Goal: Task Accomplishment & Management: Manage account settings

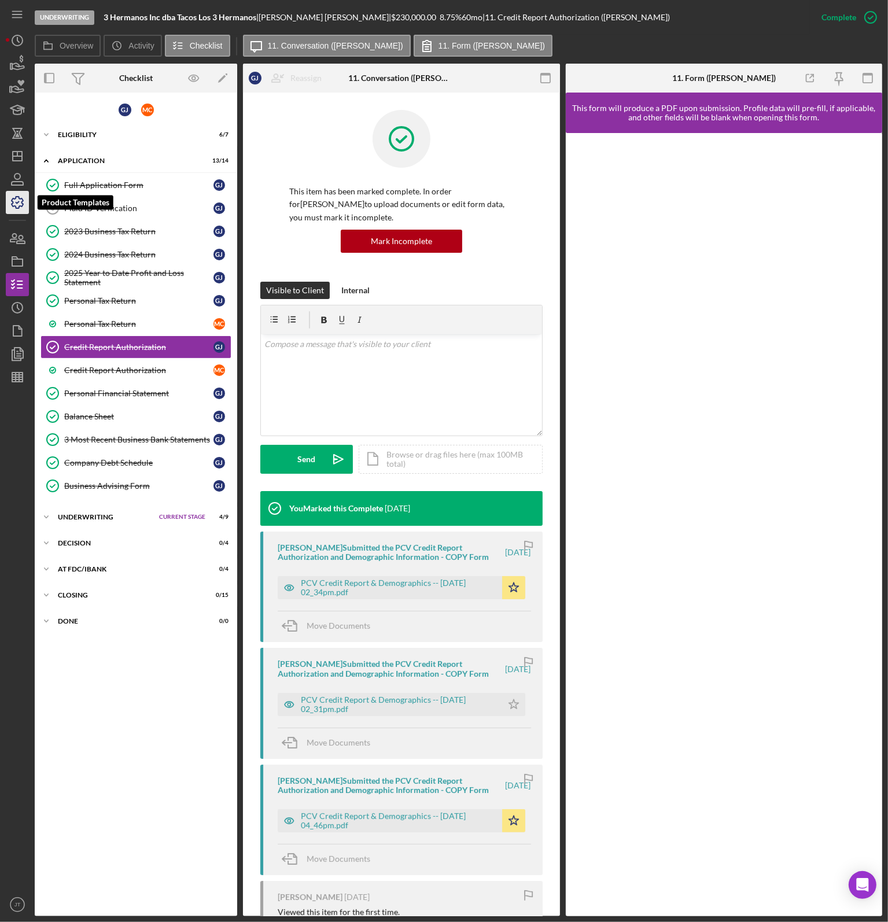
click at [15, 210] on icon "button" at bounding box center [17, 202] width 29 height 29
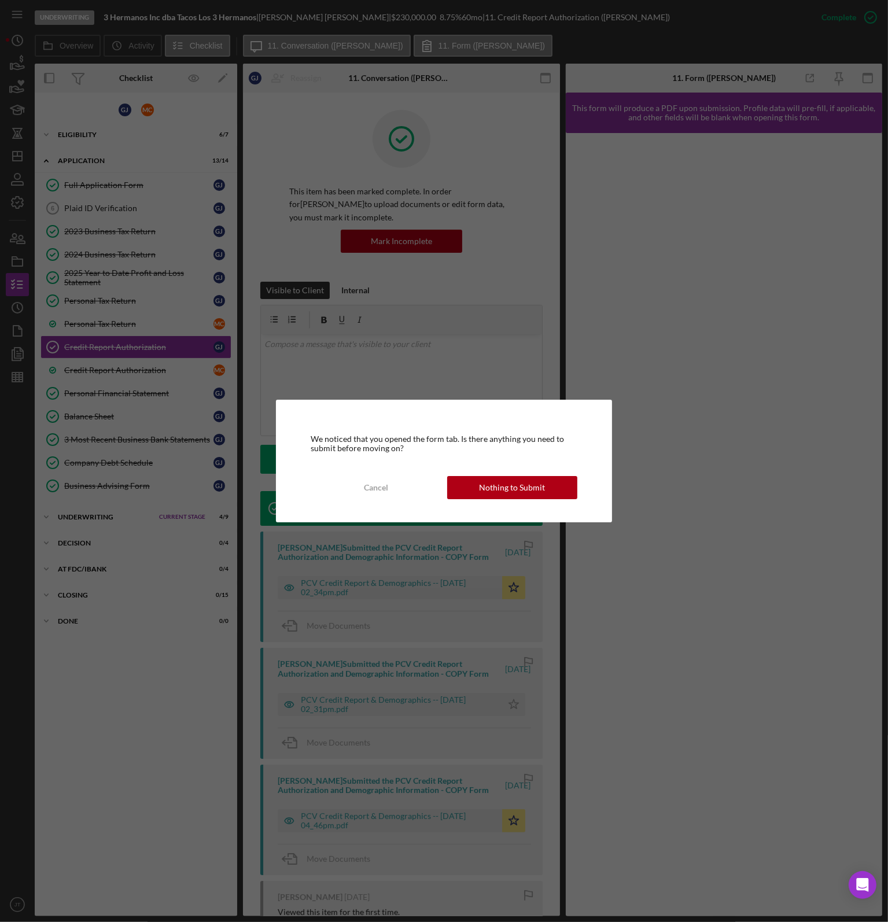
click at [507, 465] on div "We noticed that you opened the form tab. Is there anything you need to submit b…" at bounding box center [444, 461] width 336 height 123
click at [515, 484] on div "Nothing to Submit" at bounding box center [512, 487] width 66 height 23
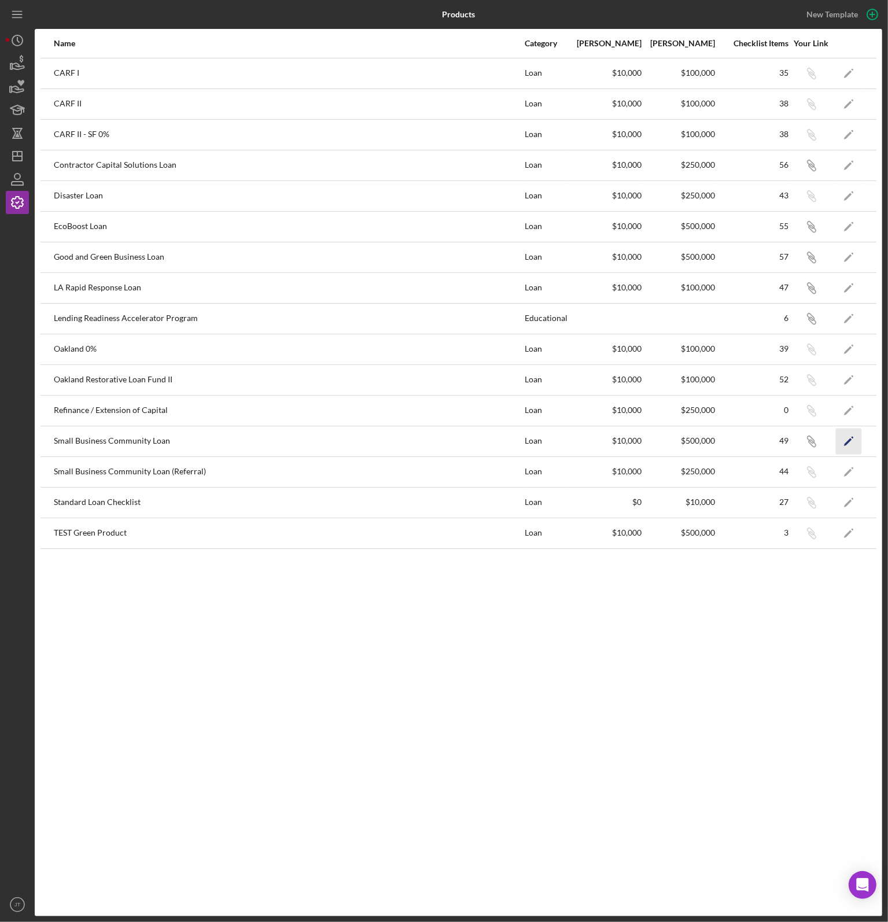
click at [841, 439] on icon "Icon/Edit" at bounding box center [849, 441] width 26 height 26
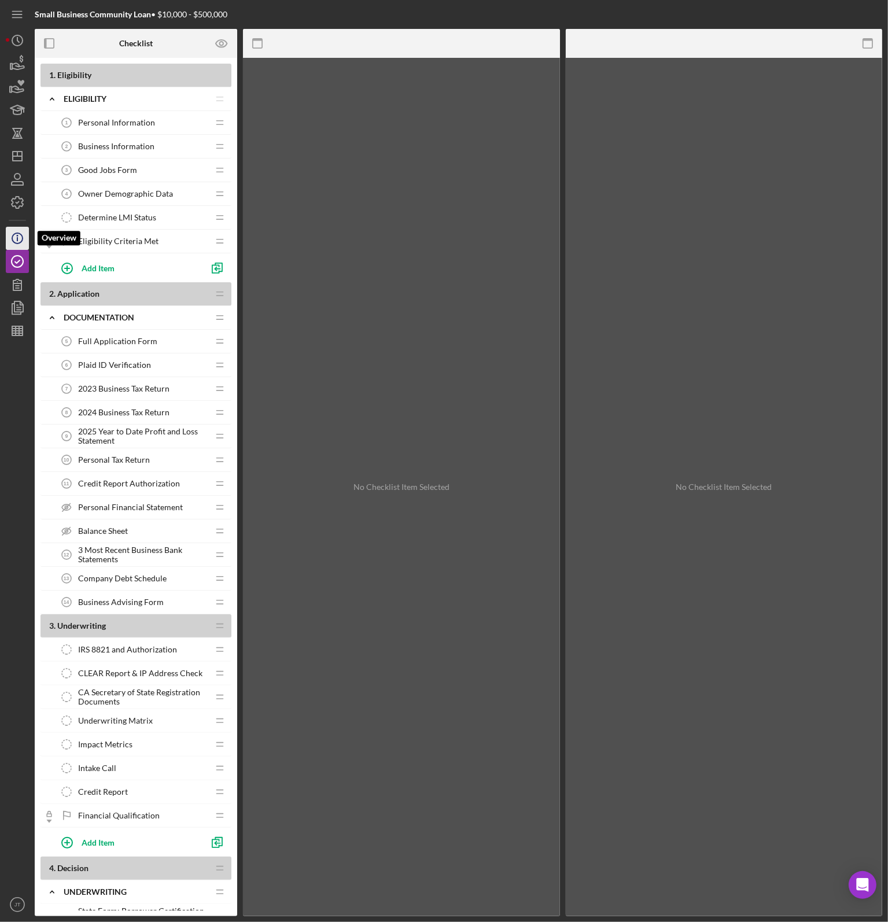
click at [13, 242] on icon "Icon/Info" at bounding box center [17, 238] width 29 height 29
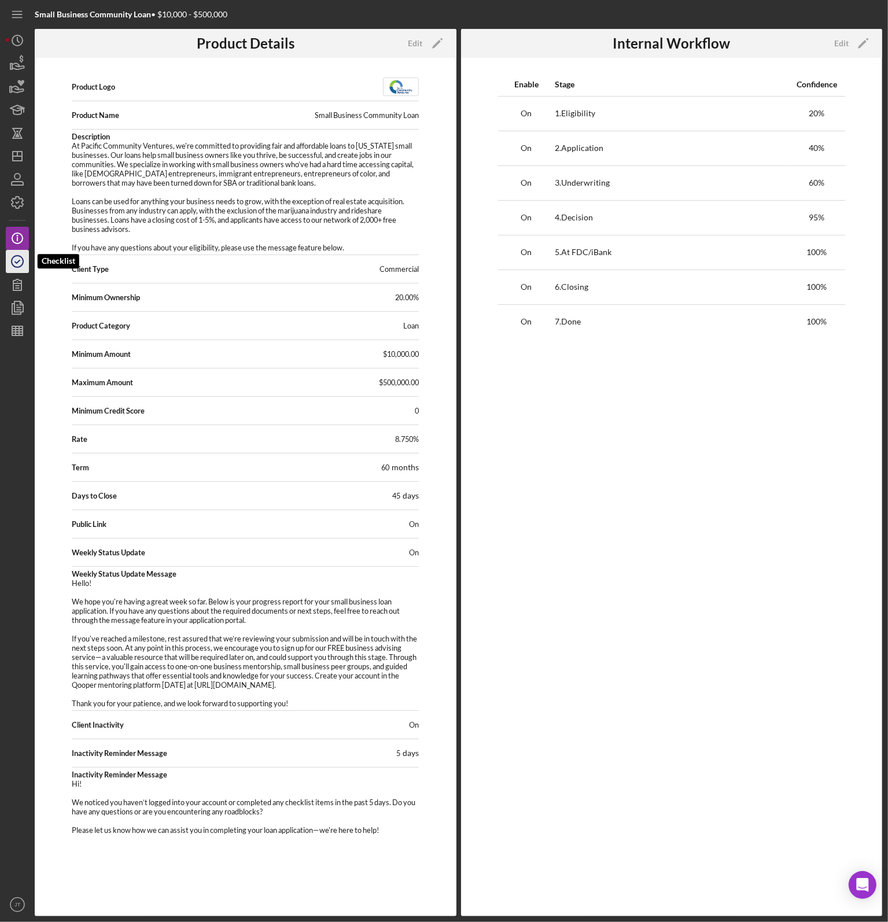
click at [24, 265] on icon "button" at bounding box center [17, 261] width 29 height 29
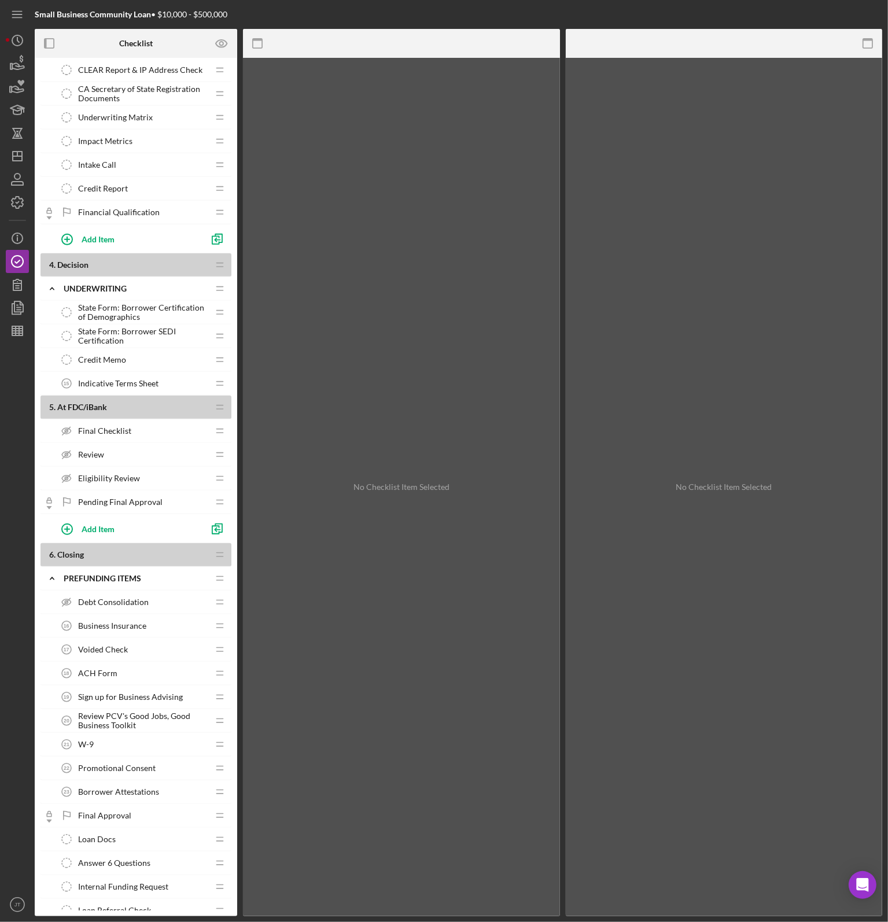
scroll to position [506, 0]
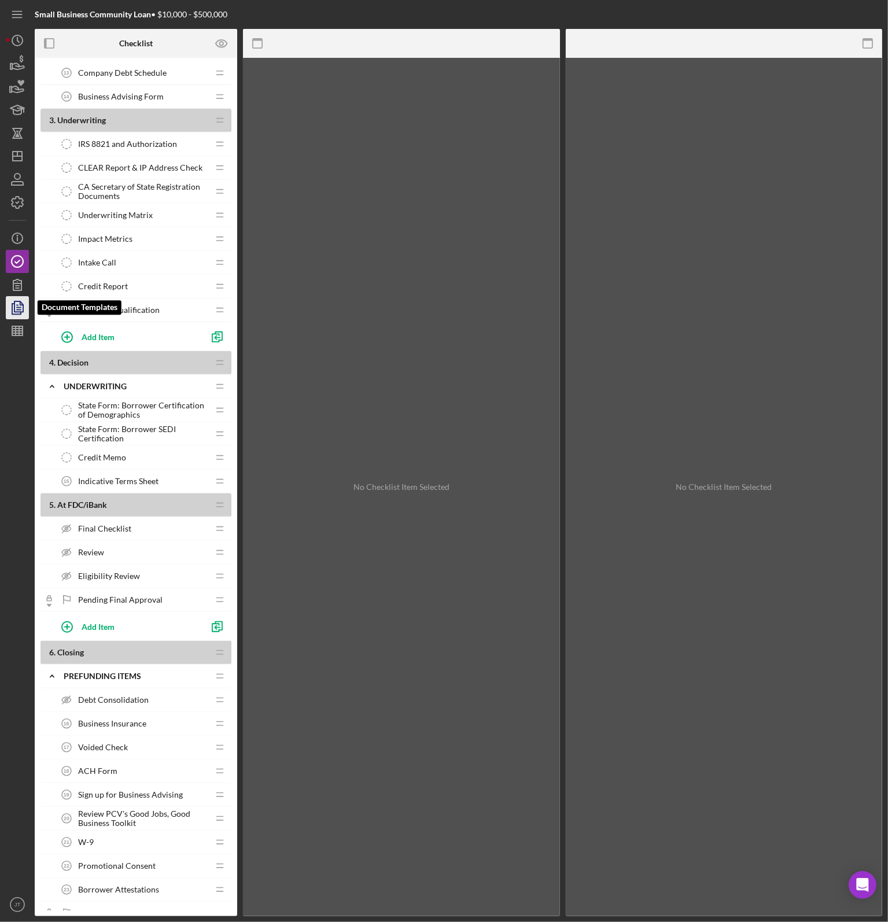
click at [17, 314] on polyline "button" at bounding box center [16, 309] width 9 height 10
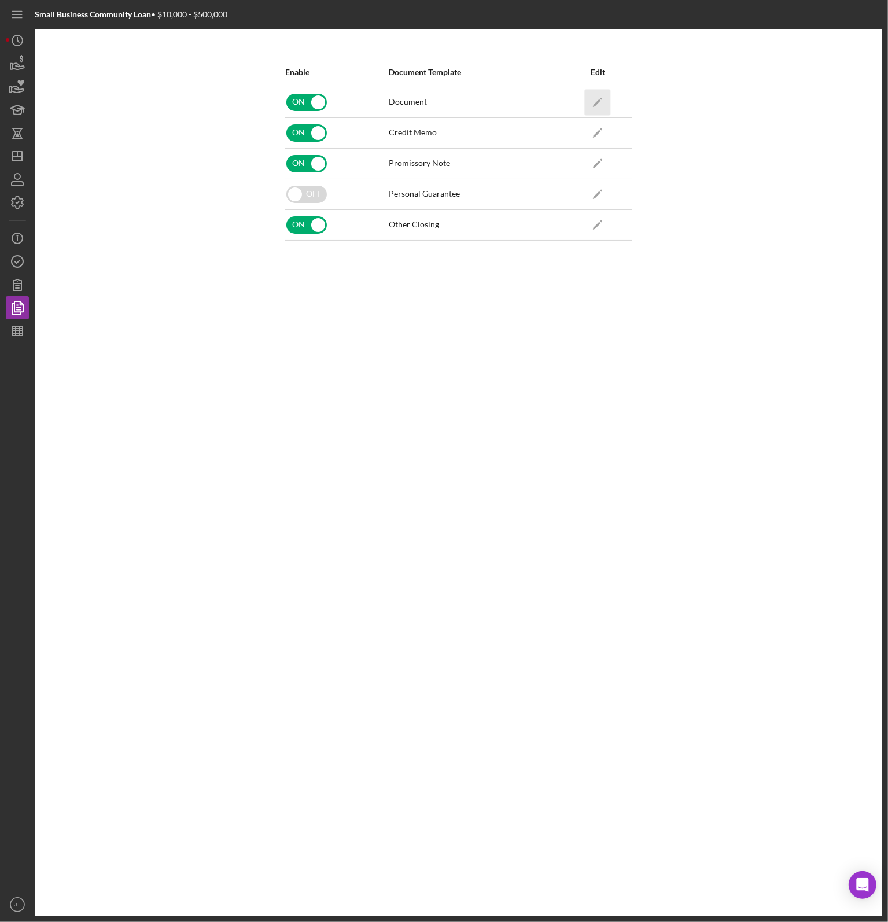
click at [597, 102] on polygon "button" at bounding box center [597, 103] width 8 height 8
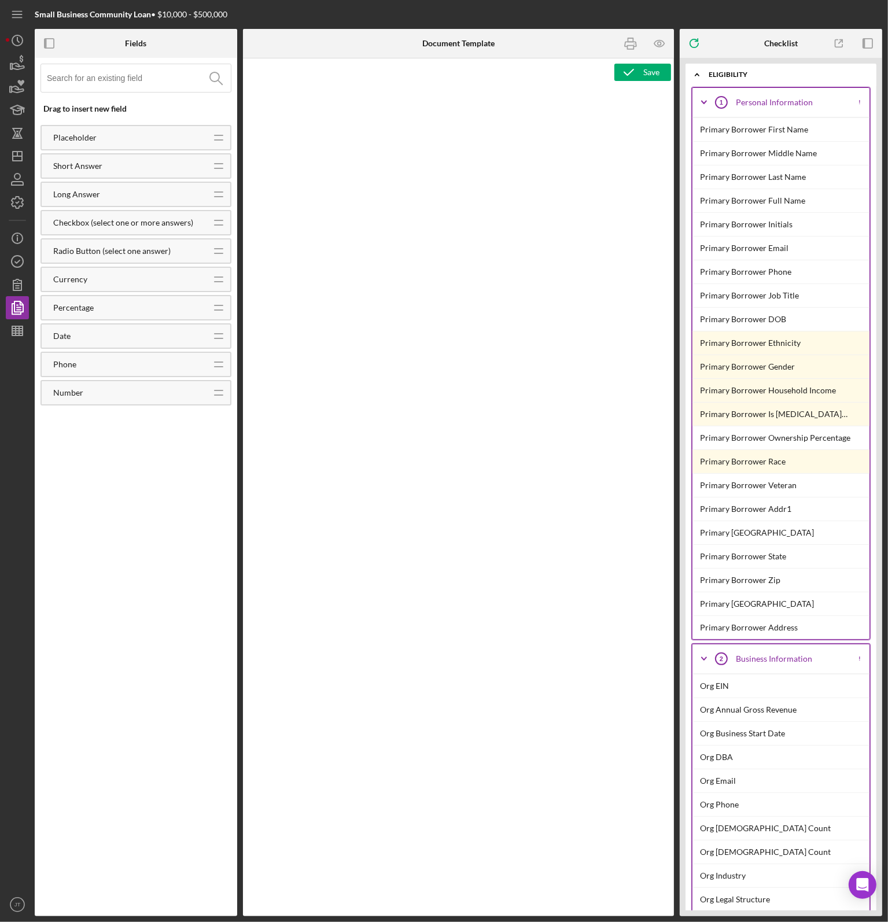
type textarea "<h1 style="text-align: center;">Full Application Form</h1> <h2 style="text-alig…"
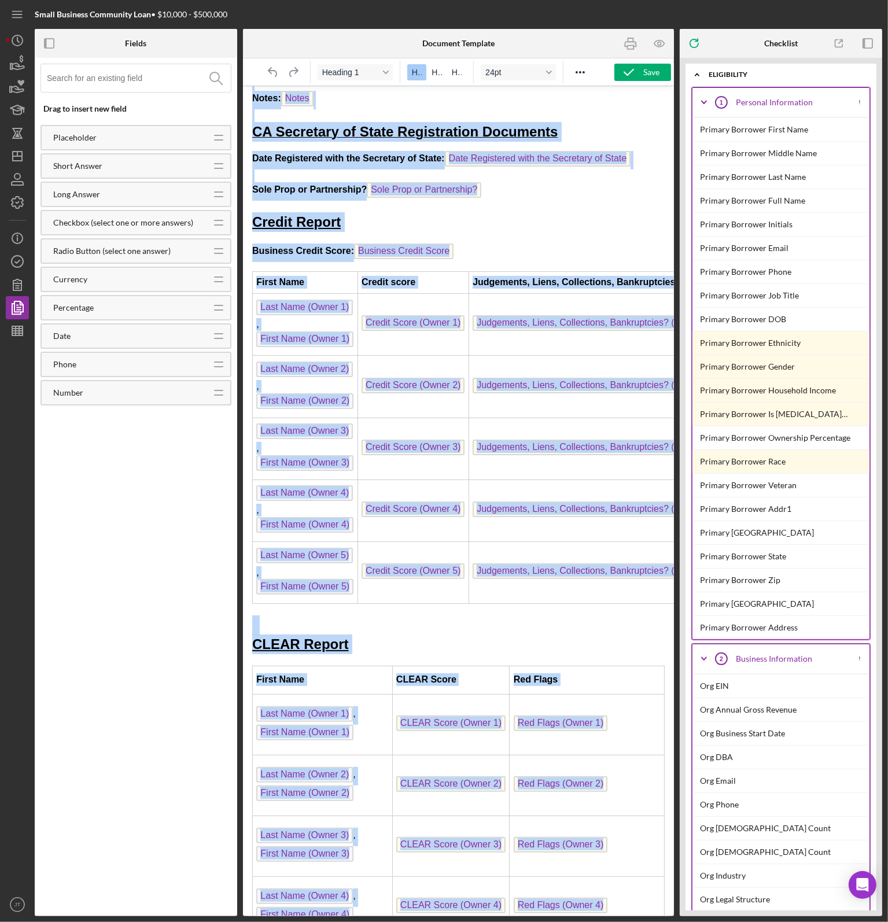
scroll to position [5039, 0]
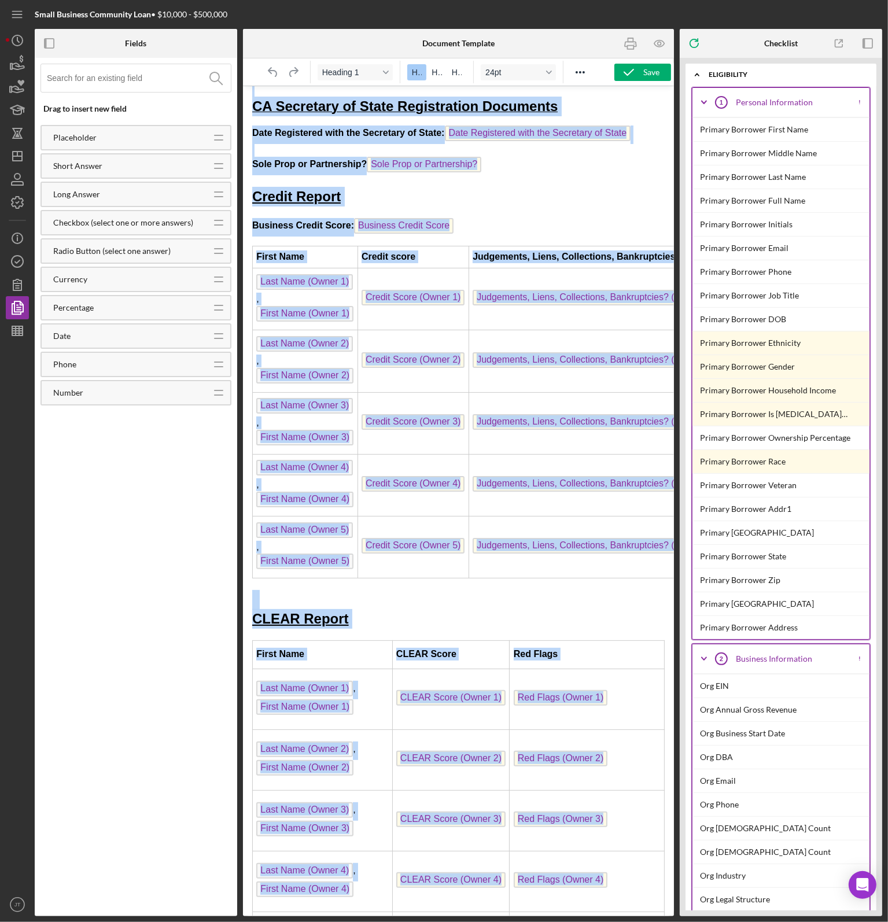
drag, startPoint x: 355, startPoint y: 115, endPoint x: 546, endPoint y: 939, distance: 845.7
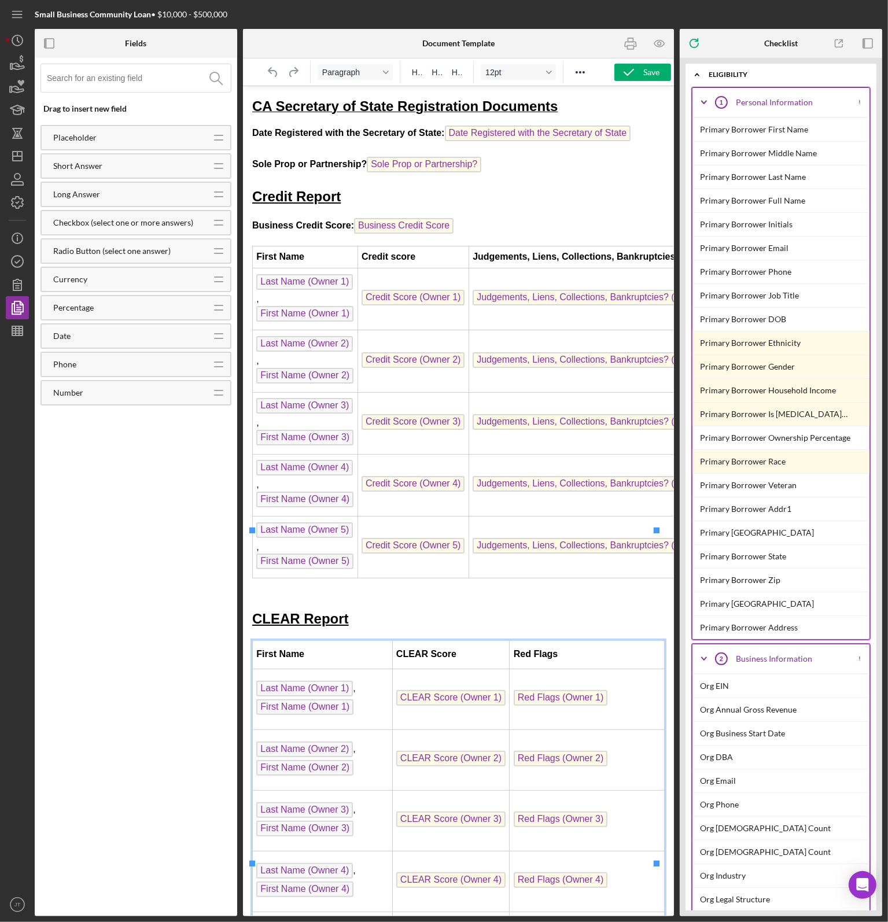
drag, startPoint x: 425, startPoint y: 833, endPoint x: 279, endPoint y: 894, distance: 157.7
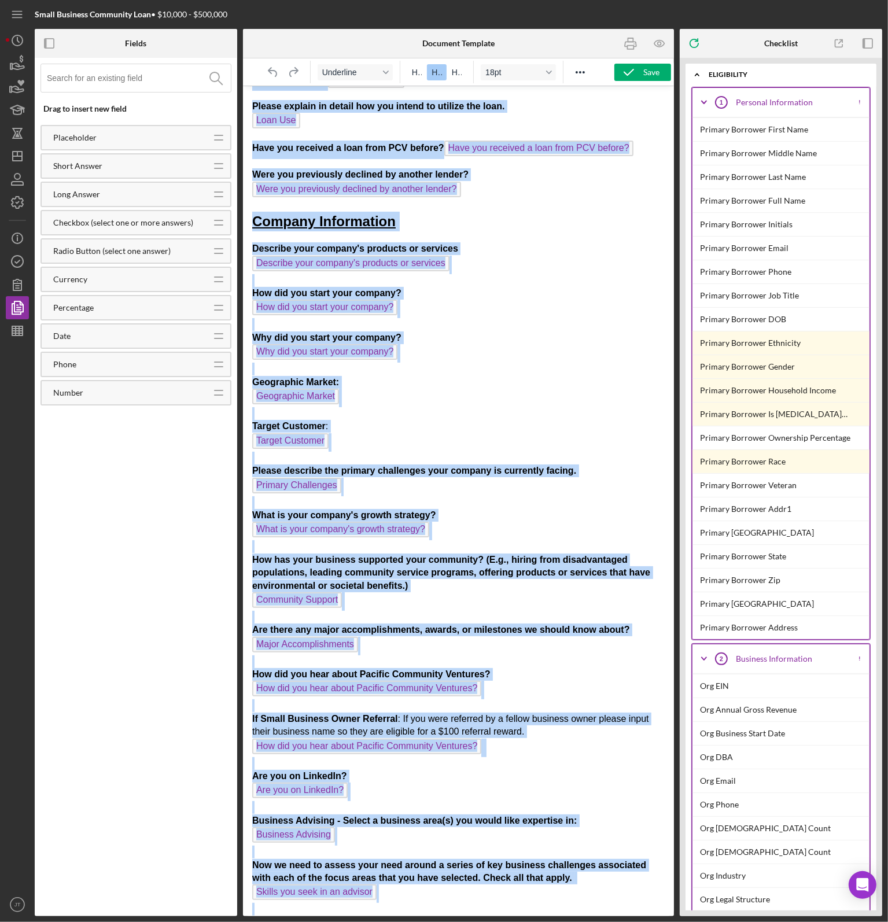
scroll to position [0, 0]
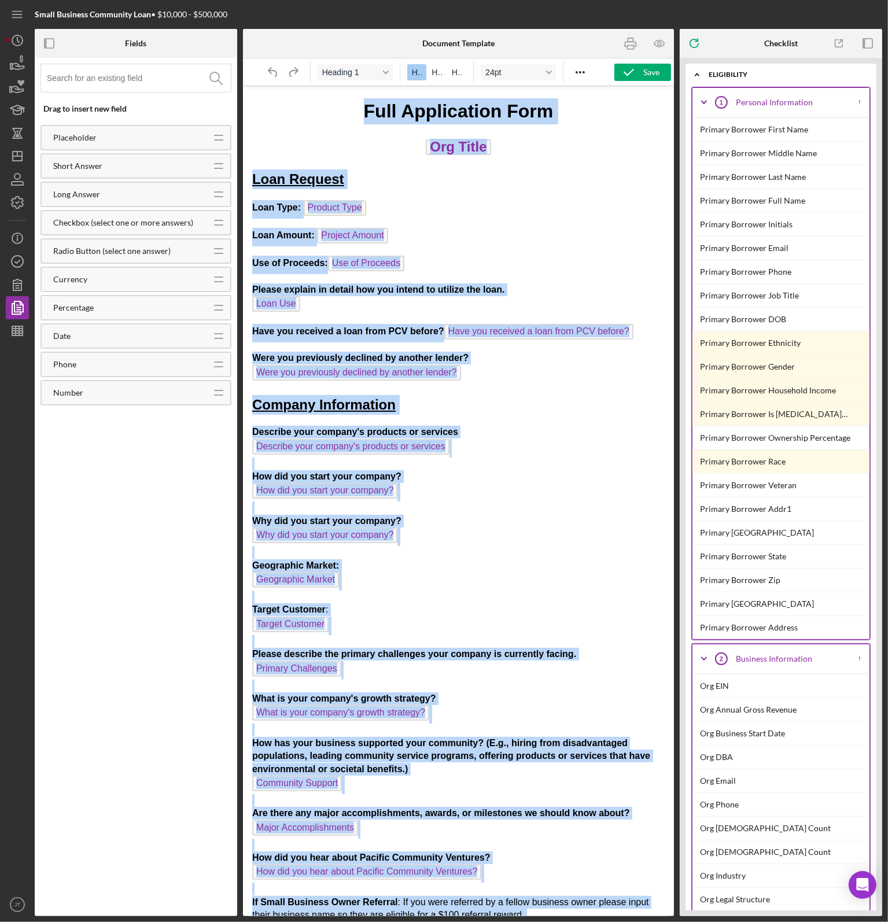
drag, startPoint x: 304, startPoint y: 895, endPoint x: 486, endPoint y: 149, distance: 767.9
copy body "Full Application Form Org Title Loan Request Loan Type: Product Type Loan Amoun…"
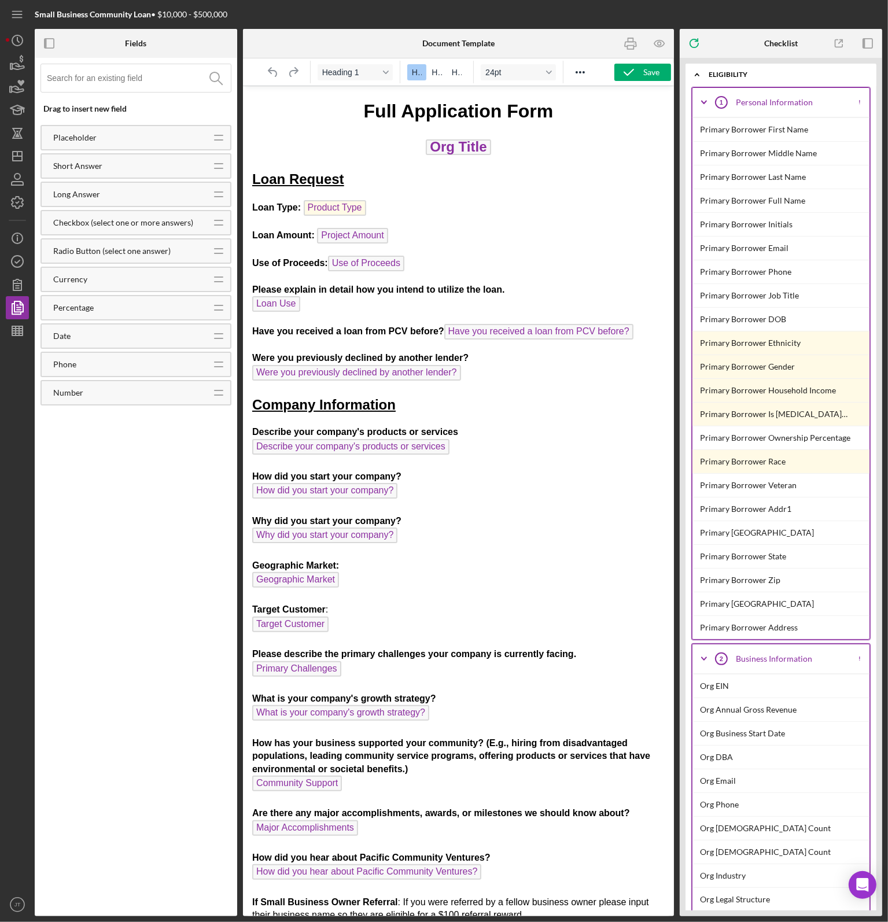
click at [25, 310] on icon "button" at bounding box center [17, 307] width 29 height 29
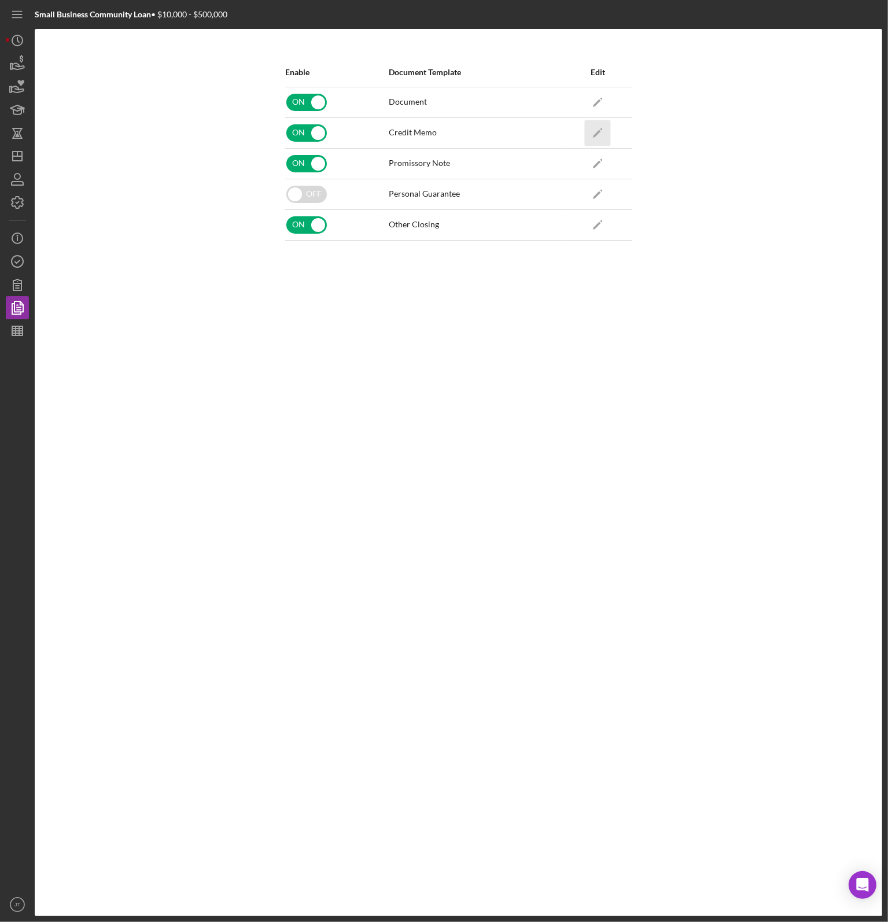
click at [597, 128] on icon "Icon/Edit" at bounding box center [598, 133] width 26 height 26
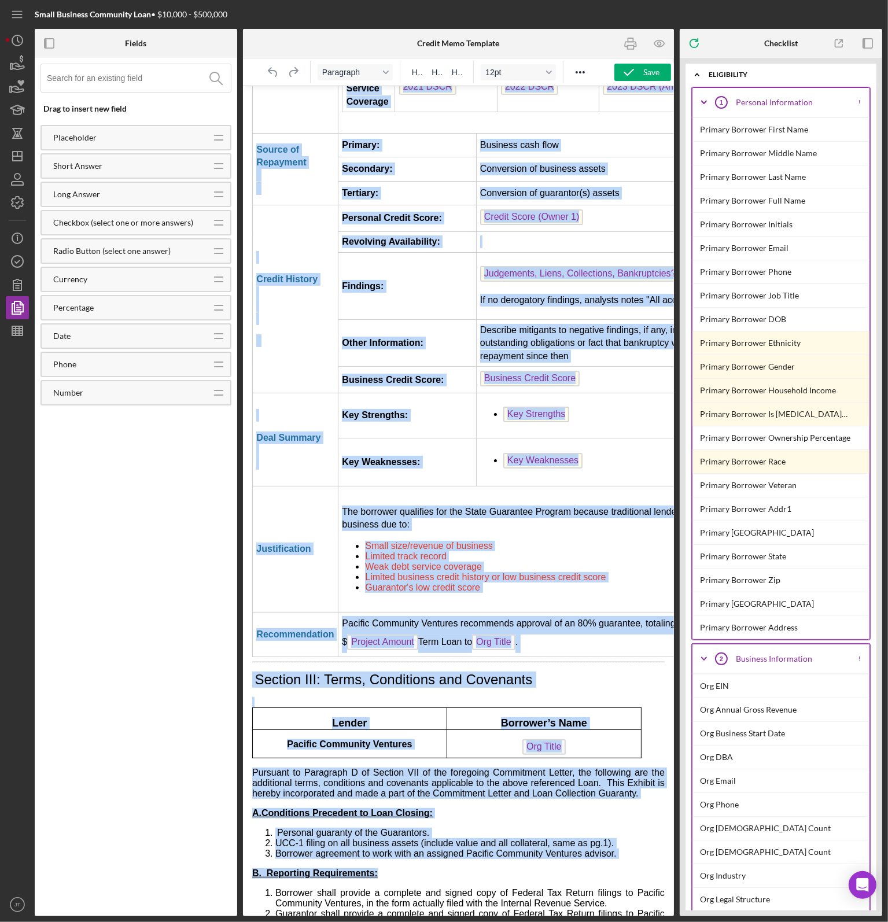
scroll to position [2808, 0]
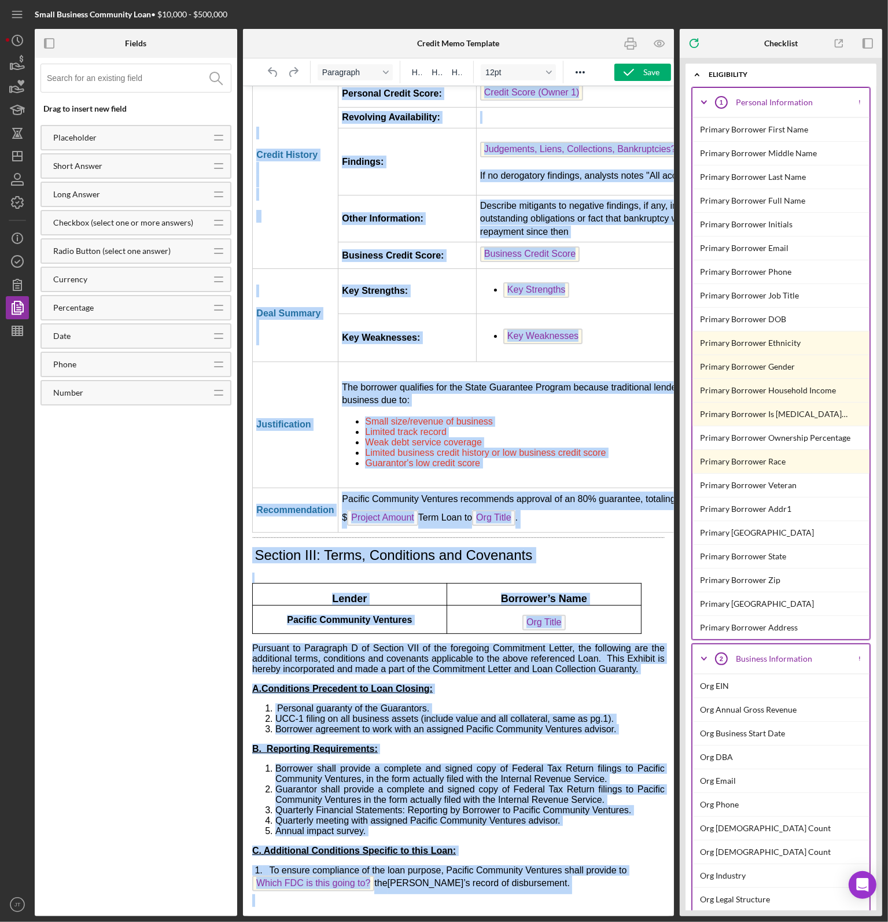
drag, startPoint x: 256, startPoint y: 105, endPoint x: 575, endPoint y: 897, distance: 854.0
copy body "CREDIT ME MO: Request for Loan Approval Section I: Executive Summary BORROWER I…"
click at [580, 437] on li "Weak debt service coverage" at bounding box center [591, 442] width 453 height 10
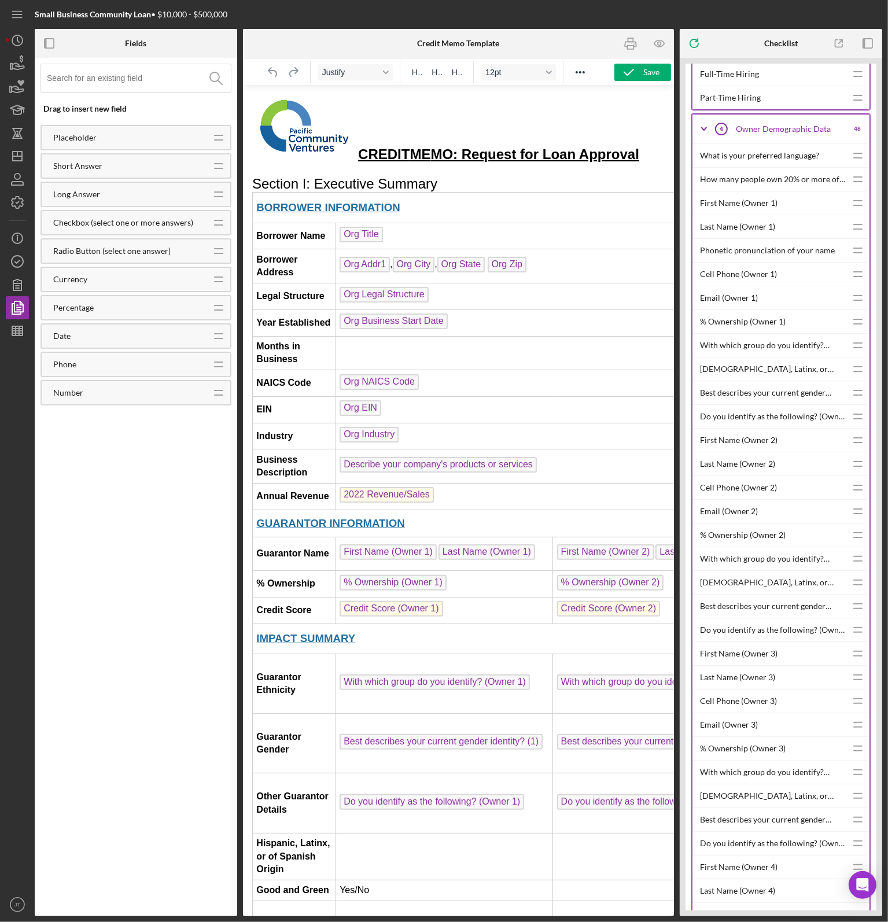
scroll to position [0, 0]
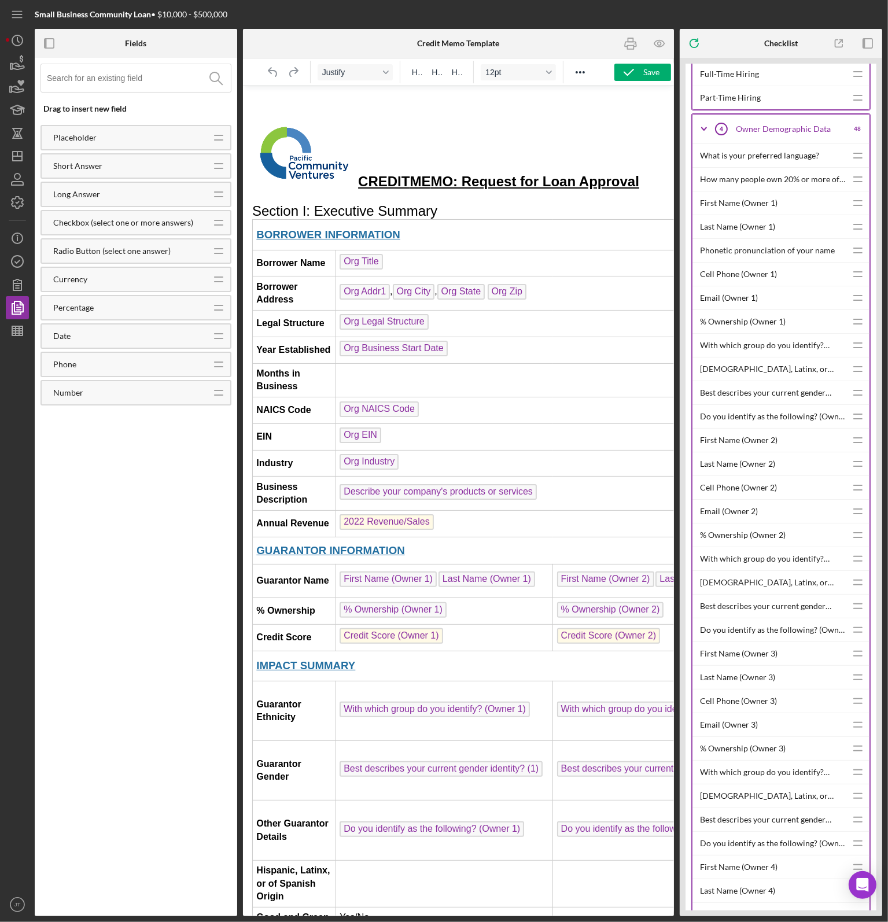
click at [297, 159] on img "Rich Text Area. Press ALT-0 for help." at bounding box center [303, 152] width 103 height 67
drag, startPoint x: 355, startPoint y: 185, endPoint x: 331, endPoint y: 167, distance: 29.7
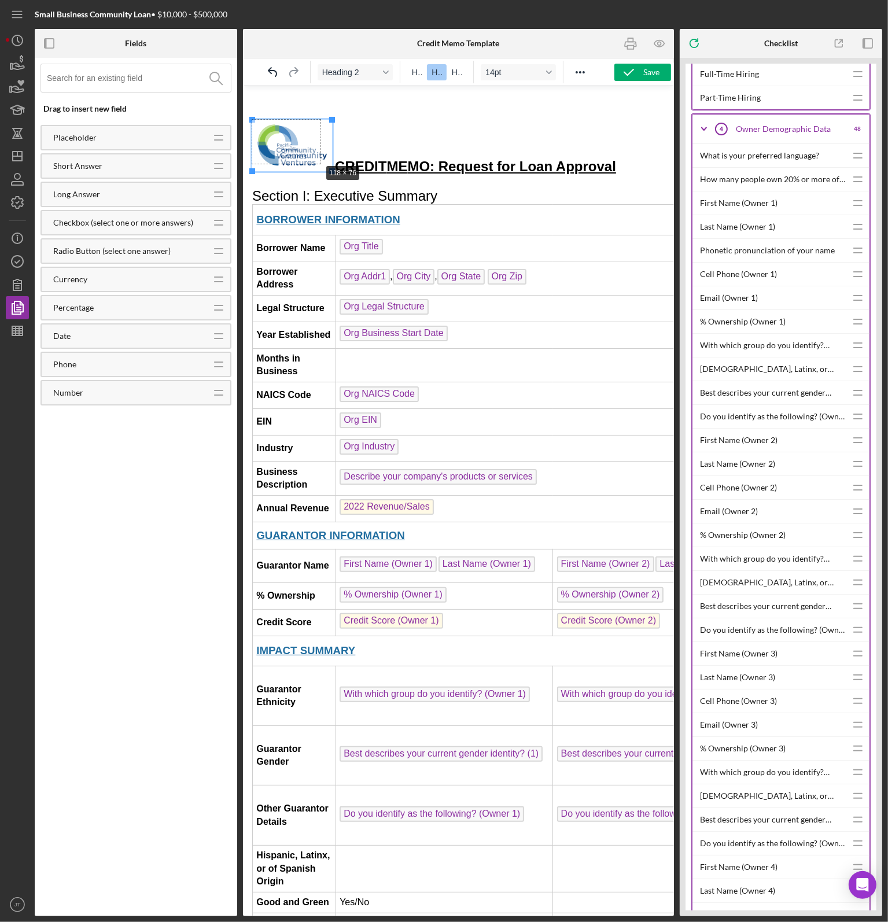
drag, startPoint x: 333, startPoint y: 170, endPoint x: 320, endPoint y: 160, distance: 16.4
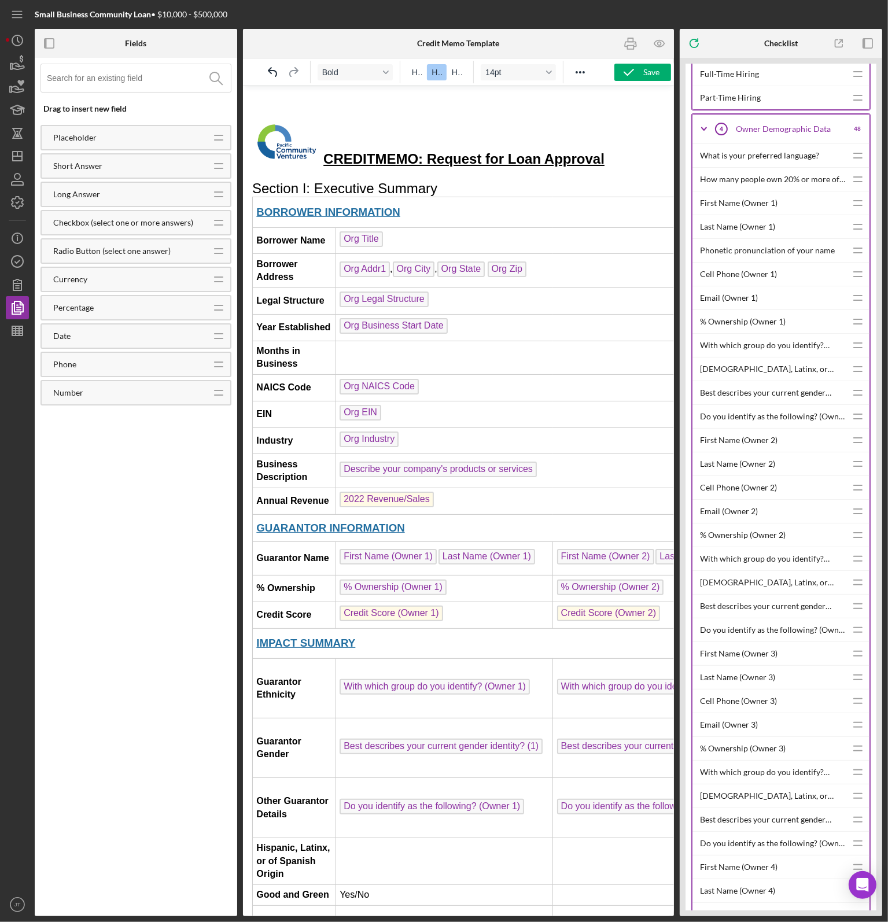
click at [351, 168] on h2 "CREDIT ME [GEOGRAPHIC_DATA]: Request for Loan Approval" at bounding box center [458, 143] width 413 height 49
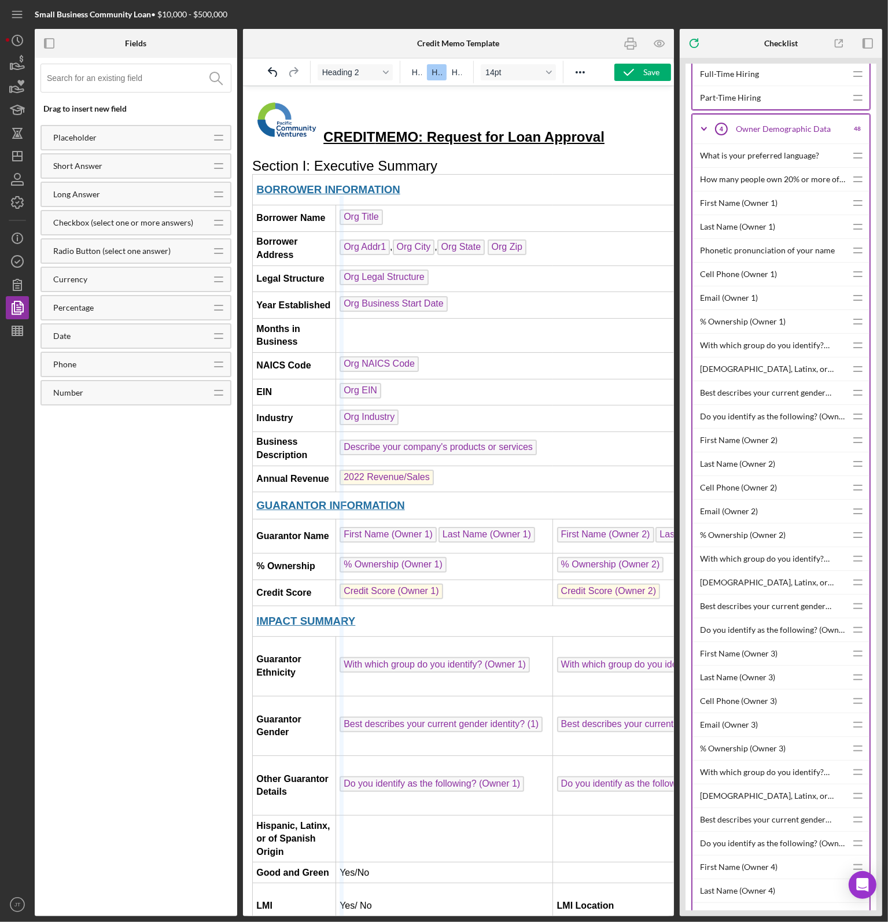
drag, startPoint x: 340, startPoint y: 358, endPoint x: 361, endPoint y: 354, distance: 21.8
drag, startPoint x: 325, startPoint y: 371, endPoint x: 318, endPoint y: 291, distance: 80.2
drag, startPoint x: 319, startPoint y: 338, endPoint x: 321, endPoint y: 285, distance: 52.7
drag, startPoint x: 320, startPoint y: 312, endPoint x: 328, endPoint y: 233, distance: 79.7
drag, startPoint x: 323, startPoint y: 285, endPoint x: 311, endPoint y: 212, distance: 74.0
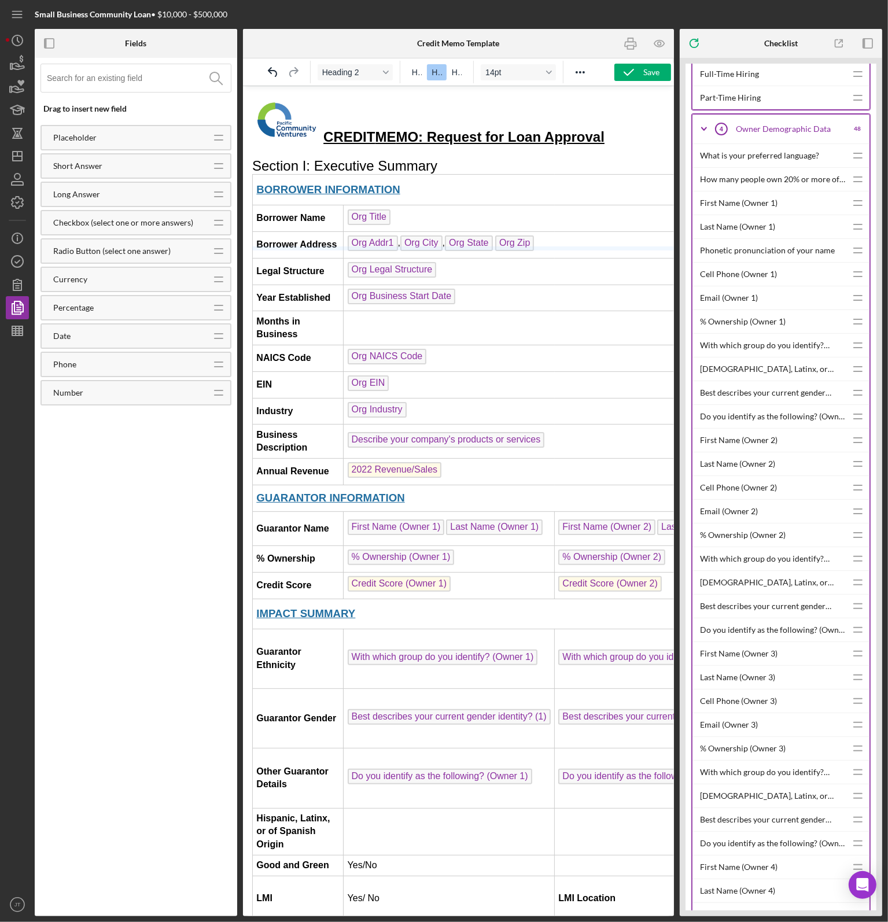
drag, startPoint x: 319, startPoint y: 251, endPoint x: 325, endPoint y: 202, distance: 49.5
drag, startPoint x: 307, startPoint y: 377, endPoint x: 319, endPoint y: 322, distance: 55.7
drag, startPoint x: 326, startPoint y: 401, endPoint x: 330, endPoint y: 326, distance: 74.7
drag, startPoint x: 334, startPoint y: 426, endPoint x: 328, endPoint y: 354, distance: 72.6
drag, startPoint x: 336, startPoint y: 458, endPoint x: 334, endPoint y: 389, distance: 69.5
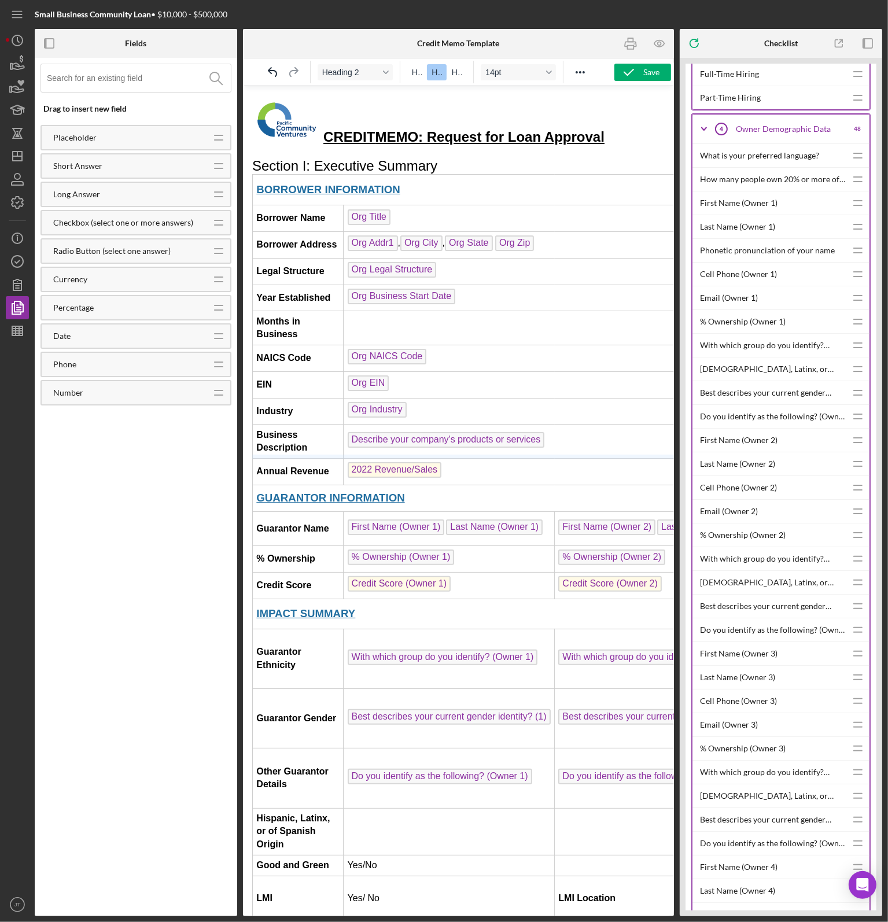
drag, startPoint x: 344, startPoint y: 479, endPoint x: 347, endPoint y: 421, distance: 57.4
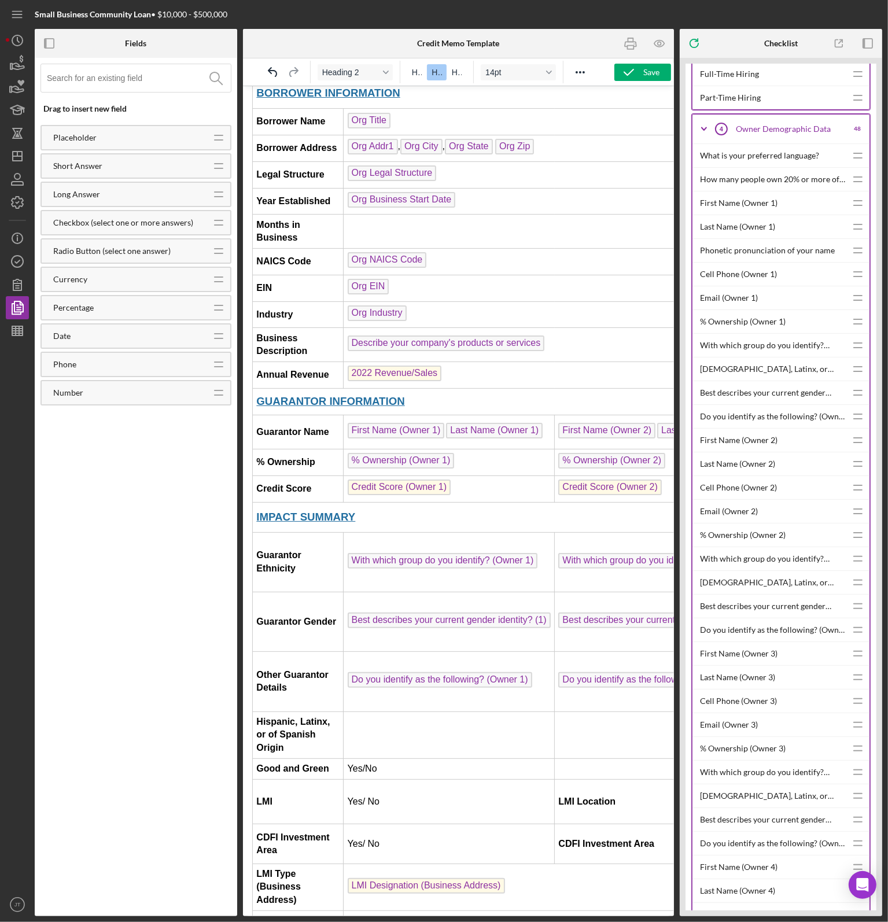
scroll to position [116, 0]
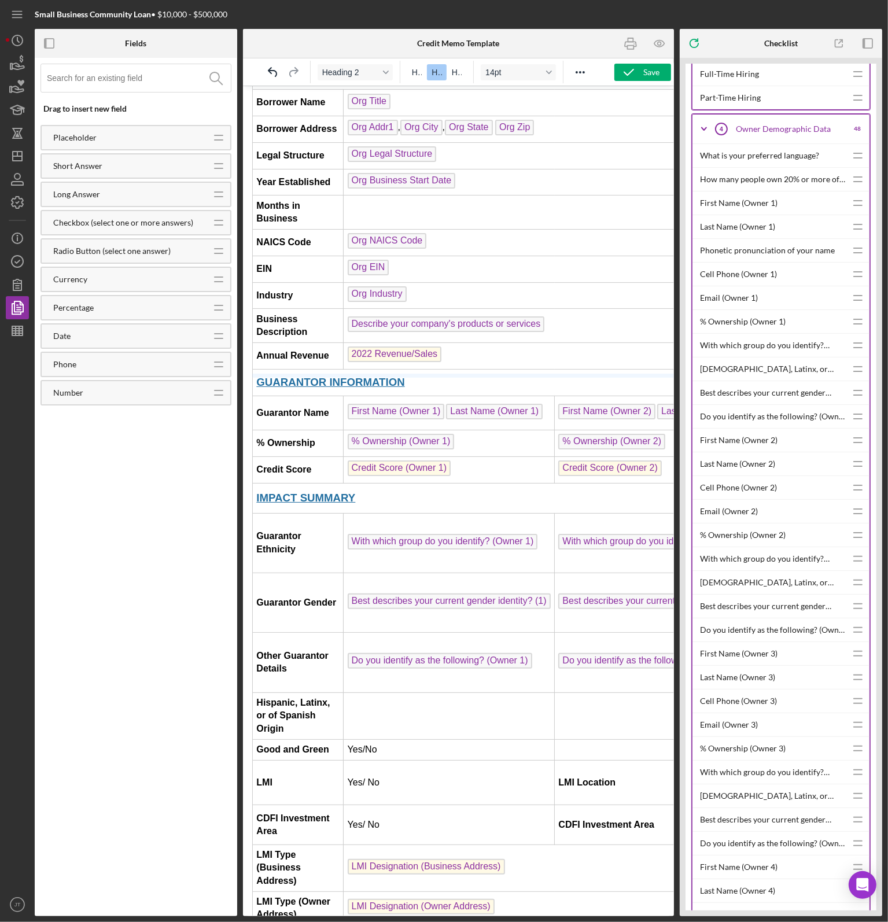
drag, startPoint x: 312, startPoint y: 425, endPoint x: 314, endPoint y: 368, distance: 56.7
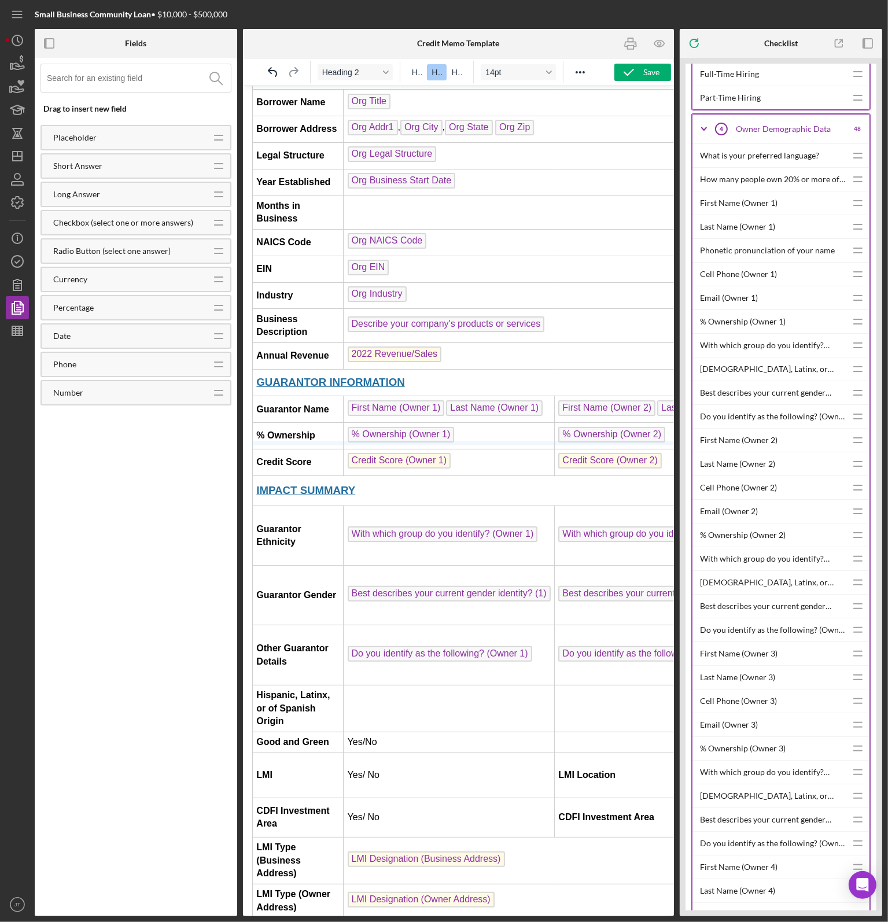
drag, startPoint x: 325, startPoint y: 442, endPoint x: 316, endPoint y: 385, distance: 57.4
drag, startPoint x: 329, startPoint y: 469, endPoint x: 315, endPoint y: 392, distance: 77.6
drag, startPoint x: 344, startPoint y: 558, endPoint x: 354, endPoint y: 425, distance: 134.1
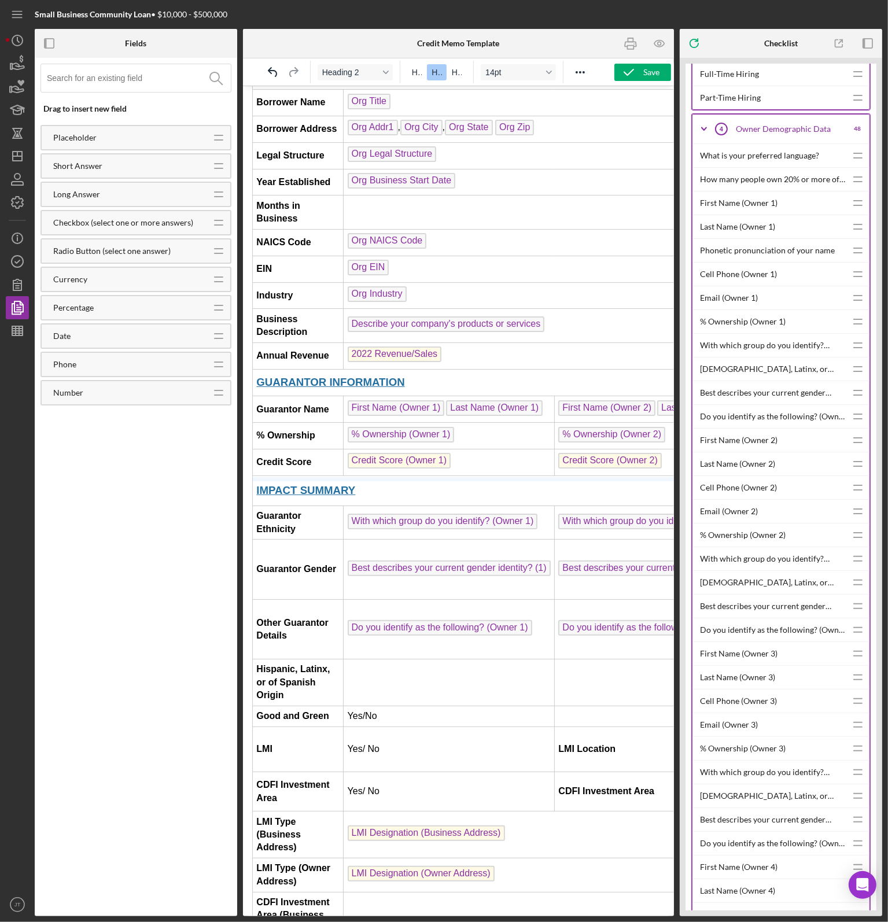
drag, startPoint x: 316, startPoint y: 583, endPoint x: 326, endPoint y: 451, distance: 132.9
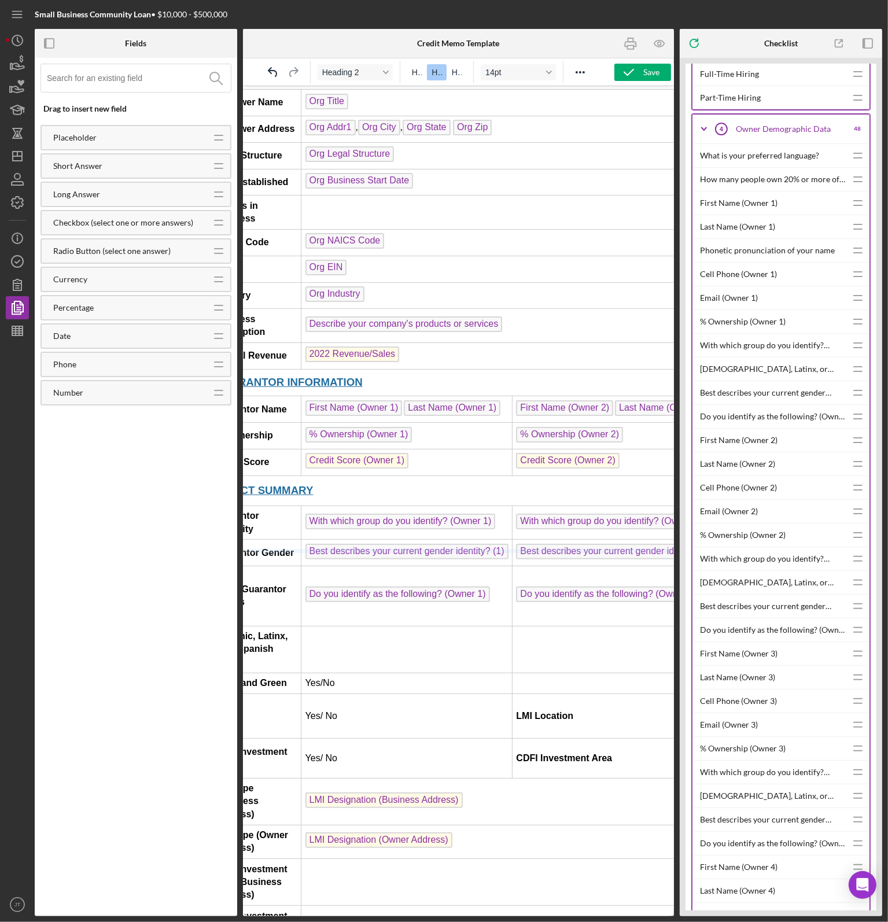
drag, startPoint x: 302, startPoint y: 612, endPoint x: 301, endPoint y: 531, distance: 80.4
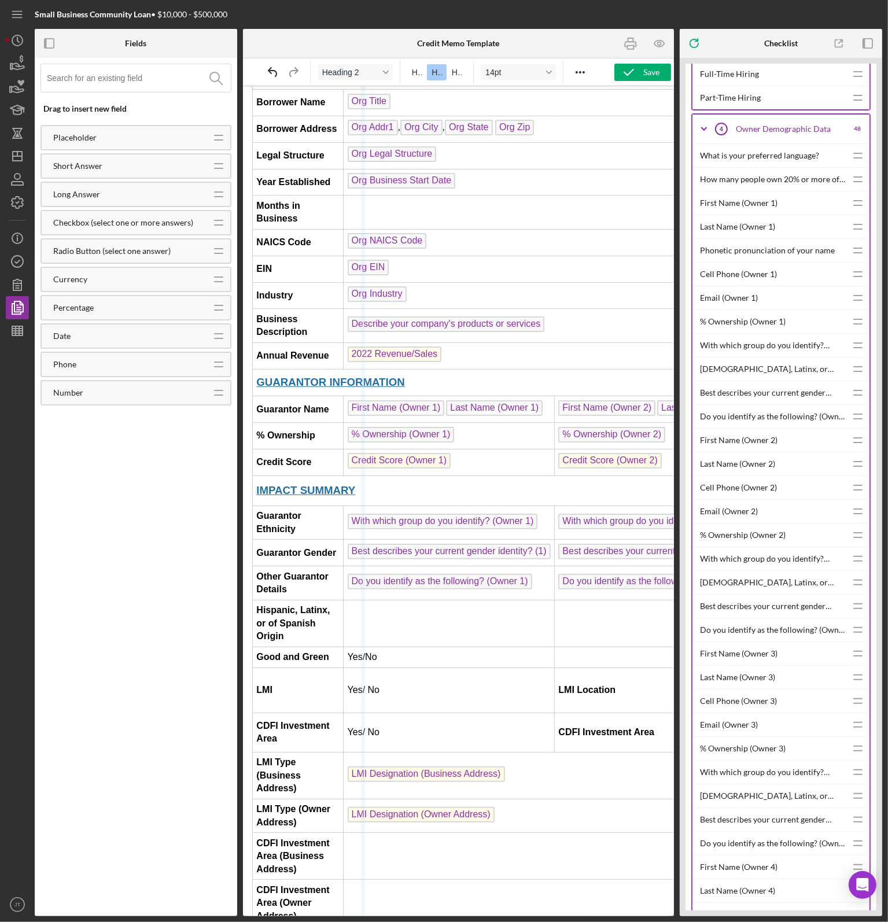
drag, startPoint x: 355, startPoint y: 565, endPoint x: 361, endPoint y: 562, distance: 7.0
drag, startPoint x: 360, startPoint y: 564, endPoint x: 373, endPoint y: 558, distance: 14.0
drag, startPoint x: 358, startPoint y: 564, endPoint x: 380, endPoint y: 562, distance: 21.5
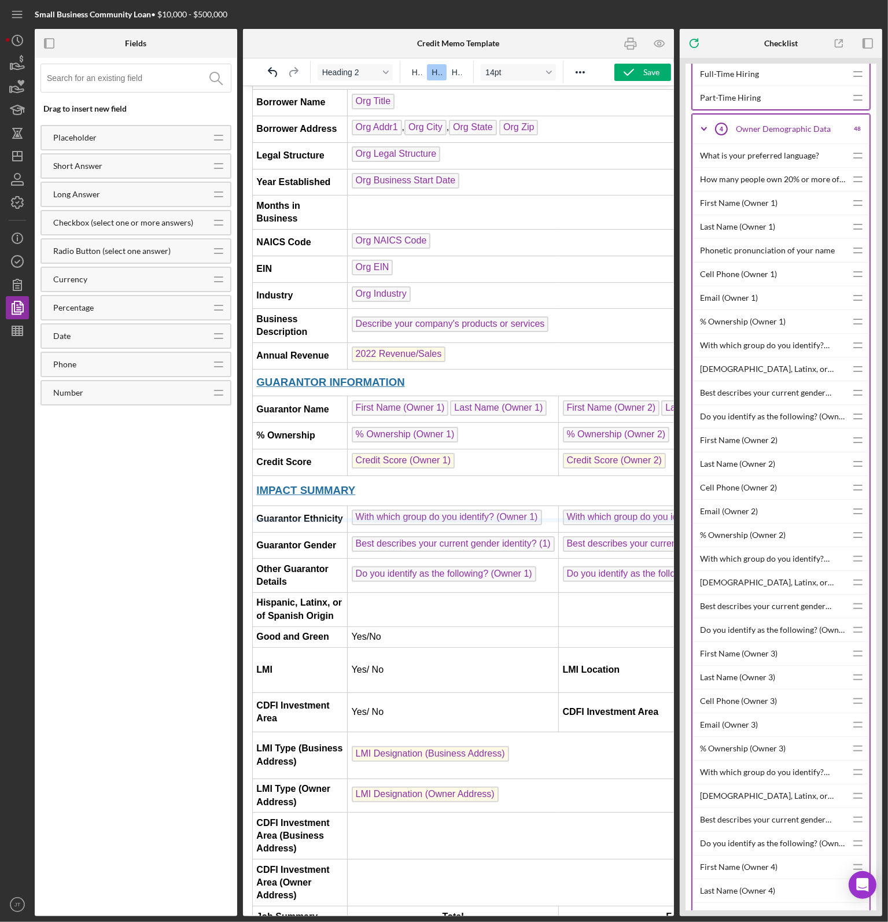
drag, startPoint x: 350, startPoint y: 573, endPoint x: 332, endPoint y: 518, distance: 57.3
drag, startPoint x: 333, startPoint y: 610, endPoint x: 325, endPoint y: 538, distance: 72.2
drag, startPoint x: 337, startPoint y: 632, endPoint x: 335, endPoint y: 582, distance: 49.8
click at [328, 672] on td "LMI" at bounding box center [299, 669] width 95 height 45
drag, startPoint x: 328, startPoint y: 675, endPoint x: 318, endPoint y: 596, distance: 79.2
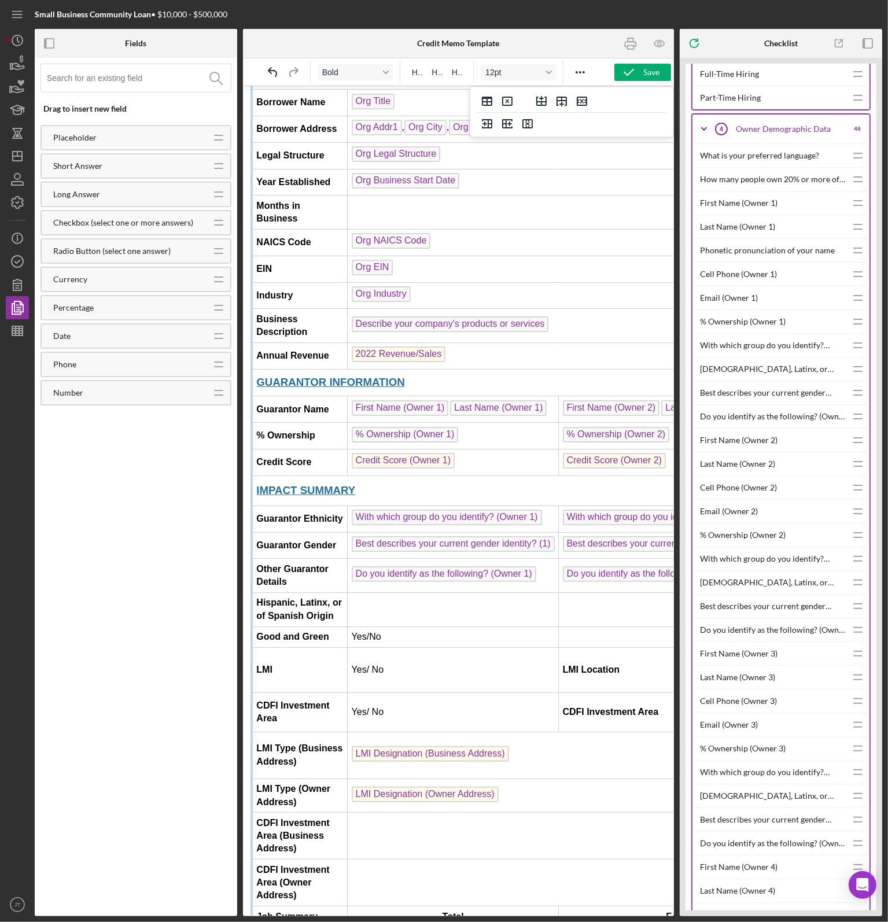
click at [422, 664] on td "Yes/ No" at bounding box center [452, 669] width 211 height 45
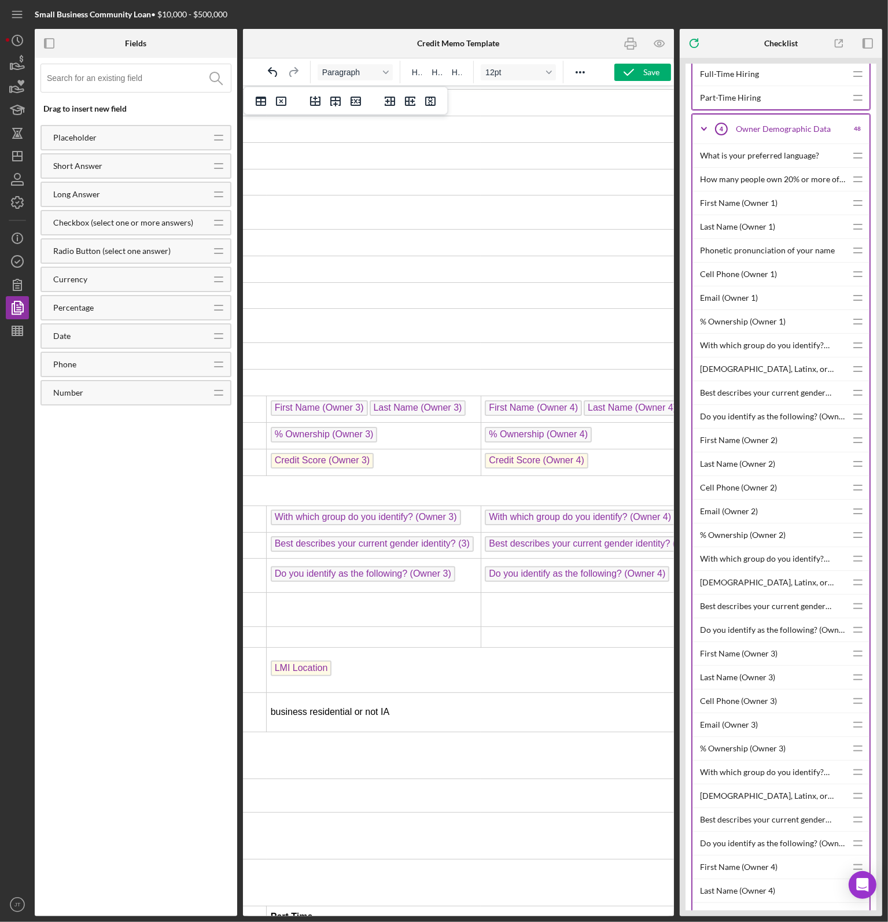
click at [449, 660] on p "LMI Location" at bounding box center [480, 669] width 421 height 19
click at [469, 670] on td "LMI Location ﻿" at bounding box center [467, 669] width 429 height 45
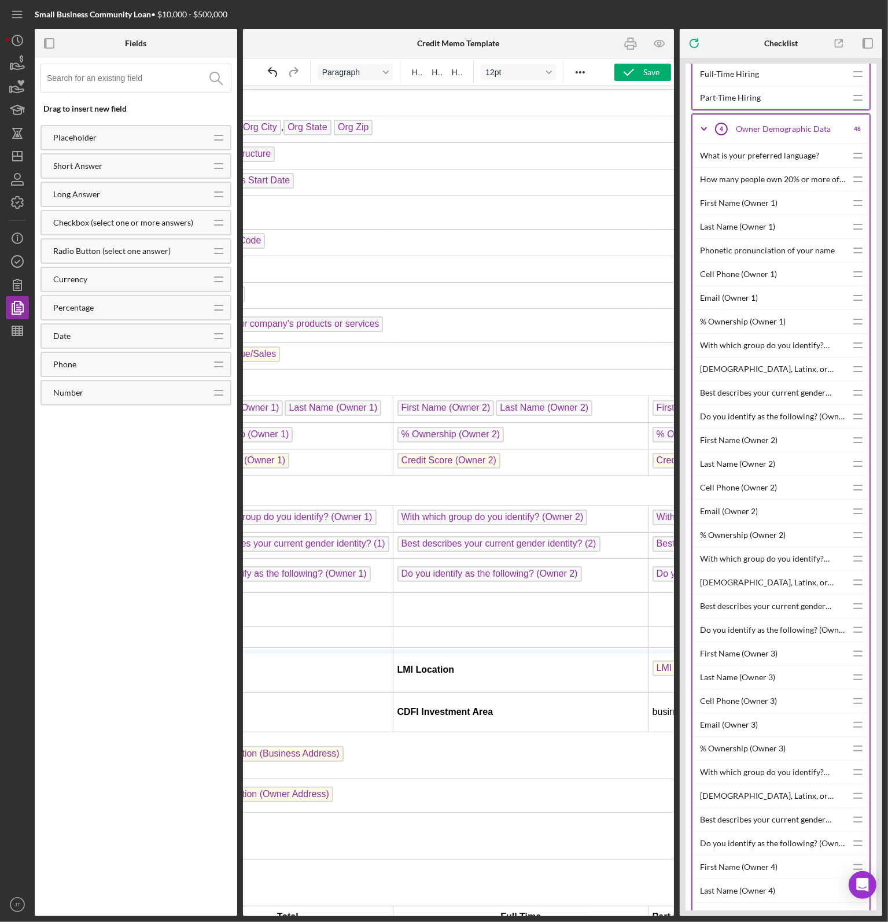
drag, startPoint x: 490, startPoint y: 676, endPoint x: 511, endPoint y: 616, distance: 63.9
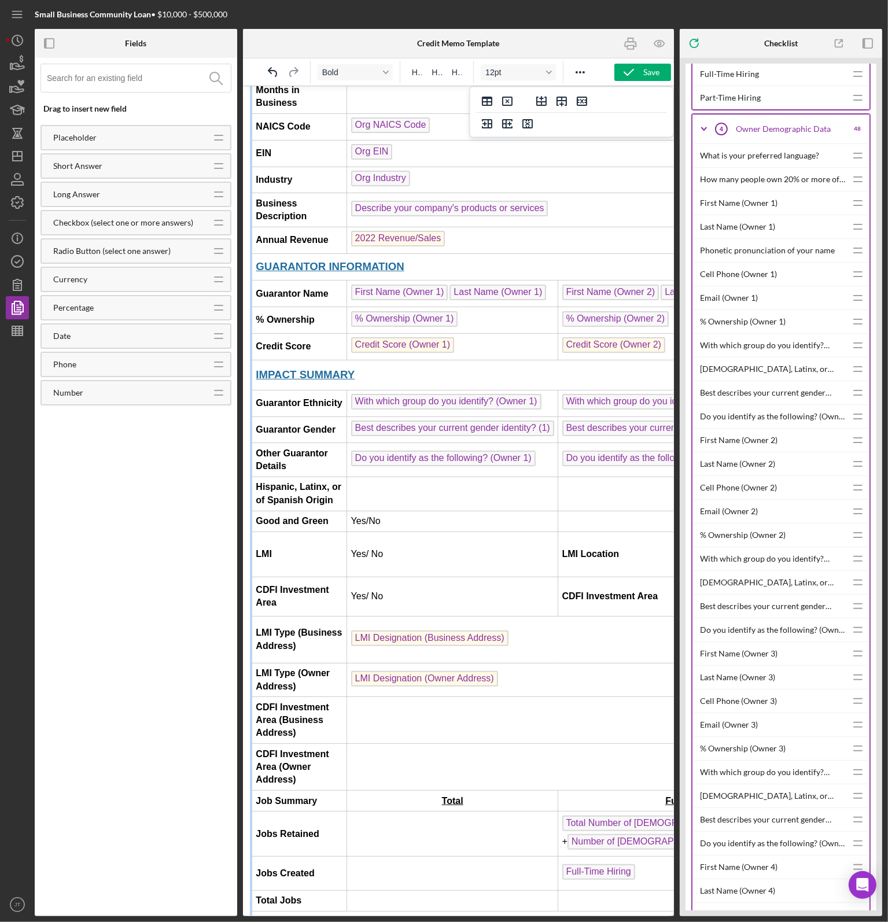
scroll to position [231, 0]
drag, startPoint x: 342, startPoint y: 600, endPoint x: 357, endPoint y: 528, distance: 72.7
drag, startPoint x: 368, startPoint y: 619, endPoint x: 441, endPoint y: 591, distance: 78.0
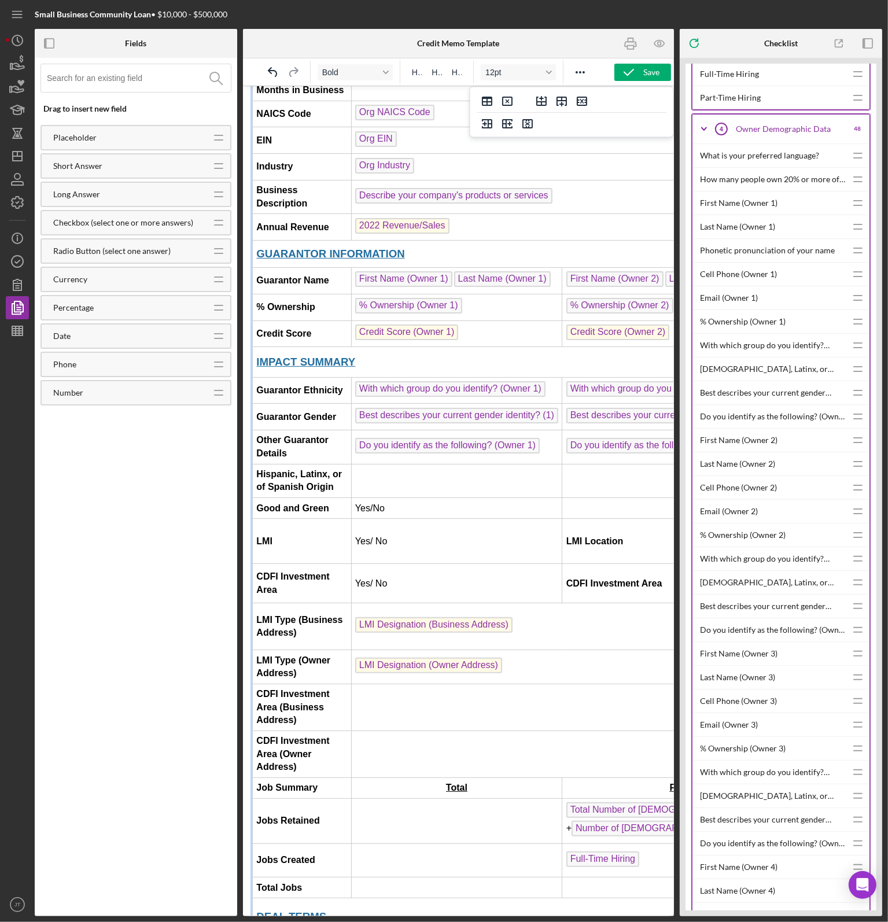
click at [382, 617] on td "﻿ LMI Designation (Business Address)" at bounding box center [797, 626] width 892 height 47
drag, startPoint x: 378, startPoint y: 618, endPoint x: 415, endPoint y: 605, distance: 39.7
drag, startPoint x: 344, startPoint y: 642, endPoint x: 340, endPoint y: 560, distance: 82.3
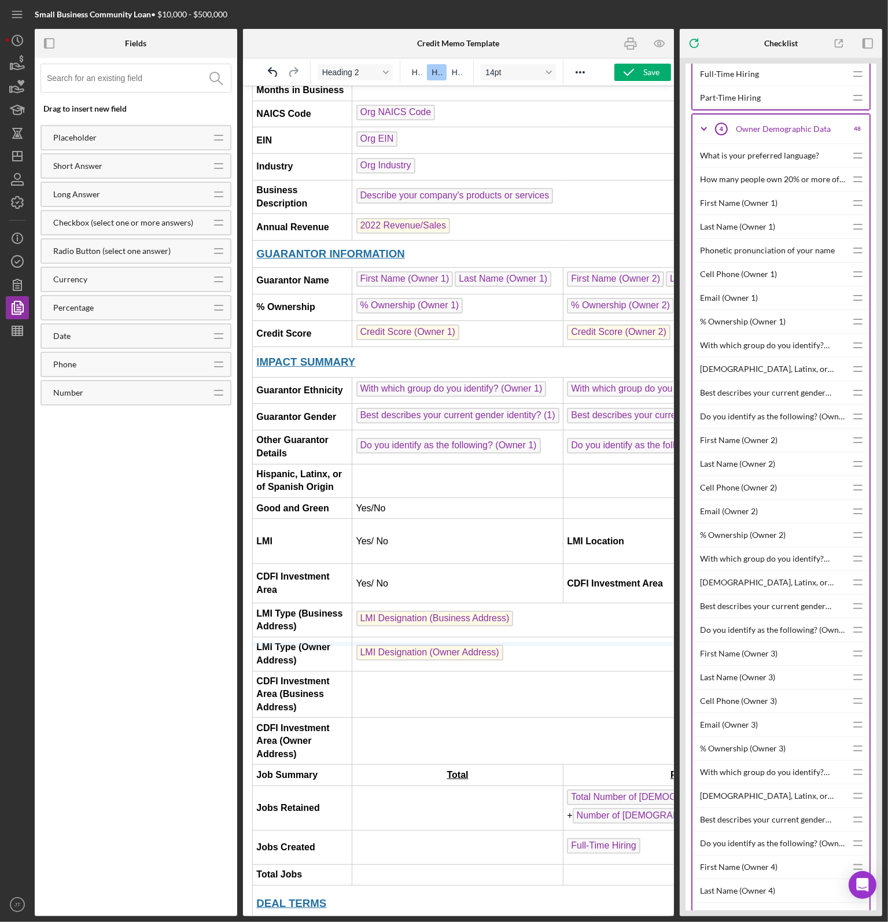
drag, startPoint x: 345, startPoint y: 657, endPoint x: 342, endPoint y: 566, distance: 91.5
drag, startPoint x: 353, startPoint y: 700, endPoint x: 349, endPoint y: 573, distance: 127.4
drag, startPoint x: 333, startPoint y: 719, endPoint x: 321, endPoint y: 616, distance: 103.1
drag, startPoint x: 321, startPoint y: 738, endPoint x: 307, endPoint y: 665, distance: 73.5
click at [329, 830] on td "Jobs Created" at bounding box center [302, 847] width 100 height 34
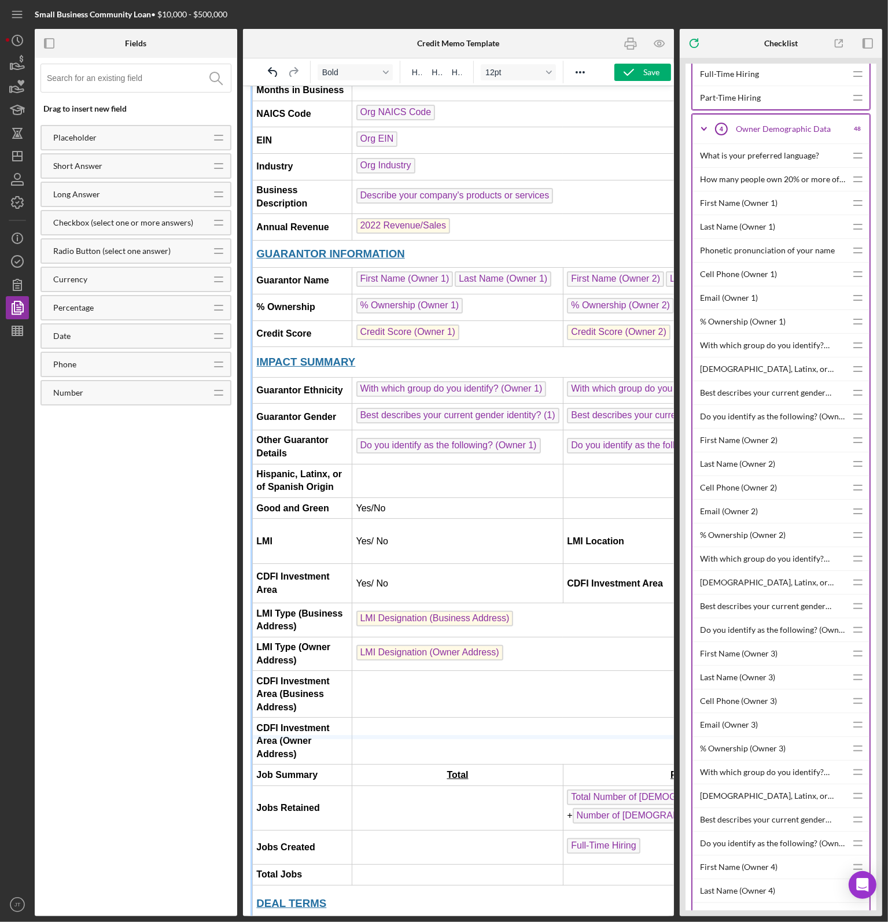
drag, startPoint x: 329, startPoint y: 783, endPoint x: 307, endPoint y: 691, distance: 94.5
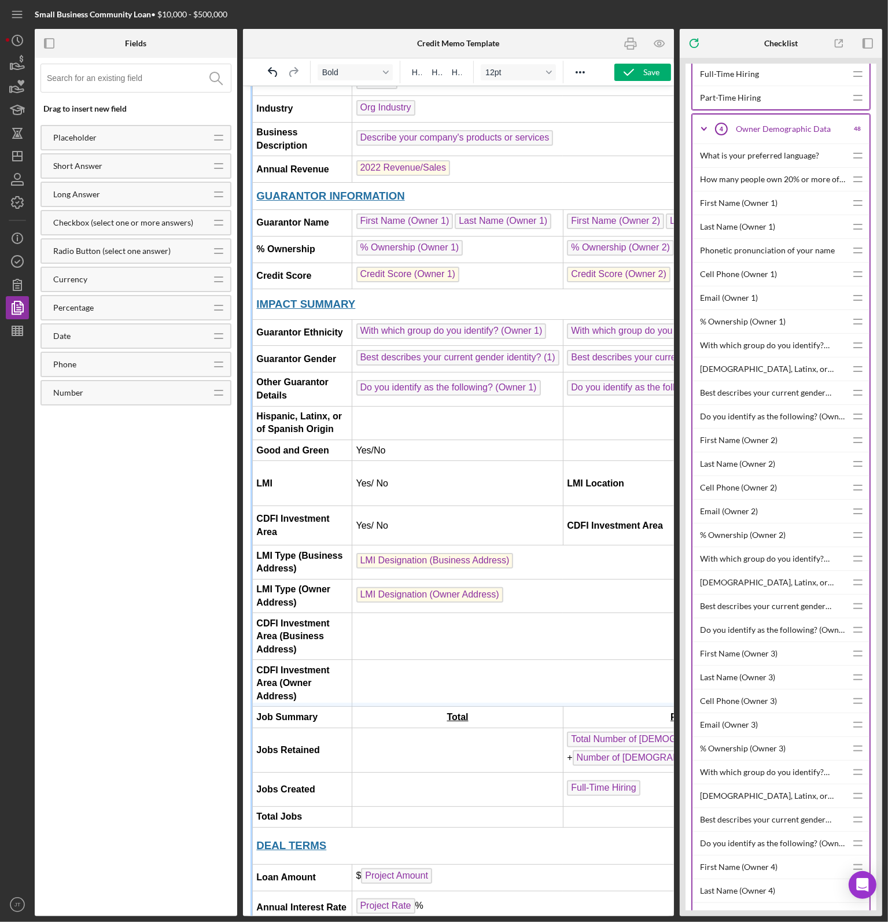
drag, startPoint x: 407, startPoint y: 760, endPoint x: 408, endPoint y: 638, distance: 122.7
drag, startPoint x: 328, startPoint y: 771, endPoint x: 336, endPoint y: 552, distance: 218.9
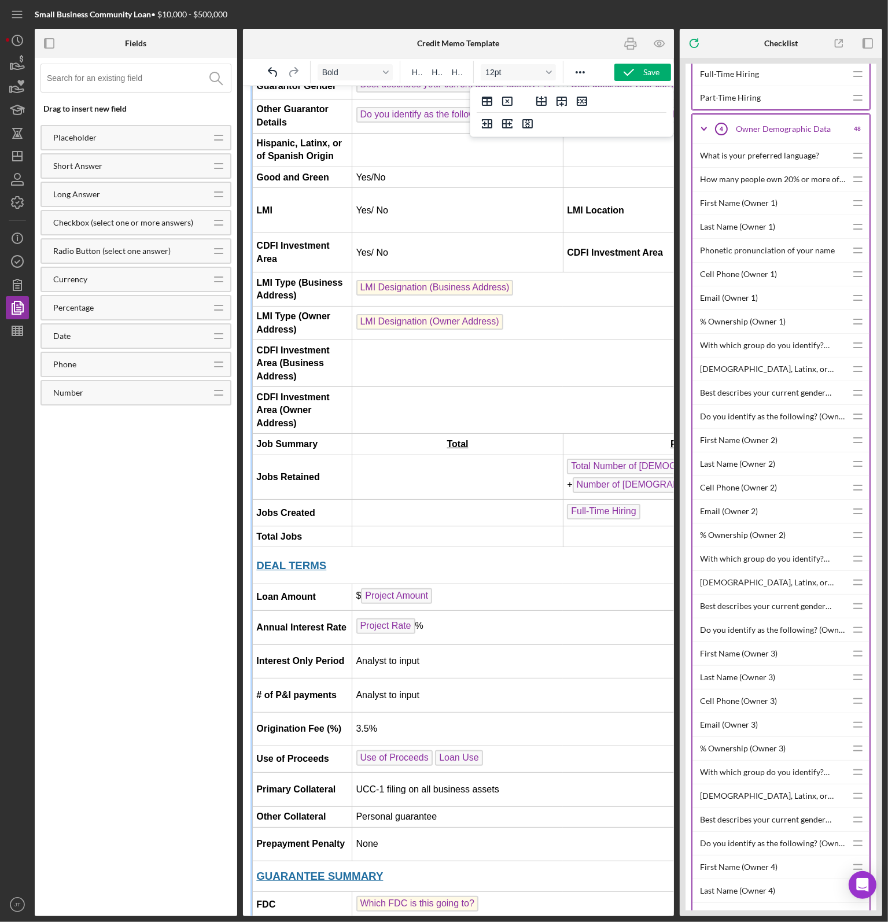
scroll to position [579, 0]
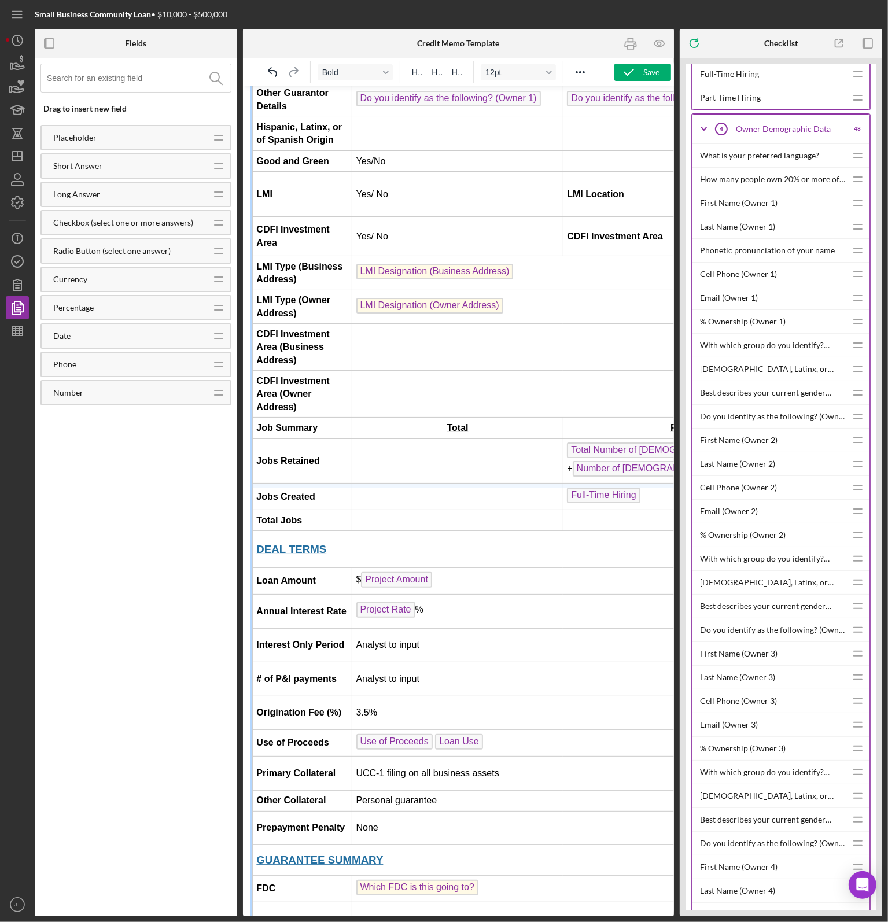
drag, startPoint x: 358, startPoint y: 546, endPoint x: 356, endPoint y: 485, distance: 60.8
drag, startPoint x: 354, startPoint y: 580, endPoint x: 347, endPoint y: 487, distance: 92.8
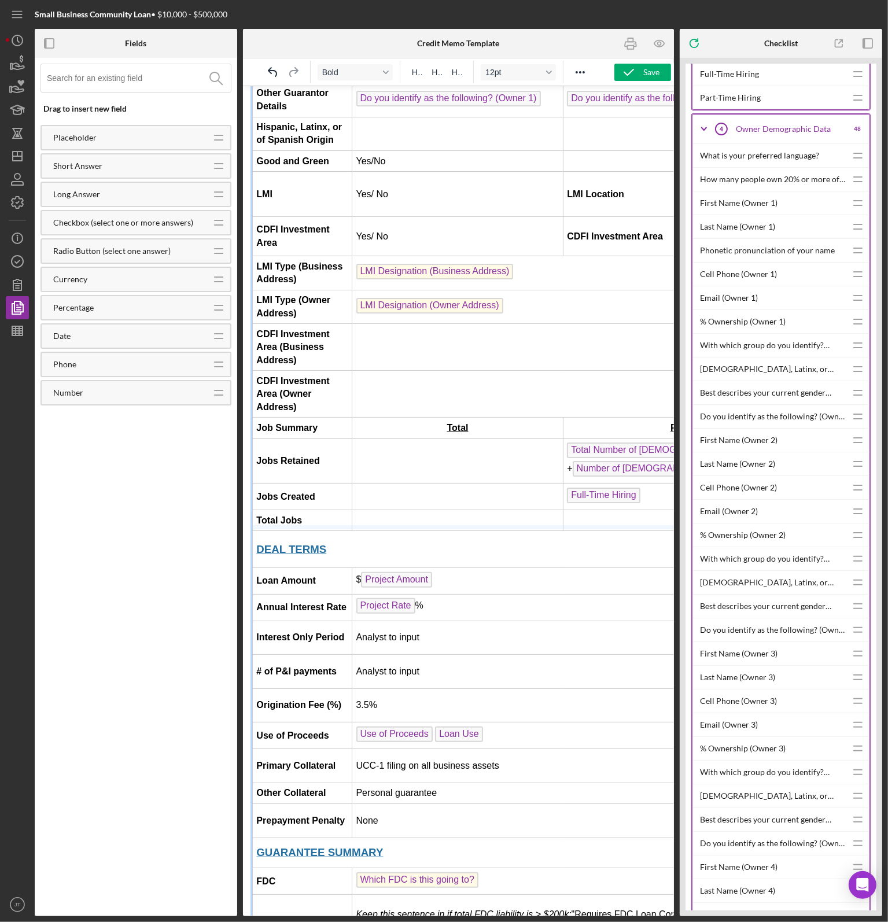
drag, startPoint x: 352, startPoint y: 607, endPoint x: 345, endPoint y: 513, distance: 94.6
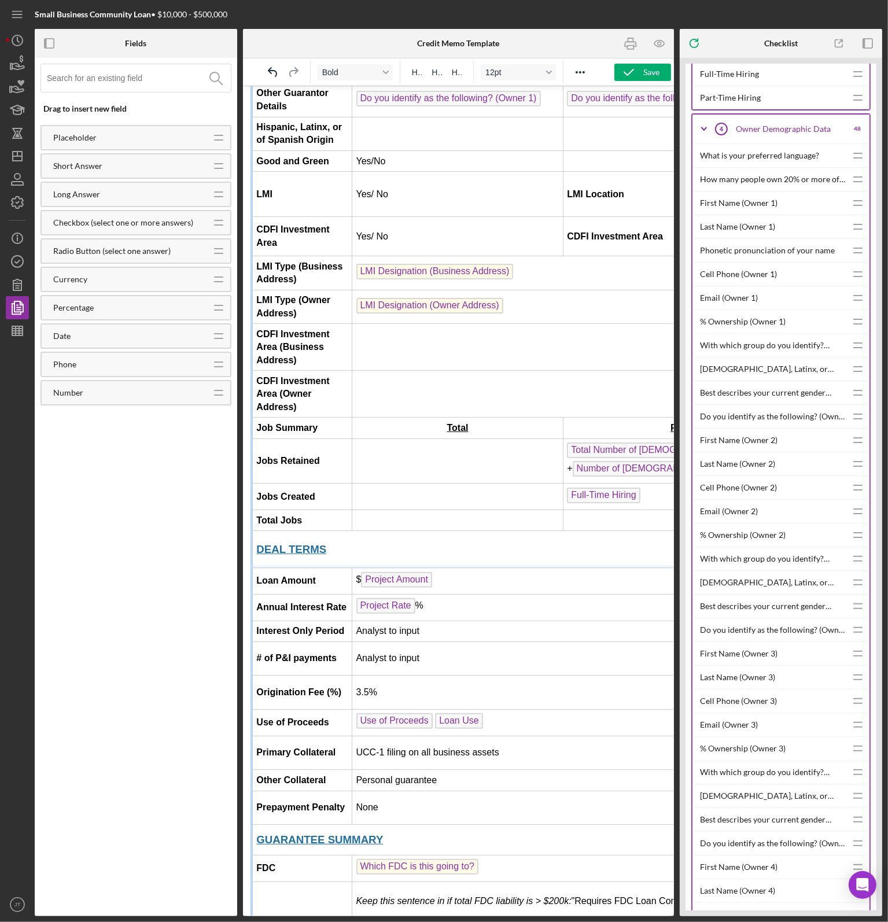
drag, startPoint x: 361, startPoint y: 626, endPoint x: 356, endPoint y: 509, distance: 117.0
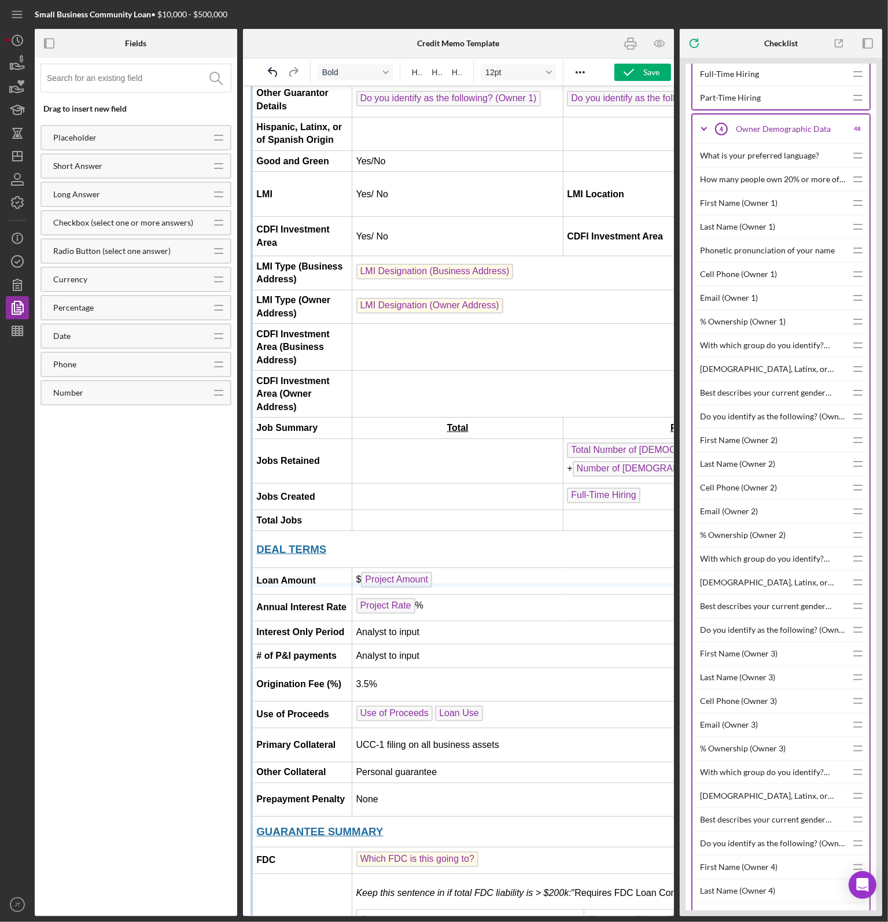
drag, startPoint x: 362, startPoint y: 652, endPoint x: 343, endPoint y: 550, distance: 103.2
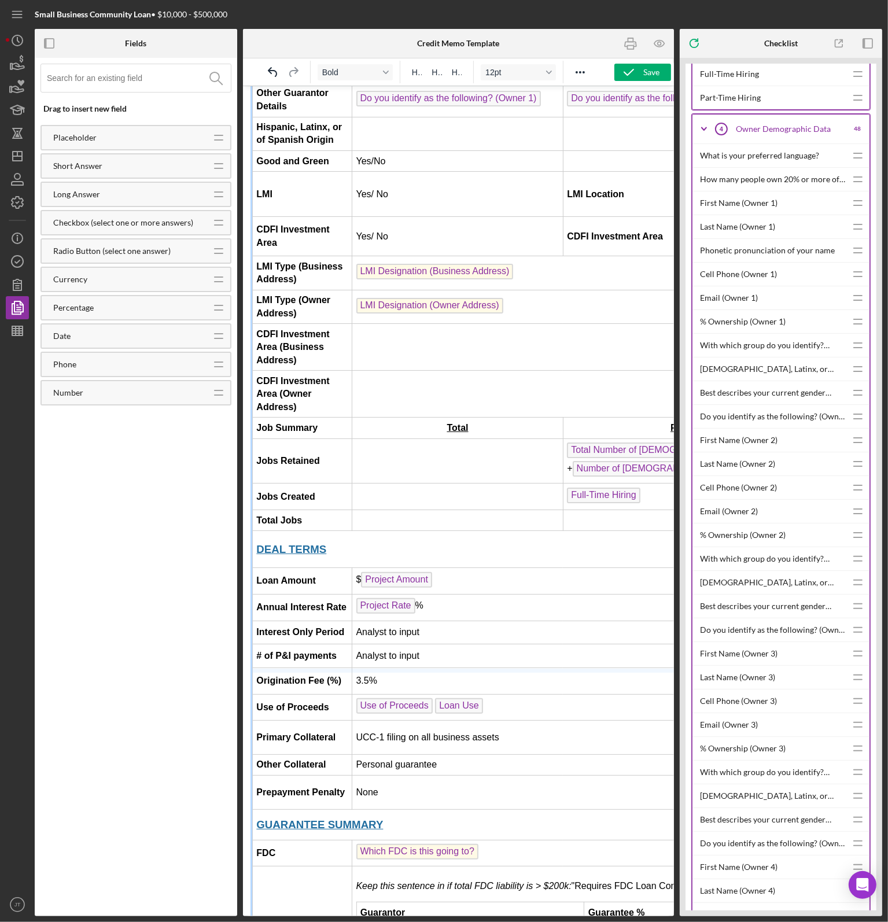
drag, startPoint x: 359, startPoint y: 672, endPoint x: 365, endPoint y: 558, distance: 113.6
drag, startPoint x: 367, startPoint y: 704, endPoint x: 370, endPoint y: 602, distance: 101.3
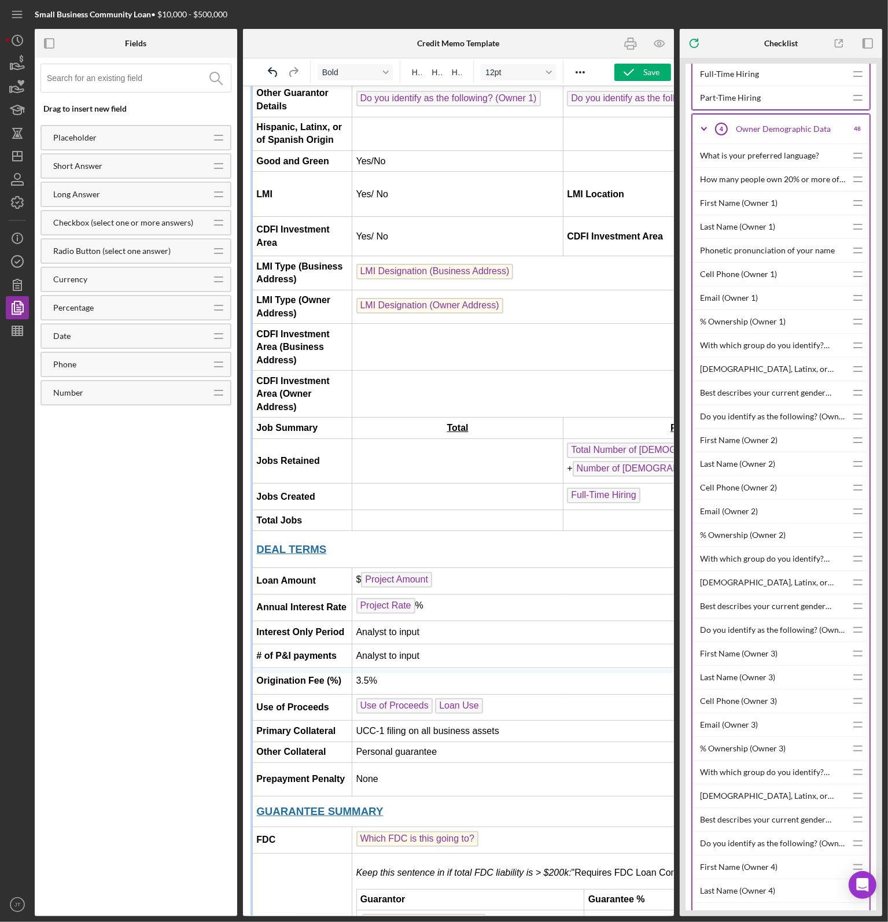
drag, startPoint x: 370, startPoint y: 712, endPoint x: 362, endPoint y: 617, distance: 95.2
drag, startPoint x: 372, startPoint y: 745, endPoint x: 349, endPoint y: 646, distance: 101.5
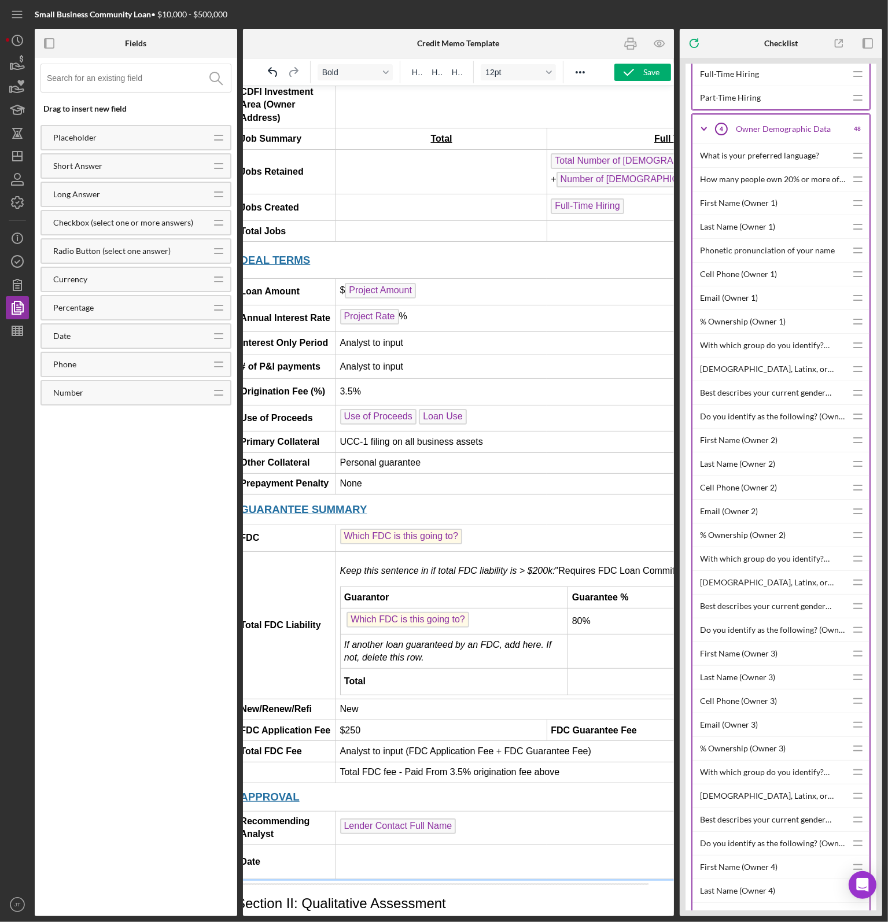
scroll to position [868, 0]
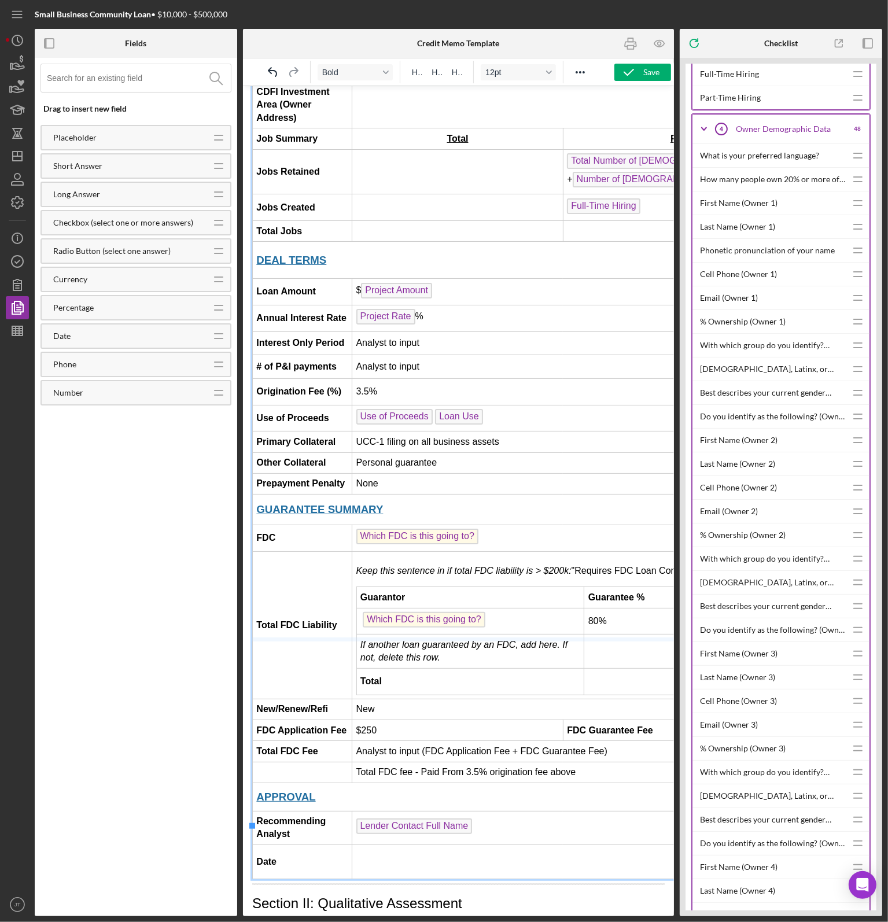
drag, startPoint x: 358, startPoint y: 645, endPoint x: 363, endPoint y: 537, distance: 108.3
drag, startPoint x: 518, startPoint y: 582, endPoint x: 520, endPoint y: 524, distance: 57.9
drag, startPoint x: 499, startPoint y: 617, endPoint x: 492, endPoint y: 557, distance: 60.6
drag, startPoint x: 361, startPoint y: 728, endPoint x: 352, endPoint y: 656, distance: 72.2
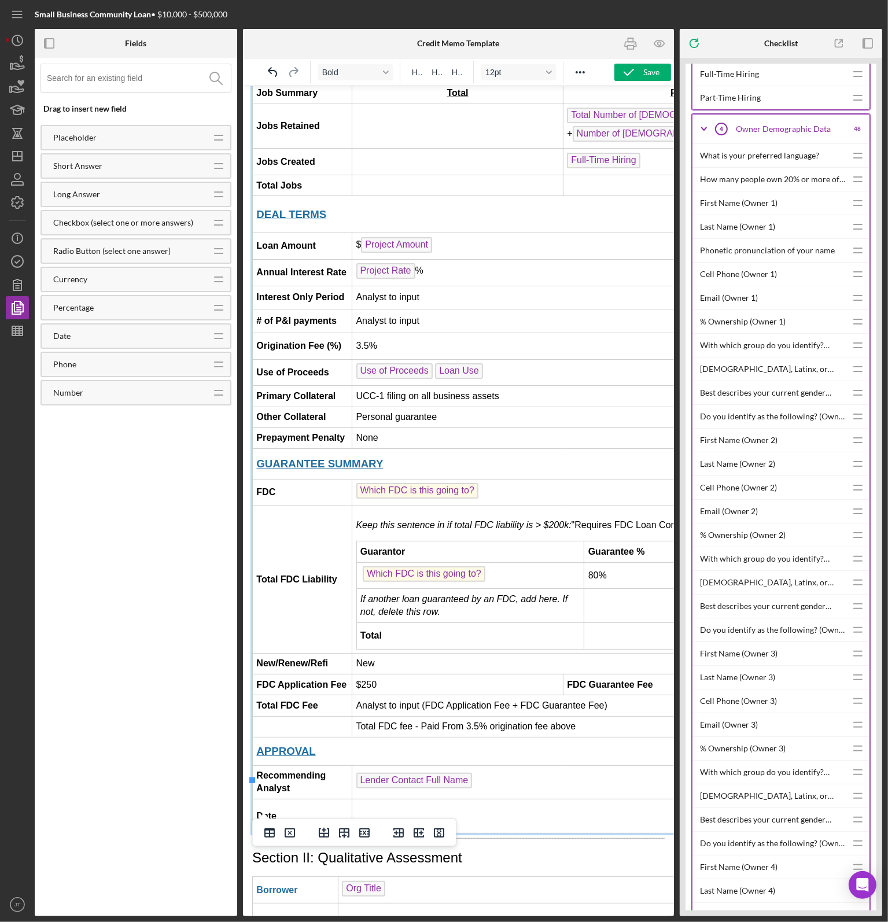
scroll to position [1042, 0]
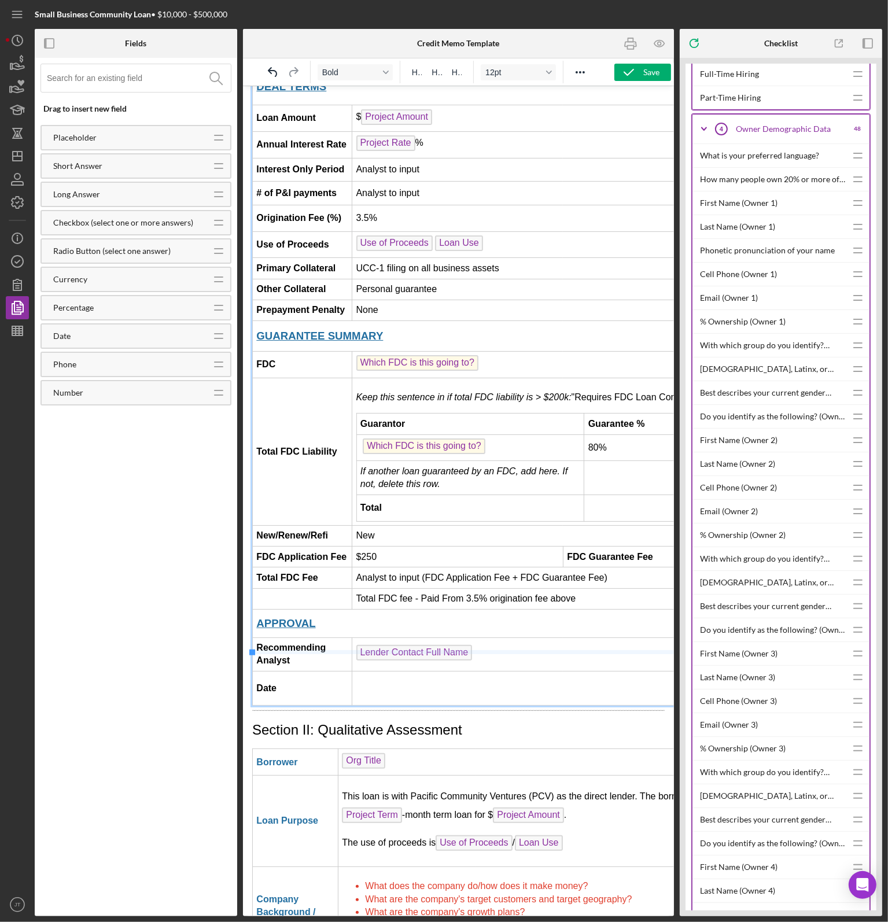
drag, startPoint x: 356, startPoint y: 651, endPoint x: 354, endPoint y: 548, distance: 103.0
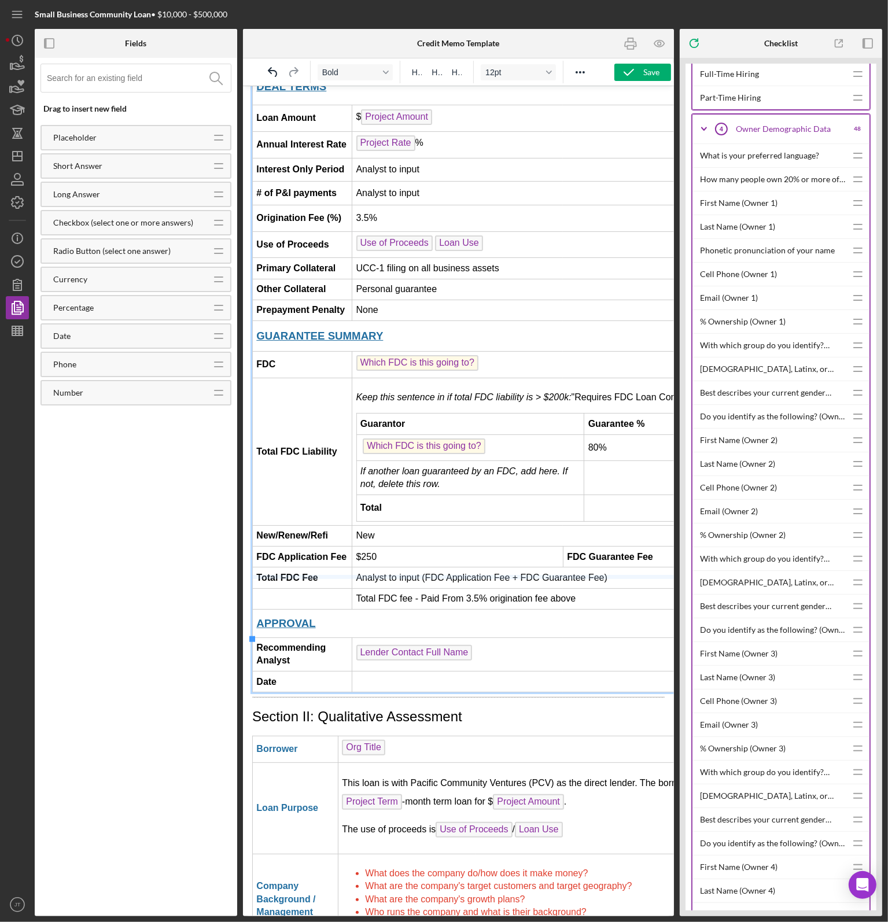
drag, startPoint x: 363, startPoint y: 617, endPoint x: 354, endPoint y: 527, distance: 90.7
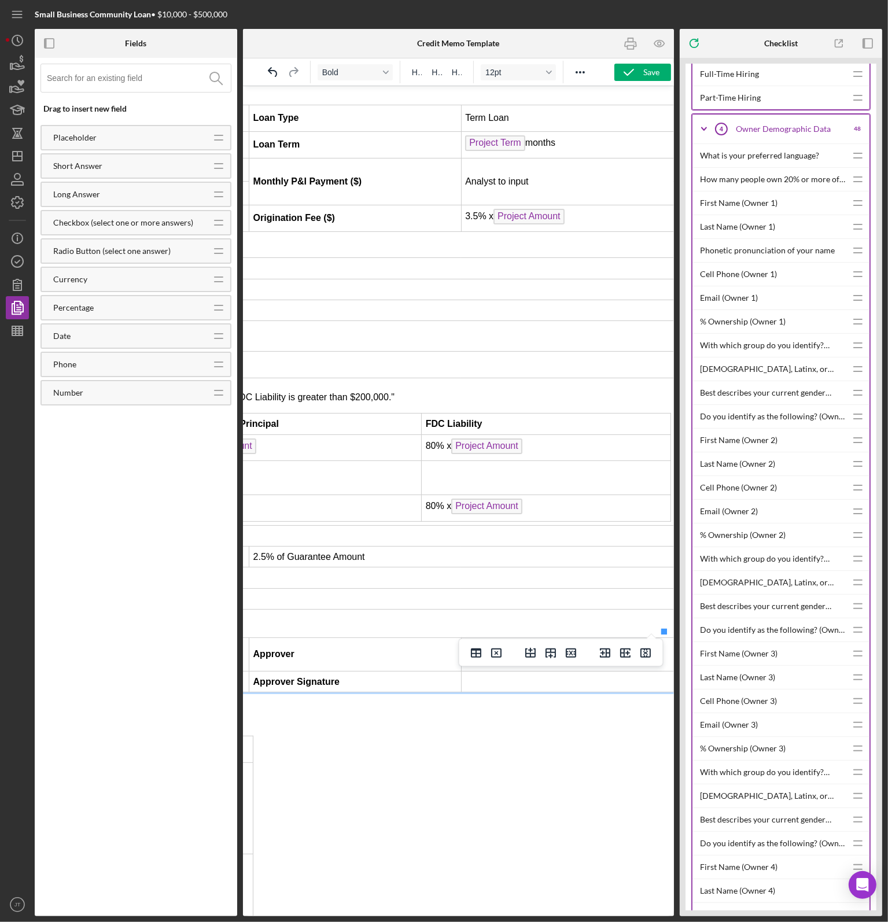
scroll to position [1042, 571]
drag, startPoint x: 502, startPoint y: 602, endPoint x: 462, endPoint y: 603, distance: 39.4
click at [462, 637] on td "Robyn Rogin" at bounding box center [565, 654] width 212 height 34
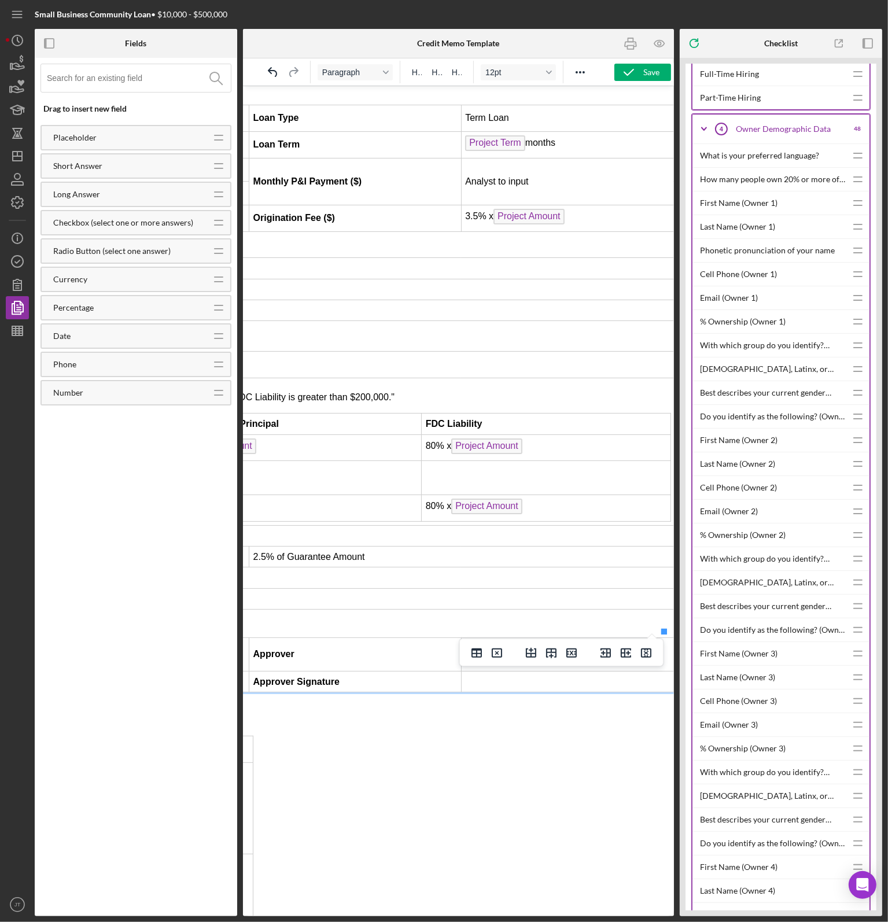
click at [461, 671] on td "Rich Text Area. Press ALT-0 for help." at bounding box center [567, 681] width 212 height 21
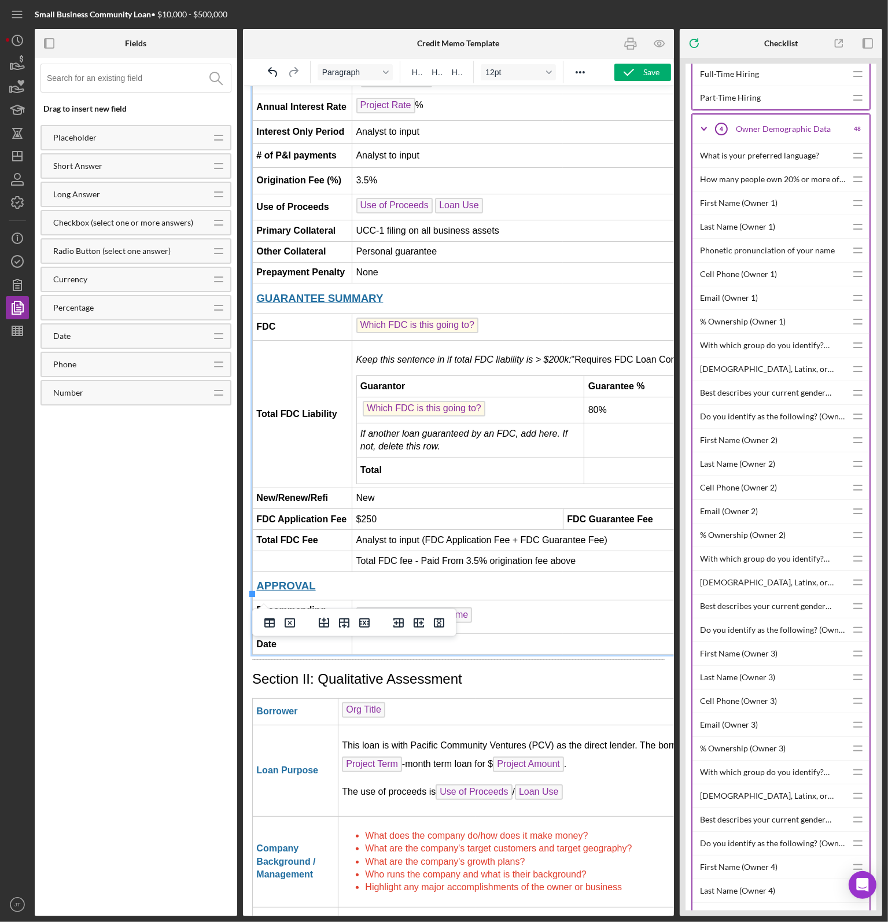
scroll to position [1099, 0]
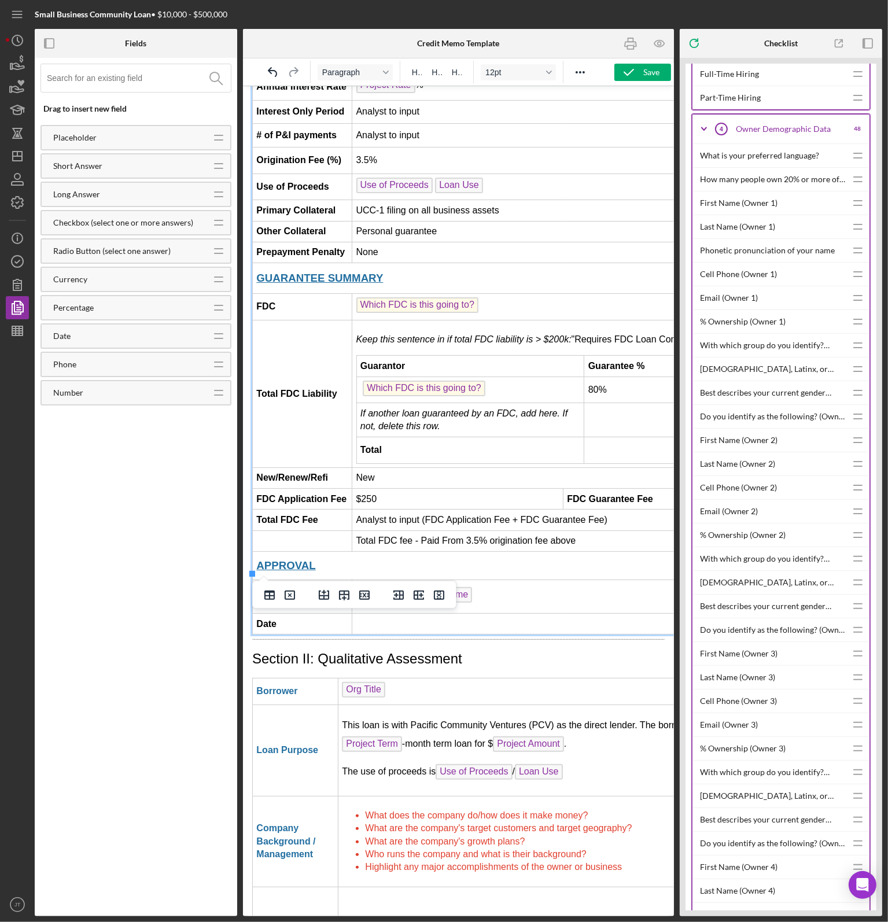
click at [590, 718] on p "This loan is with Pacific Community Ventures (PCV) as the direct lender. The bo…" at bounding box center [579, 736] width 476 height 37
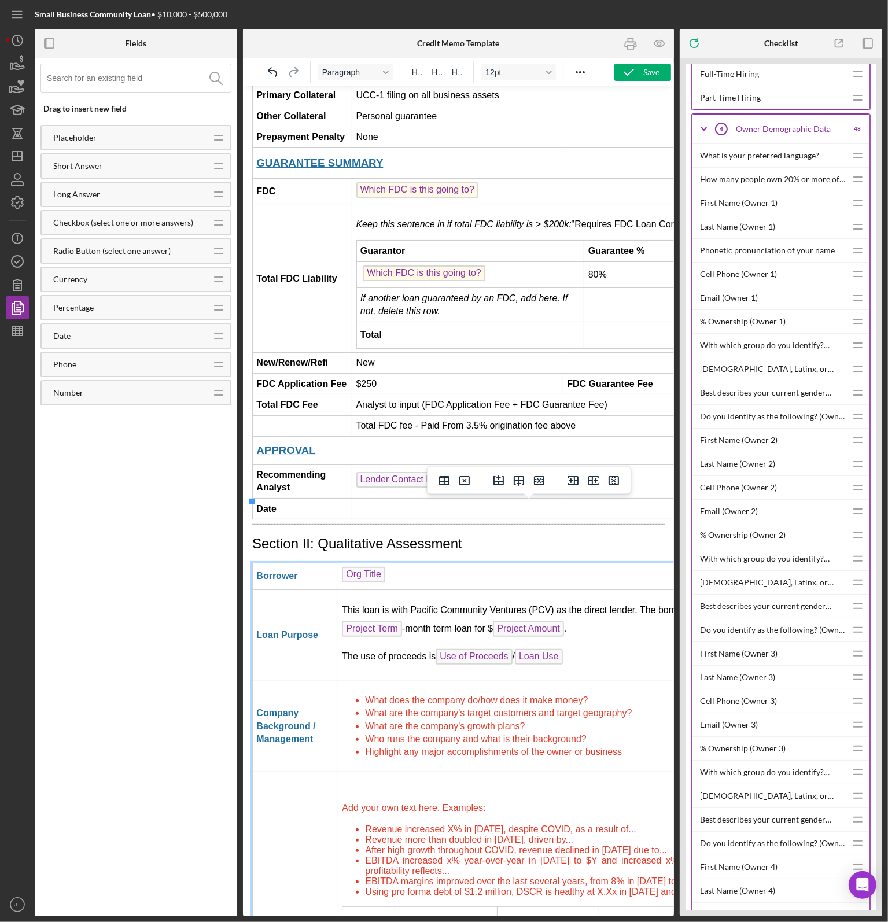
scroll to position [1215, 0]
click at [528, 648] on span "Loan Use" at bounding box center [538, 656] width 48 height 16
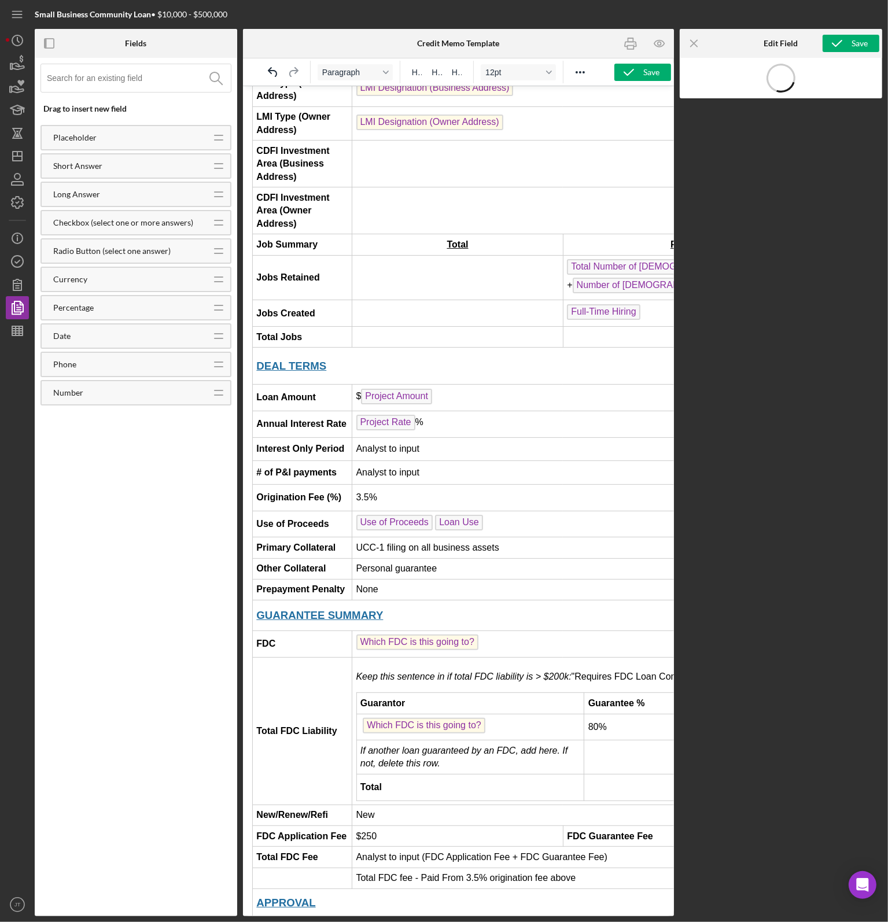
scroll to position [738, 0]
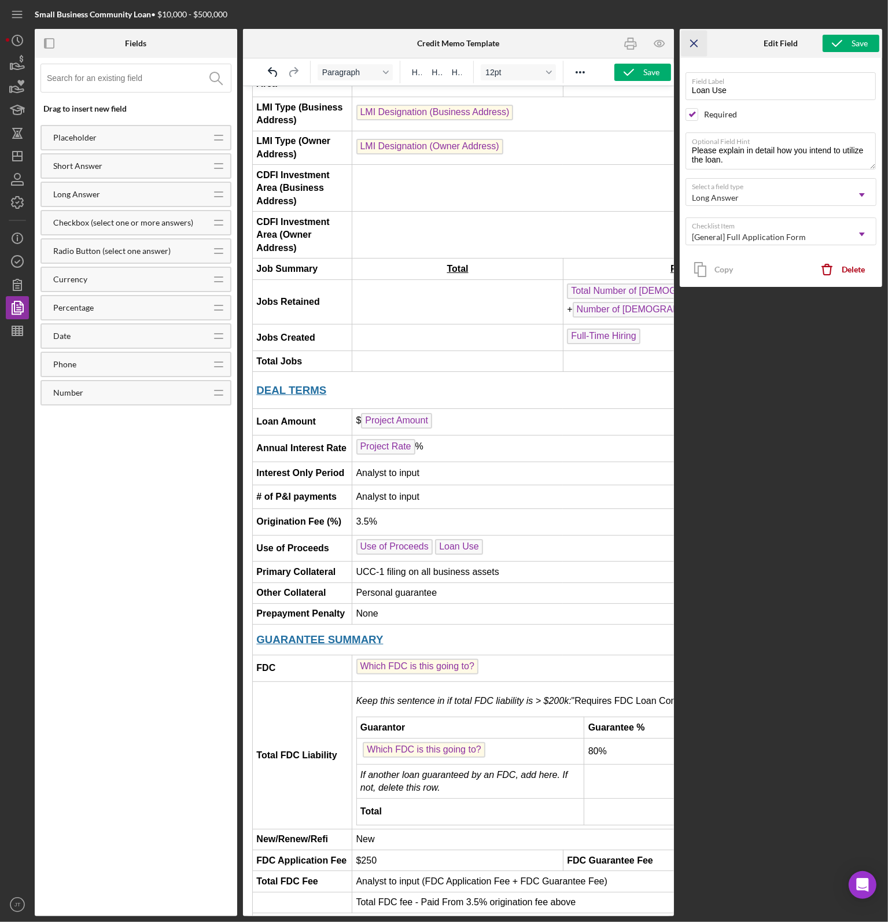
drag, startPoint x: 692, startPoint y: 42, endPoint x: 741, endPoint y: 285, distance: 248.0
click at [693, 42] on icon "Icon/Menu Close" at bounding box center [695, 44] width 26 height 26
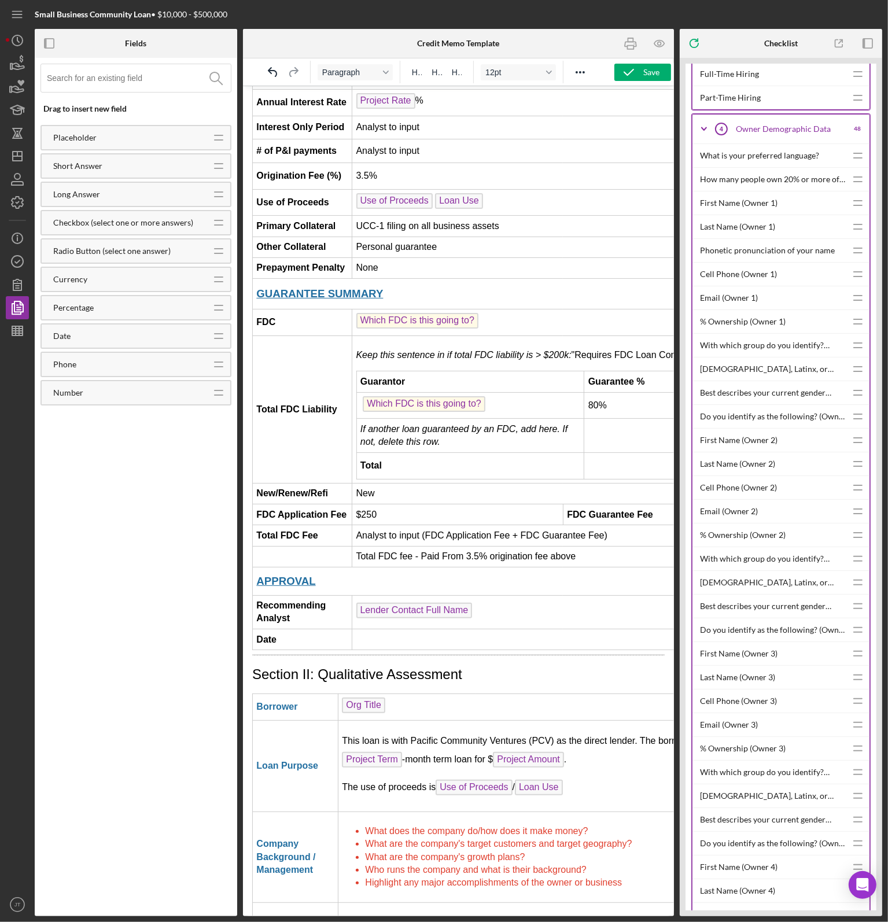
scroll to position [1085, 0]
click at [552, 778] on span "Loan Use" at bounding box center [538, 786] width 48 height 16
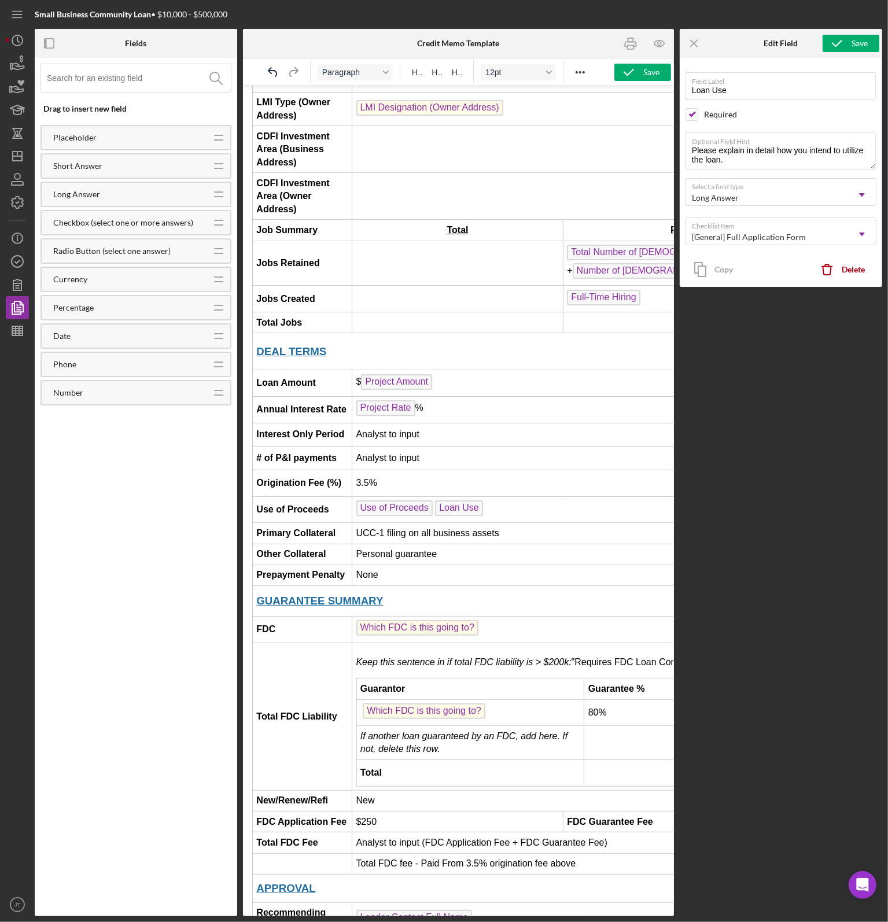
scroll to position [738, 0]
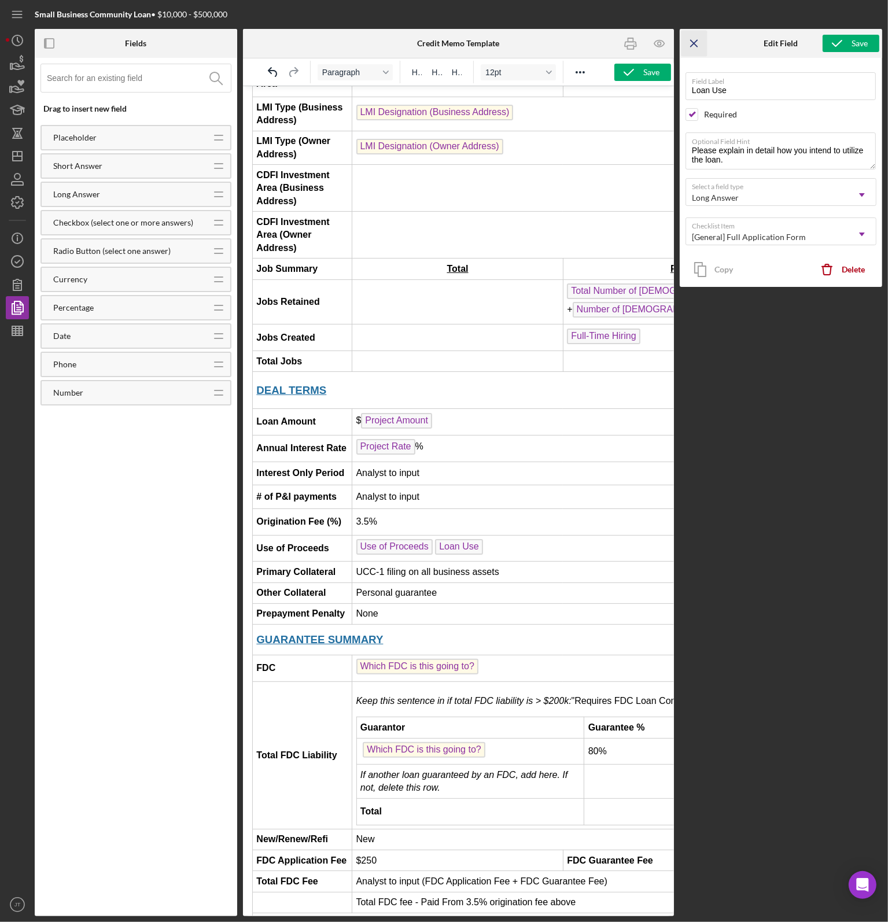
click at [701, 47] on icon "Icon/Menu Close" at bounding box center [695, 44] width 26 height 26
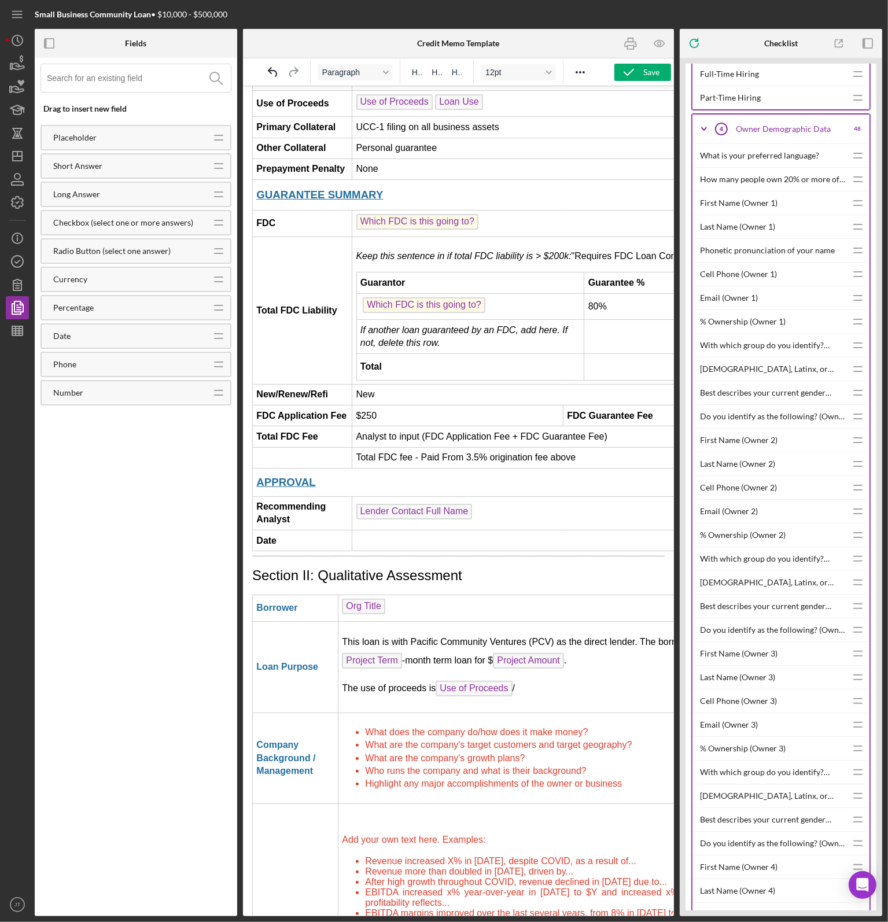
scroll to position [1201, 0]
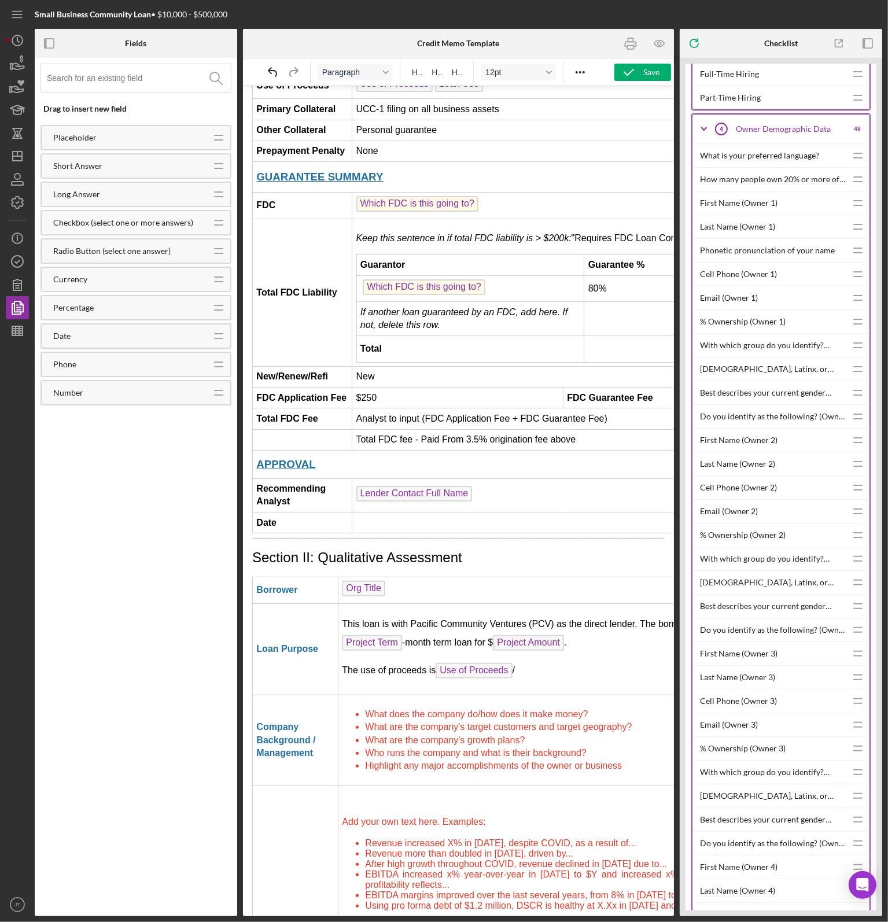
click at [523, 663] on p "The use of proceeds is Use of Proceeds /" at bounding box center [579, 672] width 476 height 19
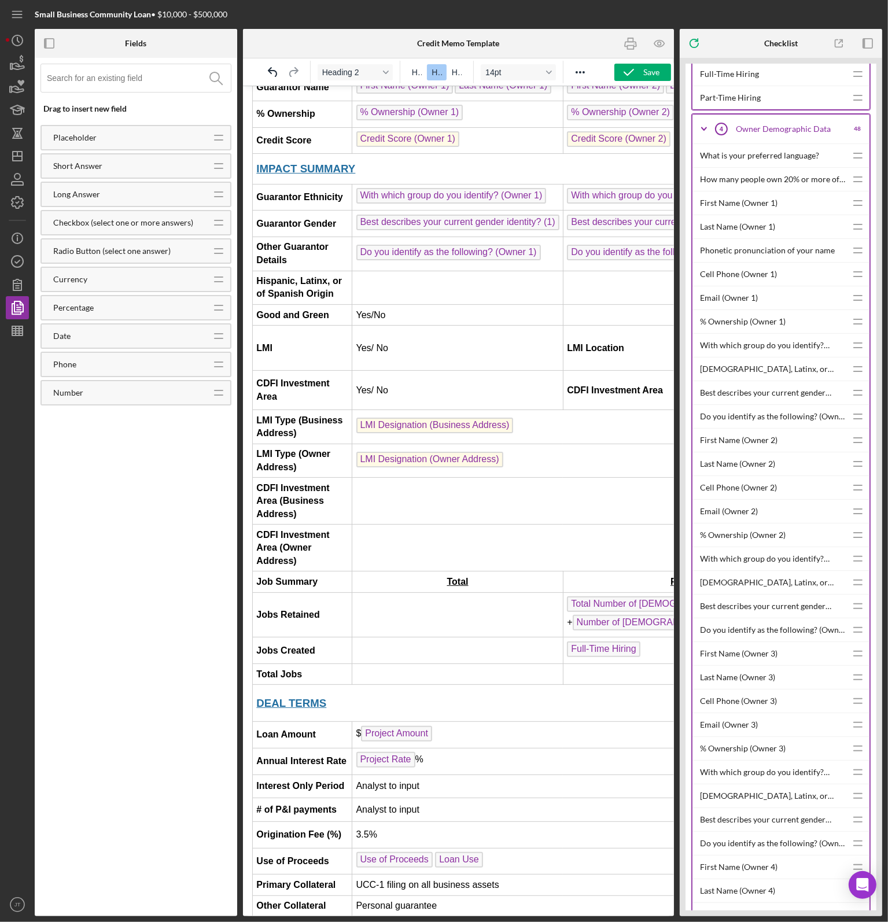
scroll to position [579, 0]
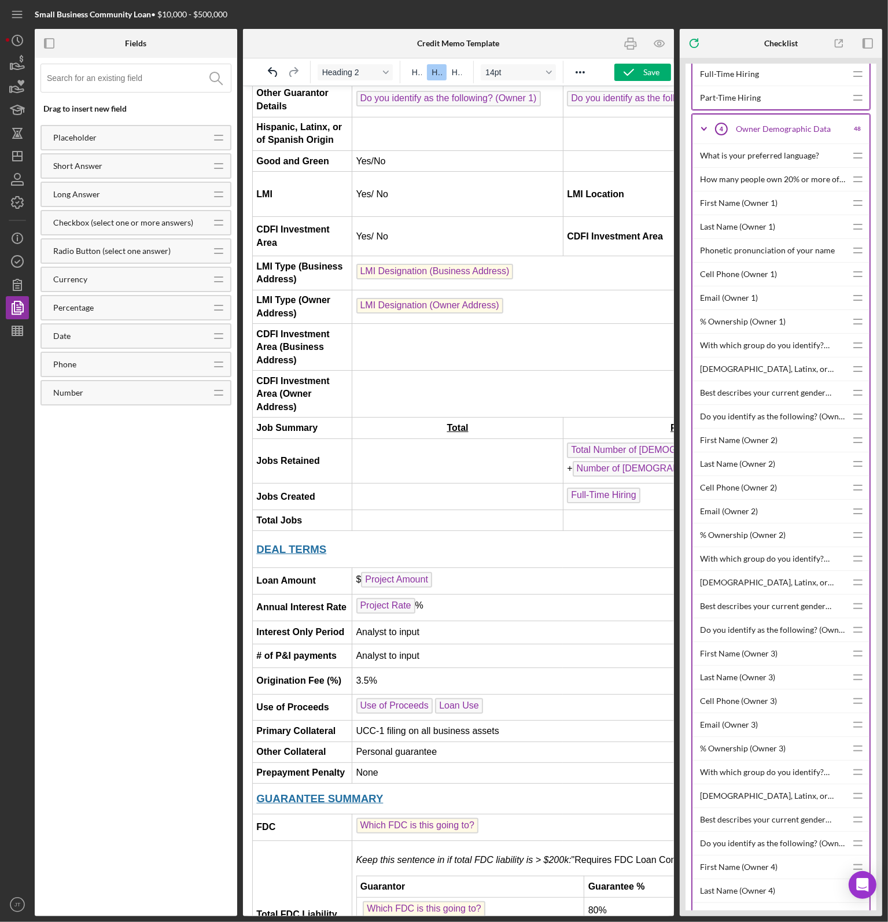
click at [517, 694] on td "Use of Proceeds Loan Use" at bounding box center [797, 707] width 891 height 27
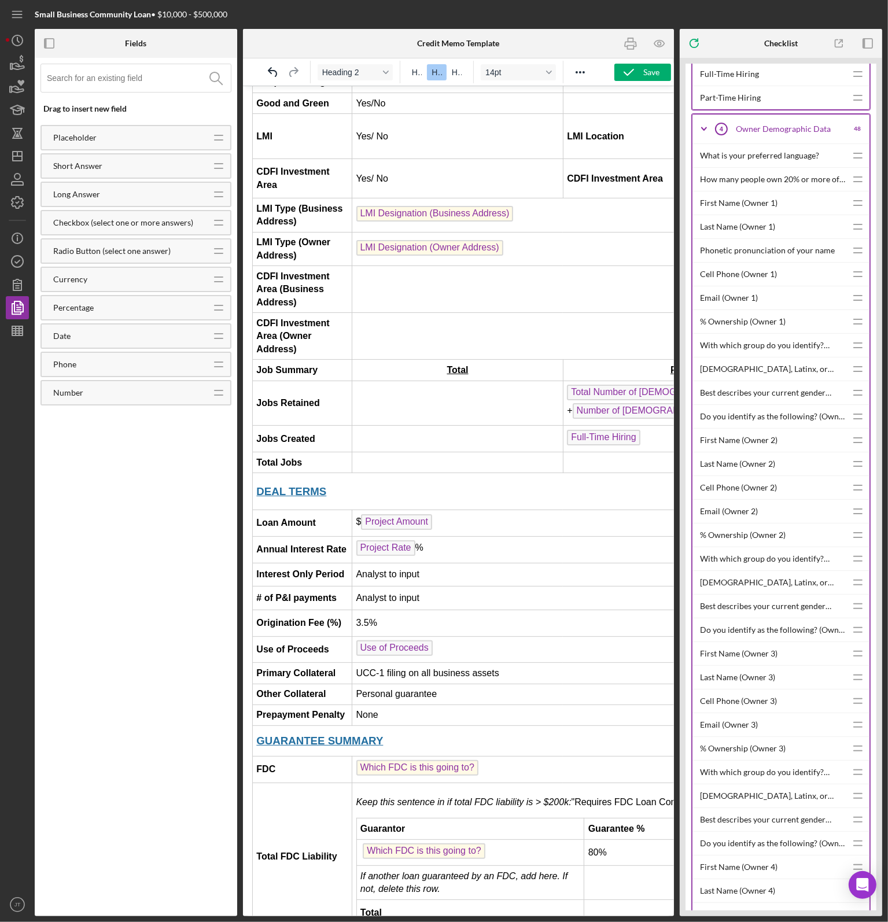
click at [472, 704] on td "None" at bounding box center [797, 714] width 891 height 21
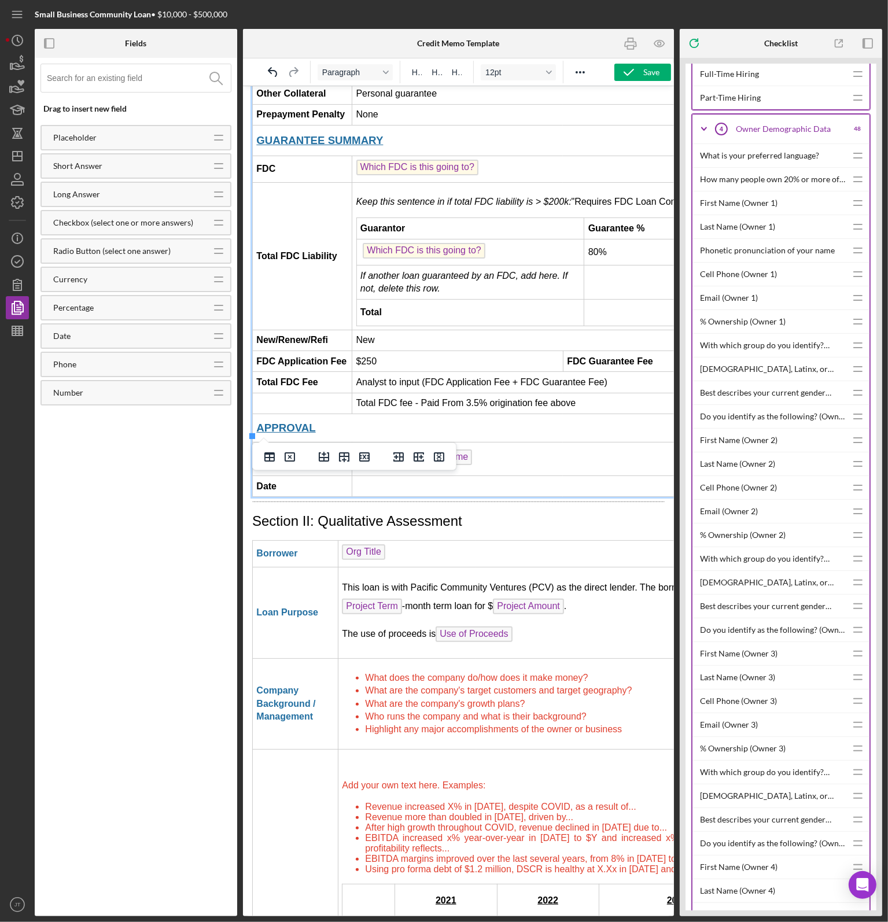
scroll to position [1273, 0]
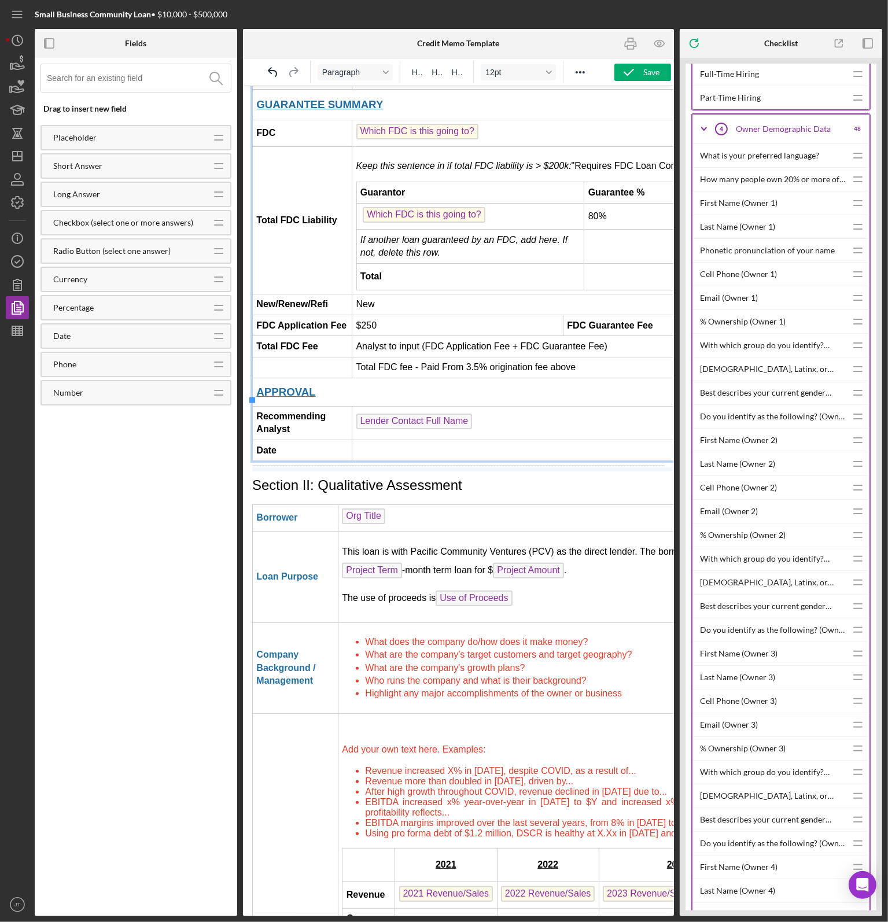
drag, startPoint x: 497, startPoint y: 467, endPoint x: 489, endPoint y: 398, distance: 69.9
drag, startPoint x: 440, startPoint y: 559, endPoint x: 431, endPoint y: 418, distance: 140.9
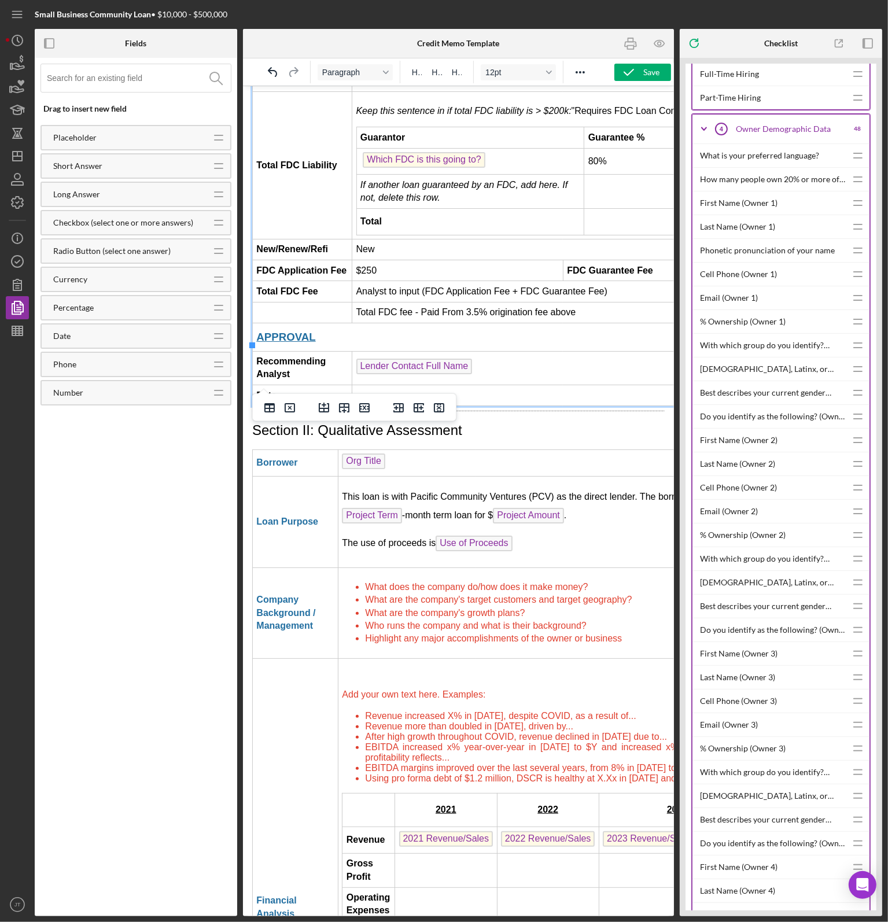
scroll to position [1331, 0]
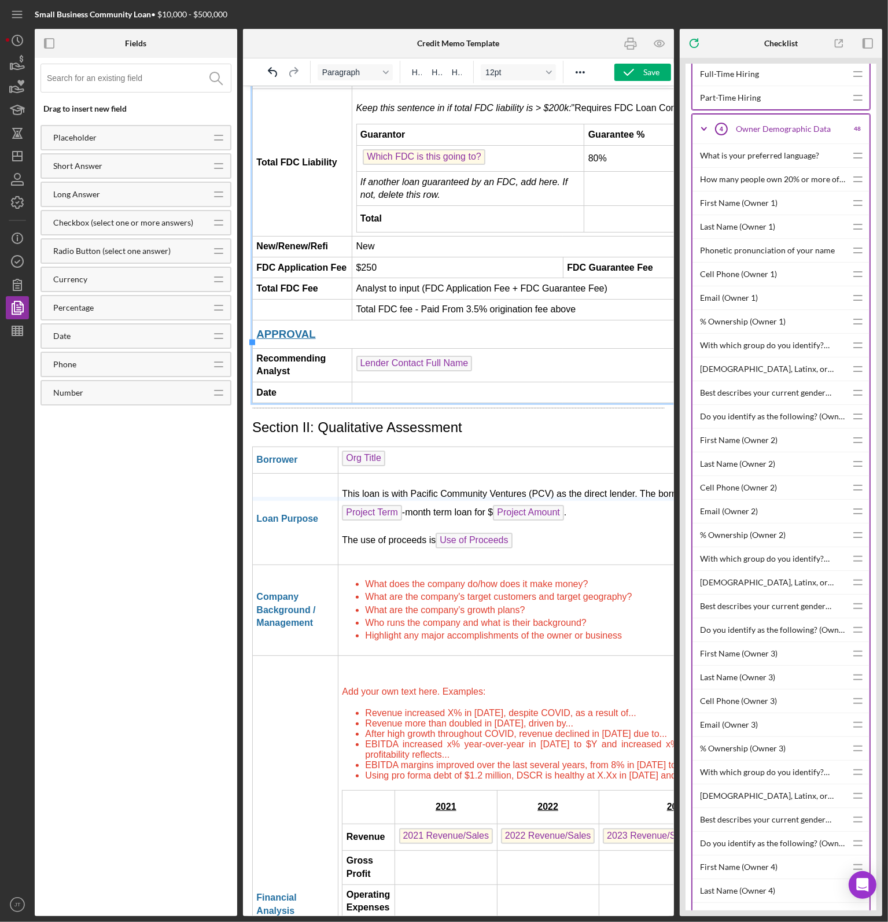
drag, startPoint x: 428, startPoint y: 590, endPoint x: 435, endPoint y: 445, distance: 144.8
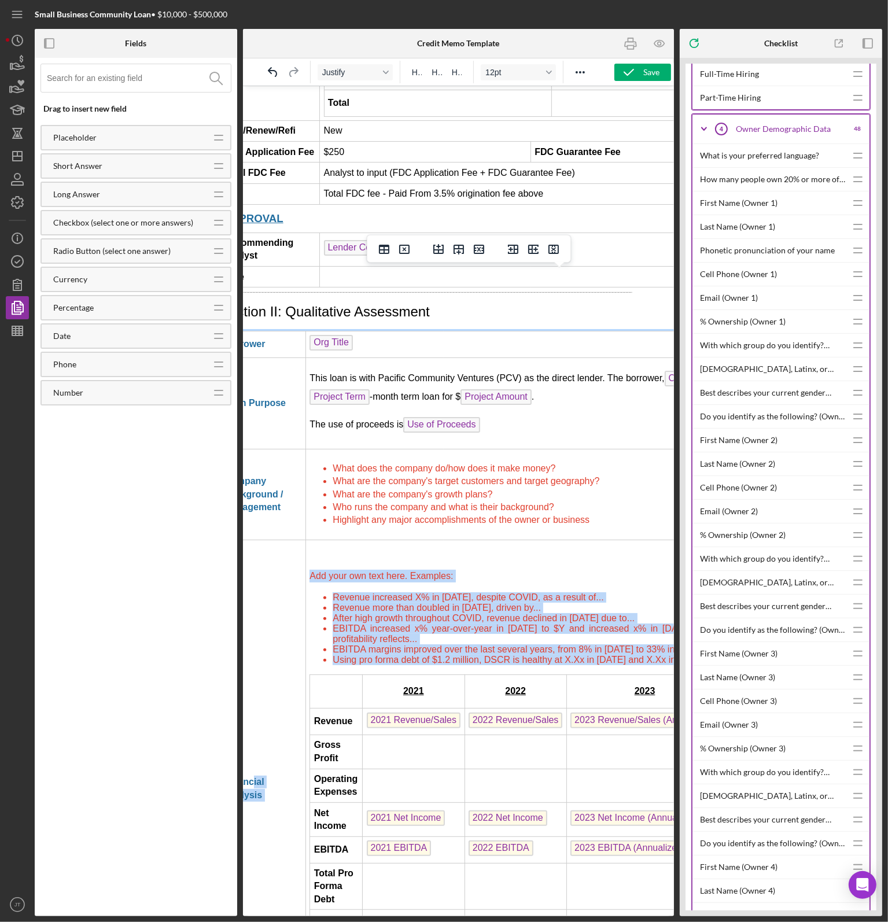
scroll to position [1447, 0]
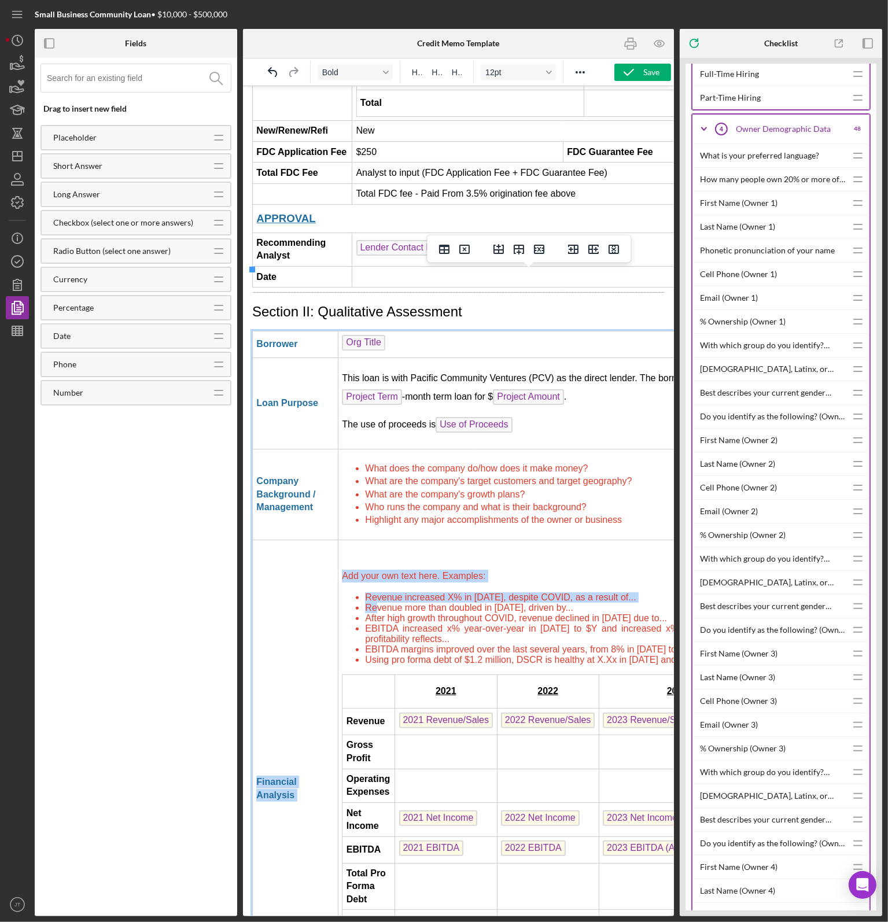
drag, startPoint x: 498, startPoint y: 605, endPoint x: 374, endPoint y: 539, distance: 140.8
click at [374, 592] on ul "Revenue increased X% in 2020, despite COVID, as a result of... Revenue more tha…" at bounding box center [579, 628] width 476 height 73
click at [351, 592] on ul "Revenue increased X% in 2020, despite COVID, as a result of... Revenue more tha…" at bounding box center [579, 628] width 476 height 73
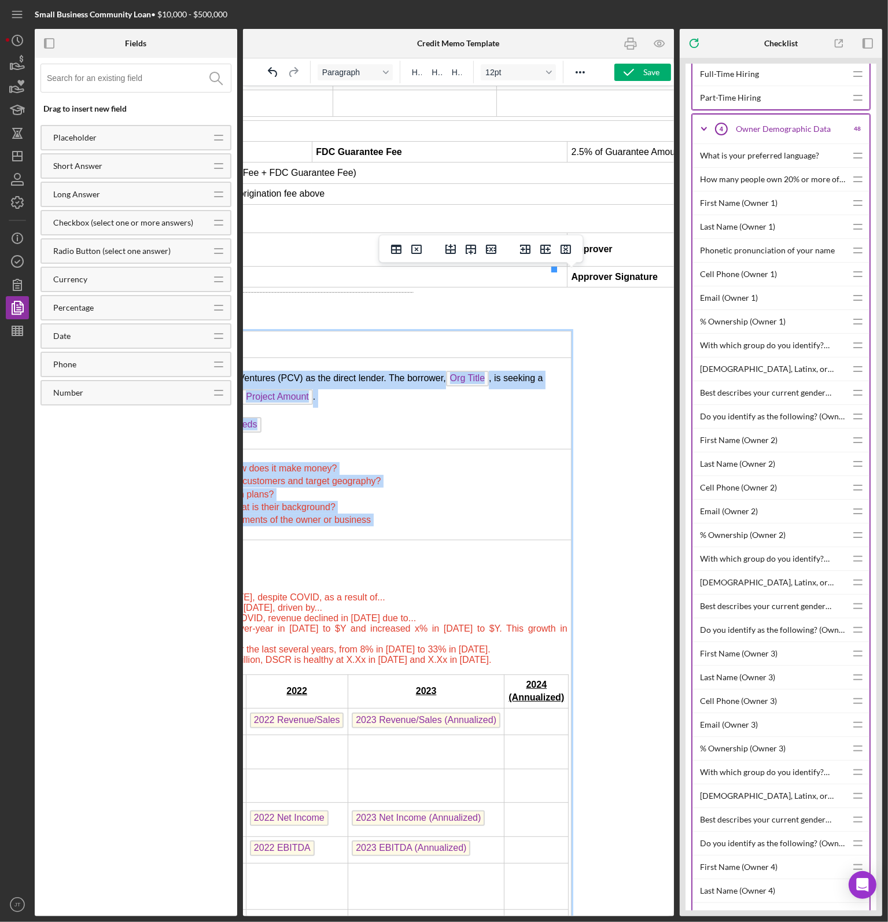
scroll to position [1447, 279]
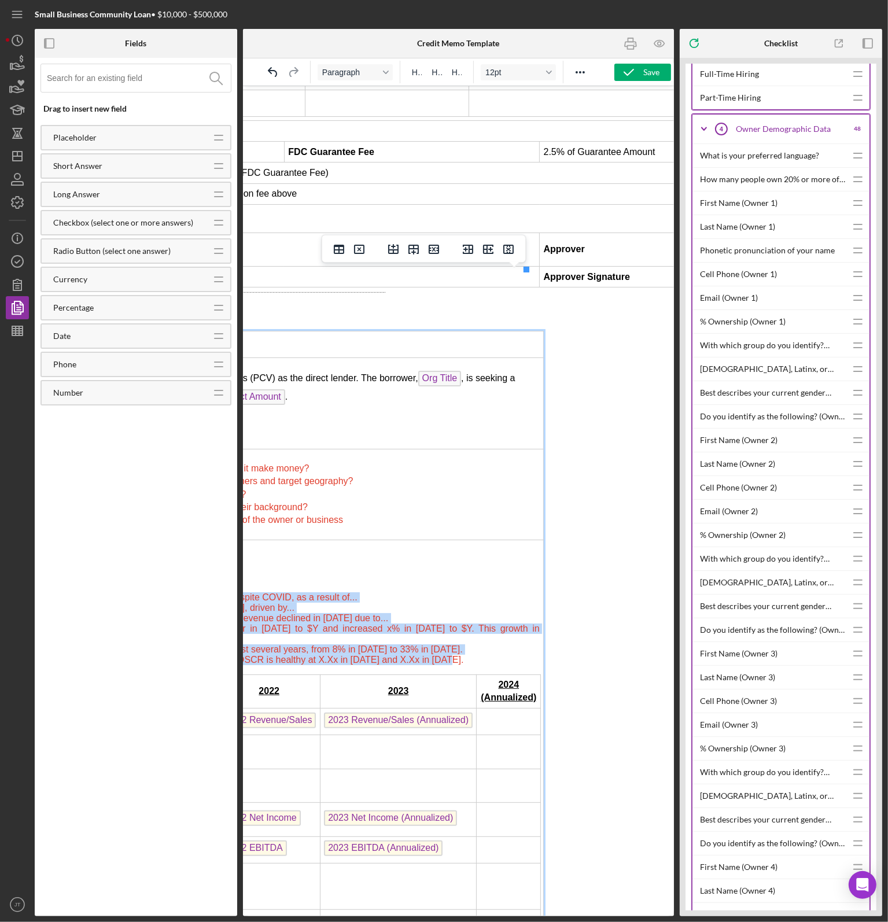
drag, startPoint x: 341, startPoint y: 507, endPoint x: 439, endPoint y: 608, distance: 140.8
click at [439, 608] on td "Add your own text here. Examples: Revenue increased X% in 2020, despite COVID, …" at bounding box center [301, 789] width 484 height 498
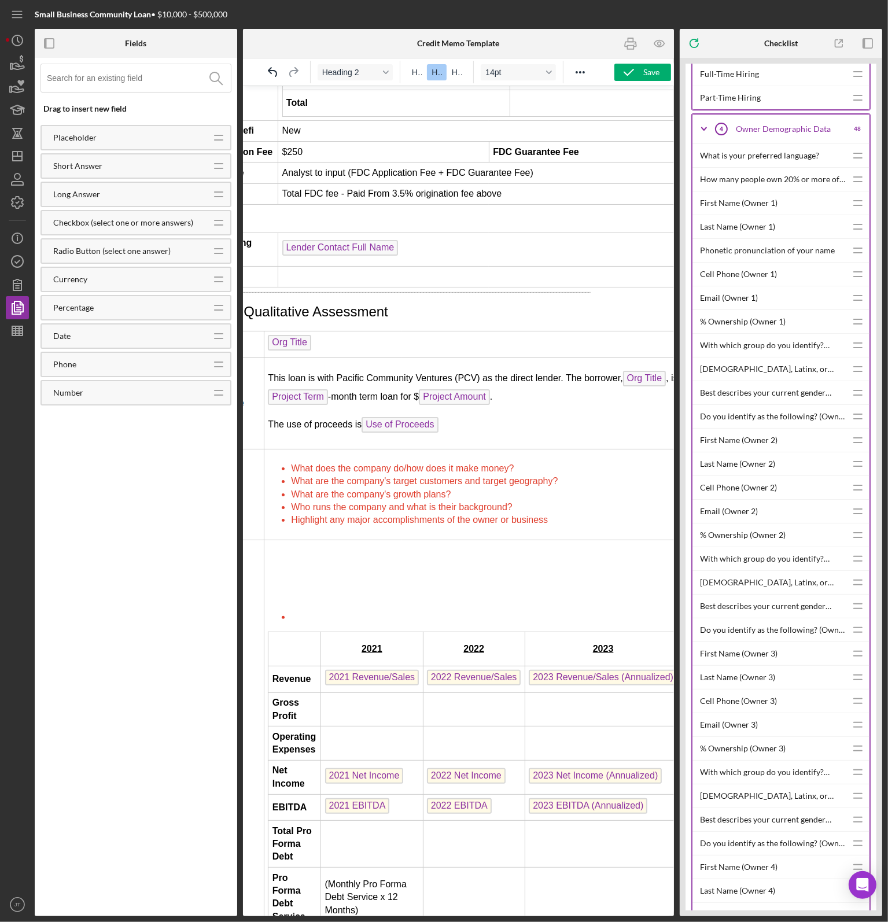
scroll to position [1447, 0]
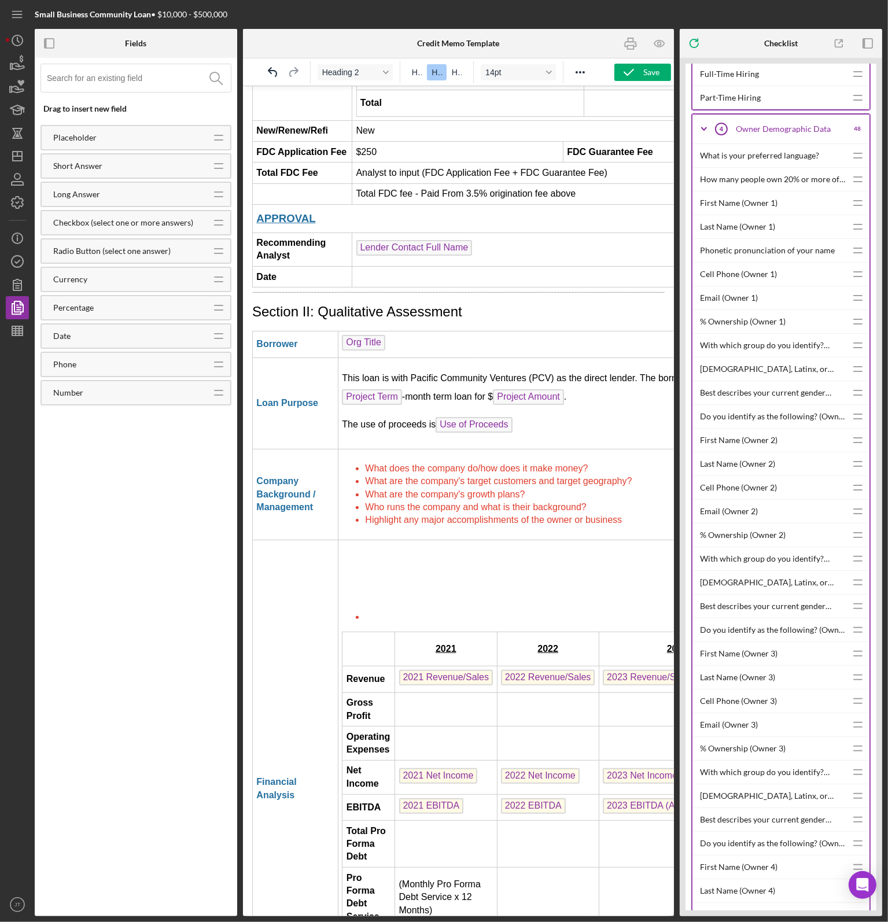
click at [373, 565] on td "2021 2022 2023 2024 (Annualized) Revenue 2021 Revenue/Sales 2022 Revenue/Sales …" at bounding box center [580, 789] width 484 height 498
click at [370, 612] on li "Rich Text Area. Press ALT-0 for help." at bounding box center [591, 617] width 453 height 10
click at [339, 578] on td "2021 2022 2023 2024 (Annualized) Revenue 2021 Revenue/Sales 2022 Revenue/Sales …" at bounding box center [580, 789] width 484 height 498
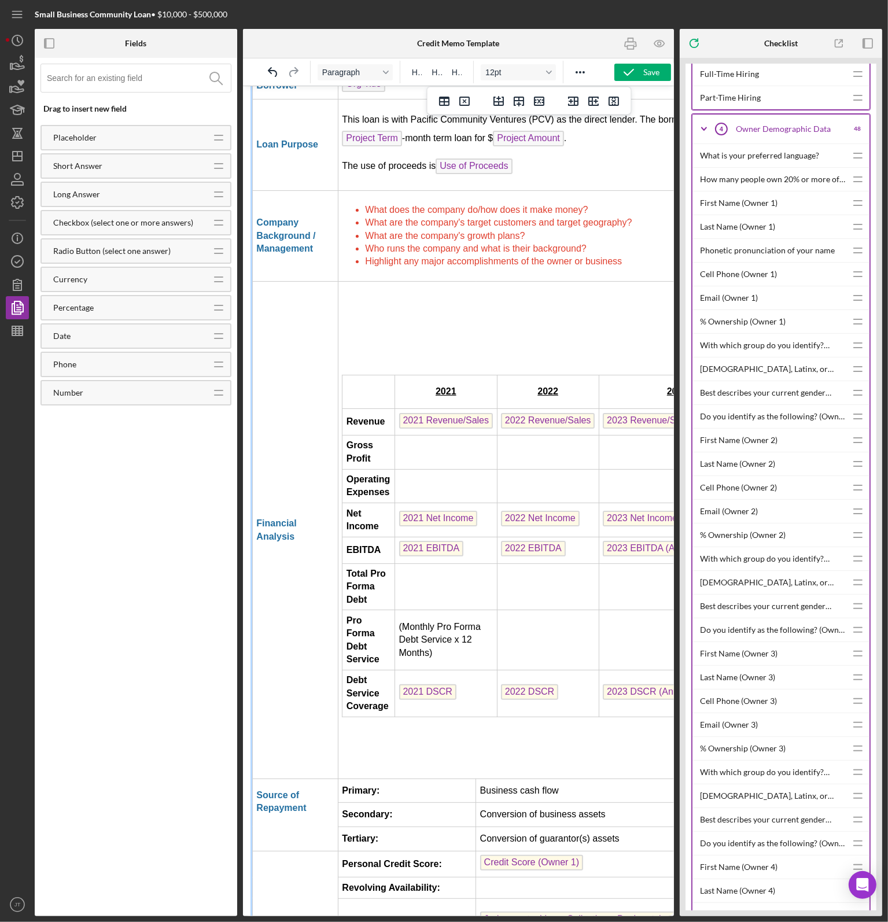
scroll to position [1736, 0]
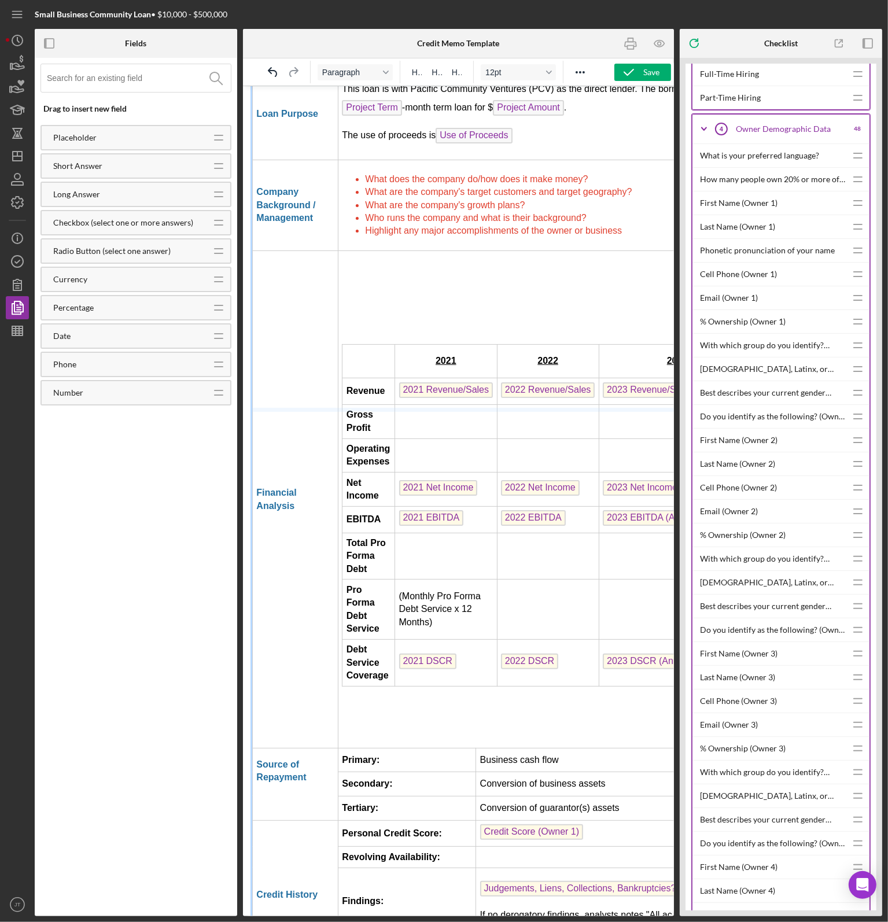
drag, startPoint x: 403, startPoint y: 685, endPoint x: 385, endPoint y: 395, distance: 290.4
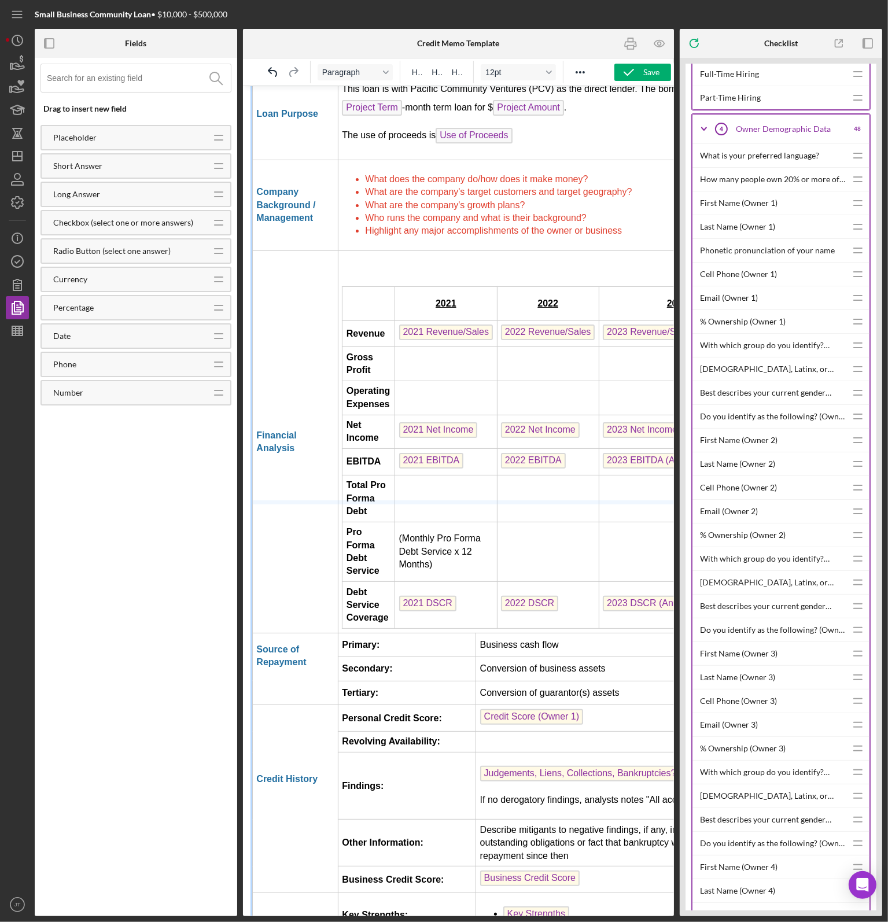
drag, startPoint x: 385, startPoint y: 568, endPoint x: 393, endPoint y: 318, distance: 249.5
click at [341, 286] on table "2021 2022 2023 2024 (Annualized) Revenue 2021 Revenue/Sales 2022 Revenue/Sales …" at bounding box center [580, 457] width 478 height 343
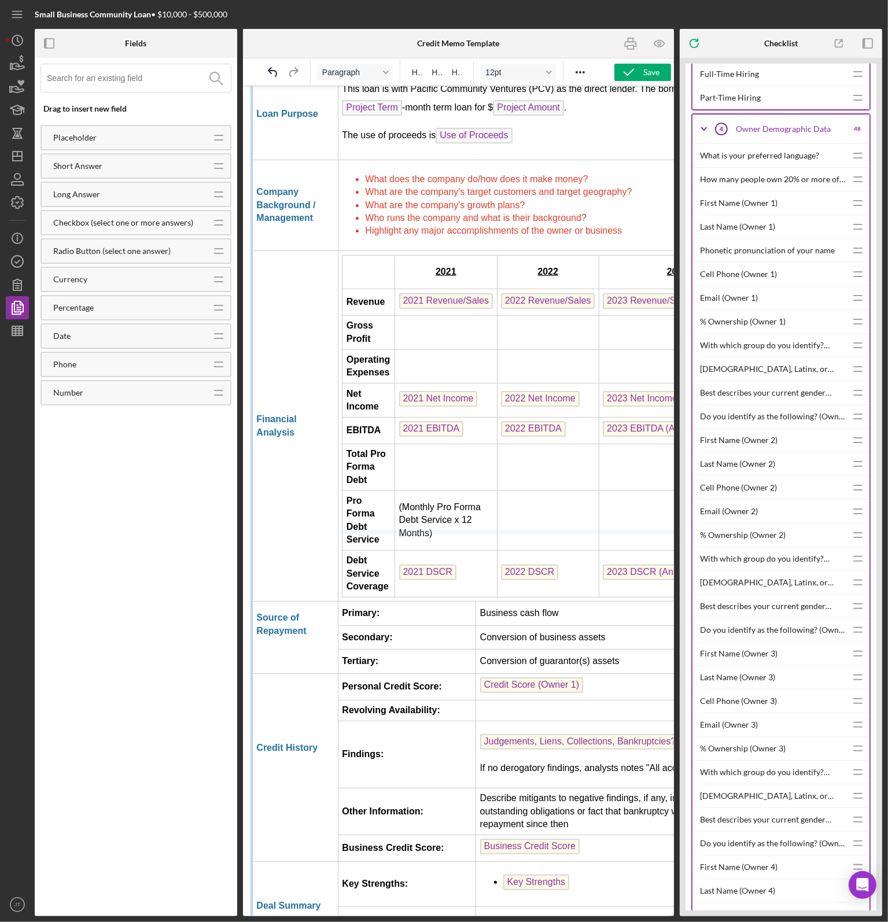
drag, startPoint x: 462, startPoint y: 531, endPoint x: 426, endPoint y: 411, distance: 125.6
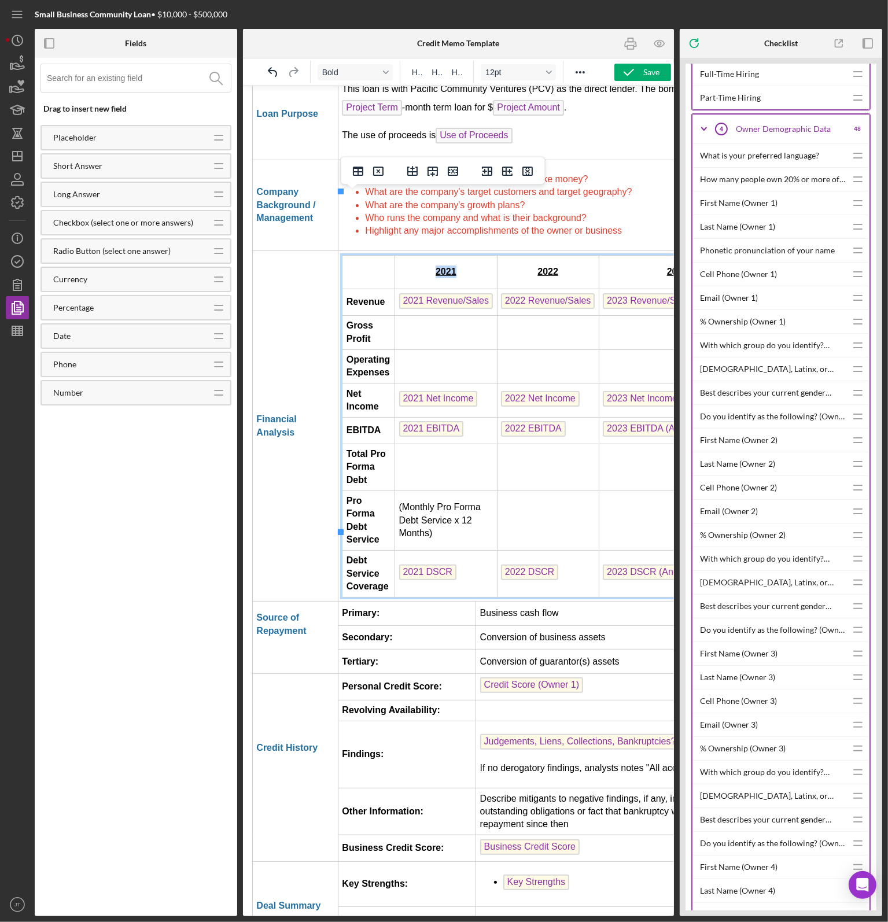
drag, startPoint x: 395, startPoint y: 209, endPoint x: 451, endPoint y: 211, distance: 56.2
click at [453, 255] on td "2021" at bounding box center [446, 272] width 102 height 34
drag, startPoint x: 393, startPoint y: 211, endPoint x: 479, endPoint y: 212, distance: 85.7
drag, startPoint x: 395, startPoint y: 256, endPoint x: 461, endPoint y: 263, distance: 66.3
drag, startPoint x: 490, startPoint y: 218, endPoint x: 523, endPoint y: 215, distance: 33.2
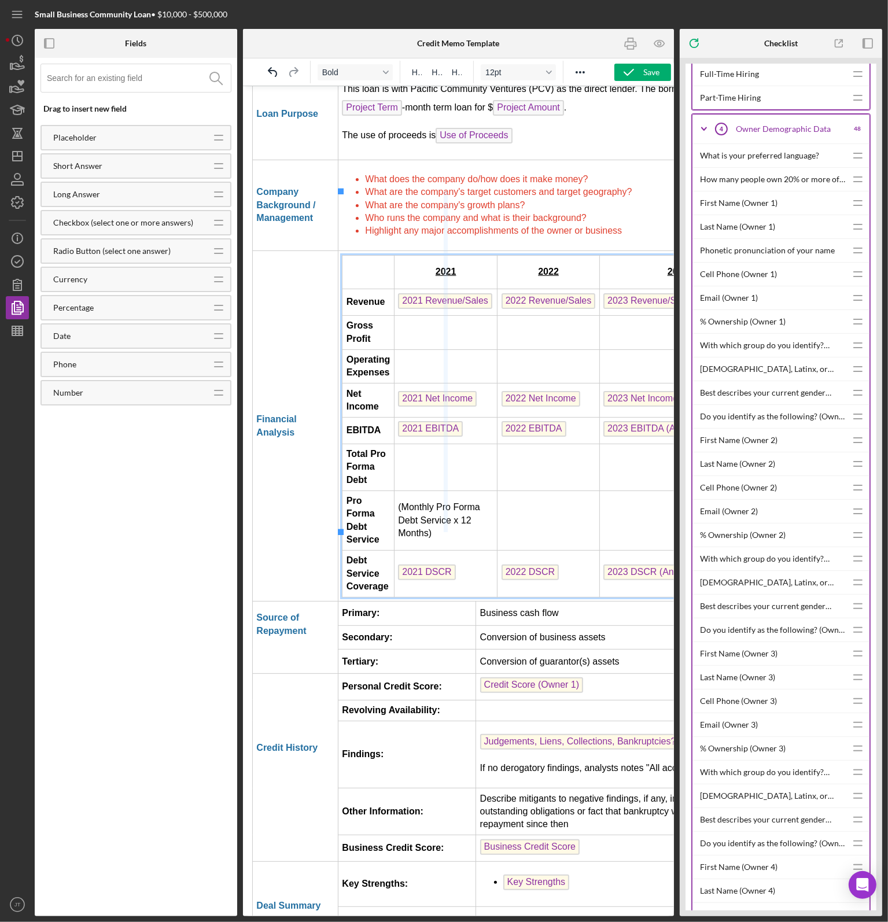
drag, startPoint x: 393, startPoint y: 201, endPoint x: 484, endPoint y: 208, distance: 91.7
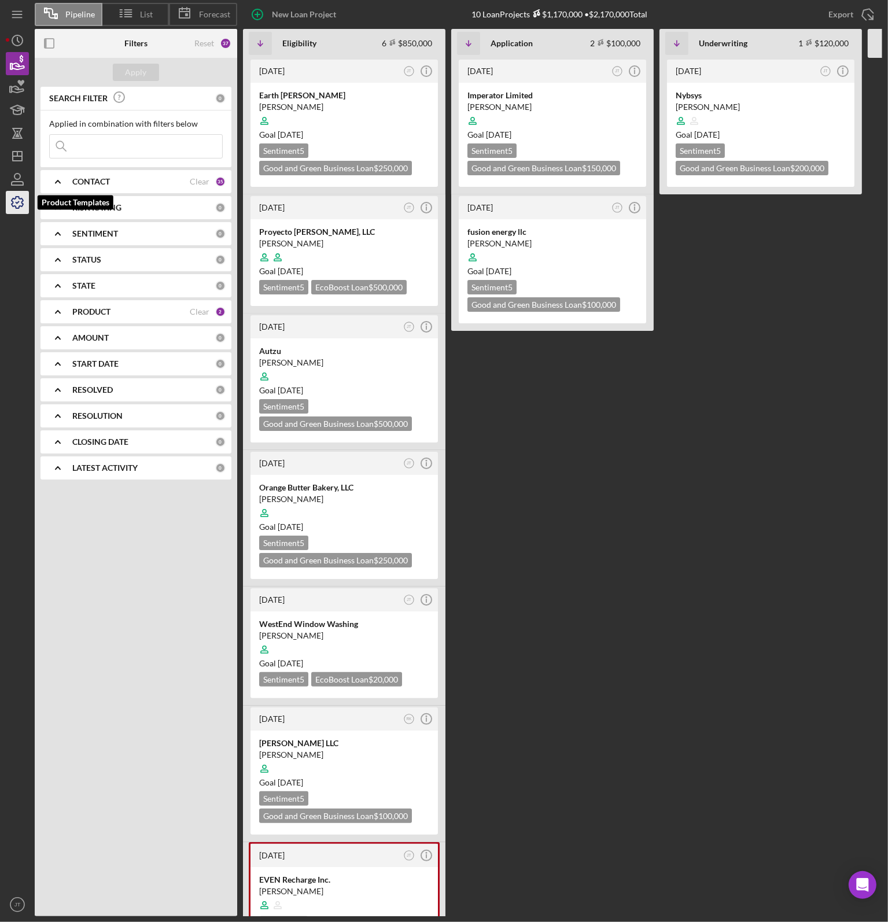
click at [24, 208] on icon "button" at bounding box center [17, 202] width 29 height 29
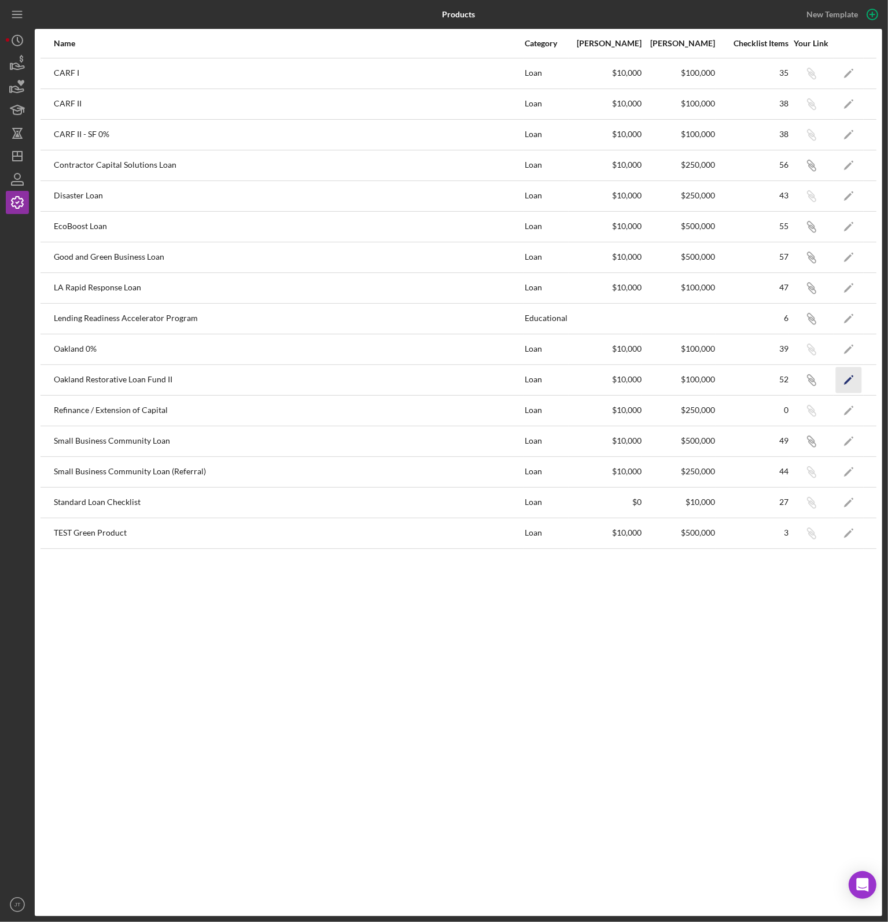
click at [847, 381] on polygon "button" at bounding box center [848, 381] width 8 height 8
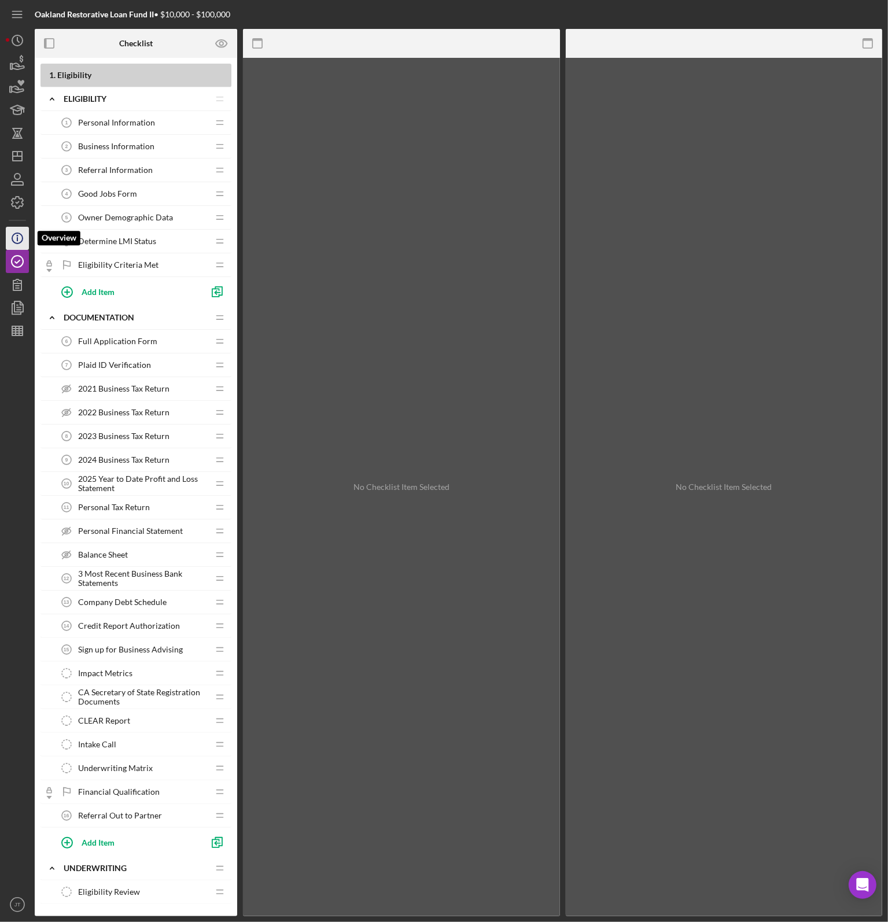
click at [17, 240] on line "button" at bounding box center [17, 239] width 0 height 4
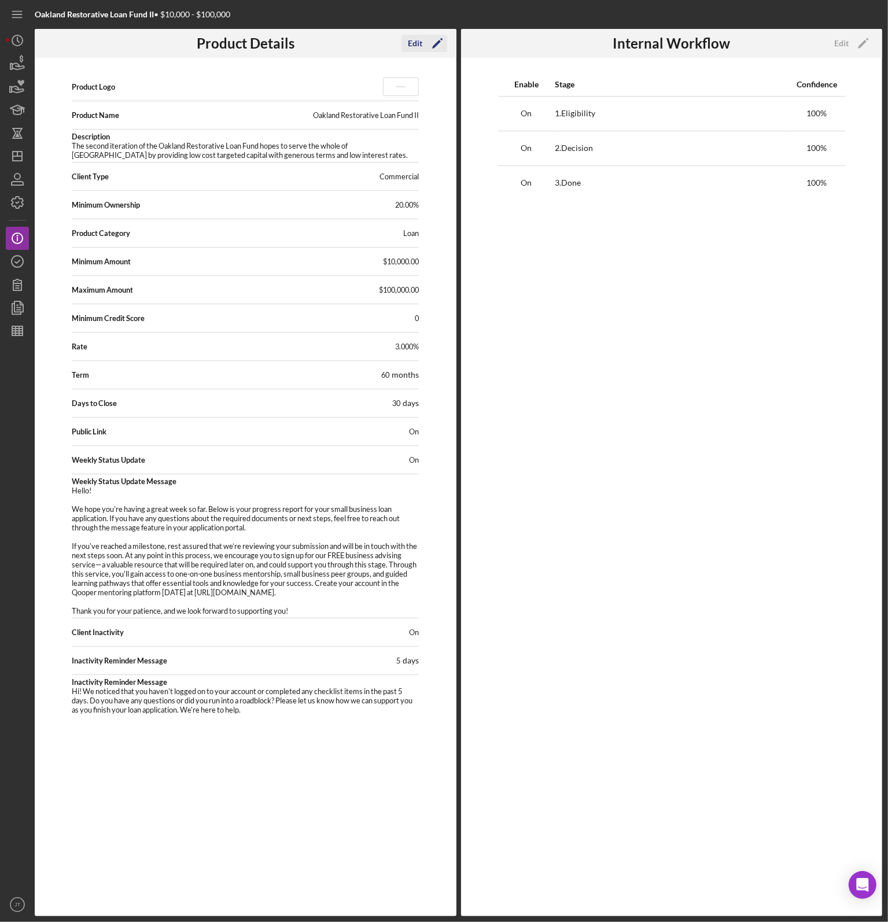
click at [437, 43] on polygon "button" at bounding box center [436, 44] width 9 height 9
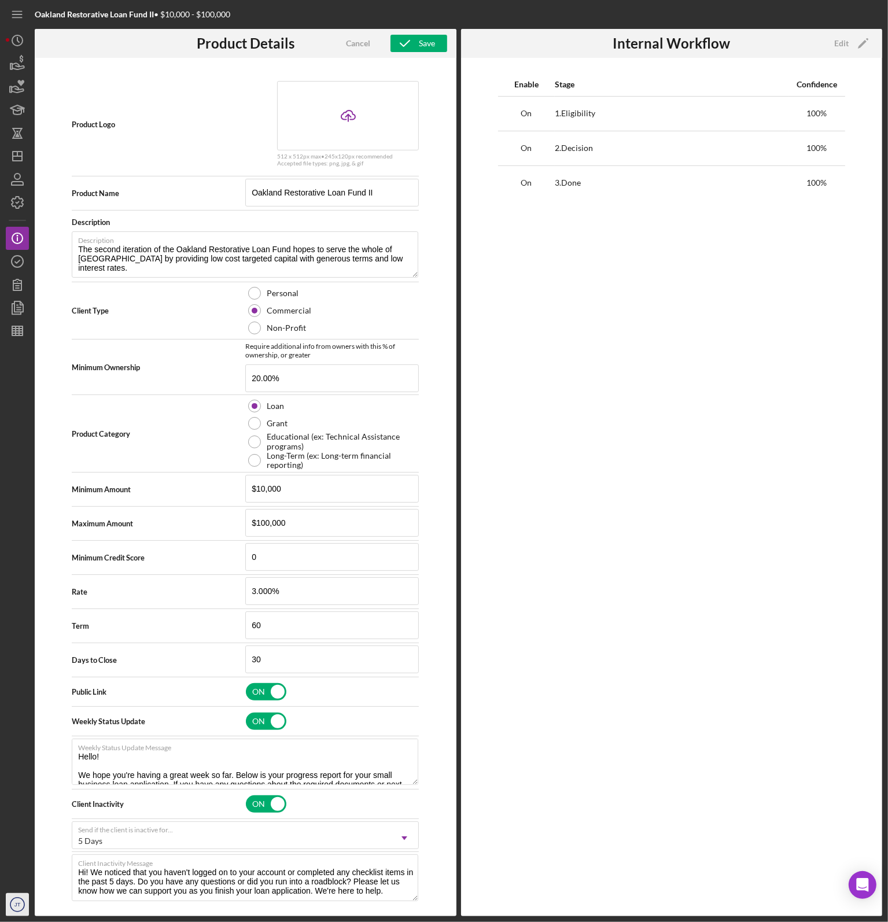
click at [9, 906] on icon "JT" at bounding box center [17, 905] width 23 height 29
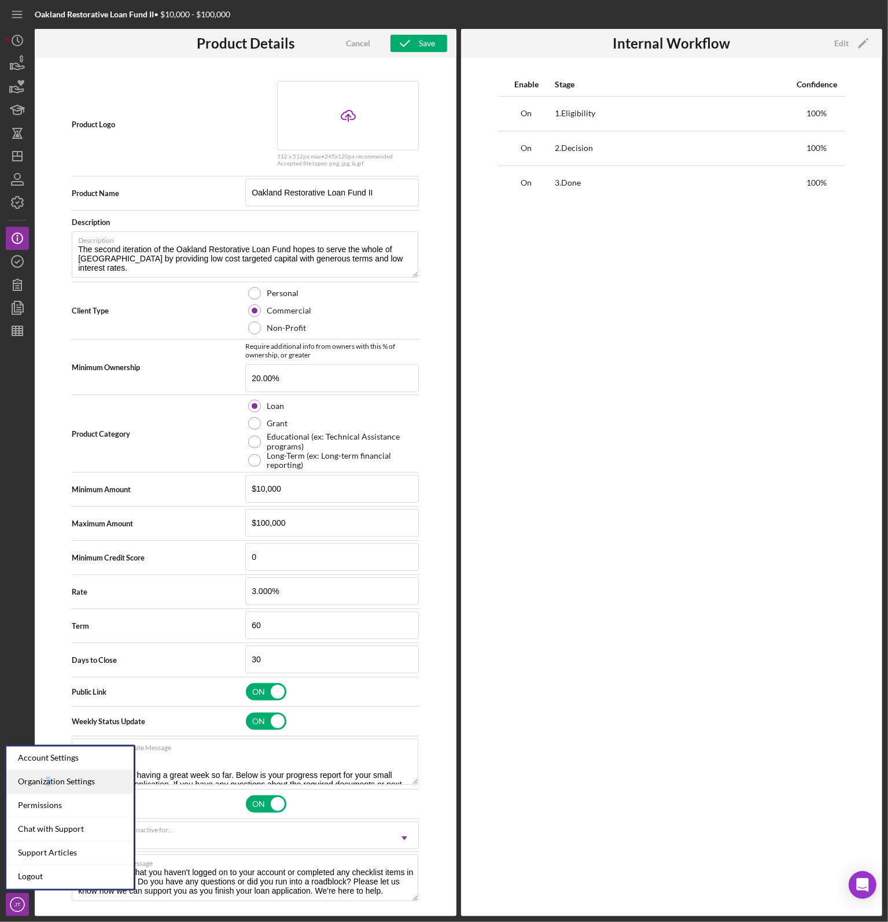
click at [48, 784] on div "Organization Settings" at bounding box center [69, 783] width 127 height 24
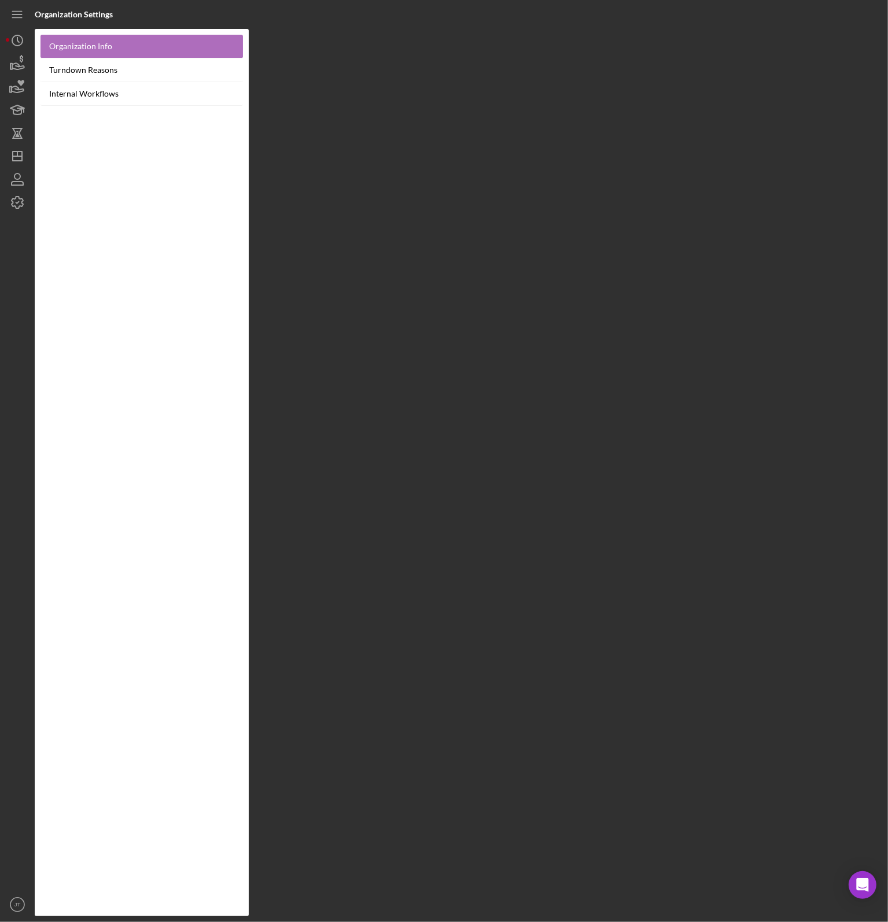
click at [115, 56] on link "Organization Info" at bounding box center [142, 47] width 203 height 24
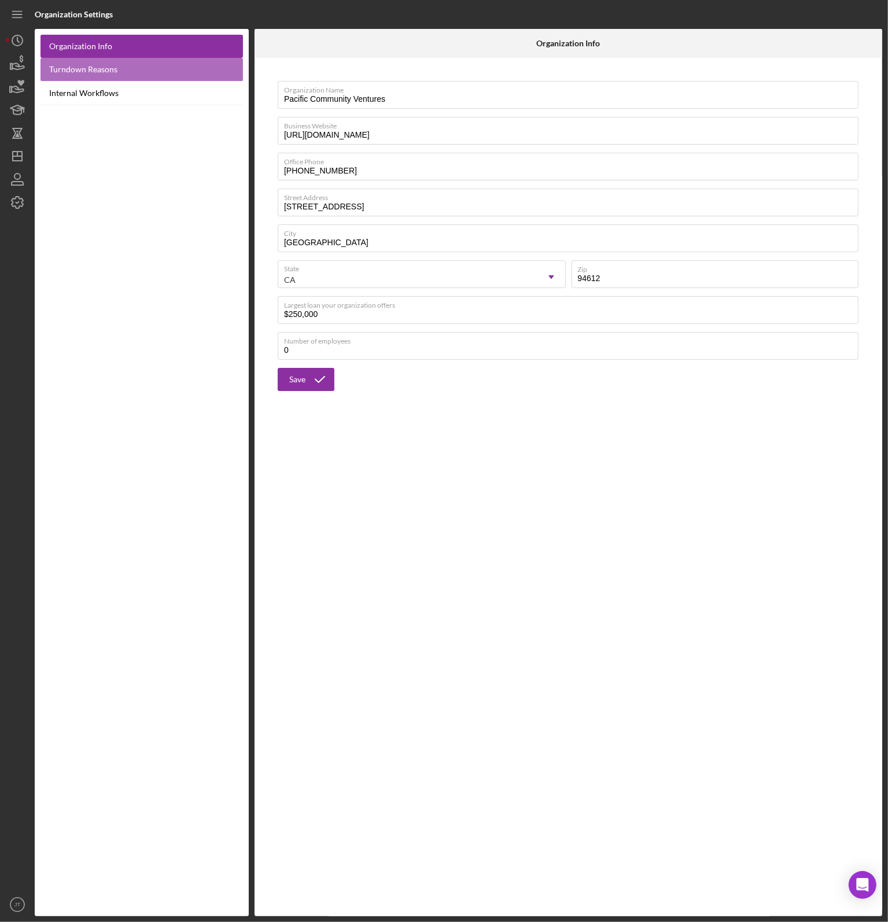
click at [108, 72] on link "Turndown Reasons" at bounding box center [142, 70] width 203 height 24
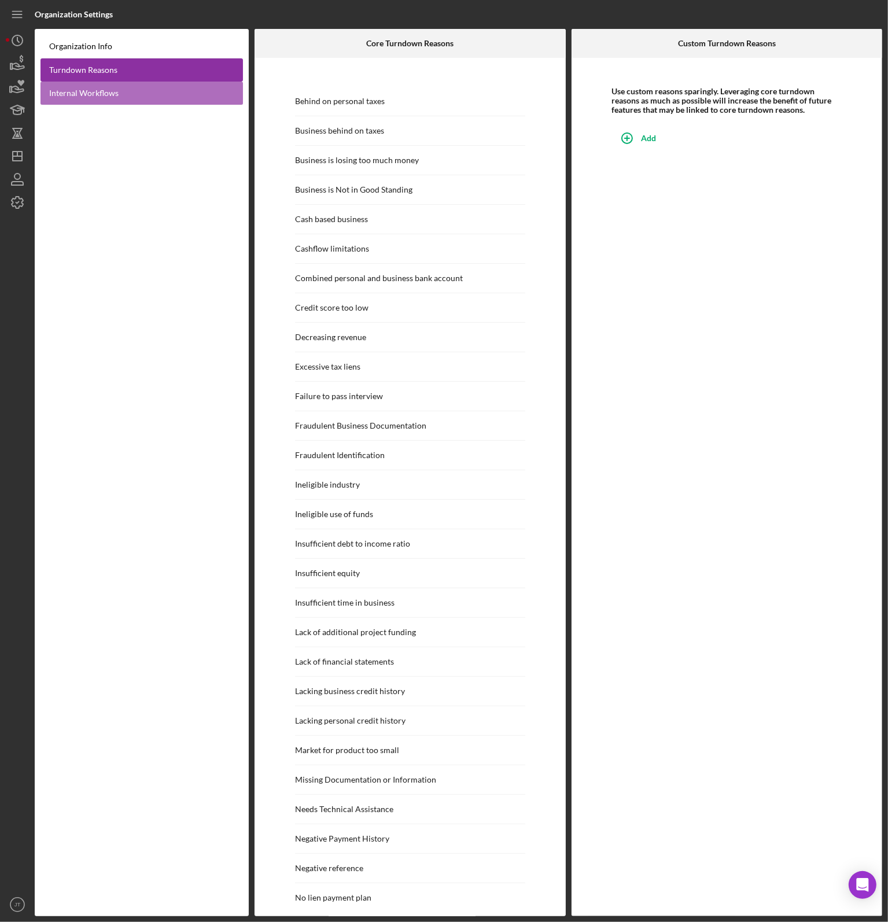
click at [116, 94] on link "Internal Workflows" at bounding box center [142, 94] width 203 height 24
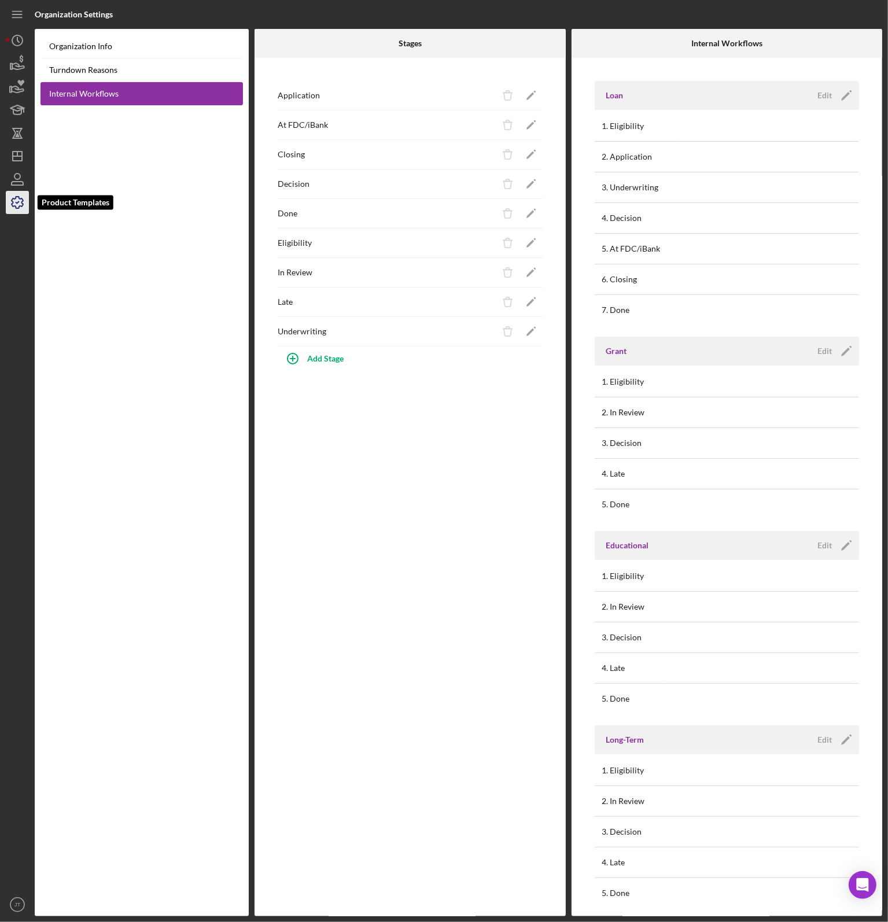
click at [12, 198] on icon "button" at bounding box center [17, 202] width 29 height 29
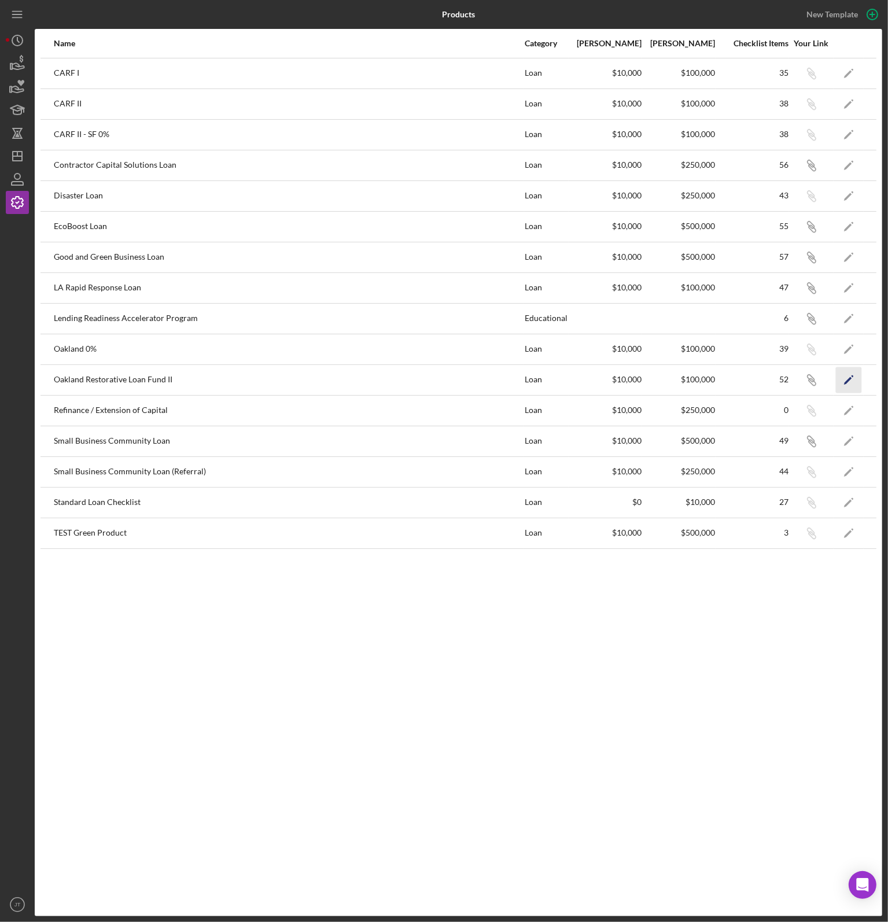
click at [840, 383] on icon "Icon/Edit" at bounding box center [849, 380] width 26 height 26
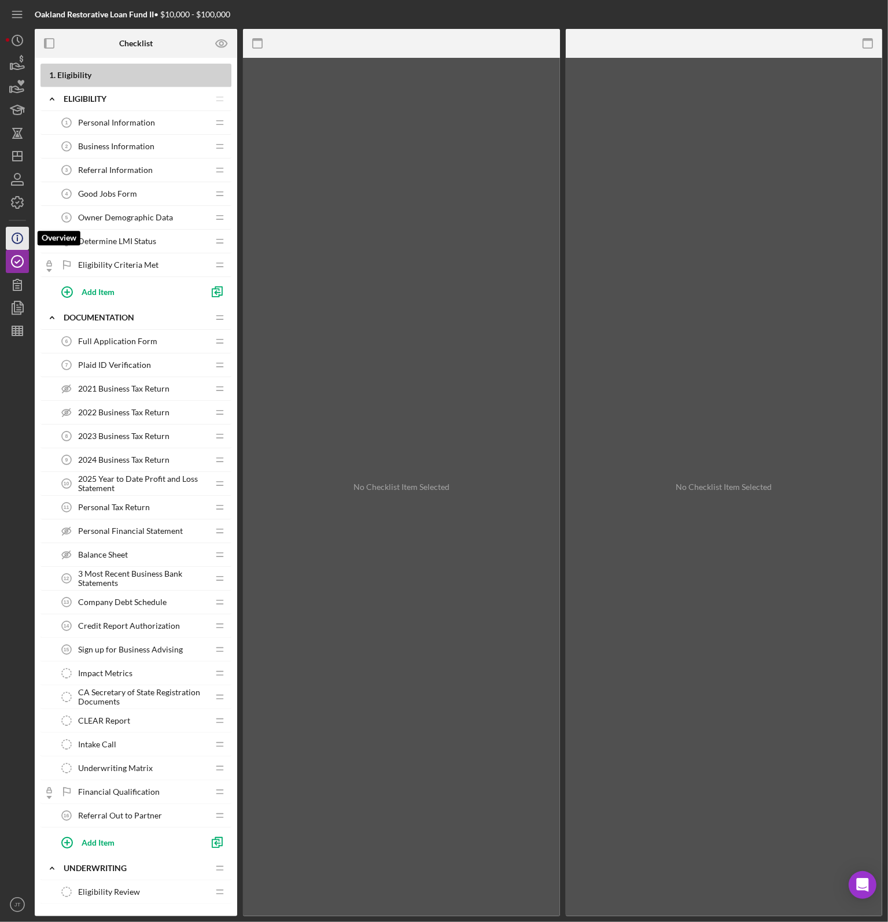
click at [12, 242] on icon "Icon/Info" at bounding box center [17, 238] width 29 height 29
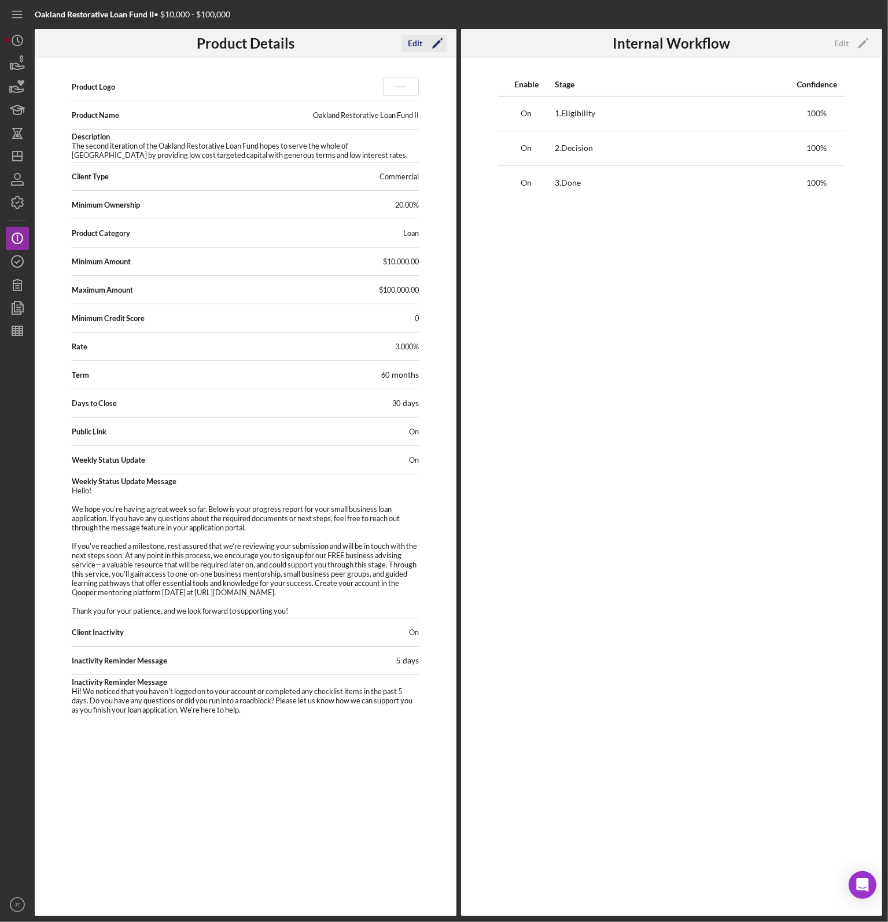
click at [417, 48] on div "Edit" at bounding box center [416, 43] width 14 height 17
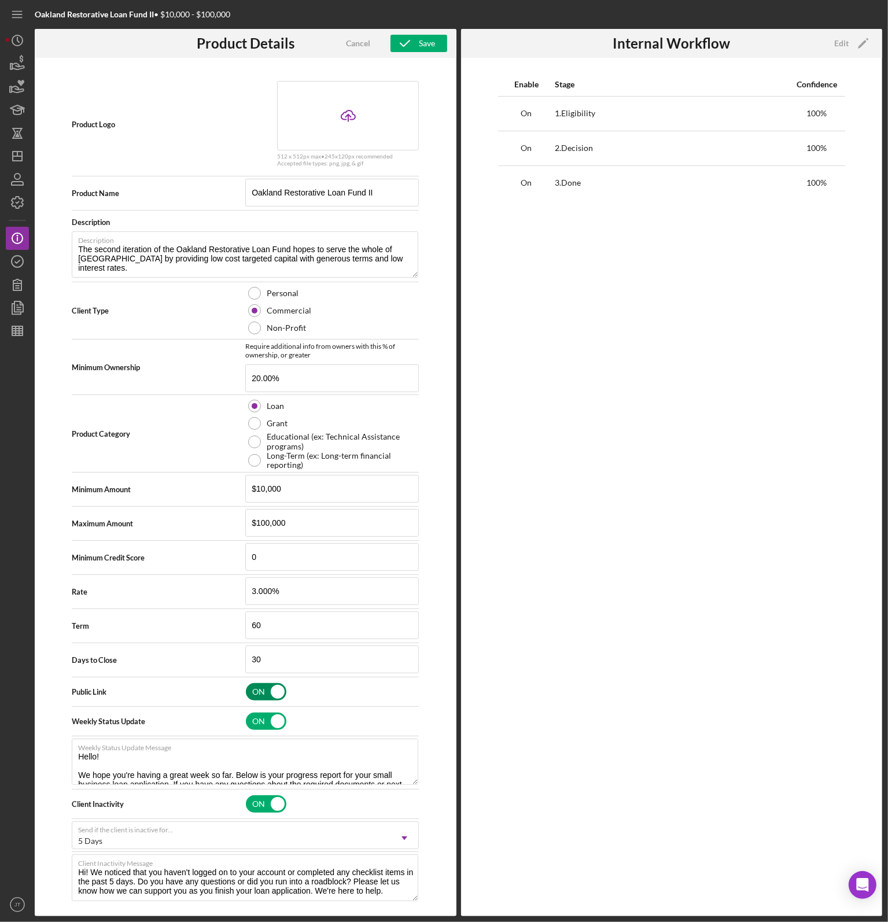
click at [269, 694] on input "checkbox" at bounding box center [266, 691] width 41 height 17
checkbox input "false"
click at [424, 42] on div "Save" at bounding box center [428, 43] width 16 height 17
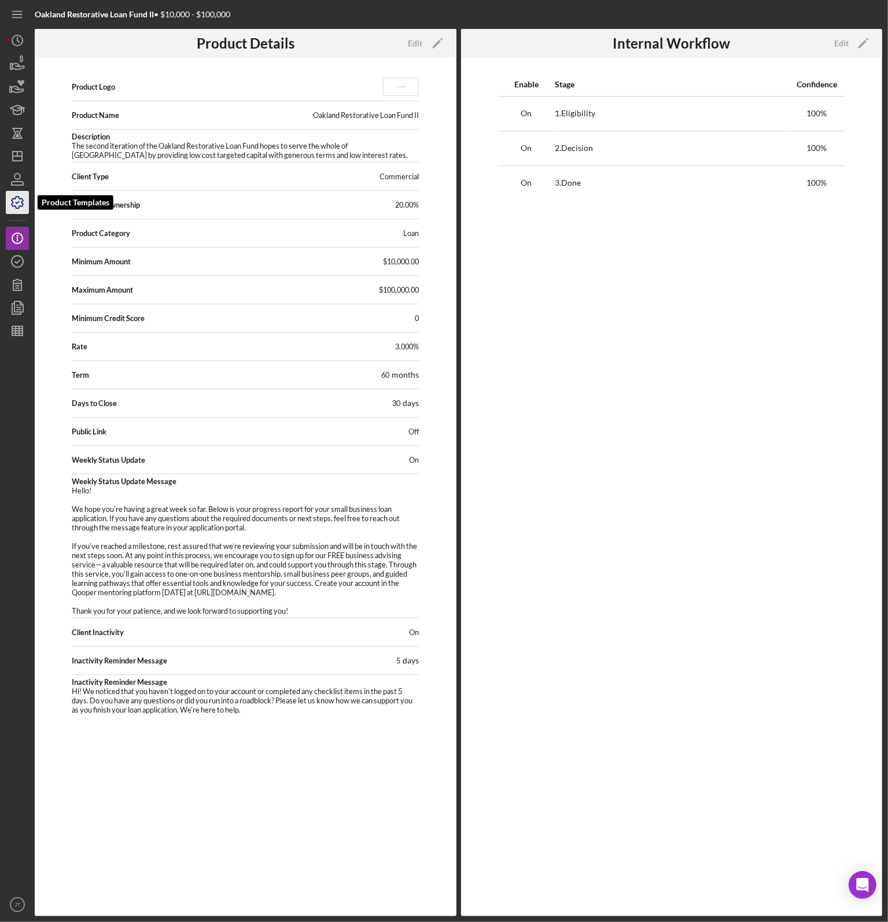
click at [12, 195] on icon "button" at bounding box center [17, 202] width 29 height 29
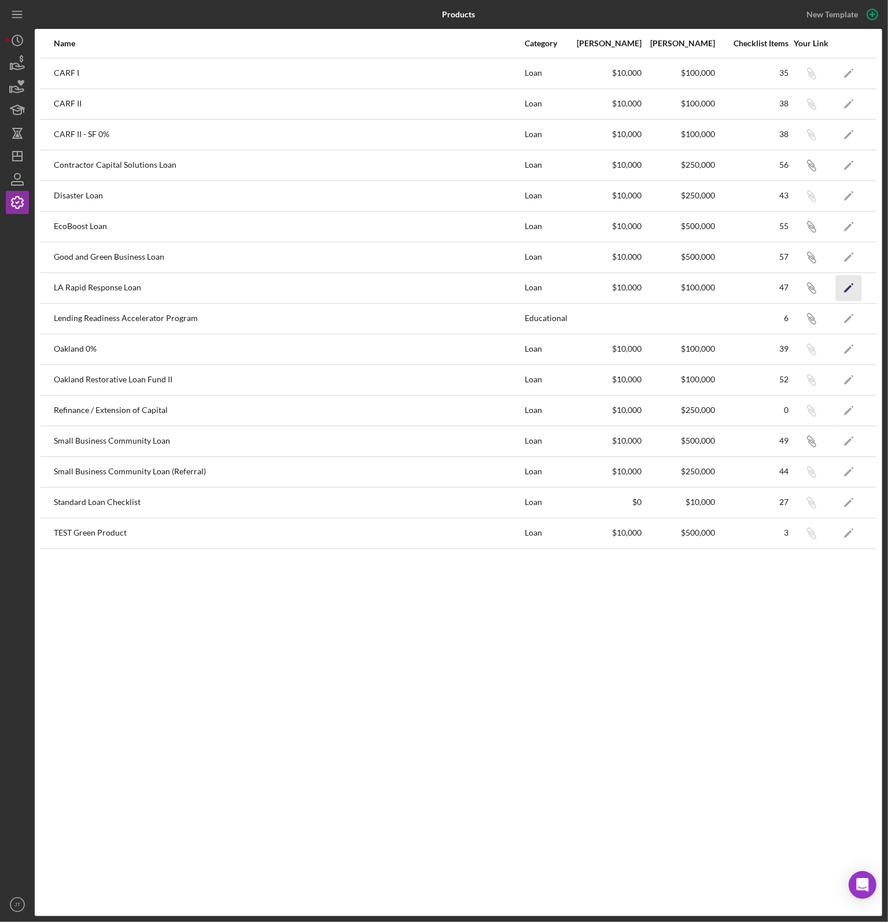
click at [848, 288] on polygon "button" at bounding box center [848, 289] width 8 height 8
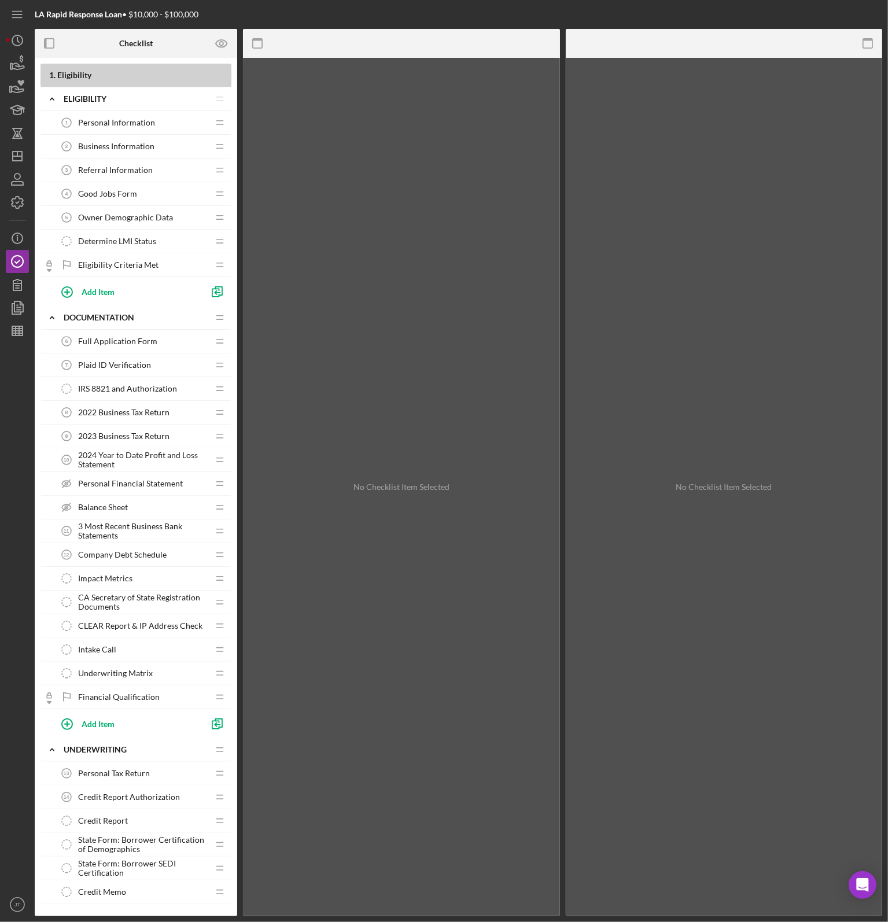
click at [134, 126] on span "Personal Information" at bounding box center [116, 122] width 77 height 9
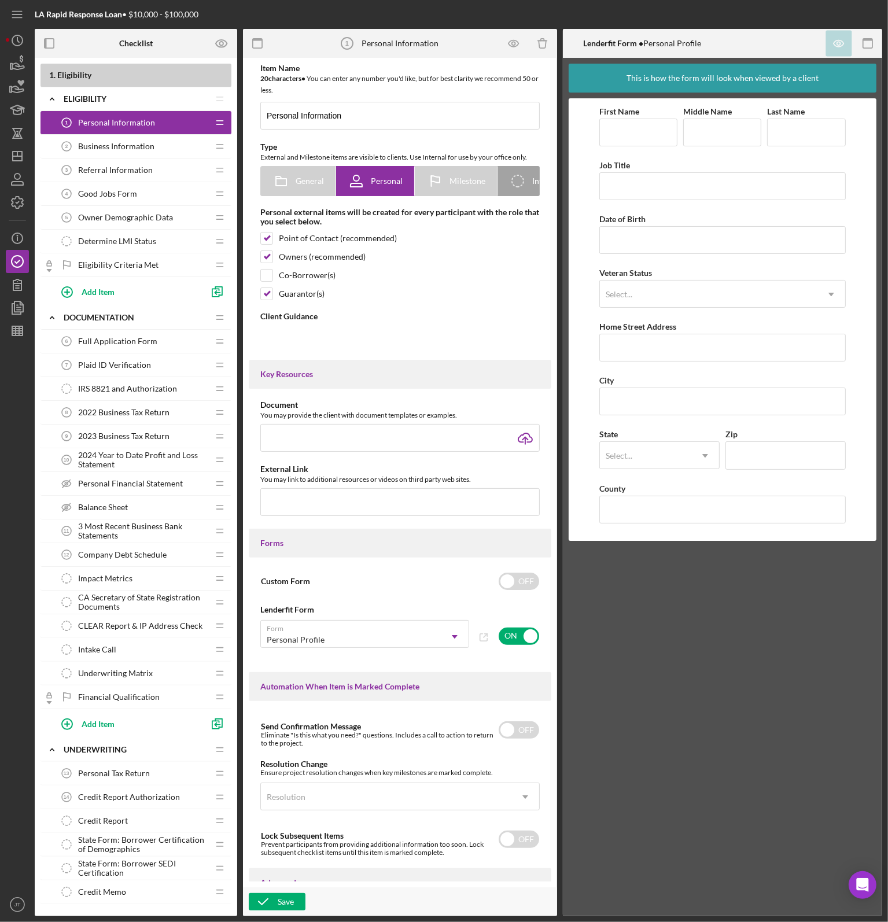
type textarea "<div>Please complete the form.</div>"
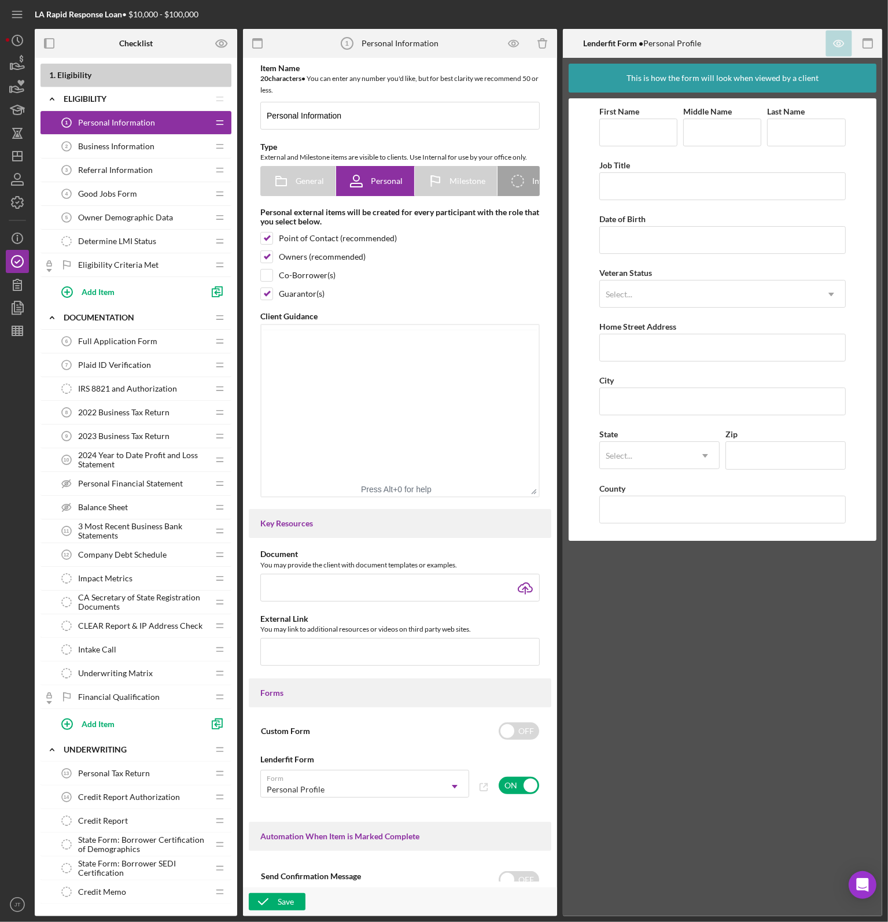
click at [127, 149] on span "Business Information" at bounding box center [116, 146] width 76 height 9
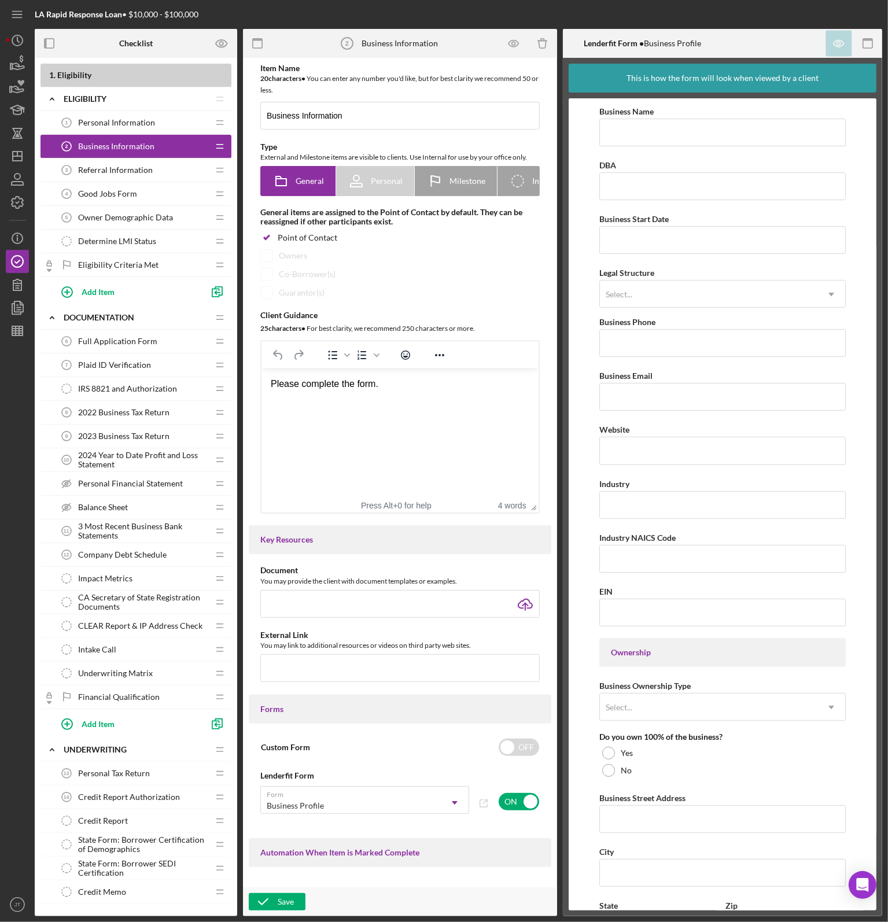
click at [130, 174] on span "Referral Information" at bounding box center [115, 169] width 75 height 9
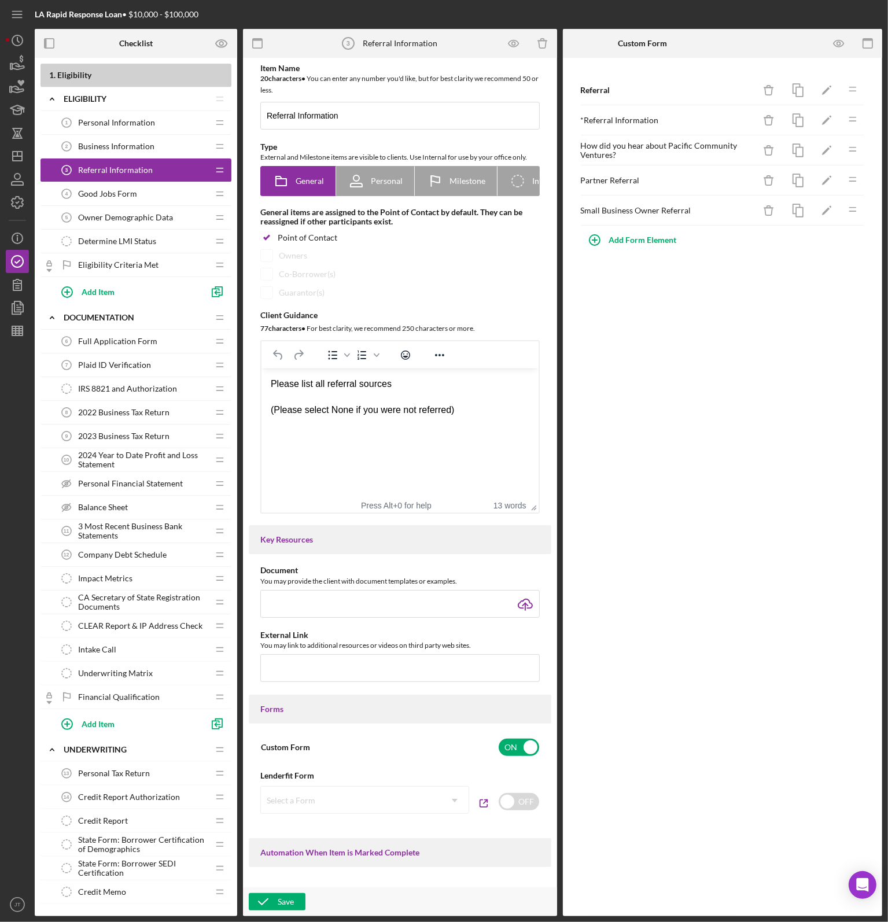
click at [103, 197] on span "Good Jobs Form" at bounding box center [107, 193] width 59 height 9
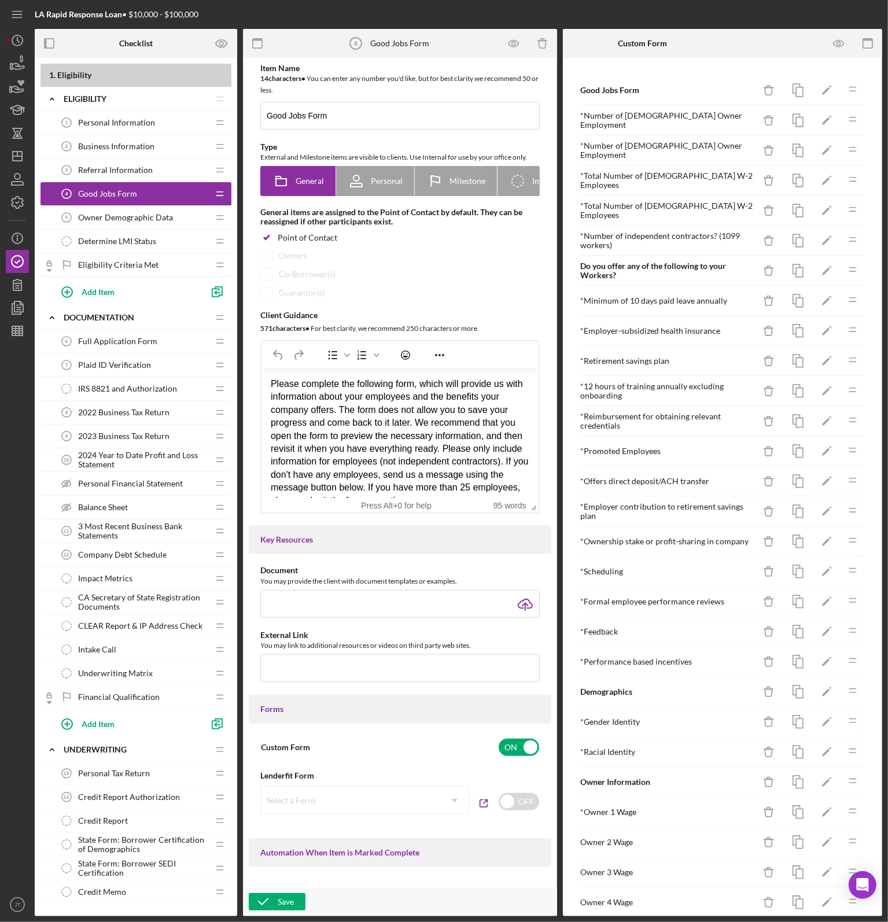
click at [139, 220] on span "Owner Demographic Data" at bounding box center [125, 217] width 95 height 9
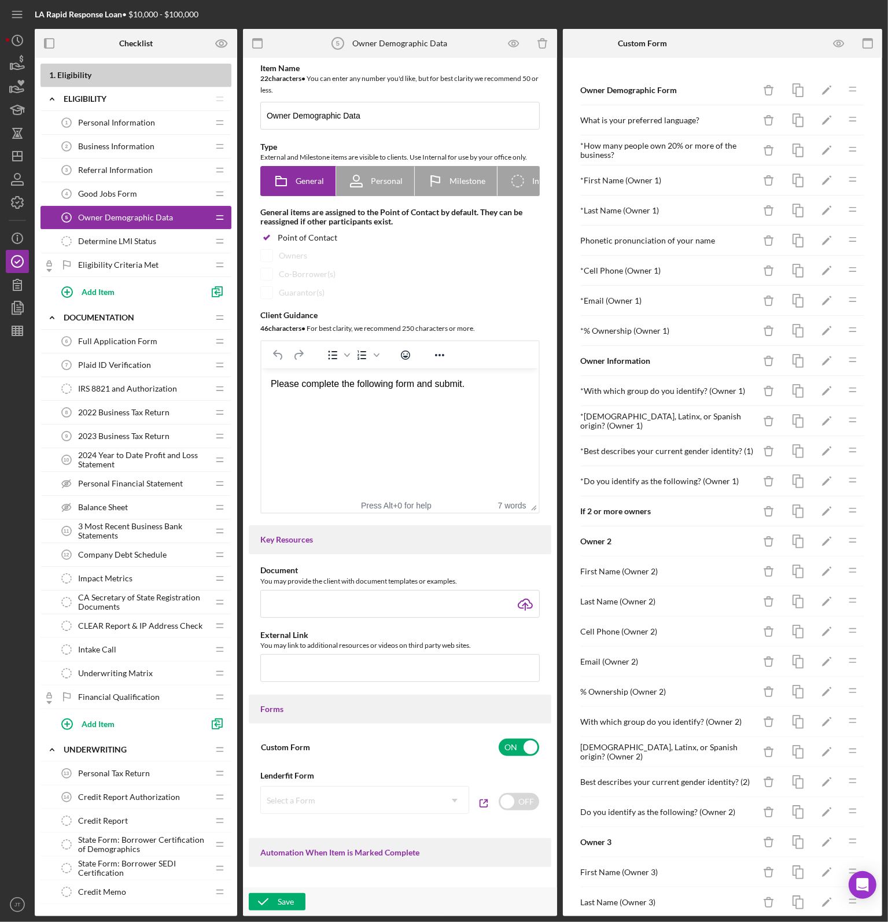
click at [130, 238] on span "Determine LMI Status" at bounding box center [117, 241] width 78 height 9
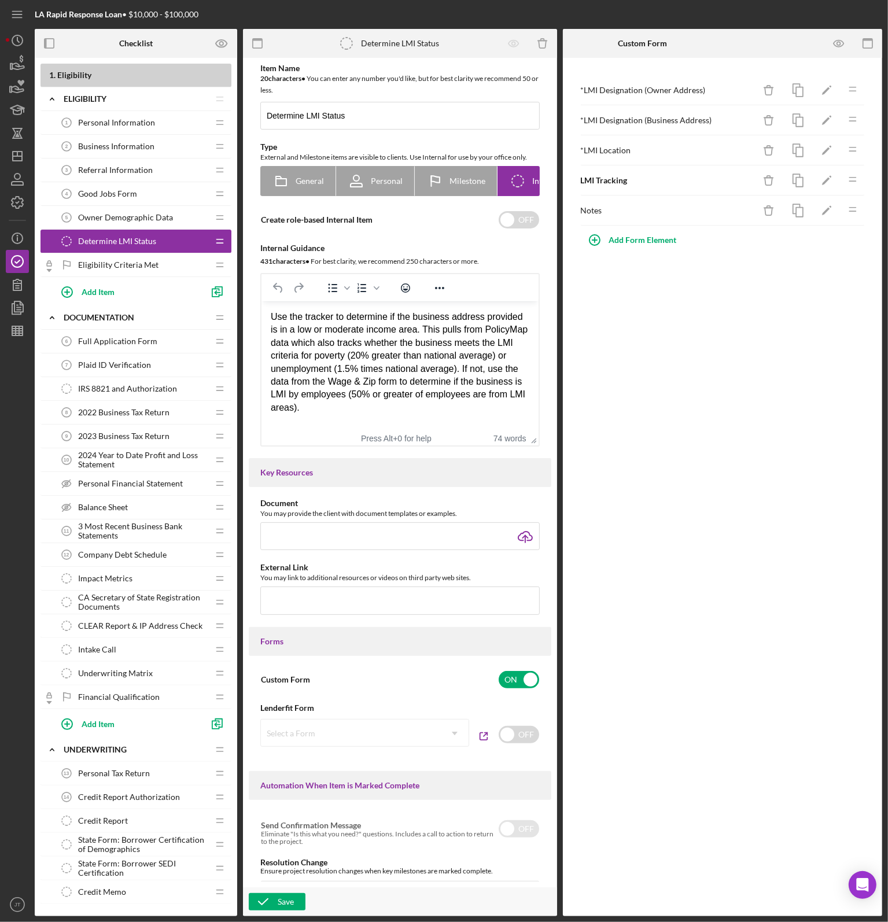
click at [125, 264] on span "Eligibility Criteria Met" at bounding box center [118, 264] width 80 height 9
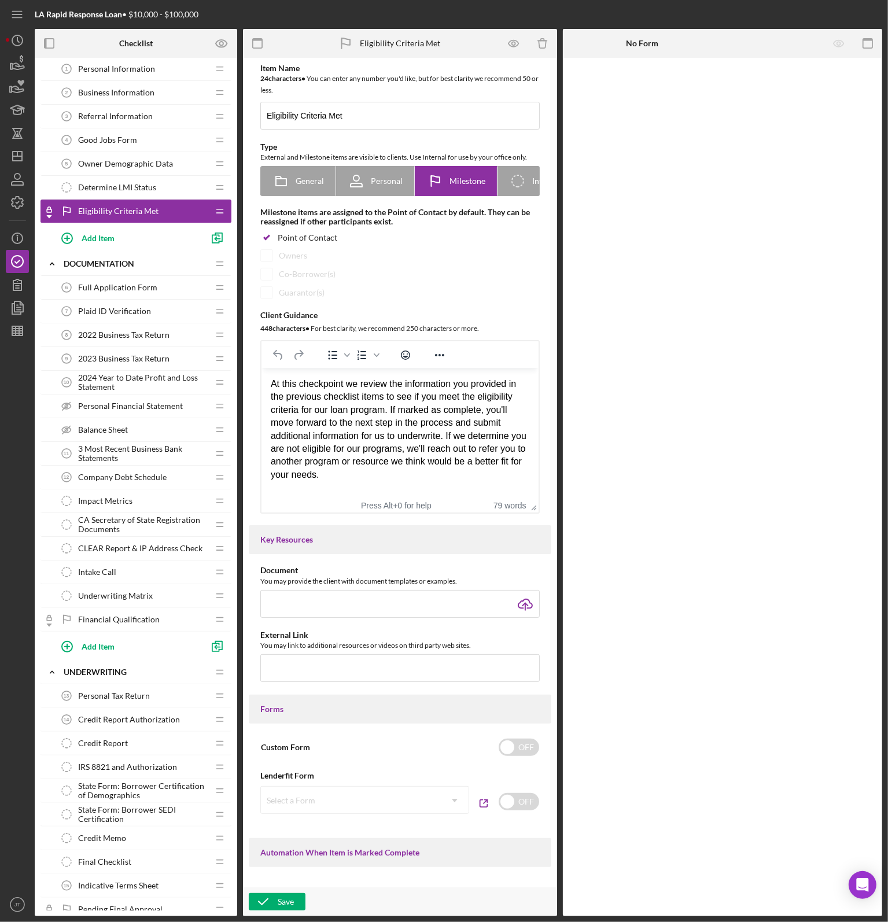
scroll to position [116, 0]
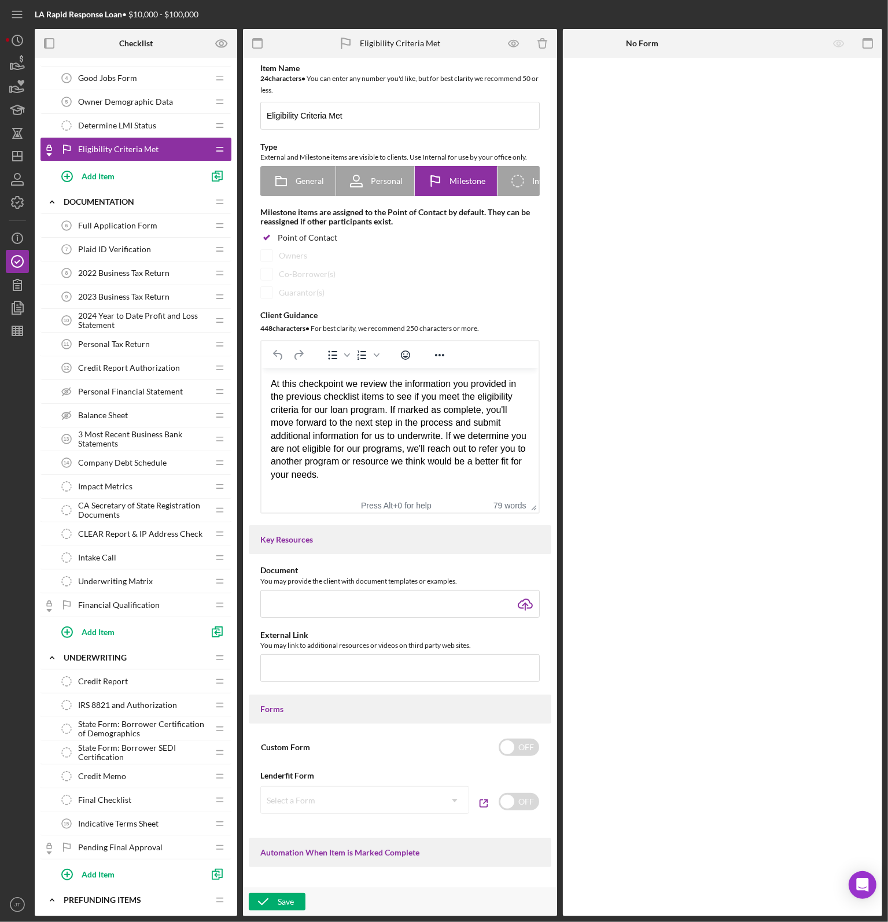
click at [98, 273] on span "2022 Business Tax Return" at bounding box center [123, 273] width 91 height 9
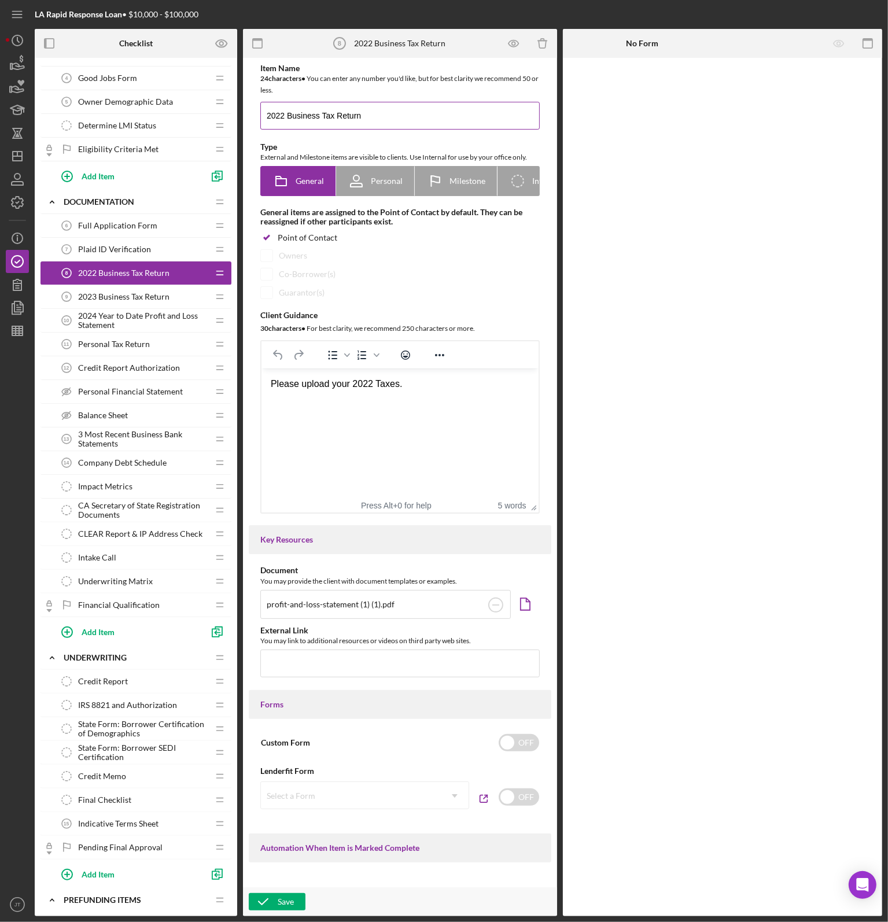
click at [285, 120] on input "2022 Business Tax Return" at bounding box center [399, 116] width 279 height 28
type input "2023 Business Tax Return"
click at [369, 385] on div "Please upload your 2022 Taxes." at bounding box center [399, 384] width 259 height 13
click at [278, 903] on div "Save" at bounding box center [286, 901] width 16 height 17
click at [125, 295] on span "2023 Business Tax Return" at bounding box center [123, 296] width 91 height 9
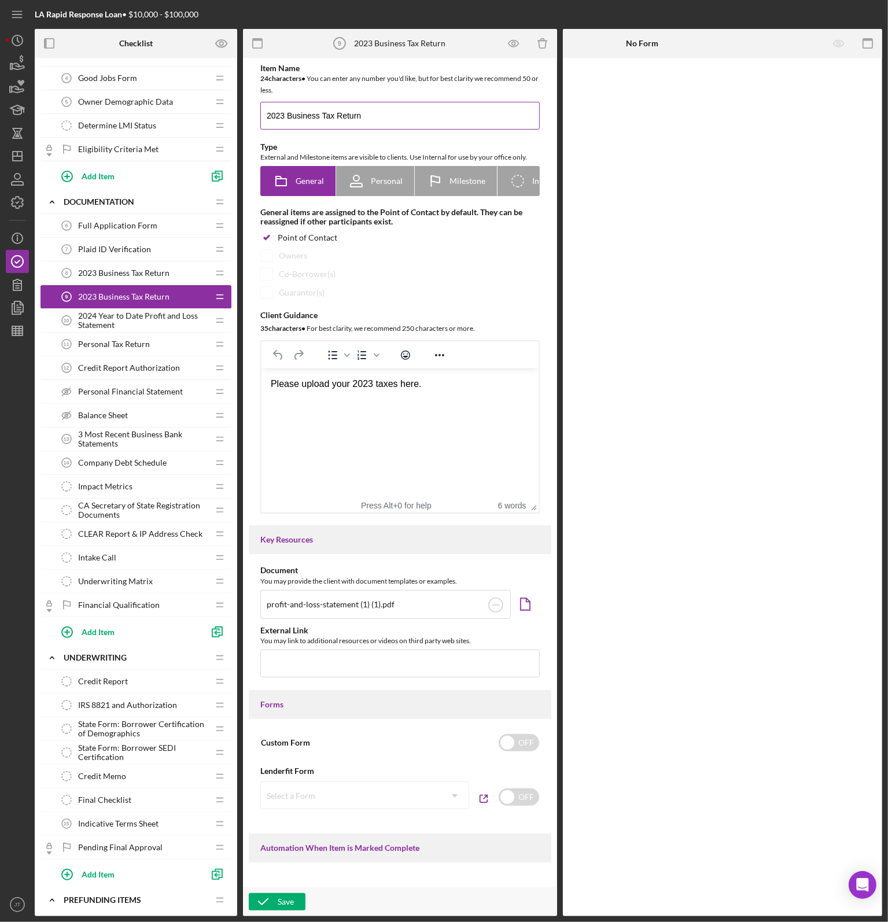
click at [285, 117] on input "2023 Business Tax Return" at bounding box center [399, 116] width 279 height 28
type input "2024 Business Tax Return"
click at [370, 389] on div "Please upload your 2023 taxes here." at bounding box center [399, 384] width 259 height 13
click at [269, 901] on icon "button" at bounding box center [263, 902] width 29 height 29
click at [112, 322] on span "2024 Year to Date Profit and Loss Statement" at bounding box center [143, 320] width 130 height 19
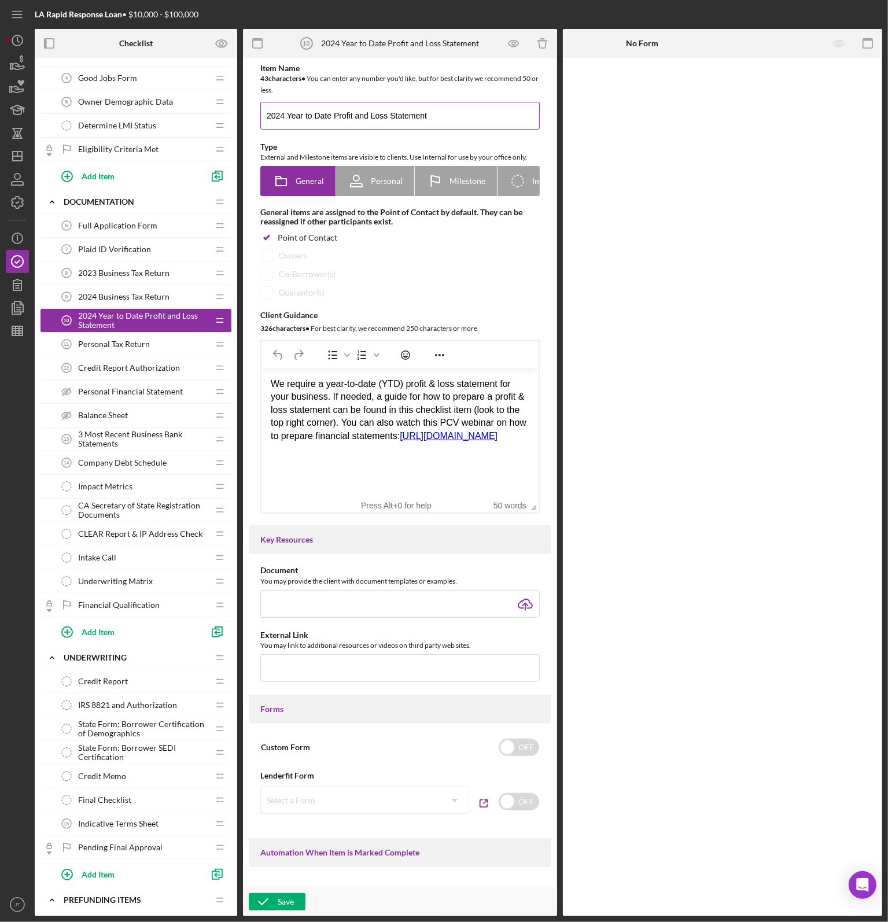
click at [286, 117] on input "2024 Year to Date Profit and Loss Statement" at bounding box center [399, 116] width 279 height 28
type input "2025 Year to Date Profit and Loss Statement"
click at [277, 894] on icon "button" at bounding box center [263, 902] width 29 height 29
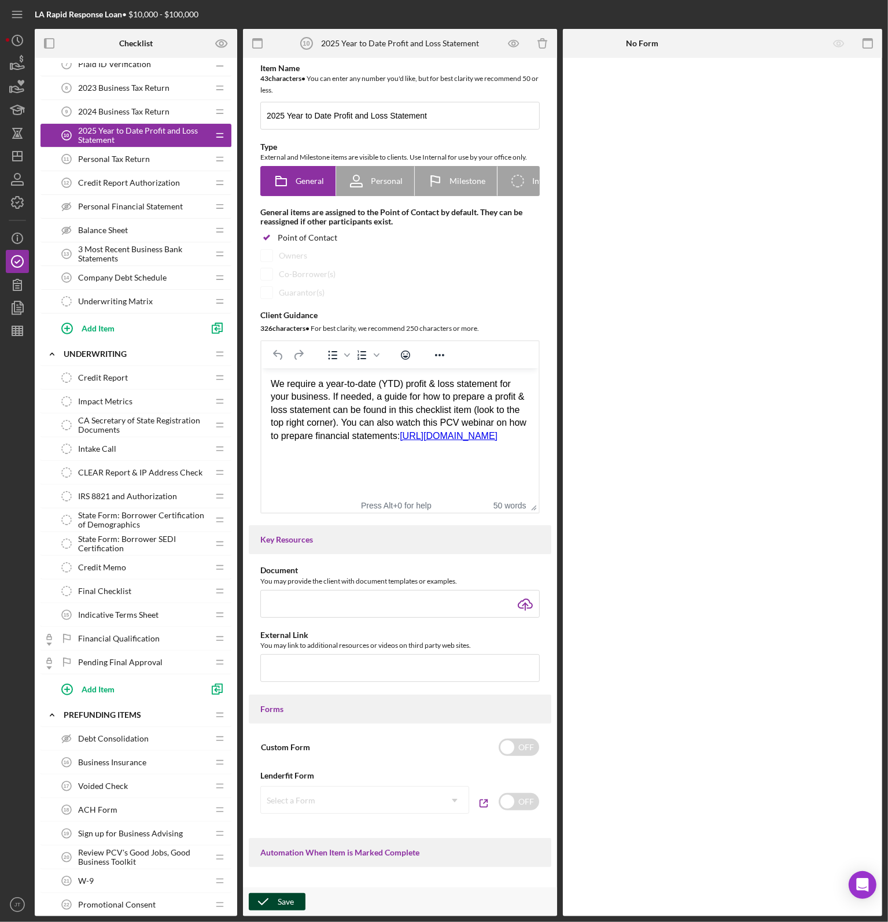
scroll to position [347, 0]
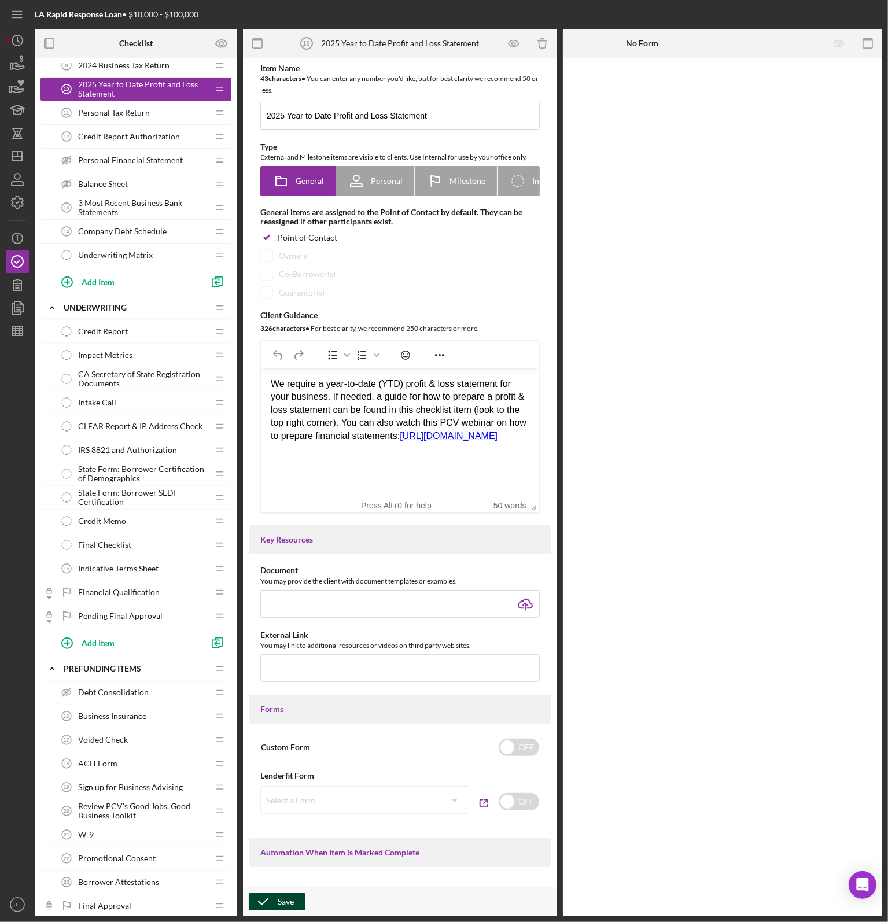
click at [83, 616] on span "Pending Final Approval" at bounding box center [120, 616] width 84 height 9
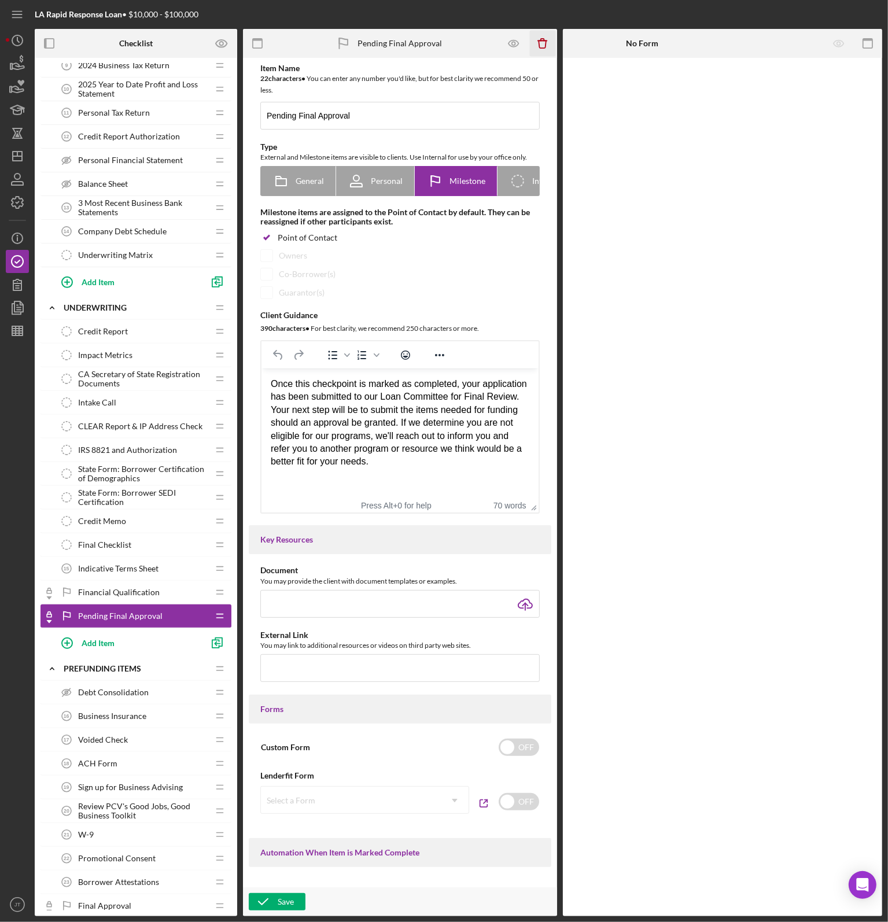
click at [540, 40] on icon "Icon/Delete" at bounding box center [542, 44] width 26 height 26
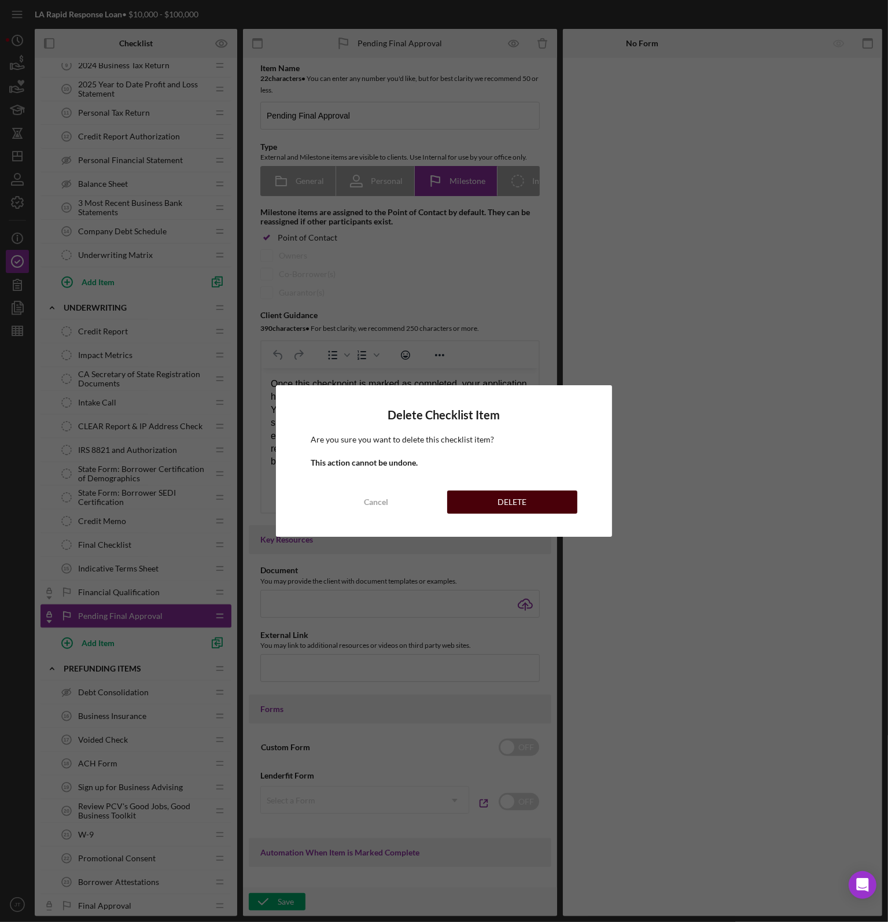
click at [468, 499] on button "DELETE" at bounding box center [512, 502] width 130 height 23
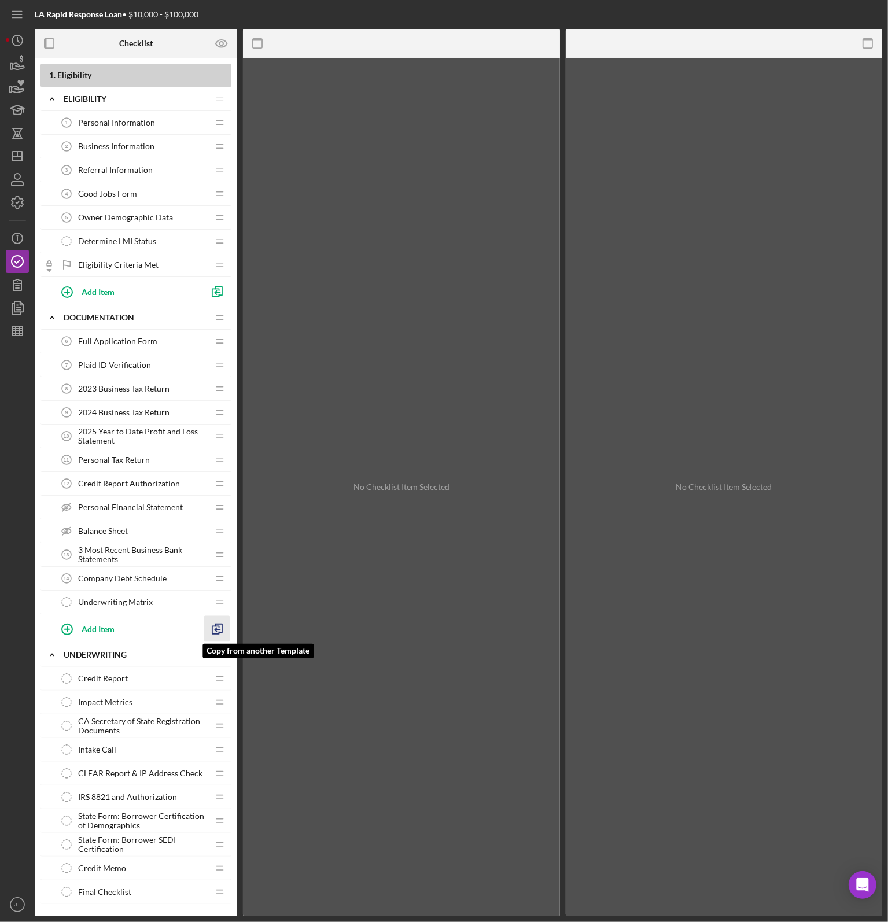
click at [216, 628] on polyline "button" at bounding box center [216, 629] width 3 height 3
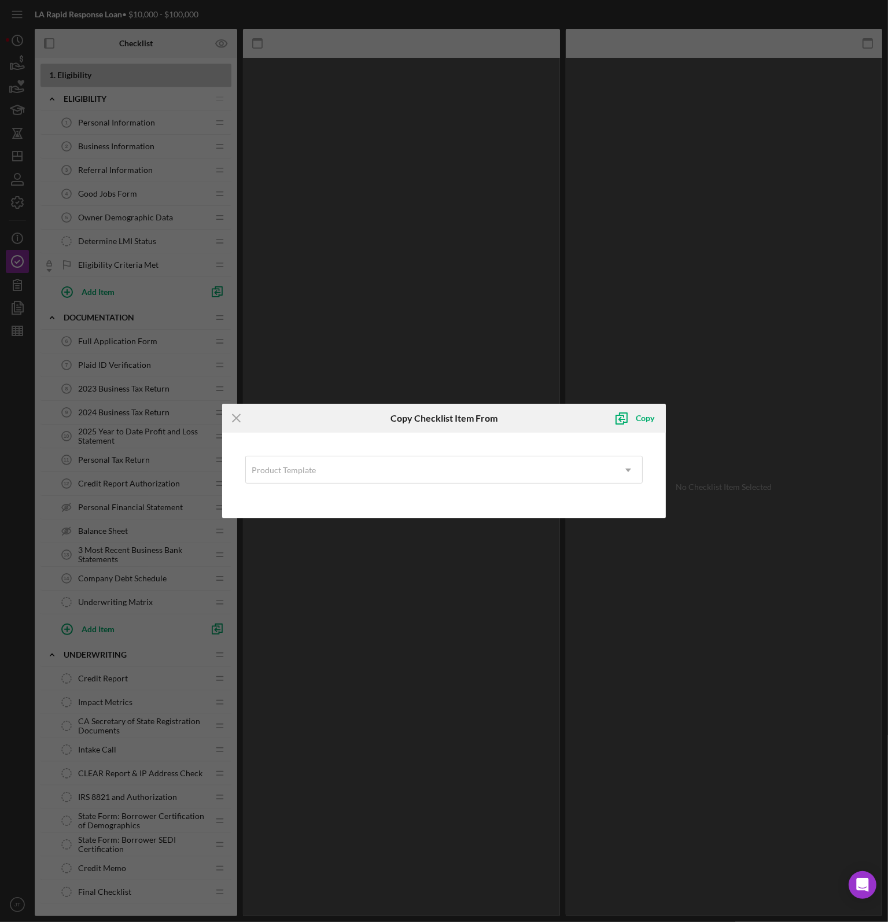
click at [428, 454] on div "Product Template Icon/Dropdown Arrow" at bounding box center [444, 476] width 433 height 74
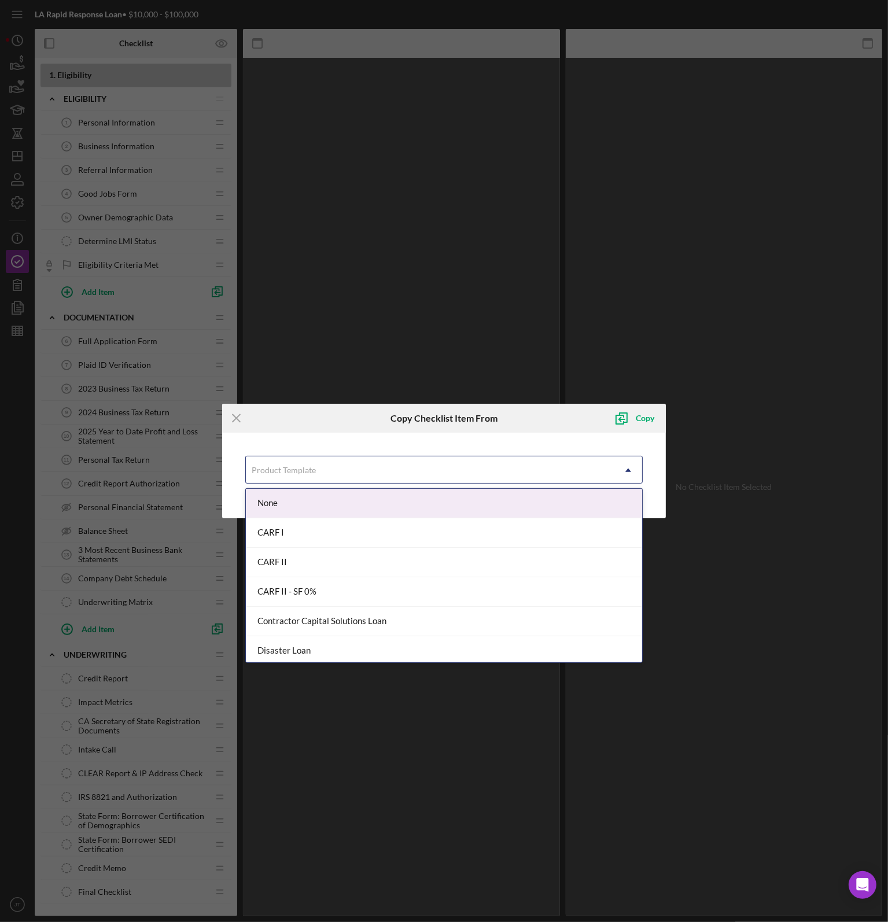
click at [424, 462] on div "Product Template" at bounding box center [430, 470] width 369 height 27
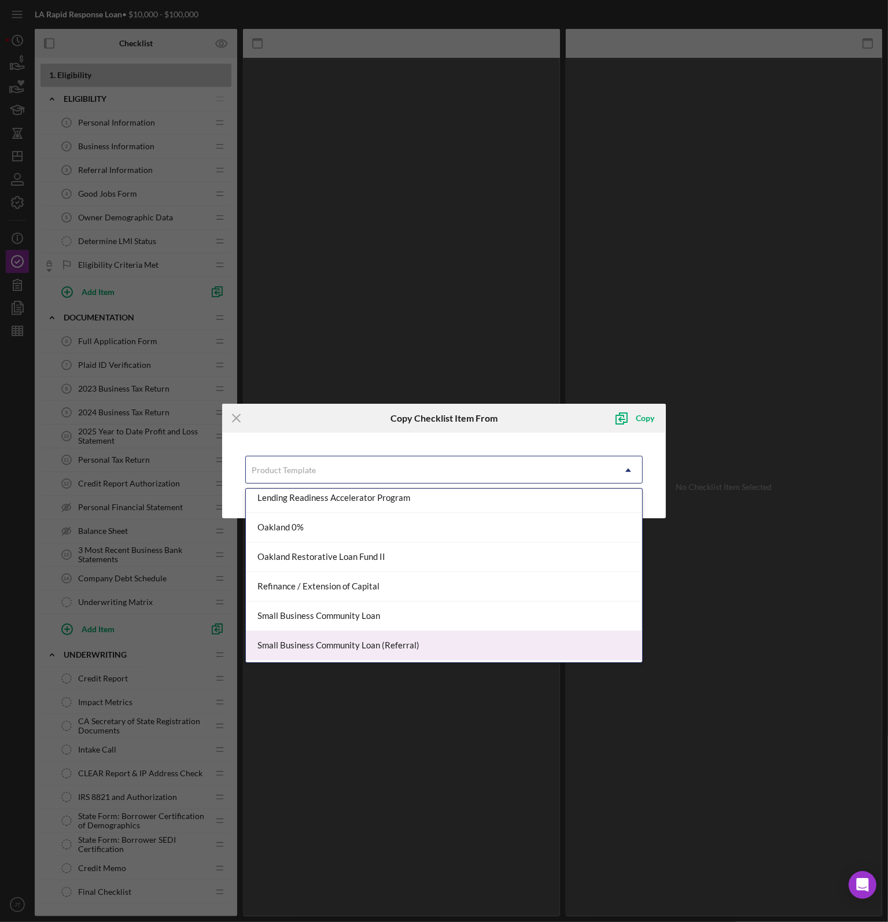
scroll to position [326, 0]
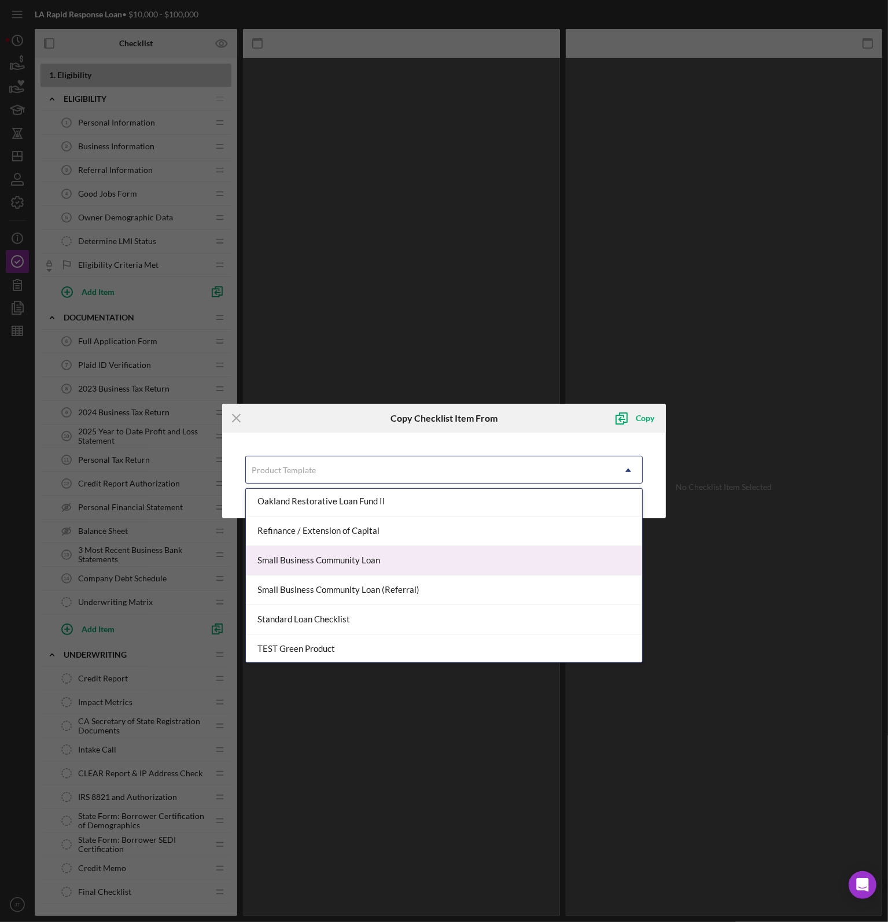
click at [310, 560] on div "Small Business Community Loan" at bounding box center [444, 561] width 397 height 30
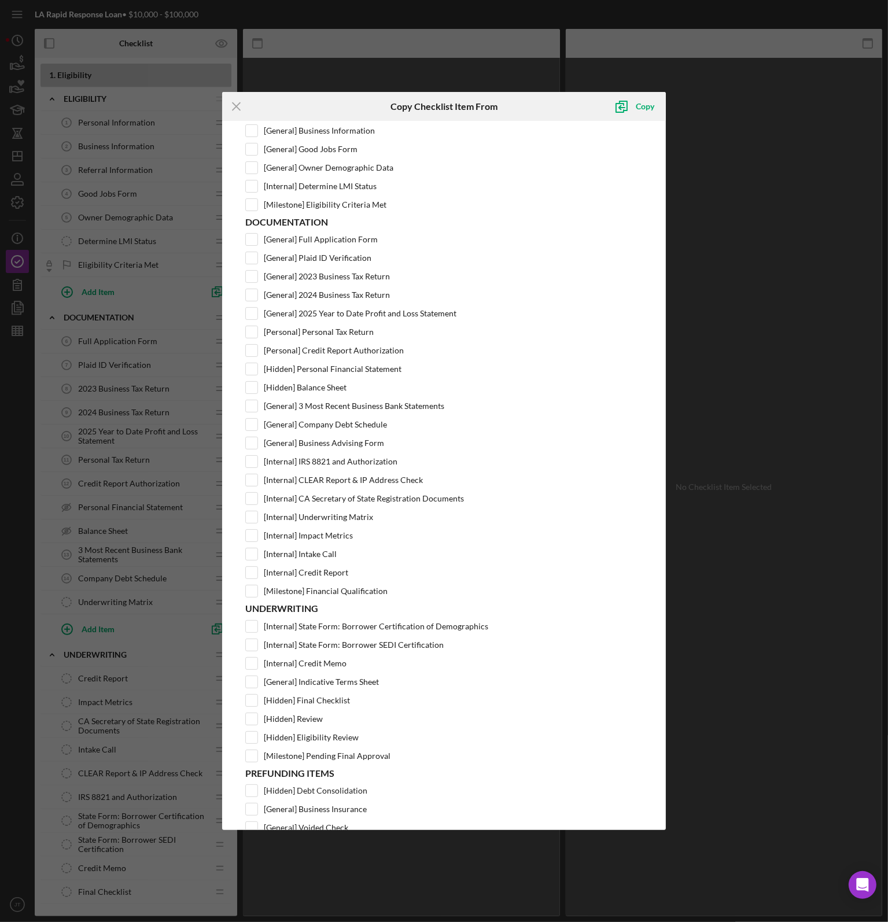
scroll to position [58, 0]
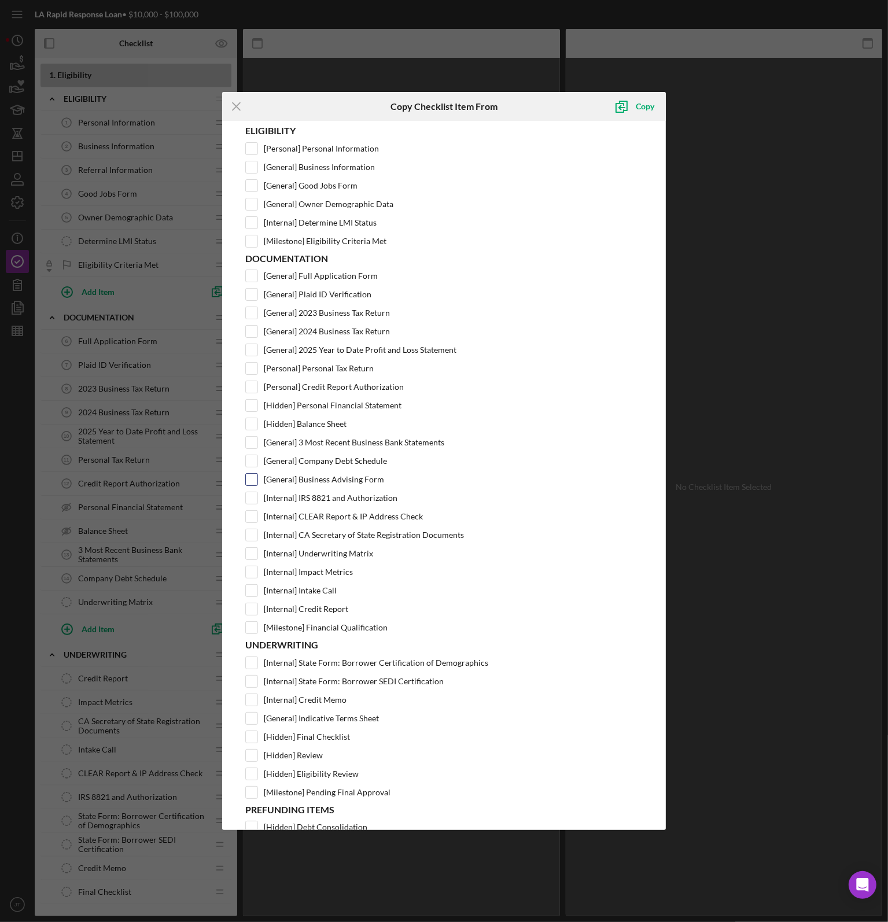
click at [255, 474] on input "[General] Business Advising Form" at bounding box center [252, 480] width 12 height 12
checkbox input "true"
click at [629, 109] on icon "submit" at bounding box center [621, 106] width 29 height 29
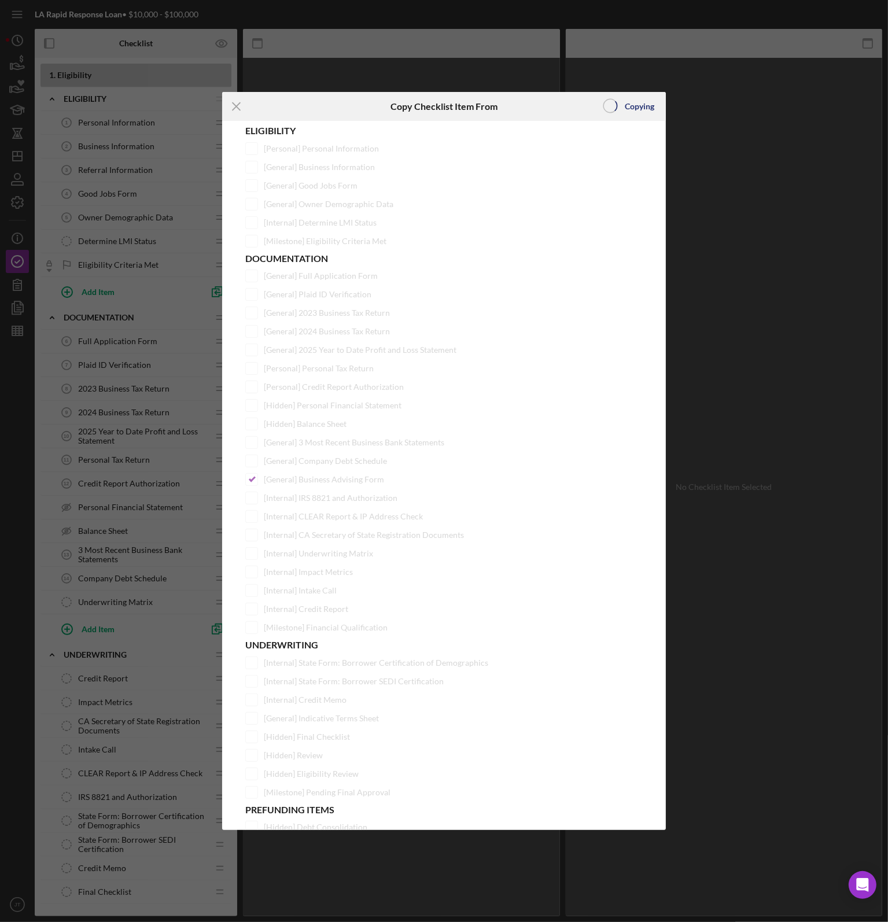
scroll to position [0, 0]
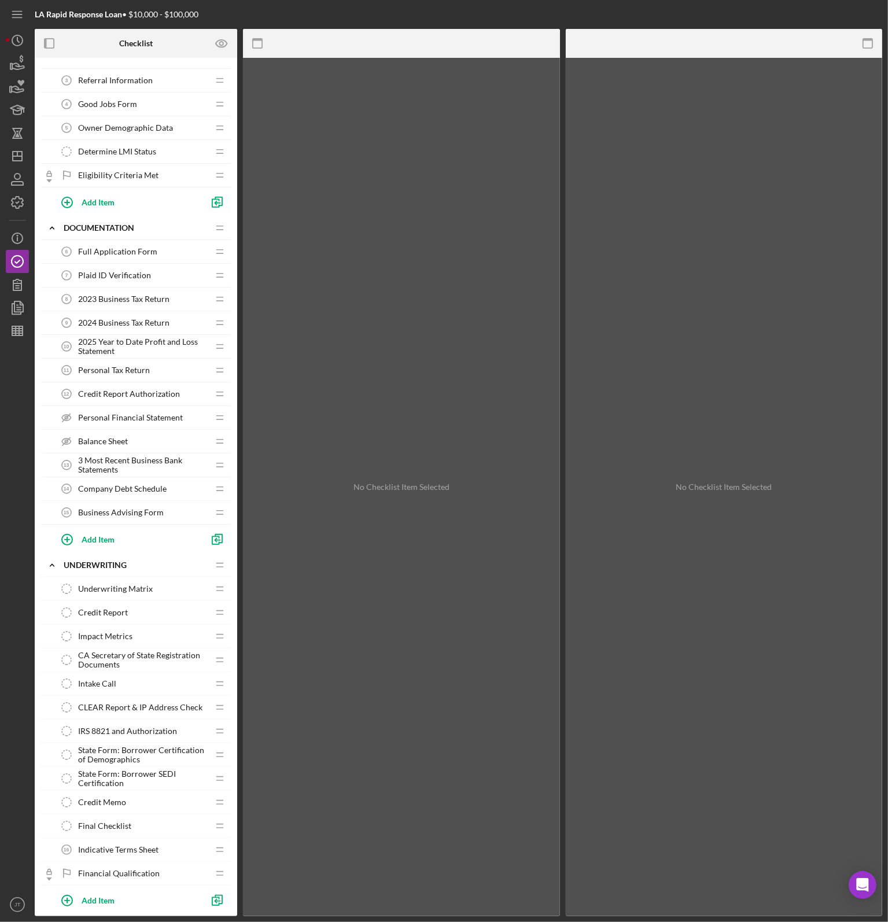
scroll to position [116, 0]
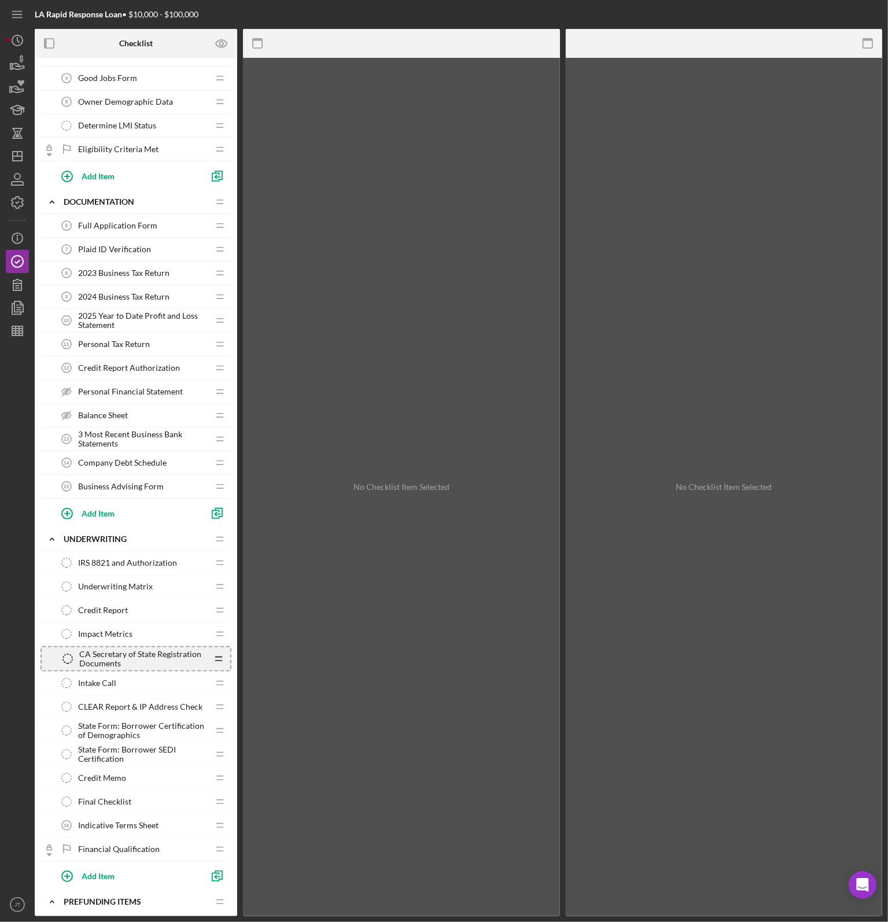
click at [221, 656] on icon "Icon/Drag" at bounding box center [218, 659] width 23 height 23
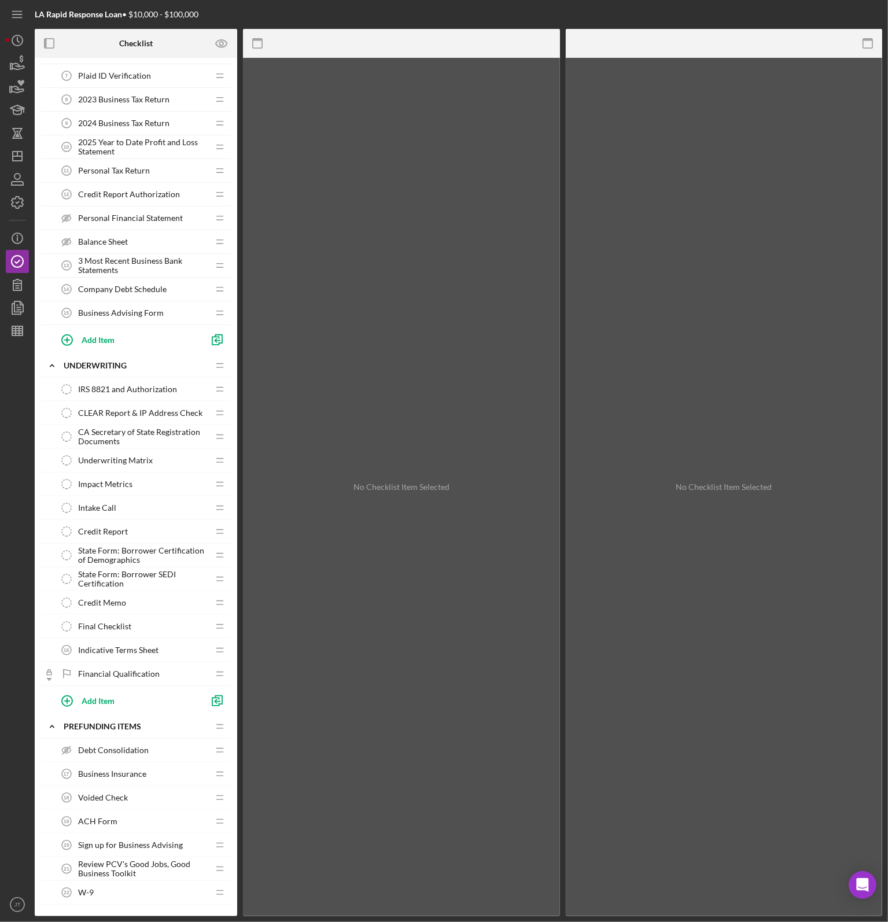
scroll to position [0, 0]
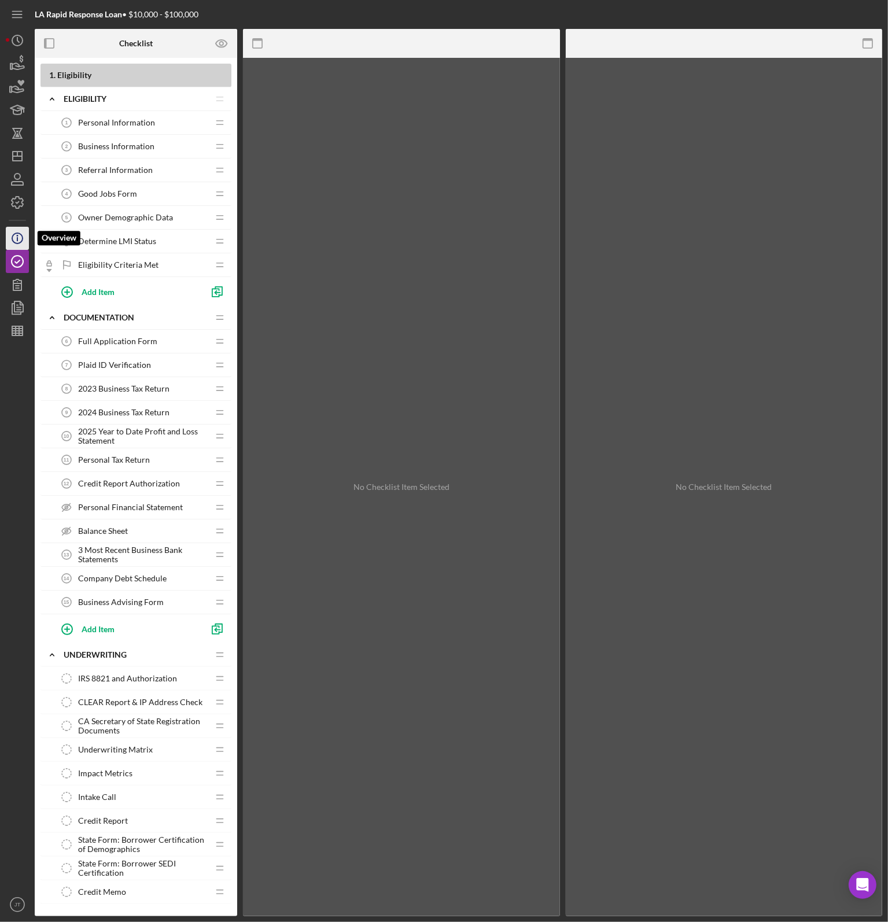
click at [20, 236] on icon "Icon/Info" at bounding box center [17, 238] width 29 height 29
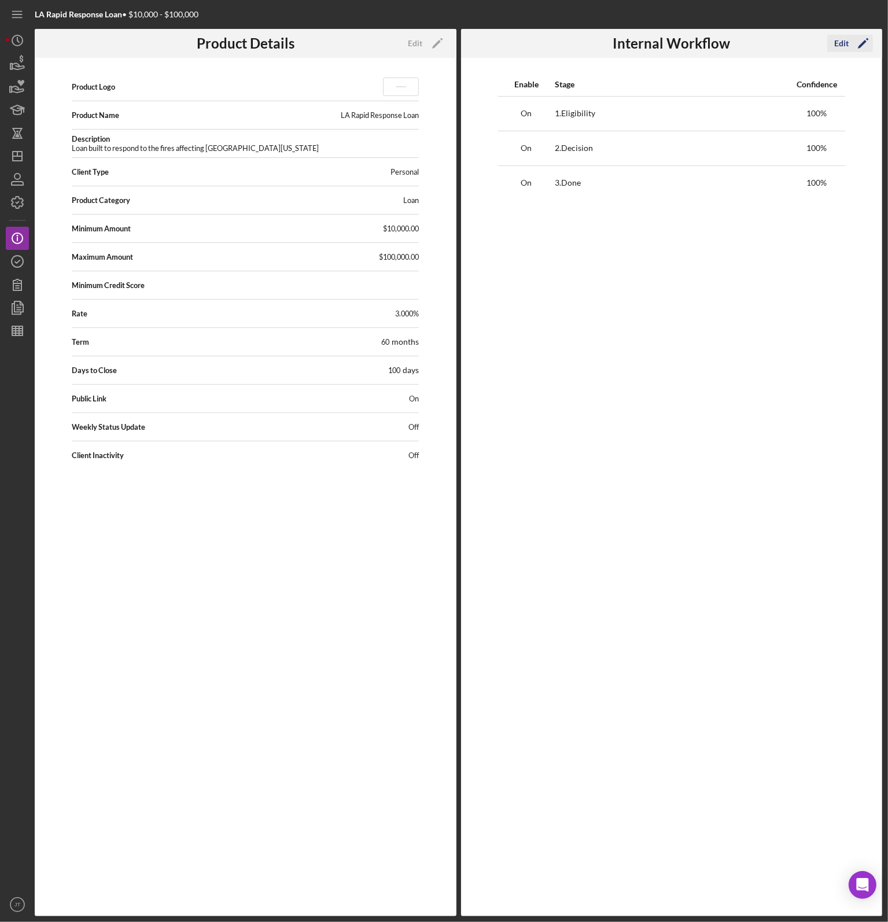
click at [859, 42] on icon "Icon/Edit" at bounding box center [863, 43] width 29 height 29
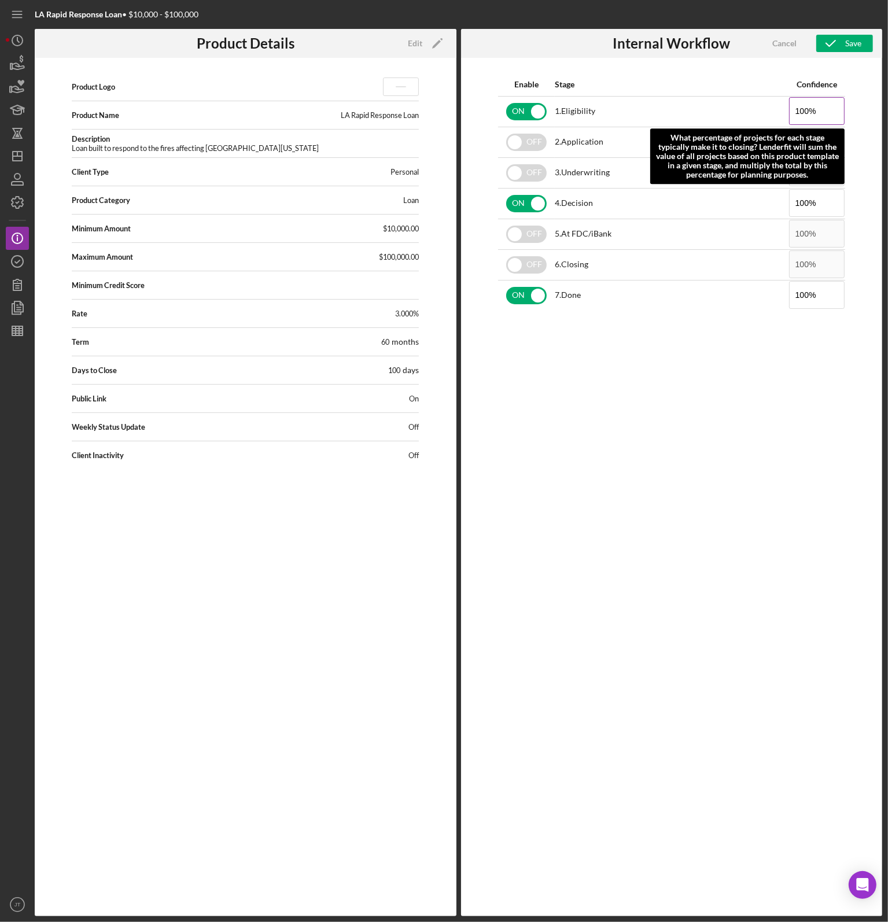
click at [814, 109] on input "100%" at bounding box center [817, 111] width 56 height 28
type input "1%"
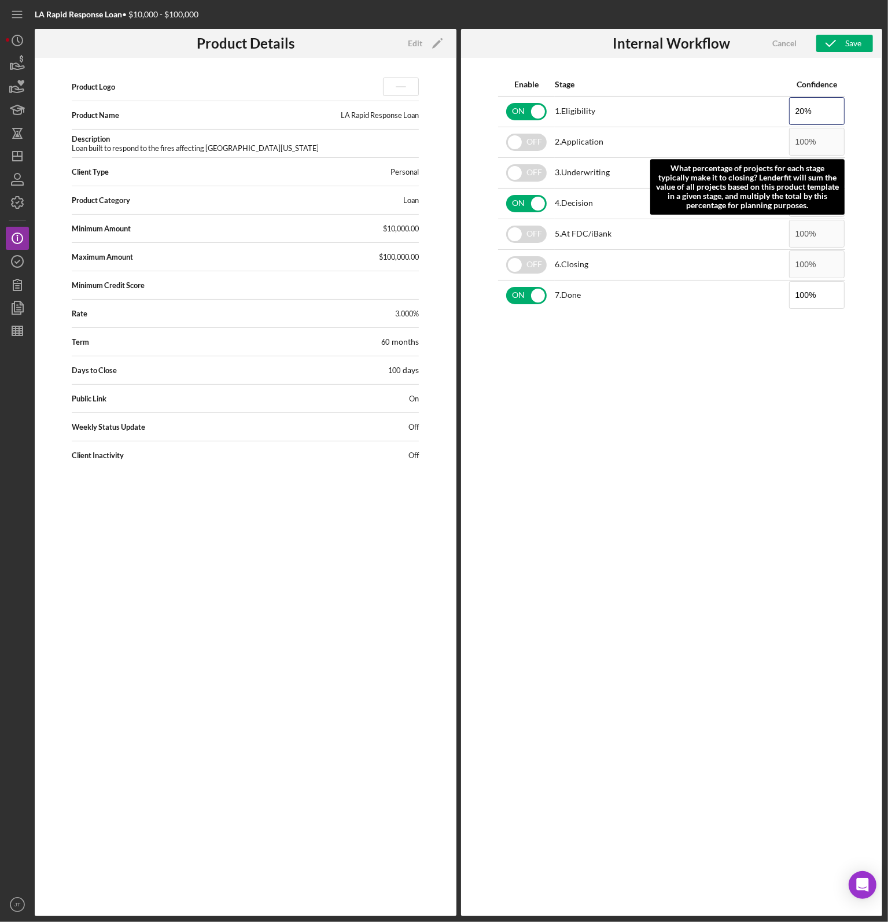
type input "20%"
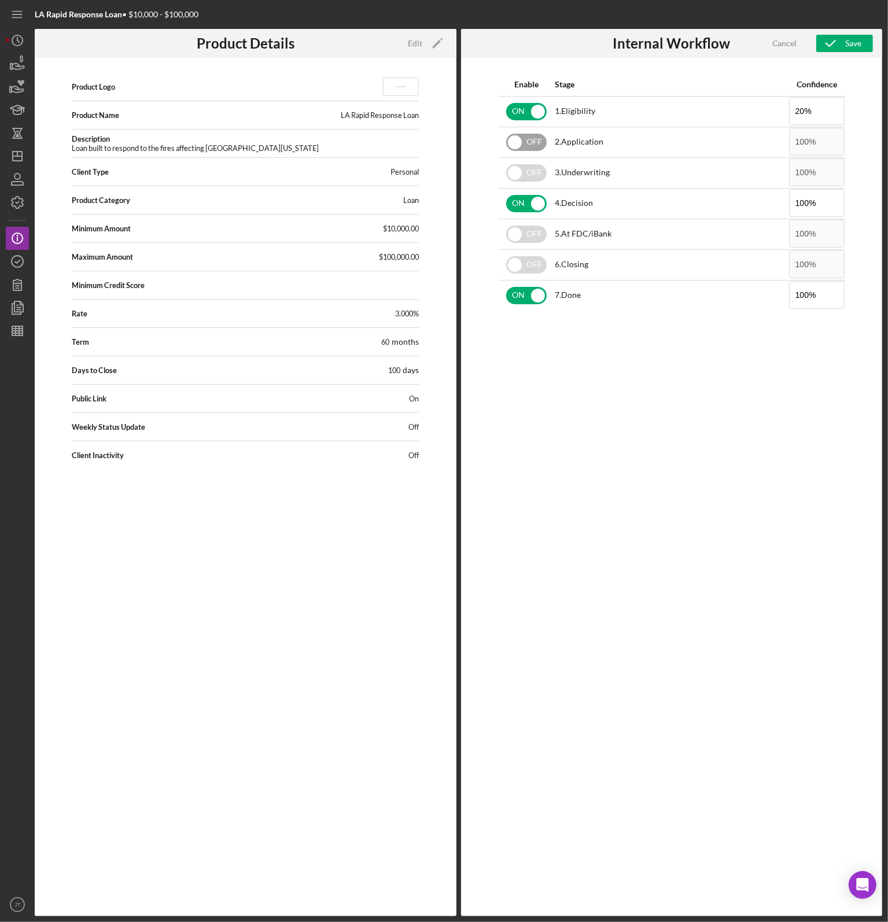
click at [526, 142] on input "checkbox" at bounding box center [526, 142] width 41 height 17
checkbox input "true"
click at [524, 174] on input "checkbox" at bounding box center [526, 172] width 41 height 17
checkbox input "true"
click at [525, 234] on input "checkbox" at bounding box center [526, 234] width 41 height 17
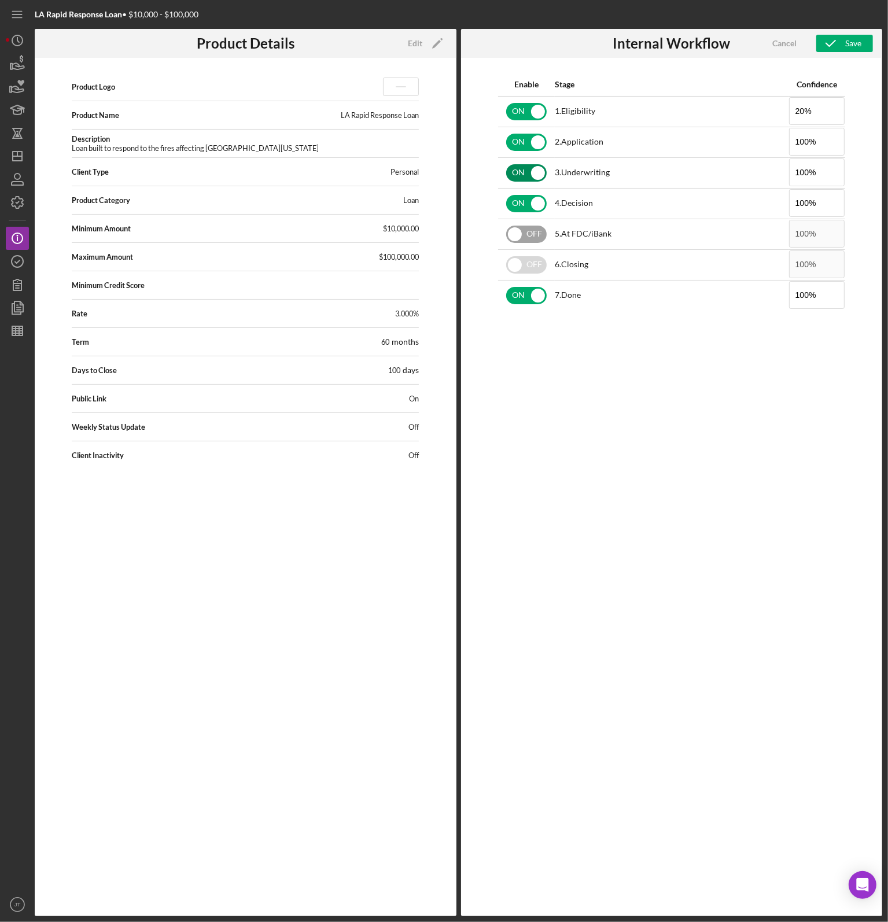
checkbox input "true"
click at [527, 264] on input "checkbox" at bounding box center [526, 264] width 41 height 17
checkbox input "true"
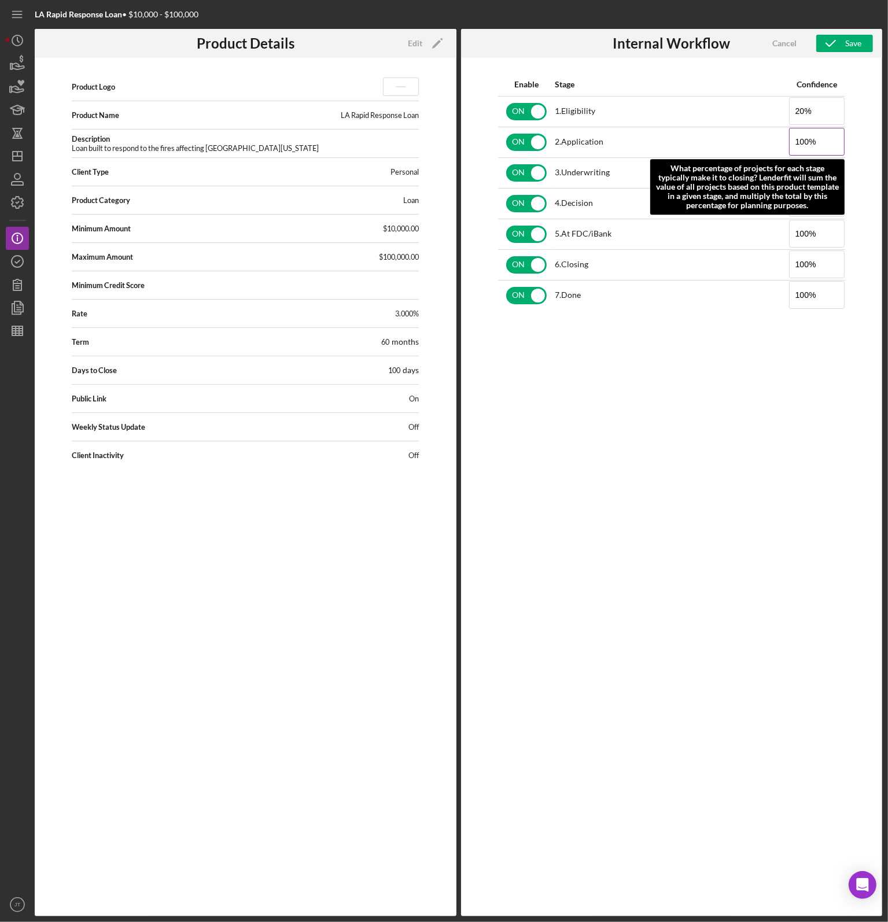
drag, startPoint x: 811, startPoint y: 142, endPoint x: 795, endPoint y: 142, distance: 16.8
click at [795, 142] on input "100%" at bounding box center [817, 142] width 56 height 28
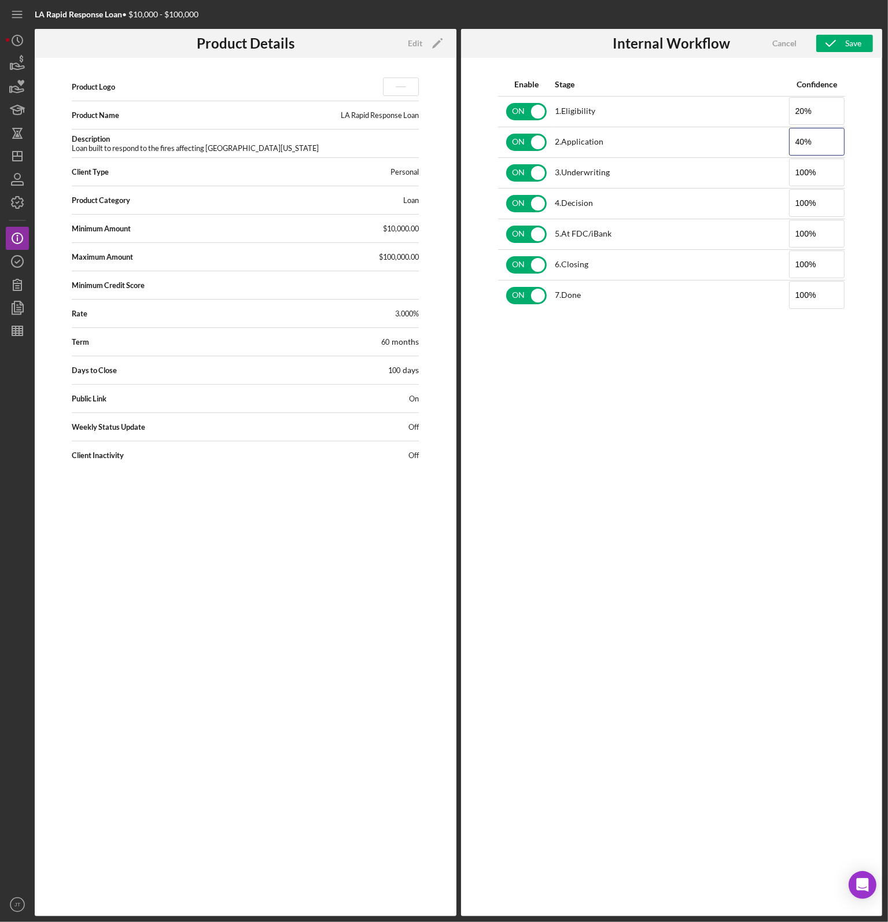
type input "40%"
click at [878, 157] on div "Enable Stage Confidence ON 1 . Eligibility 20% ON 2 . Application 40% ON 3 . Un…" at bounding box center [672, 487] width 422 height 859
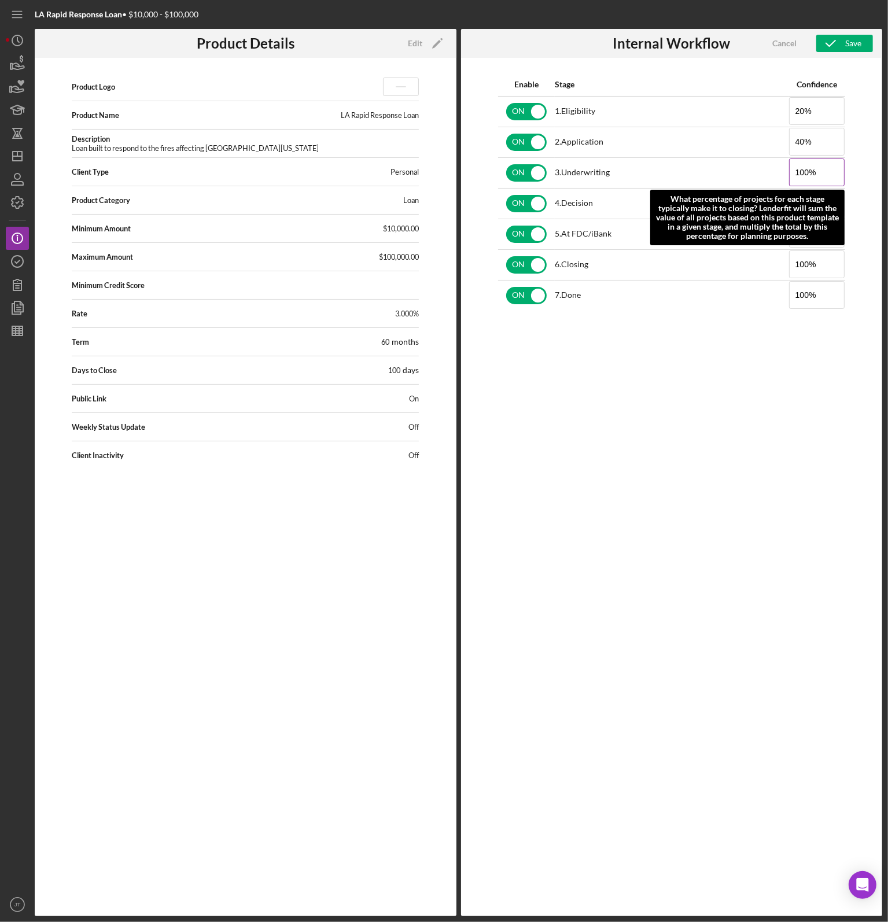
drag, startPoint x: 808, startPoint y: 172, endPoint x: 795, endPoint y: 172, distance: 13.9
click at [795, 172] on input "100%" at bounding box center [817, 173] width 56 height 28
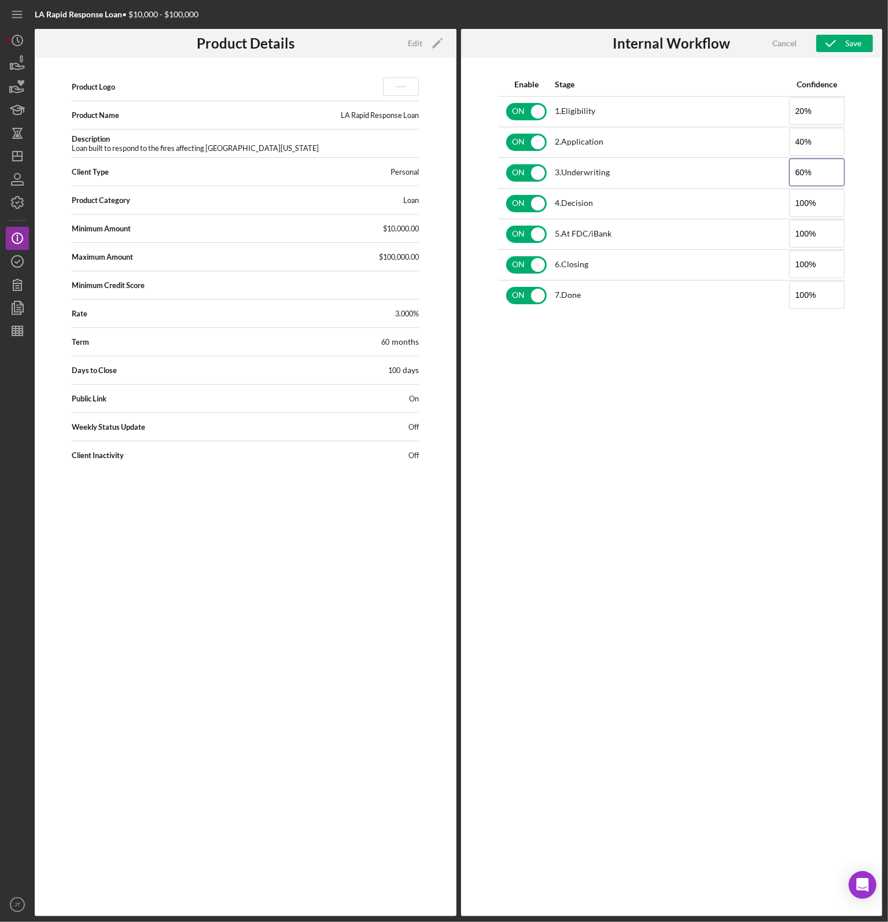
type input "60%"
click at [864, 180] on div "Enable Stage Confidence ON 1 . Eligibility 20% ON 2 . Application 40% ON 3 . Un…" at bounding box center [672, 487] width 422 height 859
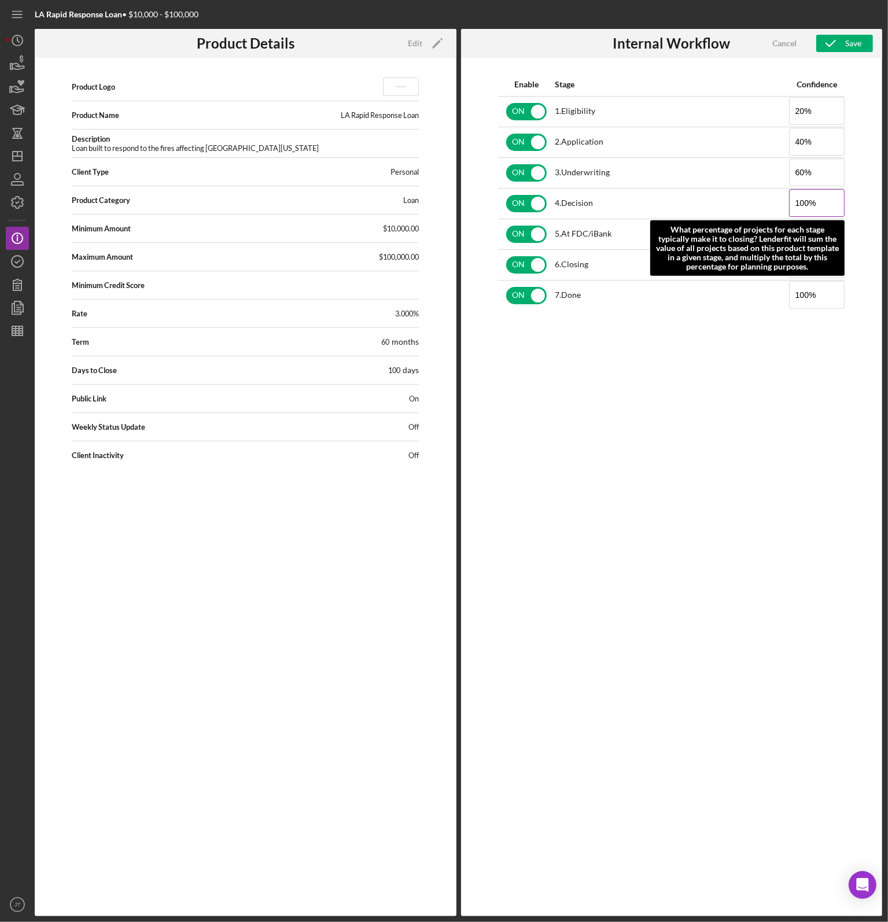
click at [810, 204] on input "100%" at bounding box center [817, 203] width 56 height 28
drag, startPoint x: 810, startPoint y: 204, endPoint x: 796, endPoint y: 203, distance: 13.9
click at [796, 203] on input "100%" at bounding box center [817, 203] width 56 height 28
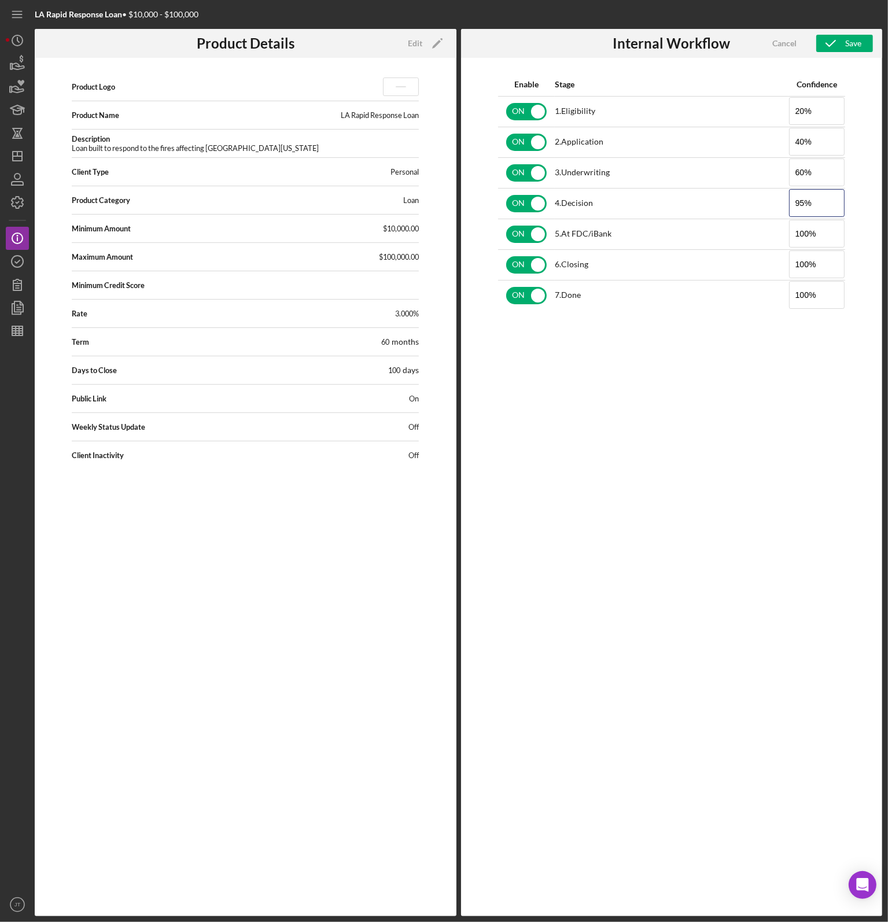
type input "95%"
click at [852, 202] on div "Enable Stage Confidence ON 1 . Eligibility 20% ON 2 . Application 40% ON 3 . Un…" at bounding box center [672, 487] width 422 height 859
click at [869, 45] on button "Save" at bounding box center [845, 43] width 57 height 17
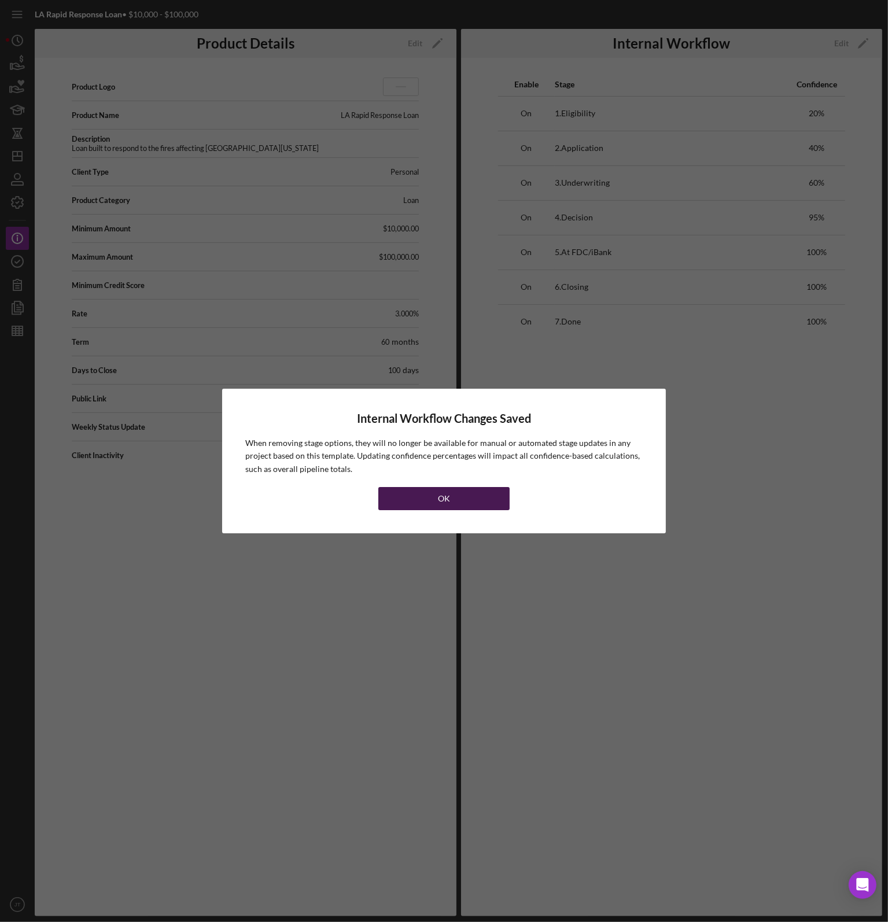
click at [448, 503] on div "OK" at bounding box center [444, 498] width 12 height 23
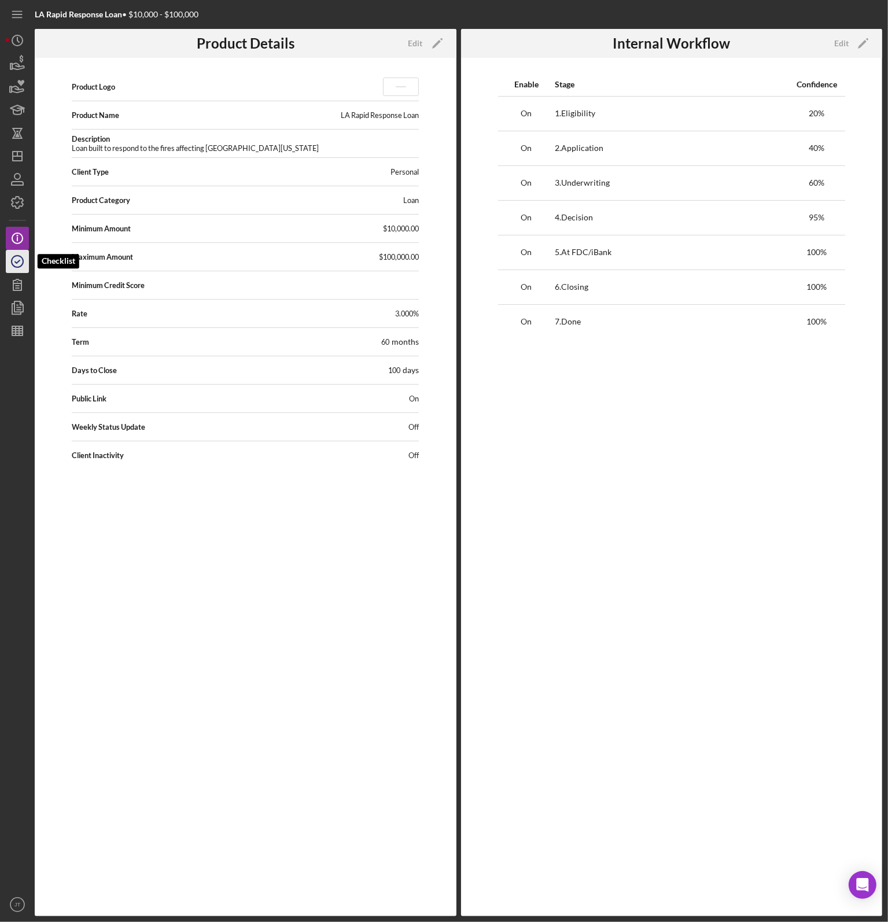
click at [19, 265] on icon "button" at bounding box center [17, 261] width 29 height 29
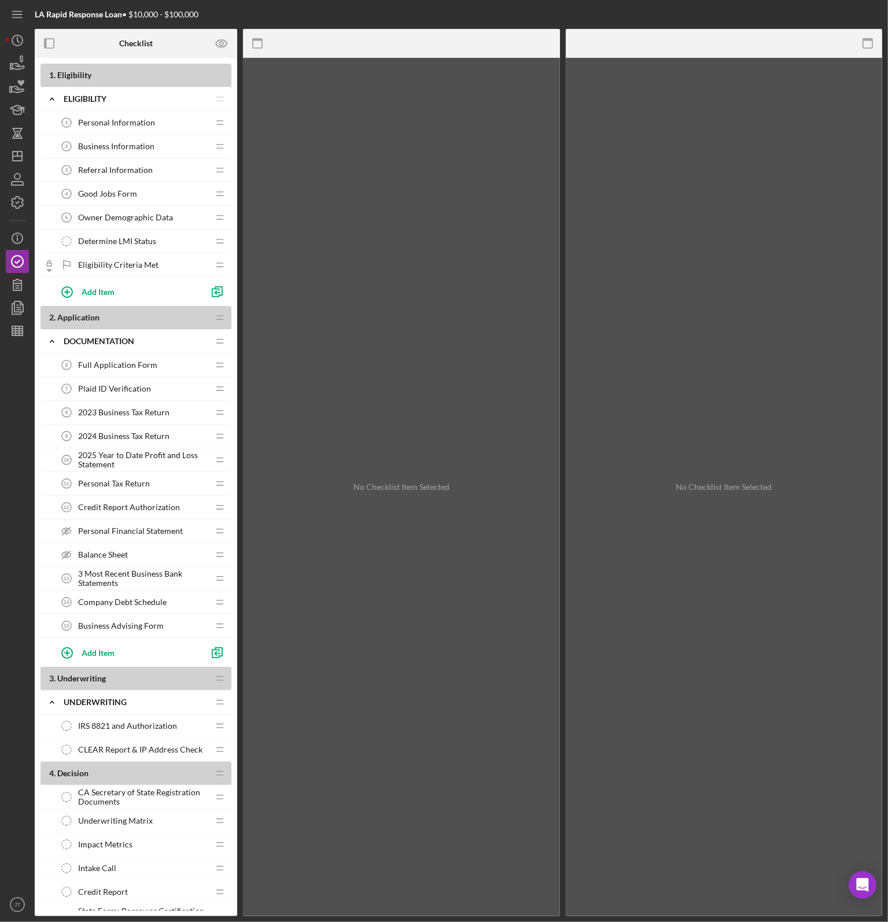
drag, startPoint x: 139, startPoint y: 767, endPoint x: 132, endPoint y: 730, distance: 37.7
click at [132, 730] on div "1 . Eligibility Icon/Expander Eligibility Icon/Edit Icon/Drag Personal Informat…" at bounding box center [136, 810] width 191 height 1492
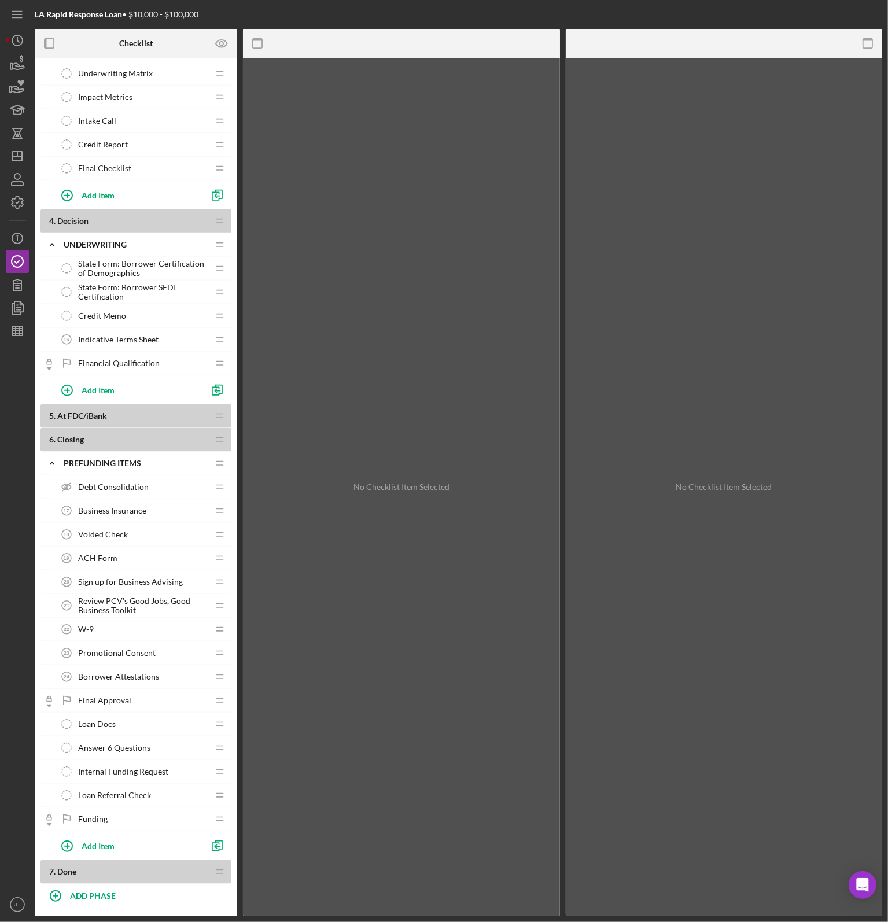
scroll to position [690, 0]
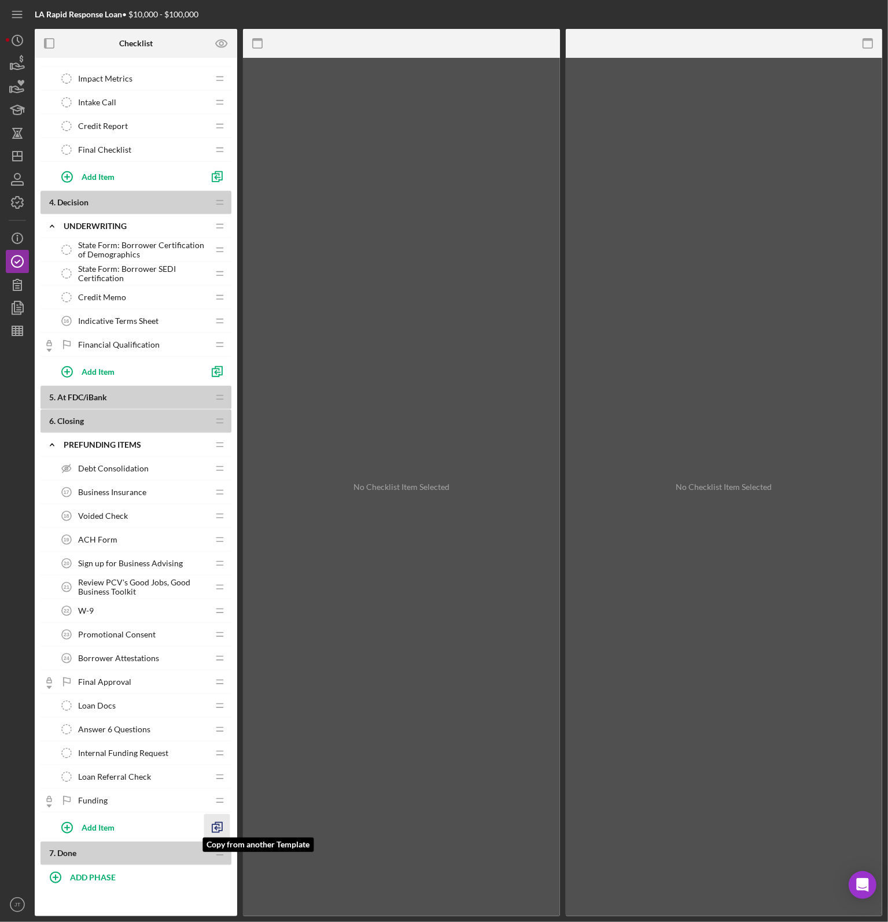
click at [217, 823] on polyline "button" at bounding box center [218, 827] width 7 height 8
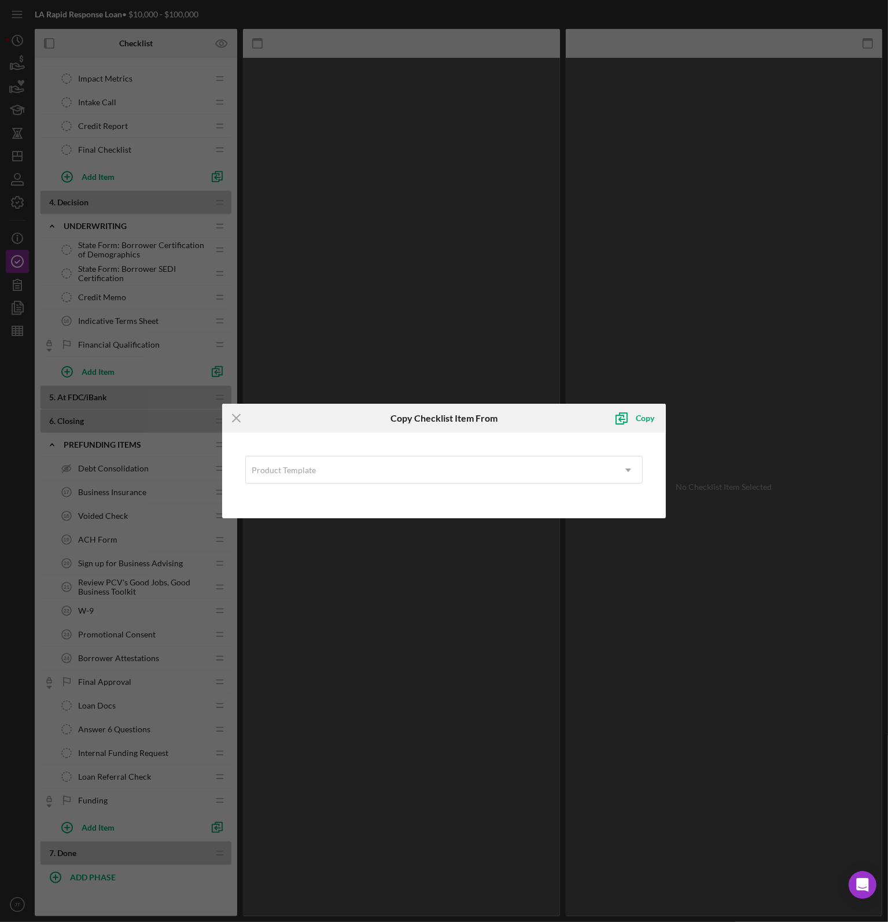
click at [322, 450] on div "Product Template Icon/Dropdown Arrow" at bounding box center [444, 476] width 433 height 74
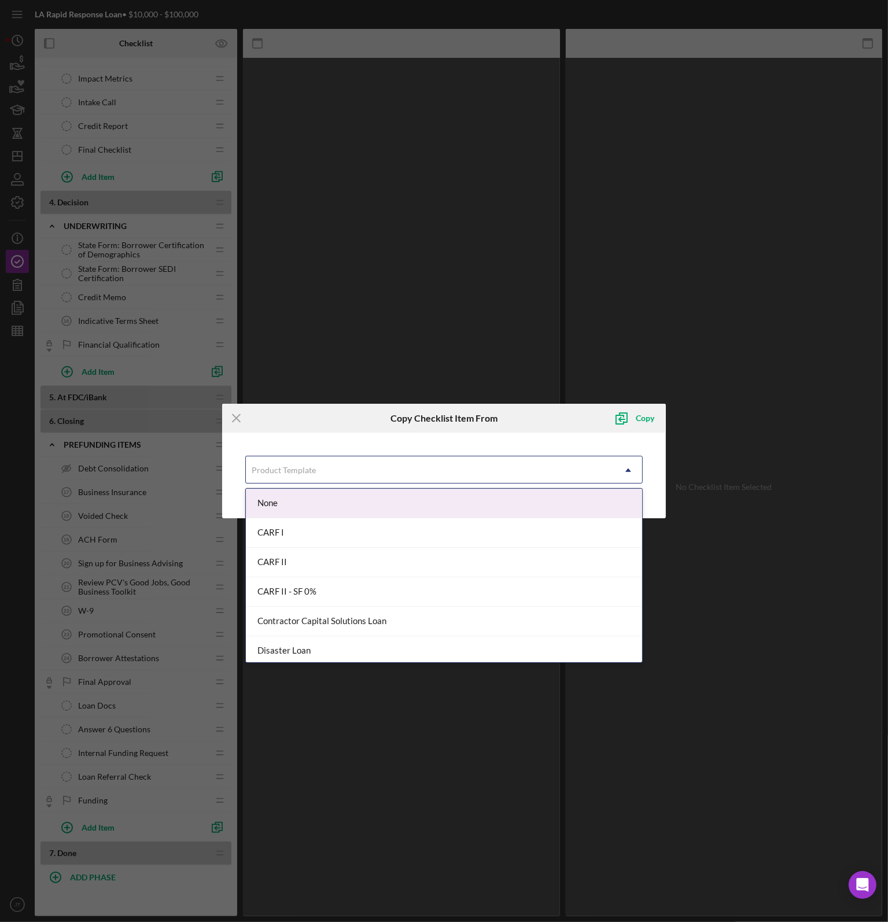
click at [323, 457] on div "Product Template" at bounding box center [430, 470] width 369 height 27
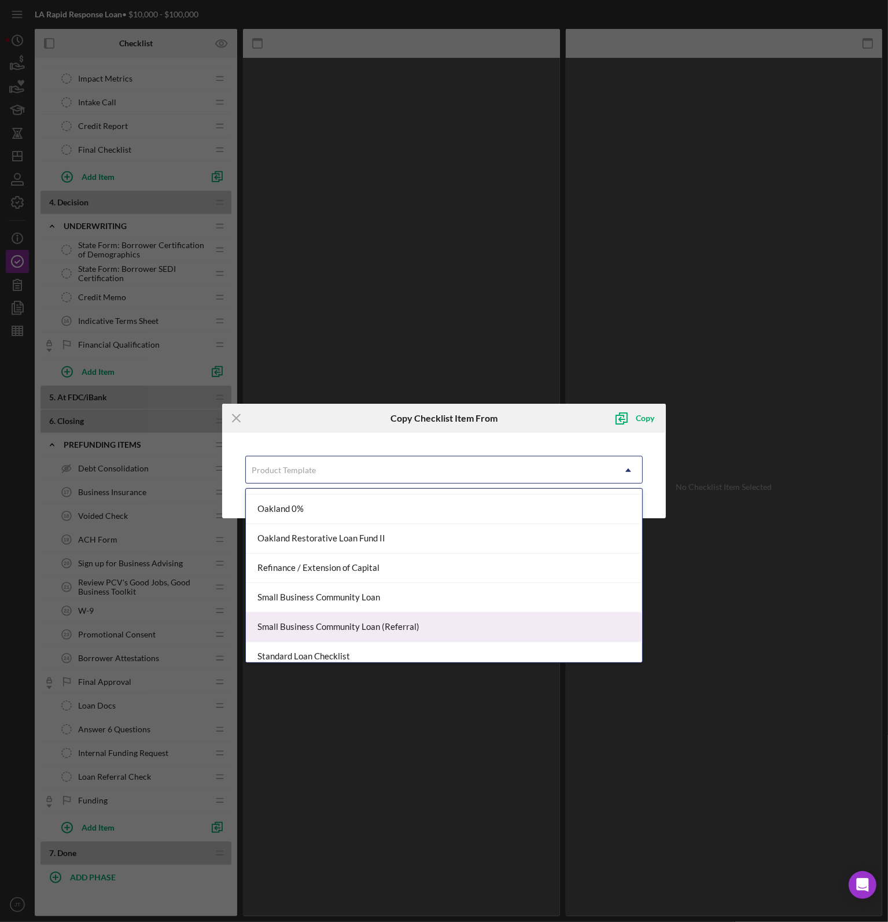
scroll to position [326, 0]
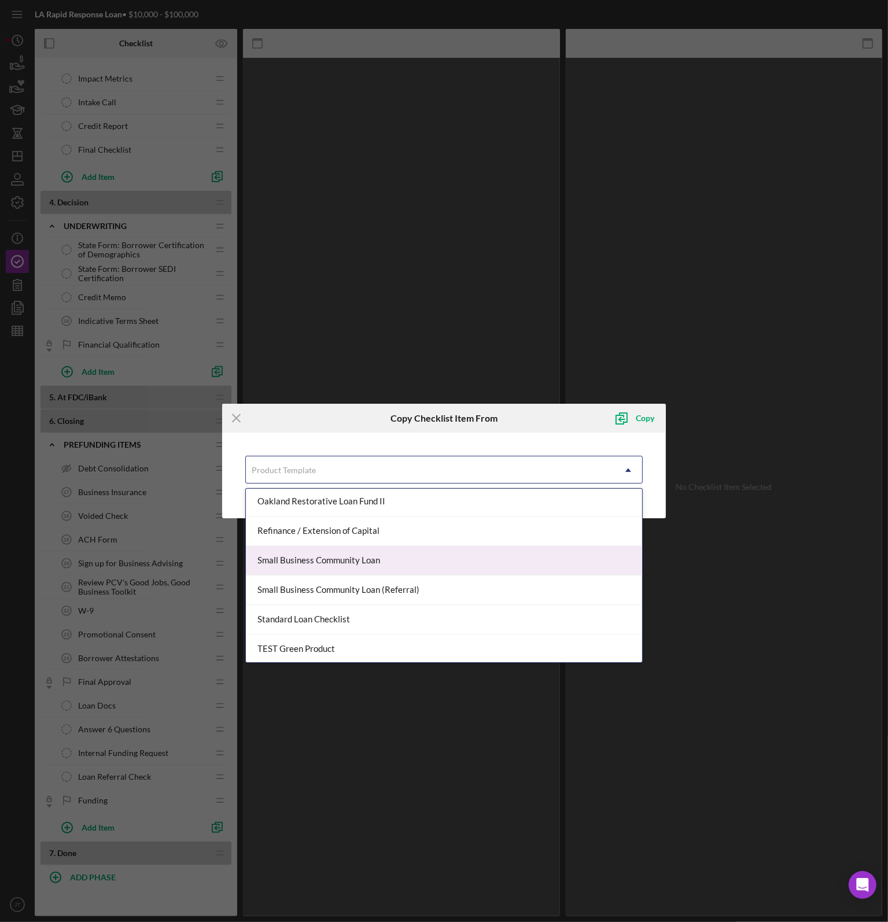
click at [330, 560] on div "Small Business Community Loan" at bounding box center [444, 561] width 397 height 30
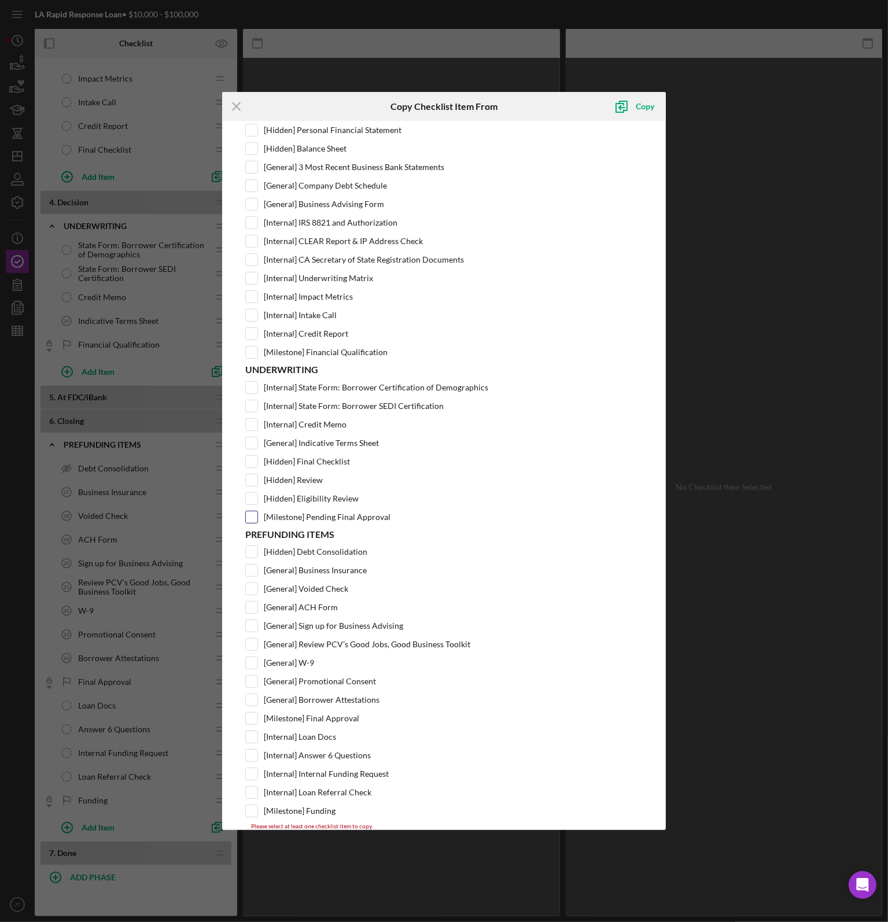
scroll to position [345, 0]
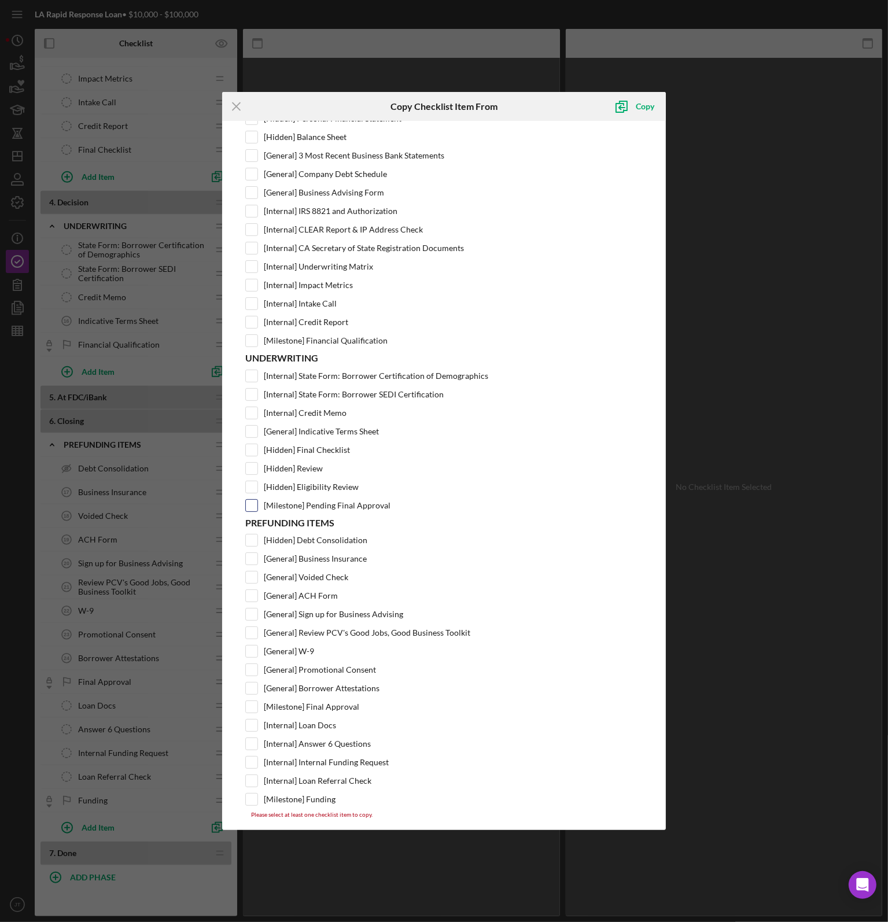
click at [256, 500] on input "[Milestone] Pending Final Approval" at bounding box center [252, 506] width 12 height 12
checkbox input "true"
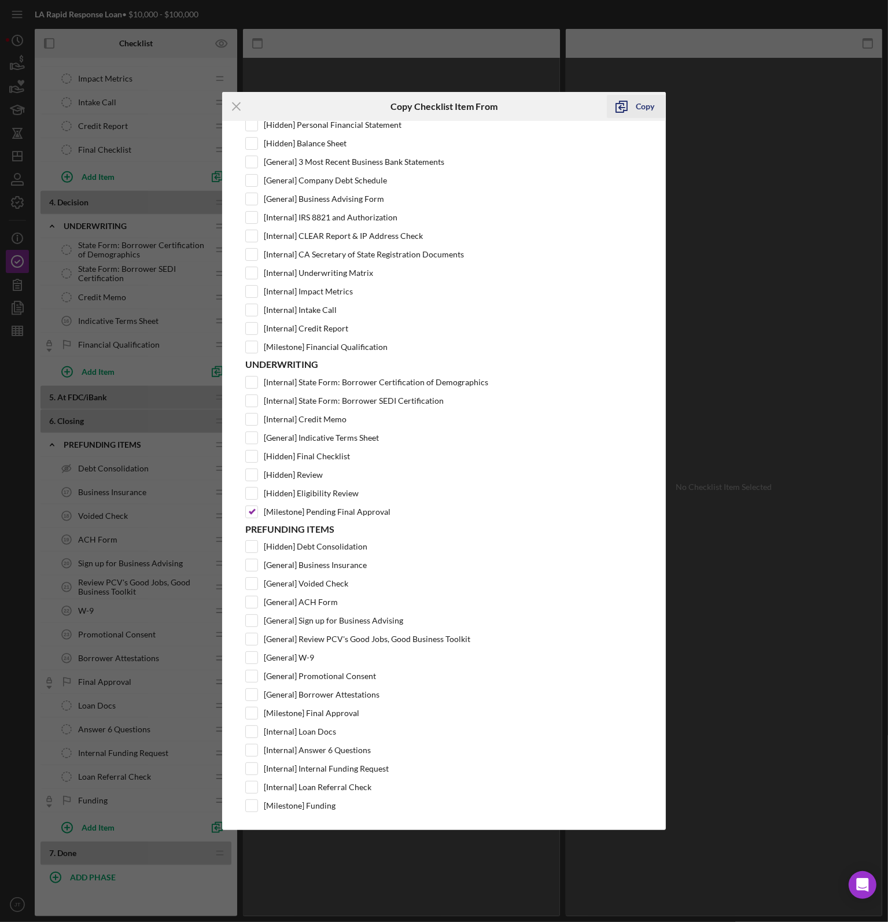
click at [643, 106] on div "Copy" at bounding box center [645, 106] width 19 height 23
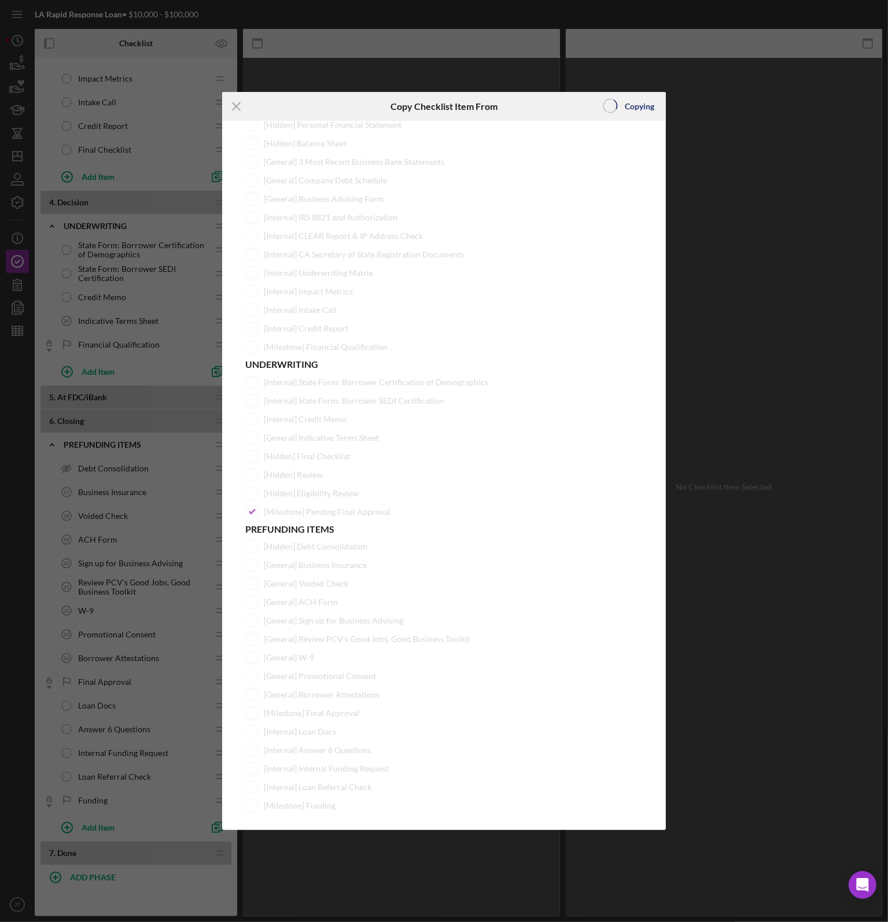
scroll to position [0, 0]
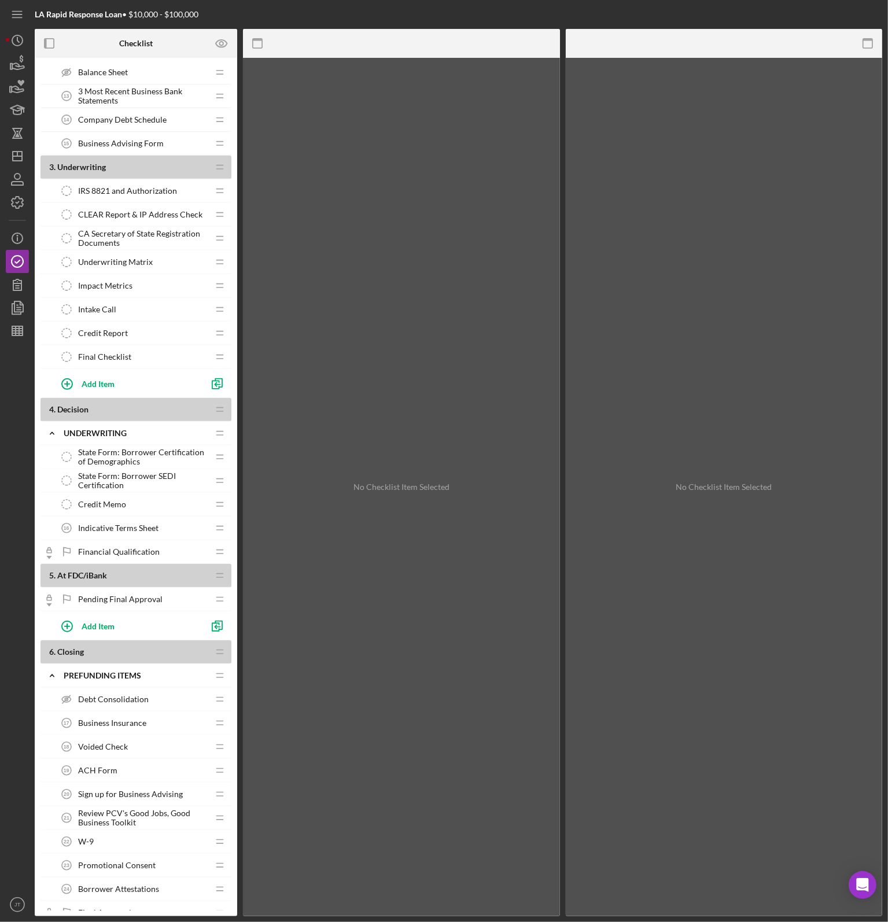
scroll to position [424, 0]
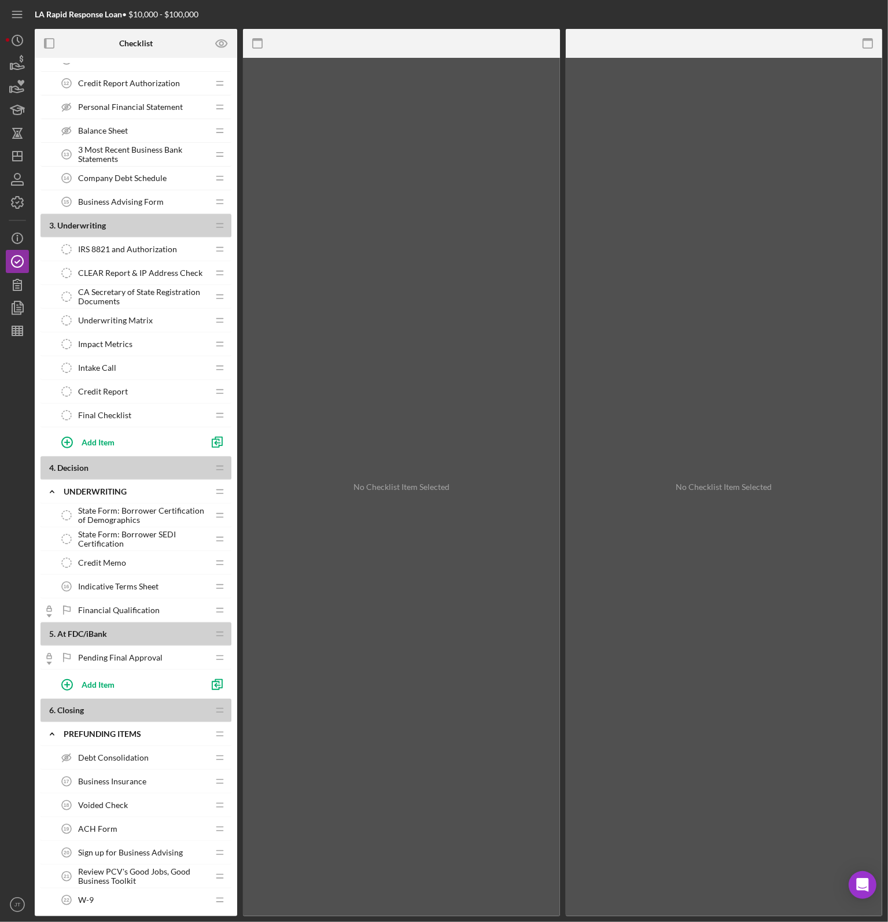
click at [31, 312] on nav "Icon/Menu Icon/Dashboard Dashboard Clients Product Templates Icon/Info Overview…" at bounding box center [20, 458] width 29 height 917
click at [24, 315] on icon "button" at bounding box center [17, 307] width 29 height 29
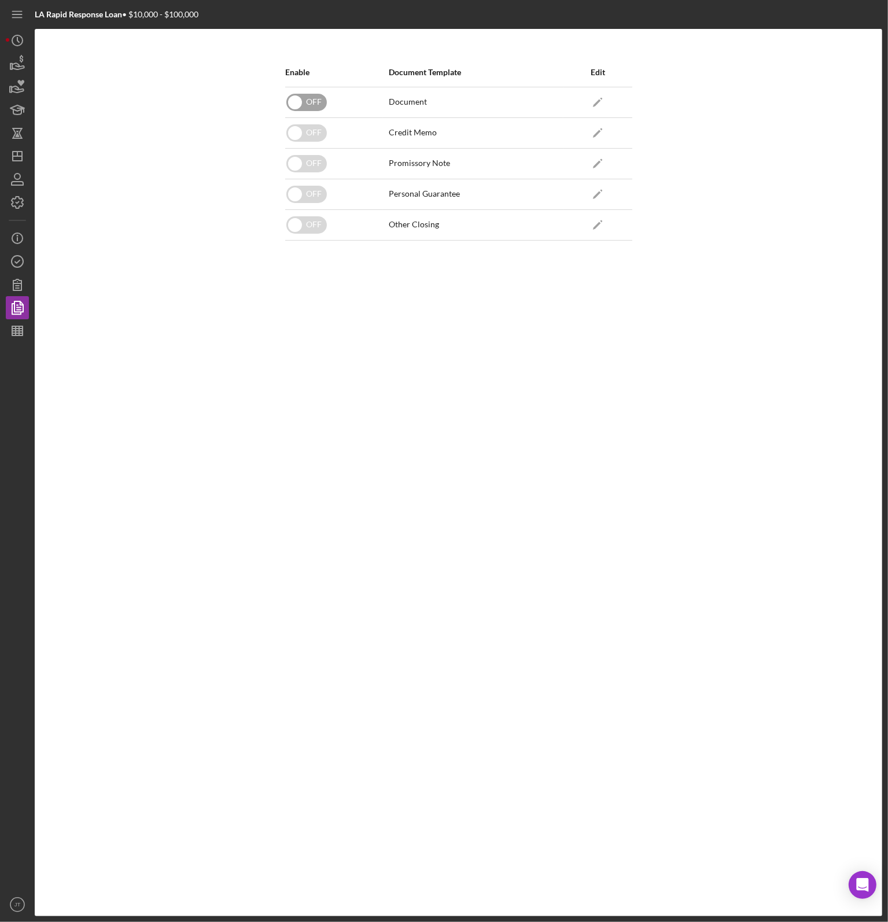
click at [310, 98] on input "checkbox" at bounding box center [306, 102] width 41 height 17
checkbox input "false"
checkbox input "true"
click at [301, 131] on input "checkbox" at bounding box center [306, 132] width 41 height 17
checkbox input "false"
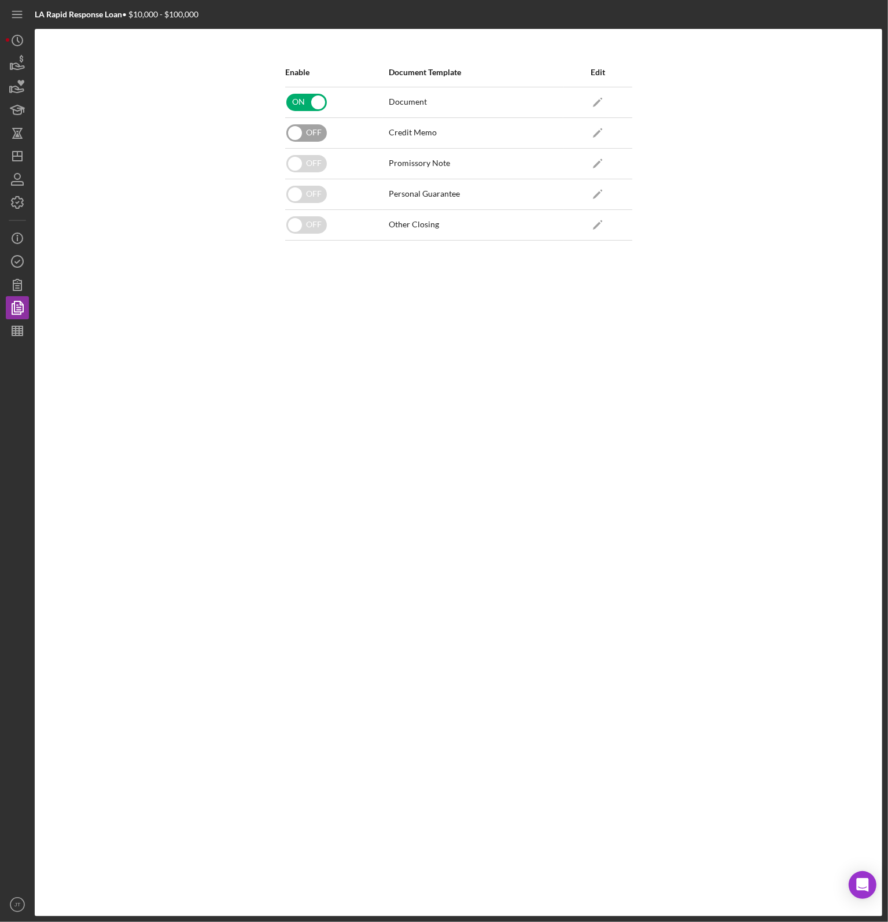
checkbox input "true"
click at [304, 160] on input "checkbox" at bounding box center [306, 163] width 41 height 17
checkbox input "false"
checkbox input "true"
click at [310, 225] on input "checkbox" at bounding box center [306, 224] width 41 height 17
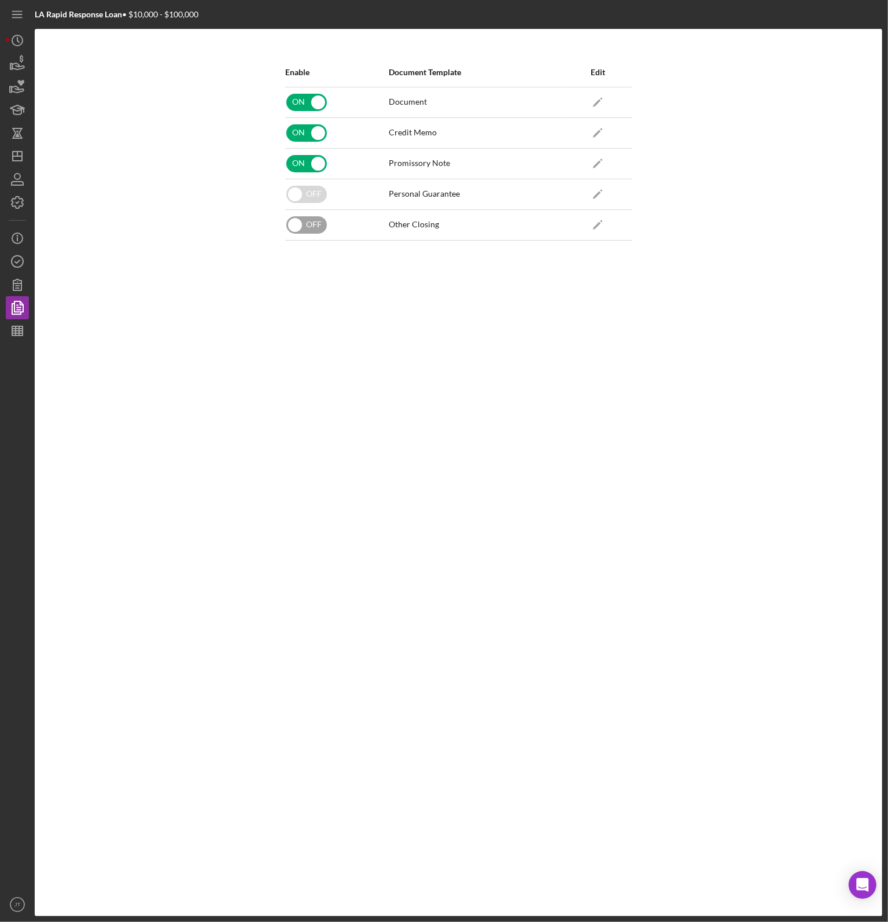
checkbox input "false"
checkbox input "true"
click at [589, 100] on icon "Icon/Edit" at bounding box center [598, 102] width 26 height 26
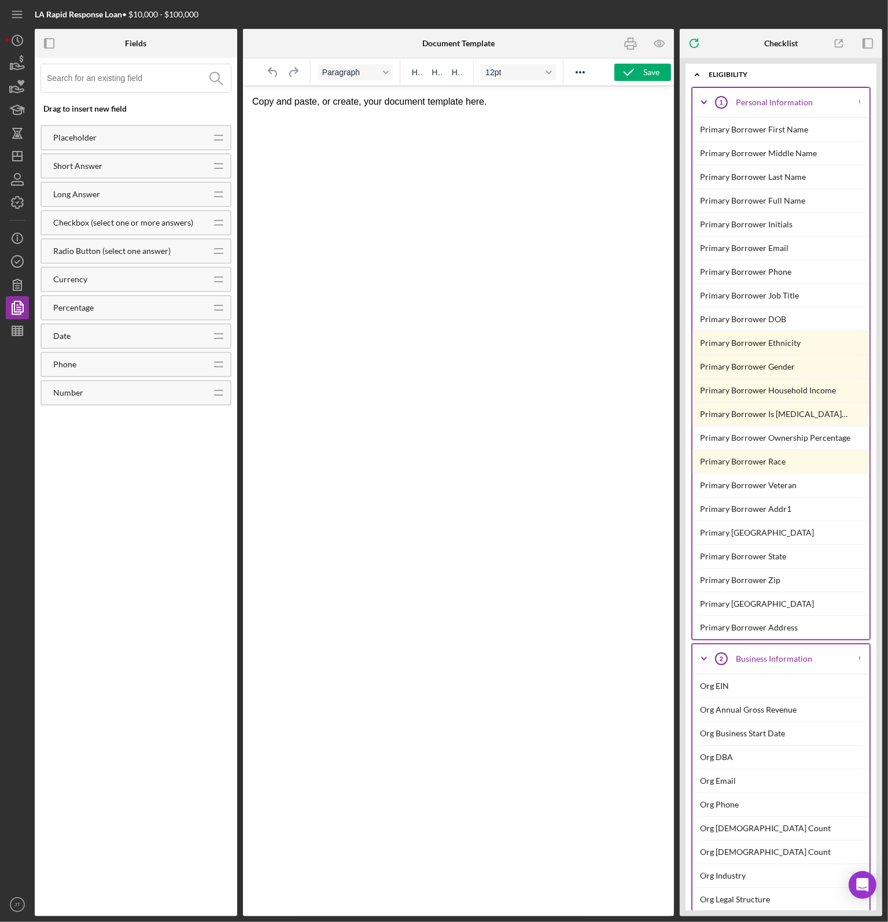
click at [465, 109] on html "Copy and paste, or create, your document template here." at bounding box center [457, 101] width 431 height 31
drag, startPoint x: 511, startPoint y: 103, endPoint x: 233, endPoint y: 105, distance: 278.3
click at [242, 105] on html "Copy and paste, or create, your document template here." at bounding box center [457, 101] width 431 height 31
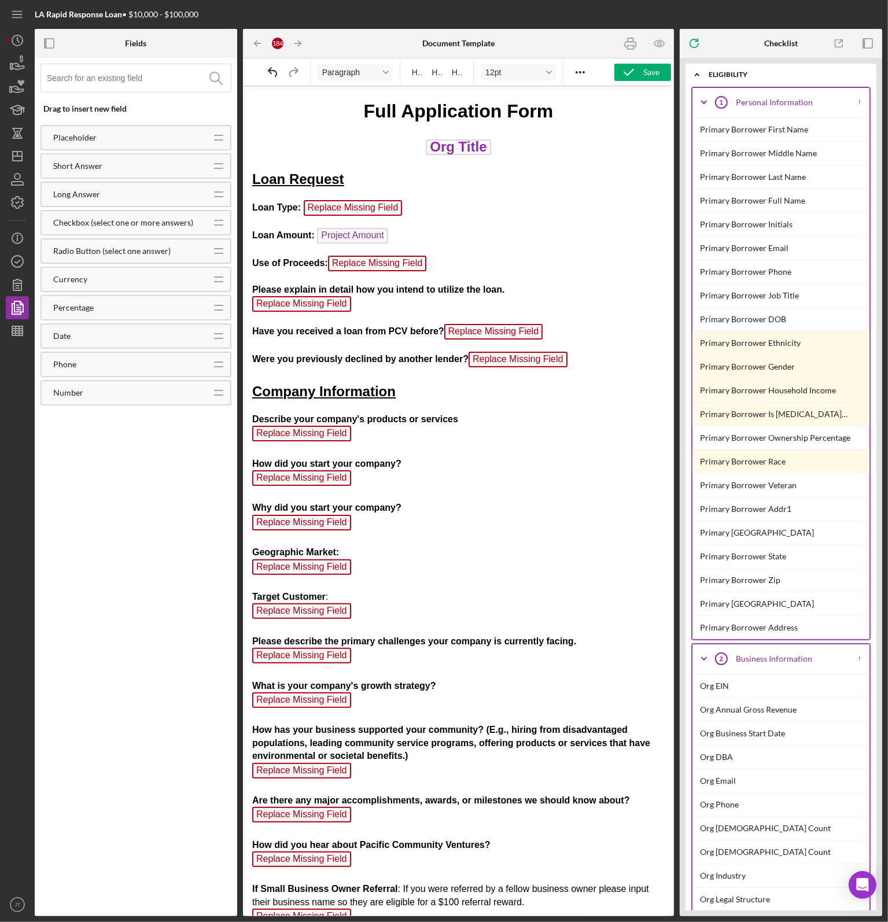
click at [414, 200] on p "Loan Type: Replace Missing Field ﻿" at bounding box center [458, 209] width 413 height 19
click at [451, 214] on p "Loan Type: Replace Missing Field ﻿" at bounding box center [458, 209] width 413 height 19
click at [420, 207] on p "Loan Type: Replace Missing Field ﻿" at bounding box center [458, 209] width 413 height 19
click at [650, 74] on div "Save" at bounding box center [651, 72] width 16 height 17
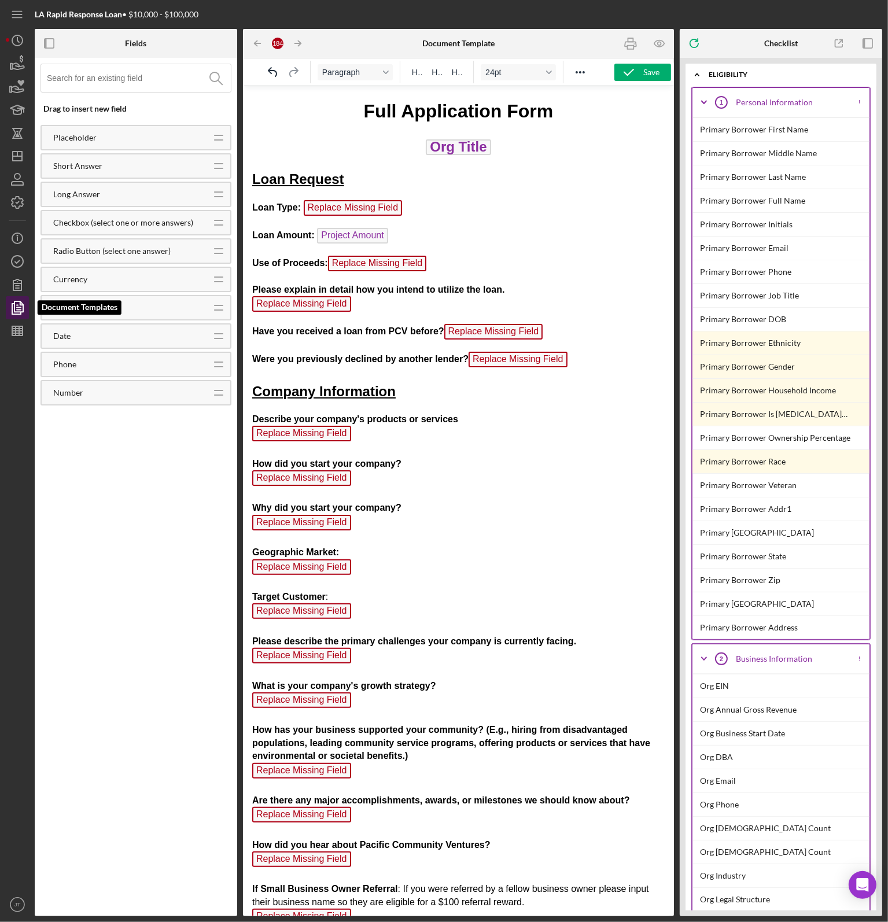
click at [12, 308] on polyline "button" at bounding box center [16, 309] width 9 height 10
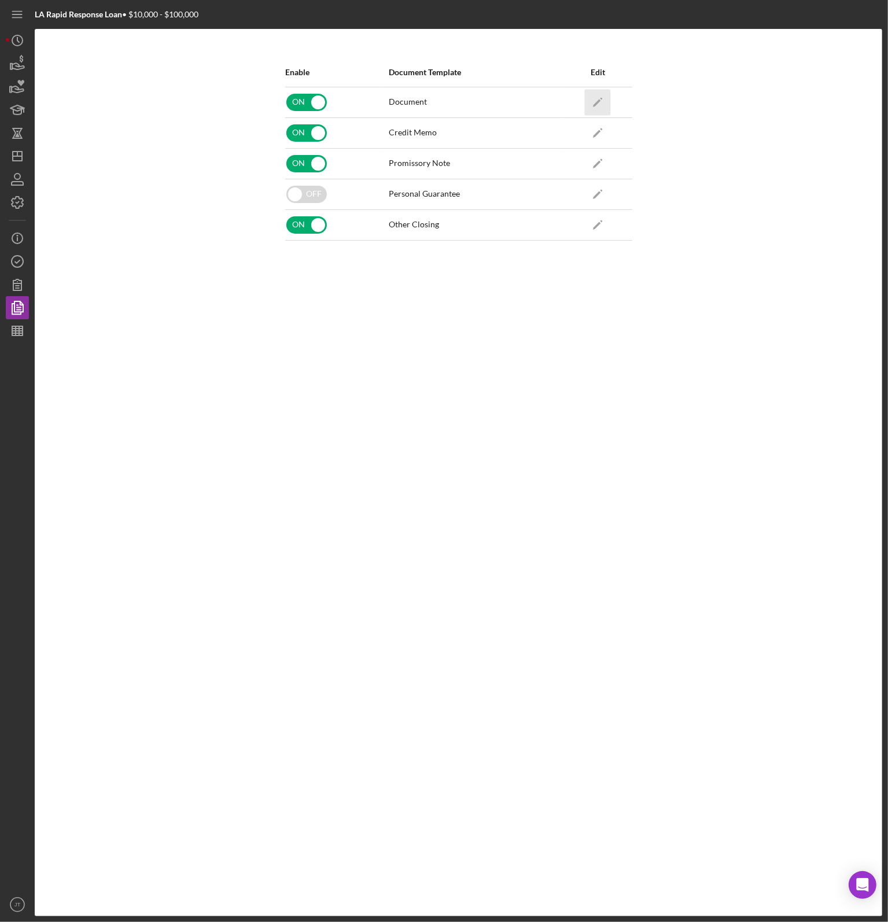
click at [596, 108] on icon "Icon/Edit" at bounding box center [598, 102] width 26 height 26
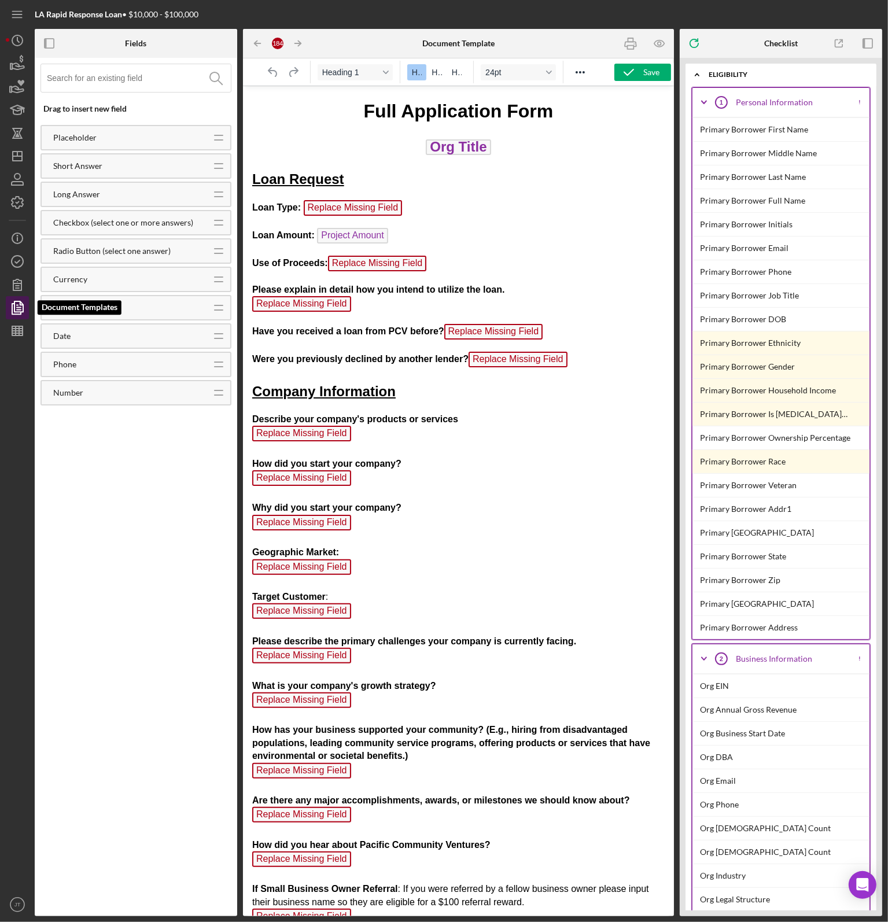
click at [20, 314] on polyline "button" at bounding box center [16, 309] width 9 height 10
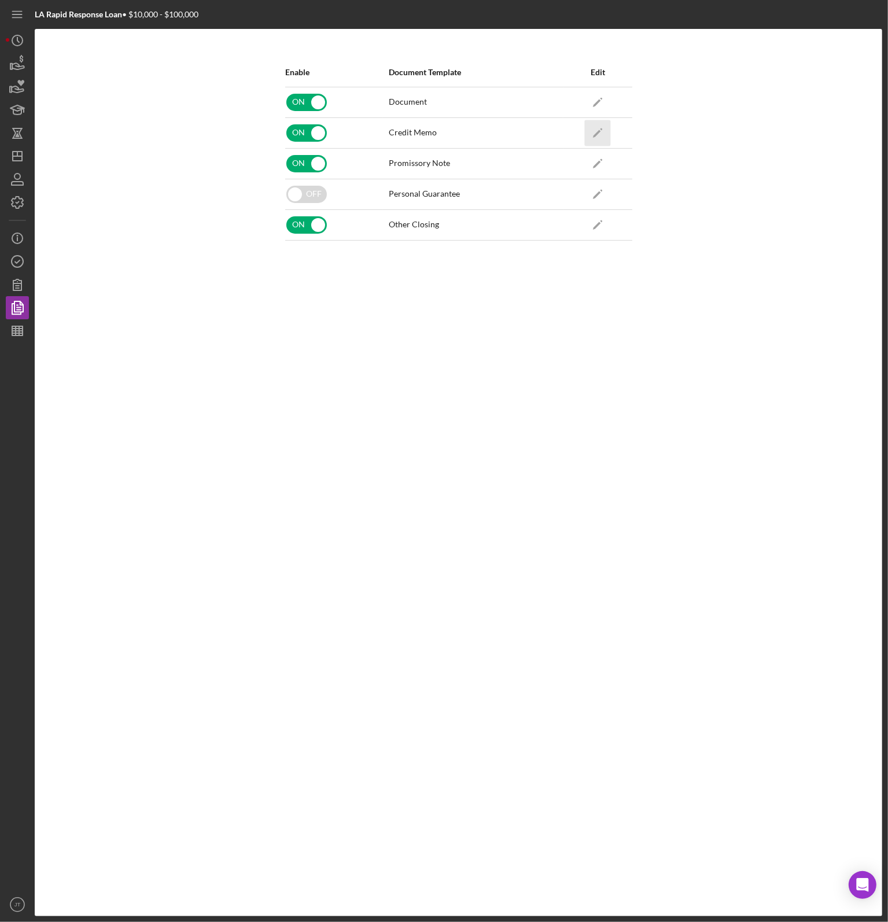
click at [597, 134] on icon "Icon/Edit" at bounding box center [598, 133] width 26 height 26
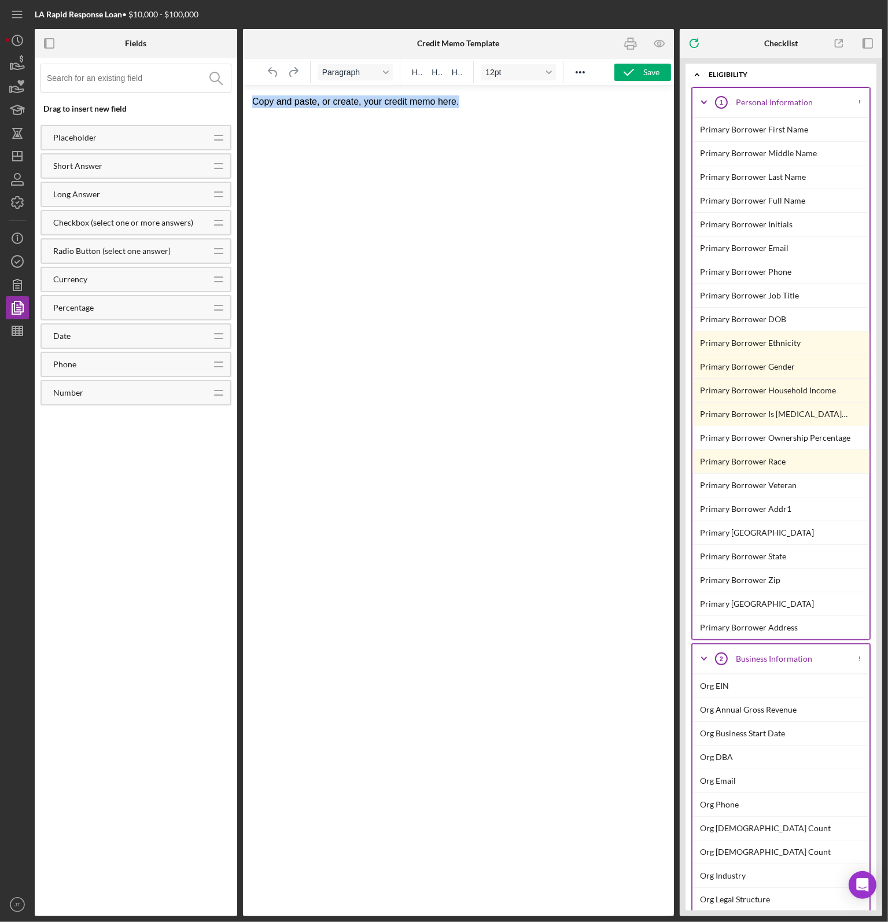
drag, startPoint x: 463, startPoint y: 101, endPoint x: 249, endPoint y: 106, distance: 213.6
click at [249, 106] on html "Copy and paste, or create, your credit memo here." at bounding box center [457, 101] width 431 height 31
click at [328, 103] on p "Rich Text Area. Press ALT-0 for help." at bounding box center [458, 101] width 413 height 13
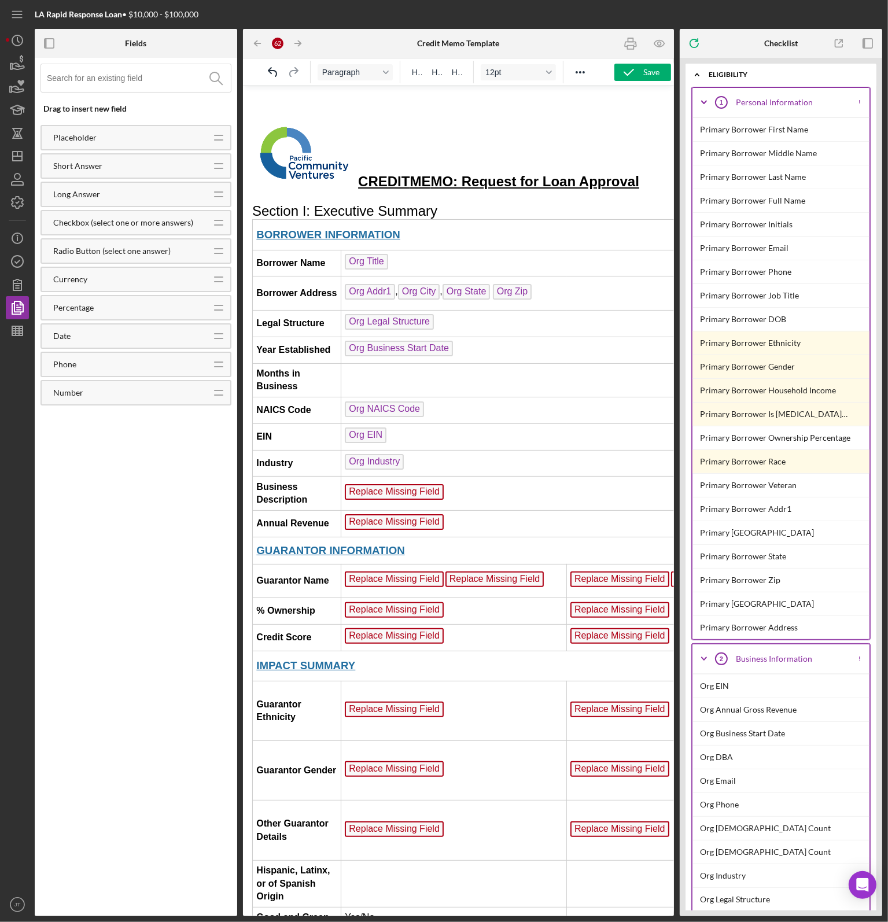
click at [410, 189] on span "ME MO: Request for Loan Approval" at bounding box center [524, 181] width 229 height 16
click at [358, 184] on strong "Rich Text Area. Press ALT-0 for help." at bounding box center [356, 182] width 3 height 12
click at [353, 183] on img "Rich Text Area. Press ALT-0 for help." at bounding box center [303, 152] width 103 height 67
click at [344, 171] on img "Rich Text Area. Press ALT-0 for help." at bounding box center [303, 152] width 103 height 67
drag, startPoint x: 356, startPoint y: 186, endPoint x: 338, endPoint y: 177, distance: 20.2
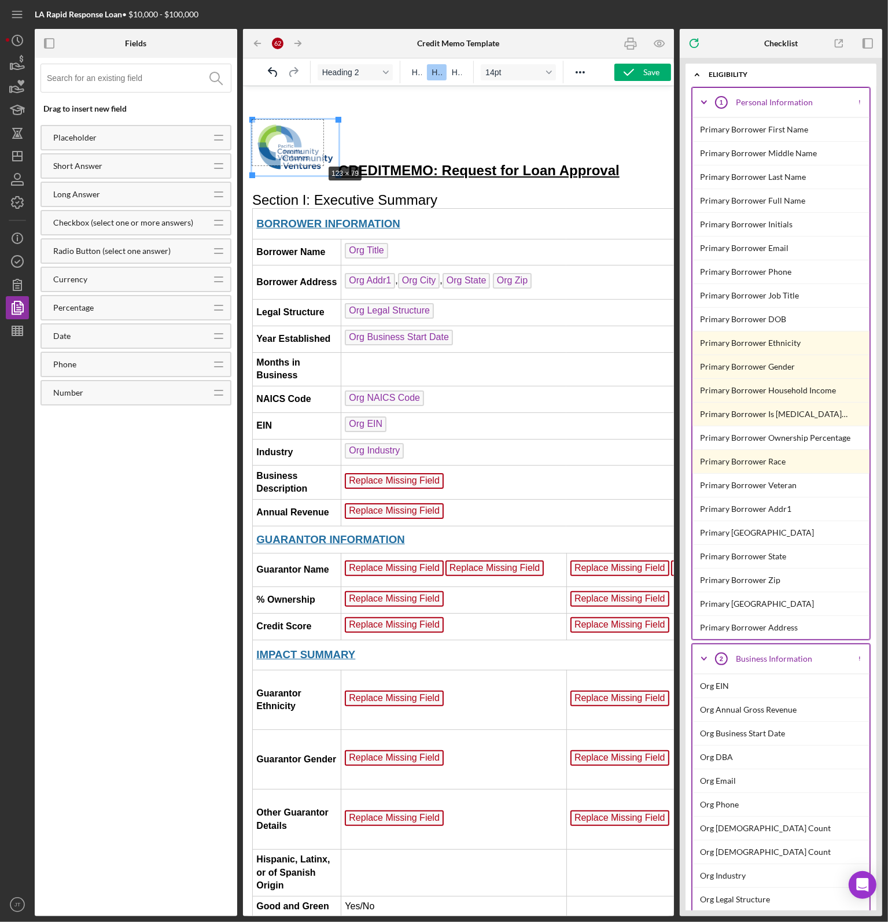
drag, startPoint x: 337, startPoint y: 176, endPoint x: 321, endPoint y: 164, distance: 20.3
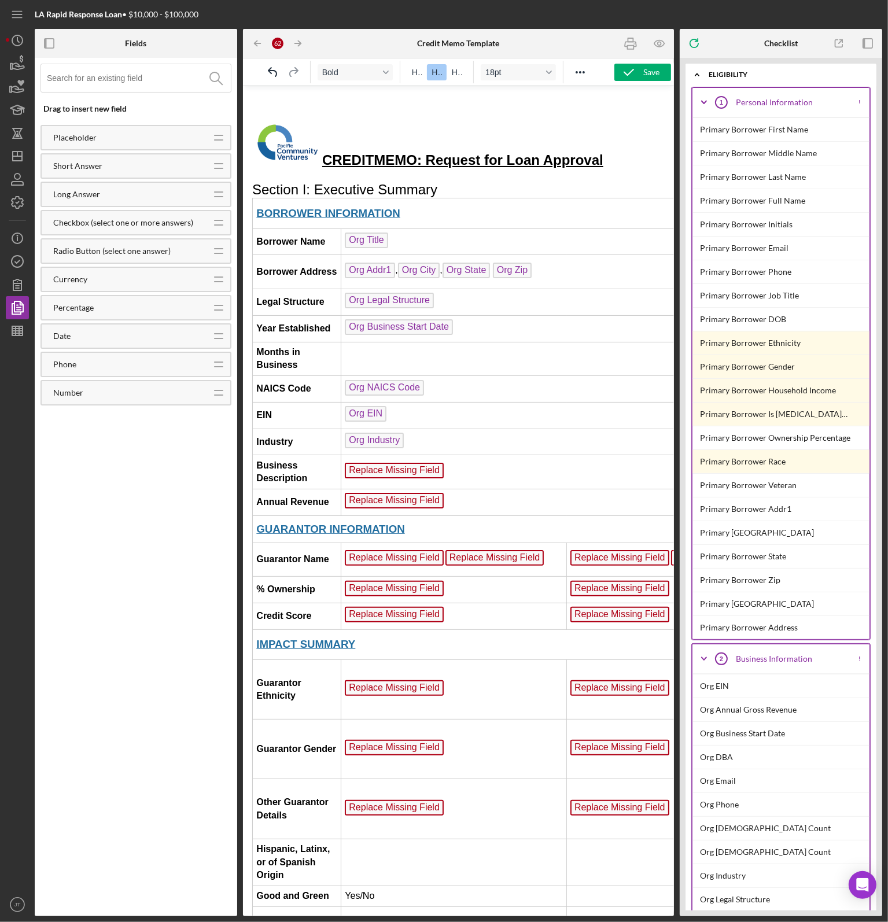
click at [391, 126] on h2 "CREDIT ME [GEOGRAPHIC_DATA]: Request for Loan Approval" at bounding box center [458, 144] width 413 height 50
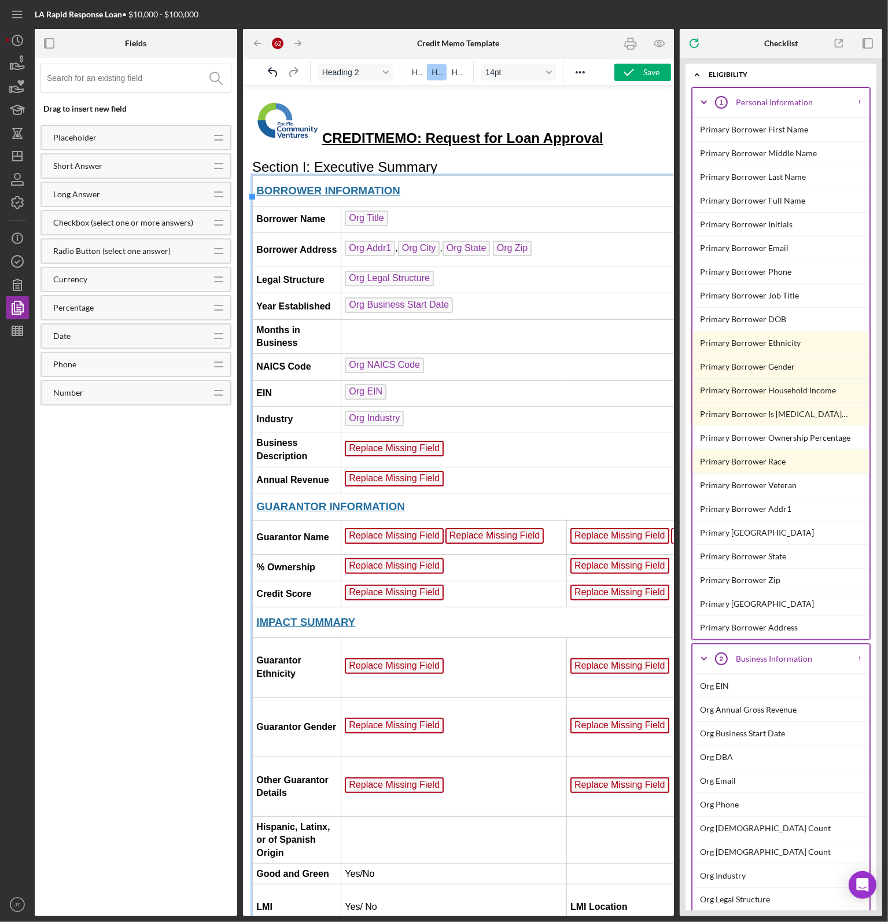
click at [459, 205] on td "BORROWER INFORMATION" at bounding box center [747, 190] width 991 height 31
drag, startPoint x: 436, startPoint y: 225, endPoint x: 428, endPoint y: 186, distance: 40.3
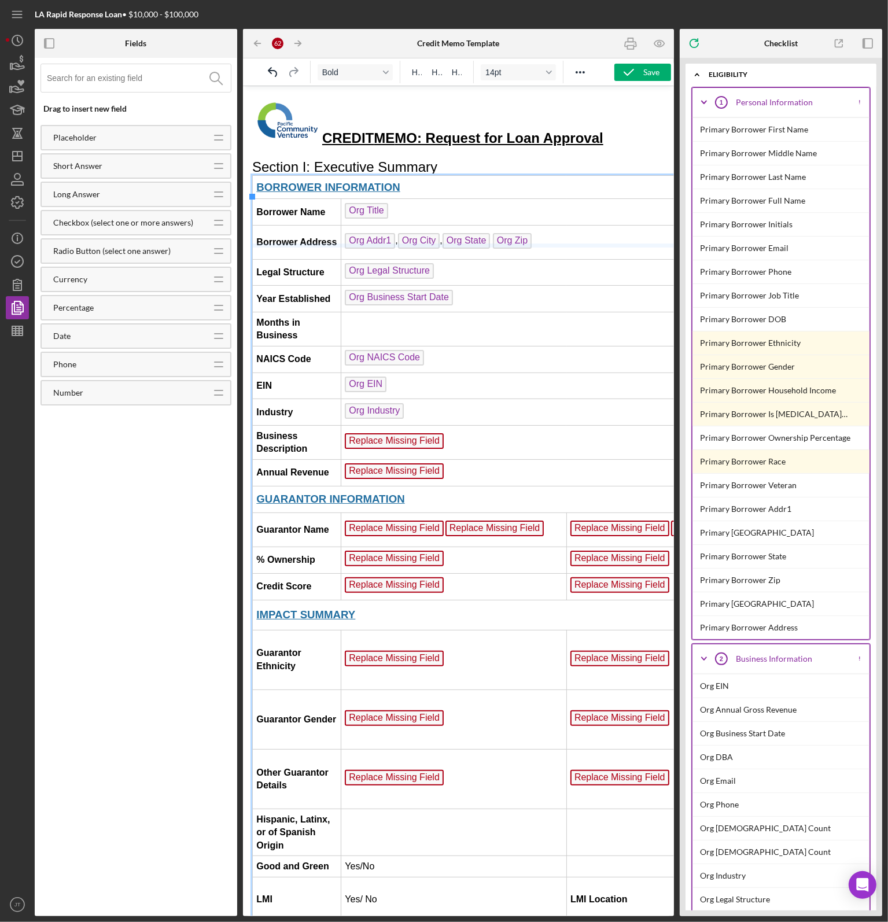
drag, startPoint x: 438, startPoint y: 247, endPoint x: 432, endPoint y: 186, distance: 61.0
drag, startPoint x: 439, startPoint y: 278, endPoint x: 424, endPoint y: 186, distance: 93.3
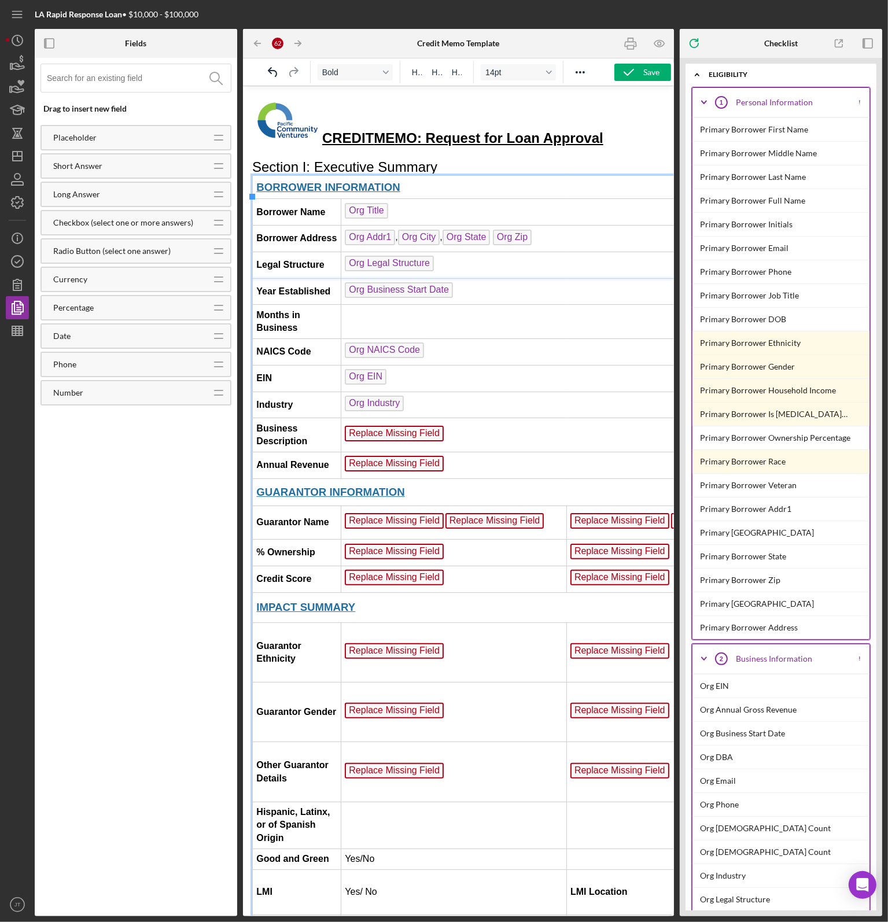
drag, startPoint x: 446, startPoint y: 296, endPoint x: 441, endPoint y: 230, distance: 66.7
drag, startPoint x: 456, startPoint y: 323, endPoint x: 467, endPoint y: 249, distance: 74.9
drag, startPoint x: 452, startPoint y: 347, endPoint x: 441, endPoint y: 256, distance: 92.1
drag, startPoint x: 326, startPoint y: 381, endPoint x: 334, endPoint y: 334, distance: 48.1
drag, startPoint x: 341, startPoint y: 228, endPoint x: 355, endPoint y: 228, distance: 13.3
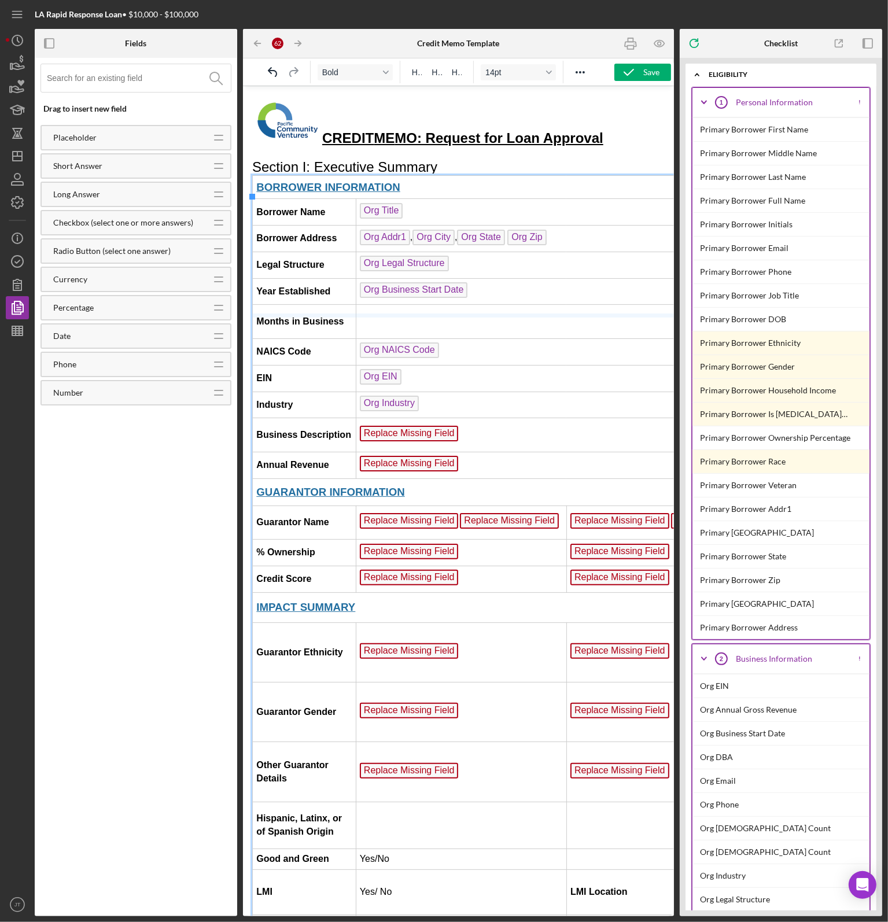
drag, startPoint x: 312, startPoint y: 356, endPoint x: 317, endPoint y: 288, distance: 67.8
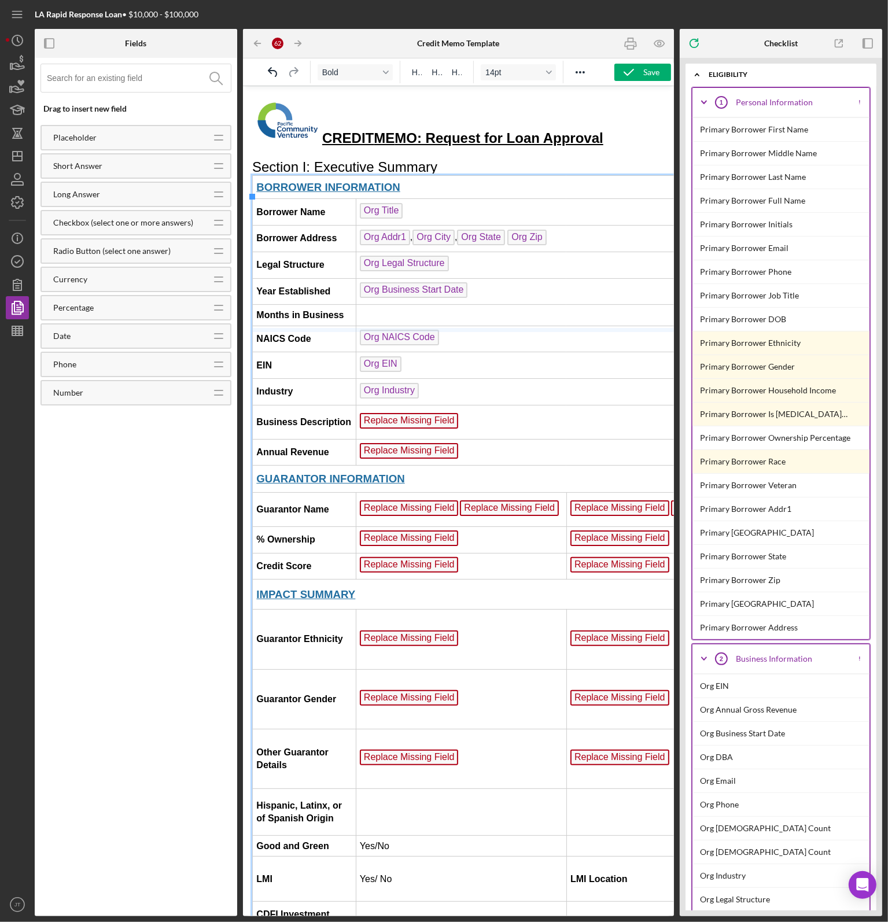
drag, startPoint x: 293, startPoint y: 367, endPoint x: 305, endPoint y: 274, distance: 93.9
drag, startPoint x: 320, startPoint y: 395, endPoint x: 319, endPoint y: 347, distance: 48.0
drag, startPoint x: 325, startPoint y: 422, endPoint x: 325, endPoint y: 358, distance: 64.2
drag, startPoint x: 495, startPoint y: 455, endPoint x: 498, endPoint y: 377, distance: 78.8
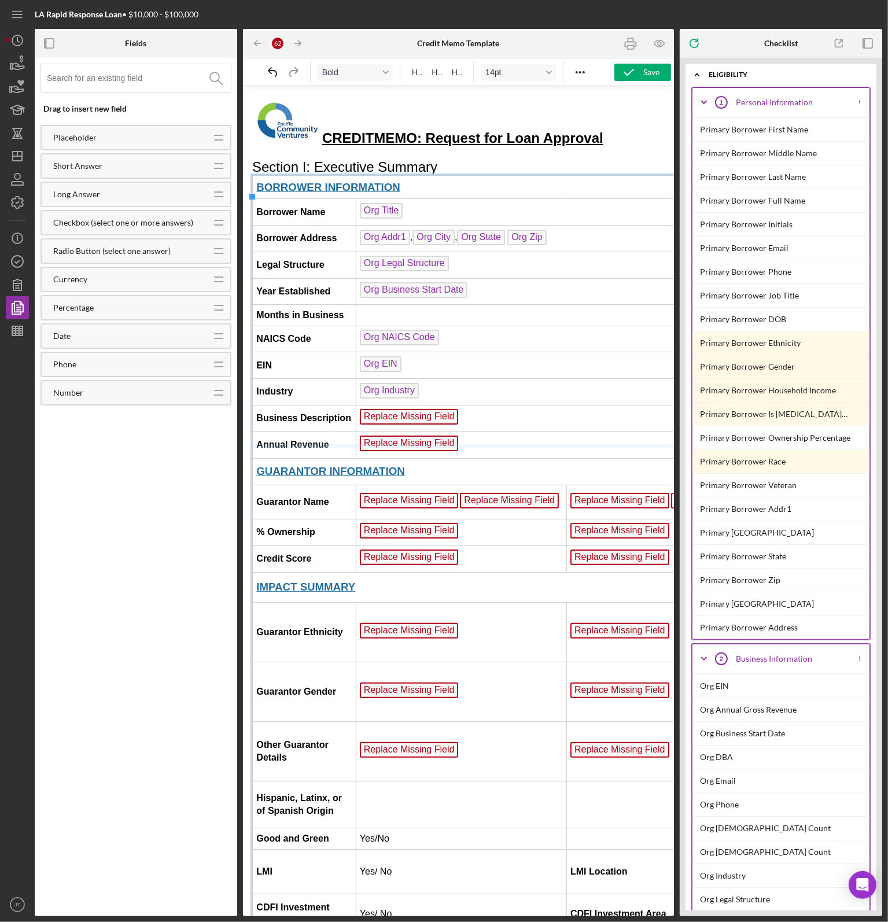
drag, startPoint x: 468, startPoint y: 472, endPoint x: 467, endPoint y: 390, distance: 82.2
click at [471, 429] on td "Replace Missing Field" at bounding box center [798, 417] width 887 height 27
click at [484, 431] on td "Replace Missing Field ﻿" at bounding box center [798, 417] width 887 height 27
click at [464, 429] on td "Replace Missing Field ﻿" at bounding box center [798, 417] width 887 height 27
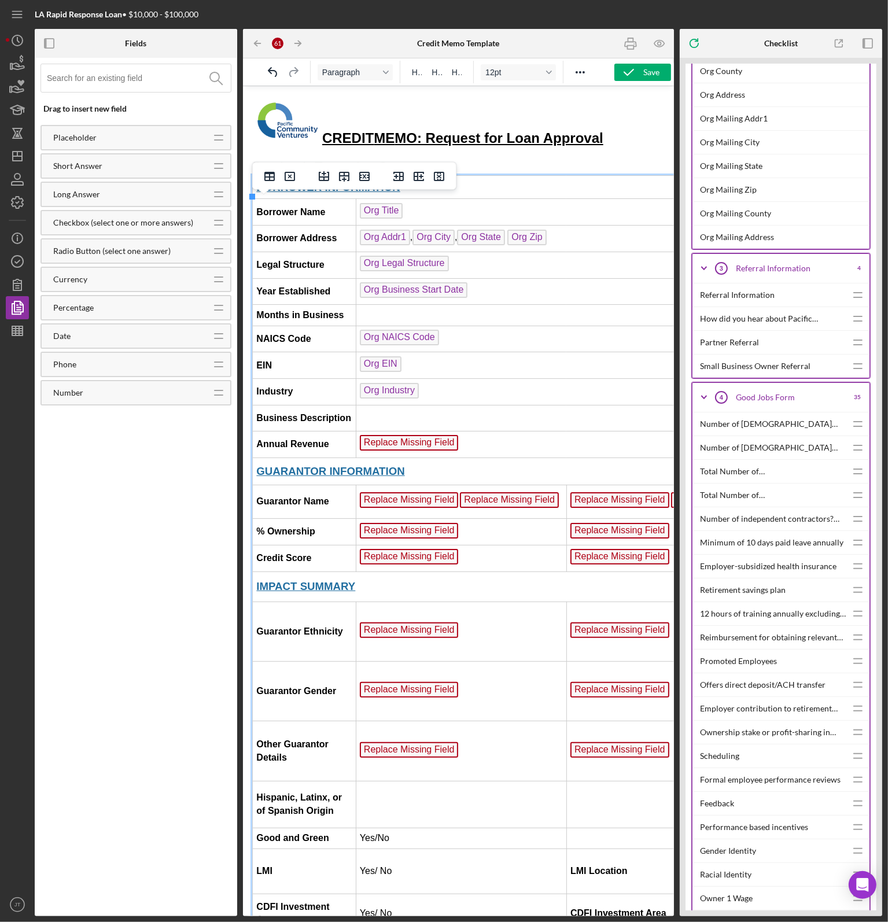
scroll to position [1157, 0]
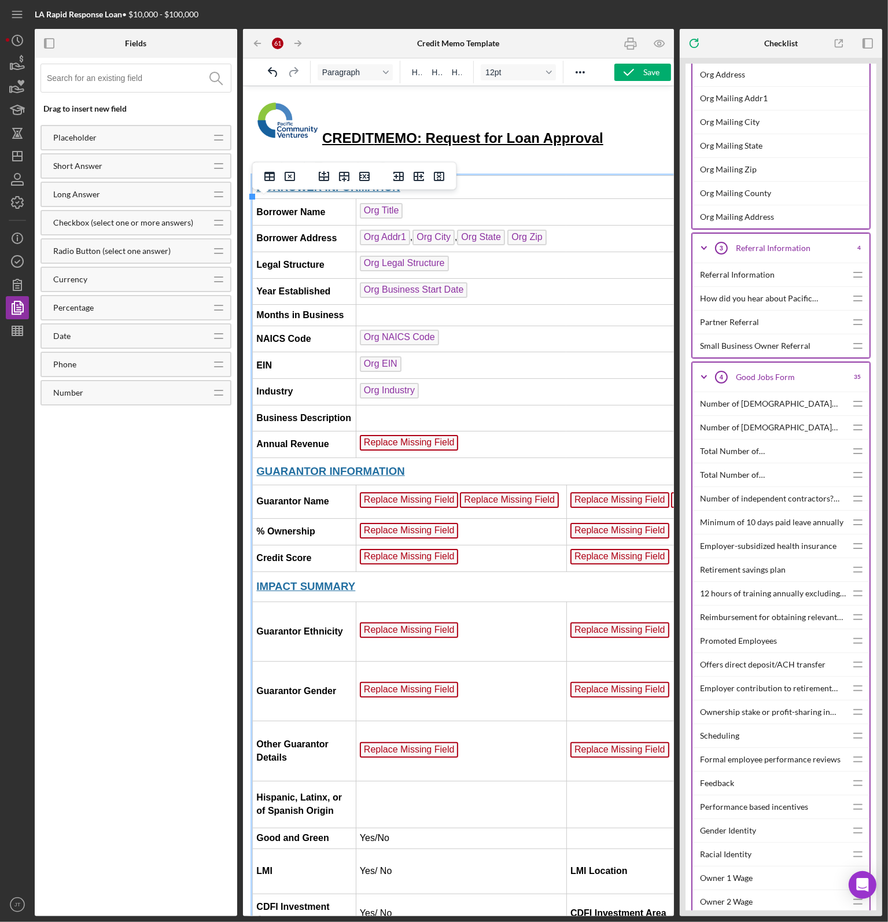
click at [508, 457] on td "Replace Missing Field" at bounding box center [798, 444] width 887 height 27
click at [457, 457] on td "Replace Missing Field ﻿" at bounding box center [798, 444] width 887 height 27
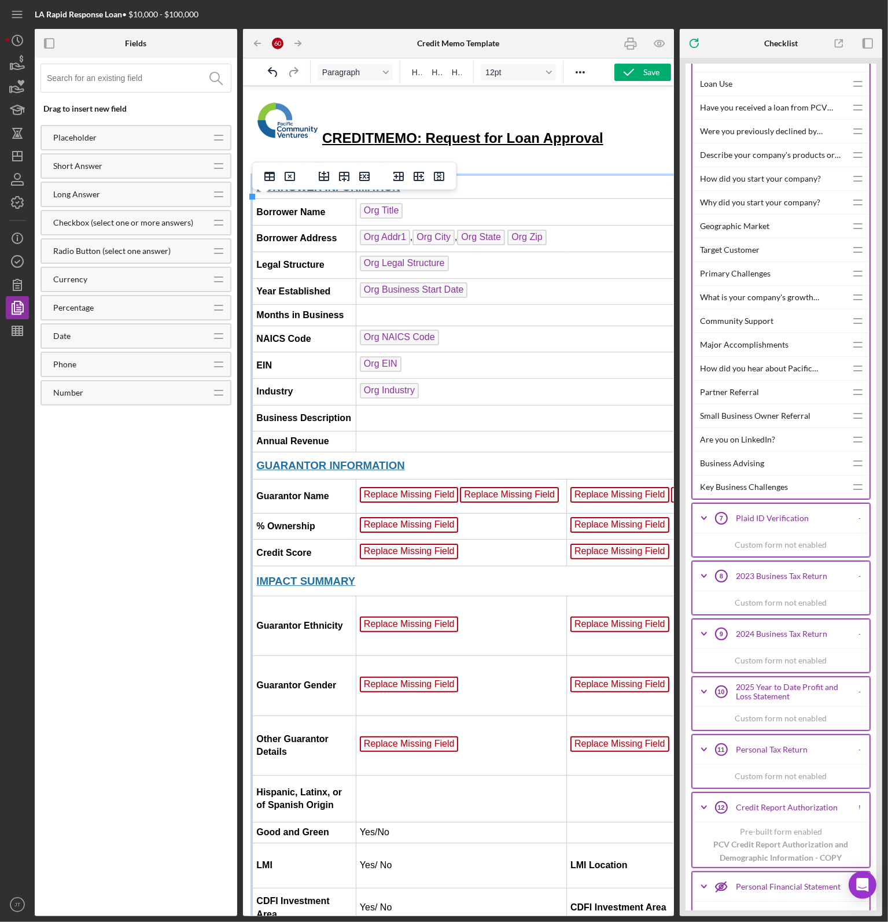
scroll to position [3935, 0]
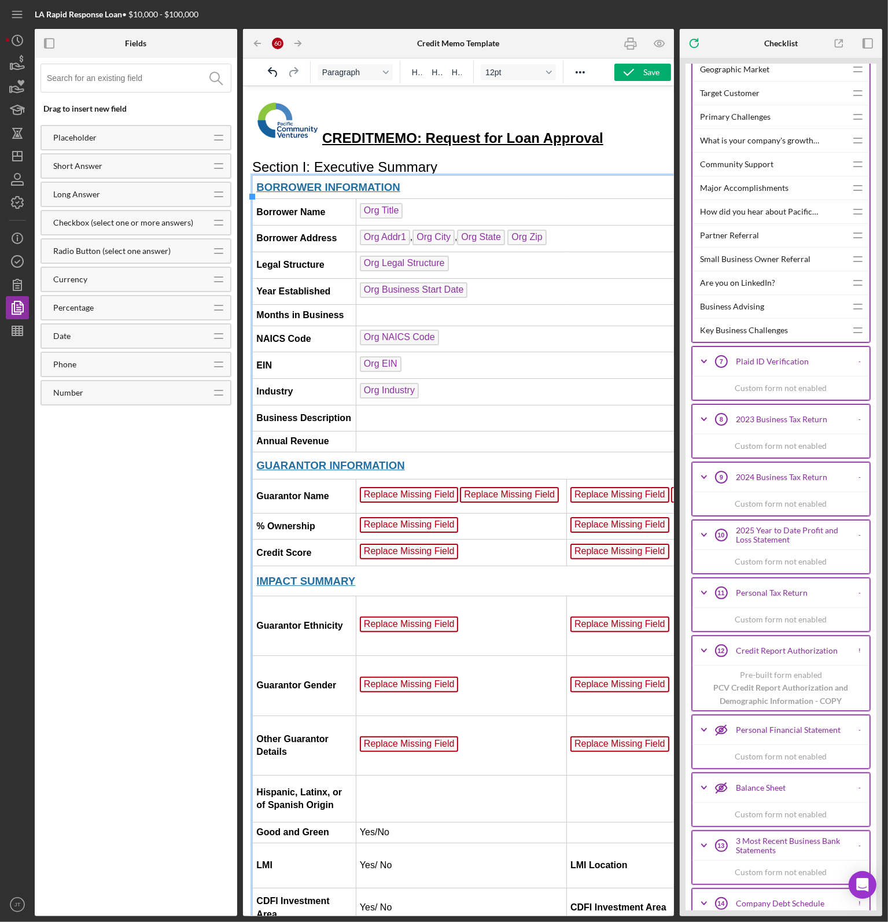
click at [703, 405] on icon "Icon/Expander" at bounding box center [704, 419] width 29 height 29
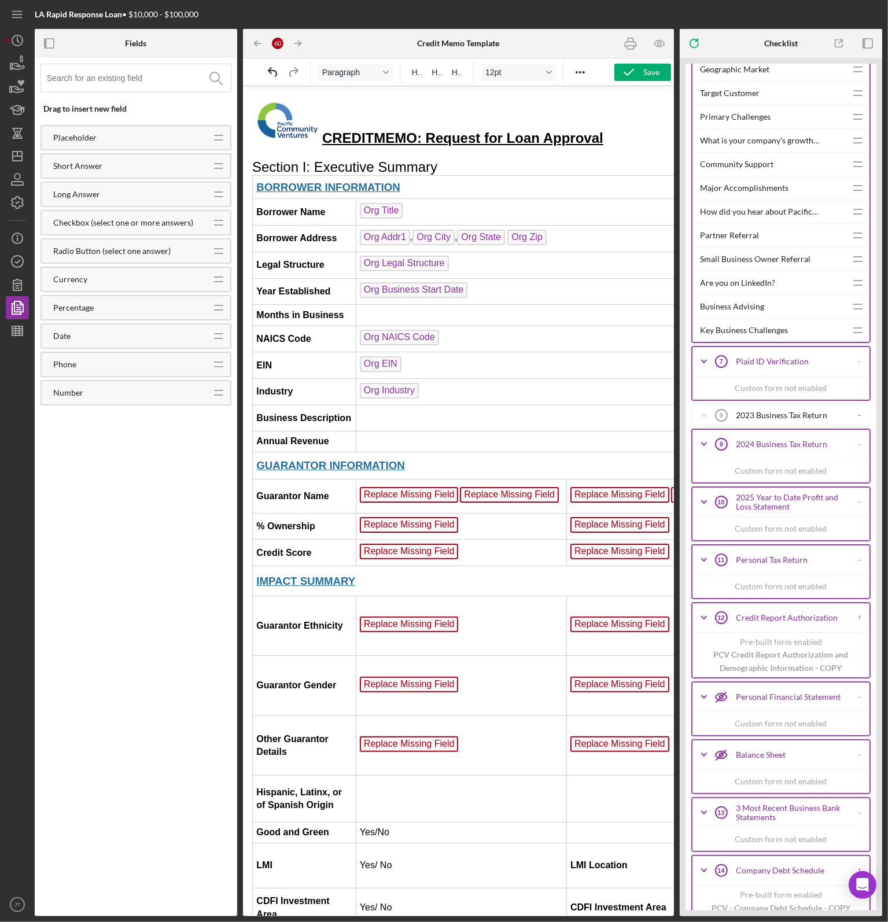
click at [736, 411] on div "2023 Business Tax Return" at bounding box center [793, 415] width 114 height 9
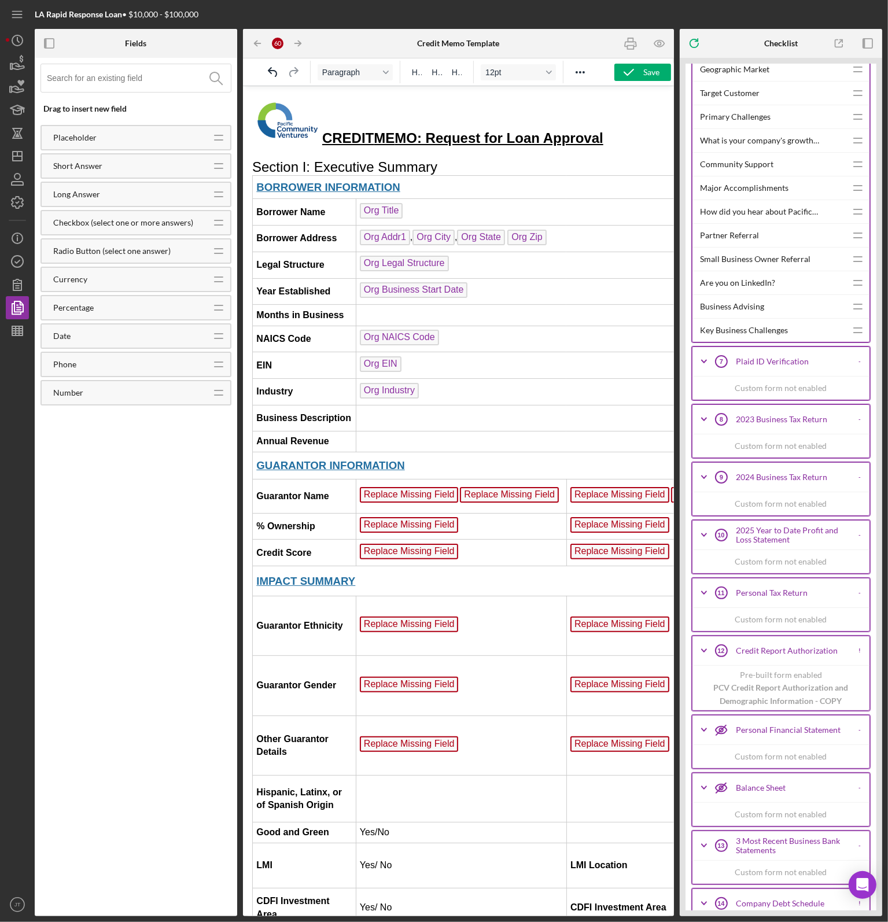
click at [697, 405] on icon "Icon/Expander" at bounding box center [704, 419] width 29 height 29
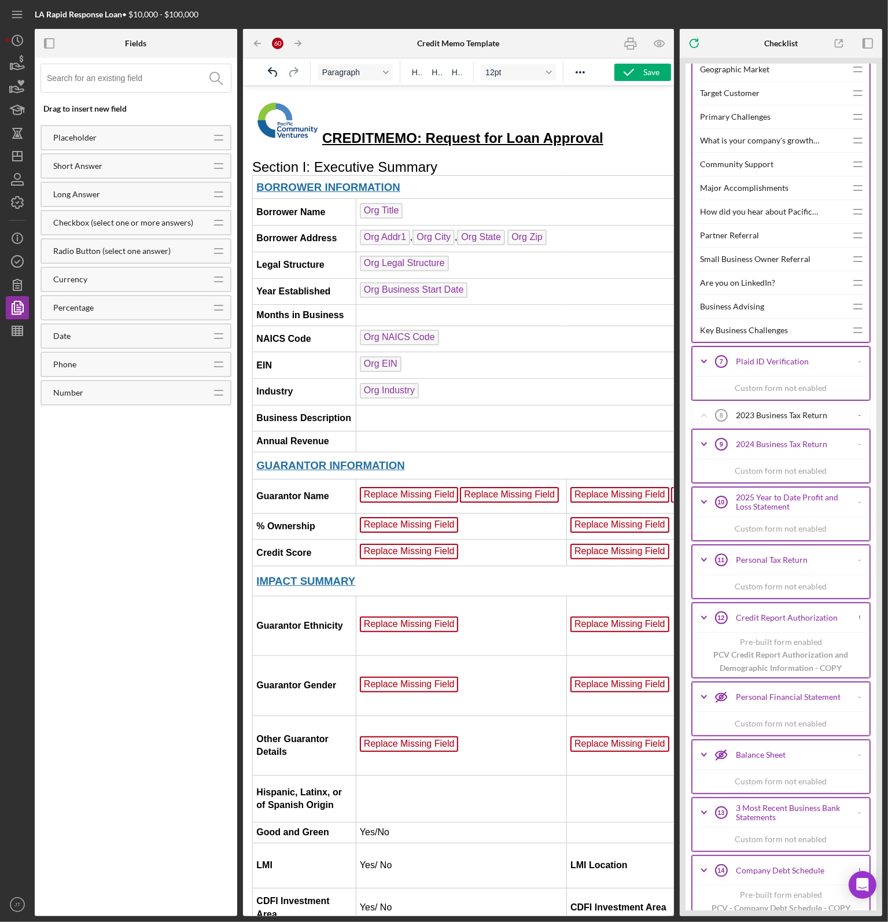
click at [706, 401] on icon "Icon/Expander" at bounding box center [704, 415] width 29 height 29
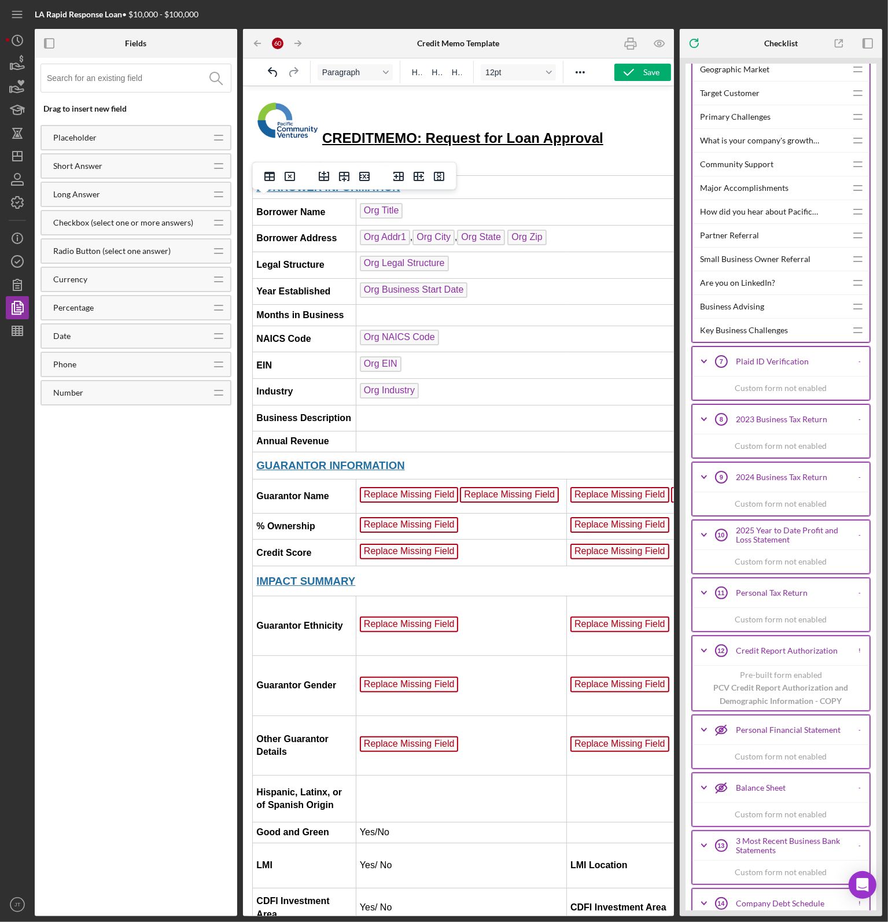
click at [487, 451] on td "Rich Text Area. Press ALT-0 for help." at bounding box center [798, 441] width 887 height 21
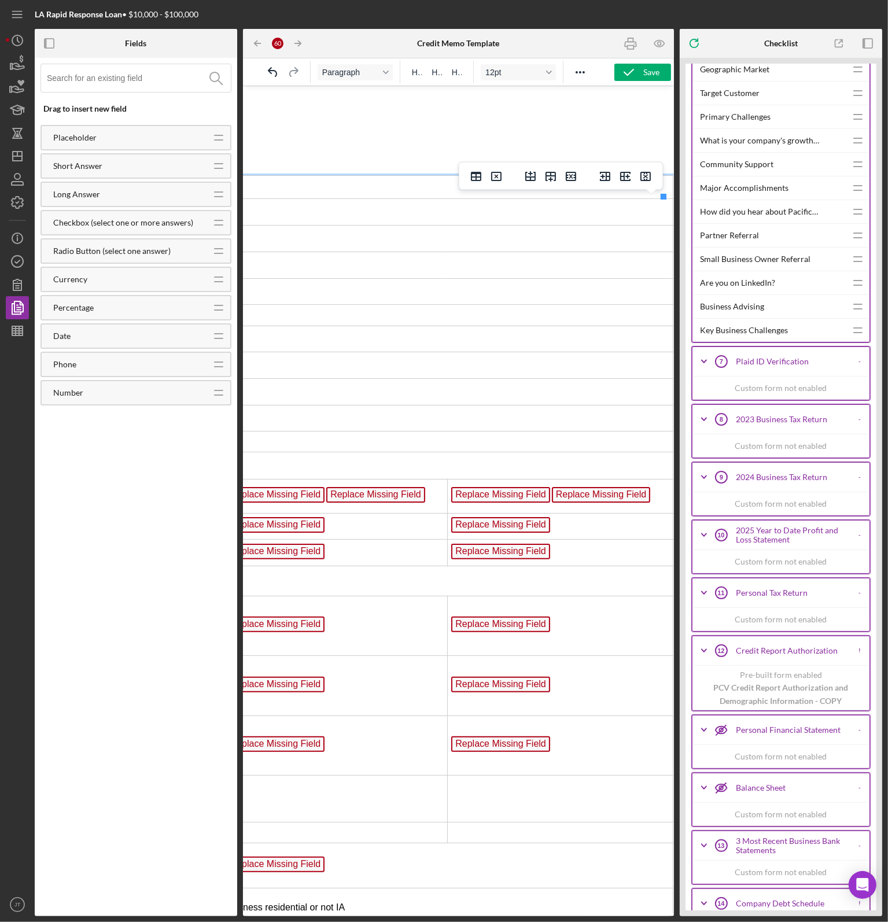
scroll to position [0, 571]
click at [502, 502] on span "Replace Missing Field" at bounding box center [499, 495] width 99 height 16
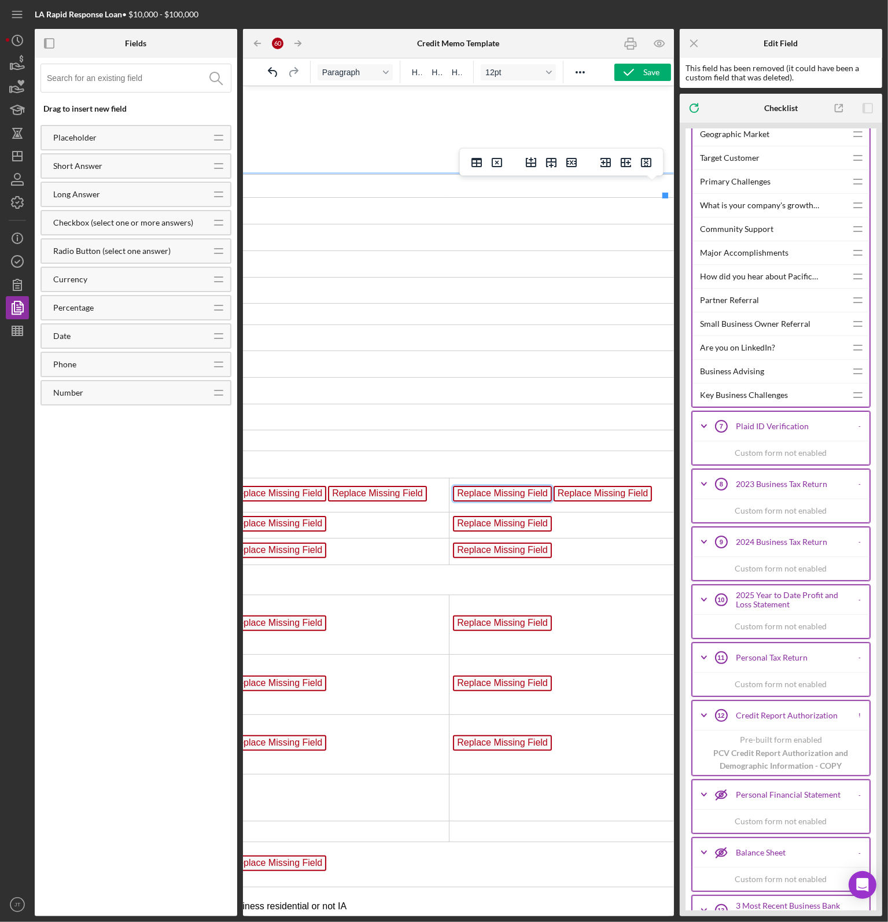
scroll to position [1, 568]
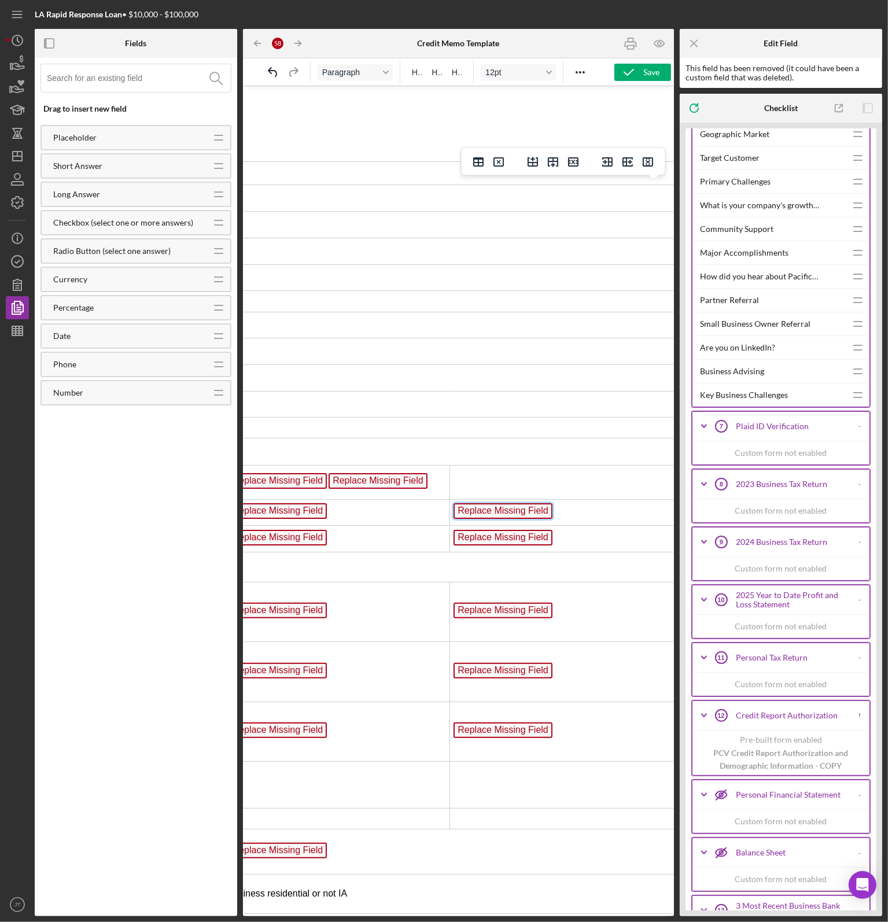
click at [504, 518] on span "Replace Missing Field" at bounding box center [502, 511] width 99 height 16
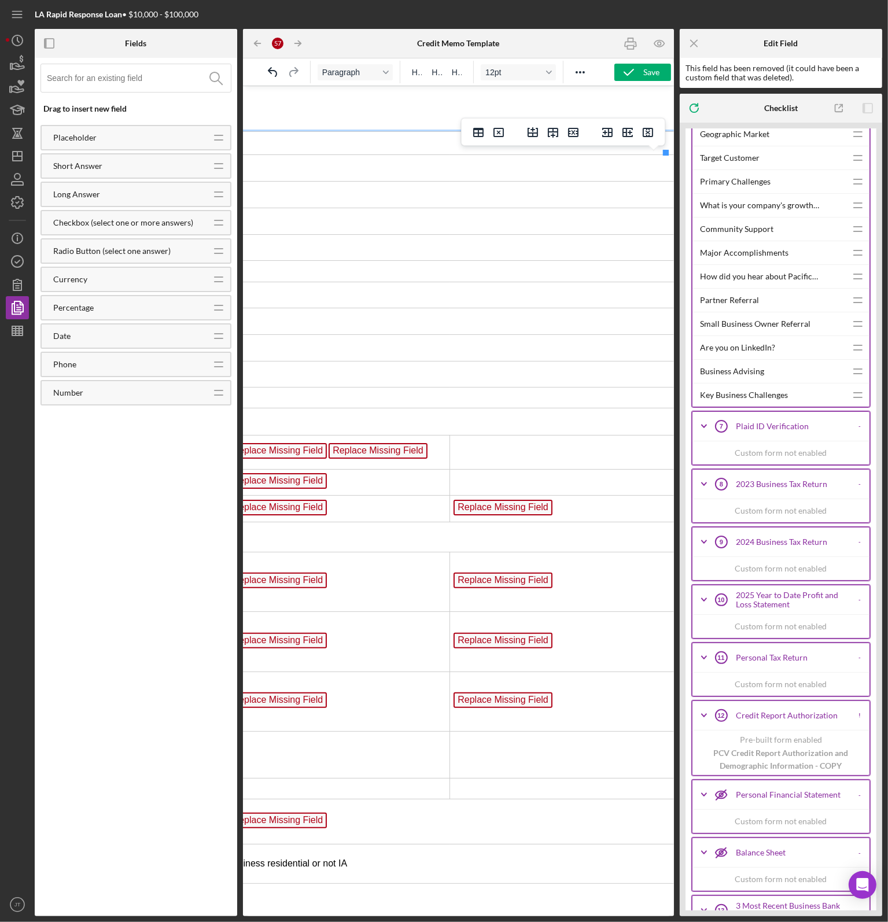
click at [498, 542] on td "IMPACT SUMMARY" at bounding box center [180, 537] width 991 height 30
click at [501, 515] on span "Replace Missing Field" at bounding box center [502, 507] width 99 height 16
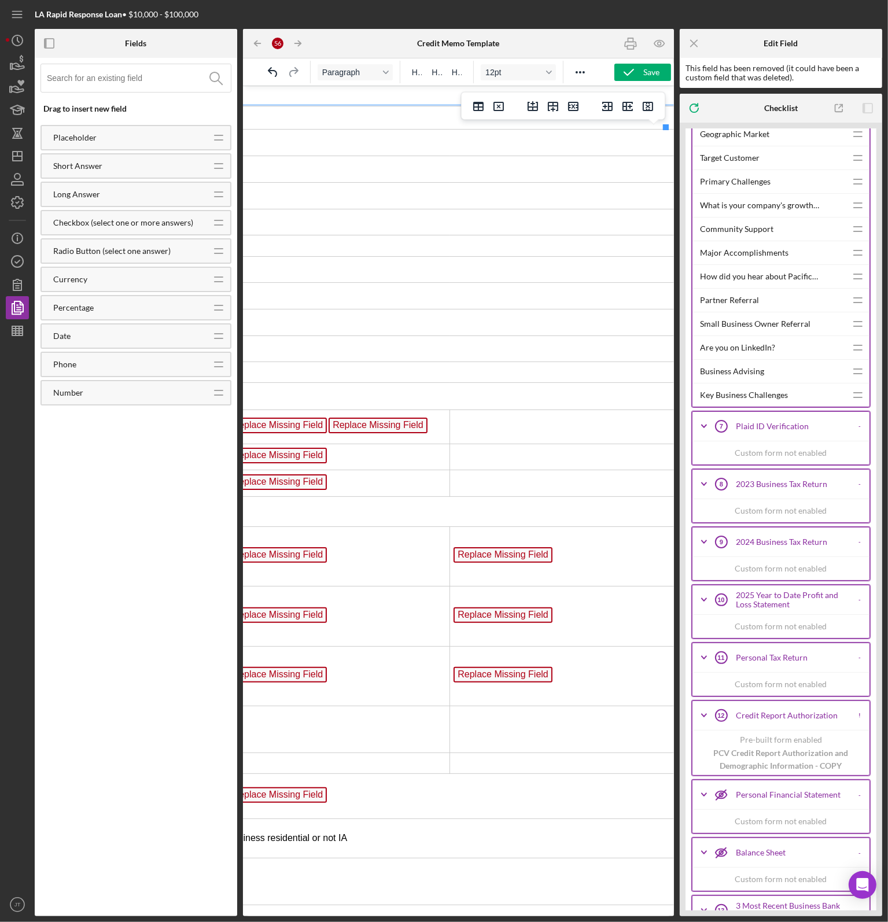
click at [515, 562] on span "Replace Missing Field" at bounding box center [502, 555] width 99 height 16
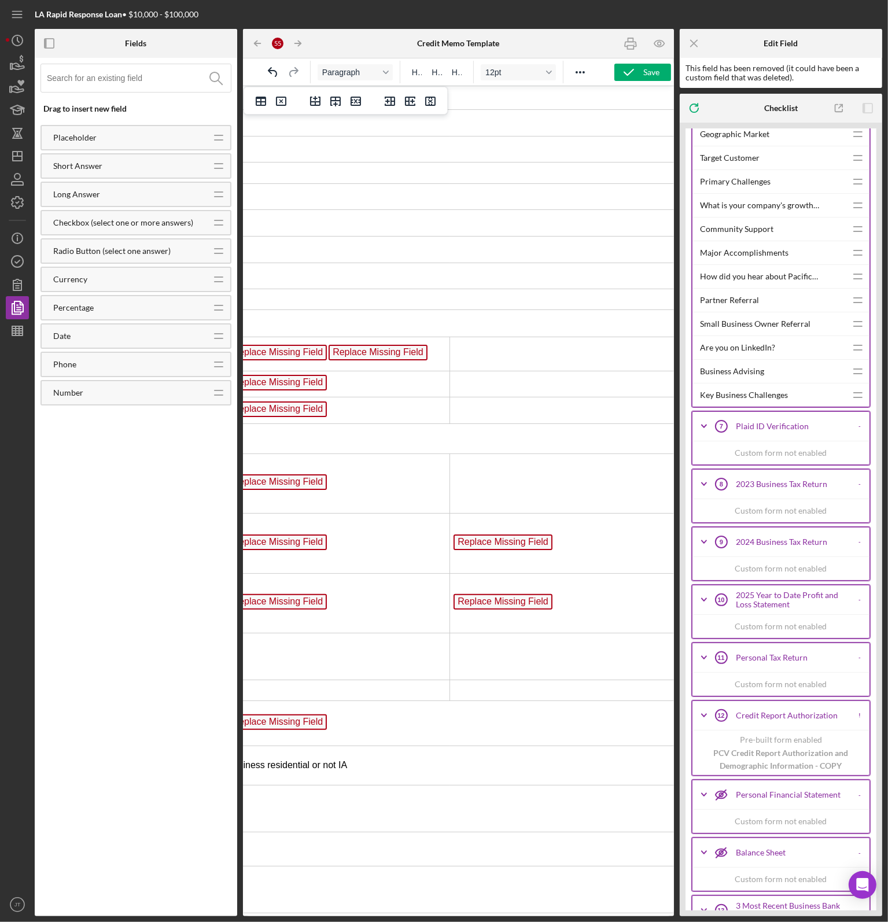
click at [505, 550] on span "Replace Missing Field" at bounding box center [502, 542] width 99 height 16
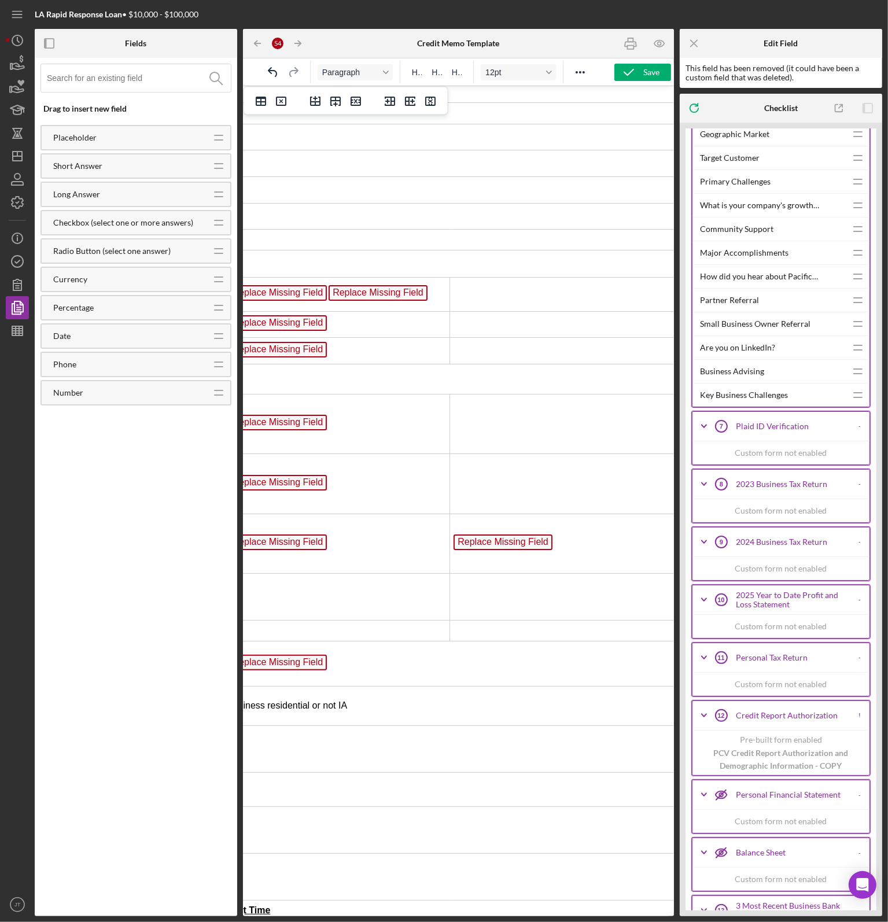
click at [499, 550] on span "Replace Missing Field" at bounding box center [502, 542] width 99 height 16
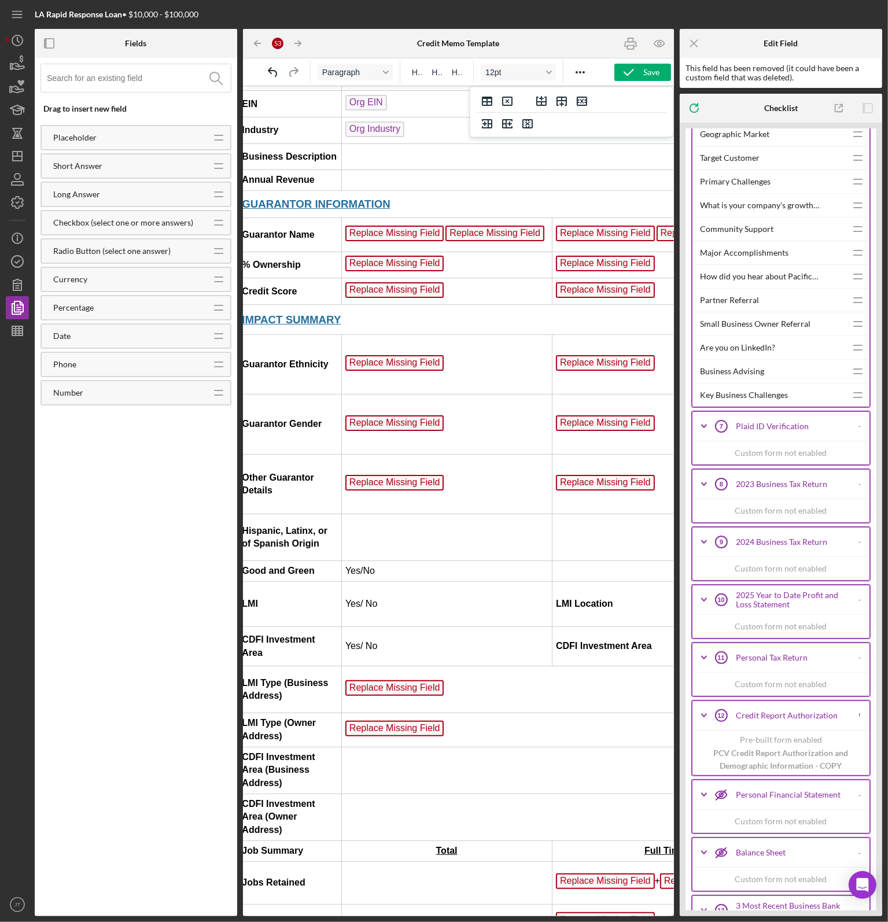
scroll to position [262, 0]
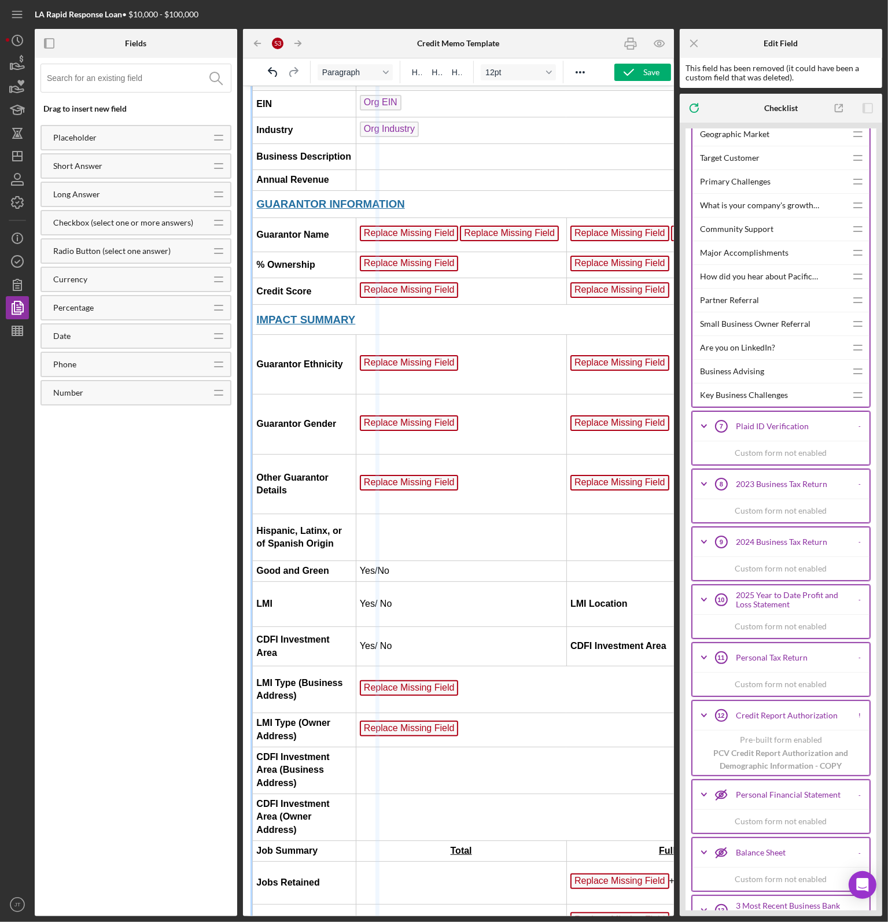
drag, startPoint x: 354, startPoint y: 504, endPoint x: 380, endPoint y: 503, distance: 25.5
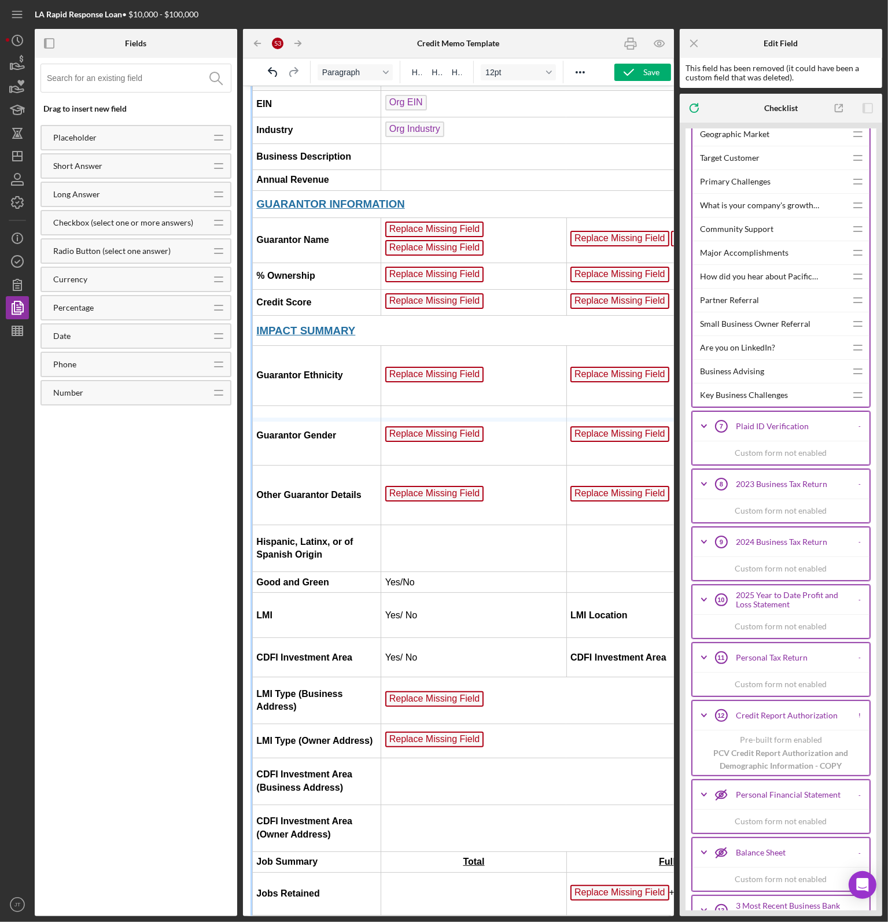
drag, startPoint x: 341, startPoint y: 418, endPoint x: 351, endPoint y: 295, distance: 123.1
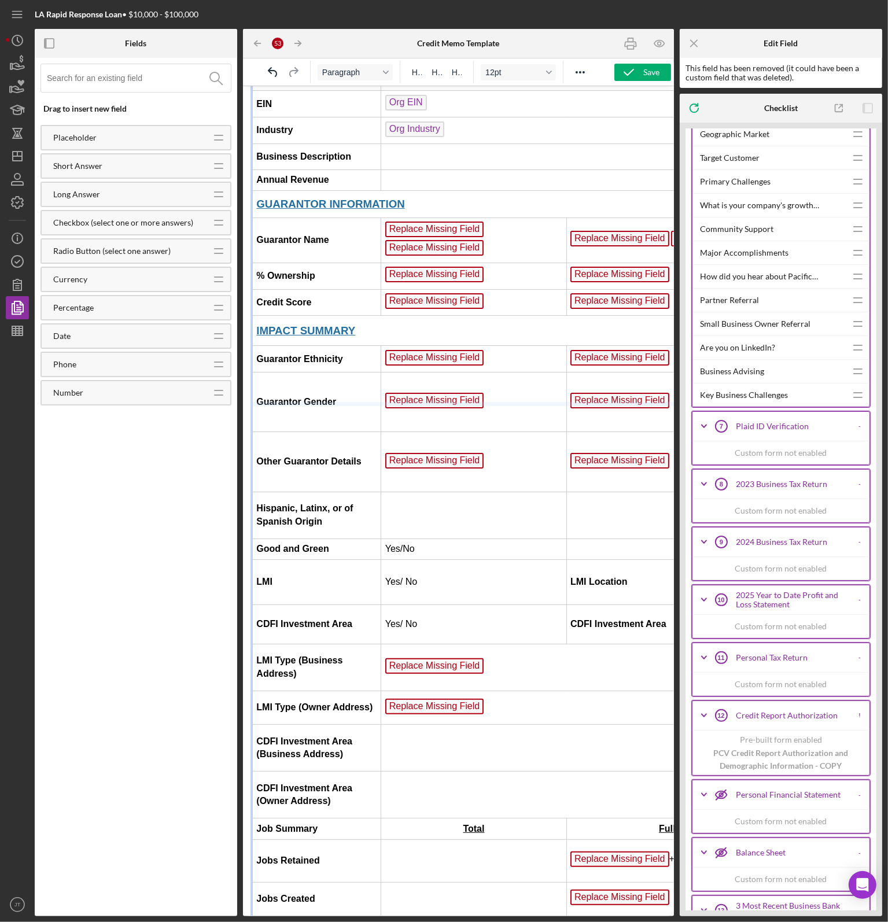
drag, startPoint x: 347, startPoint y: 443, endPoint x: 343, endPoint y: 320, distance: 123.3
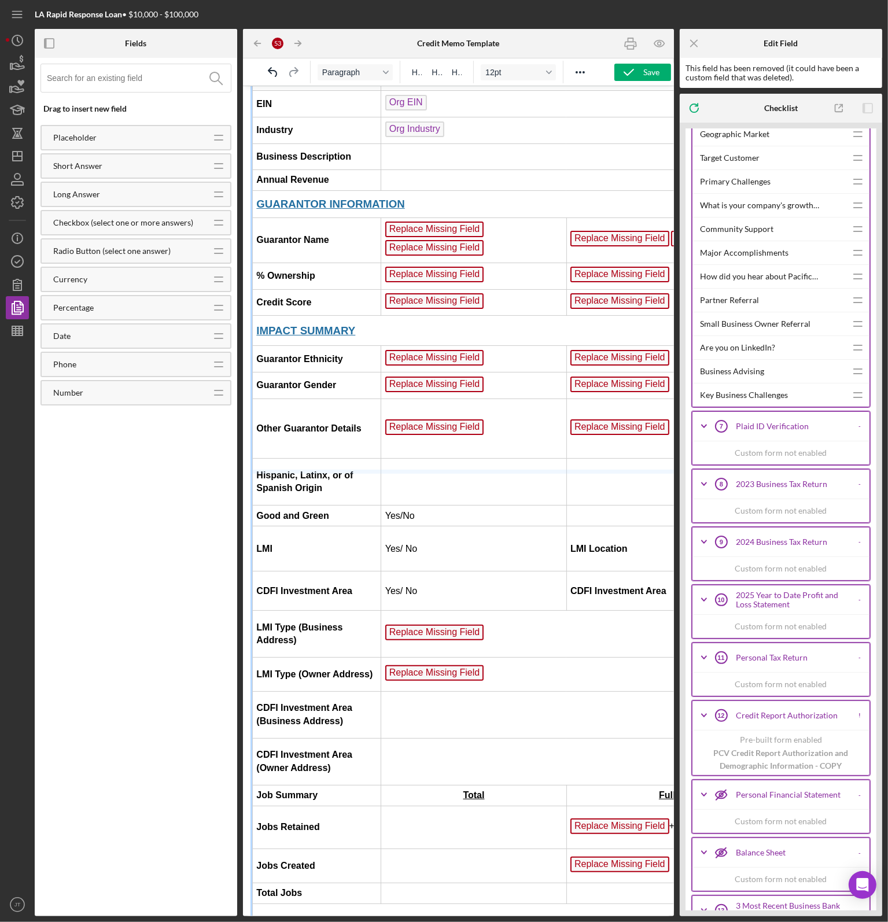
drag, startPoint x: 338, startPoint y: 470, endPoint x: 351, endPoint y: 360, distance: 110.7
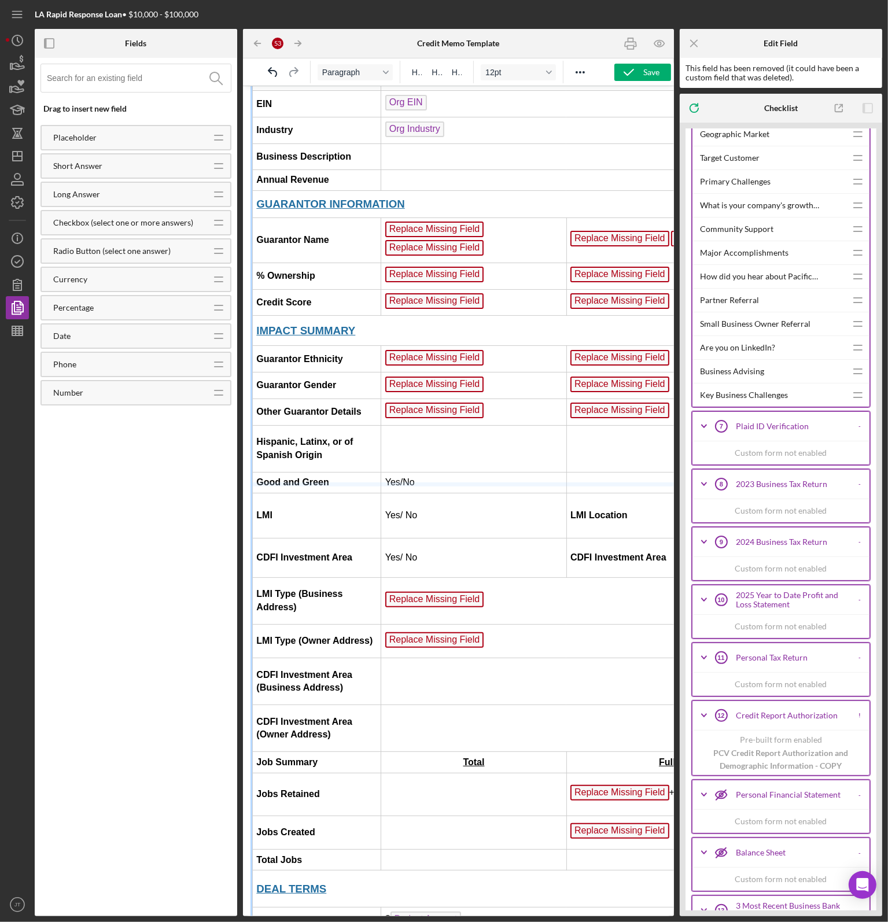
drag, startPoint x: 341, startPoint y: 484, endPoint x: 360, endPoint y: 394, distance: 92.2
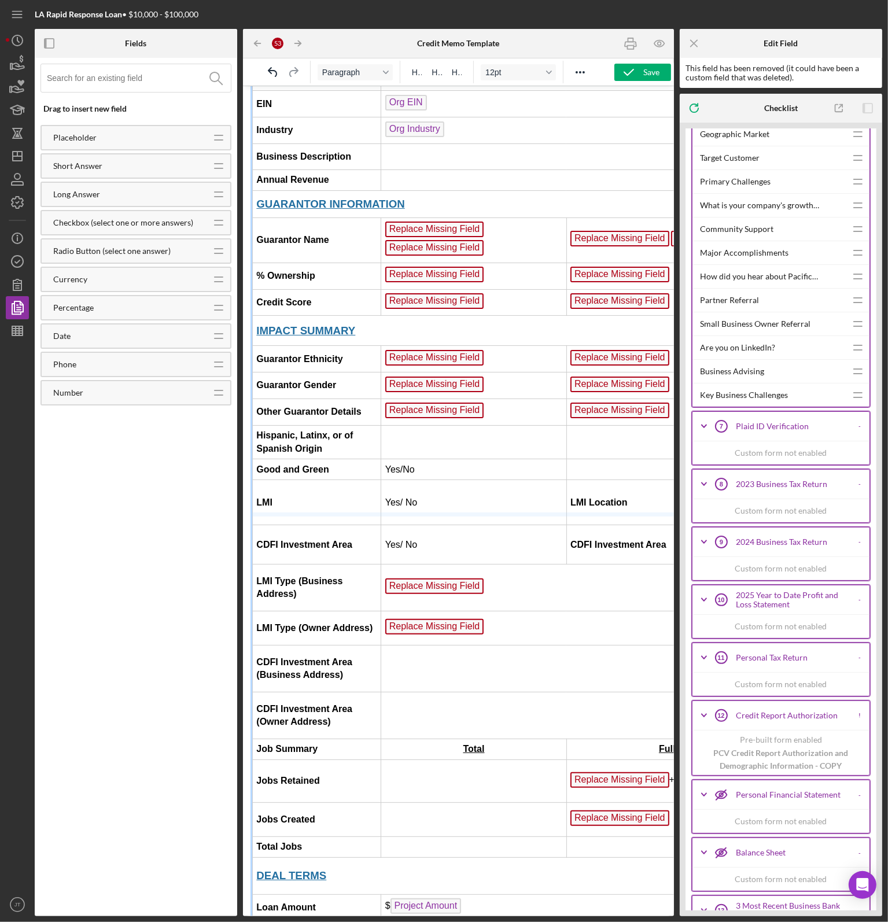
drag, startPoint x: 334, startPoint y: 536, endPoint x: 349, endPoint y: 429, distance: 108.0
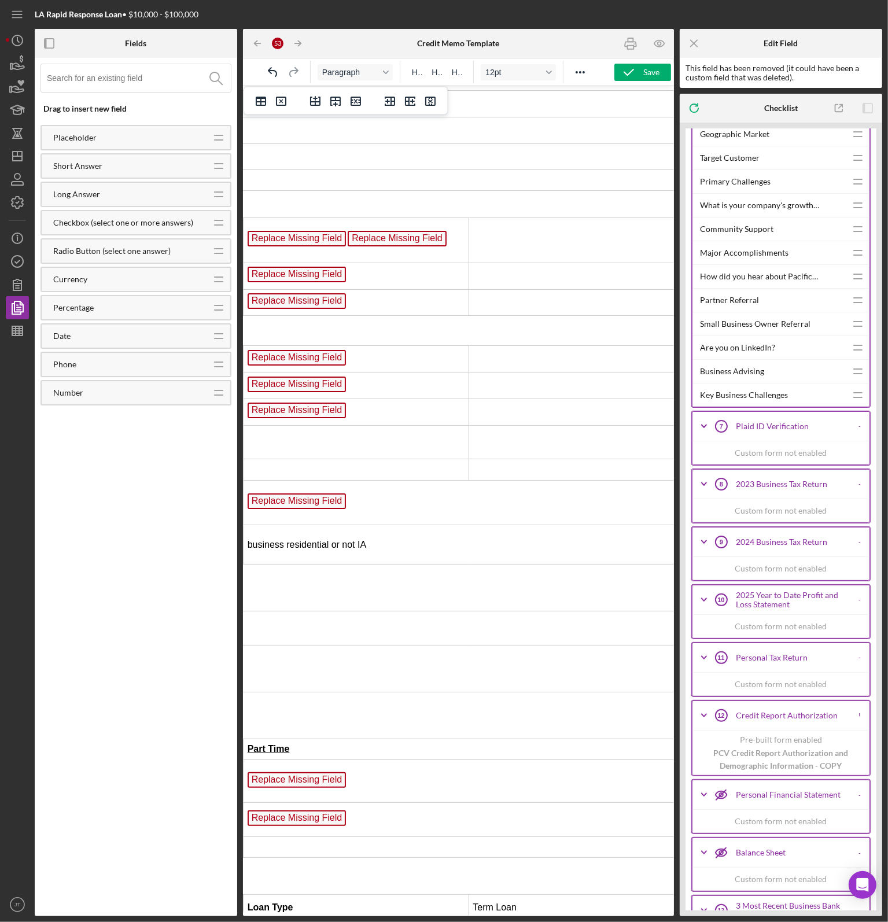
scroll to position [262, 571]
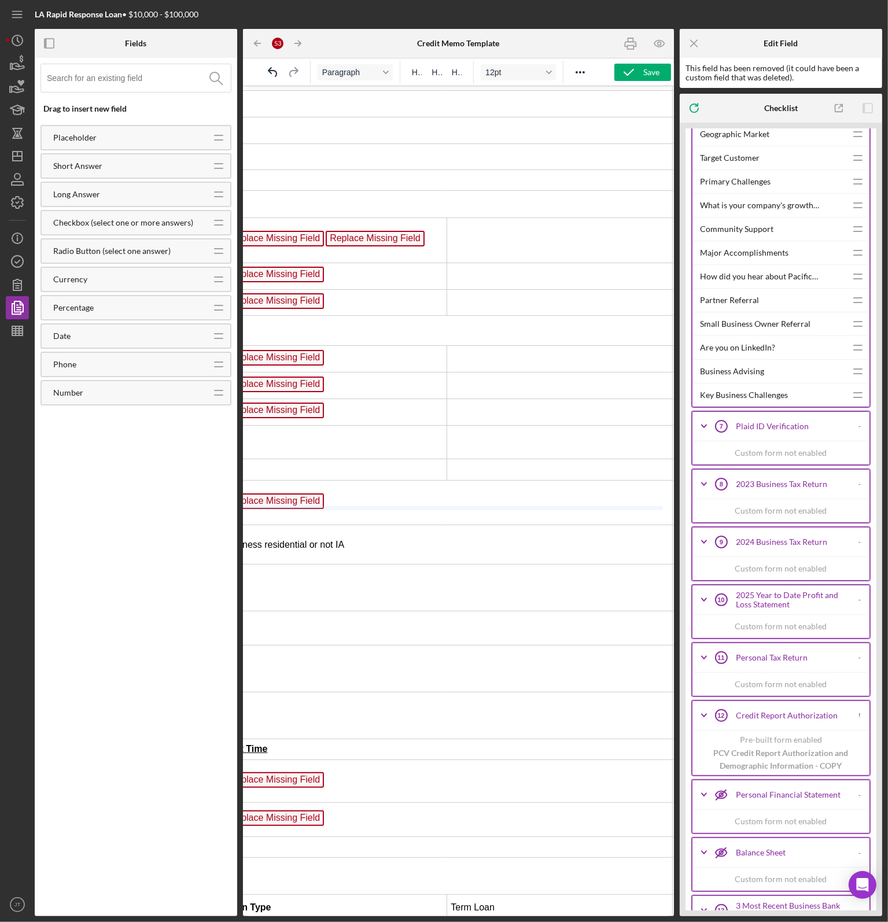
drag, startPoint x: 474, startPoint y: 534, endPoint x: 490, endPoint y: 486, distance: 50.7
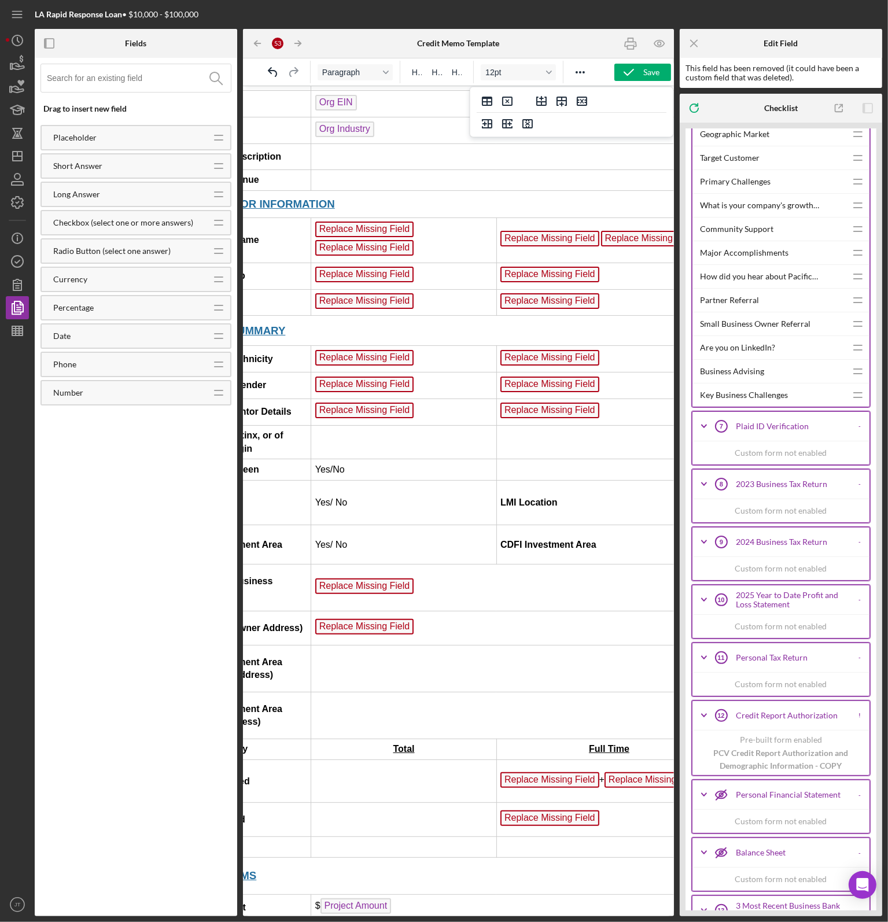
scroll to position [262, 0]
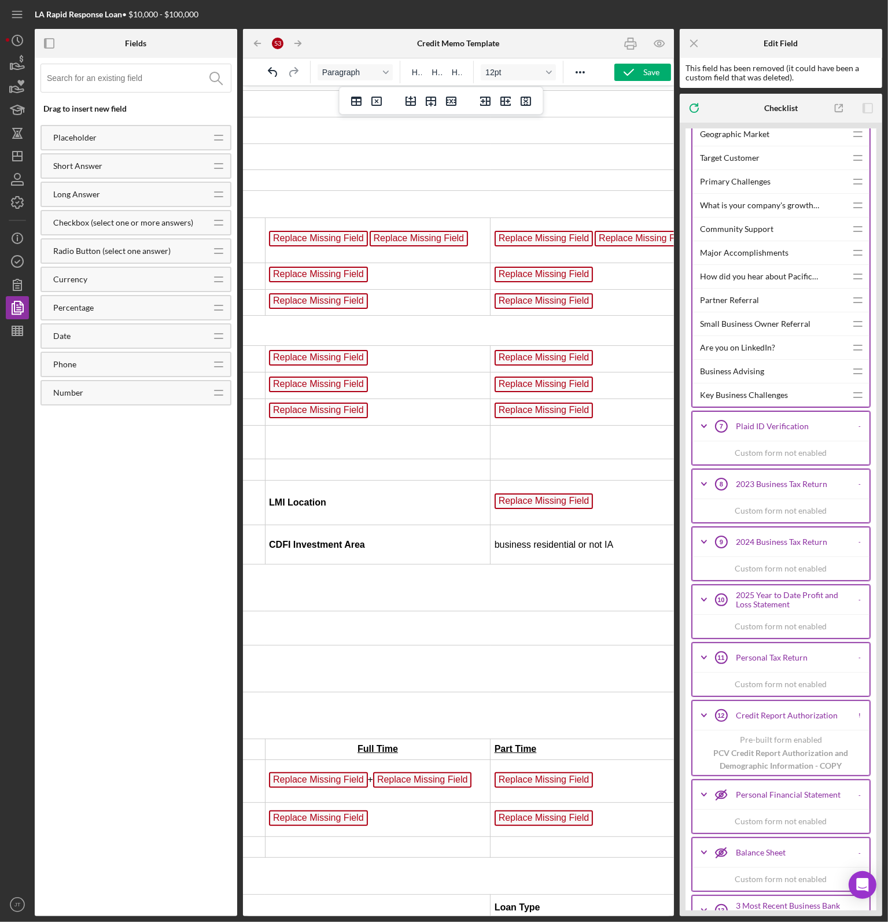
click at [517, 509] on span "Replace Missing Field" at bounding box center [543, 501] width 99 height 16
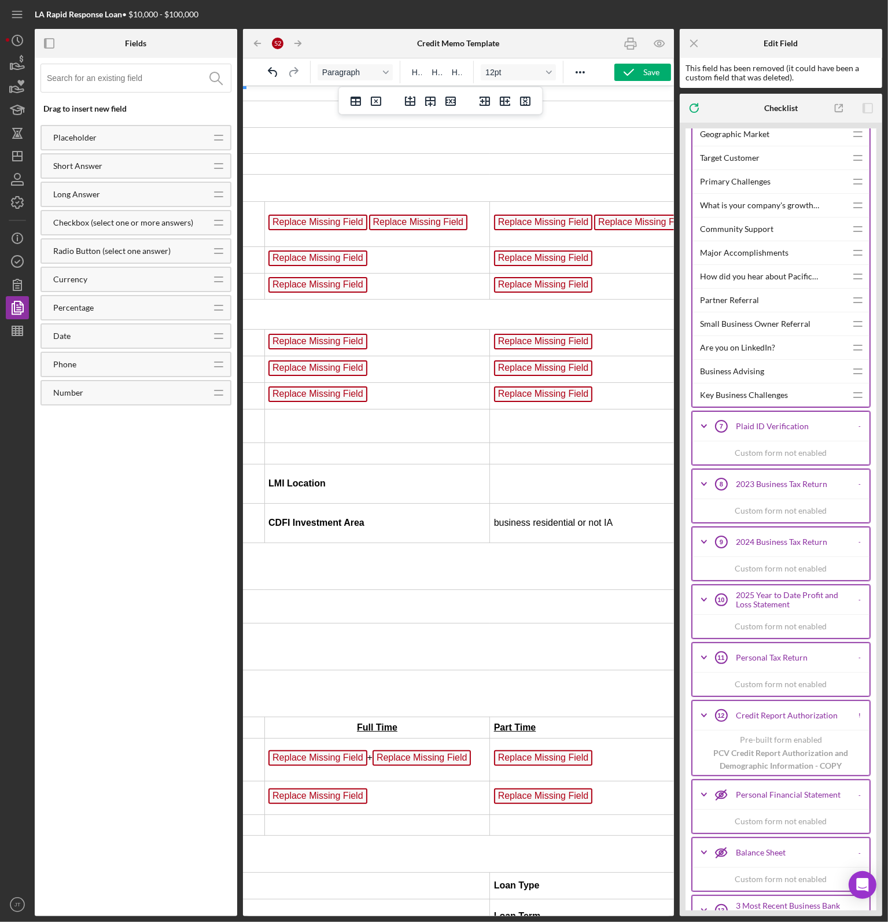
scroll to position [278, 303]
drag, startPoint x: 508, startPoint y: 514, endPoint x: 507, endPoint y: 486, distance: 29.0
click at [411, 518] on td "CDFI Investment Area" at bounding box center [376, 522] width 226 height 39
drag, startPoint x: 408, startPoint y: 516, endPoint x: 416, endPoint y: 425, distance: 90.6
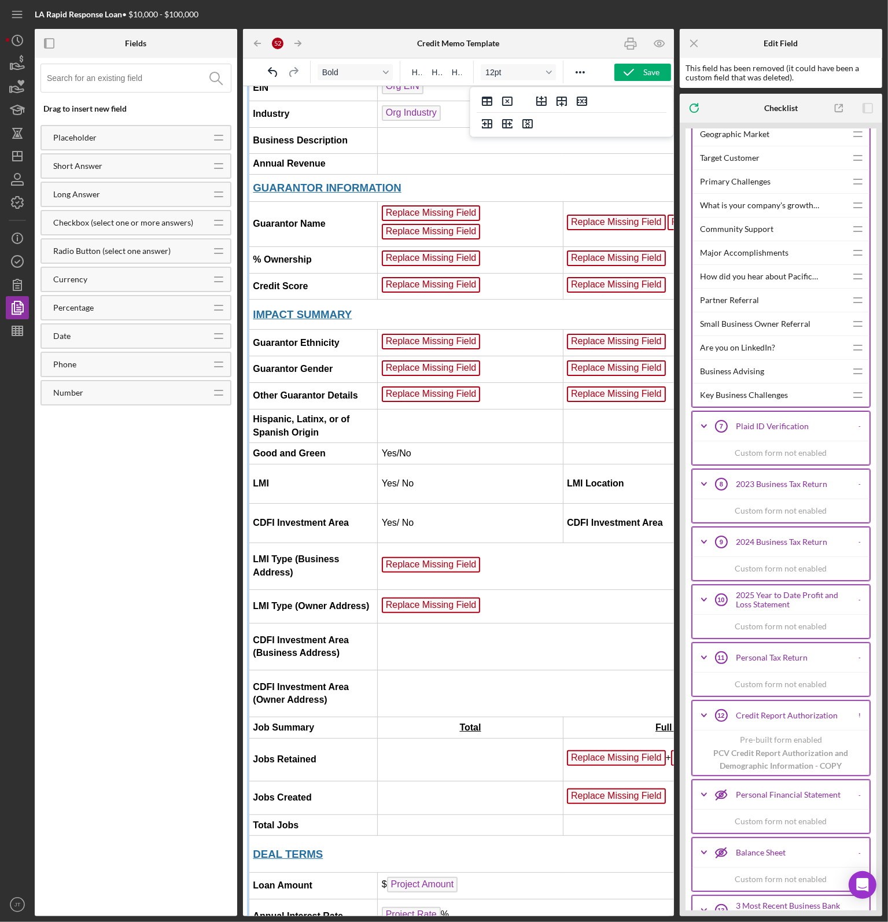
scroll to position [278, 0]
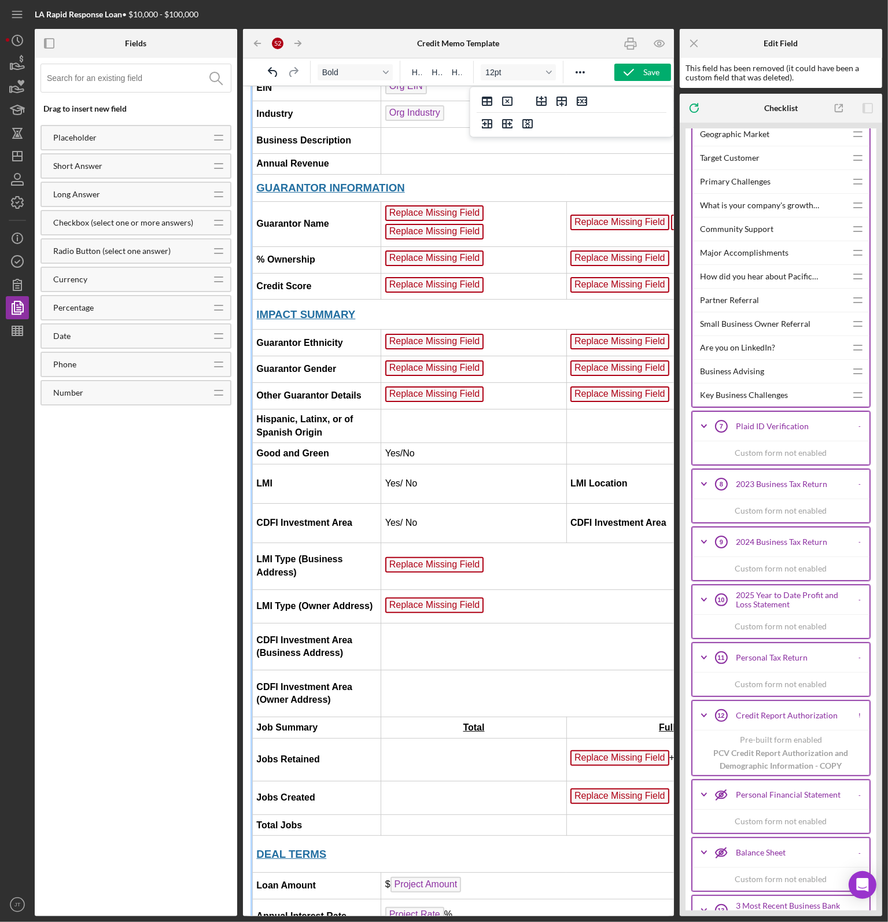
click at [314, 503] on td "LMI" at bounding box center [316, 483] width 128 height 39
click at [256, 488] on strong "LMI" at bounding box center [264, 483] width 16 height 10
click at [381, 499] on td "Yes/ No" at bounding box center [473, 483] width 185 height 39
click at [570, 488] on strong "LMI Location" at bounding box center [598, 483] width 57 height 10
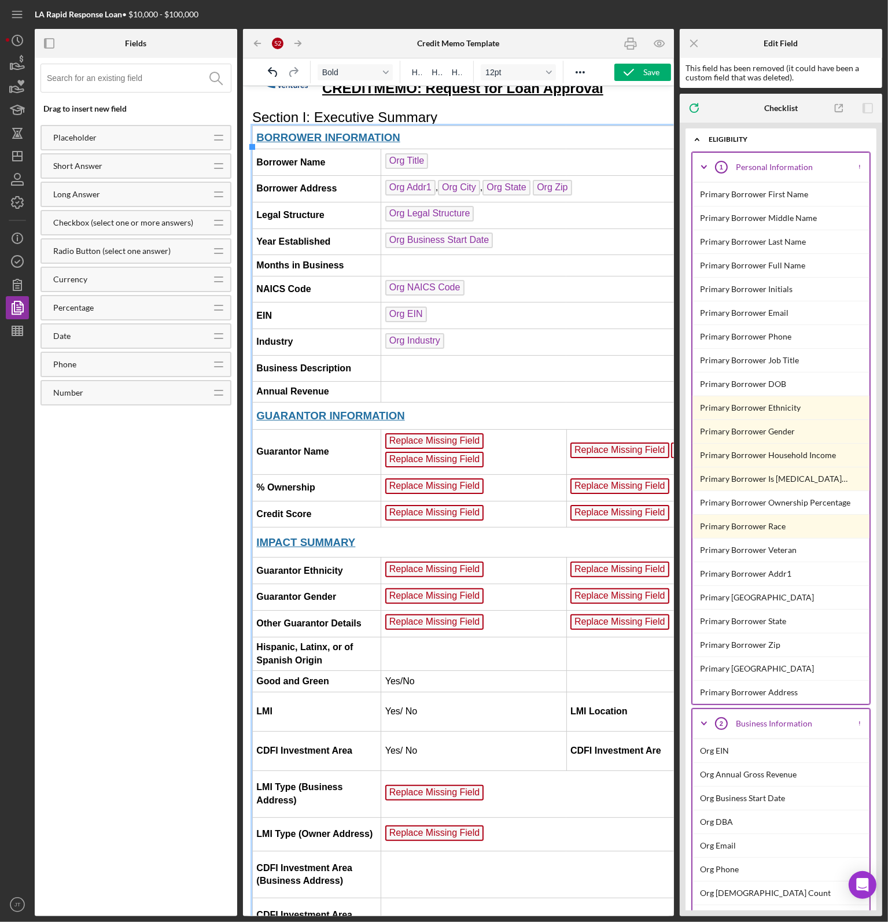
scroll to position [0, 0]
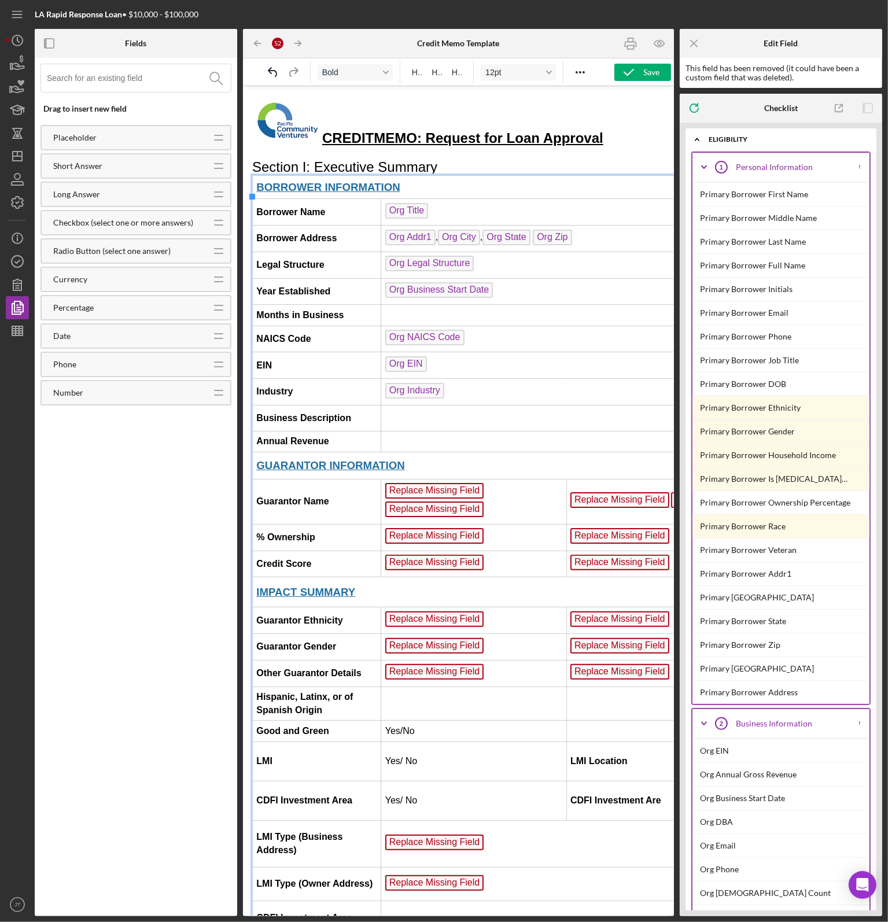
click at [478, 510] on td "Replace Missing Field Replace Missing Field" at bounding box center [473, 501] width 185 height 45
click at [466, 498] on span "Replace Missing Field" at bounding box center [434, 491] width 99 height 16
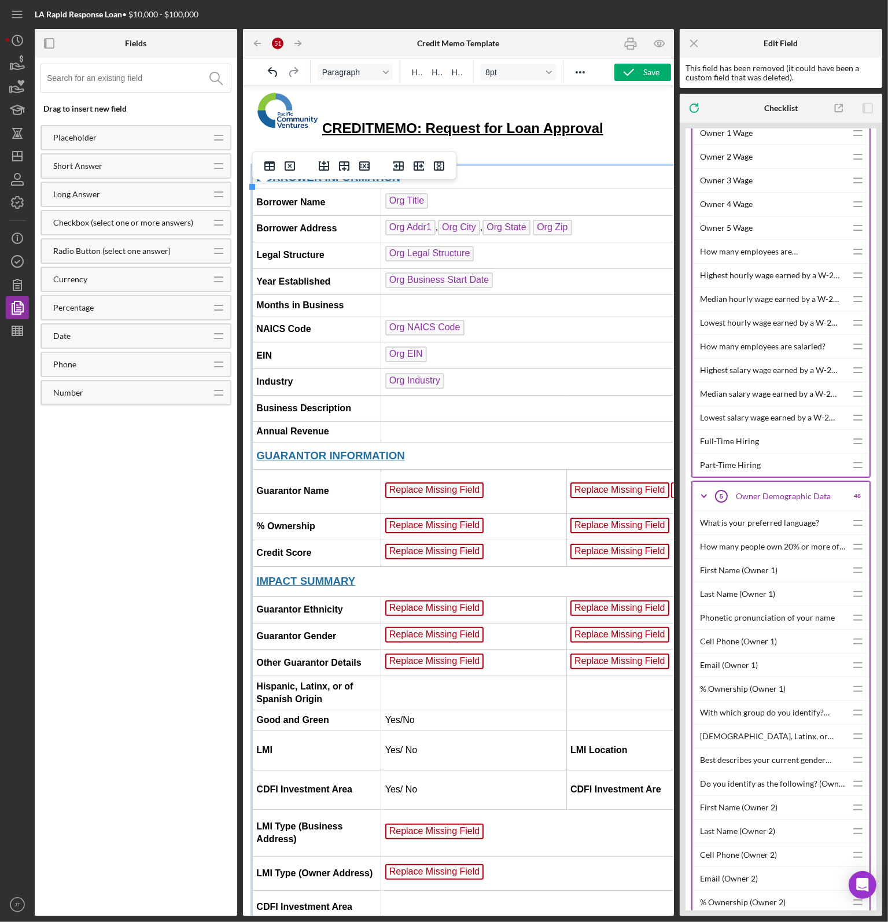
scroll to position [2025, 0]
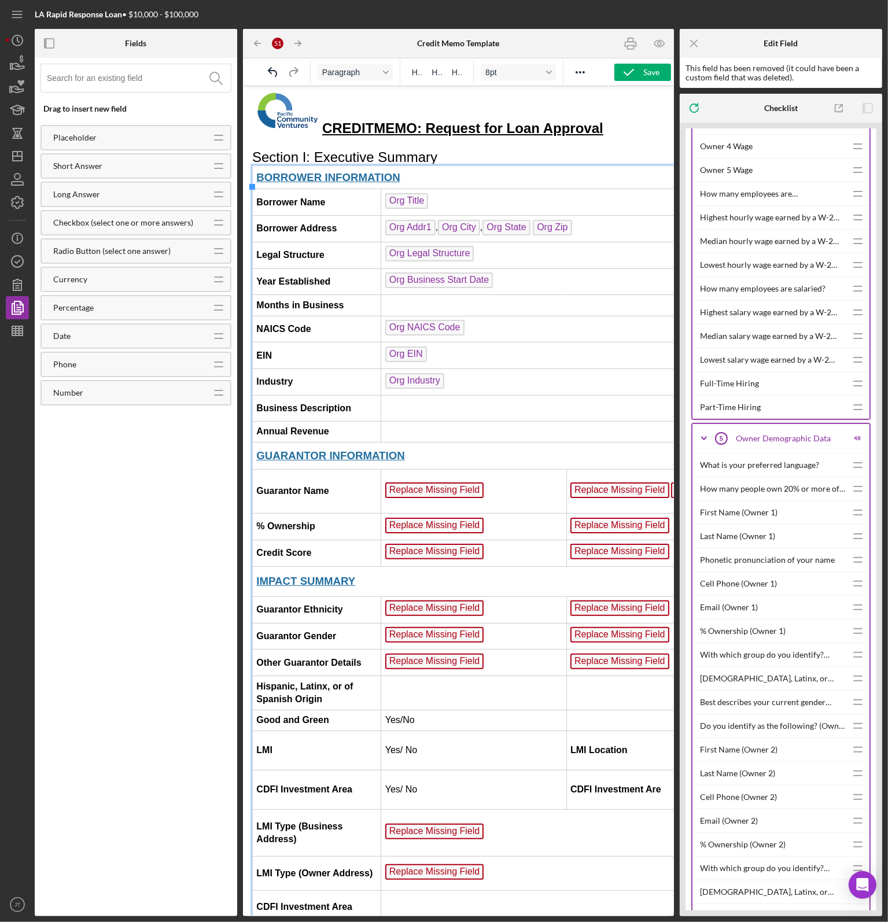
click at [742, 503] on div "First Name (Owner 1)" at bounding box center [773, 512] width 146 height 23
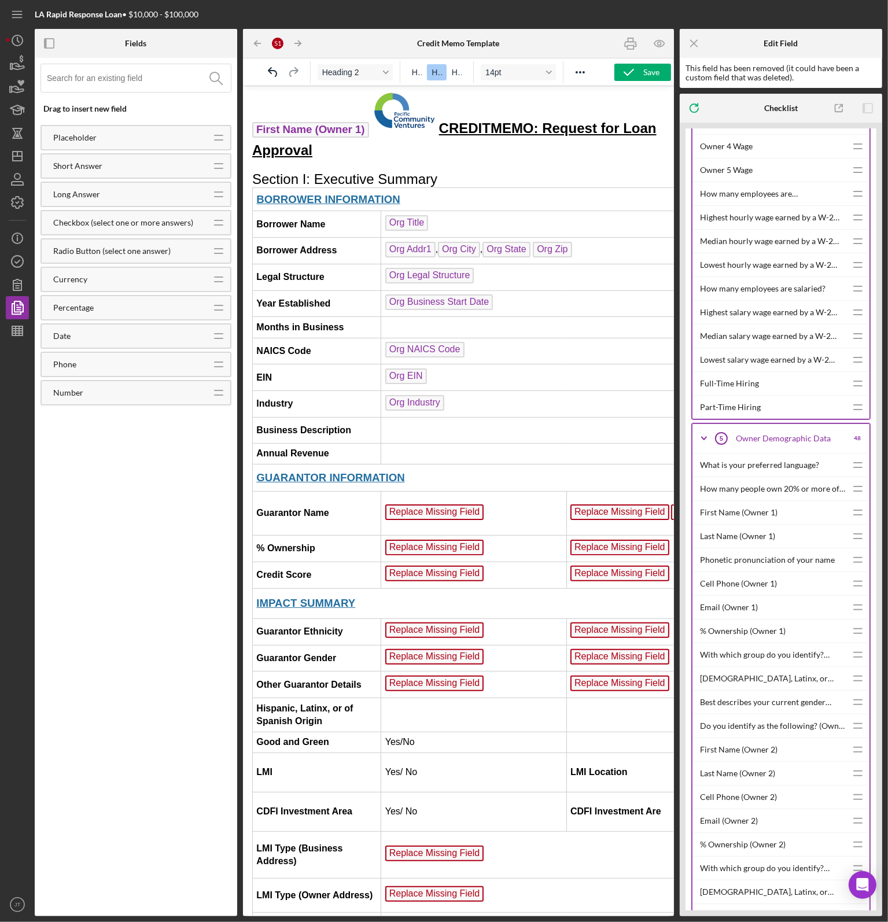
click at [815, 502] on div "First Name (Owner 1)" at bounding box center [773, 512] width 146 height 23
click at [462, 502] on span "Replace Missing Field" at bounding box center [434, 503] width 99 height 16
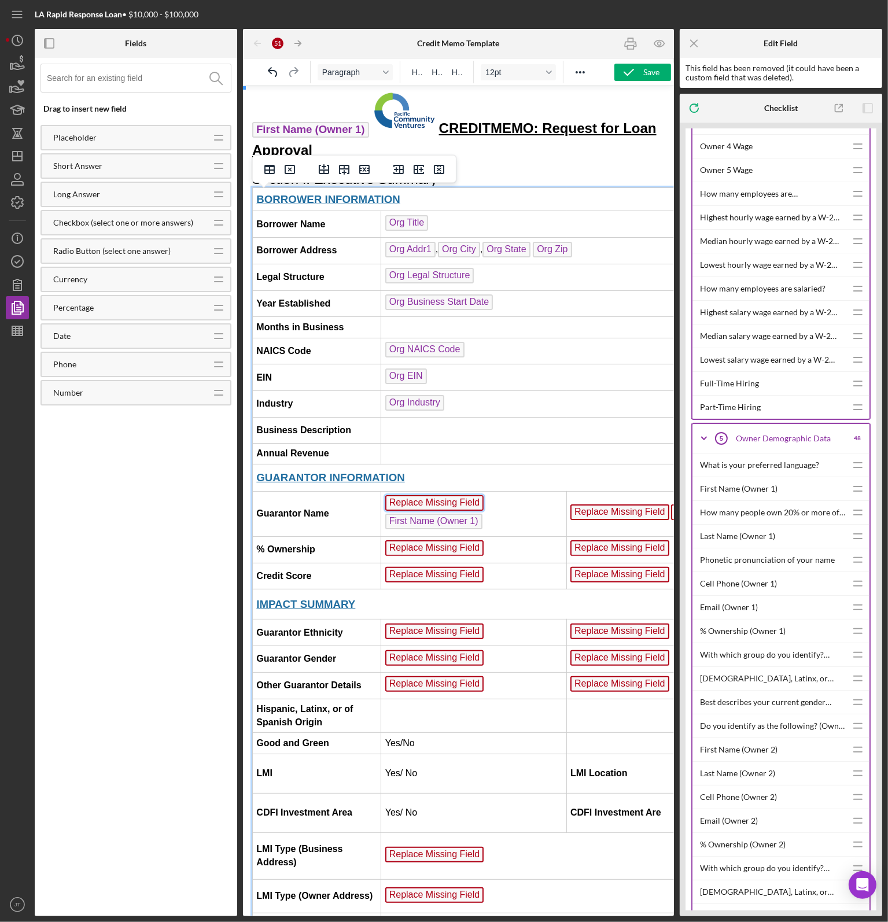
scroll to position [13, 0]
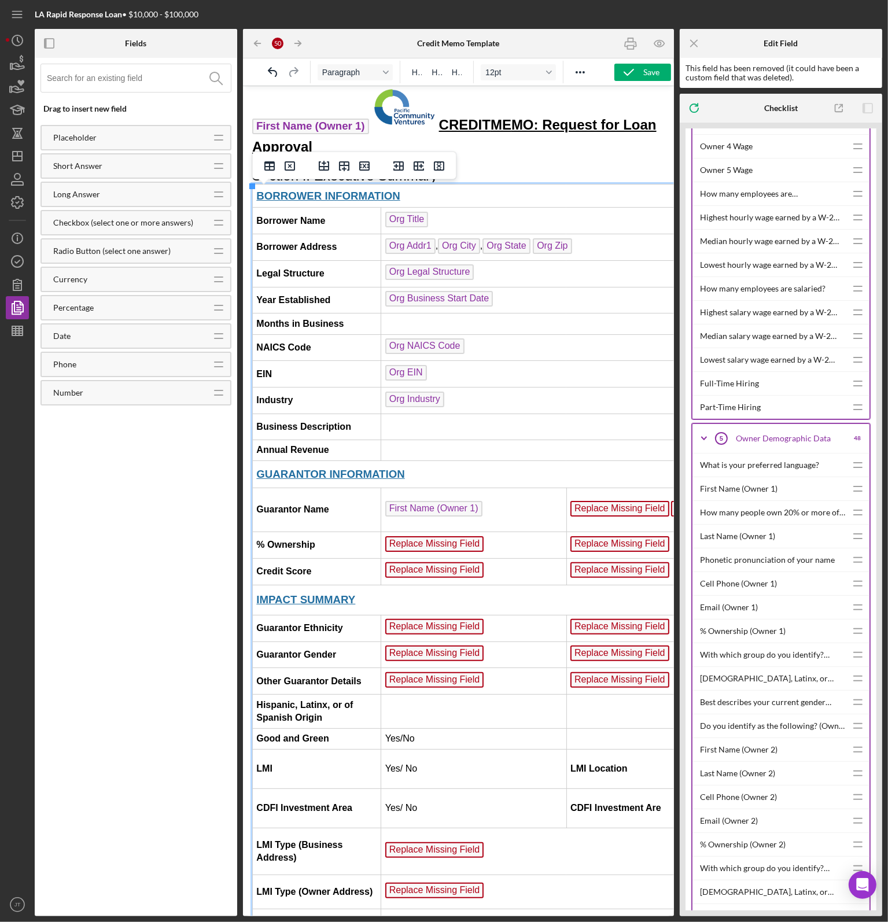
click at [509, 501] on td "First Name (Owner 1) ﻿" at bounding box center [473, 509] width 185 height 44
click at [385, 514] on span "Last Name (Owner 1)" at bounding box center [433, 518] width 97 height 16
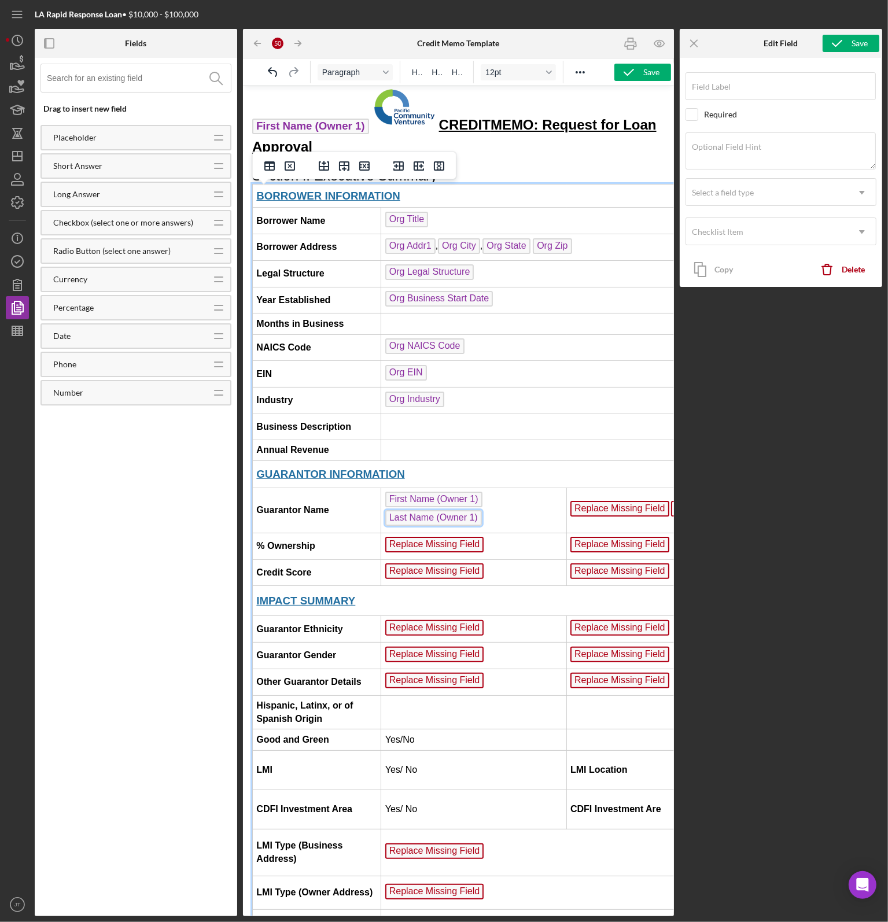
type input "Last Name (Owner 1)"
checkbox input "true"
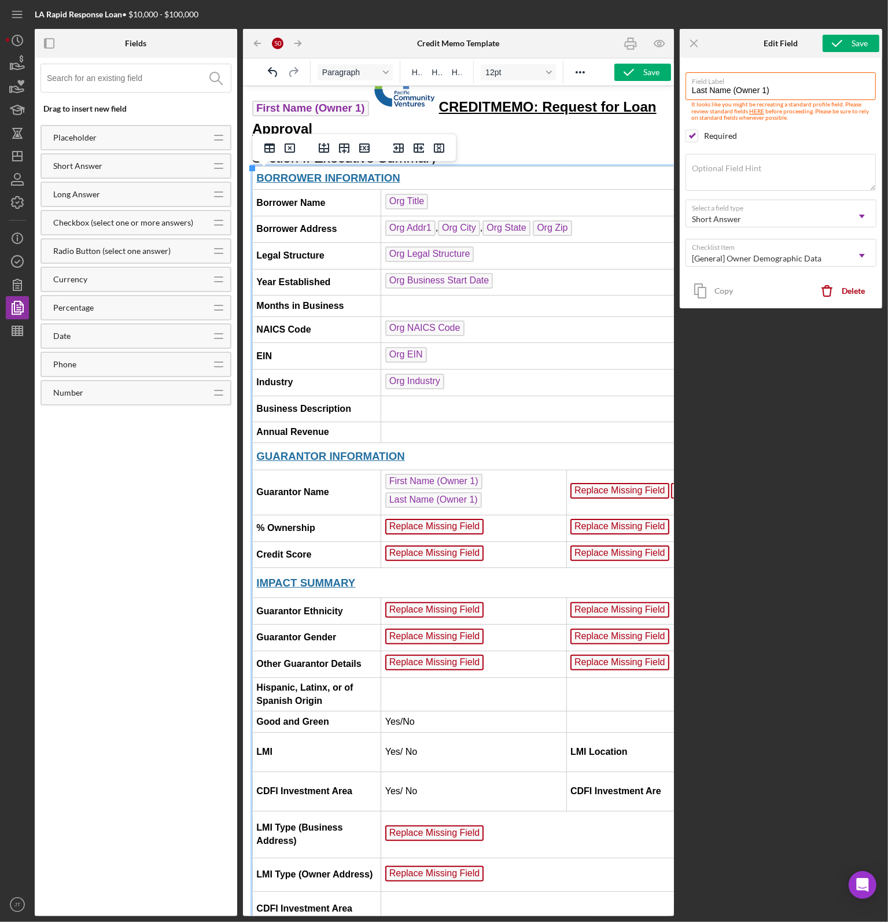
click at [381, 498] on td "First Name (Owner 1) ﻿ Last Name (Owner 1)" at bounding box center [473, 491] width 185 height 45
click at [845, 43] on icon "submit" at bounding box center [837, 43] width 29 height 29
click at [696, 41] on line "button" at bounding box center [694, 43] width 6 height 6
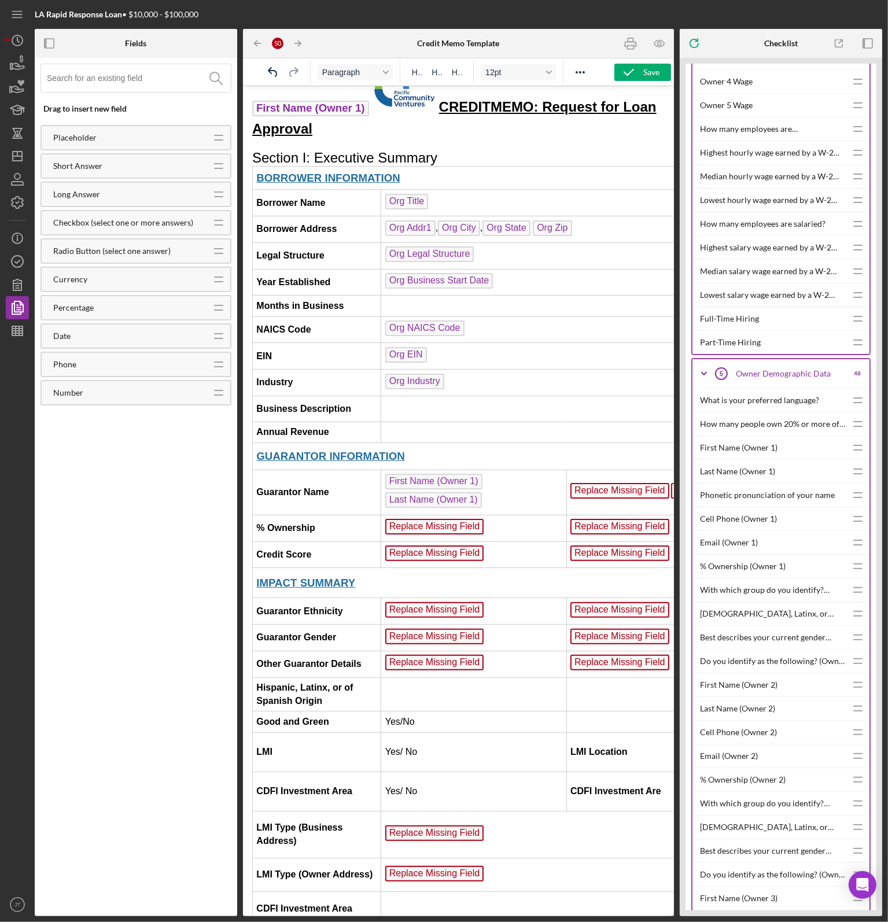
click at [381, 496] on td "First Name (Owner 1) Last Name (Owner 1)" at bounding box center [473, 491] width 185 height 45
drag, startPoint x: 561, startPoint y: 490, endPoint x: 582, endPoint y: 486, distance: 21.1
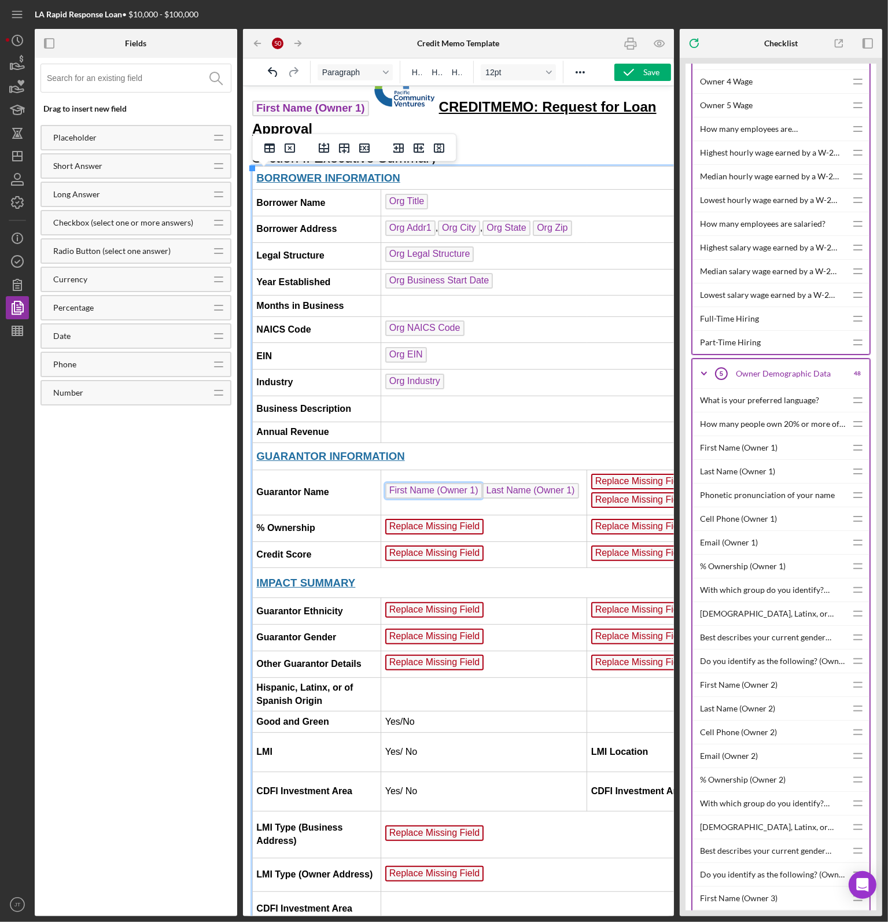
click at [474, 487] on span "First Name (Owner 1)" at bounding box center [433, 491] width 97 height 16
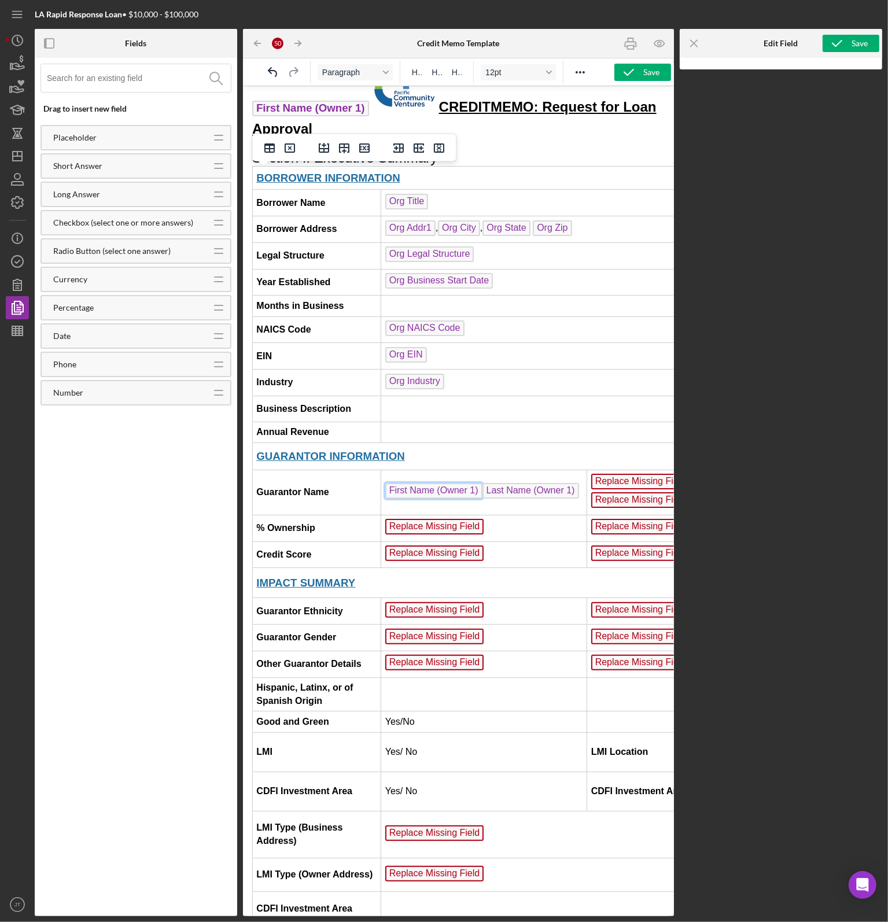
scroll to position [0, 0]
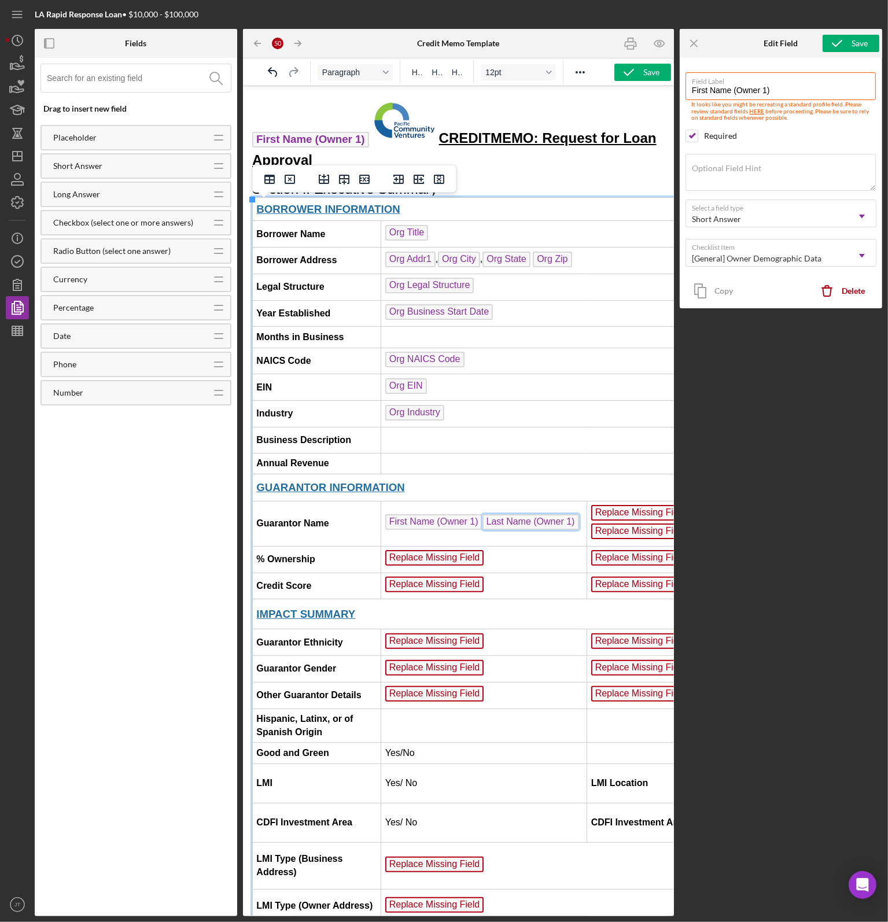
click at [482, 514] on span "Last Name (Owner 1)" at bounding box center [530, 522] width 97 height 16
type input "Last Name (Owner 1)"
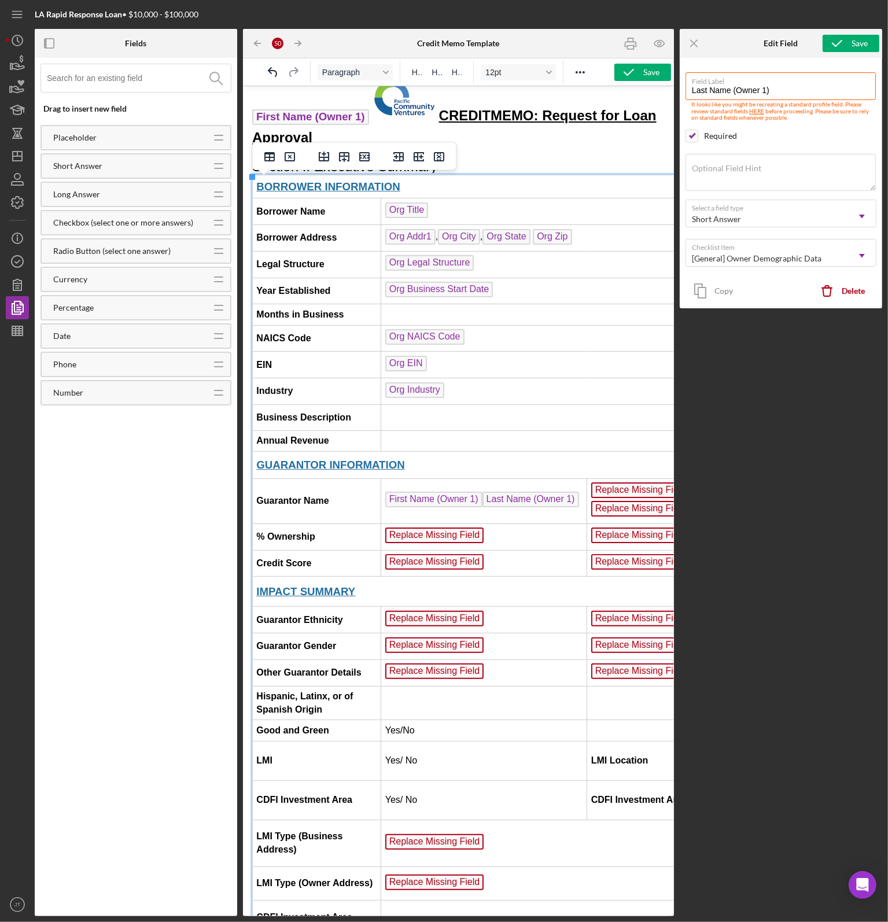
click at [480, 513] on td "First Name (Owner 1) ﻿ Last Name (Owner 1)" at bounding box center [484, 500] width 206 height 45
click at [699, 36] on icon "Icon/Menu Close" at bounding box center [695, 44] width 26 height 26
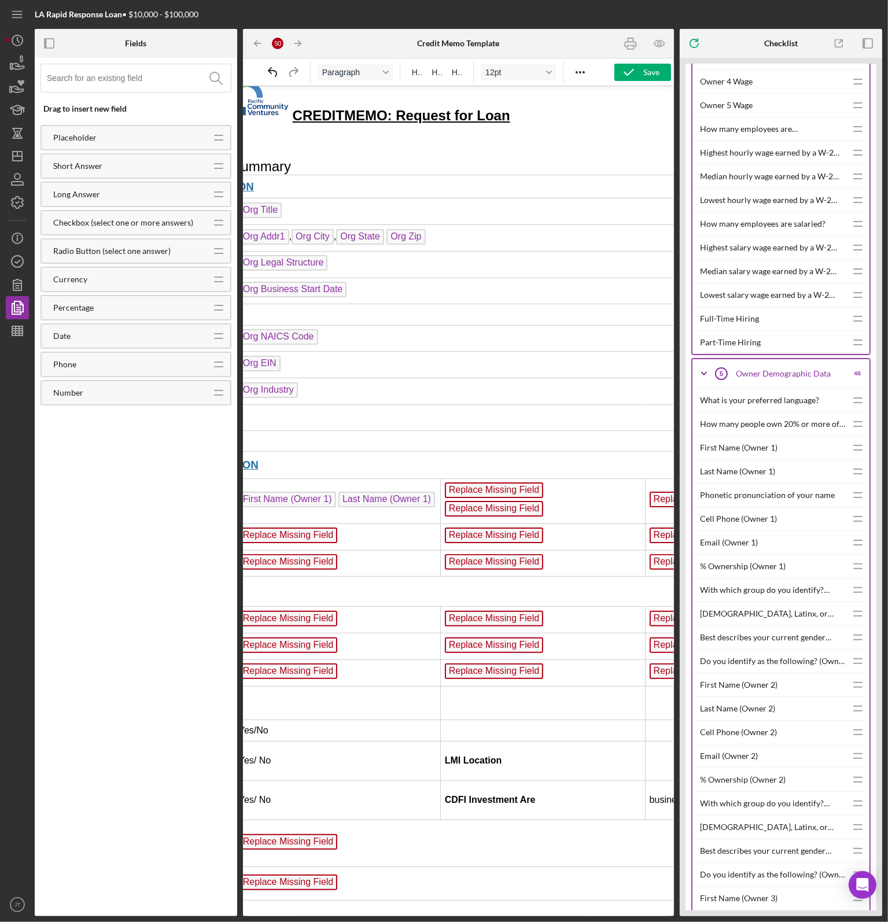
scroll to position [23, 147]
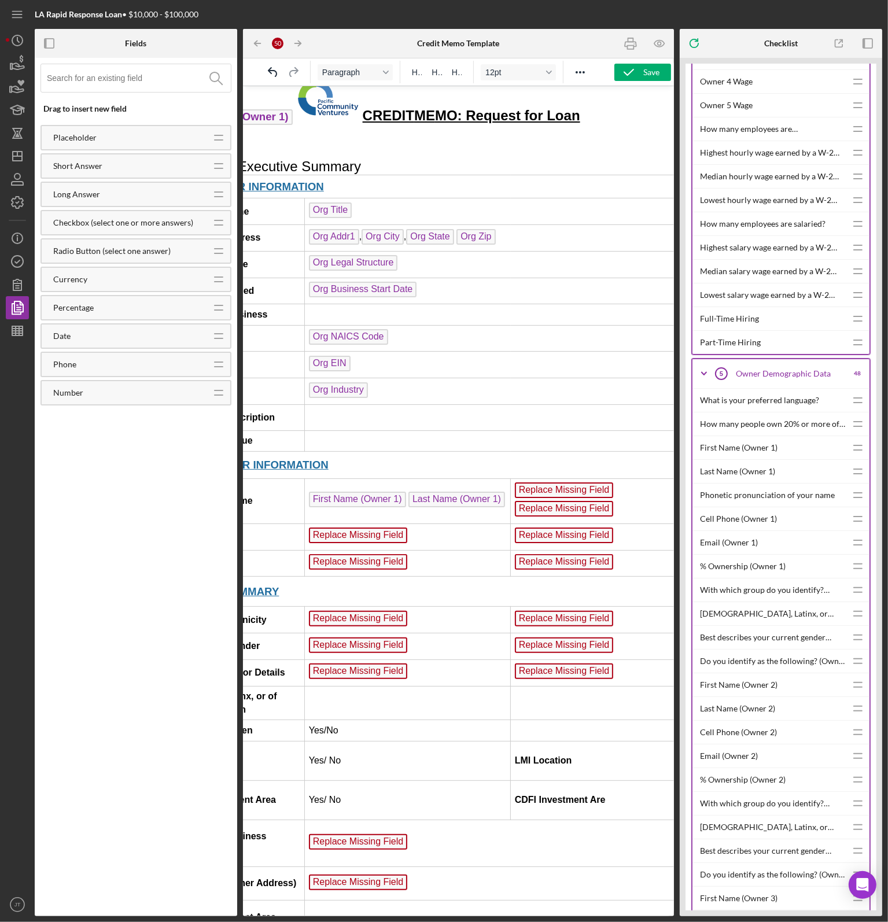
scroll to position [23, 0]
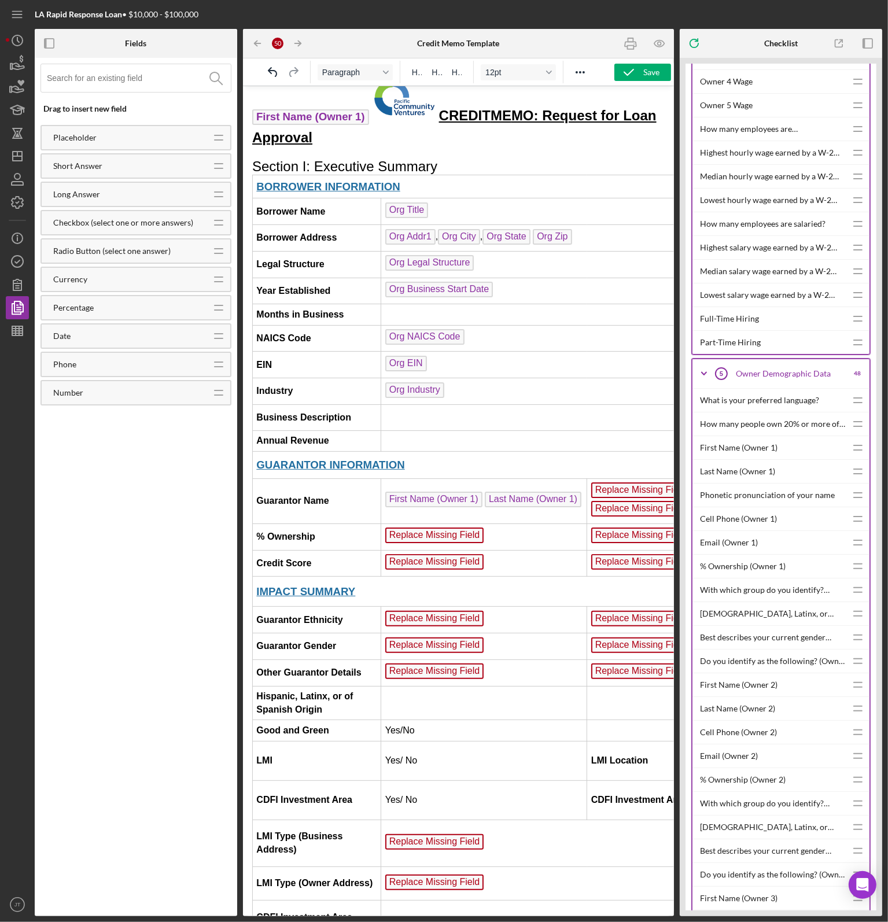
click at [486, 527] on td "Replace Missing Field" at bounding box center [484, 536] width 206 height 27
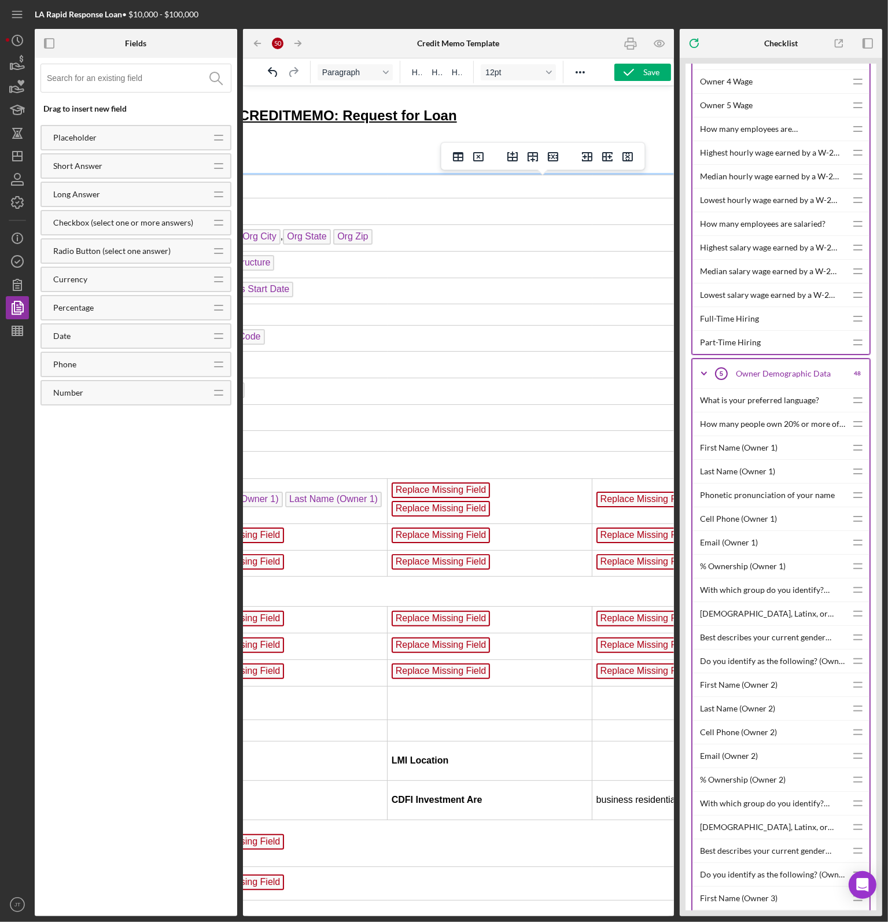
click at [430, 496] on span "Replace Missing Field" at bounding box center [440, 490] width 99 height 16
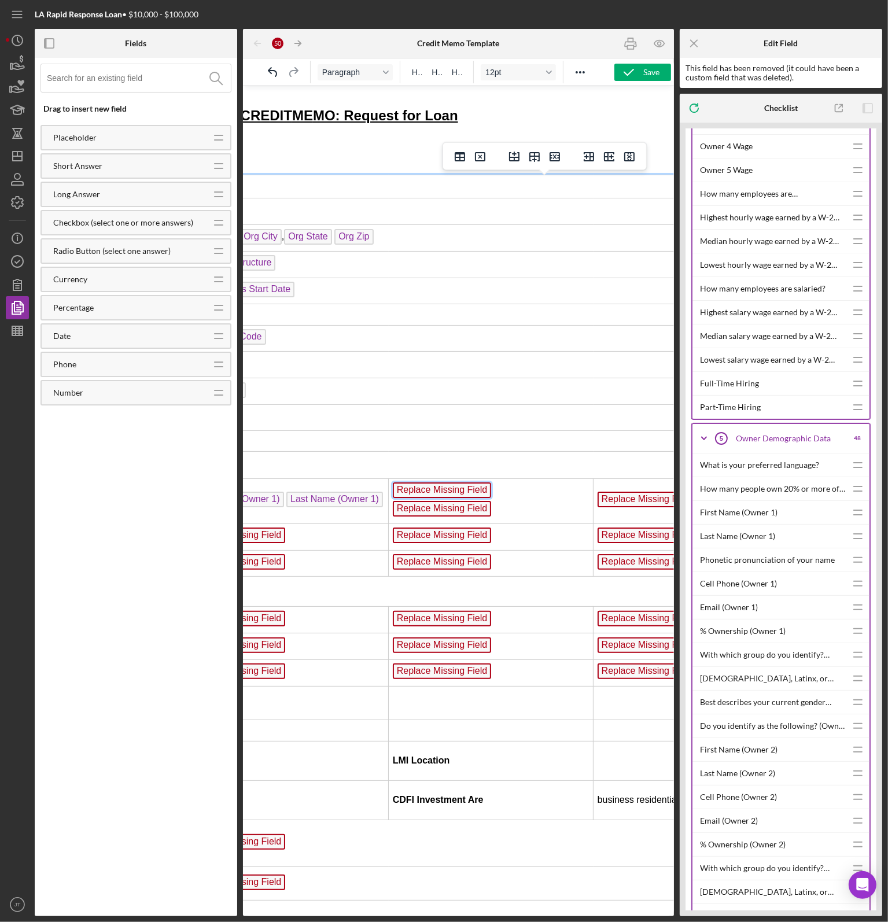
scroll to position [23, 198]
click at [441, 500] on span "Replace Missing Field" at bounding box center [442, 499] width 99 height 16
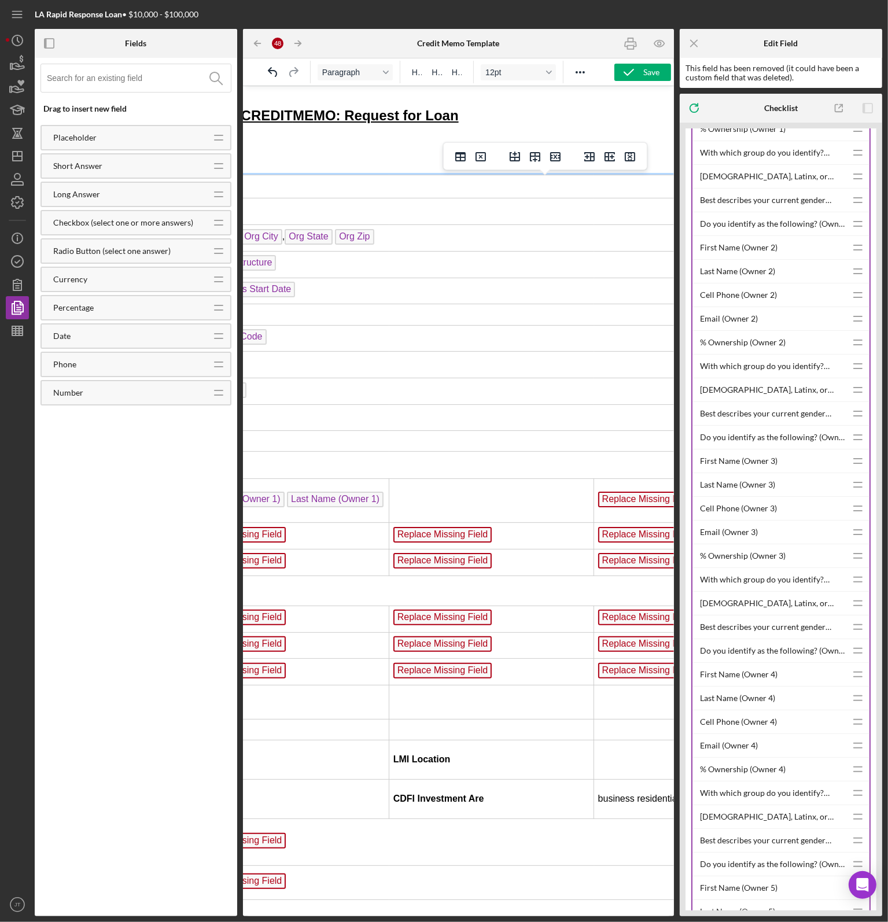
scroll to position [2373, 0]
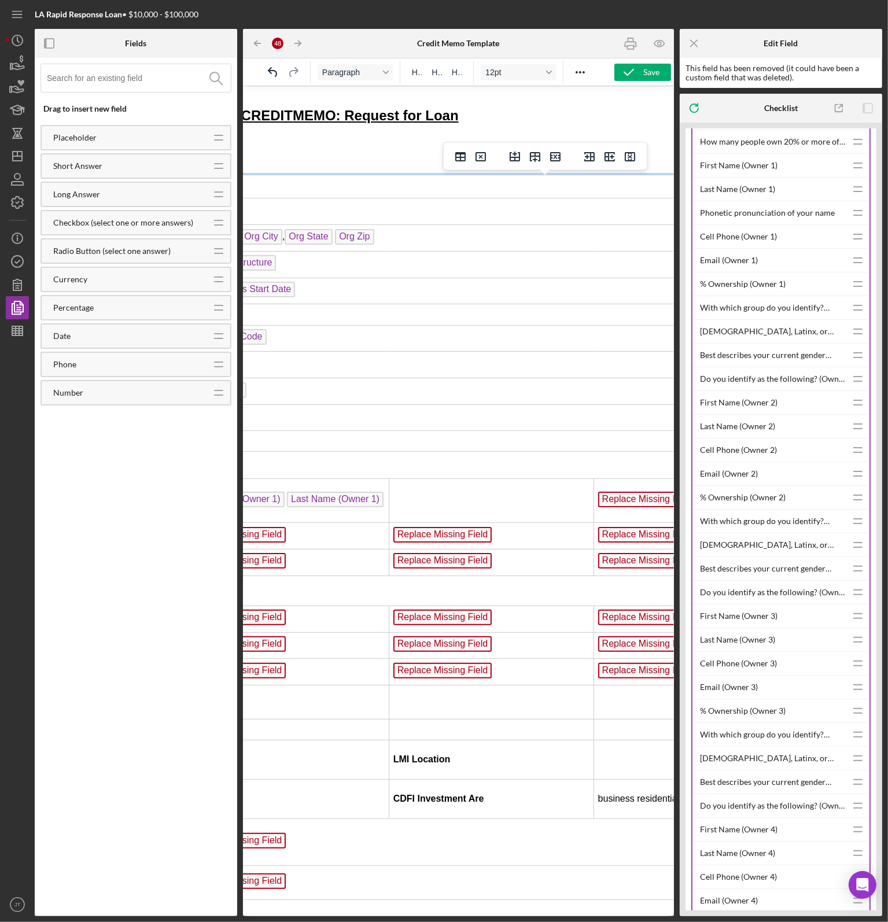
click at [745, 391] on div "First Name (Owner 2)" at bounding box center [773, 402] width 146 height 23
click at [735, 393] on div "First Name (Owner 2)" at bounding box center [773, 402] width 146 height 23
drag, startPoint x: 832, startPoint y: 394, endPoint x: 810, endPoint y: 397, distance: 22.8
click at [810, 397] on div "First Name (Owner 2)" at bounding box center [773, 402] width 146 height 23
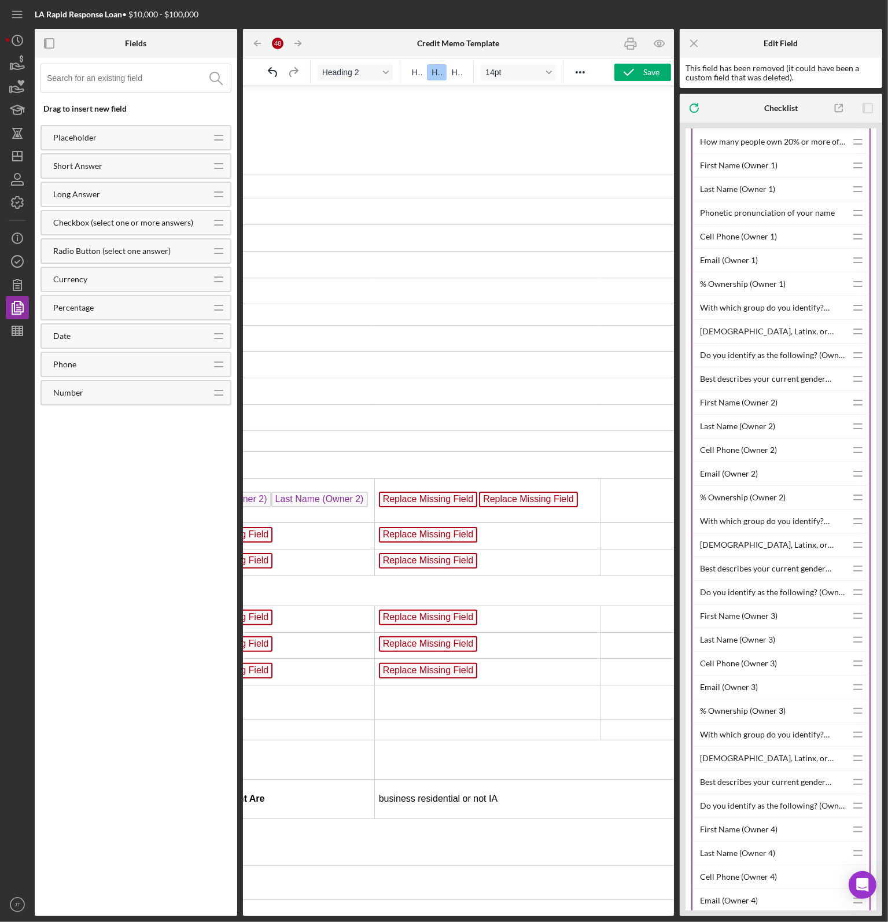
scroll to position [23, 418]
click at [532, 503] on span "Replace Missing Field" at bounding box center [527, 499] width 99 height 16
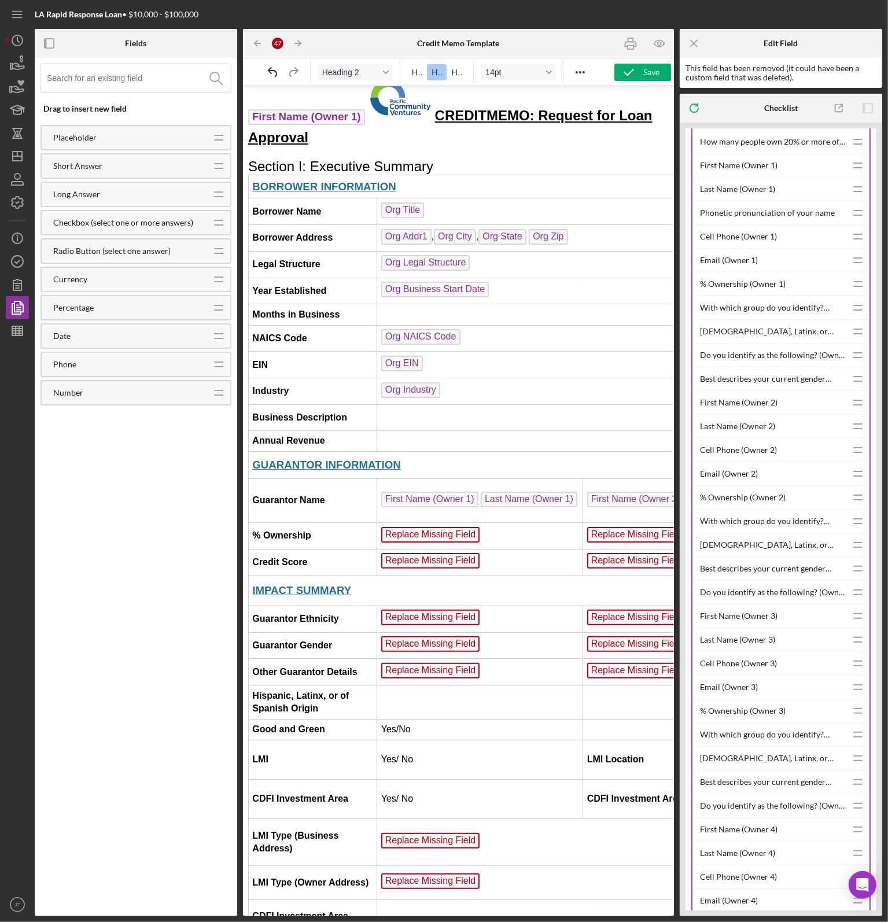
scroll to position [23, 0]
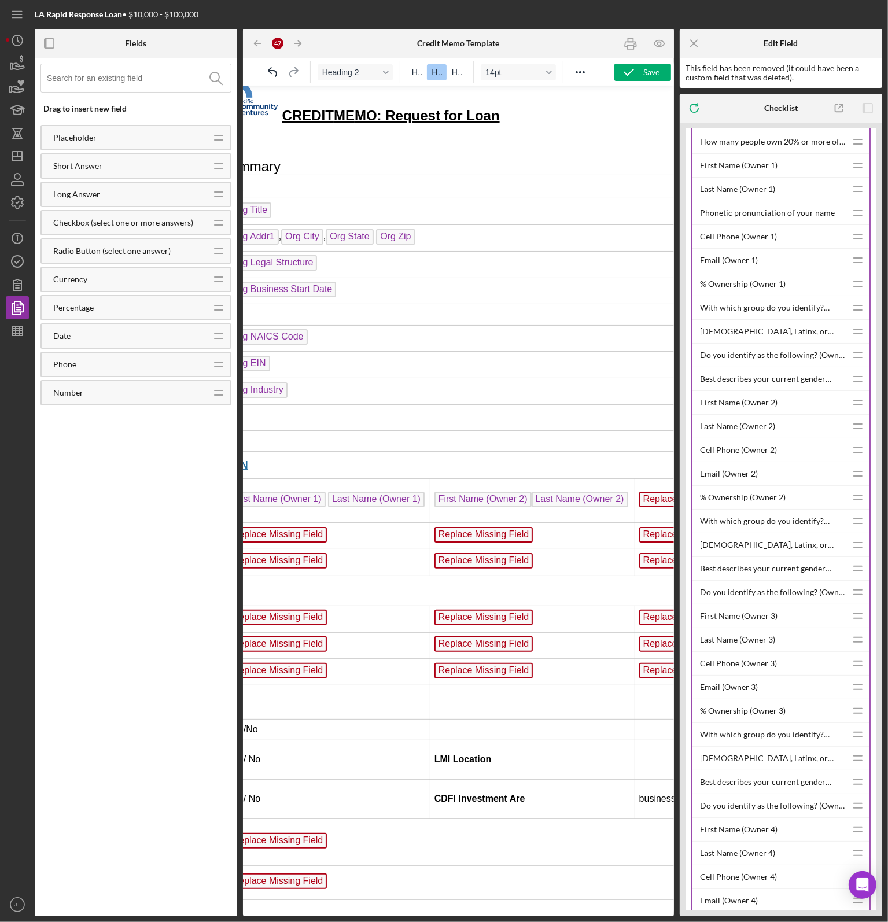
click at [521, 492] on td "First Name (Owner 2) Last Name (Owner 2)" at bounding box center [532, 500] width 205 height 44
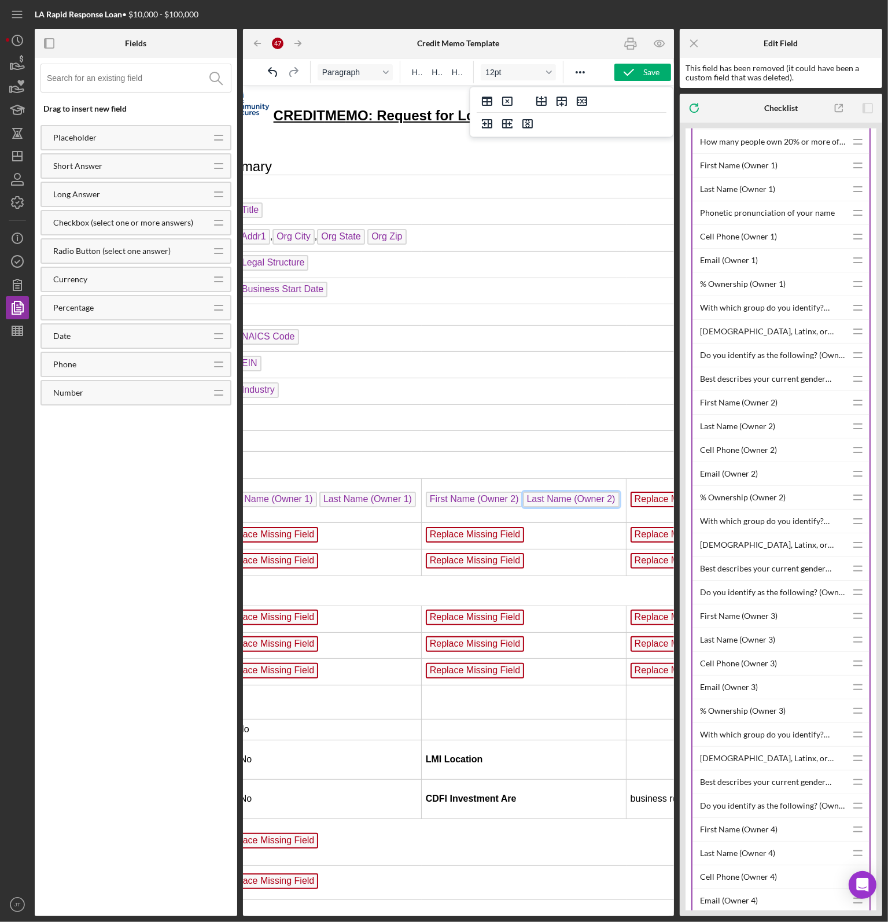
click at [523, 500] on span "Last Name (Owner 2)" at bounding box center [571, 499] width 97 height 16
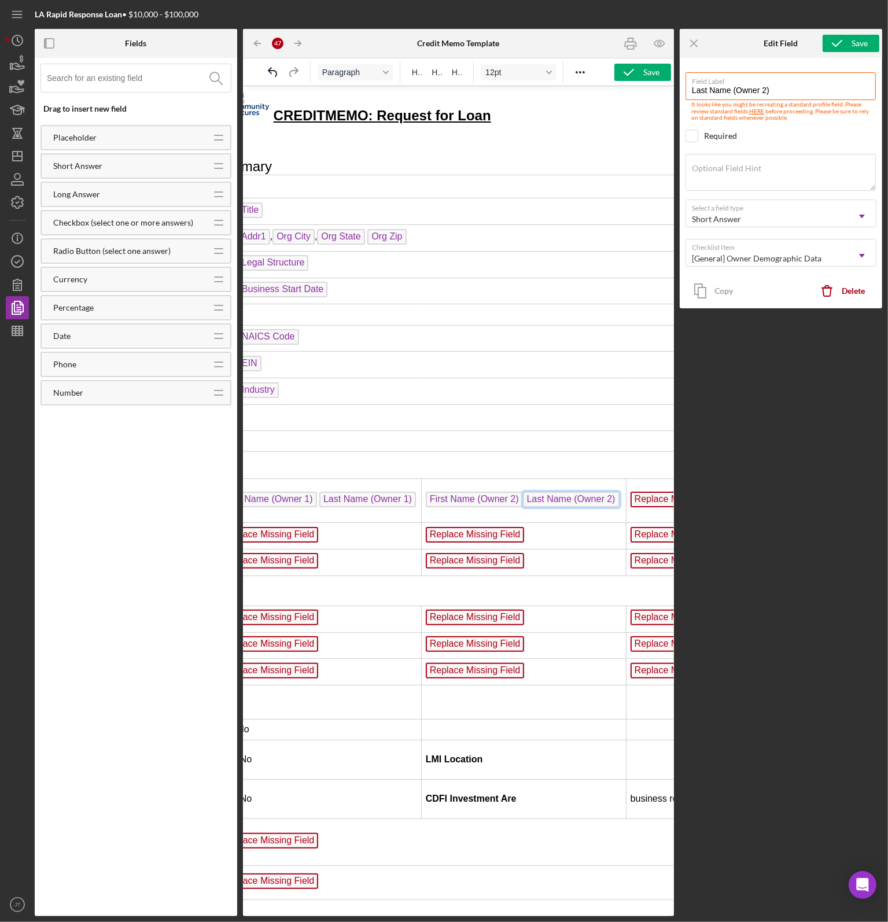
scroll to position [23, 167]
click at [521, 491] on span "Last Name (Owner 2)" at bounding box center [569, 499] width 97 height 16
click at [513, 486] on td "First Name (Owner 2) Last Name (Owner 2)" at bounding box center [522, 500] width 205 height 44
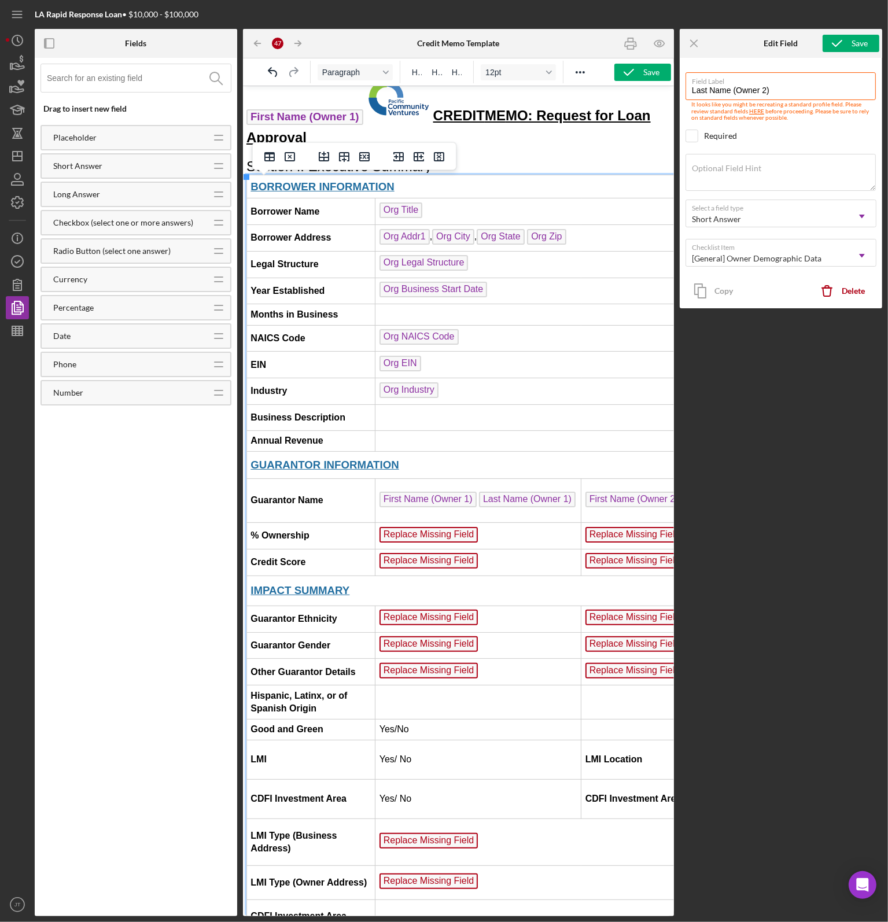
scroll to position [23, 0]
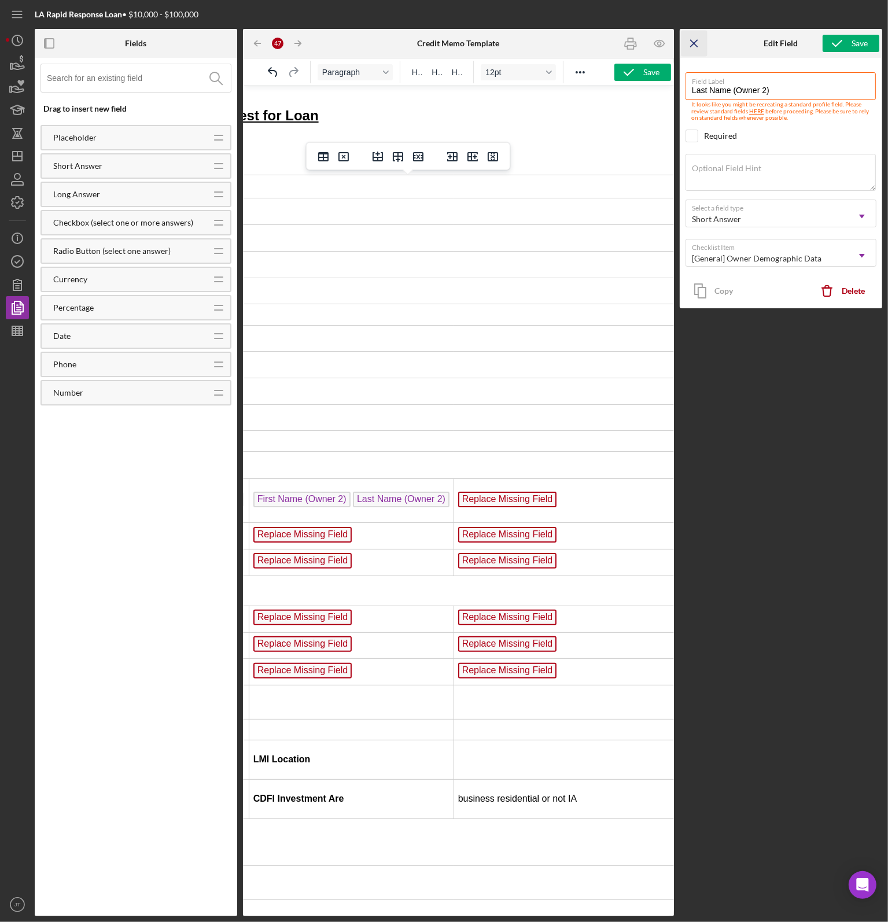
click at [697, 36] on icon "Icon/Menu Close" at bounding box center [695, 44] width 26 height 26
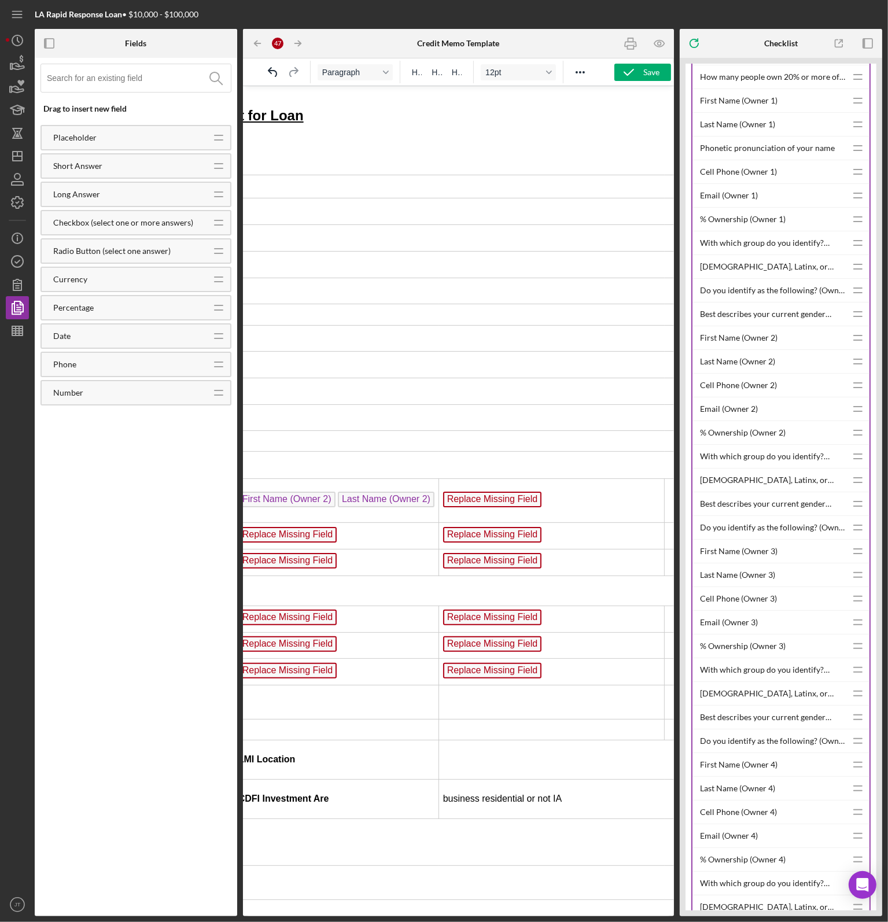
scroll to position [23, 354]
click at [493, 494] on span "Replace Missing Field" at bounding box center [491, 499] width 99 height 16
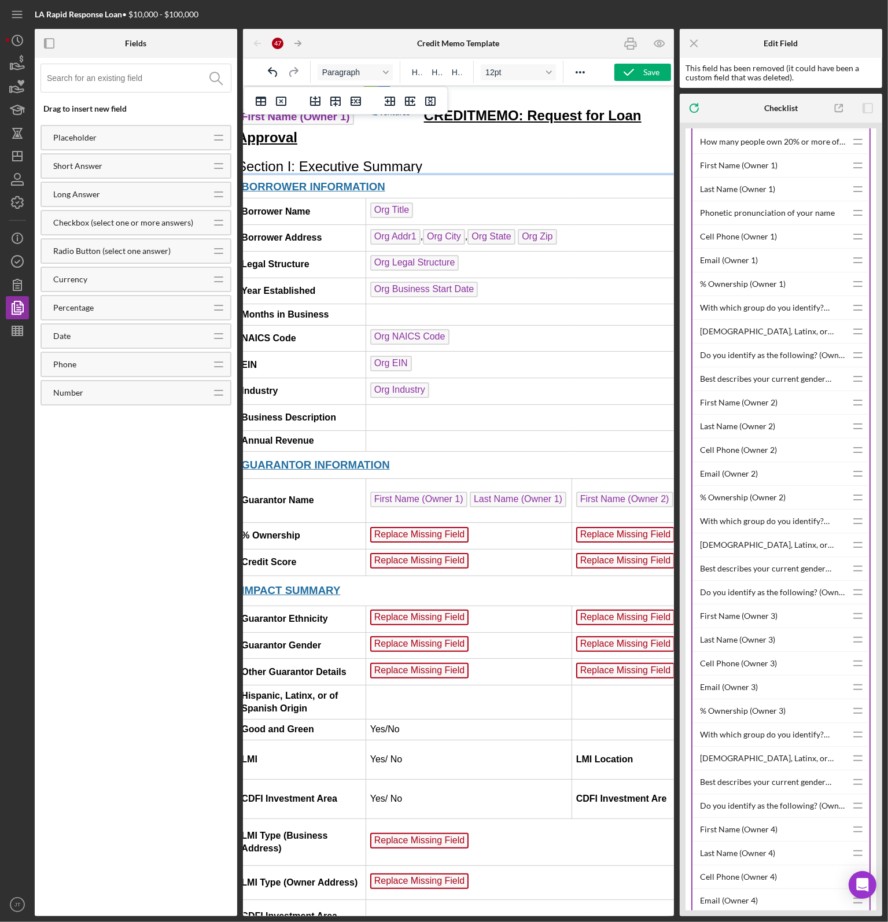
scroll to position [23, 214]
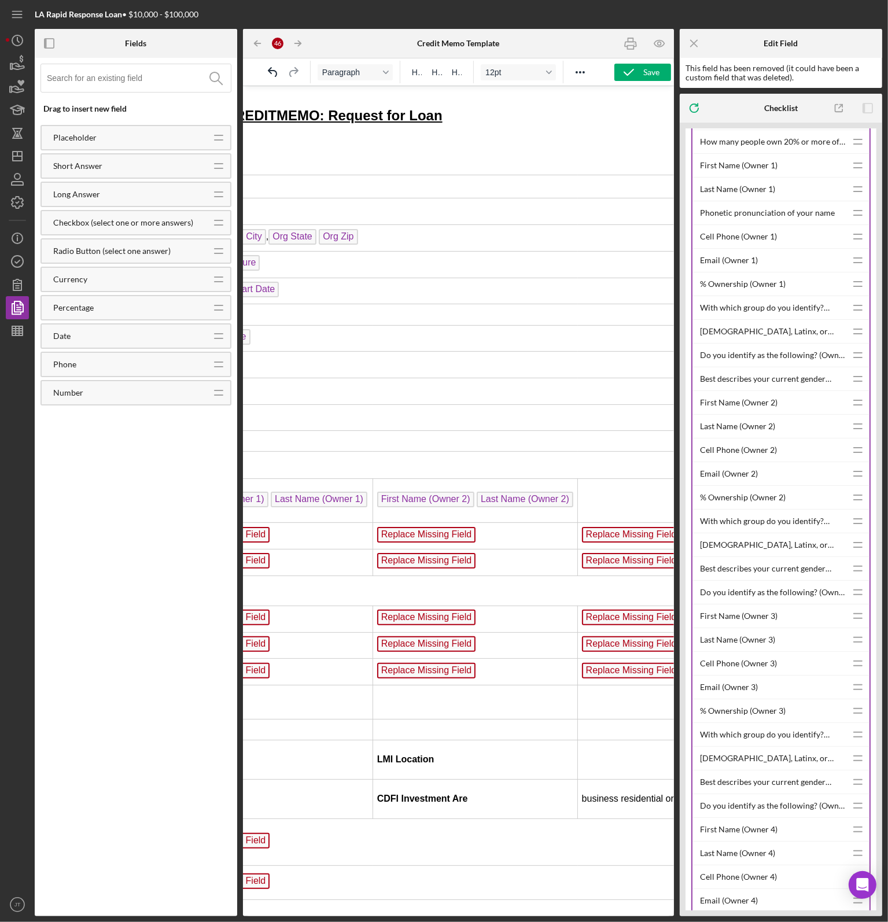
click at [731, 605] on div "First Name (Owner 3)" at bounding box center [773, 616] width 146 height 23
click at [589, 498] on td "Rich Text Area. Press ALT-0 for help." at bounding box center [691, 500] width 226 height 44
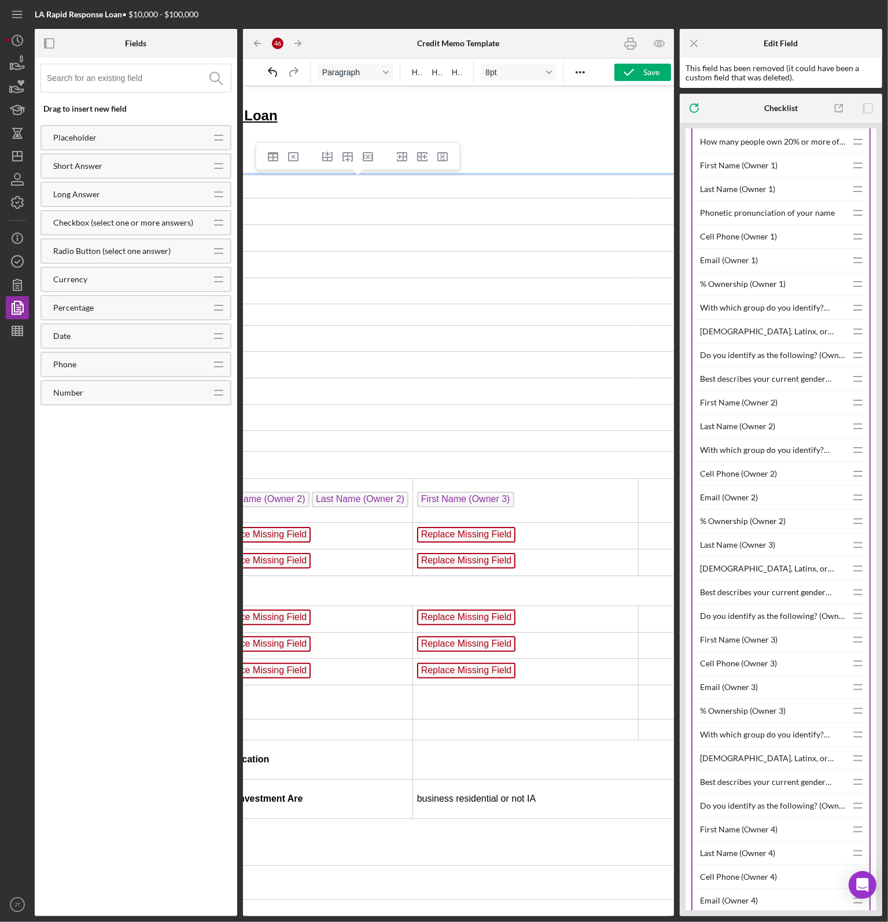
scroll to position [23, 385]
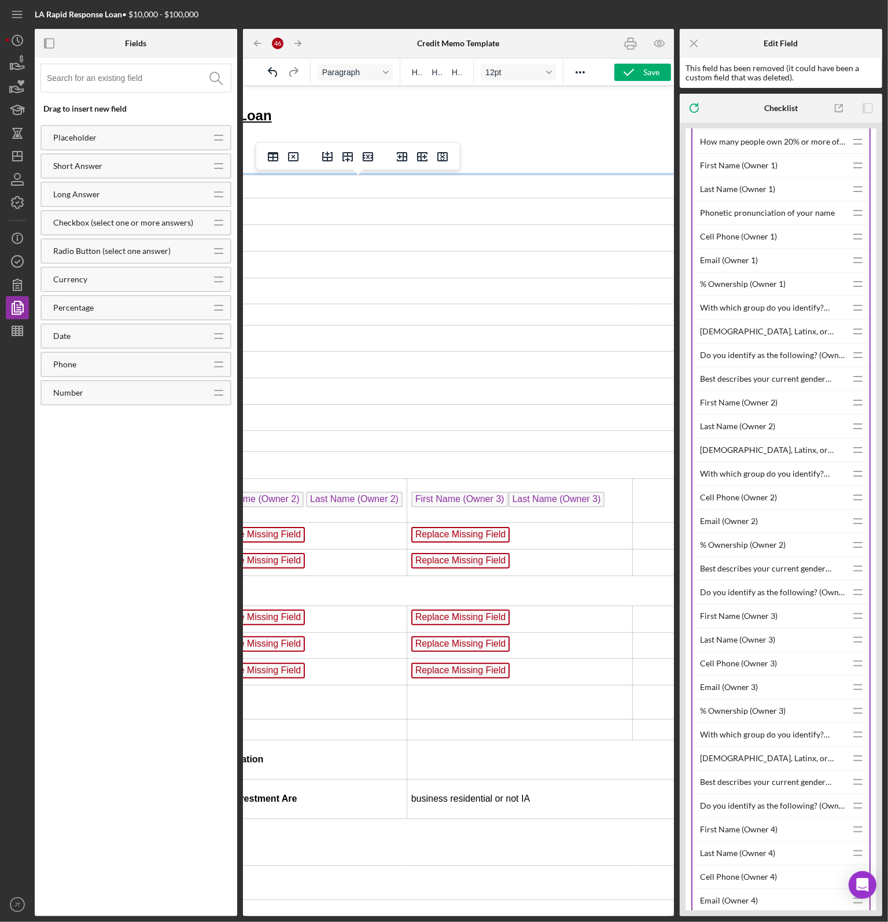
click at [493, 487] on td "First Name (Owner 3) ﻿ Last Name (Owner 3)" at bounding box center [520, 500] width 226 height 44
click at [532, 541] on td "Replace Missing Field ﻿" at bounding box center [520, 536] width 226 height 27
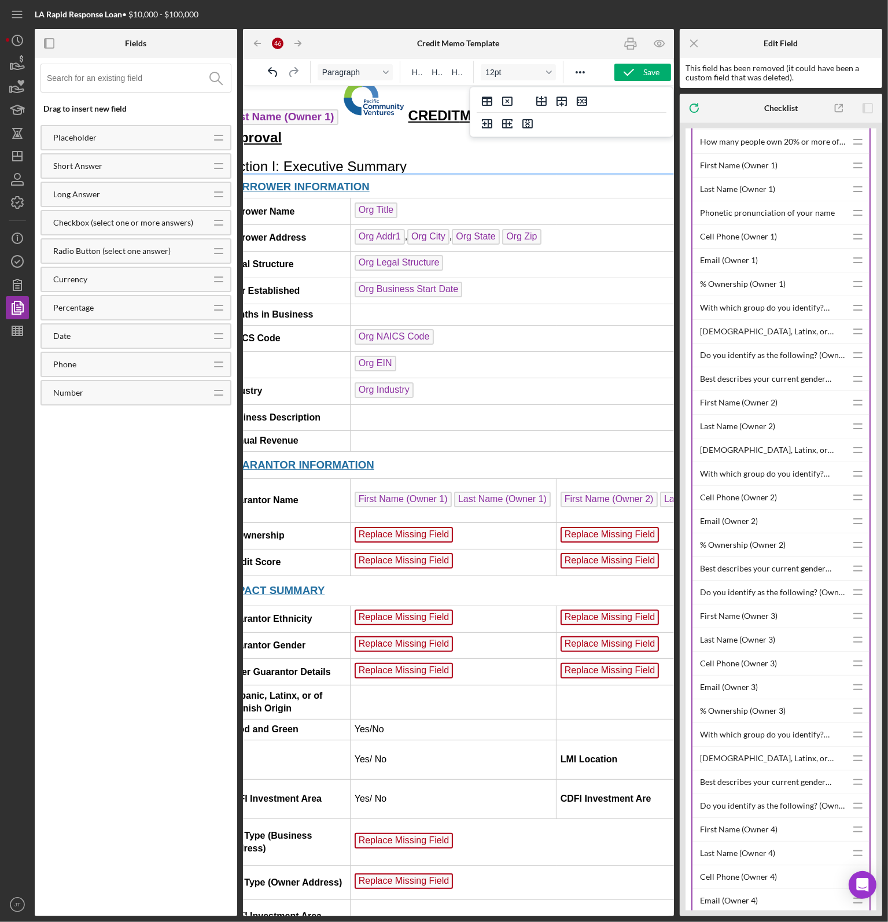
click at [461, 534] on td "Replace Missing Field" at bounding box center [453, 536] width 206 height 27
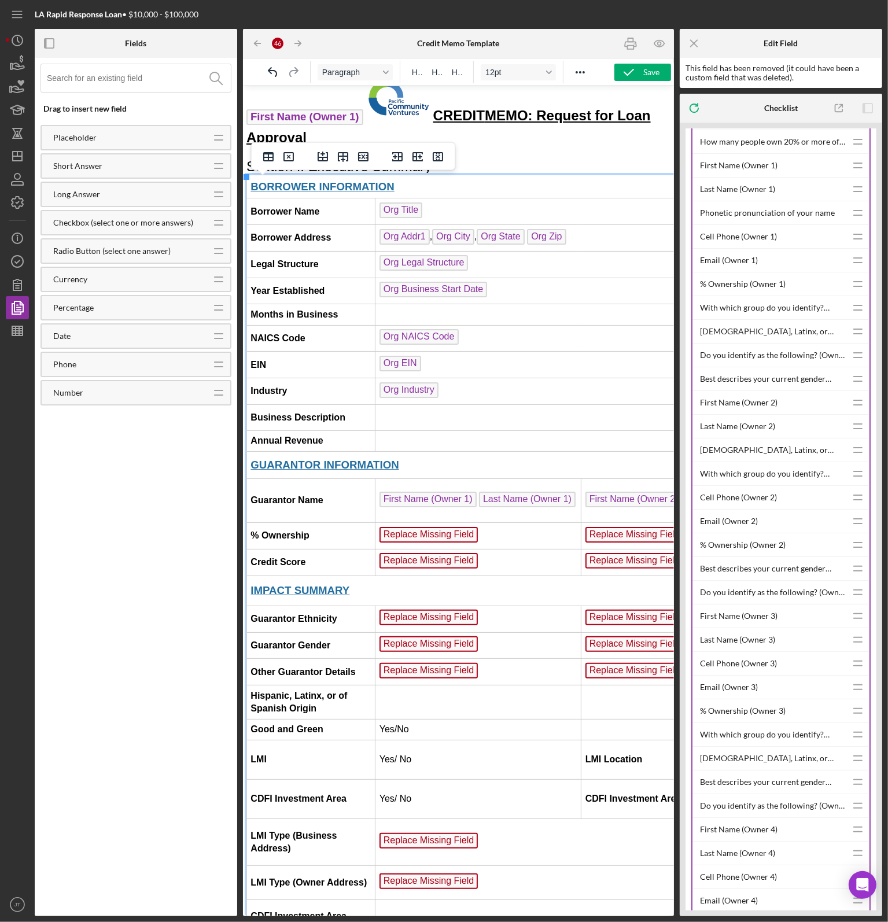
scroll to position [23, 0]
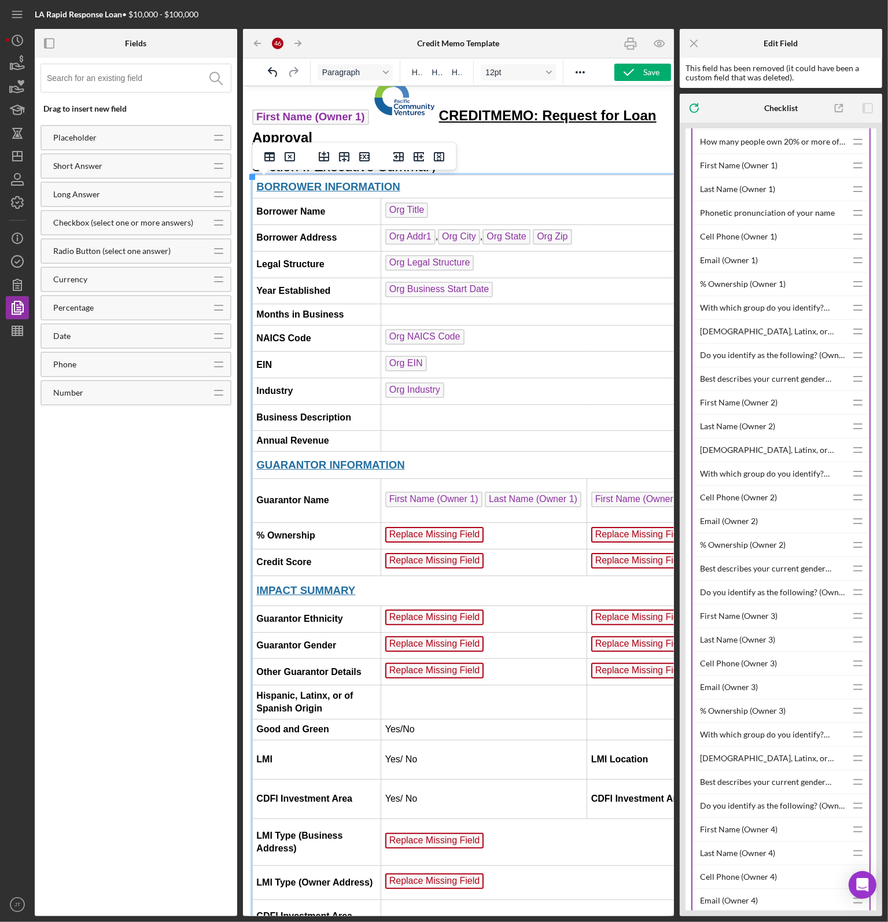
click at [516, 535] on td "Replace Missing Field ﻿" at bounding box center [484, 536] width 206 height 27
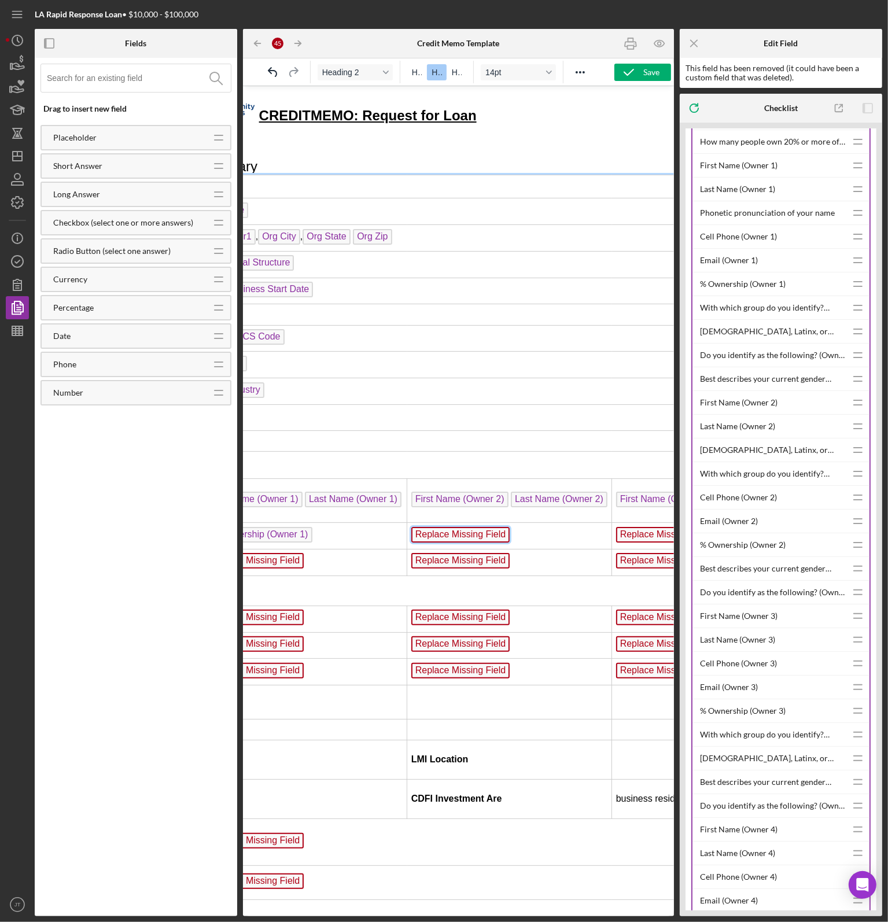
click at [482, 535] on span "Replace Missing Field" at bounding box center [460, 535] width 99 height 16
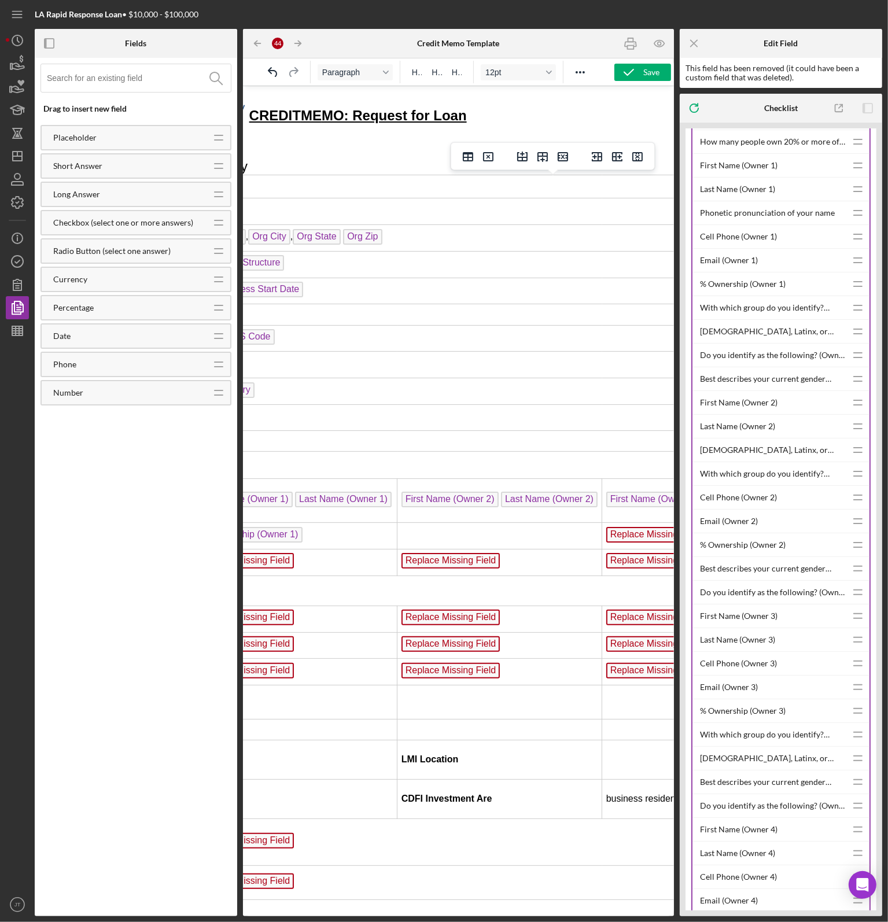
scroll to position [23, 190]
click at [650, 531] on span "Replace Missing Field" at bounding box center [654, 535] width 99 height 16
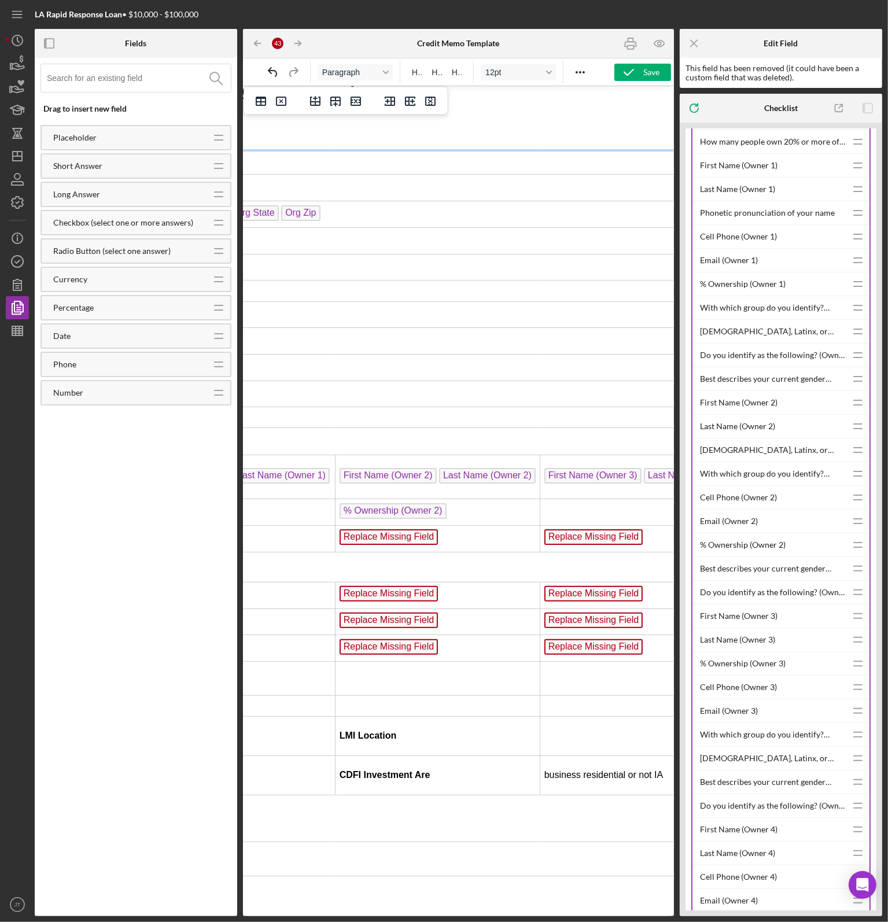
scroll to position [46, 331]
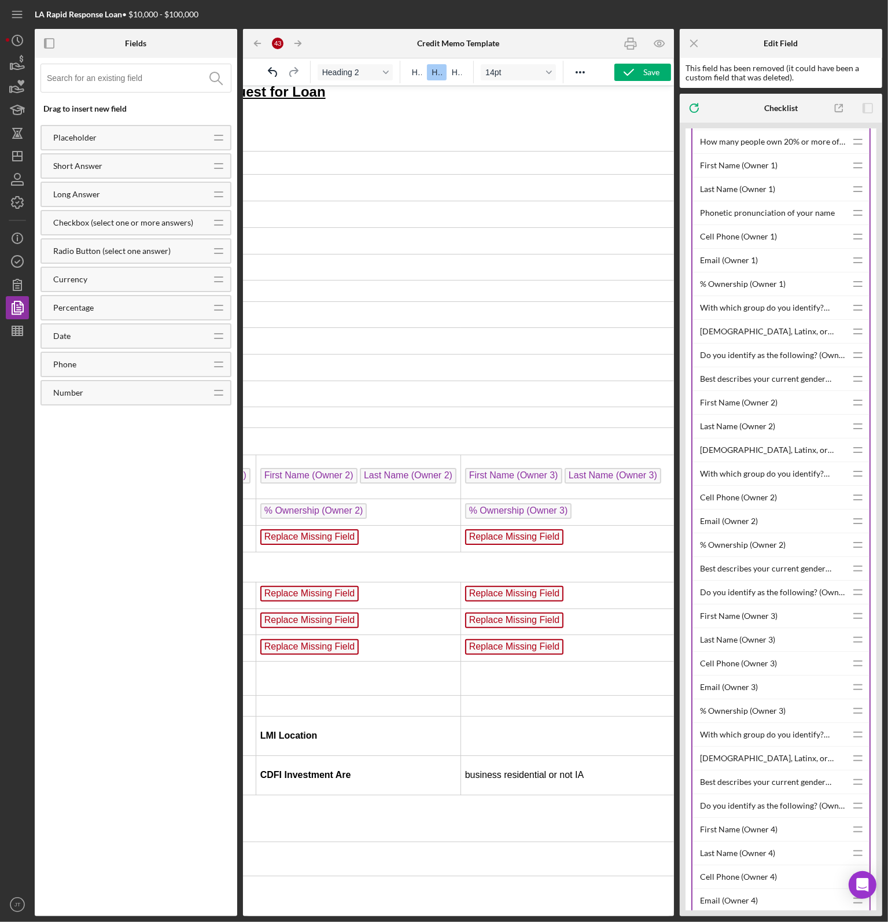
click at [499, 529] on span "Replace Missing Field" at bounding box center [514, 537] width 99 height 16
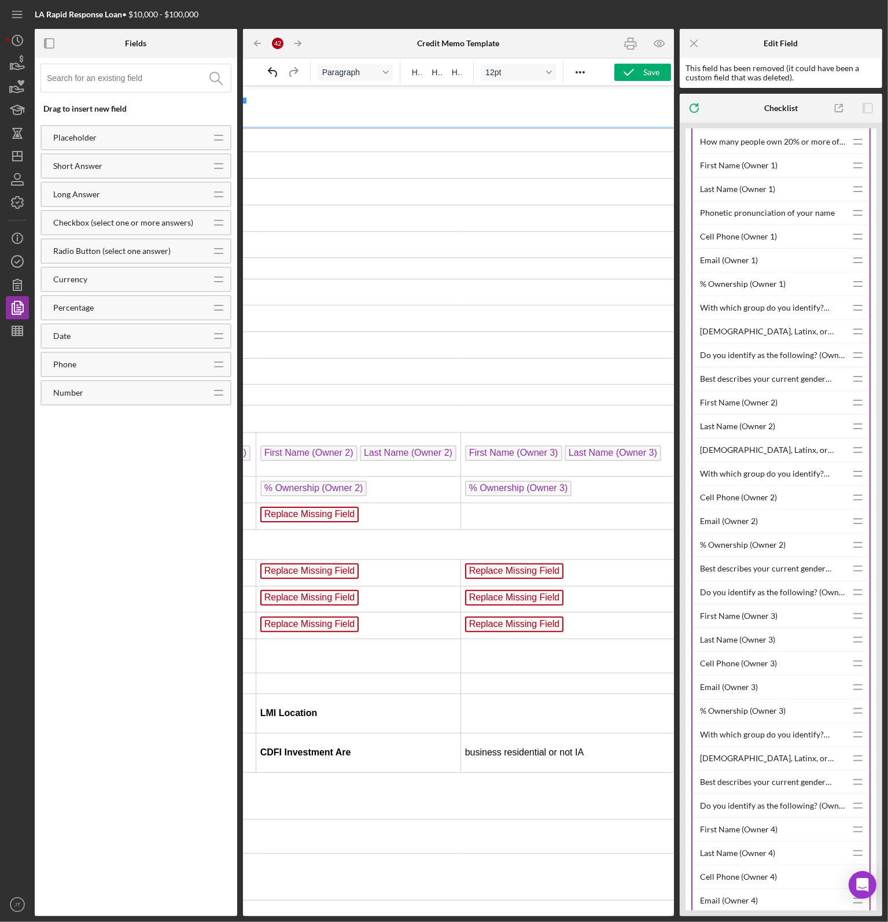
scroll to position [83, 331]
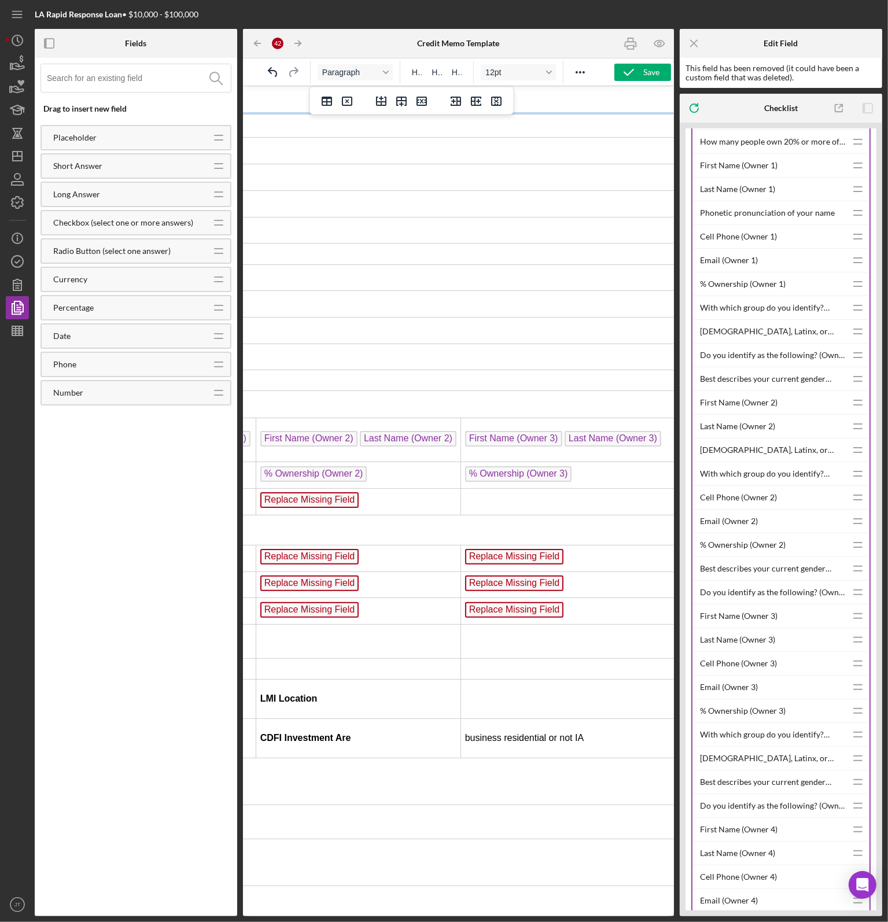
click at [340, 507] on td "Replace Missing Field ﻿" at bounding box center [358, 501] width 205 height 27
click at [337, 499] on span "Replace Missing Field" at bounding box center [309, 500] width 99 height 16
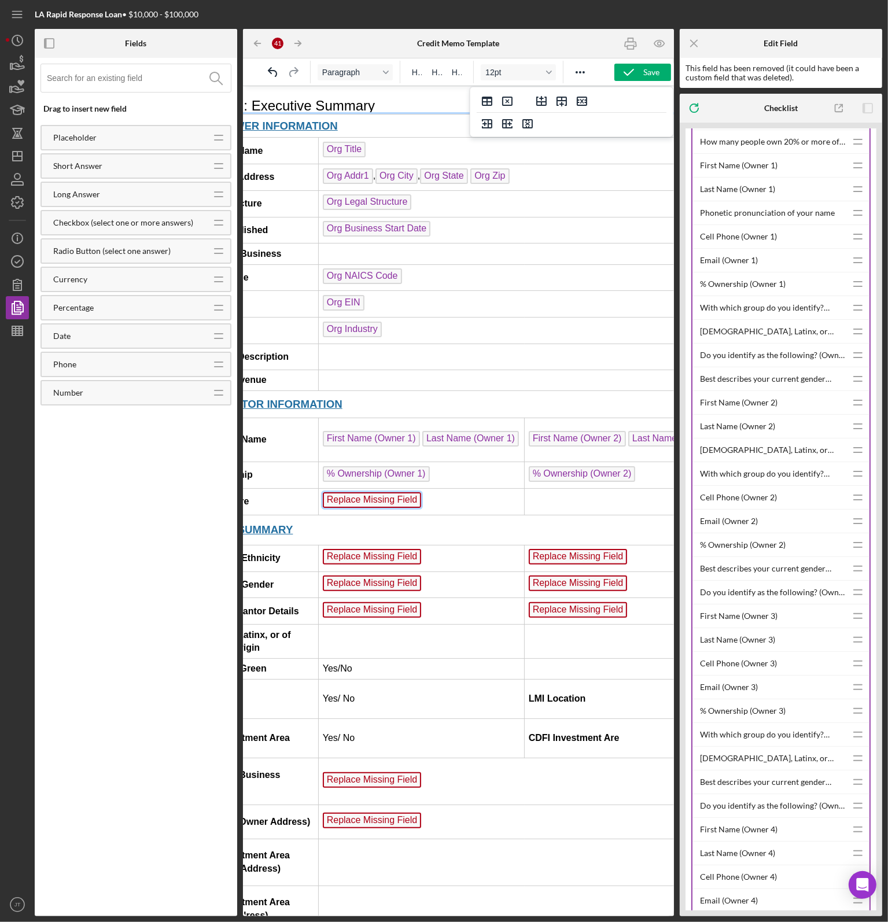
click at [337, 492] on span "Replace Missing Field" at bounding box center [371, 500] width 99 height 16
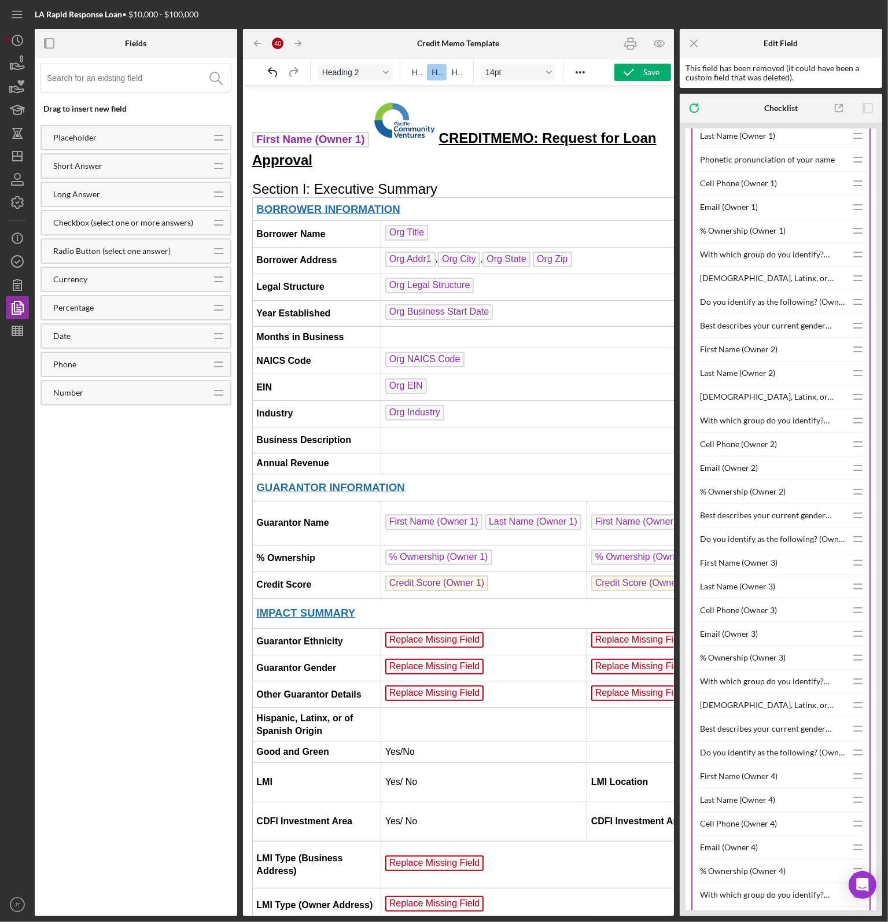
scroll to position [2488, 0]
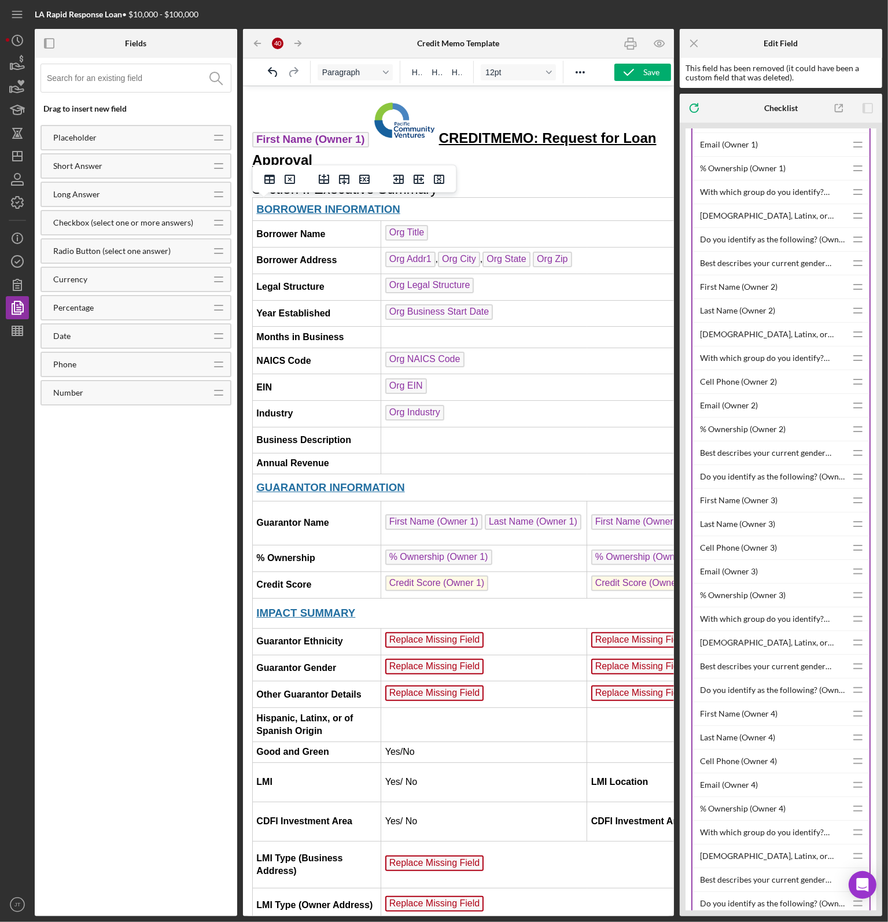
click at [494, 635] on td "Replace Missing Field" at bounding box center [484, 641] width 206 height 27
click at [485, 661] on td "Replace Missing Field" at bounding box center [484, 667] width 206 height 27
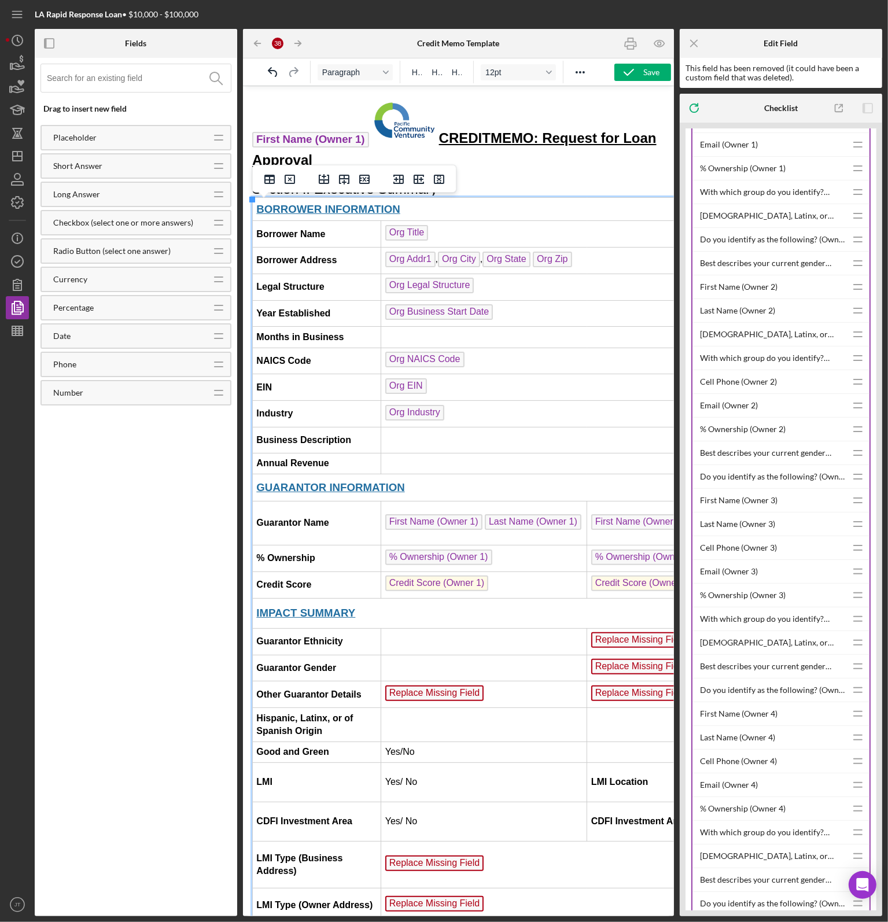
click at [479, 686] on td "Replace Missing Field ﻿" at bounding box center [484, 694] width 206 height 27
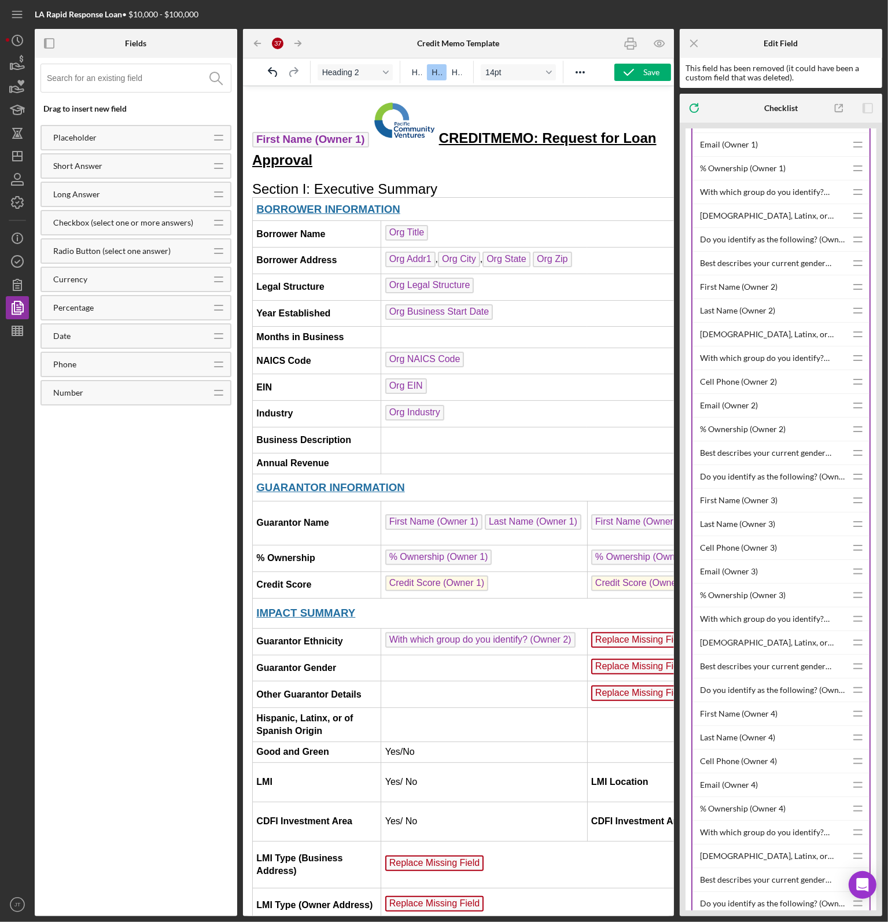
click at [527, 635] on span "With which group do you identify? (Owner 2)" at bounding box center [480, 640] width 190 height 16
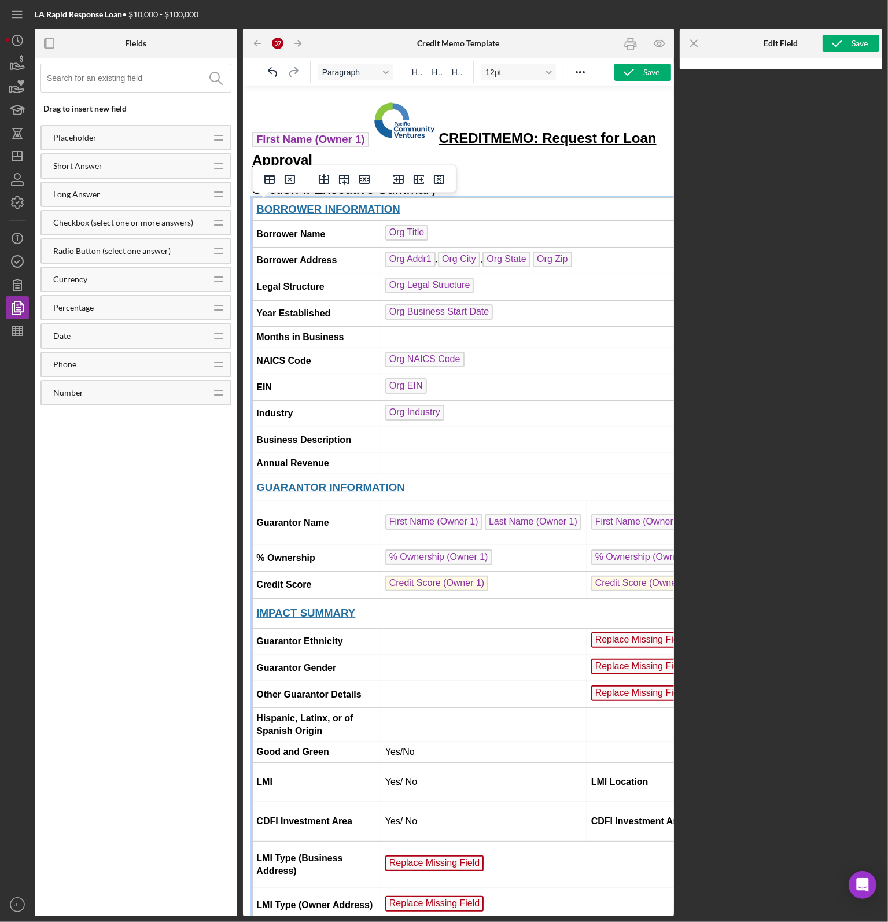
scroll to position [139, 0]
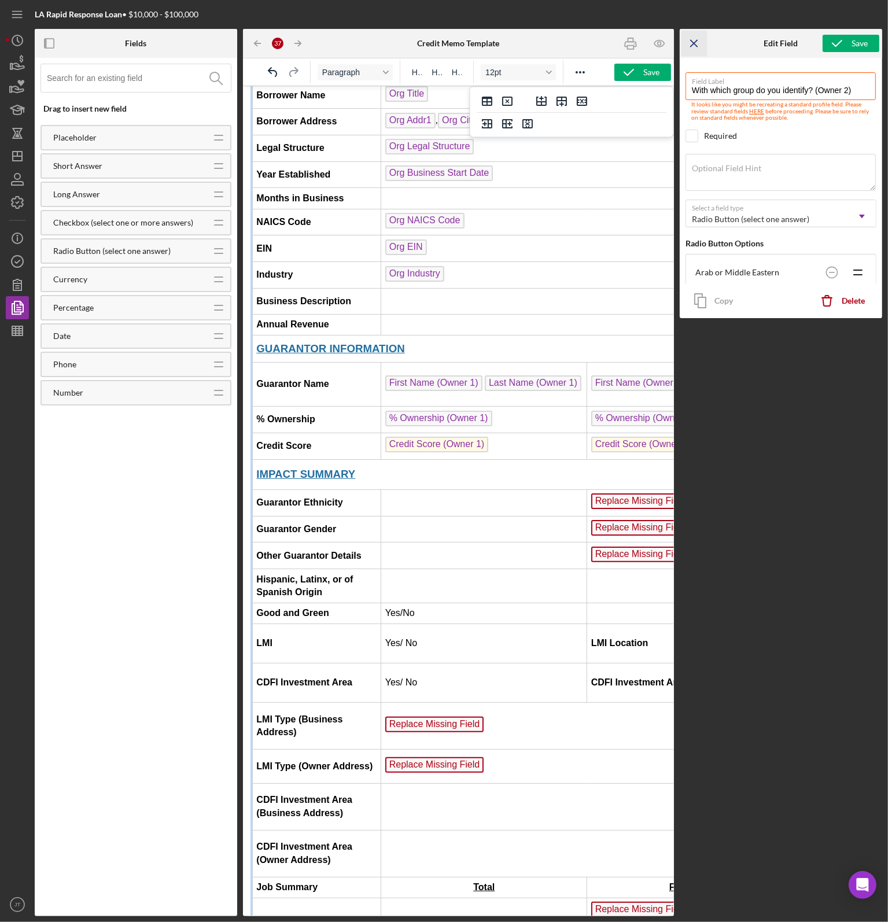
click at [697, 42] on icon "Icon/Menu Close" at bounding box center [695, 44] width 26 height 26
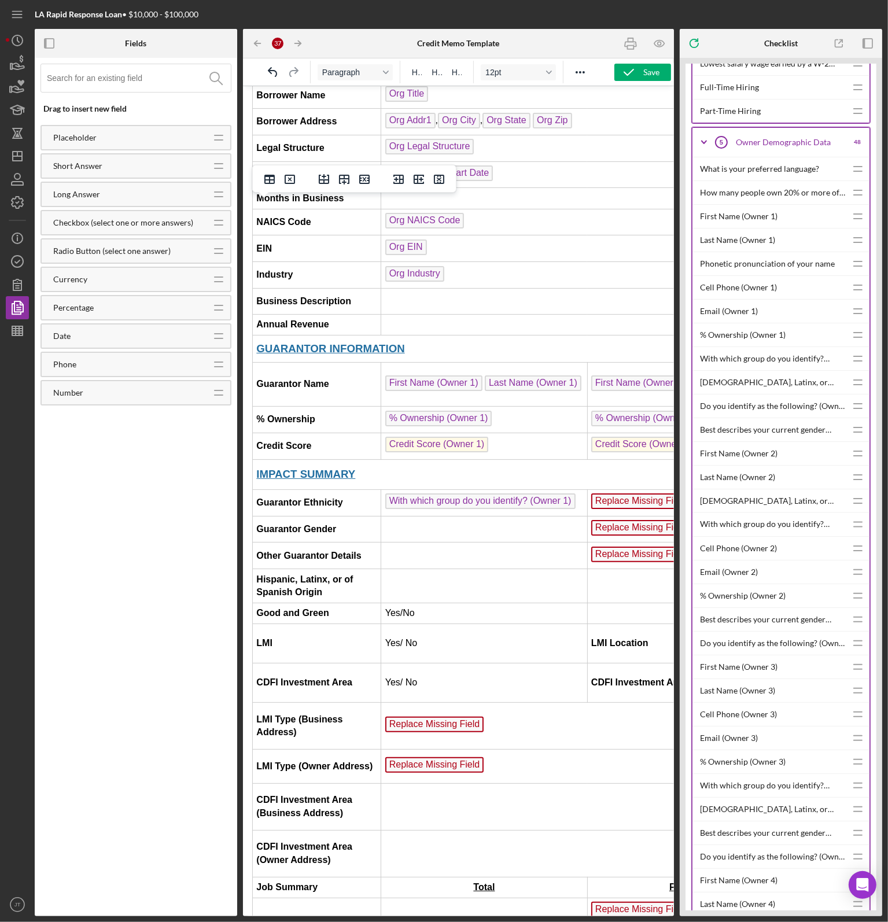
scroll to position [0, 0]
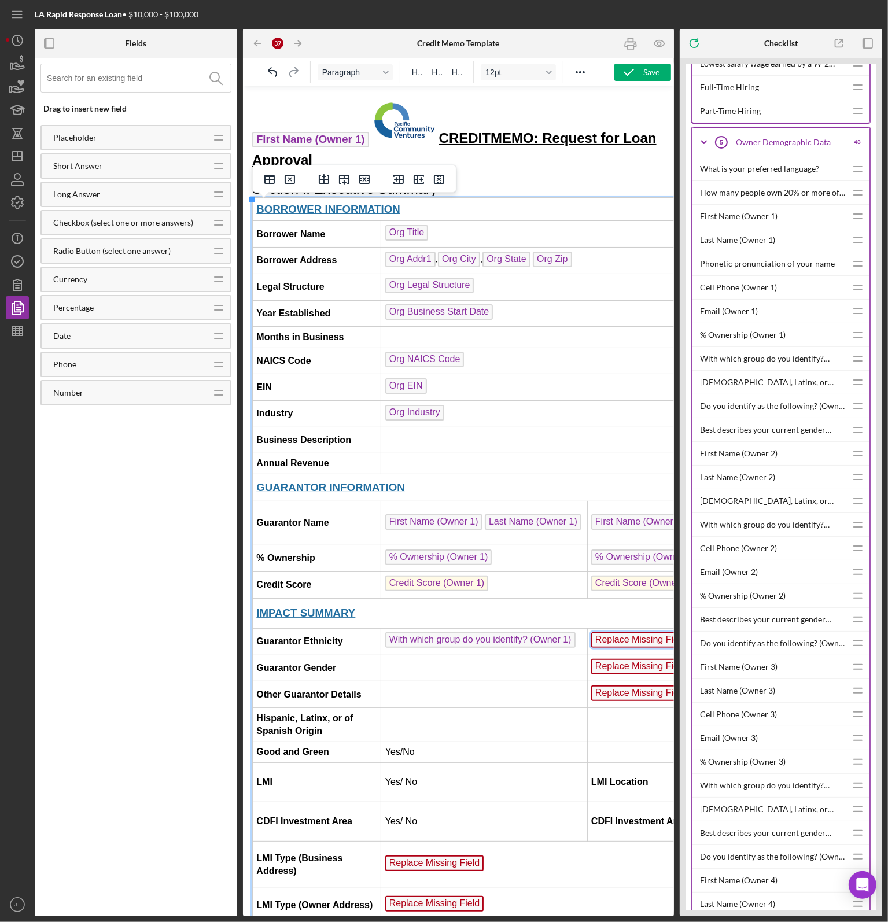
drag, startPoint x: 608, startPoint y: 622, endPoint x: 613, endPoint y: 628, distance: 7.9
click at [613, 632] on span "Replace Missing Field" at bounding box center [640, 640] width 99 height 16
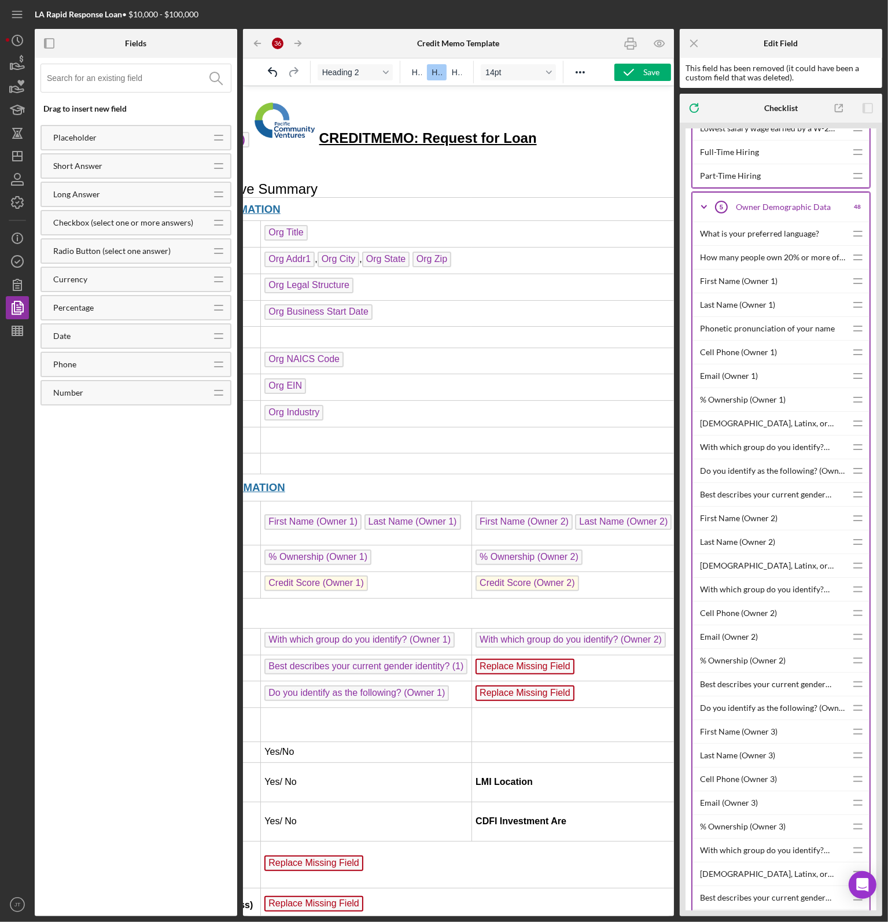
scroll to position [0, 120]
click at [520, 661] on span "Replace Missing Field" at bounding box center [524, 667] width 99 height 16
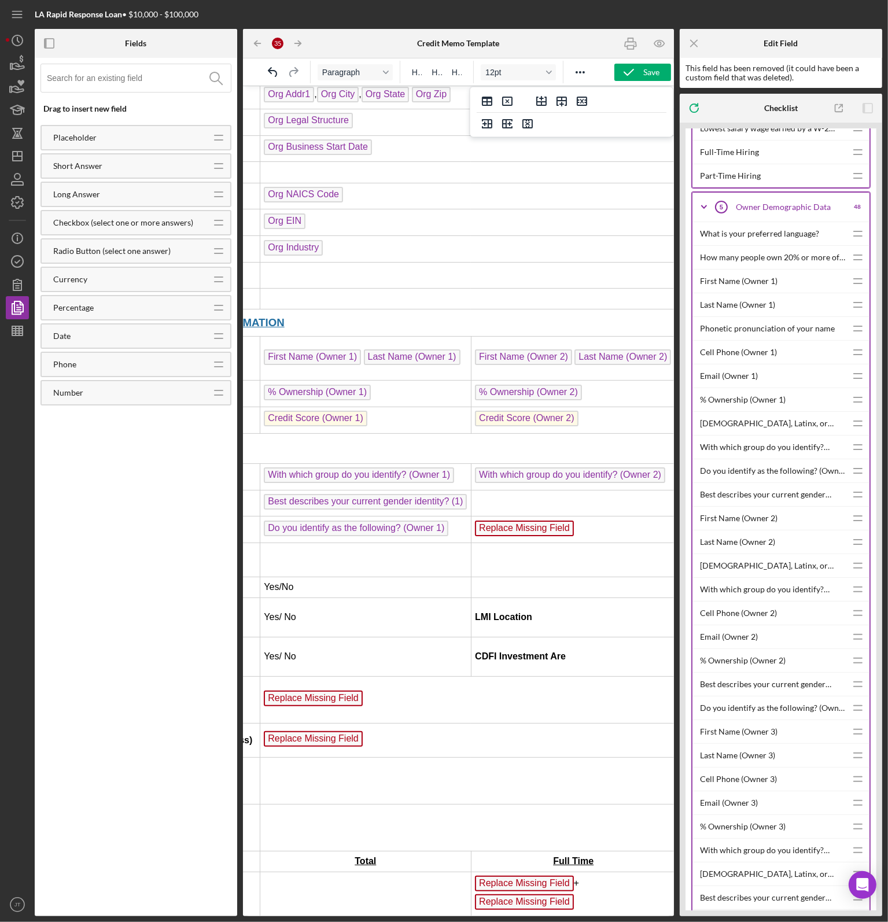
click at [524, 520] on span "Replace Missing Field" at bounding box center [524, 528] width 99 height 16
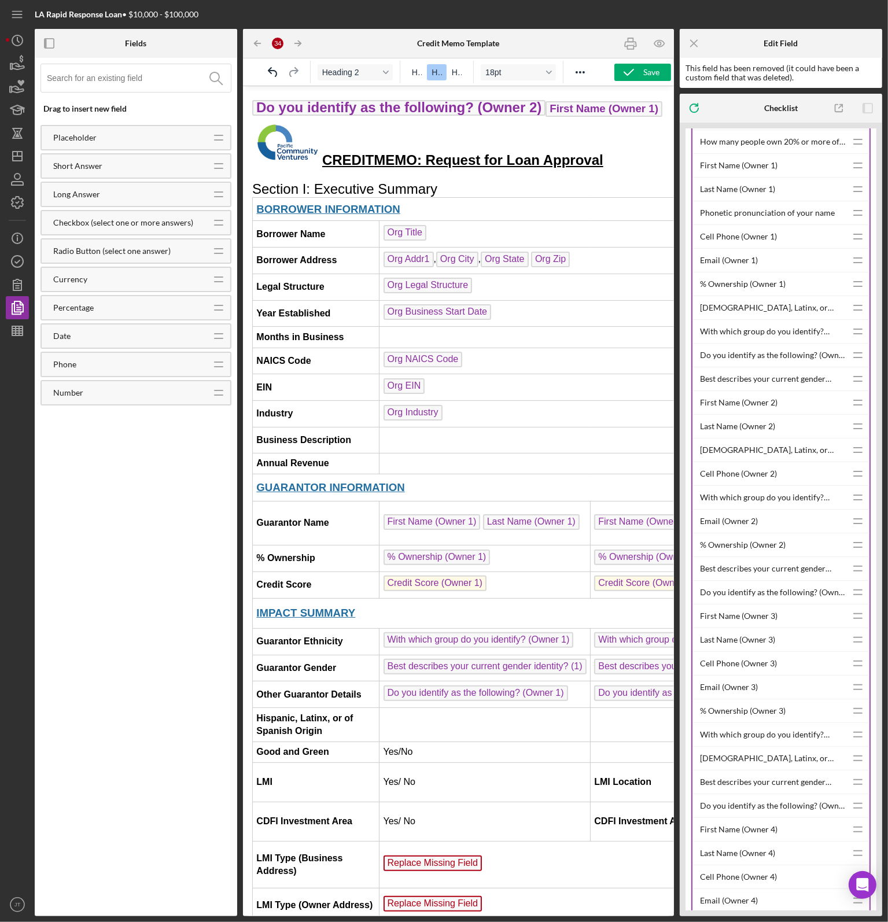
scroll to position [2430, 0]
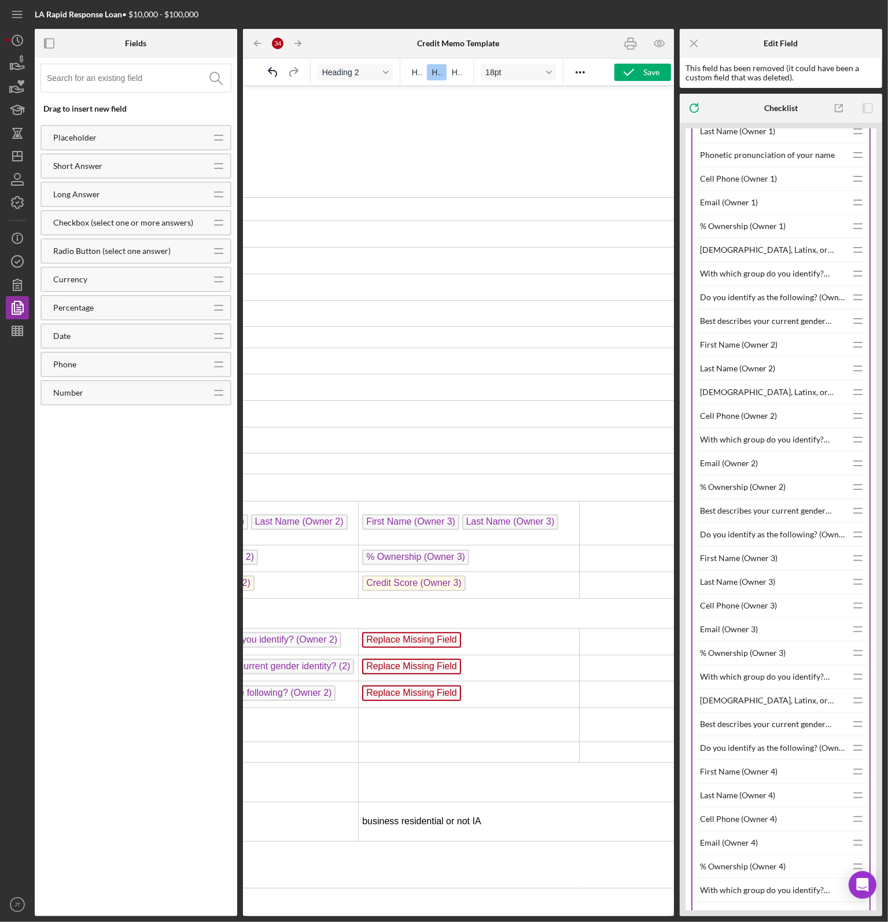
click at [487, 652] on td "Replace Missing Field" at bounding box center [468, 641] width 221 height 27
click at [477, 676] on td "Replace Missing Field" at bounding box center [467, 667] width 221 height 27
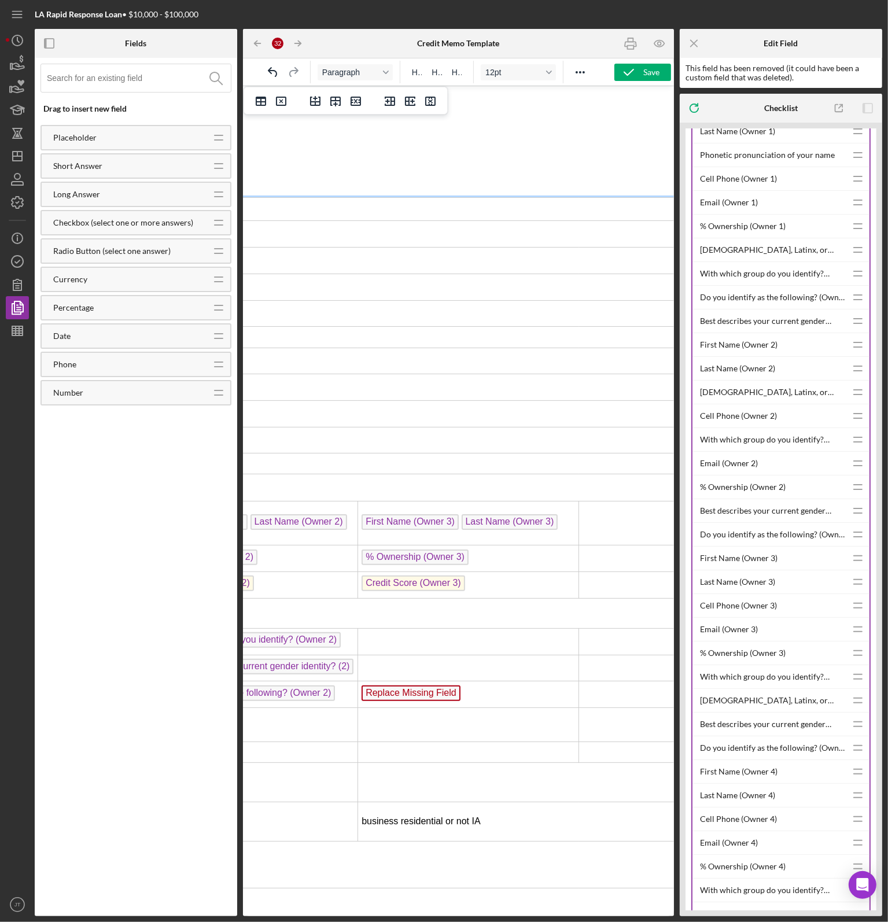
click at [481, 708] on td "Replace Missing Field ﻿" at bounding box center [467, 694] width 221 height 27
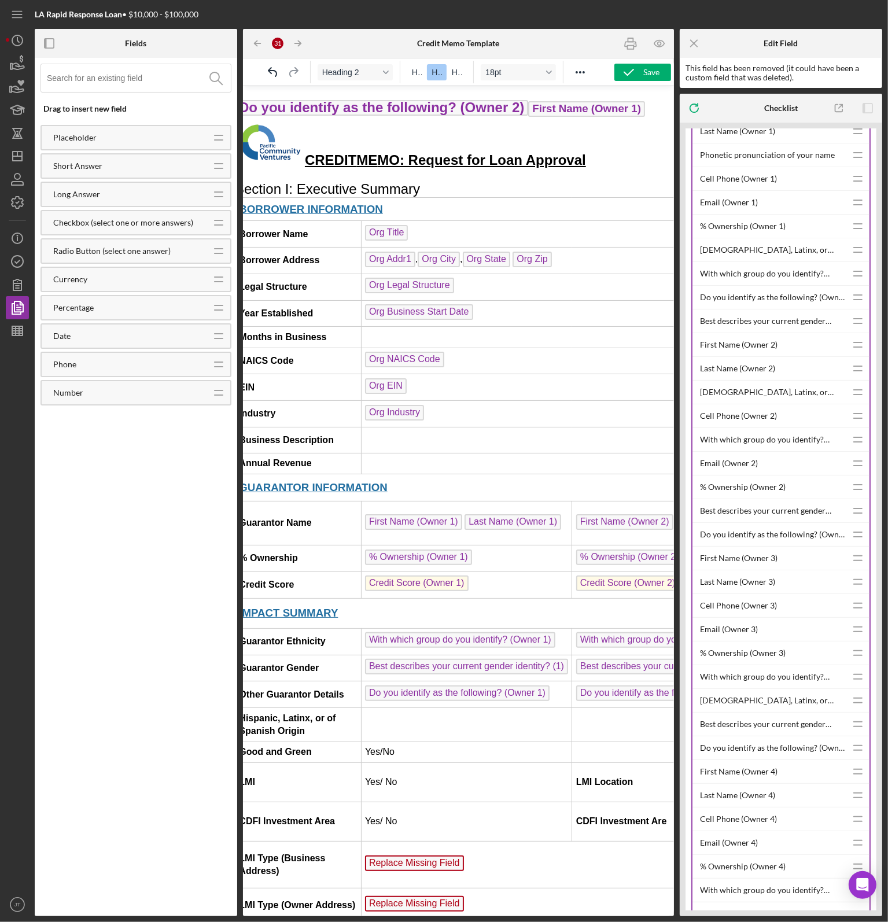
scroll to position [0, 0]
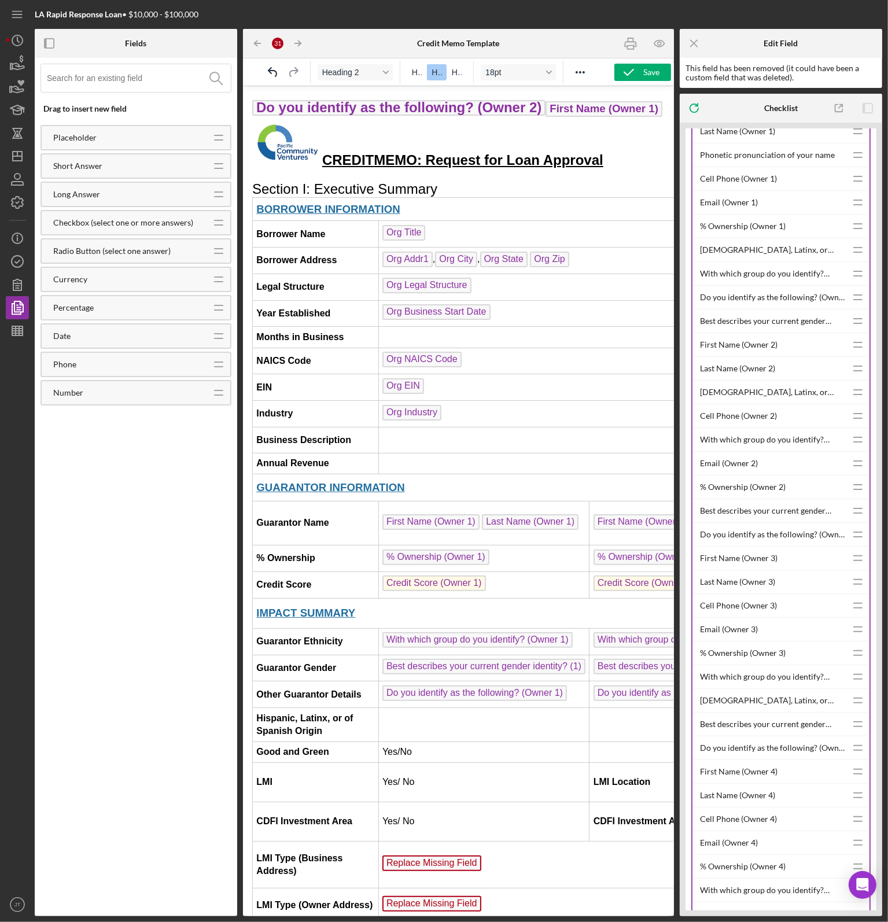
click at [407, 742] on td "Rich Text Area. Press ALT-0 for help." at bounding box center [483, 725] width 211 height 34
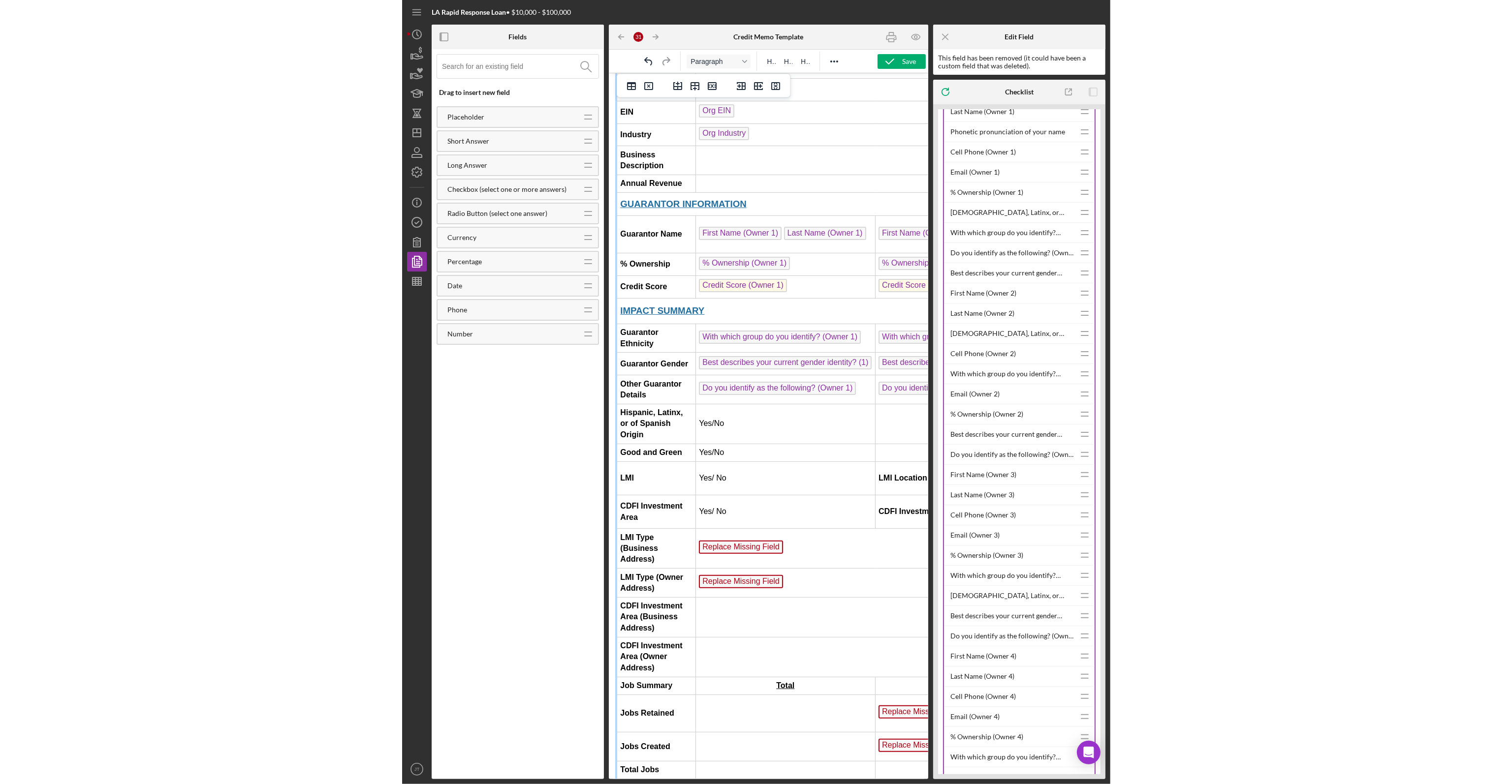
scroll to position [229, 0]
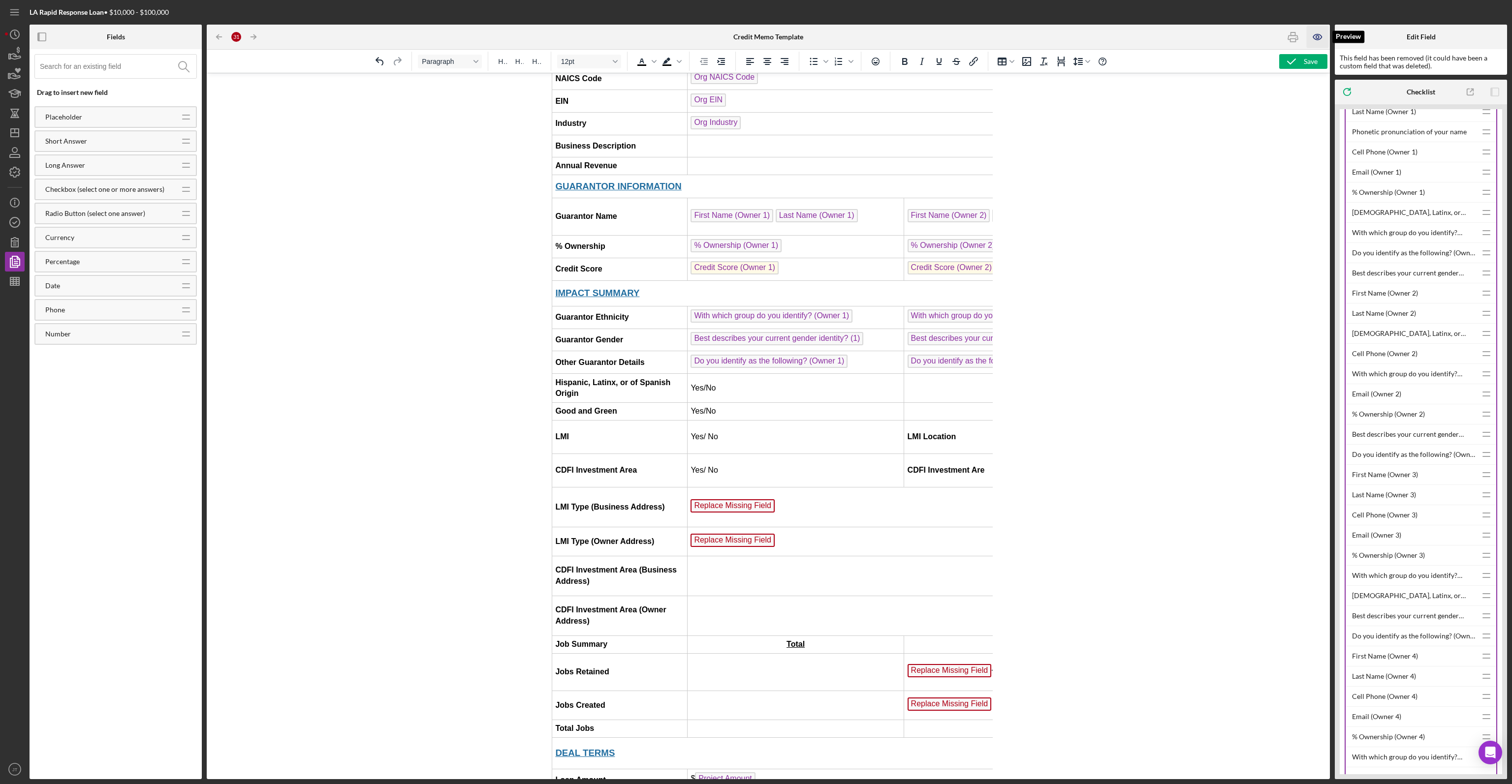
click at [755, 40] on icon "button" at bounding box center [1317, 37] width 9 height 5
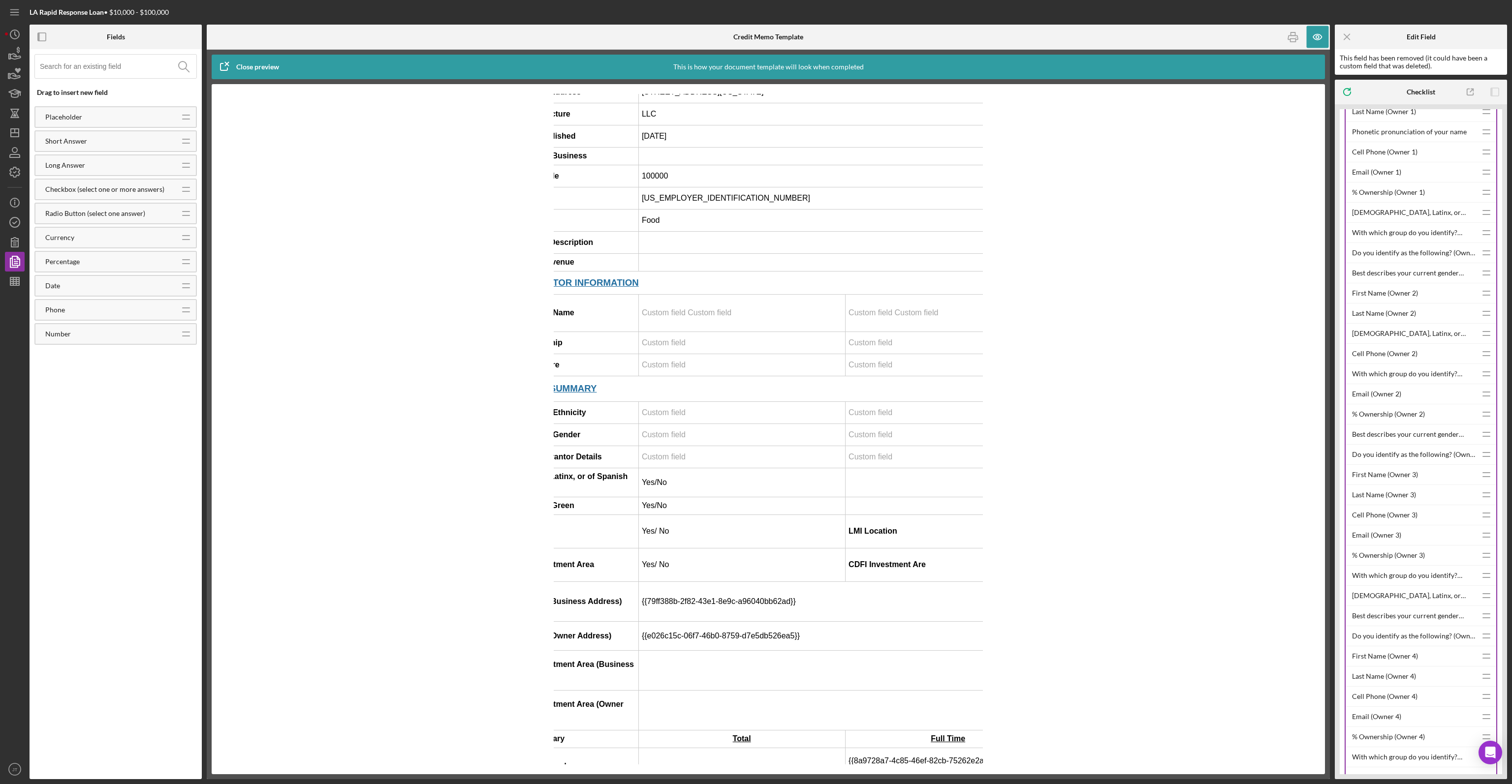
scroll to position [148, 0]
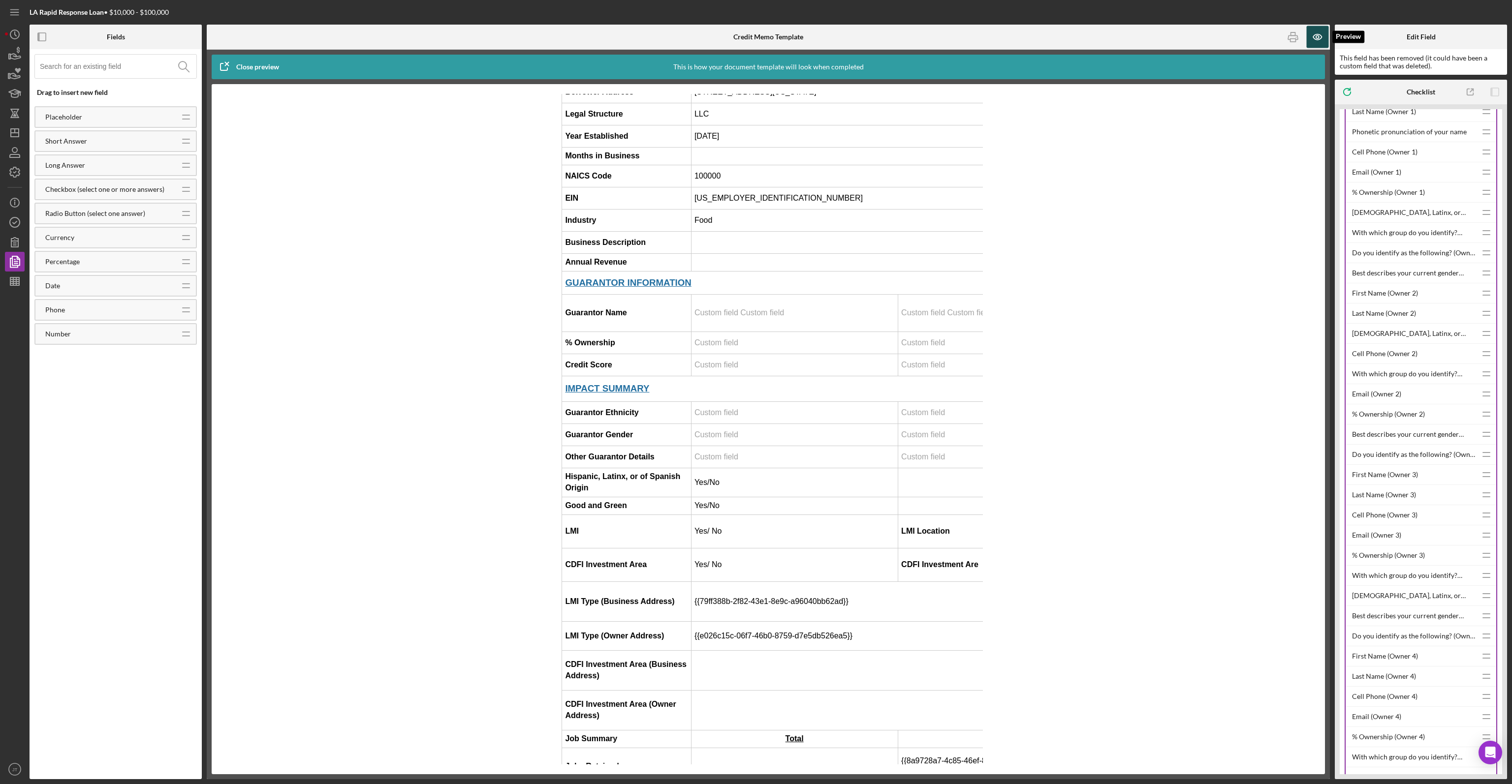
click at [755, 45] on icon "button" at bounding box center [1317, 37] width 22 height 22
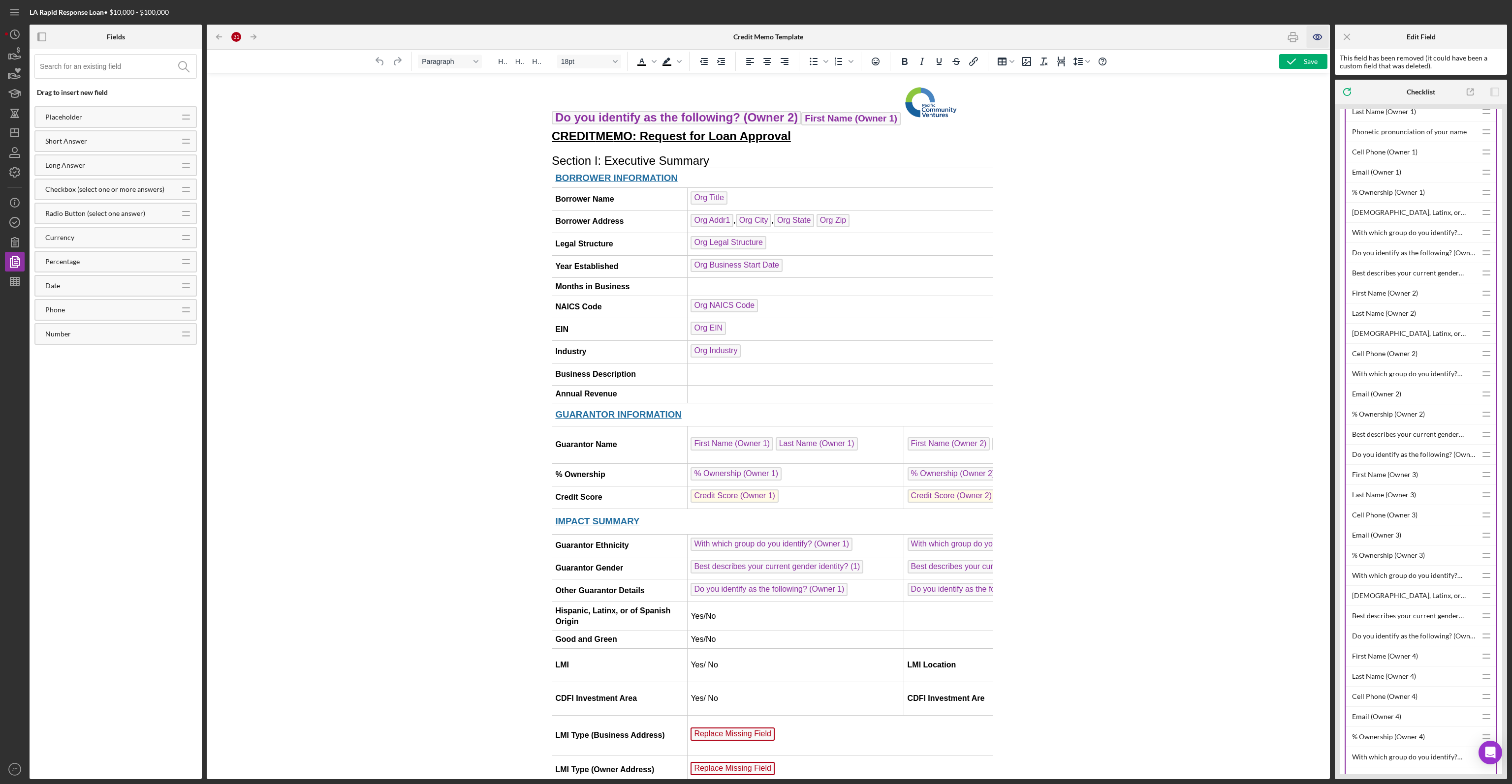
scroll to position [0, 0]
click at [755, 67] on div "Save" at bounding box center [1310, 61] width 14 height 14
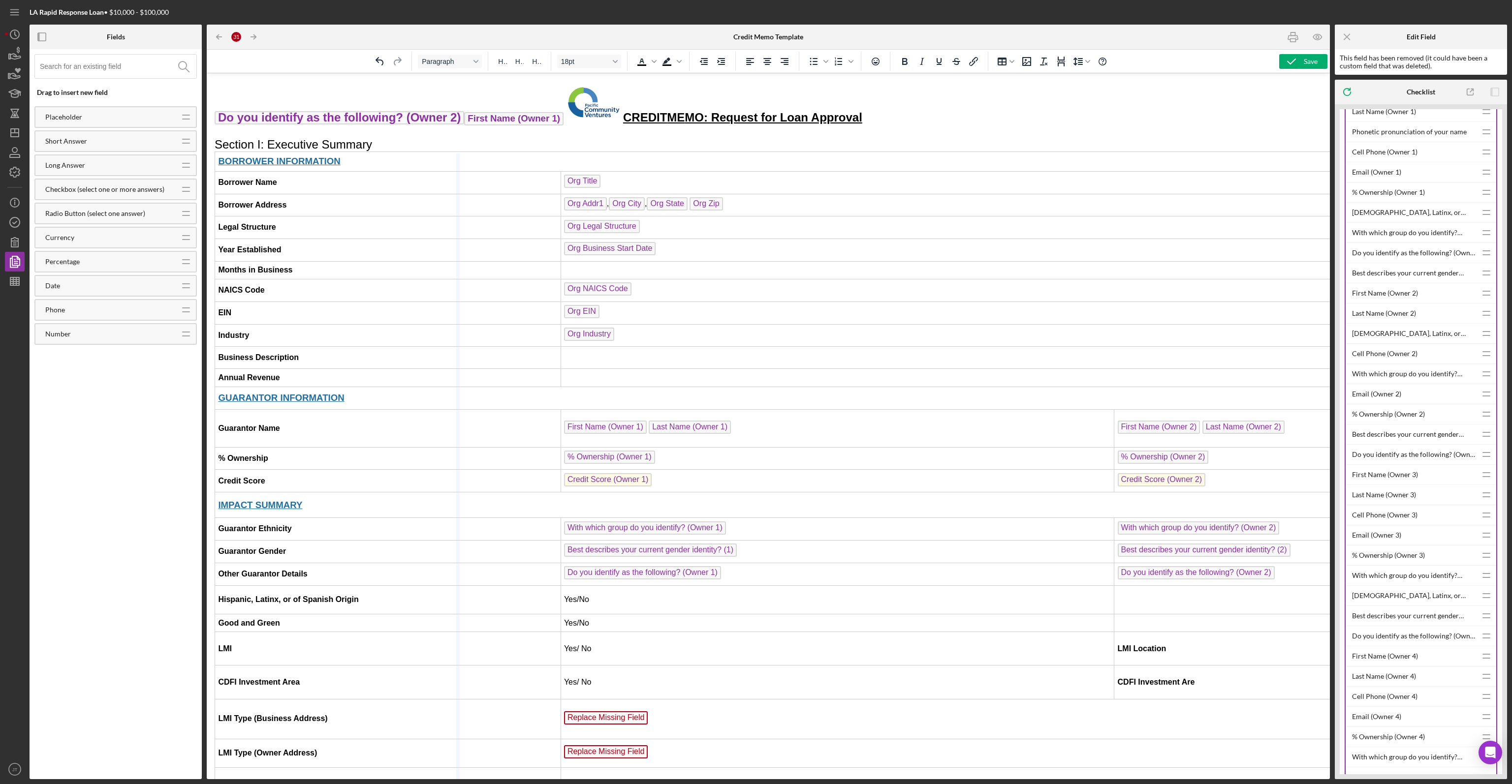
drag, startPoint x: 560, startPoint y: 184, endPoint x: 458, endPoint y: 179, distance: 102.1
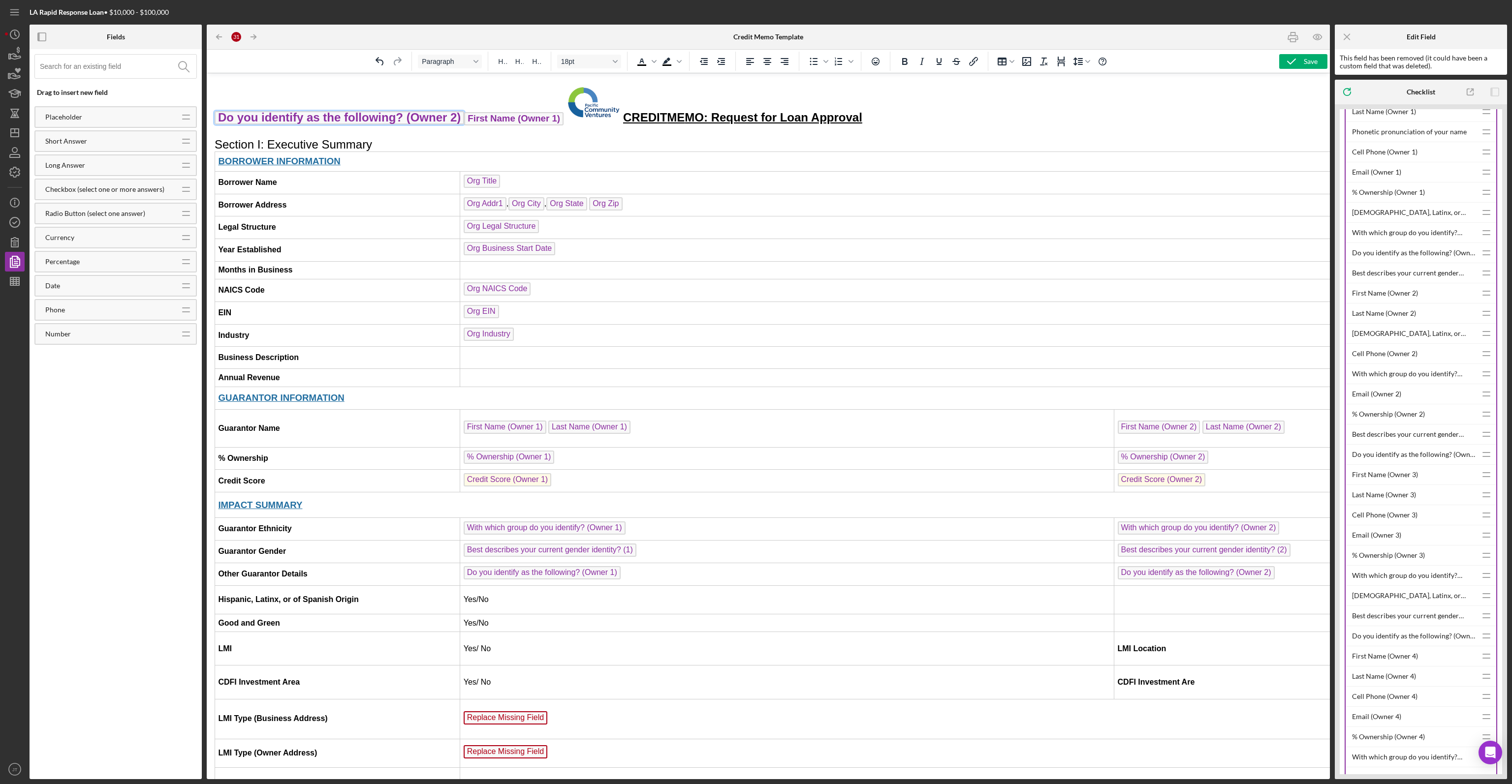
click at [386, 114] on span "Do you identify as the following? (Owner 2)" at bounding box center [338, 118] width 249 height 14
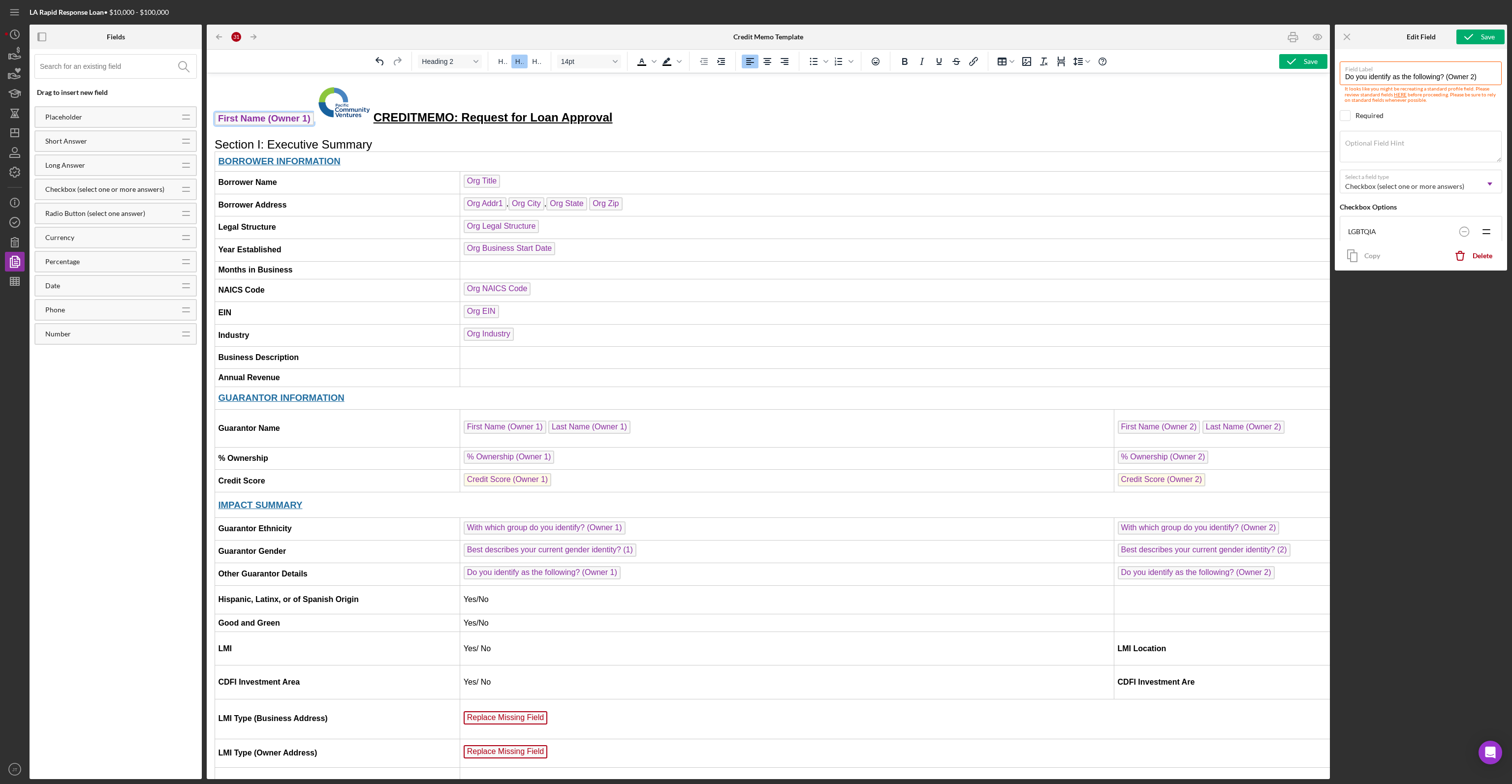
click at [274, 122] on span "First Name (Owner 1)" at bounding box center [264, 119] width 99 height 14
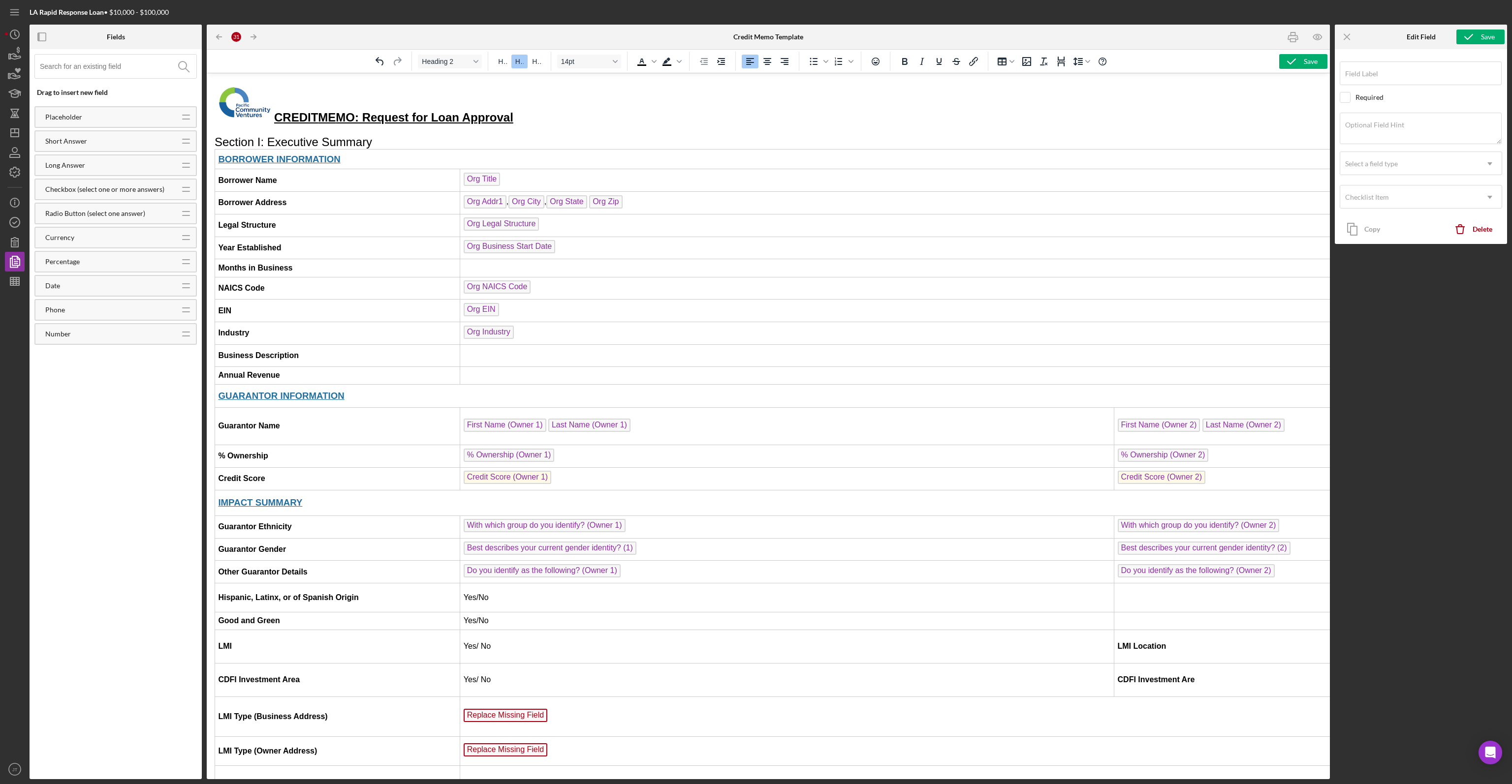
type input "First Name (Owner 1)"
checkbox input "true"
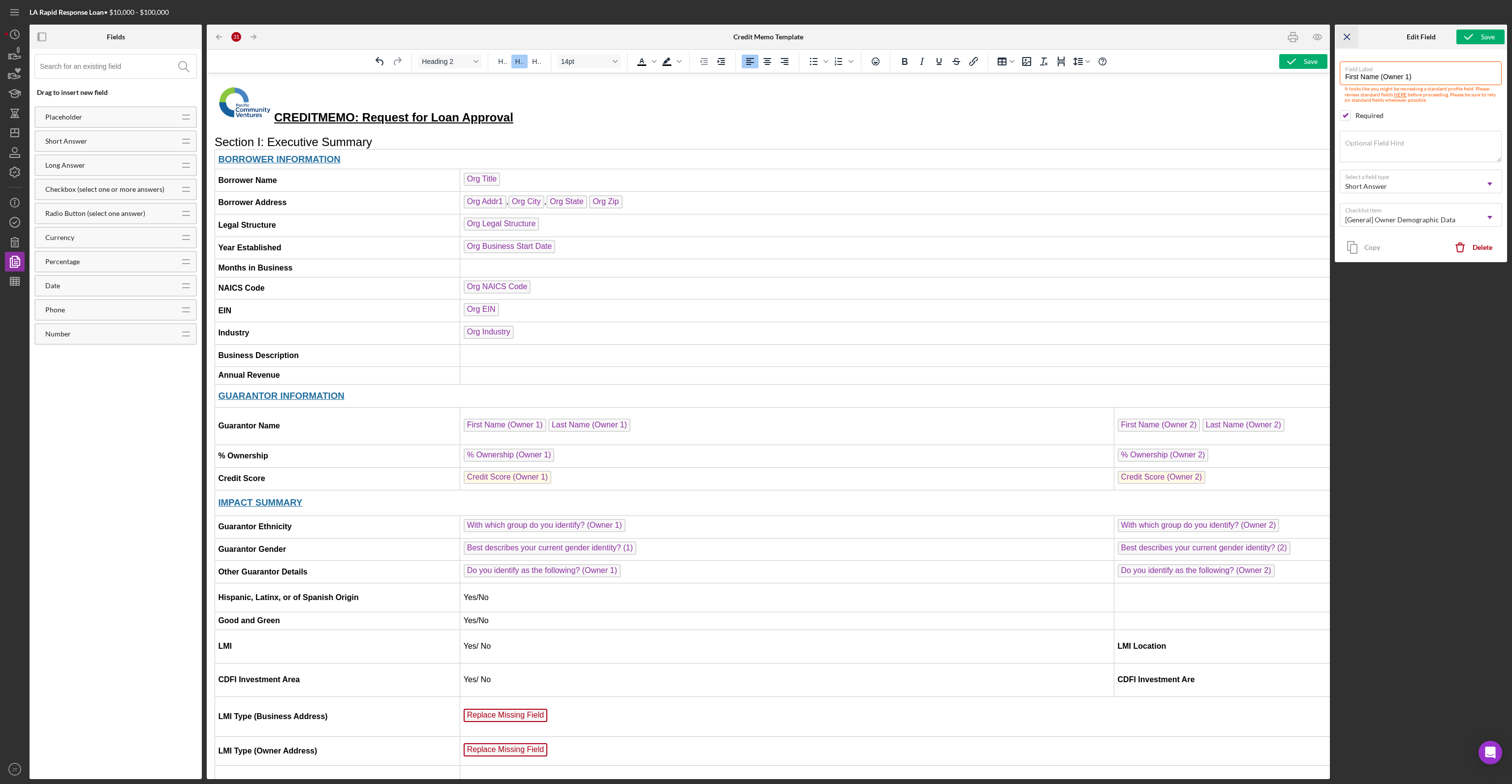
click at [755, 39] on line "button" at bounding box center [1346, 37] width 5 height 5
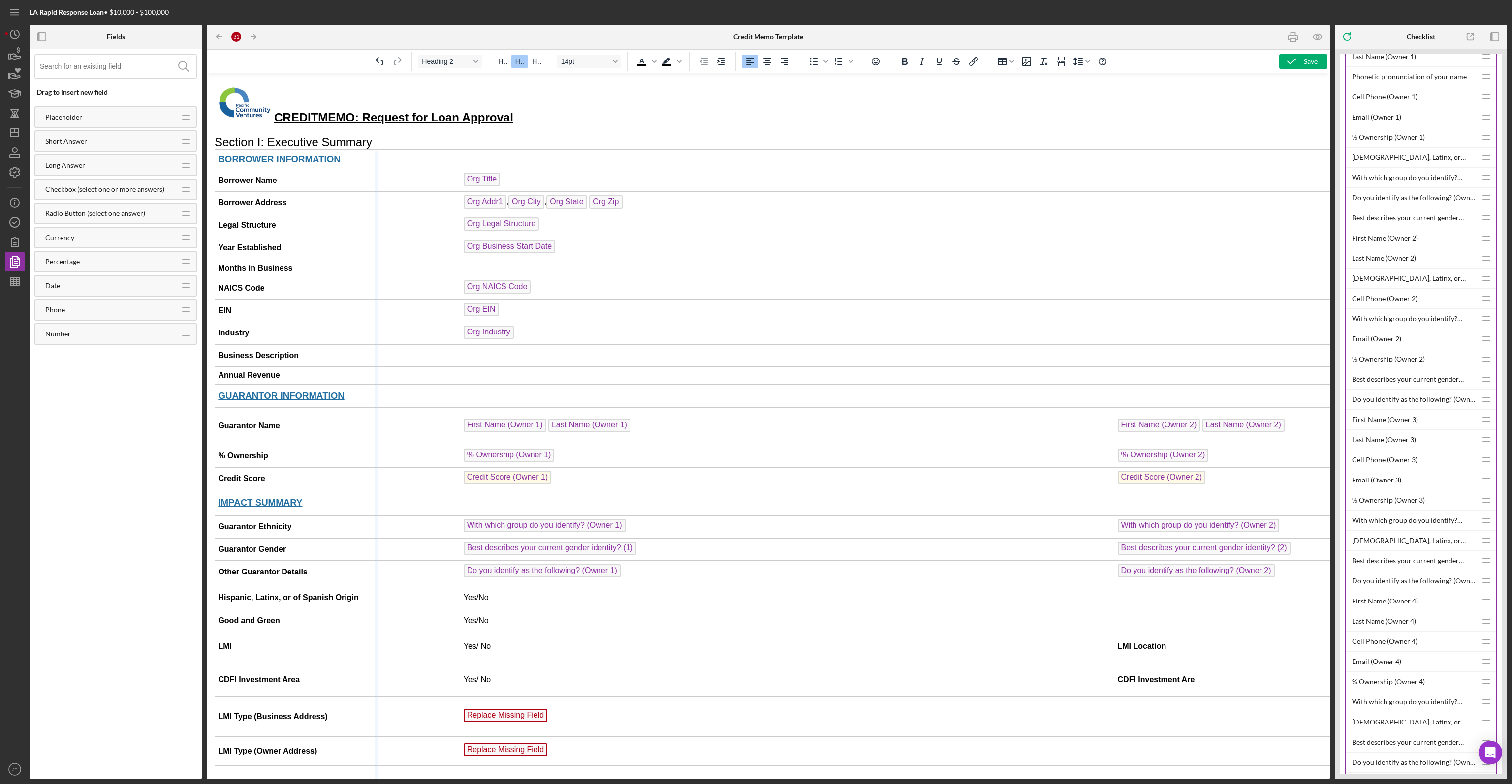
drag, startPoint x: 458, startPoint y: 183, endPoint x: 374, endPoint y: 191, distance: 84.4
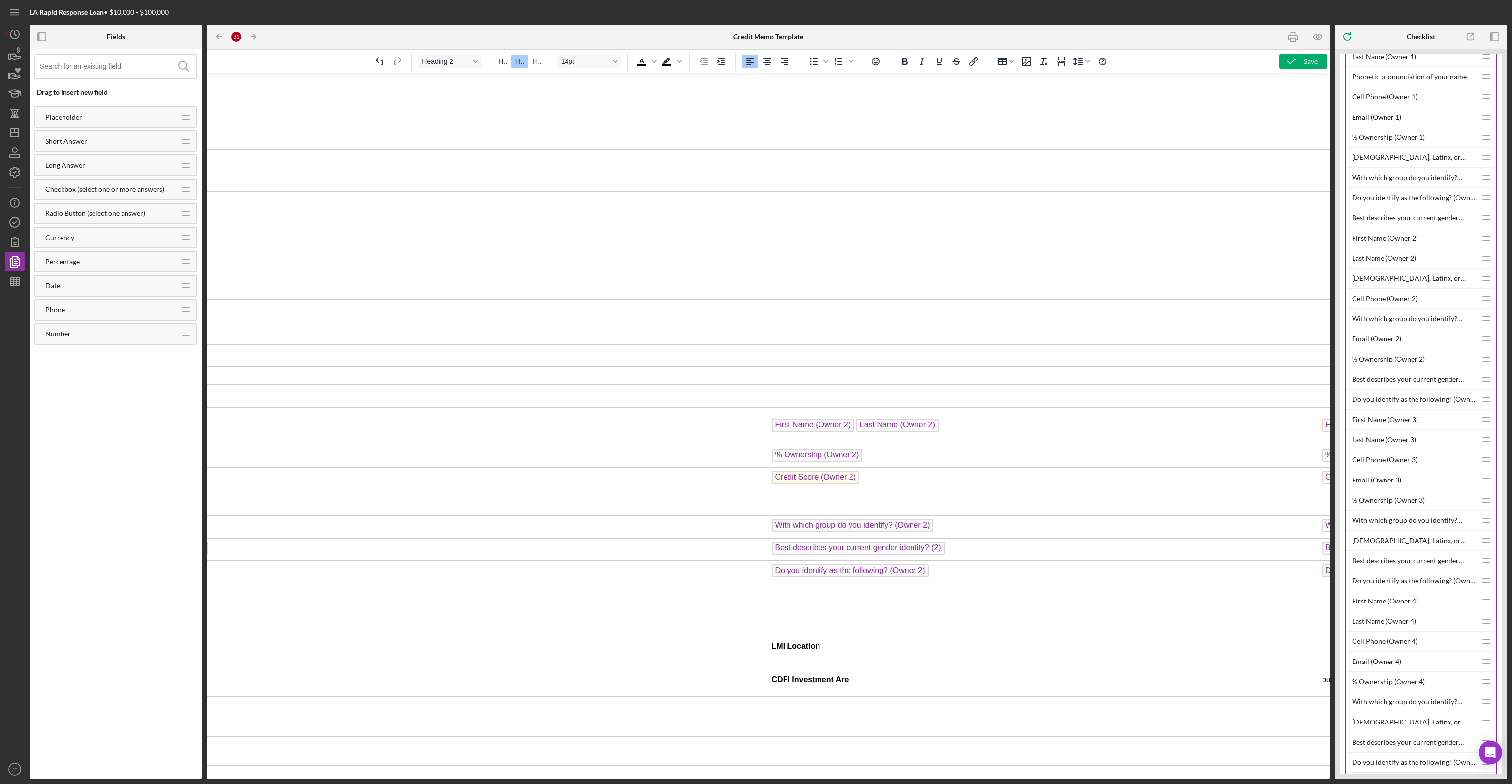
scroll to position [0, 346]
drag, startPoint x: 763, startPoint y: 411, endPoint x: 246, endPoint y: 391, distance: 517.4
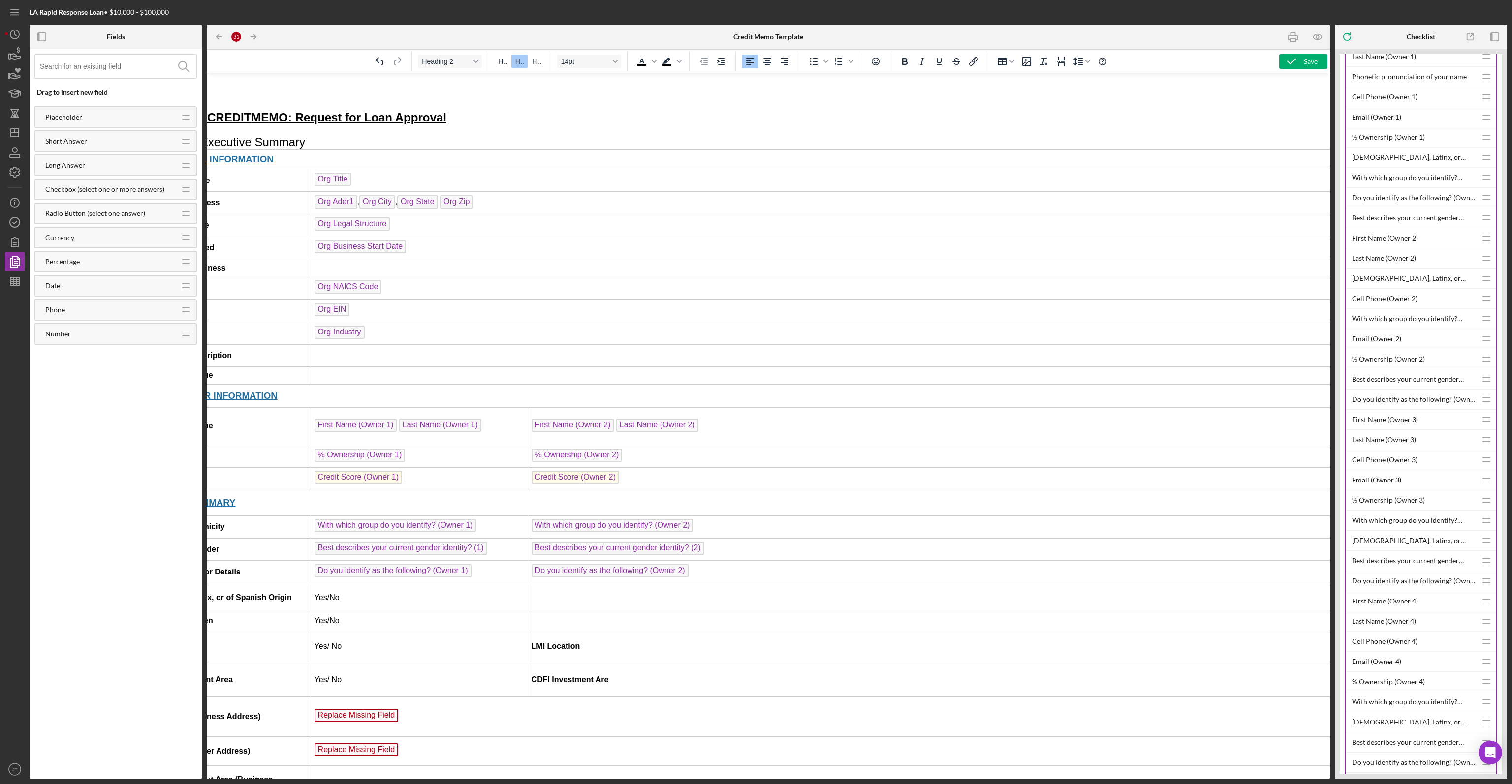
scroll to position [0, 66]
drag, startPoint x: 526, startPoint y: 409, endPoint x: 500, endPoint y: 413, distance: 26.3
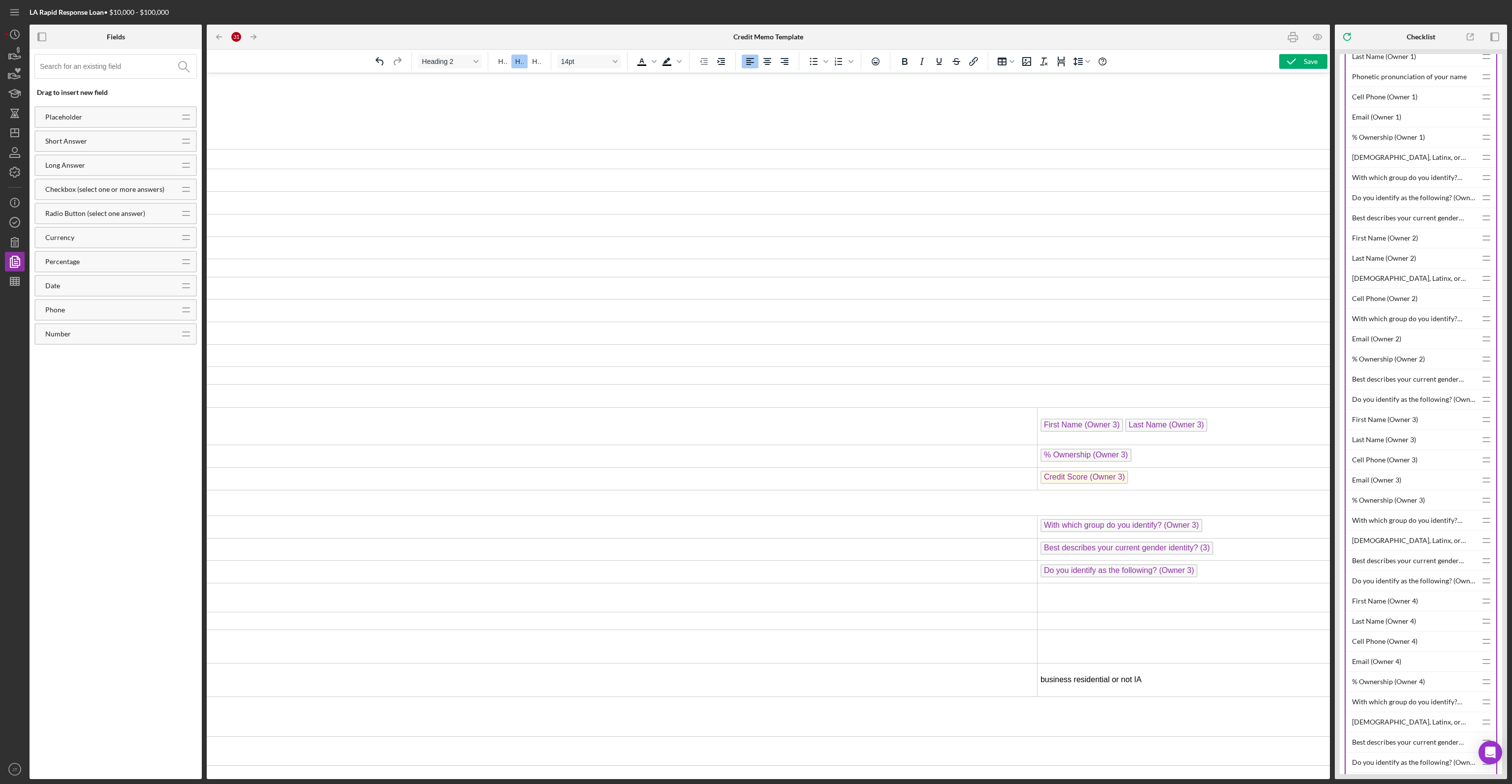
scroll to position [0, 628]
drag, startPoint x: 1026, startPoint y: 435, endPoint x: 267, endPoint y: 421, distance: 759.1
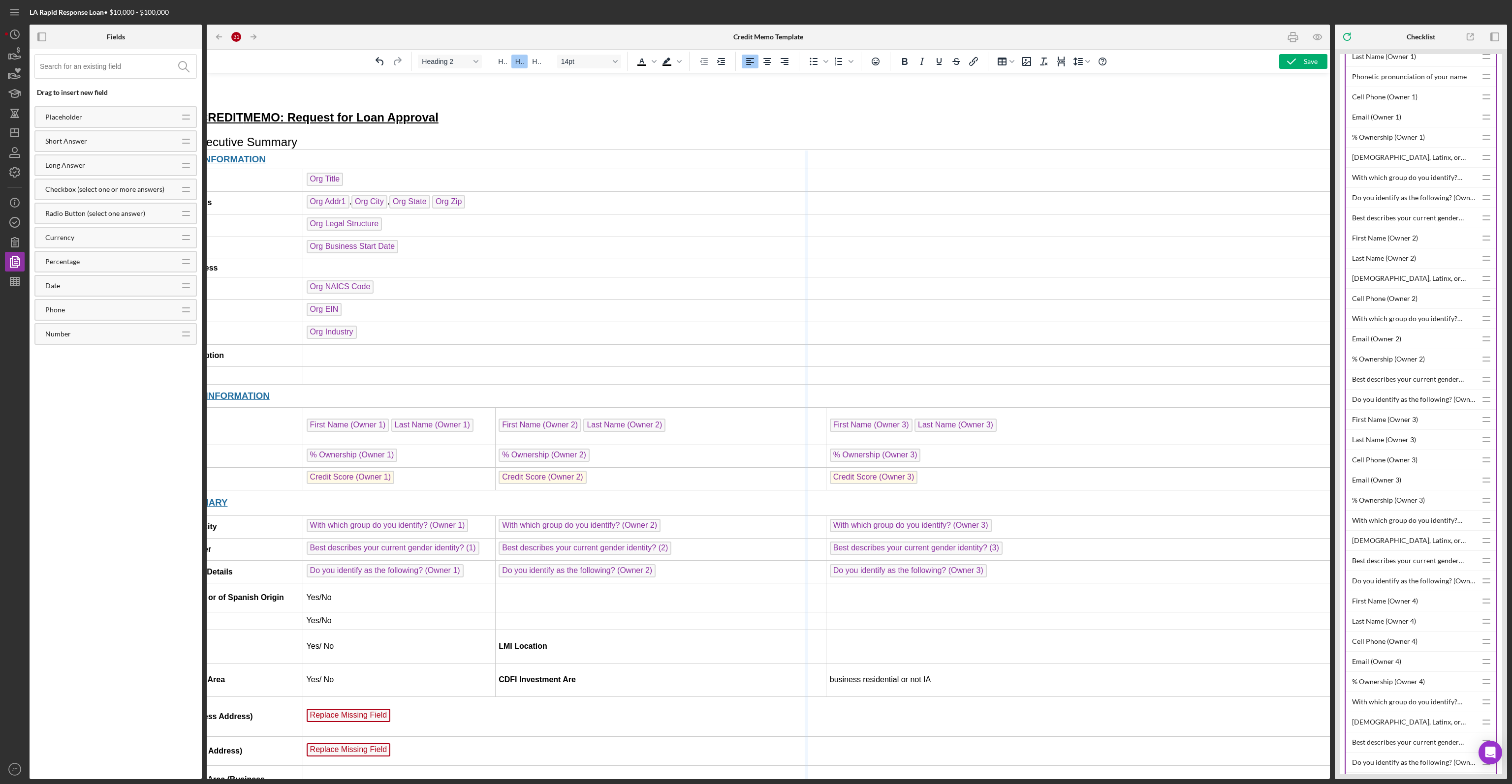
scroll to position [0, 75]
drag, startPoint x: 819, startPoint y: 414, endPoint x: 705, endPoint y: 418, distance: 114.1
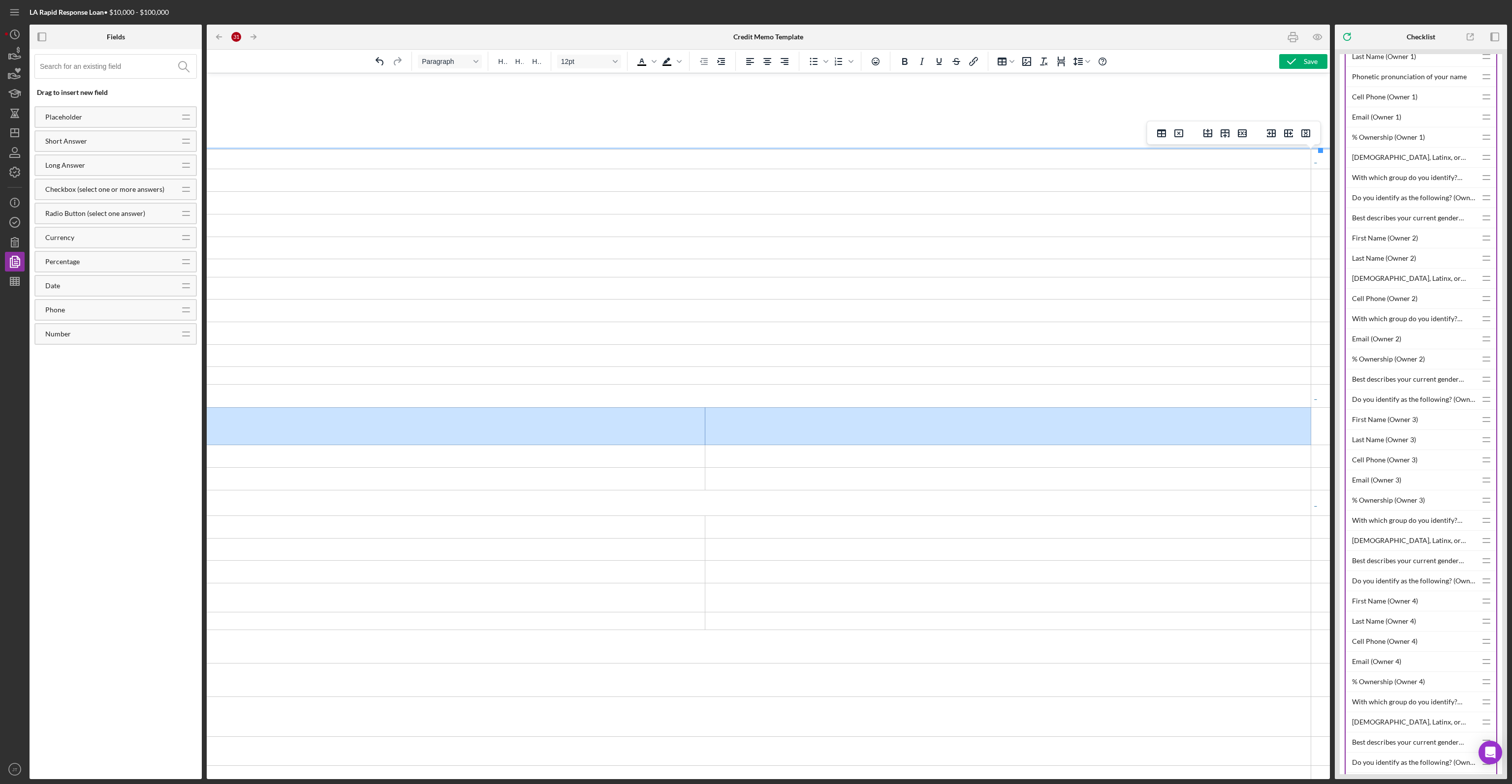
drag, startPoint x: 695, startPoint y: 422, endPoint x: 453, endPoint y: 406, distance: 242.5
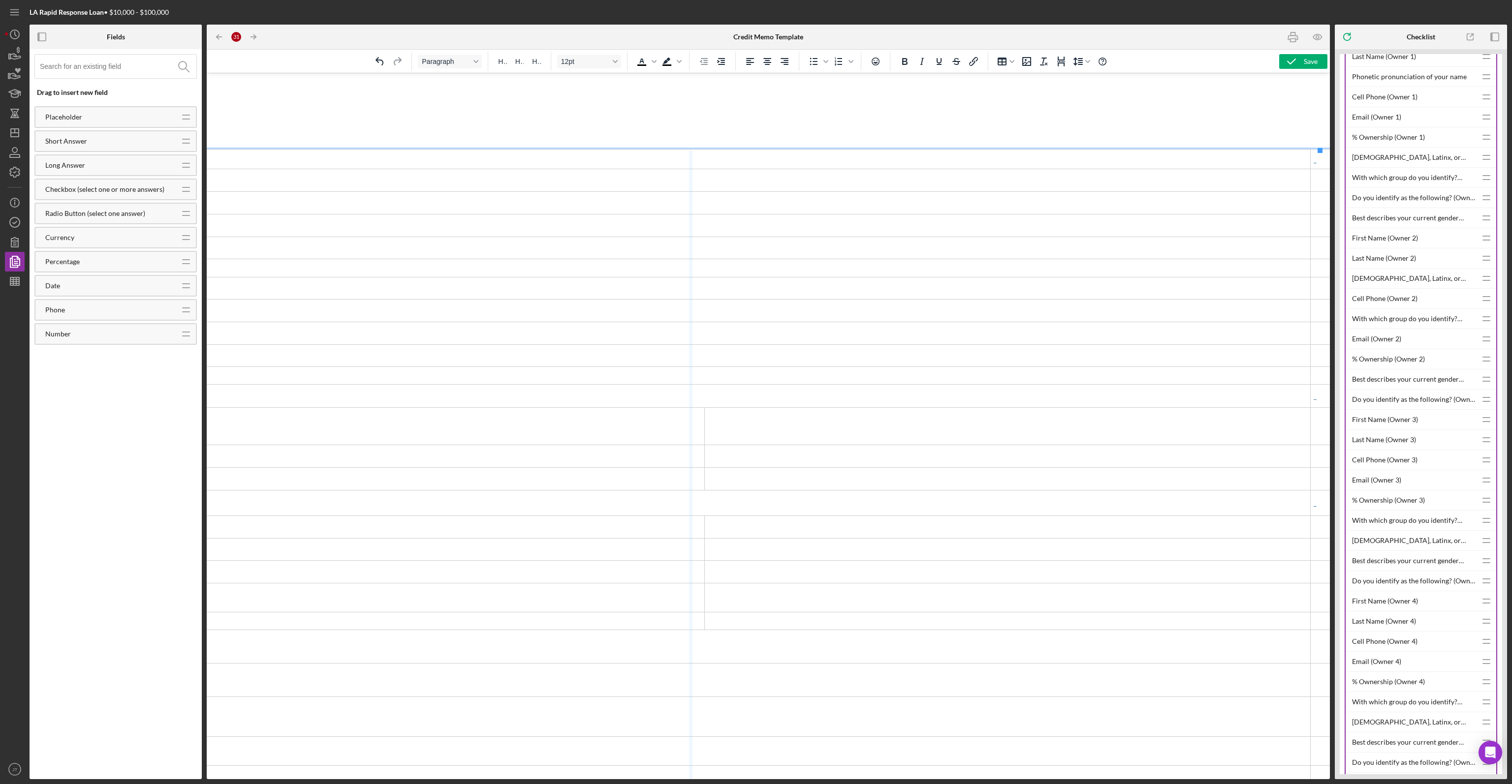
scroll to position [0, 1565]
drag, startPoint x: 691, startPoint y: 424, endPoint x: 334, endPoint y: 397, distance: 358.0
drag, startPoint x: 1293, startPoint y: 421, endPoint x: 836, endPoint y: 417, distance: 457.0
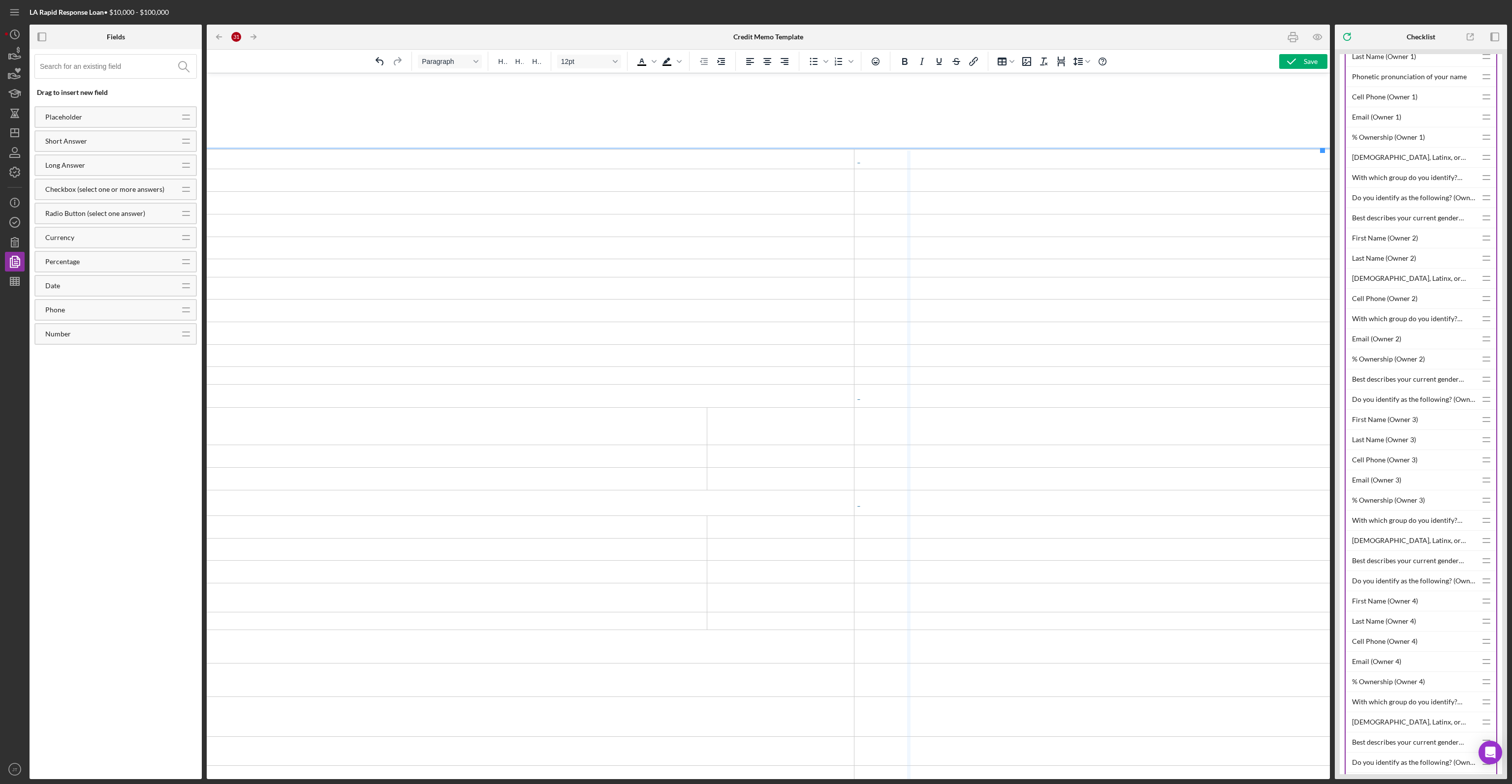
drag, startPoint x: 1321, startPoint y: 411, endPoint x: 892, endPoint y: 430, distance: 429.4
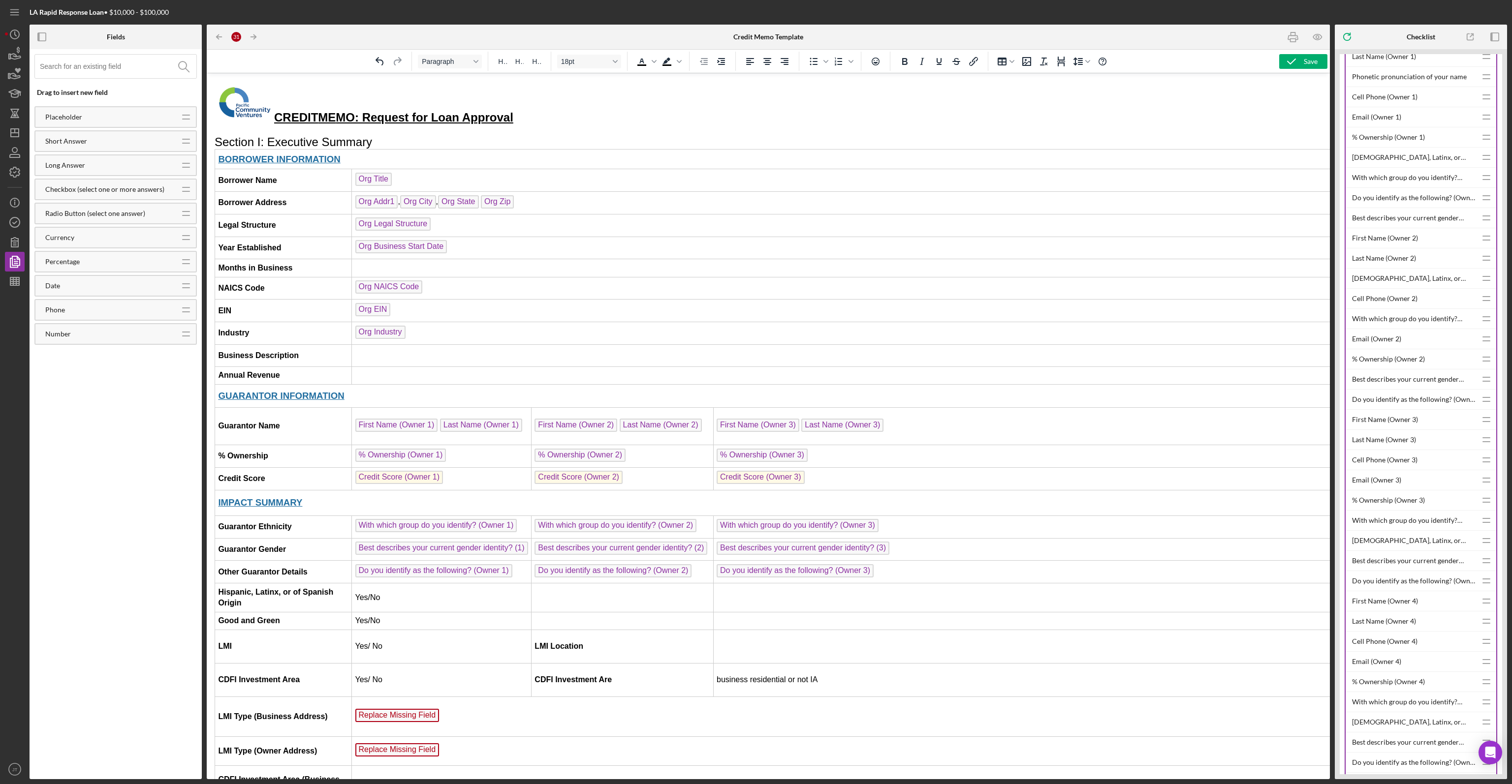
click at [755, 162] on td "BORROWER INFORMATION" at bounding box center [1147, 159] width 1864 height 20
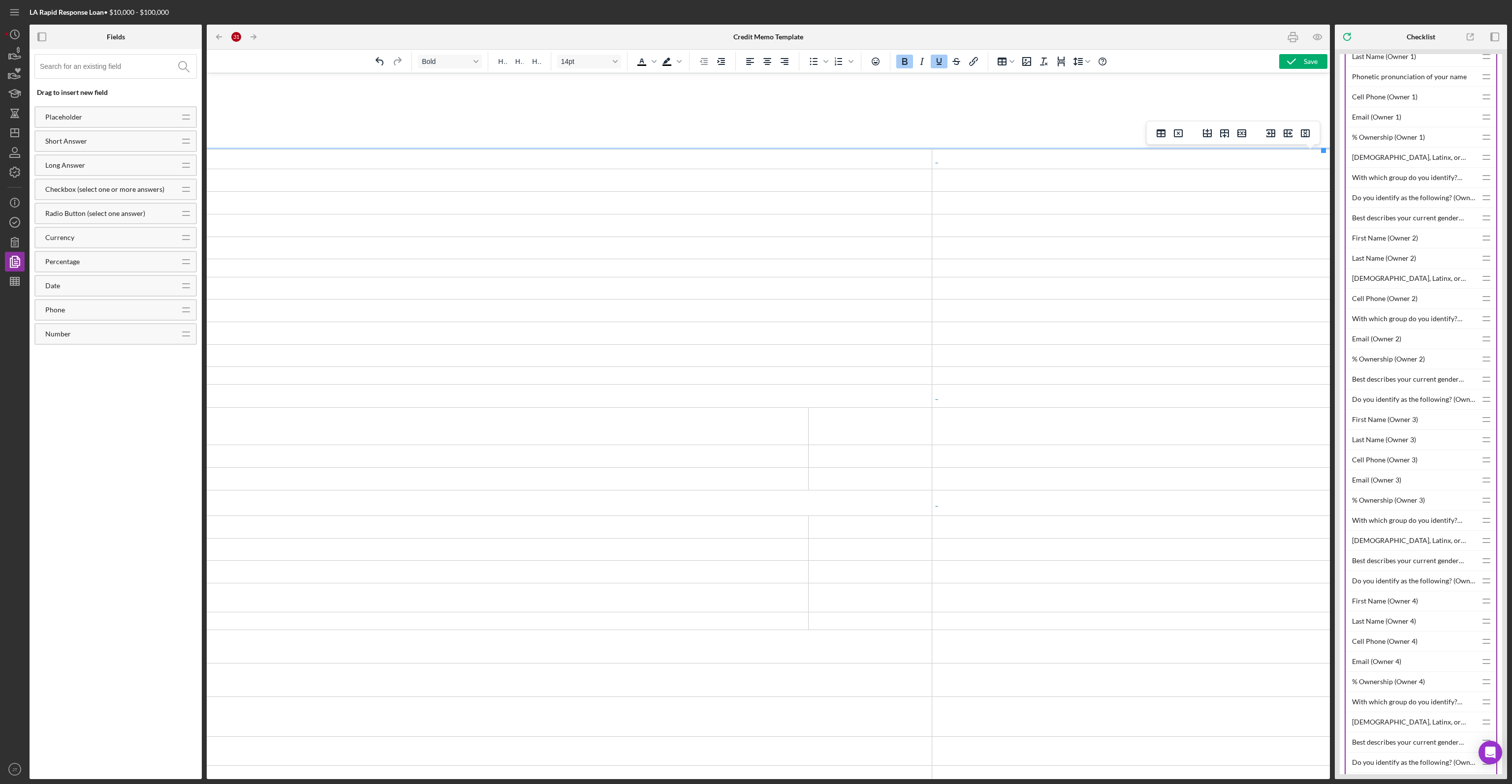
scroll to position [0, 1150]
click at [755, 167] on td "Rich Text Area. Press ALT-0 for help." at bounding box center [1132, 159] width 406 height 20
click at [755, 394] on td "Rich Text Area. Press ALT-0 for help." at bounding box center [1134, 396] width 406 height 23
click at [755, 501] on td "Rich Text Area. Press ALT-0 for help." at bounding box center [1134, 503] width 406 height 26
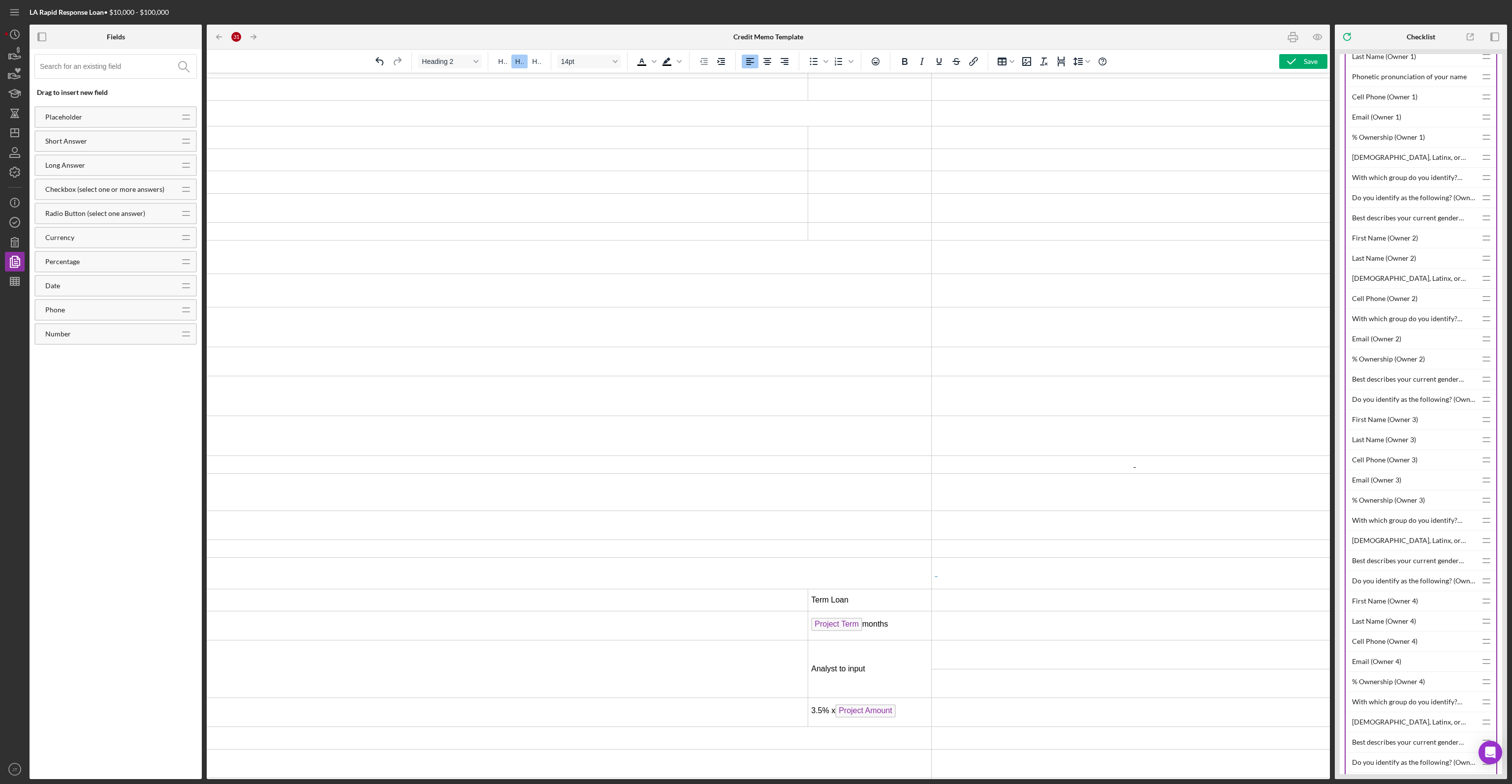
scroll to position [394, 1147]
click at [755, 562] on td "Rich Text Area. Press ALT-0 for help." at bounding box center [1134, 569] width 406 height 31
click at [755, 313] on td "Rich Text Area. Press ALT-0 for help." at bounding box center [1134, 313] width 406 height 18
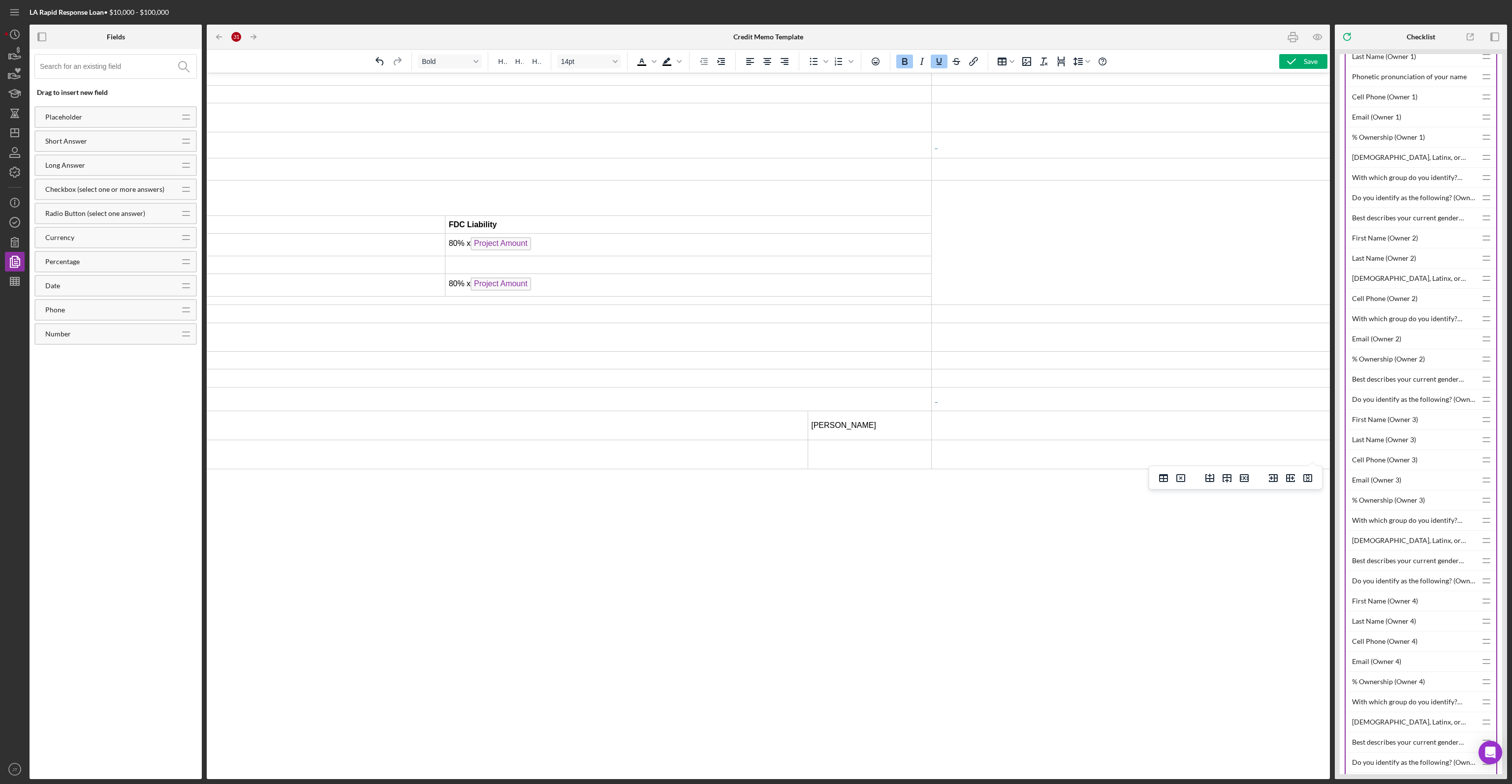
click at [755, 142] on td "Rich Text Area. Press ALT-0 for help." at bounding box center [1134, 145] width 406 height 26
click at [755, 395] on td "Rich Text Area. Press ALT-0 for help." at bounding box center [1134, 399] width 406 height 24
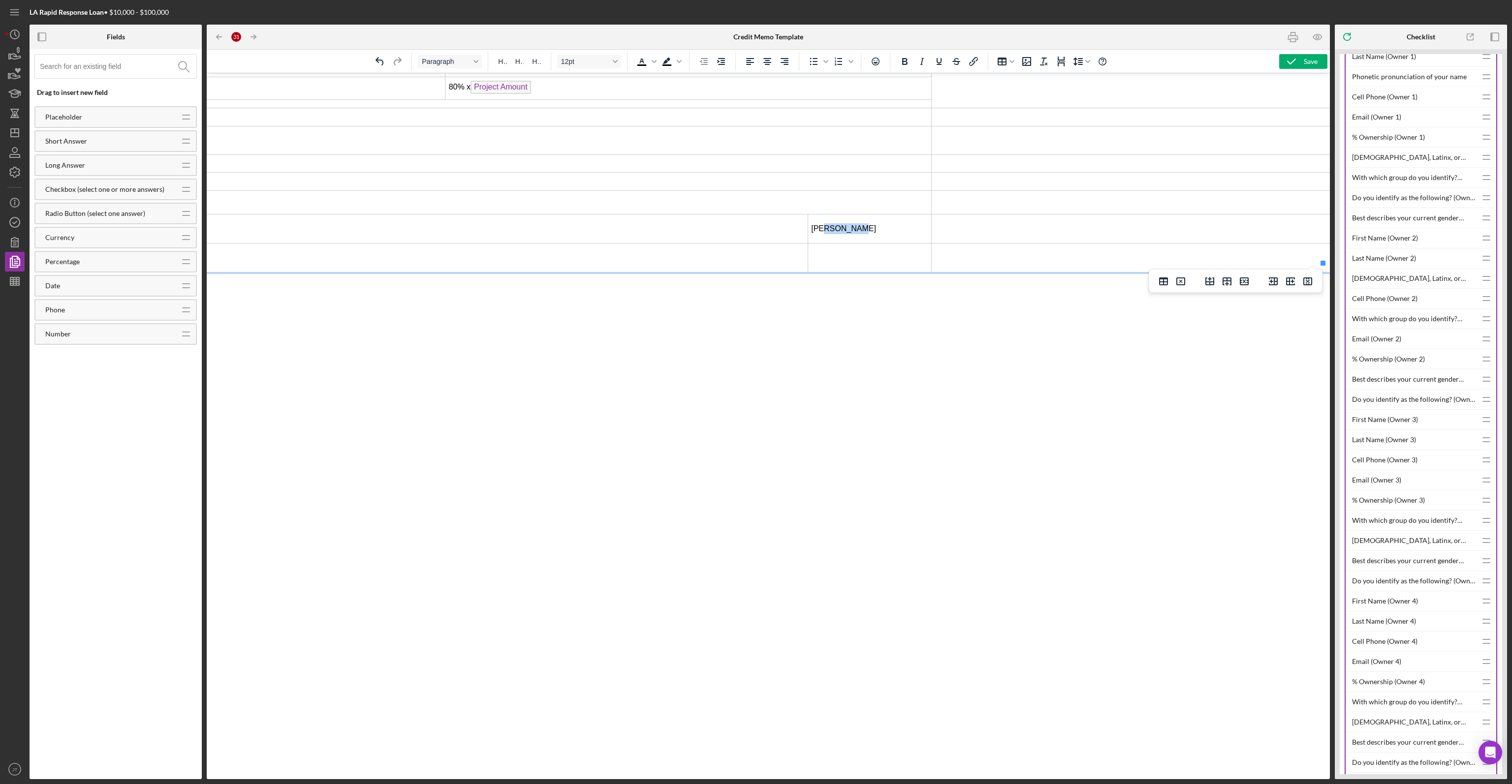
drag, startPoint x: 856, startPoint y: 224, endPoint x: 811, endPoint y: 226, distance: 45.0
click at [755, 226] on td "Robyn Rogin" at bounding box center [869, 229] width 123 height 29
drag, startPoint x: 1321, startPoint y: 245, endPoint x: 993, endPoint y: 246, distance: 328.0
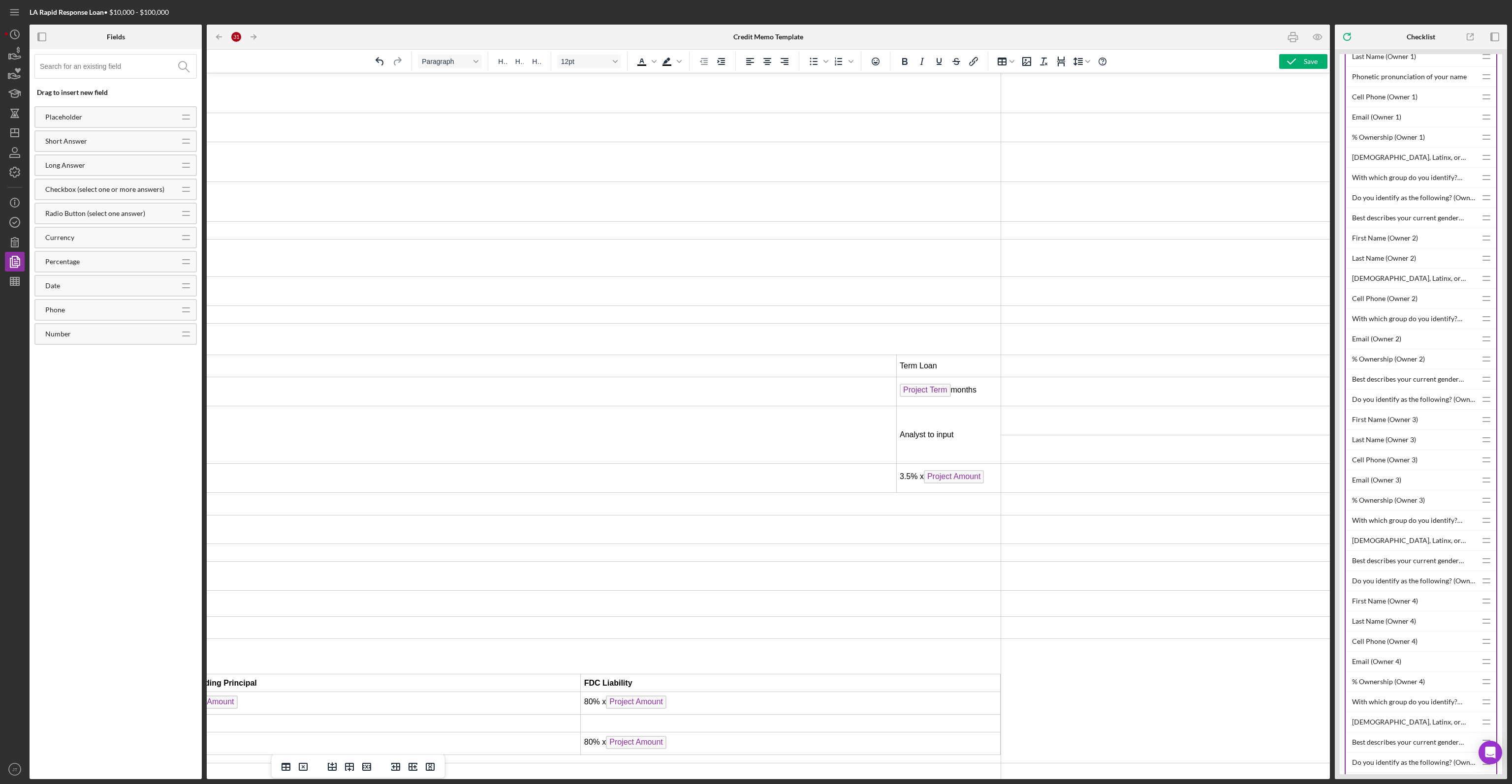
scroll to position [0, 821]
drag, startPoint x: 1321, startPoint y: 283, endPoint x: 1162, endPoint y: 277, distance: 159.1
drag, startPoint x: 1321, startPoint y: 274, endPoint x: 1140, endPoint y: 282, distance: 181.2
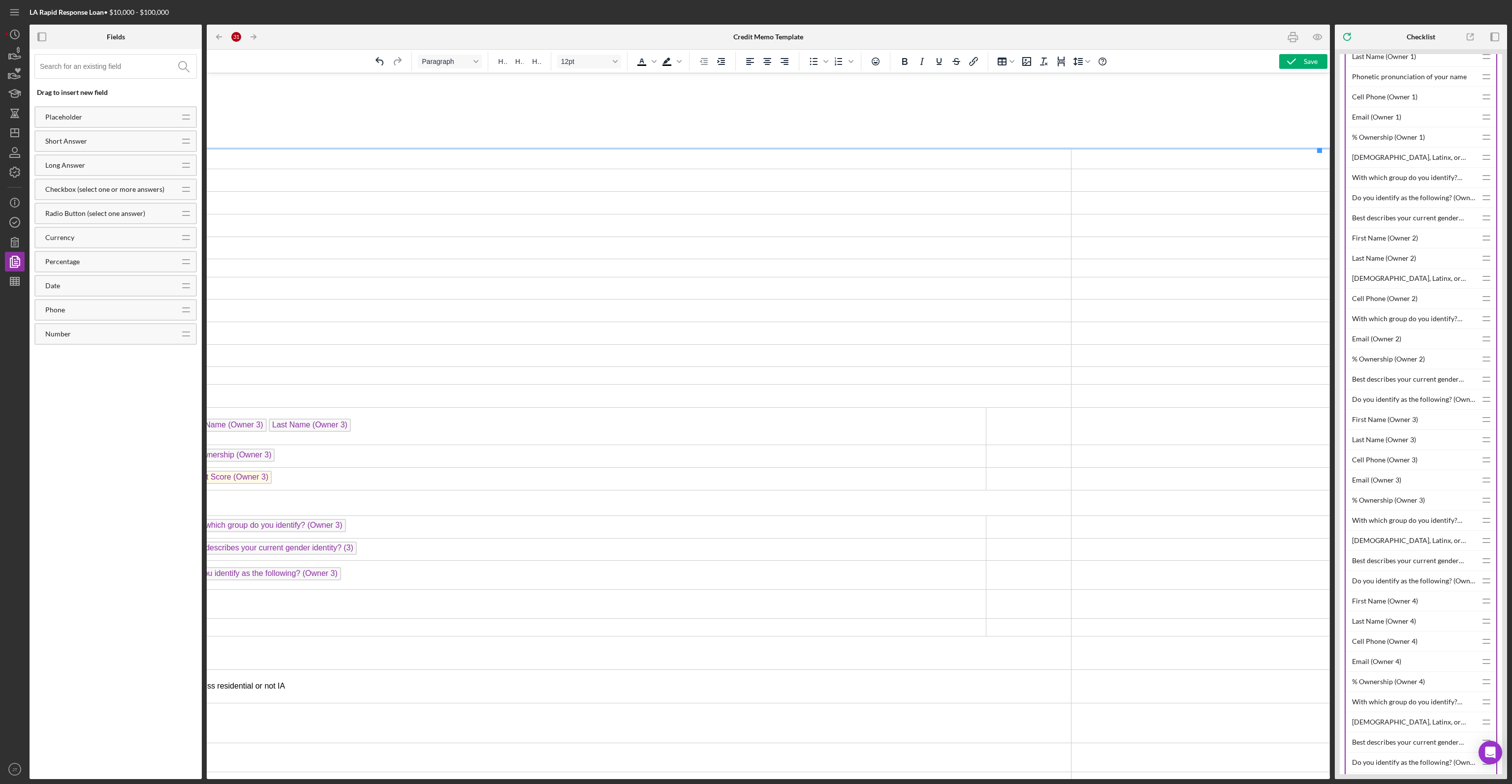
scroll to position [0, 483]
click at [755, 429] on td "Rich Text Area. Press ALT-0 for help." at bounding box center [1032, 426] width 85 height 37
drag, startPoint x: 978, startPoint y: 423, endPoint x: 487, endPoint y: 402, distance: 491.4
drag, startPoint x: 1065, startPoint y: 379, endPoint x: 667, endPoint y: 376, distance: 398.0
drag, startPoint x: 1321, startPoint y: 345, endPoint x: 796, endPoint y: 378, distance: 526.0
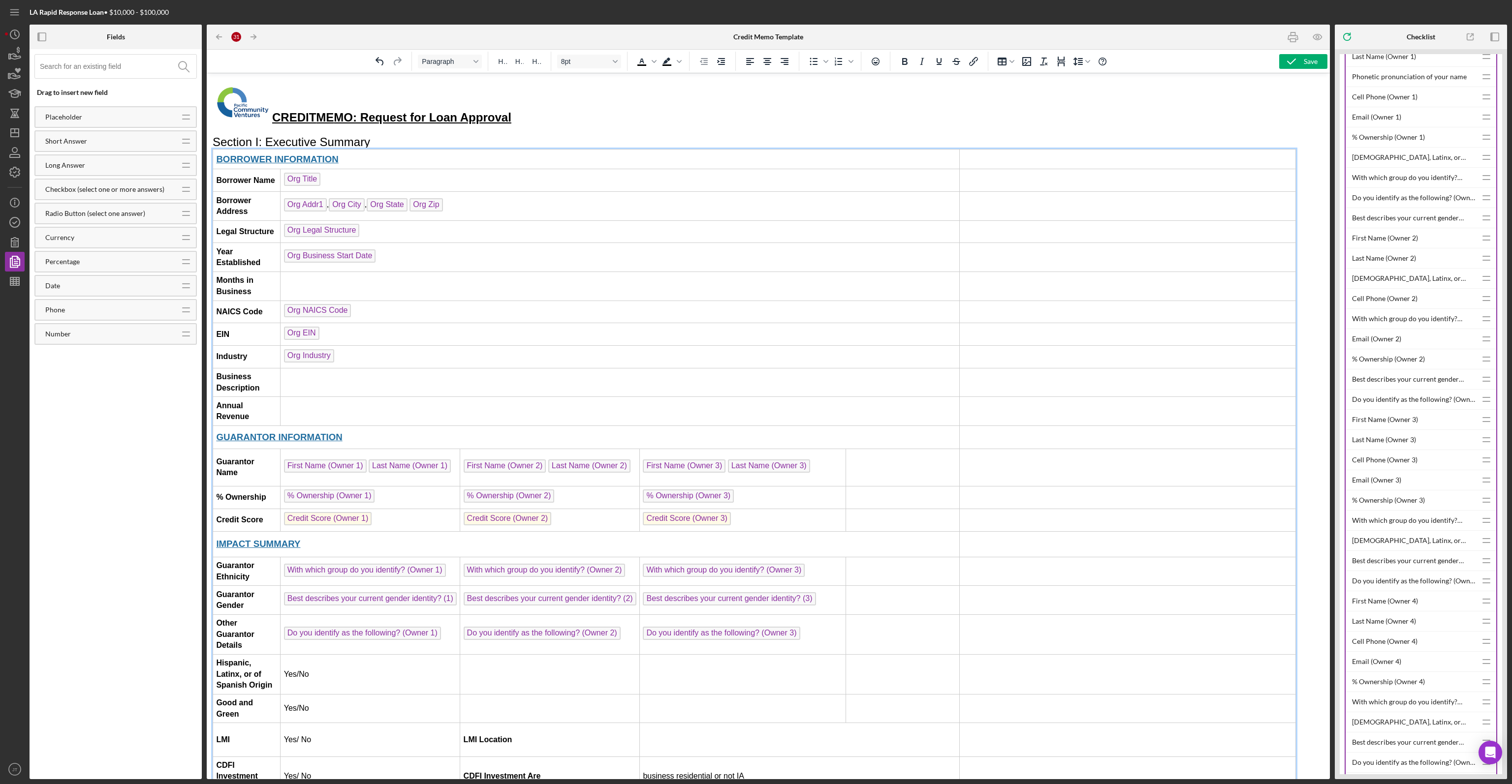
scroll to position [0, 2]
click at [755, 61] on icon "button" at bounding box center [1291, 61] width 25 height 25
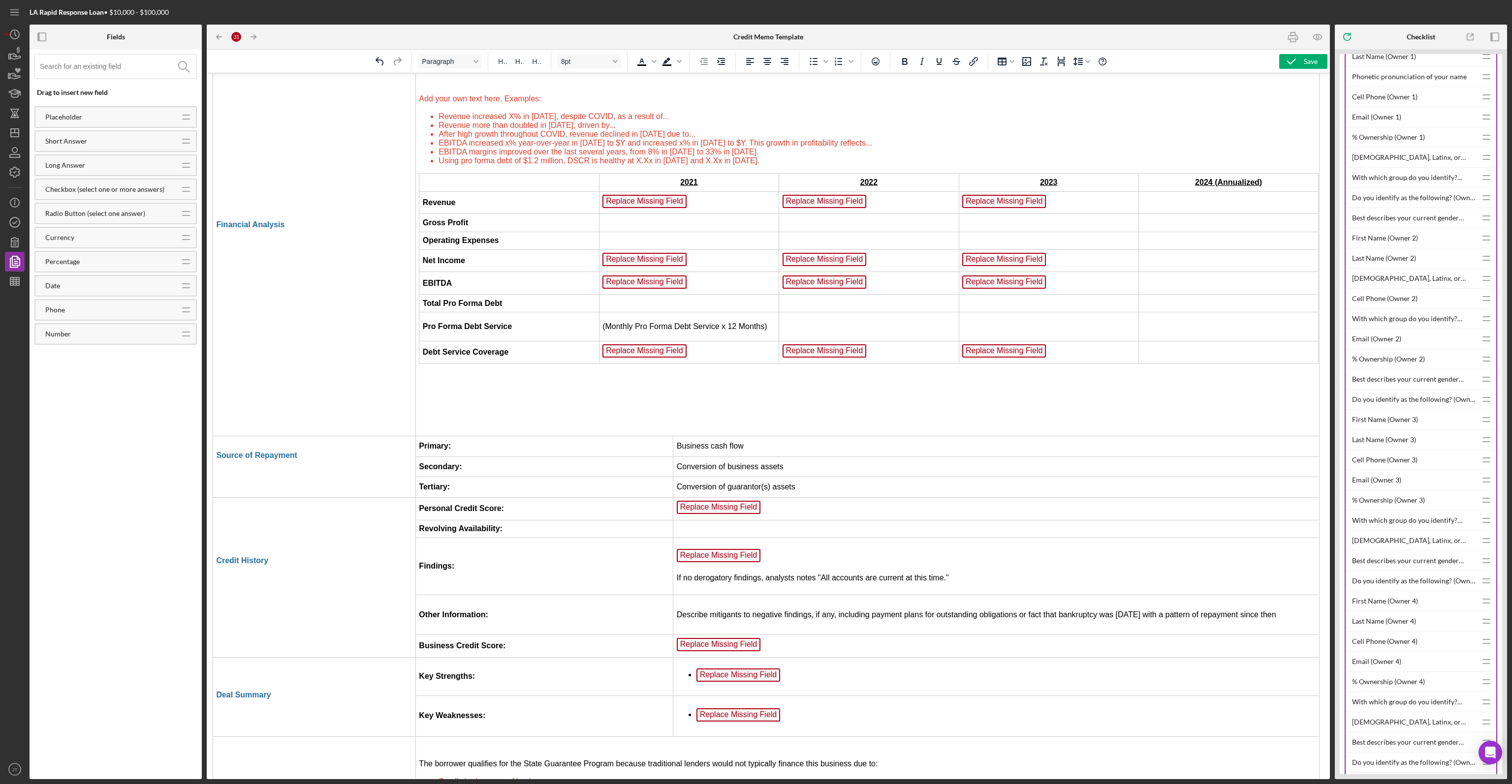
scroll to position [2217, 2]
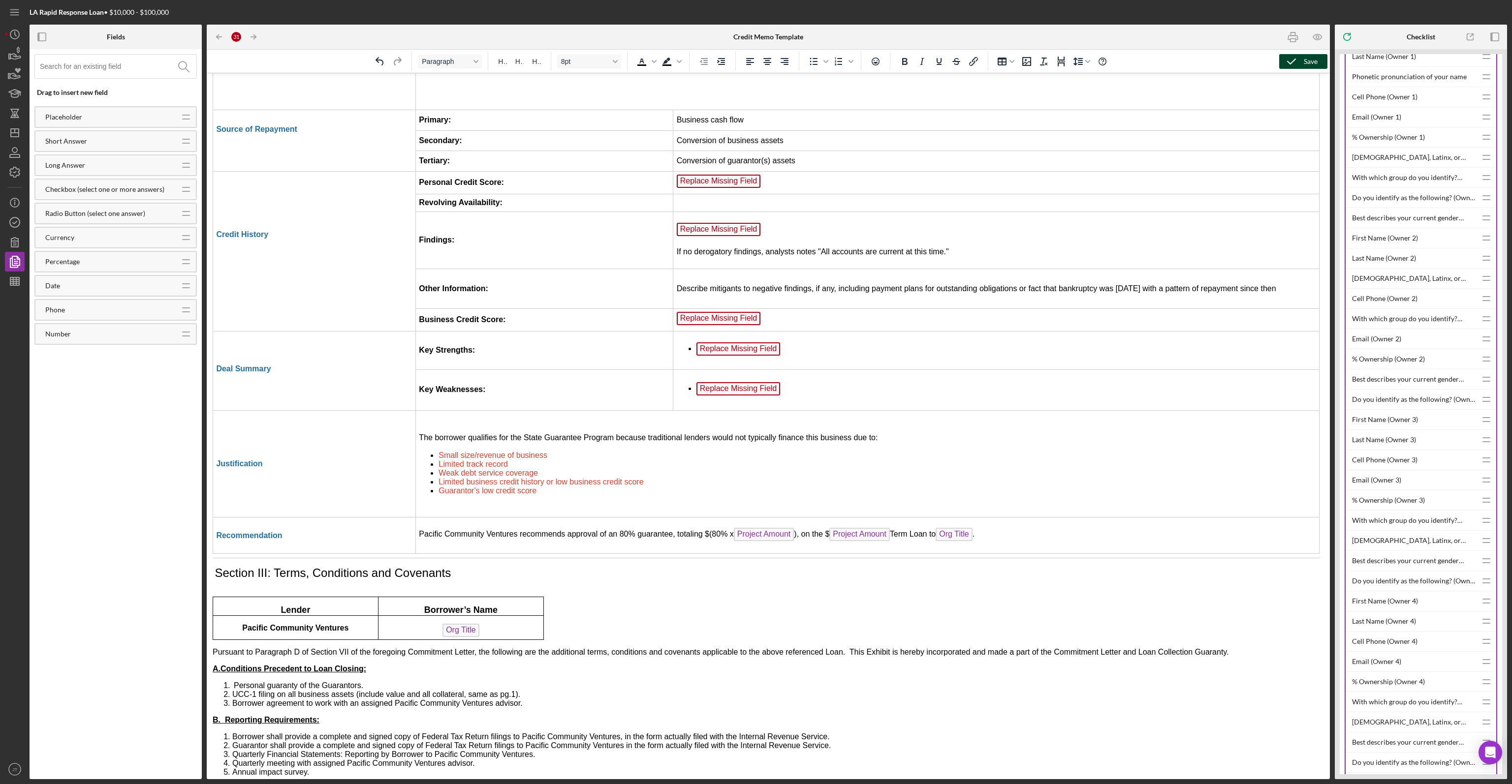
click at [755, 64] on icon "button" at bounding box center [1291, 61] width 25 height 25
click at [755, 36] on icon "button" at bounding box center [1317, 37] width 9 height 5
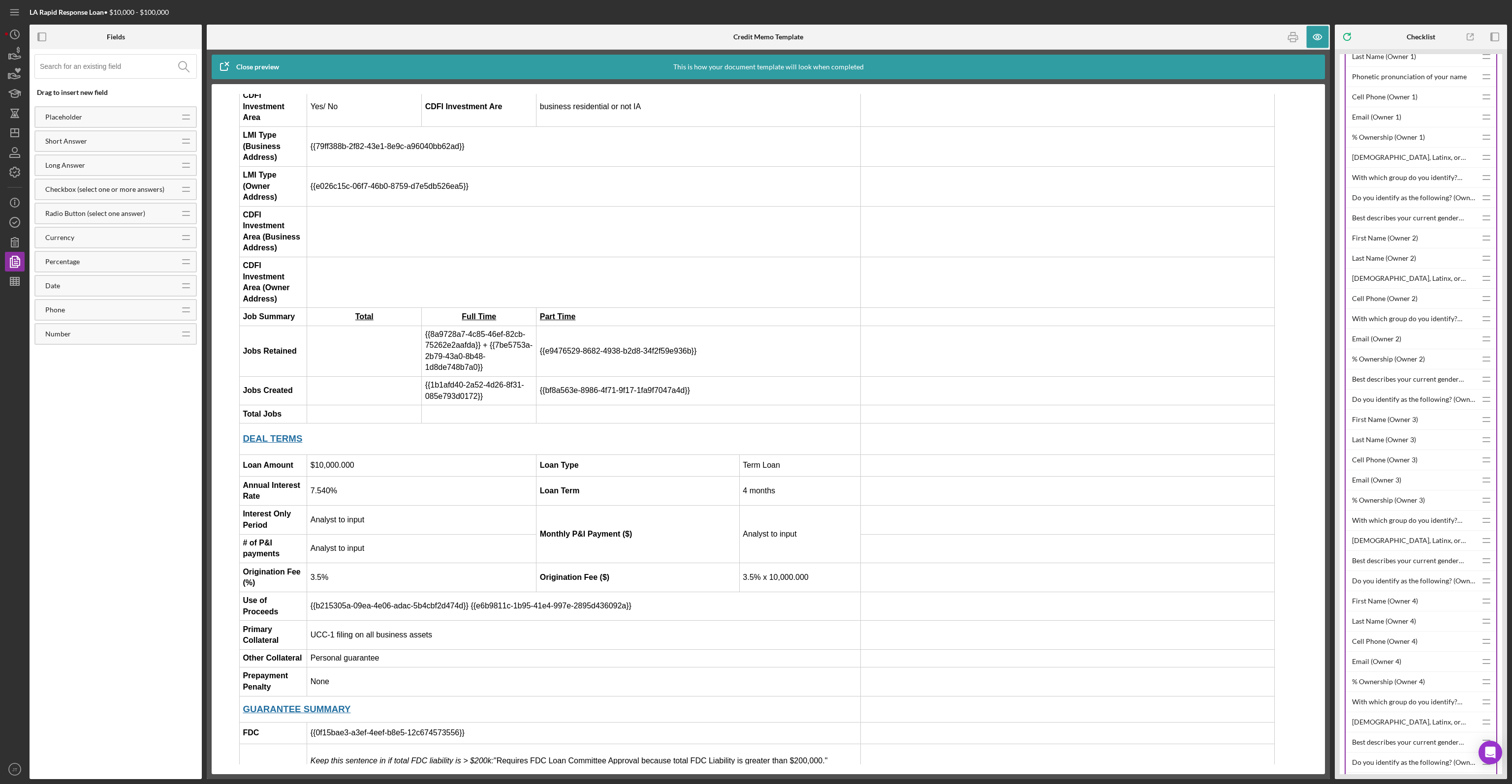
scroll to position [689, 0]
click at [755, 37] on icon "button" at bounding box center [1317, 37] width 22 height 22
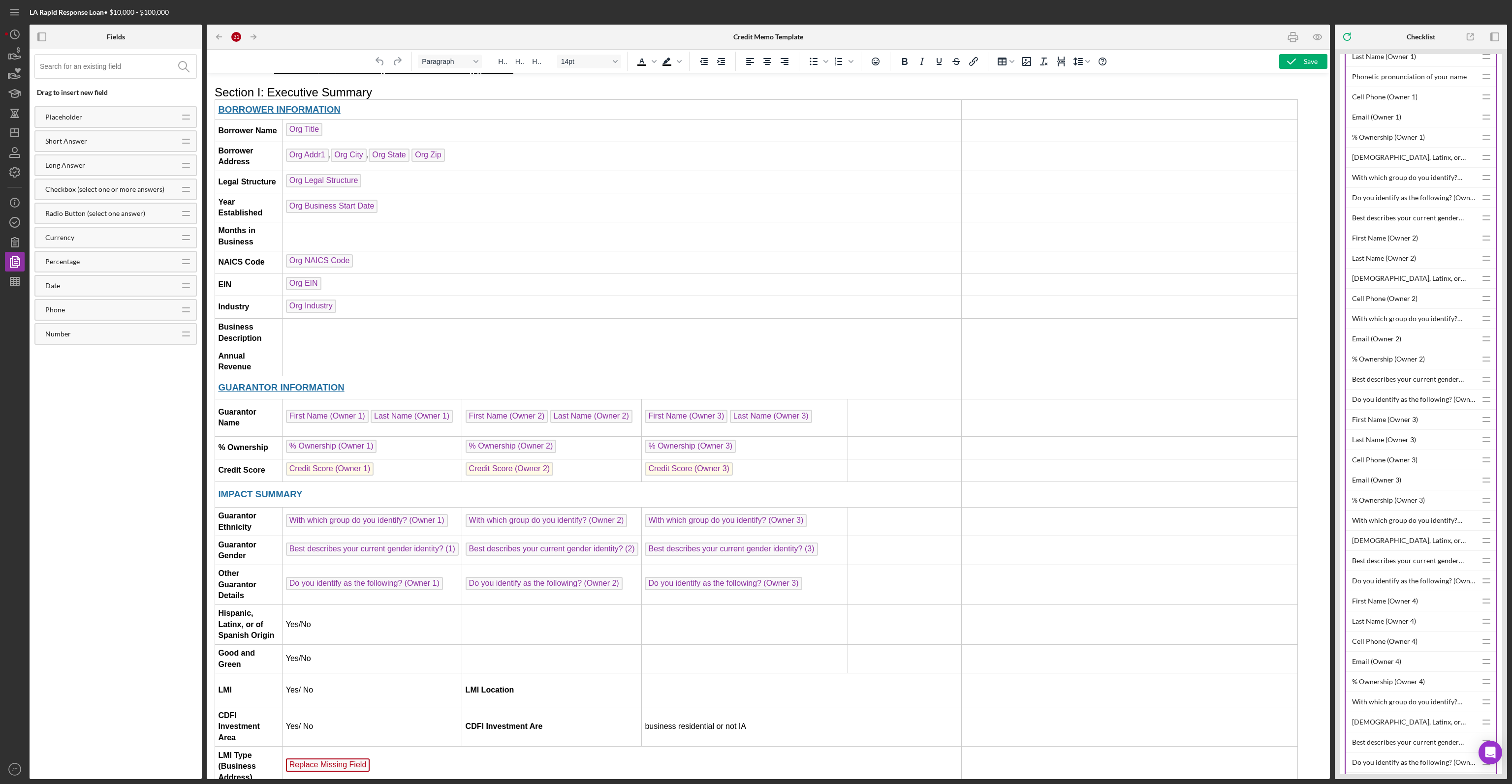
scroll to position [49, 0]
drag, startPoint x: 955, startPoint y: 264, endPoint x: 974, endPoint y: 264, distance: 19.0
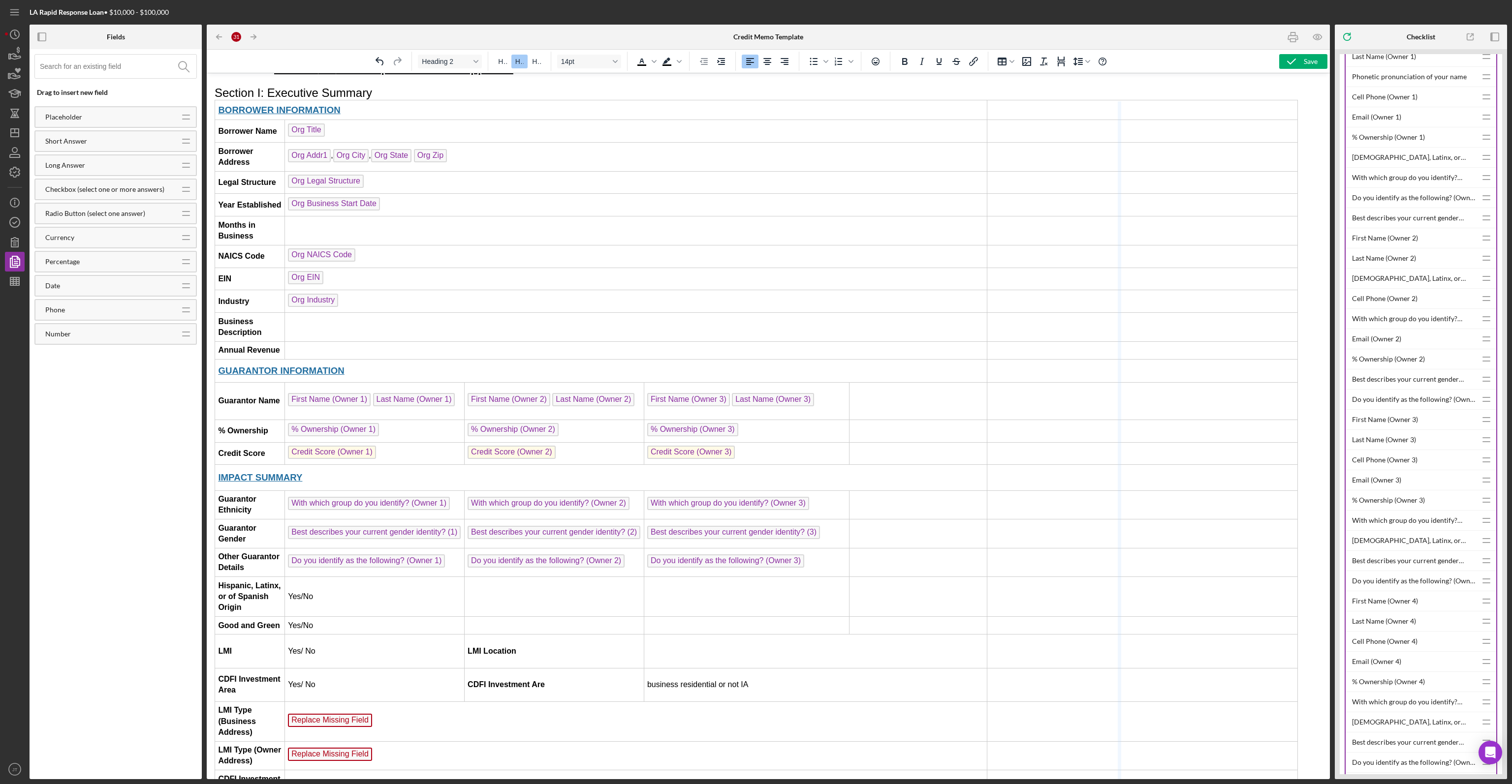
drag, startPoint x: 1289, startPoint y: 279, endPoint x: 1113, endPoint y: 284, distance: 176.1
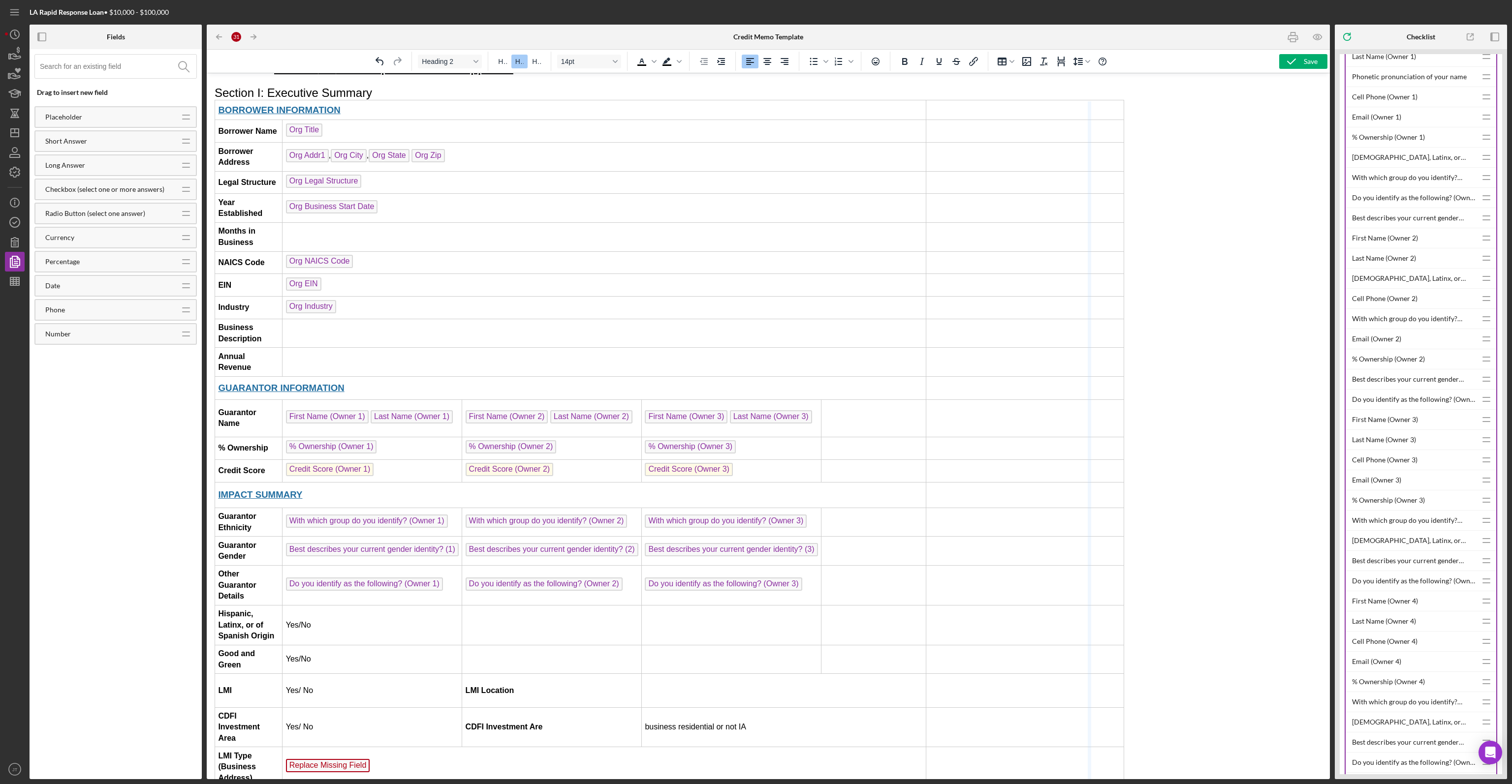
drag, startPoint x: 1118, startPoint y: 300, endPoint x: 1089, endPoint y: 307, distance: 29.8
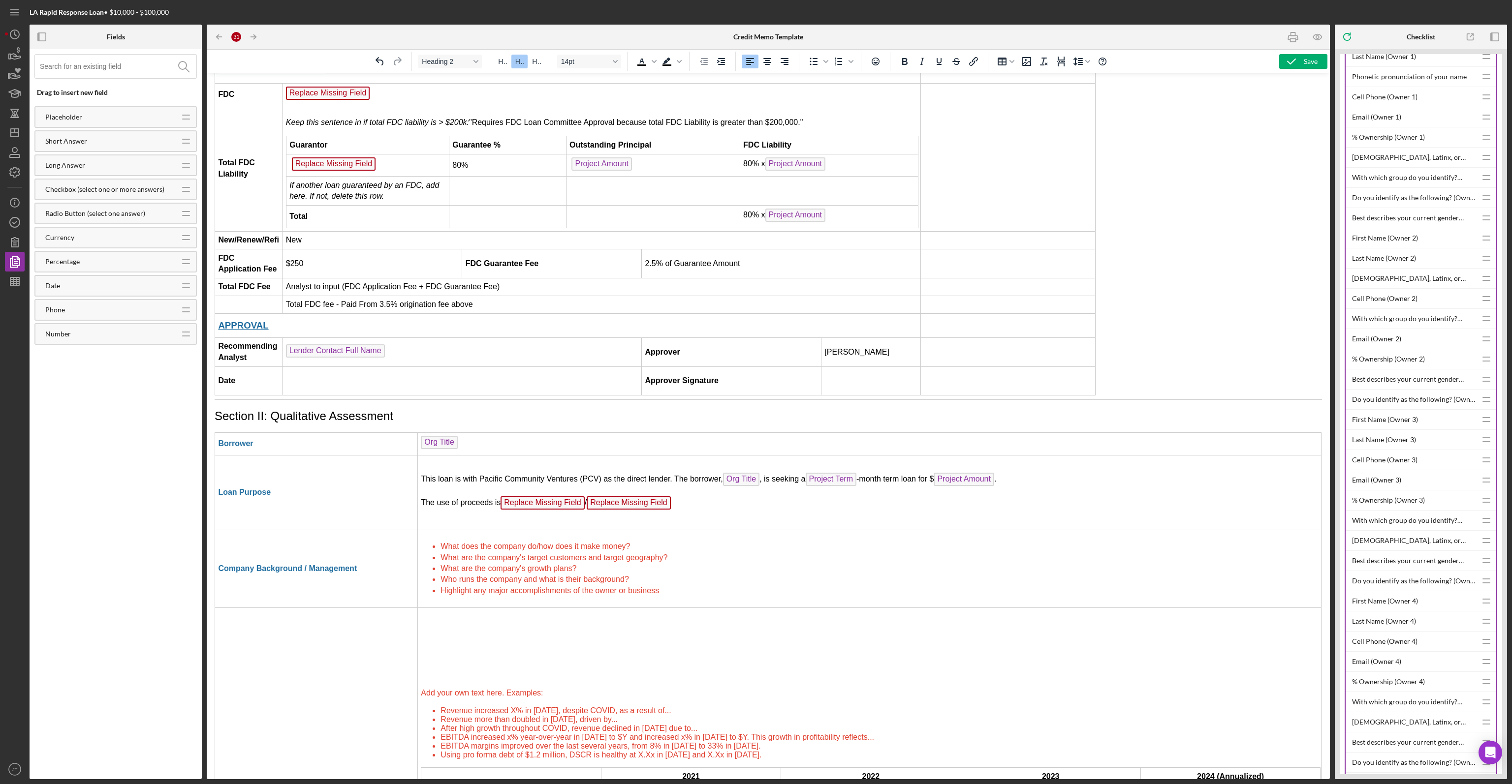
scroll to position [1280, 0]
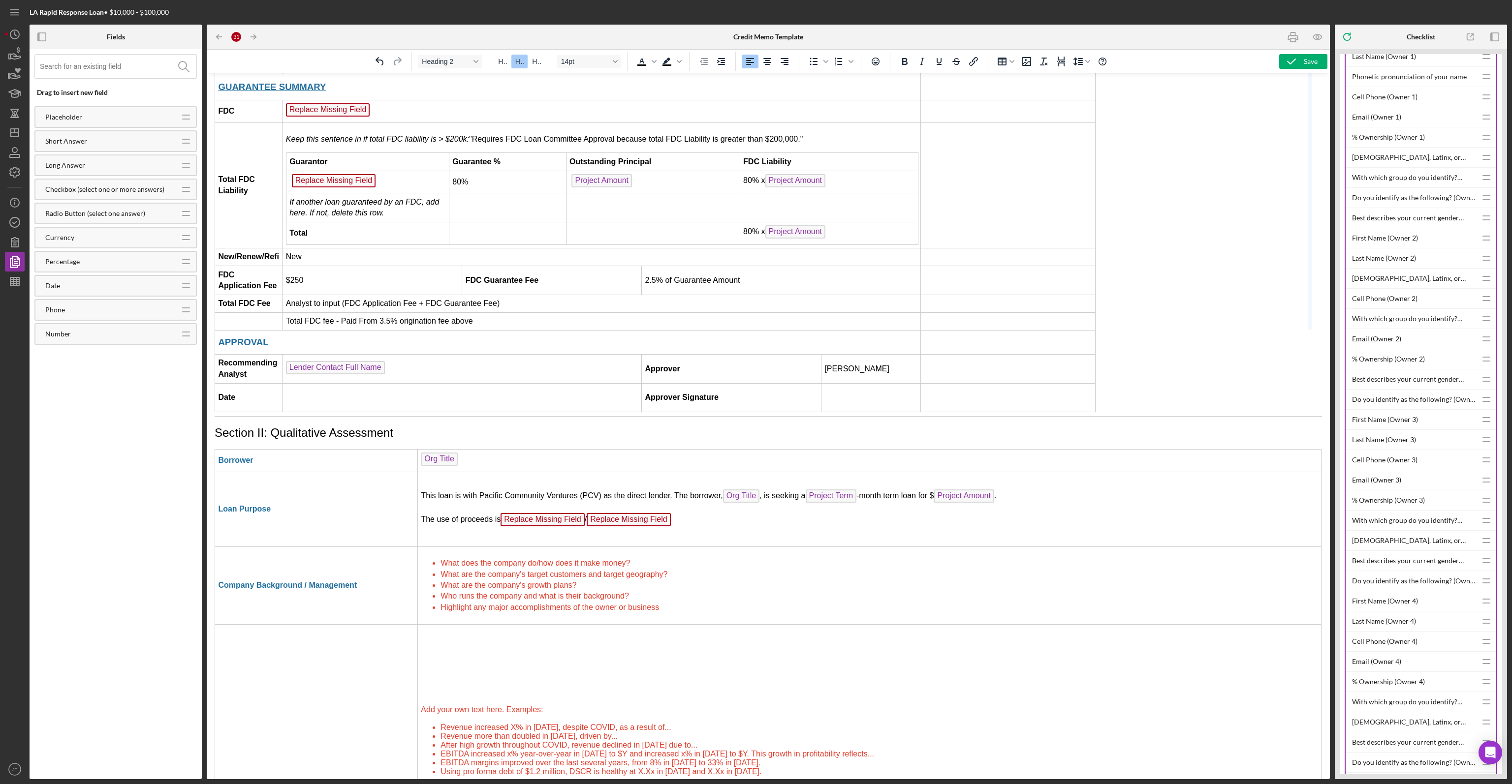
drag, startPoint x: 1089, startPoint y: 280, endPoint x: 1309, endPoint y: 288, distance: 220.1
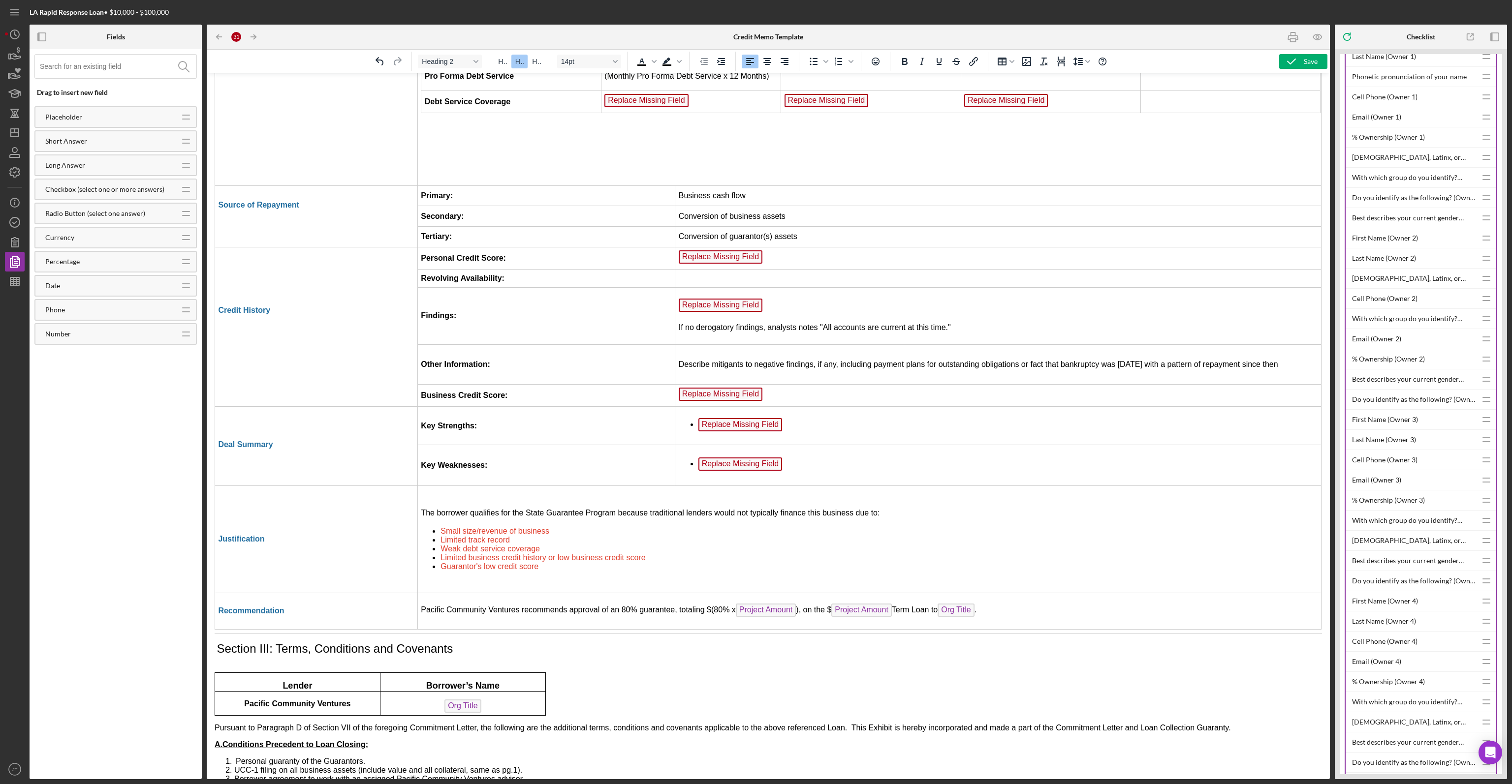
scroll to position [2116, 0]
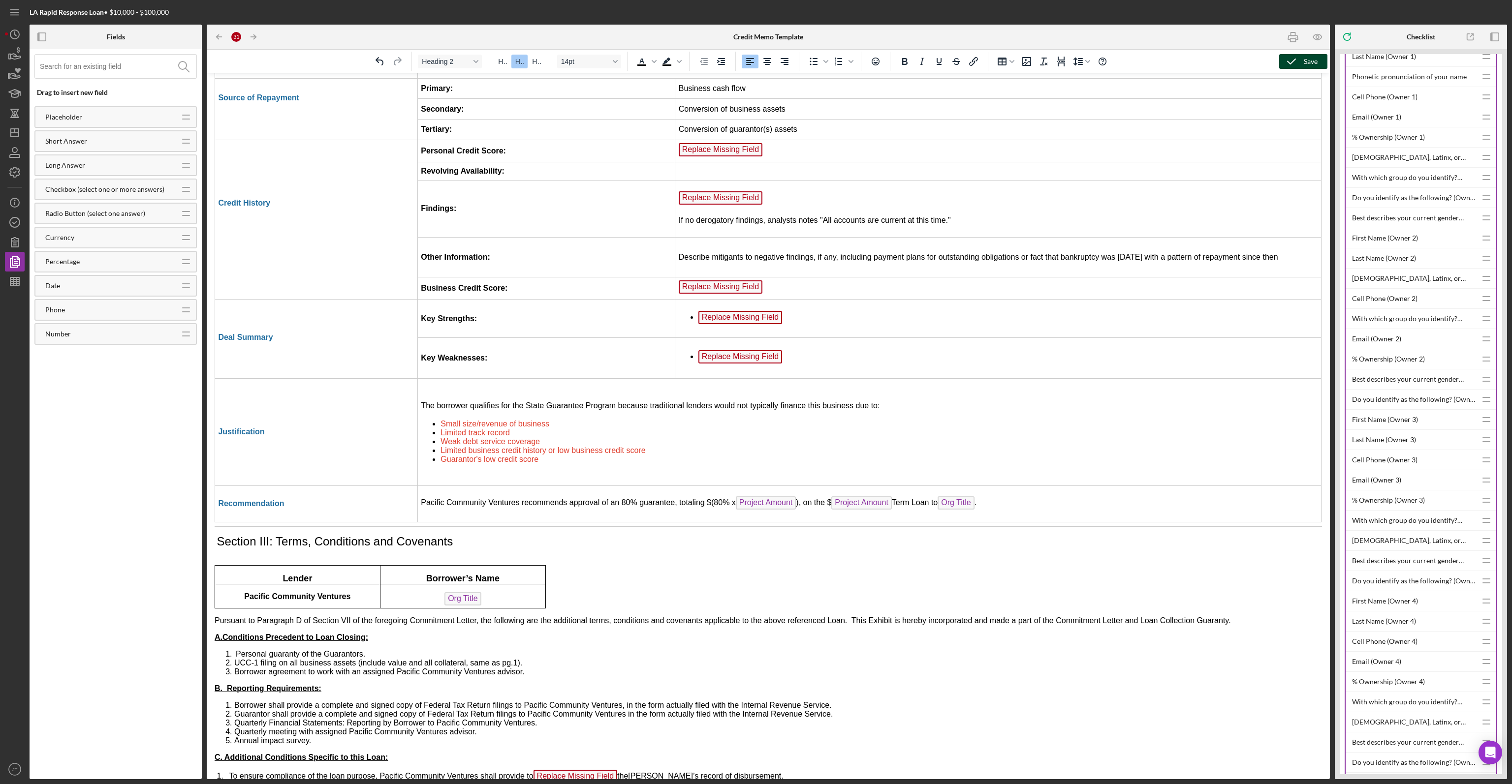
click at [755, 59] on icon "button" at bounding box center [1291, 61] width 25 height 25
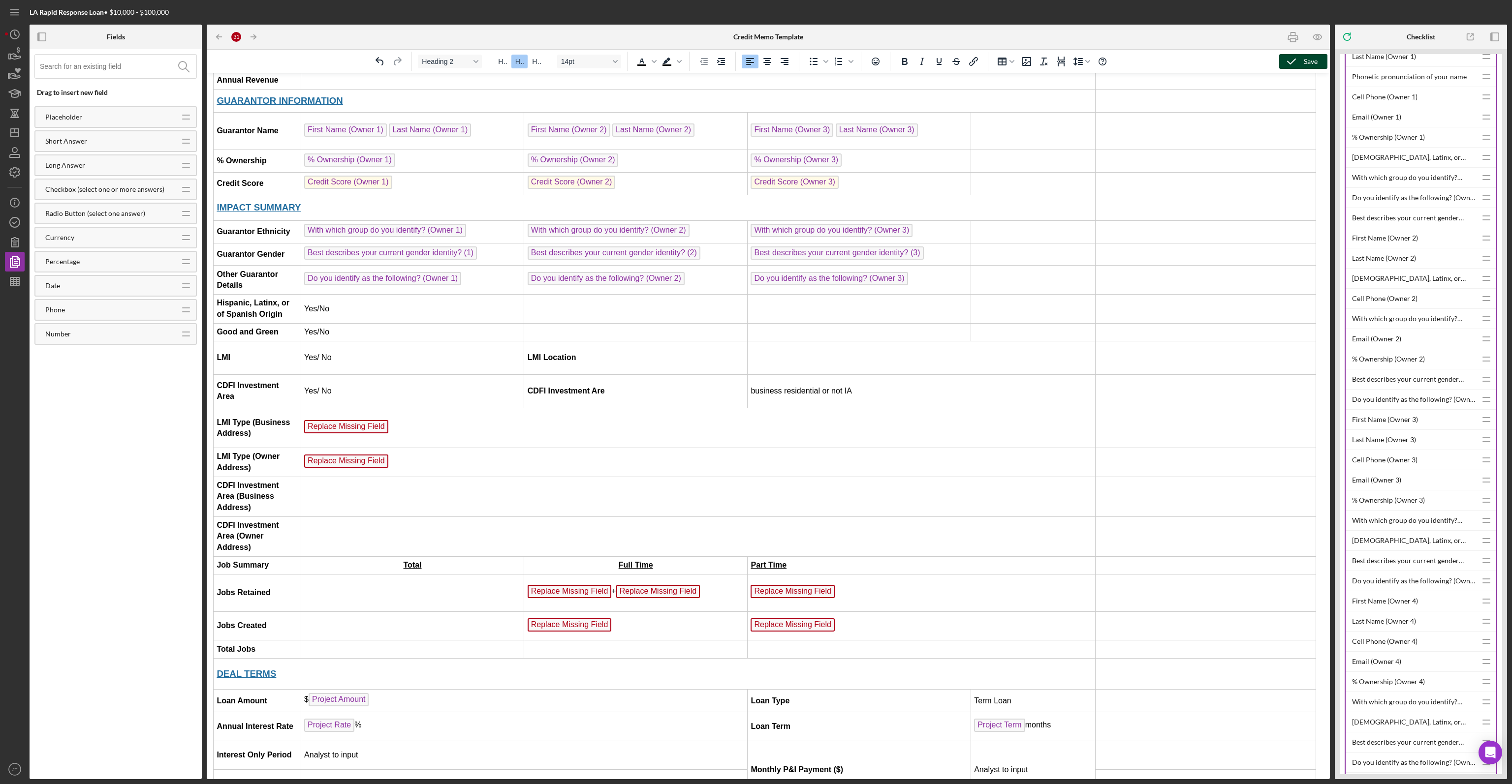
scroll to position [295, 2]
click at [755, 341] on td "Rich Text Area. Press ALT-0 for help." at bounding box center [920, 357] width 348 height 33
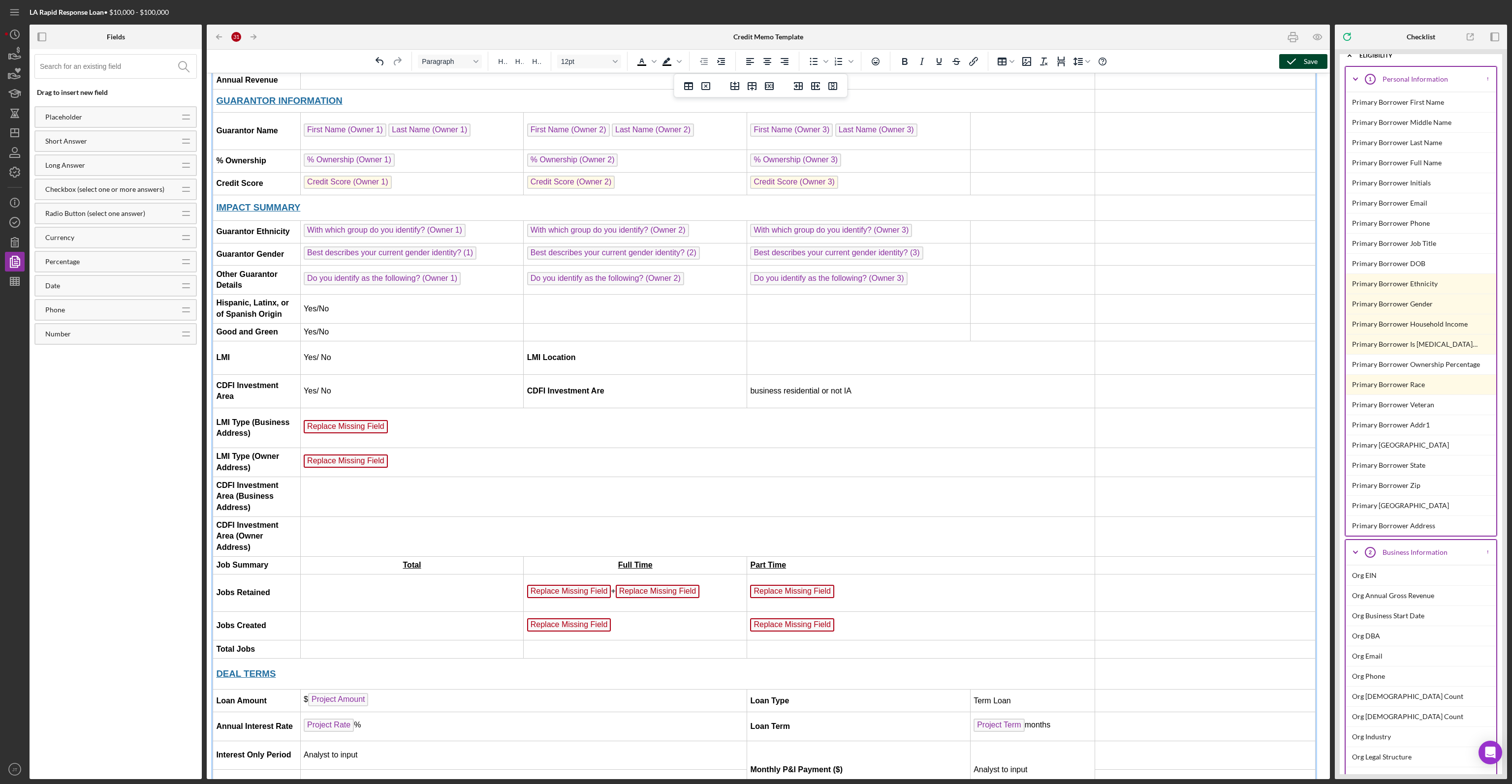
scroll to position [0, 0]
click at [755, 85] on icon "Icon/Expander" at bounding box center [1355, 87] width 25 height 25
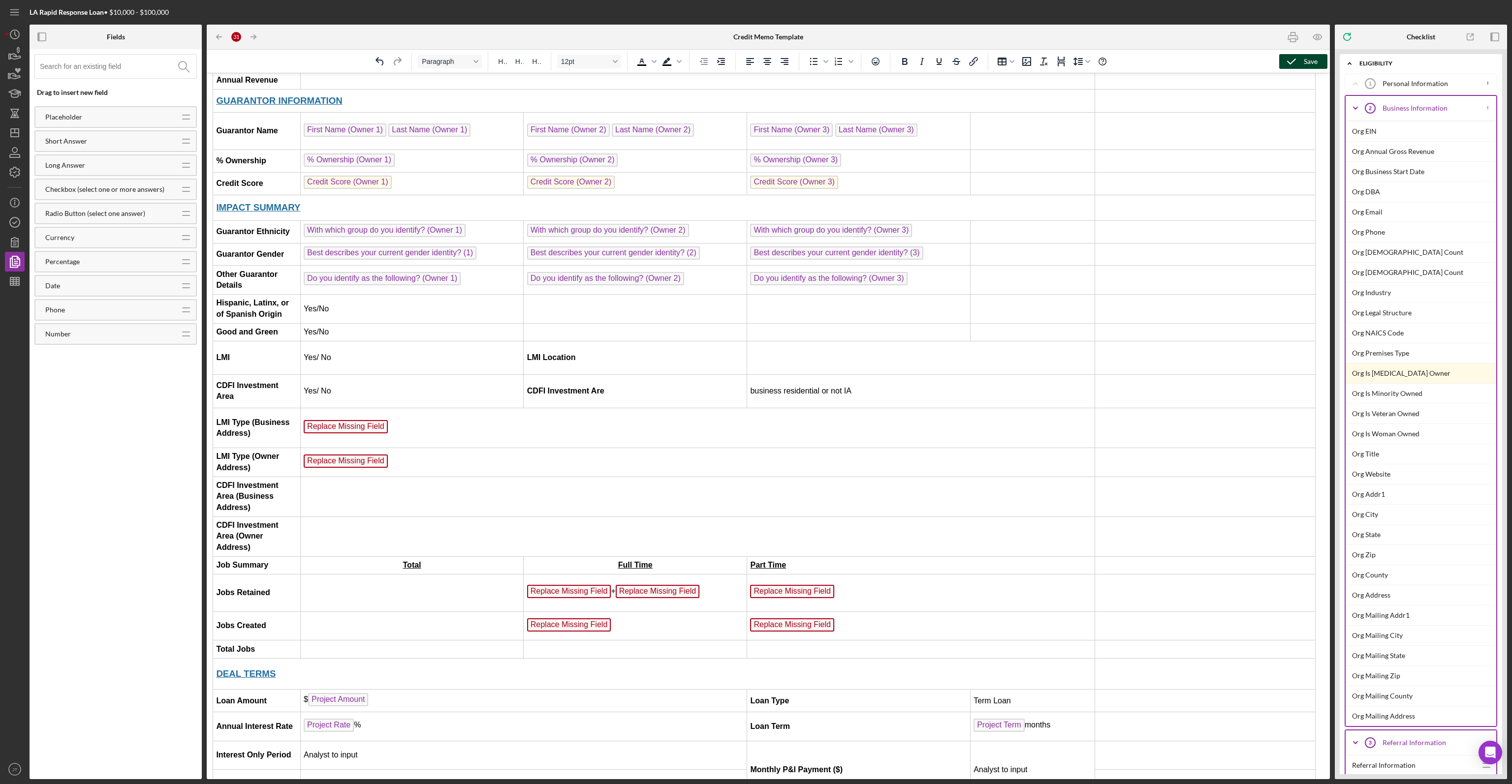
click at [755, 109] on icon "Icon/Expander" at bounding box center [1355, 108] width 25 height 25
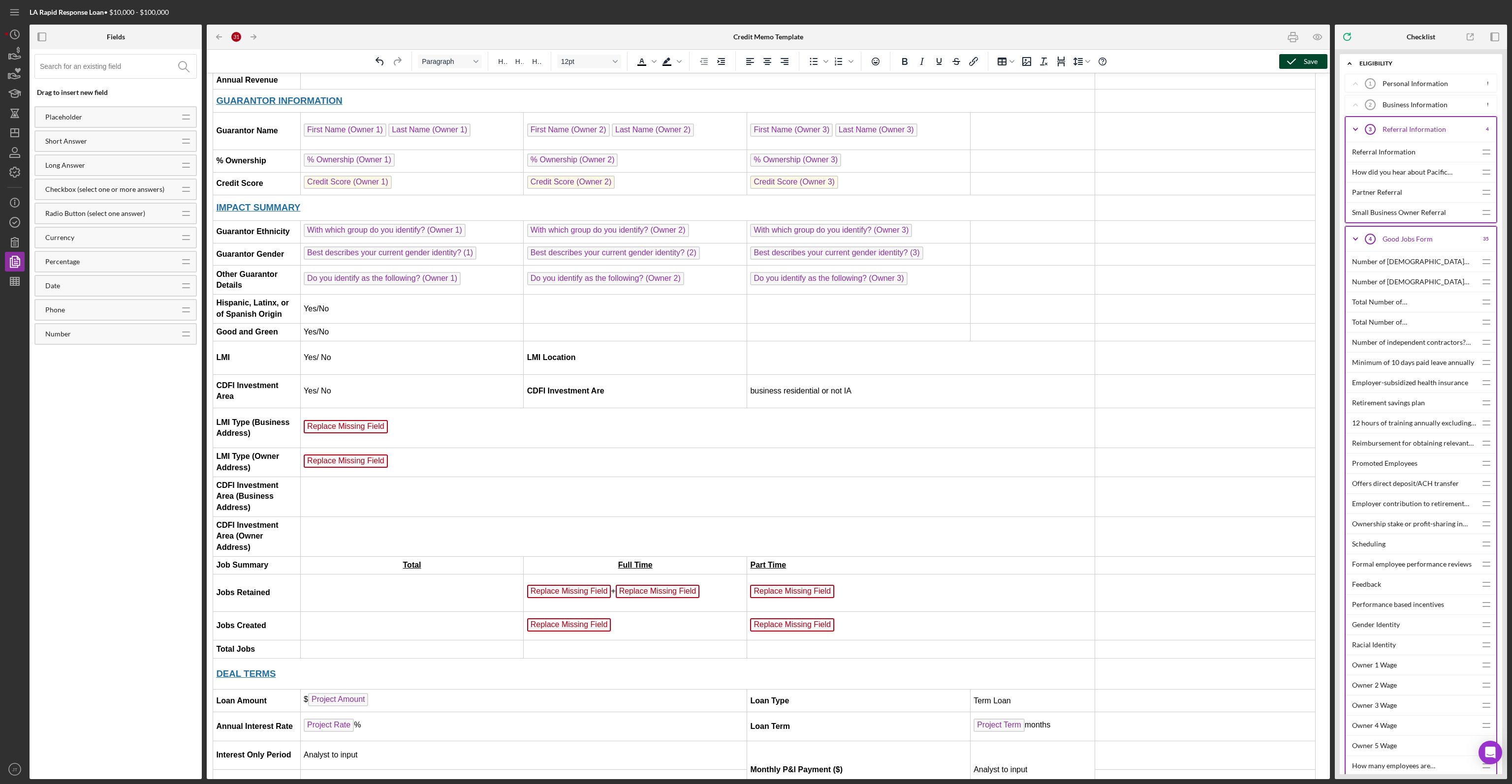
click at [755, 128] on icon "Icon/Expander" at bounding box center [1355, 129] width 25 height 25
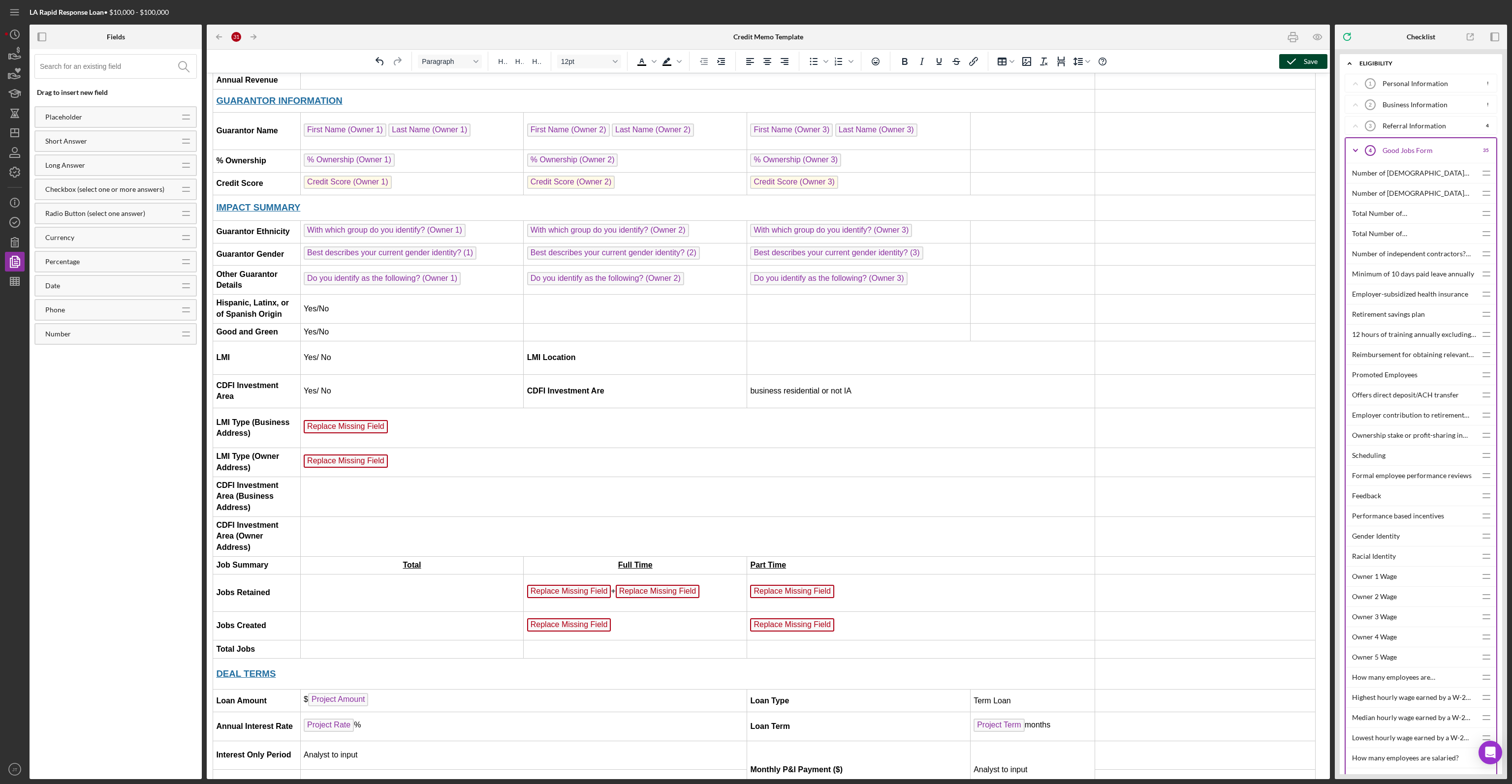
click at [755, 152] on icon "Icon/Expander" at bounding box center [1355, 151] width 25 height 25
click at [755, 173] on icon "Icon/Expander" at bounding box center [1355, 171] width 25 height 25
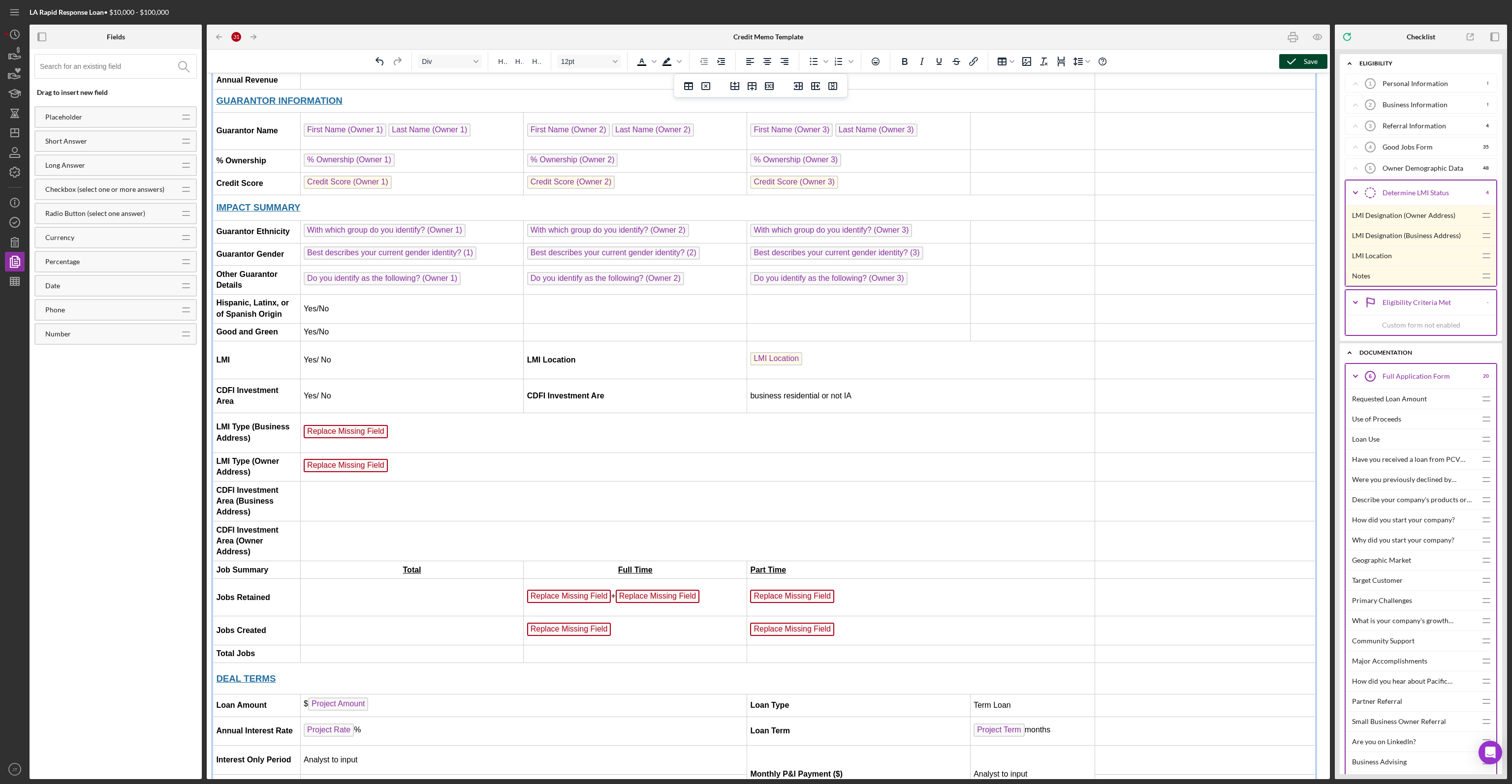
click at [457, 437] on td "Replace Missing Field ﻿" at bounding box center [697, 433] width 794 height 40
click at [392, 465] on td "Replace Missing Field ﻿" at bounding box center [697, 467] width 794 height 29
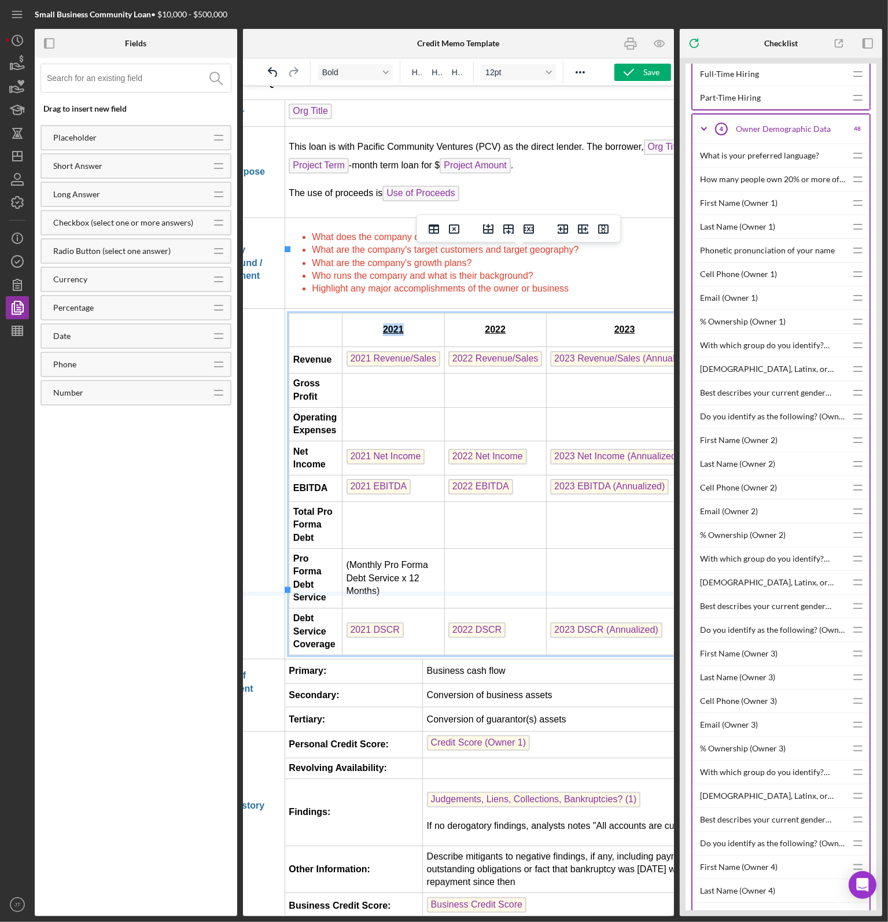
scroll to position [1678, 53]
drag, startPoint x: 398, startPoint y: 591, endPoint x: 400, endPoint y: 621, distance: 30.2
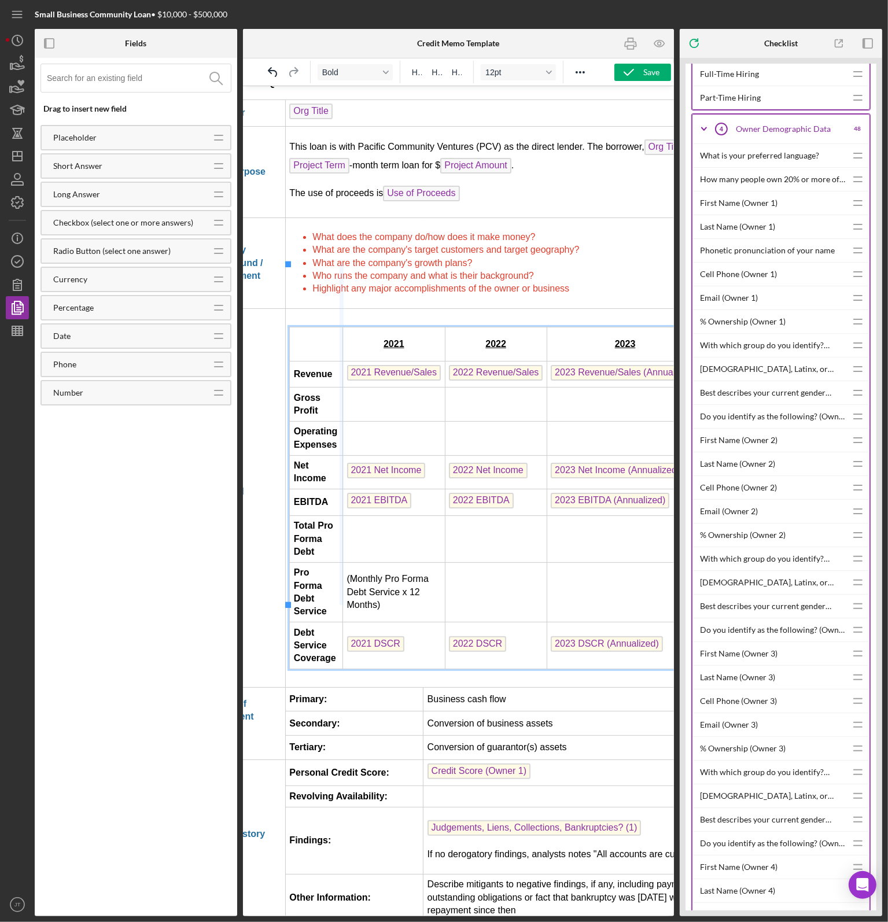
drag, startPoint x: 342, startPoint y: 564, endPoint x: 448, endPoint y: 556, distance: 106.7
drag, startPoint x: 402, startPoint y: 624, endPoint x: 406, endPoint y: 675, distance: 51.1
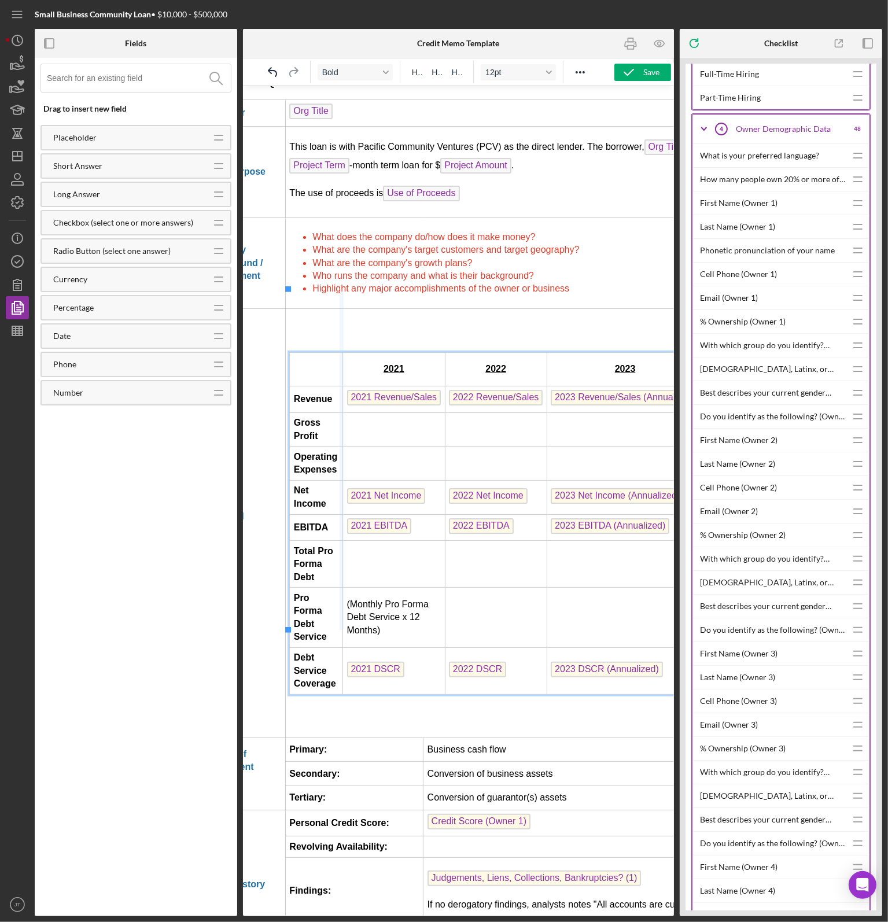
drag, startPoint x: 341, startPoint y: 605, endPoint x: 447, endPoint y: 604, distance: 106.5
click at [356, 352] on td "2021" at bounding box center [394, 369] width 102 height 34
click at [317, 393] on strong "Revenue" at bounding box center [312, 398] width 39 height 10
click at [293, 352] on td "Rich Text Area. Press ALT-0 for help." at bounding box center [315, 369] width 53 height 34
click at [368, 412] on td "Rich Text Area. Press ALT-0 for help." at bounding box center [394, 429] width 102 height 34
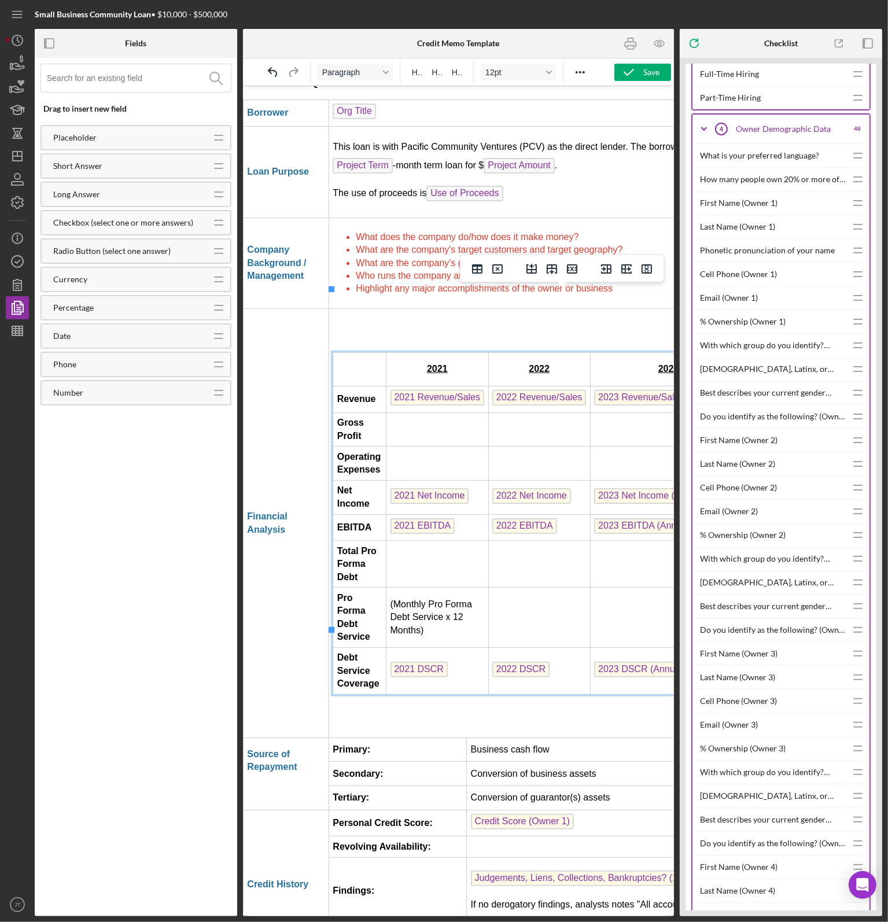
scroll to position [1678, 0]
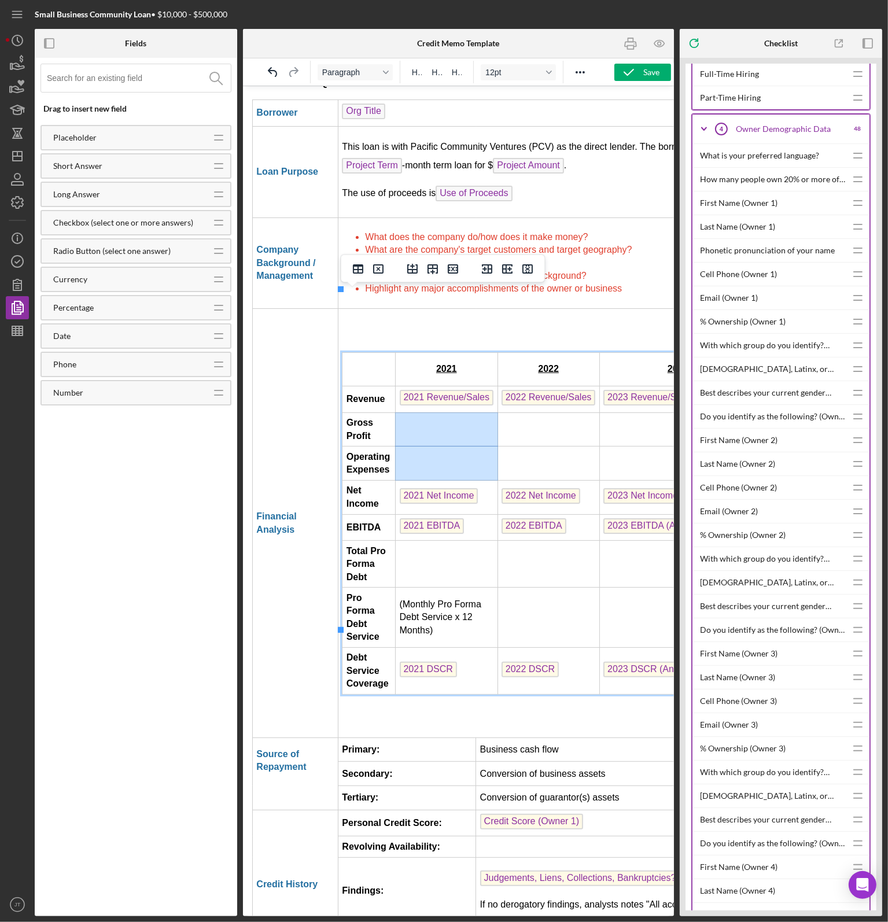
click at [446, 323] on html "CREDIT ME MO: Request for Loan Approval Section I: Executive Summary BORROWER I…" at bounding box center [457, 27] width 431 height 3238
click at [433, 446] on td "Rich Text Area. Press ALT-0 for help." at bounding box center [446, 463] width 102 height 34
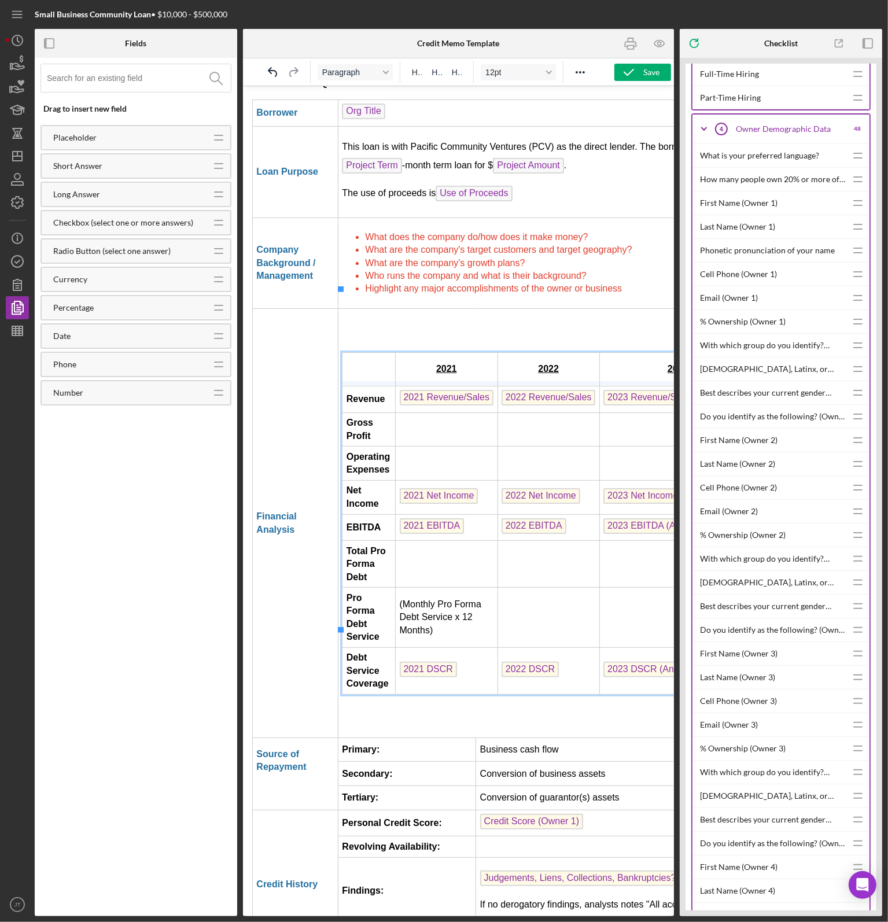
drag, startPoint x: 433, startPoint y: 384, endPoint x: 435, endPoint y: 317, distance: 67.1
drag, startPoint x: 431, startPoint y: 415, endPoint x: 429, endPoint y: 333, distance: 82.2
drag, startPoint x: 428, startPoint y: 521, endPoint x: 428, endPoint y: 440, distance: 81.6
drag, startPoint x: 437, startPoint y: 583, endPoint x: 425, endPoint y: 499, distance: 84.7
drag, startPoint x: 437, startPoint y: 624, endPoint x: 429, endPoint y: 517, distance: 106.7
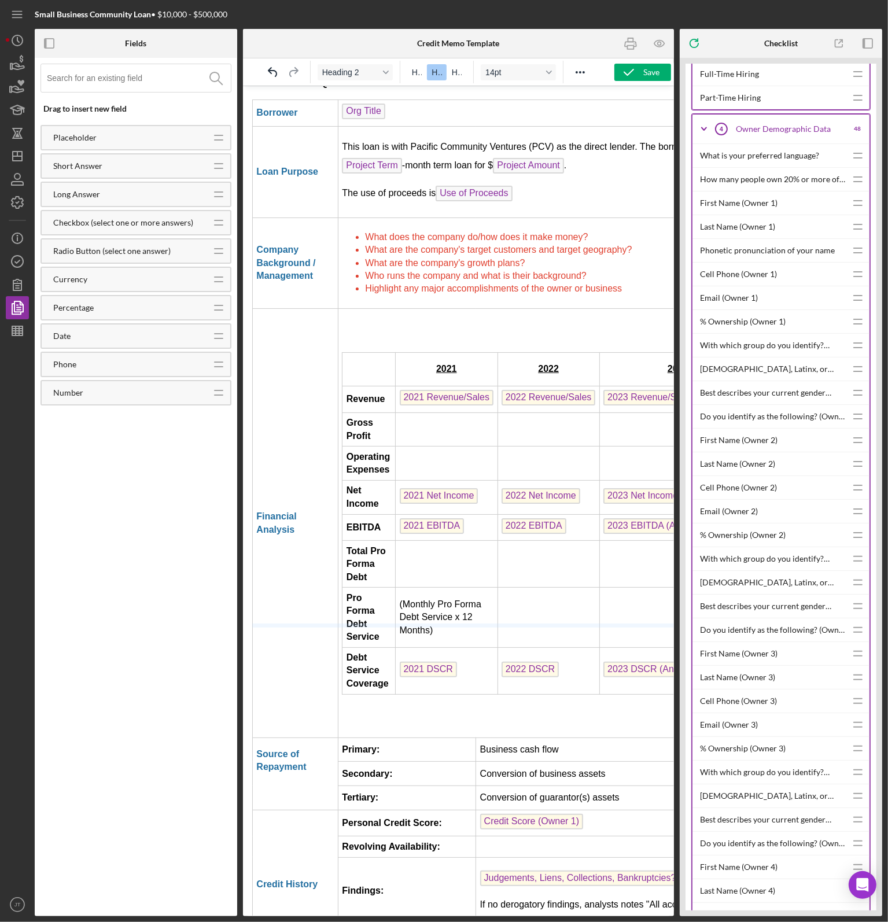
drag, startPoint x: 409, startPoint y: 672, endPoint x: 407, endPoint y: 426, distance: 245.9
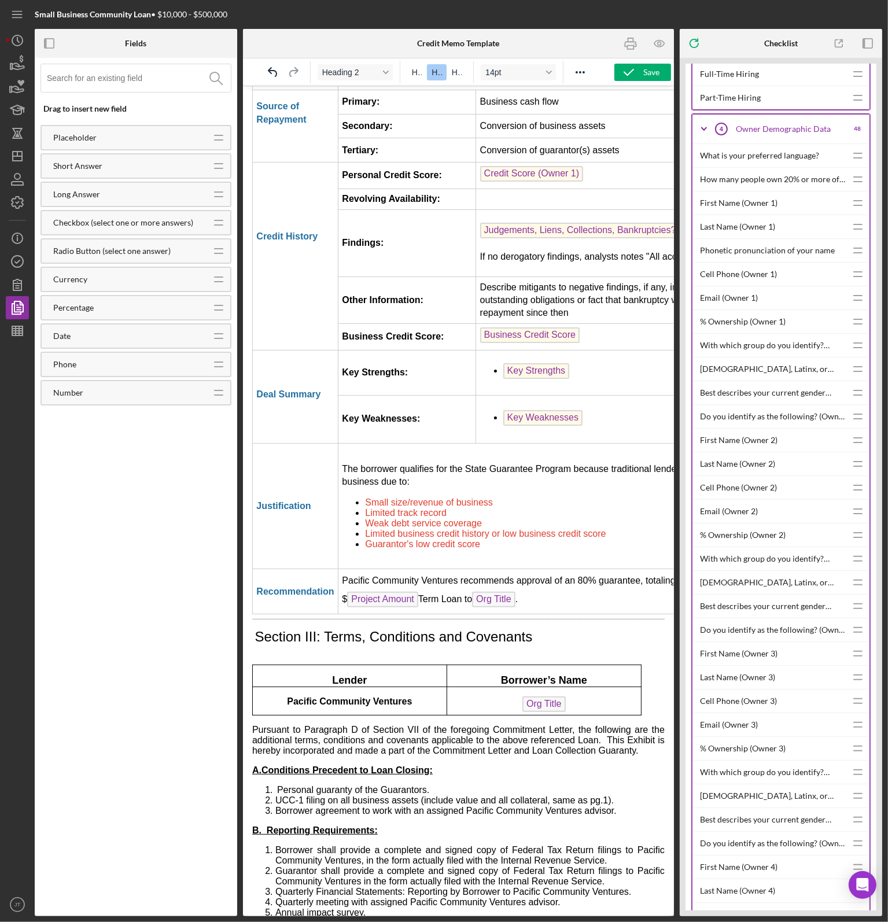
scroll to position [2292, 0]
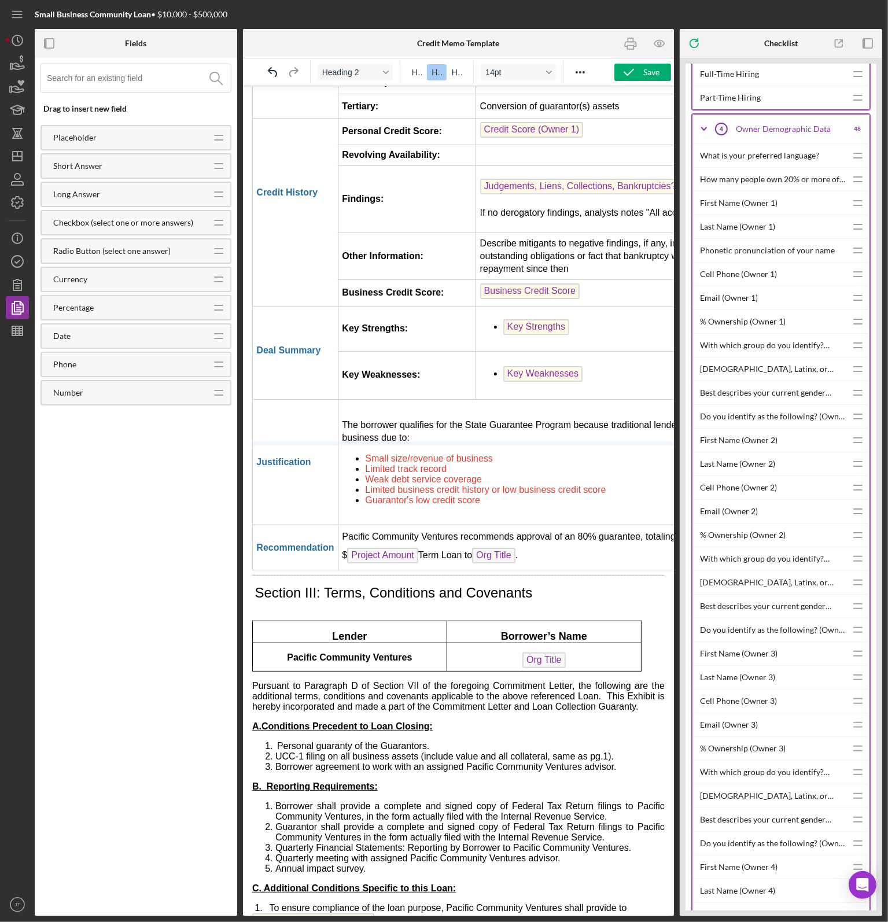
drag, startPoint x: 323, startPoint y: 442, endPoint x: 323, endPoint y: 300, distance: 142.4
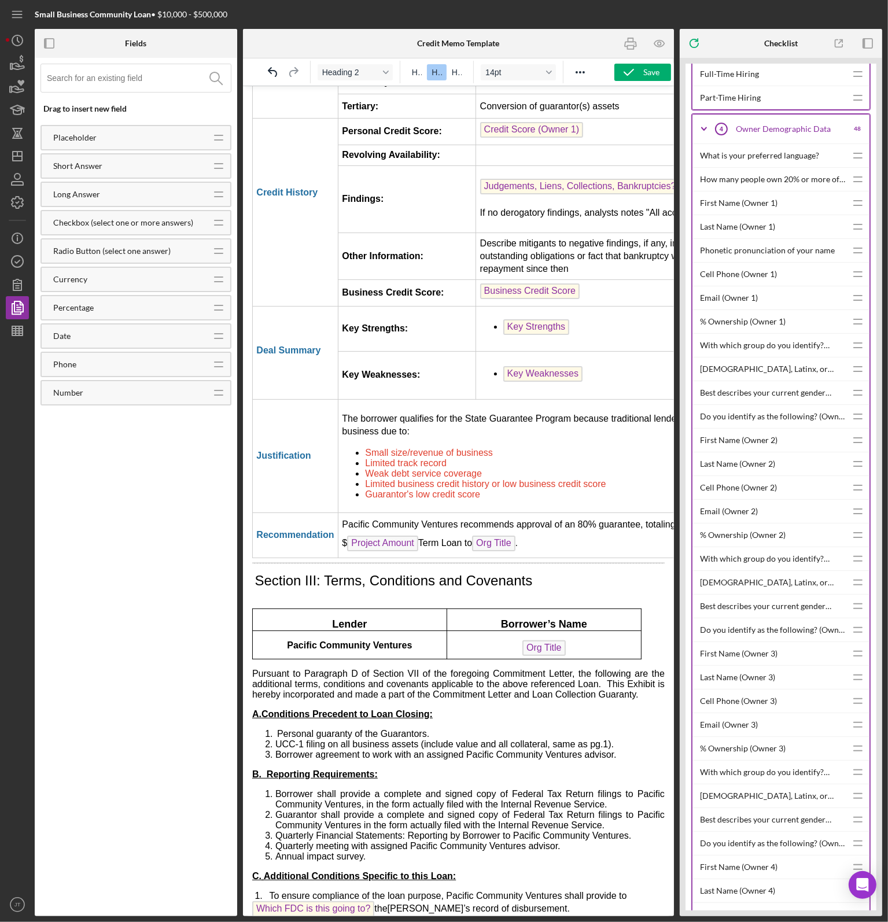
scroll to position [2290, 0]
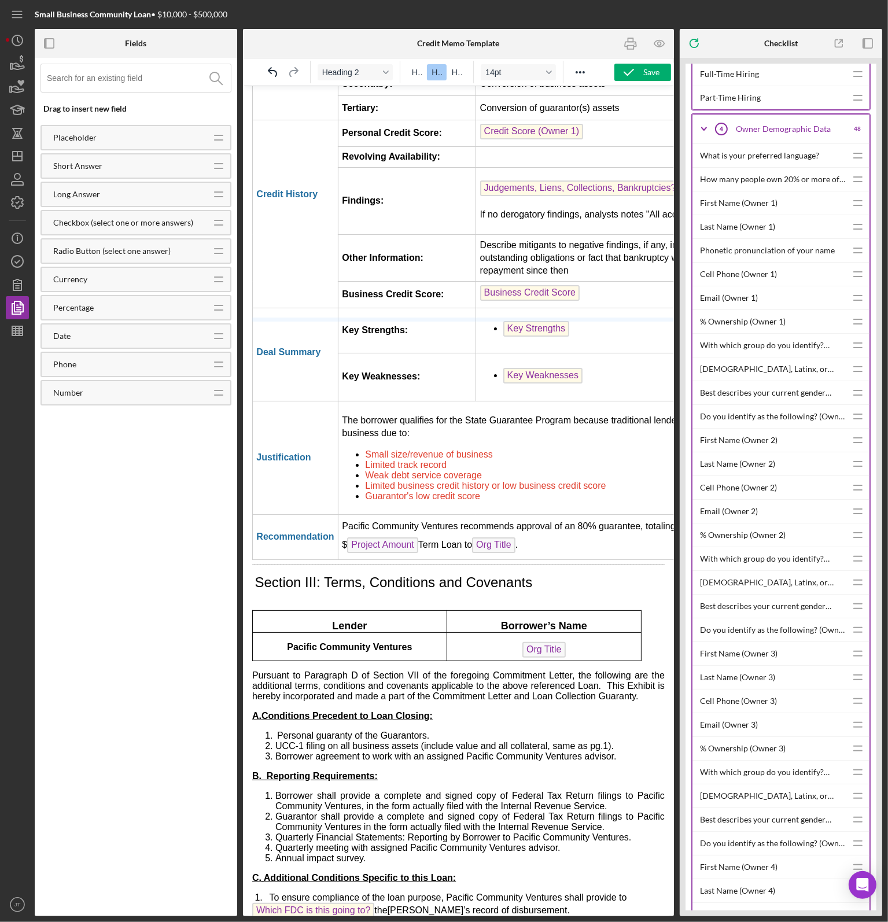
drag, startPoint x: 305, startPoint y: 318, endPoint x: 307, endPoint y: 211, distance: 107.7
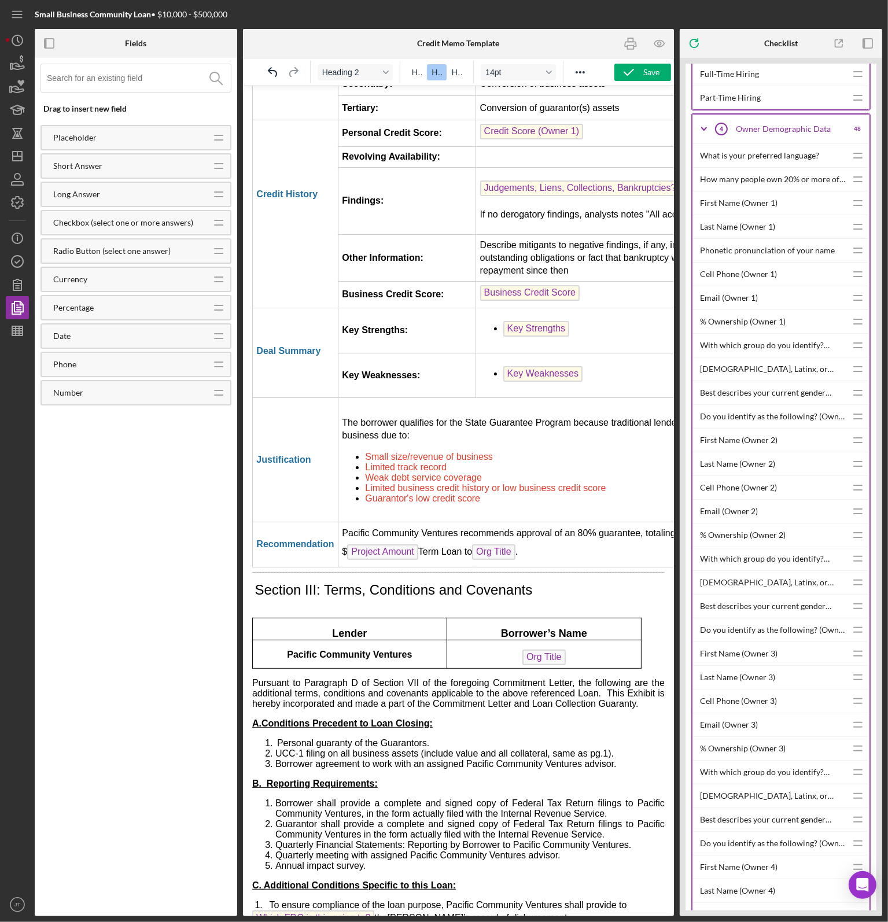
scroll to position [2287, 0]
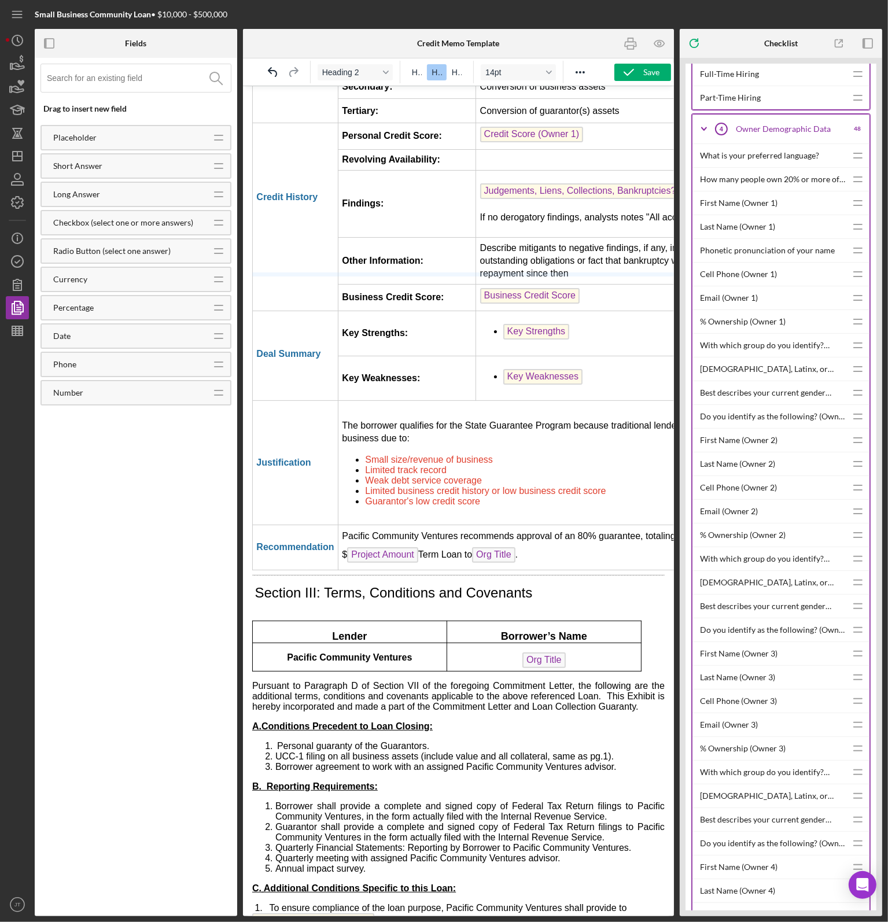
drag, startPoint x: 400, startPoint y: 274, endPoint x: 411, endPoint y: 175, distance: 100.1
drag, startPoint x: 405, startPoint y: 319, endPoint x: 404, endPoint y: 207, distance: 112.8
drag, startPoint x: 418, startPoint y: 204, endPoint x: 426, endPoint y: 149, distance: 54.9
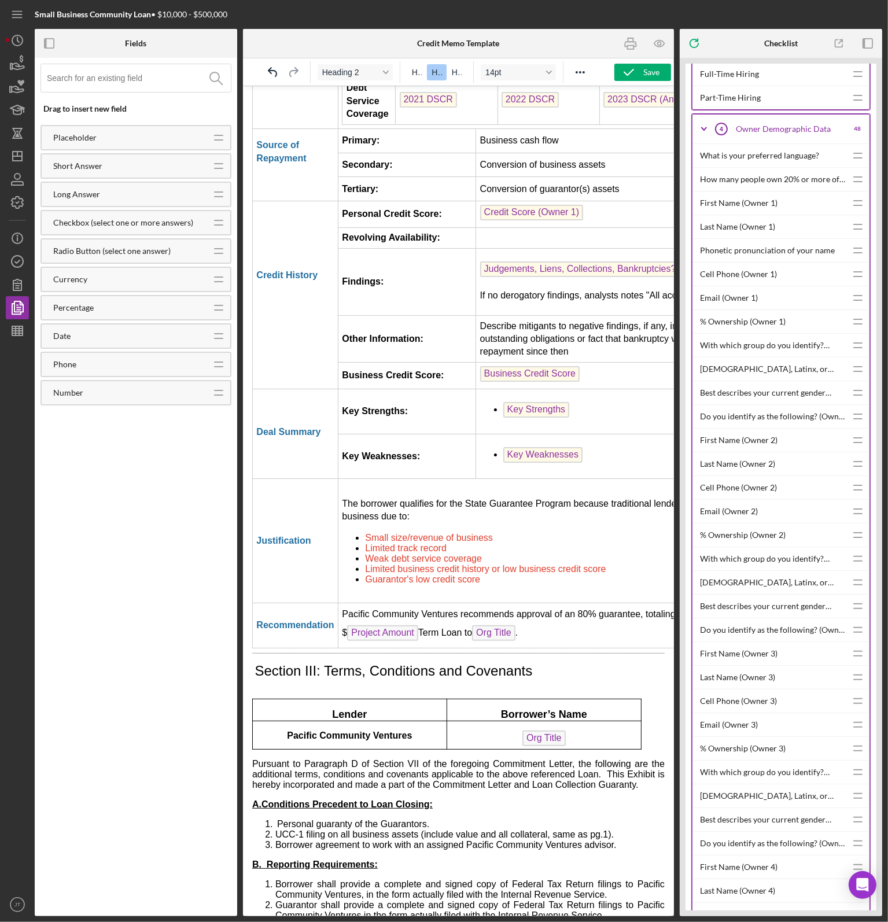
scroll to position [2113, 0]
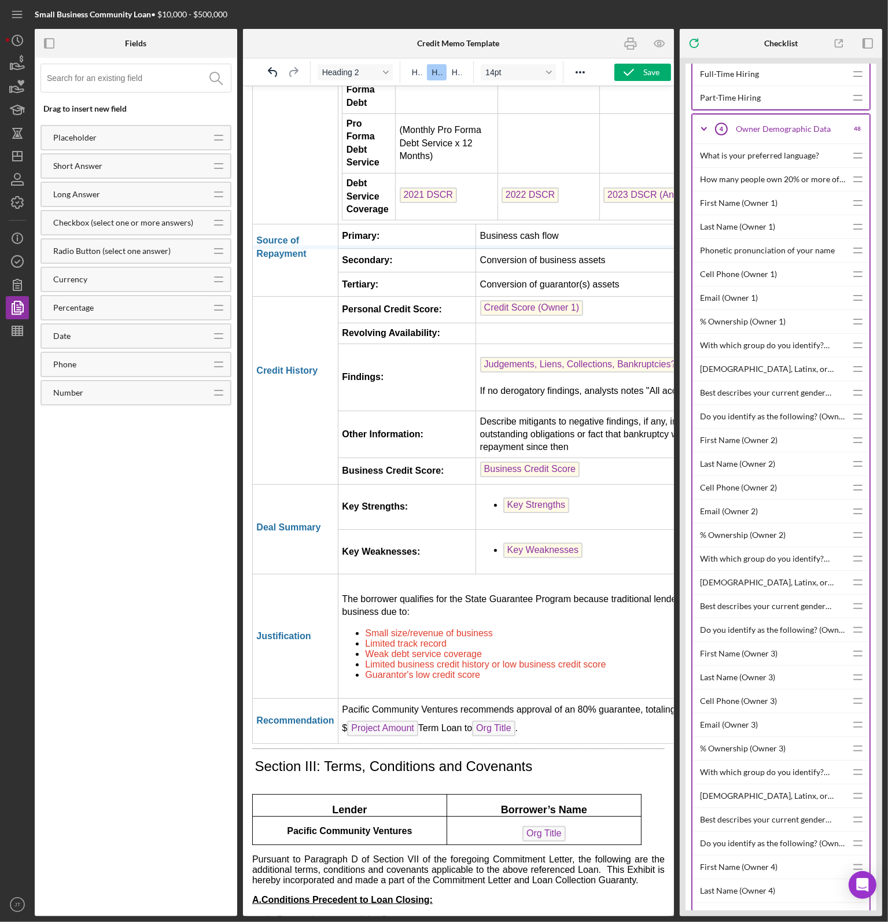
drag, startPoint x: 386, startPoint y: 329, endPoint x: 393, endPoint y: 222, distance: 106.7
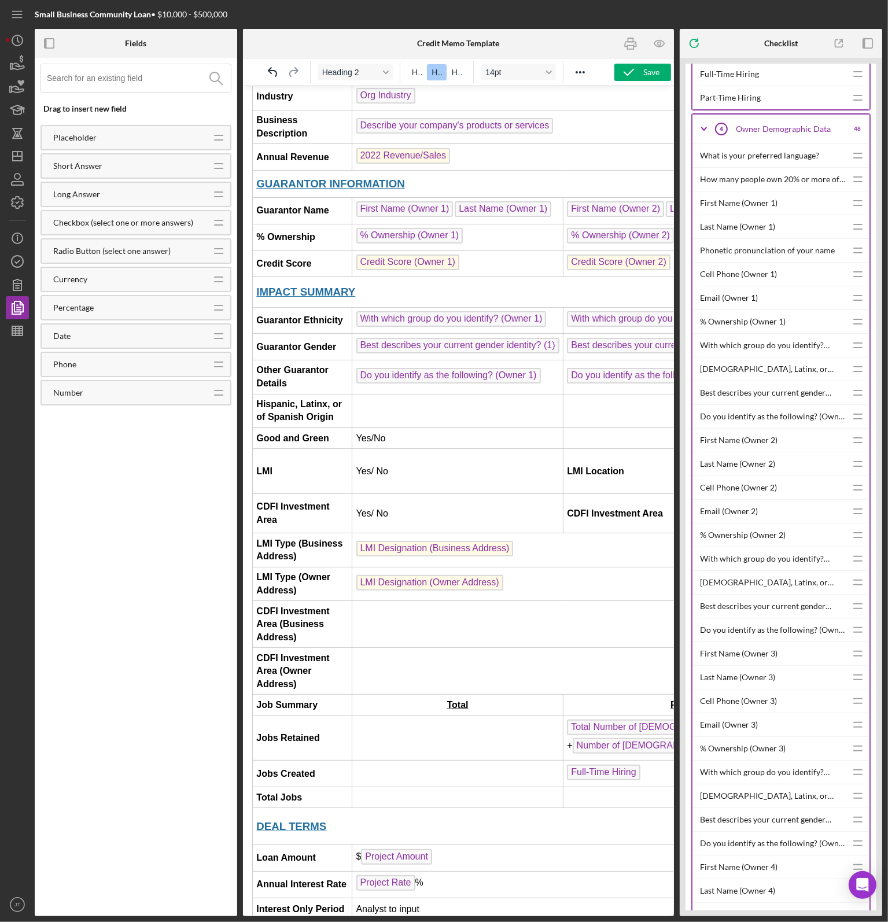
scroll to position [0, 0]
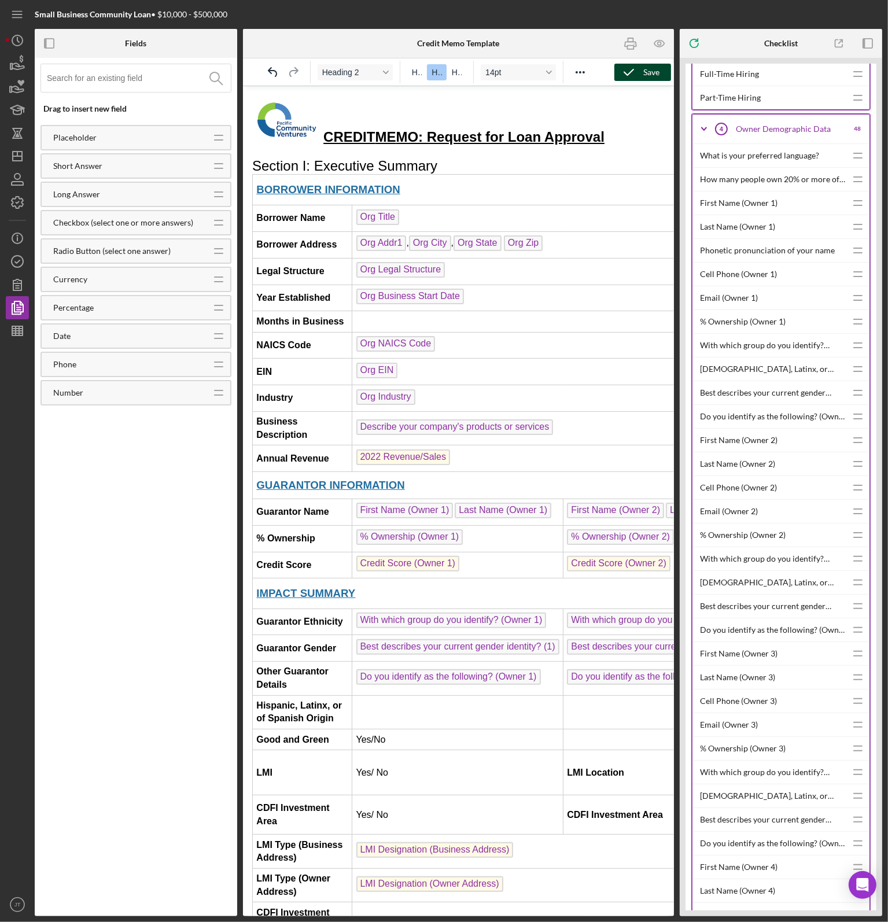
click at [633, 69] on icon "button" at bounding box center [629, 72] width 29 height 29
click at [660, 44] on icon "button" at bounding box center [659, 44] width 26 height 26
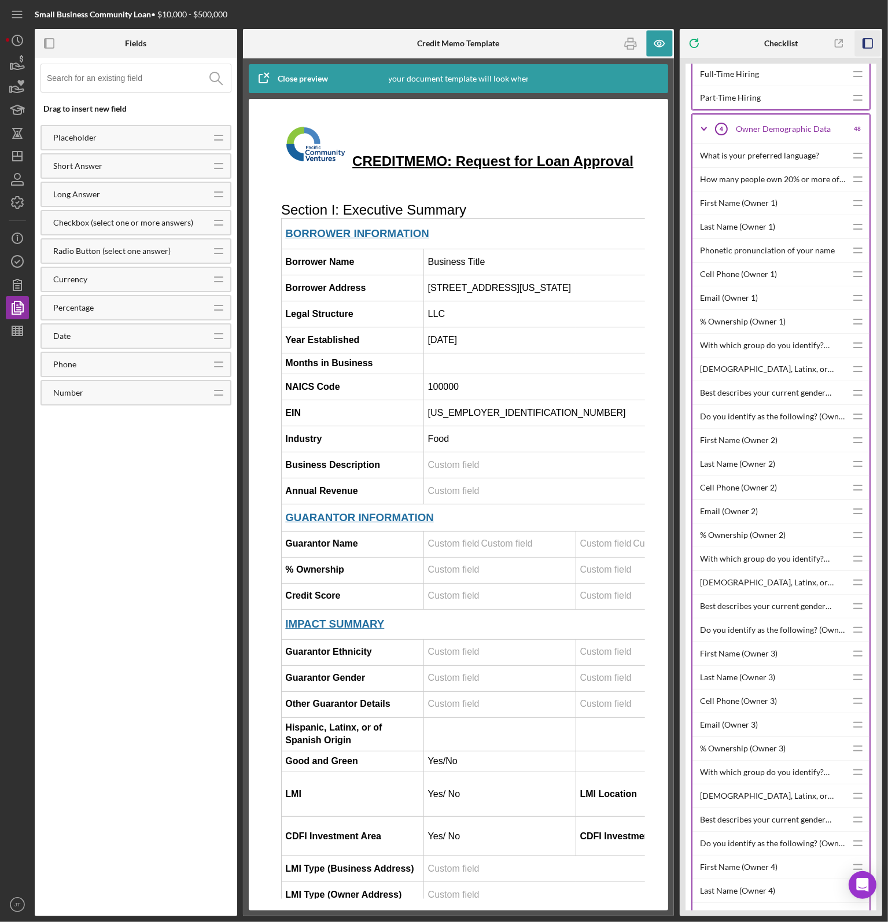
click at [862, 45] on icon "button" at bounding box center [868, 44] width 26 height 26
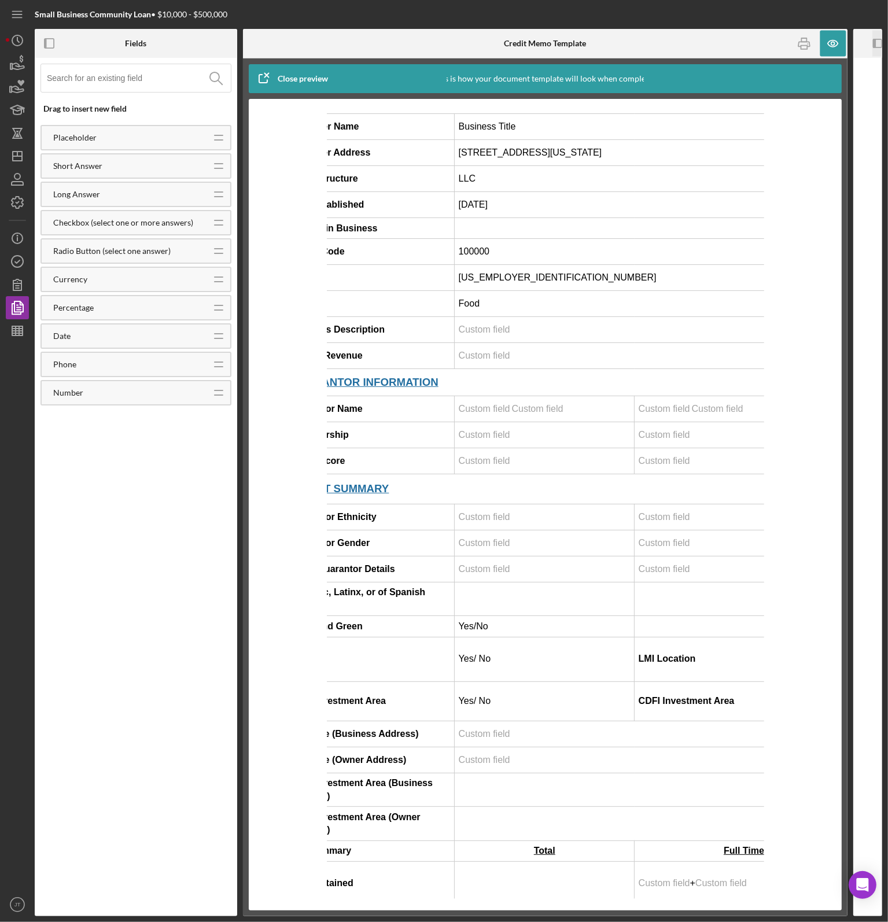
scroll to position [116, 0]
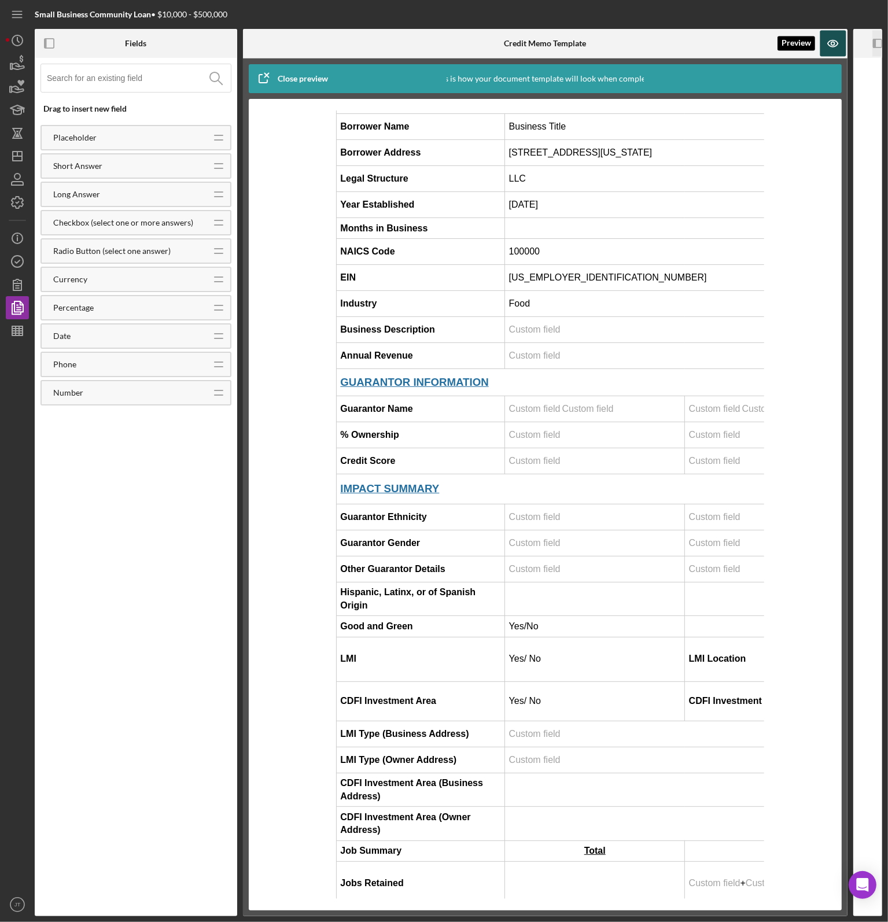
click at [826, 51] on icon "button" at bounding box center [833, 44] width 26 height 26
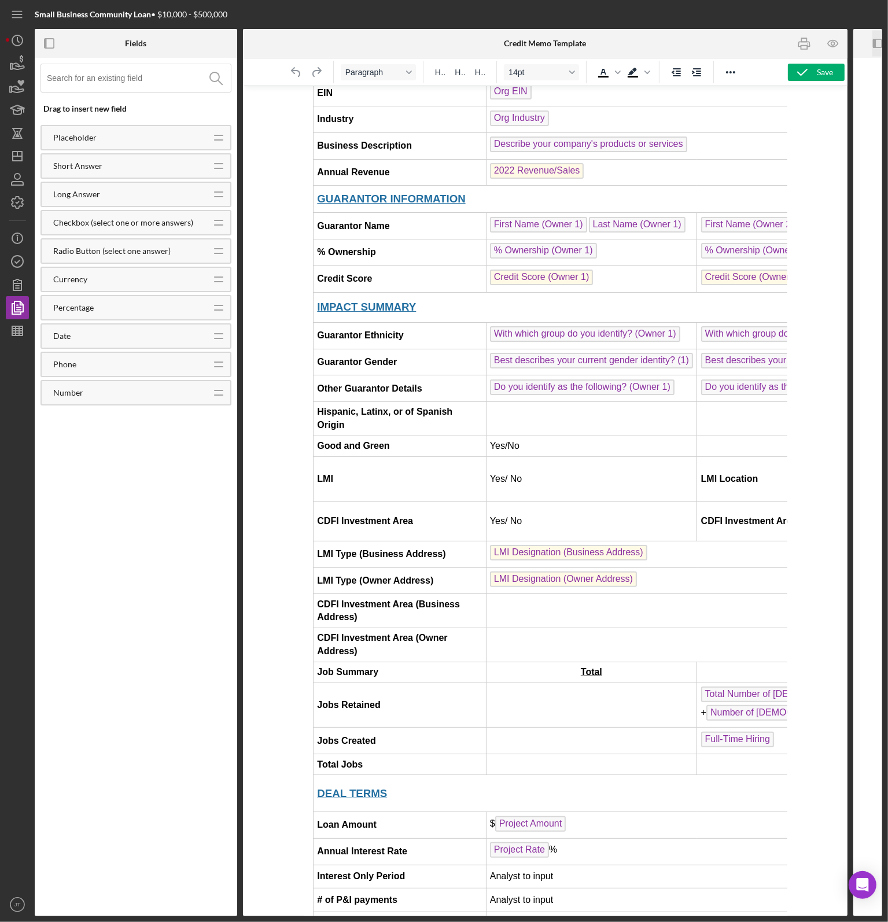
scroll to position [174, 0]
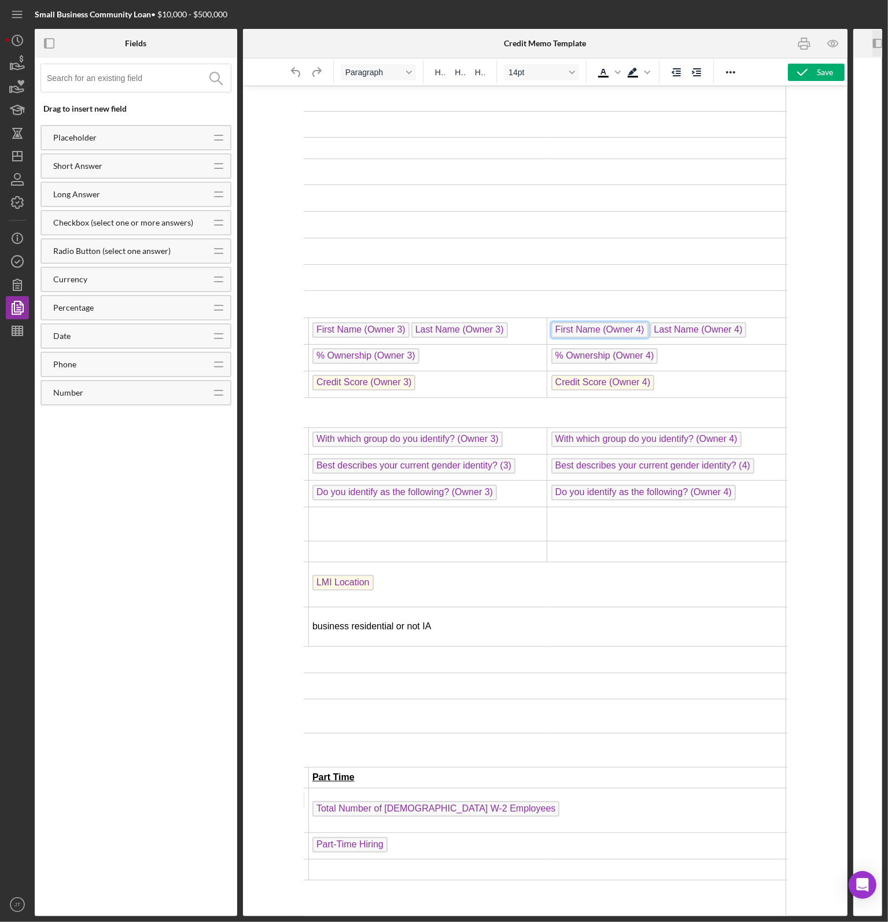
click at [564, 322] on span "First Name (Owner 4)" at bounding box center [599, 330] width 97 height 16
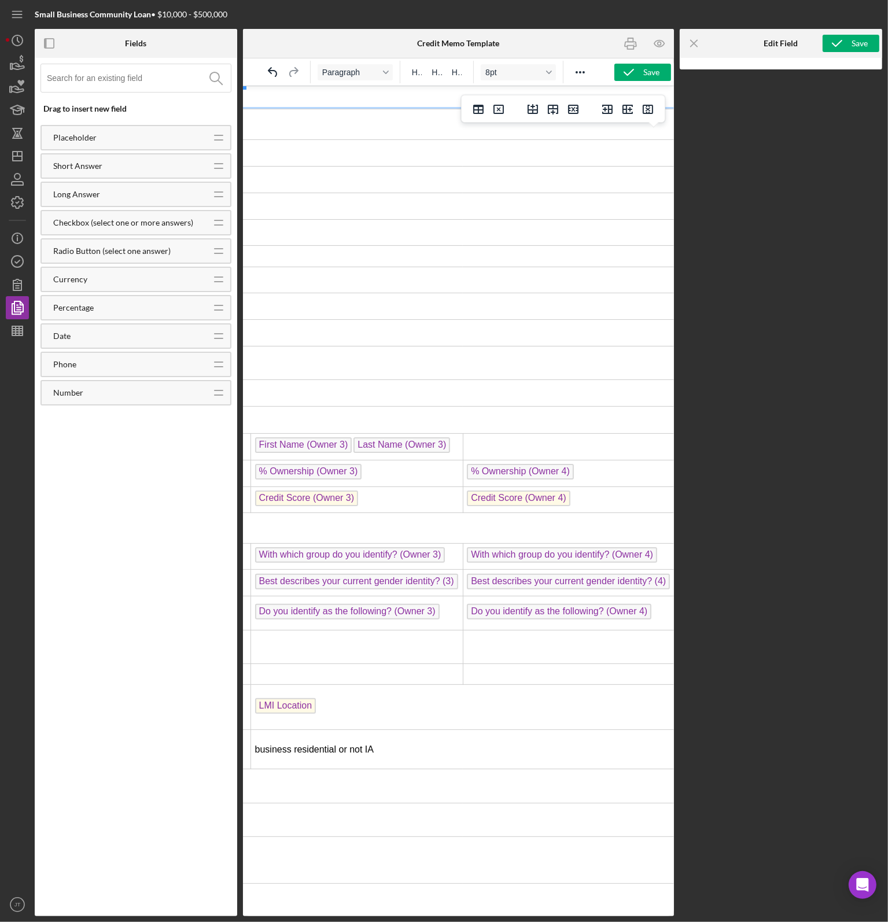
scroll to position [21, 568]
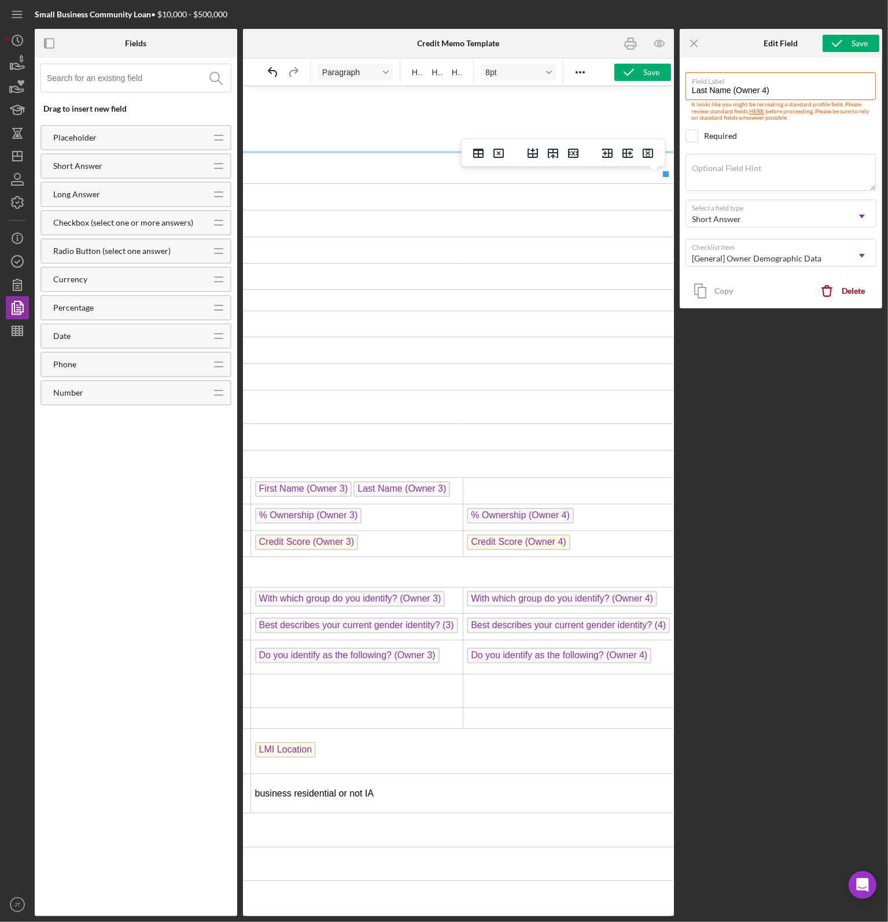
drag, startPoint x: 458, startPoint y: 492, endPoint x: 458, endPoint y: 499, distance: 6.9
click at [462, 494] on td "Rich Text Area. Press ALT-0 for help." at bounding box center [568, 490] width 212 height 27
click at [478, 519] on span "% Ownership (Owner 4)" at bounding box center [519, 515] width 107 height 16
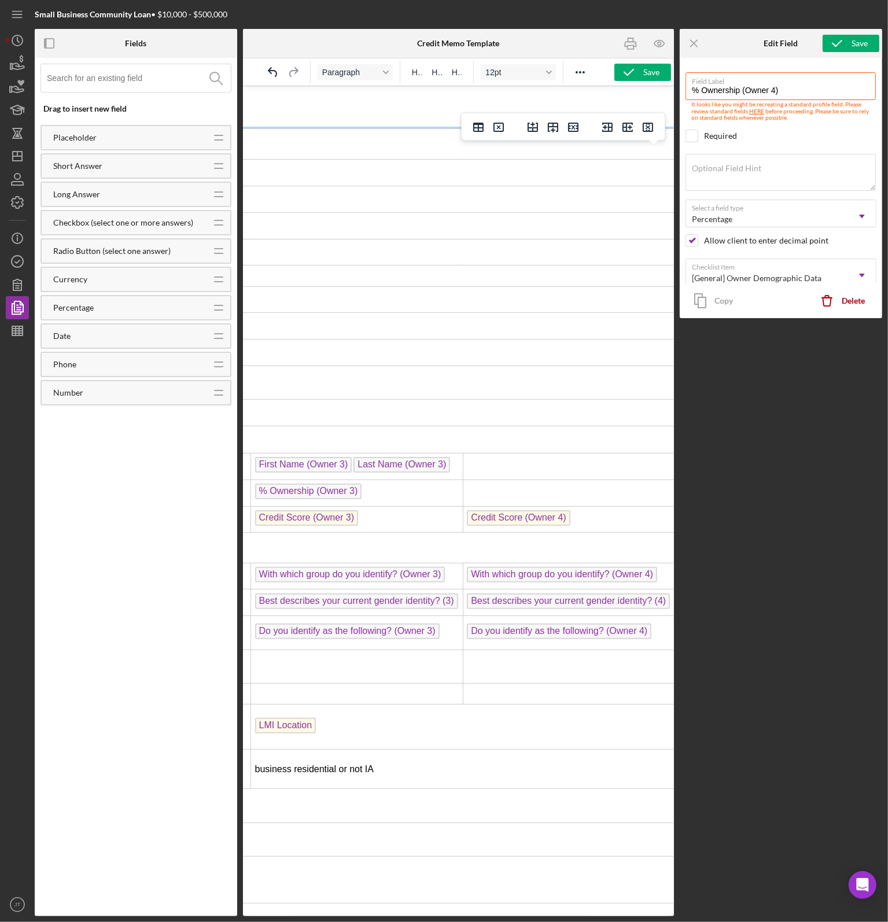
scroll to position [47, 568]
click at [486, 542] on td "IMPACT SUMMARY" at bounding box center [180, 546] width 991 height 30
click at [484, 524] on span "Credit Score (Owner 4)" at bounding box center [518, 516] width 104 height 16
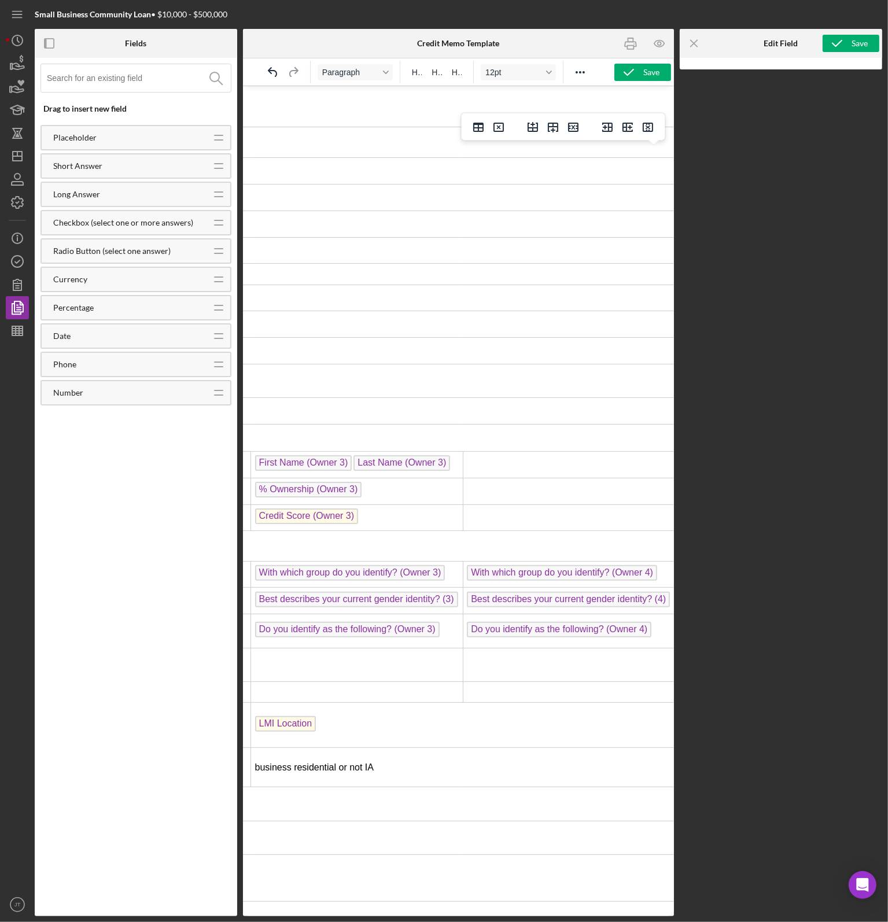
scroll to position [73, 568]
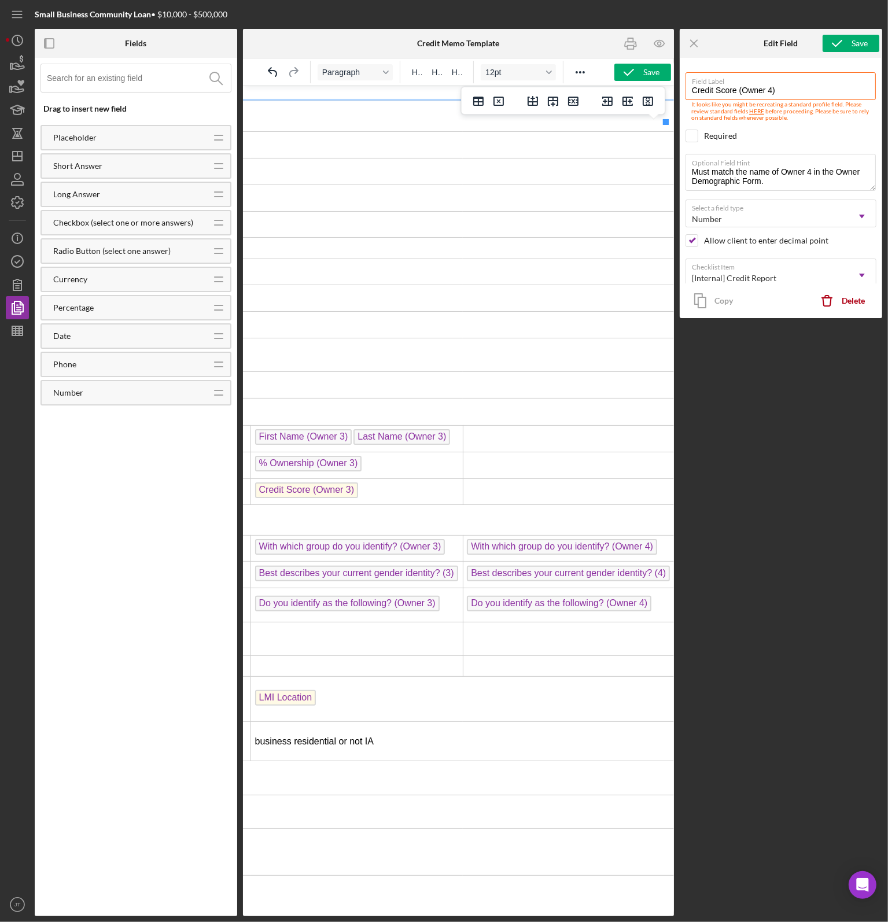
click at [528, 551] on span "With which group do you identify? (Owner 4)" at bounding box center [561, 547] width 190 height 16
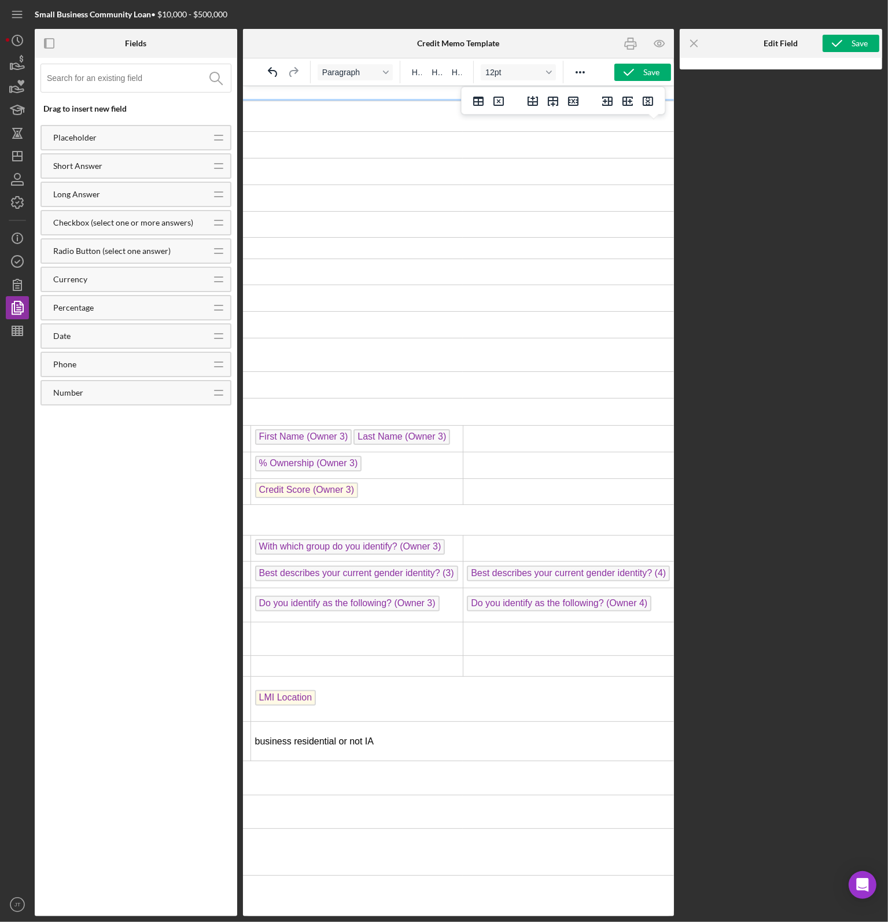
scroll to position [130, 568]
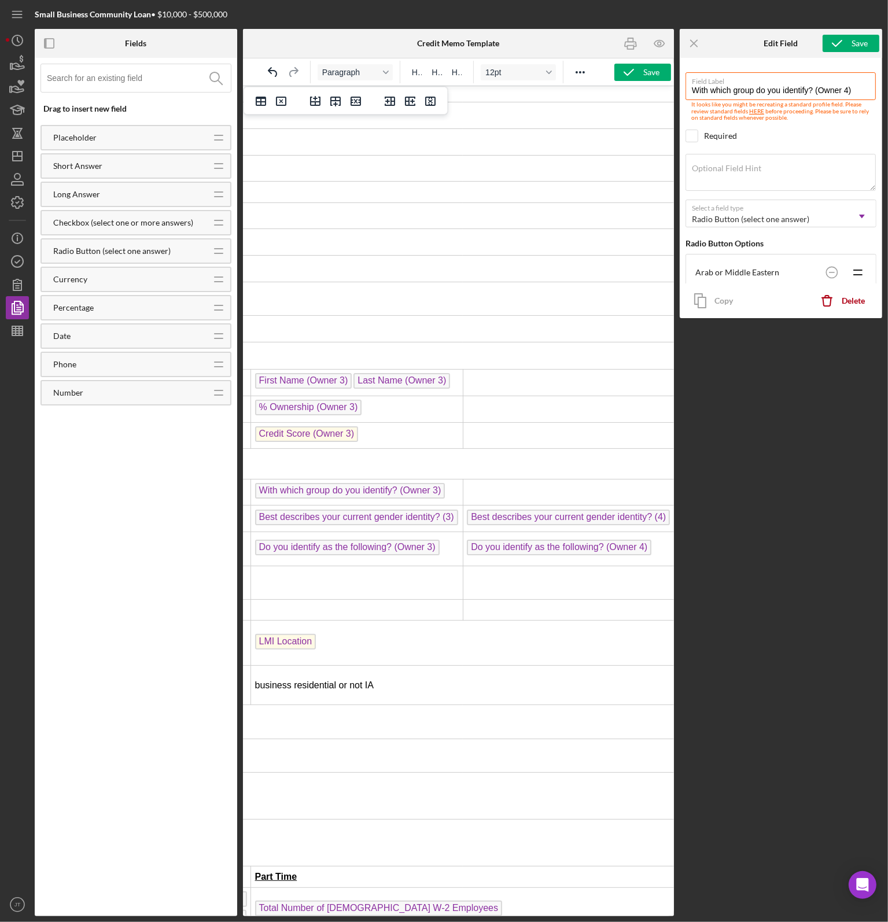
click at [523, 571] on td "Rich Text Area. Press ALT-0 for help." at bounding box center [568, 582] width 212 height 34
click at [521, 547] on span "Do you identify as the following? (Owner 4)" at bounding box center [558, 547] width 185 height 16
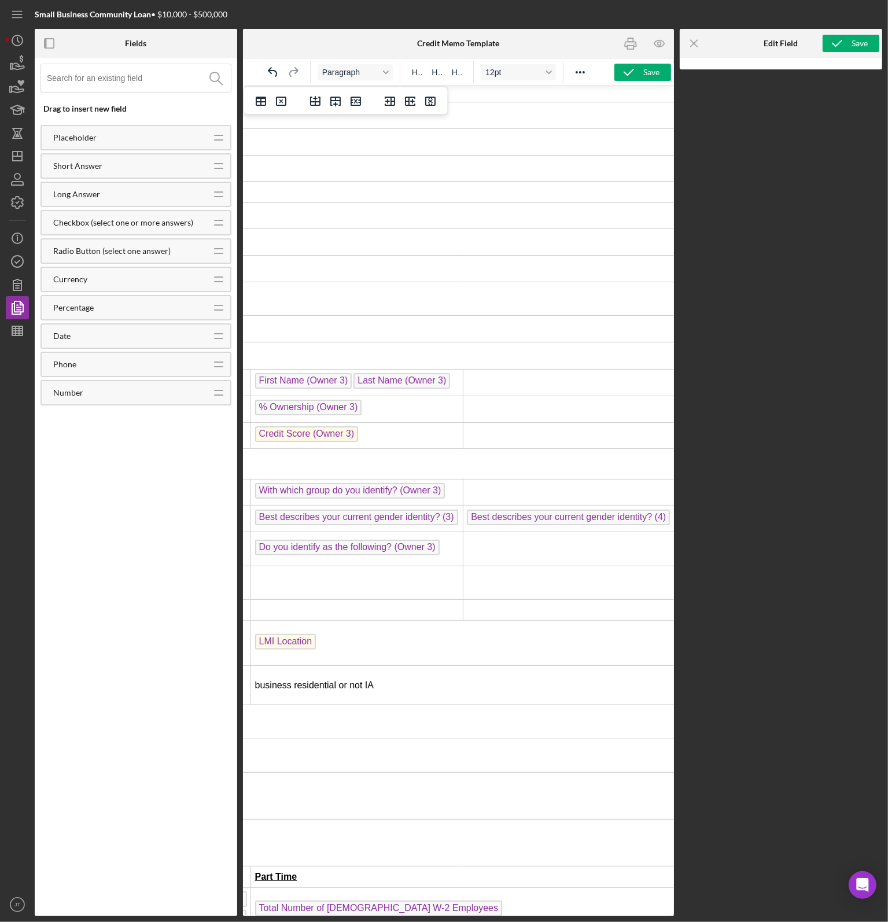
scroll to position [181, 568]
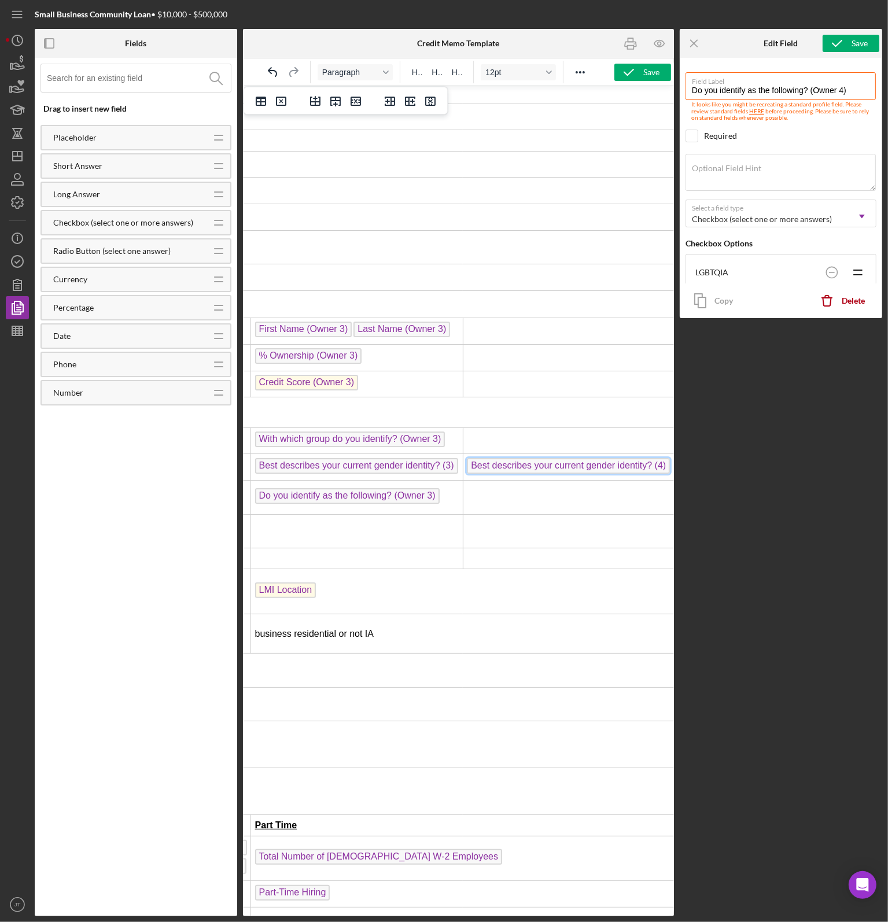
click at [514, 471] on span "Best describes your current gender identity? (4)" at bounding box center [567, 466] width 203 height 16
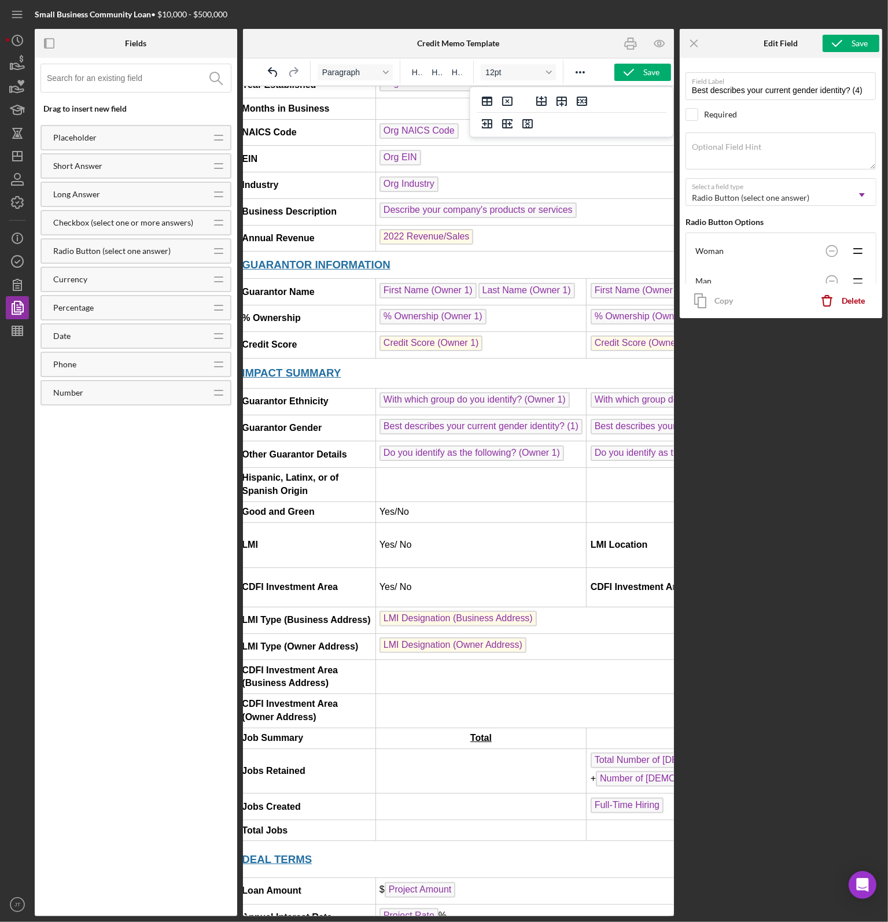
scroll to position [213, 0]
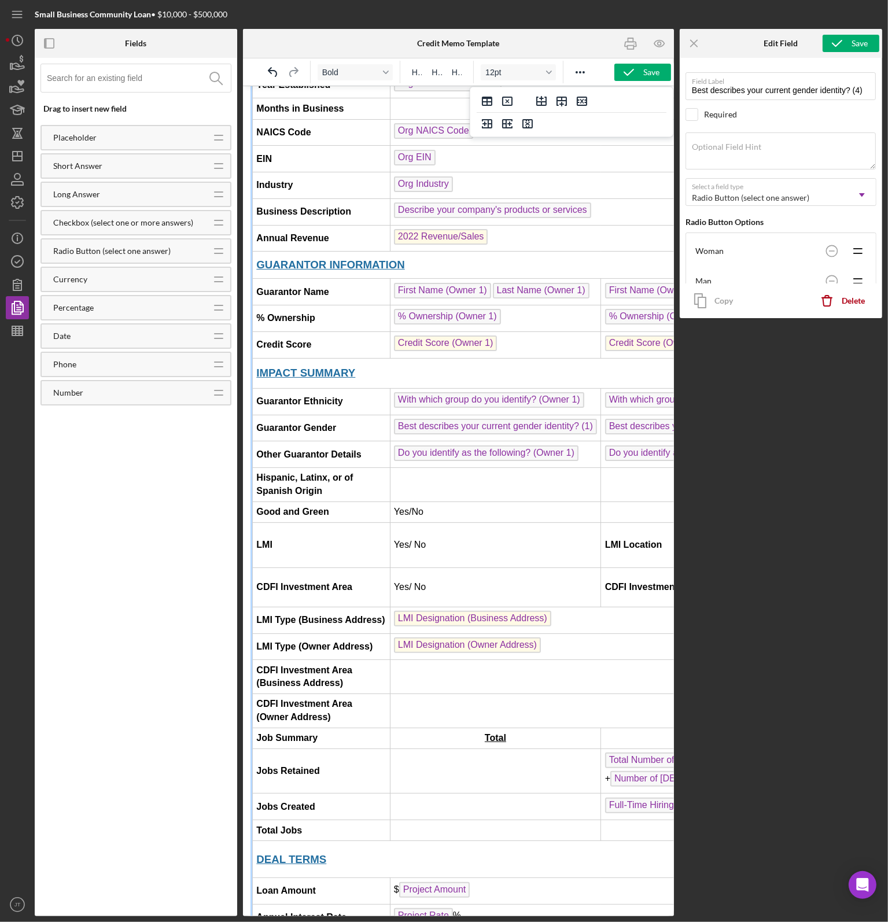
click at [259, 491] on strong "Hispanic, Latinx, or of Spanish Origin" at bounding box center [304, 483] width 97 height 23
click at [256, 495] on strong "Hispanic, Latinx, or of Spanish Origin" at bounding box center [304, 483] width 97 height 23
drag, startPoint x: 402, startPoint y: 492, endPoint x: 459, endPoint y: 487, distance: 57.6
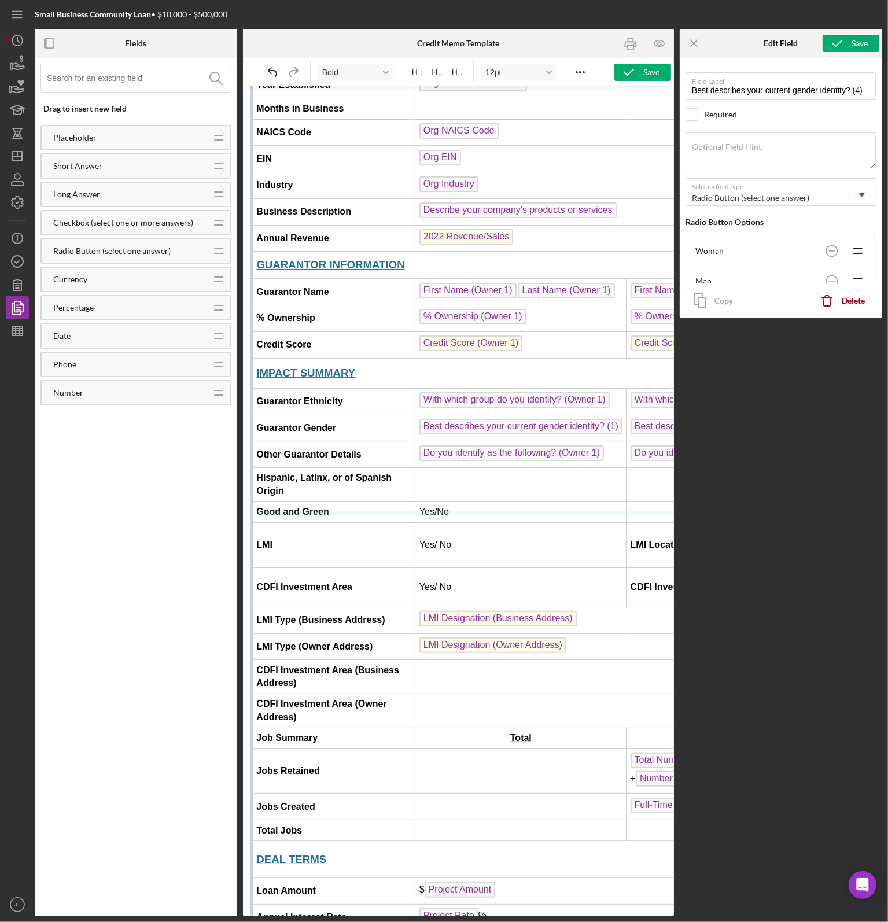
drag, startPoint x: 406, startPoint y: 511, endPoint x: 385, endPoint y: 437, distance: 76.5
drag, startPoint x: 384, startPoint y: 522, endPoint x: 380, endPoint y: 439, distance: 83.4
drag, startPoint x: 344, startPoint y: 565, endPoint x: 308, endPoint y: 374, distance: 194.3
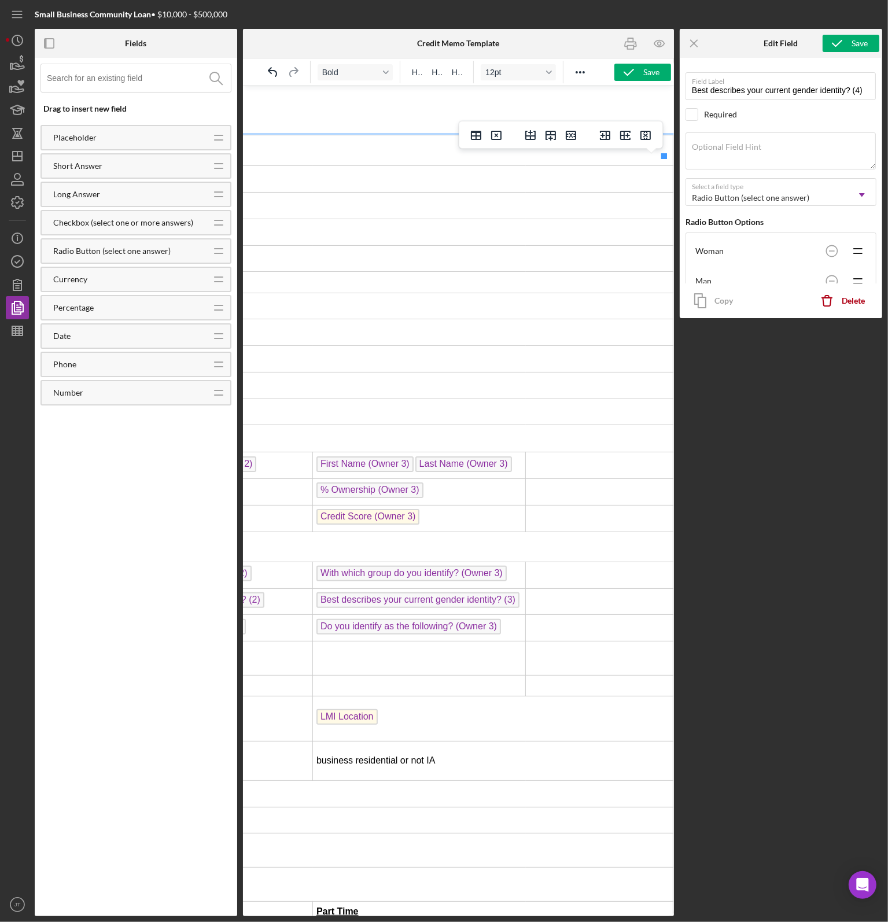
scroll to position [39, 571]
drag, startPoint x: 650, startPoint y: 484, endPoint x: 625, endPoint y: 484, distance: 25.5
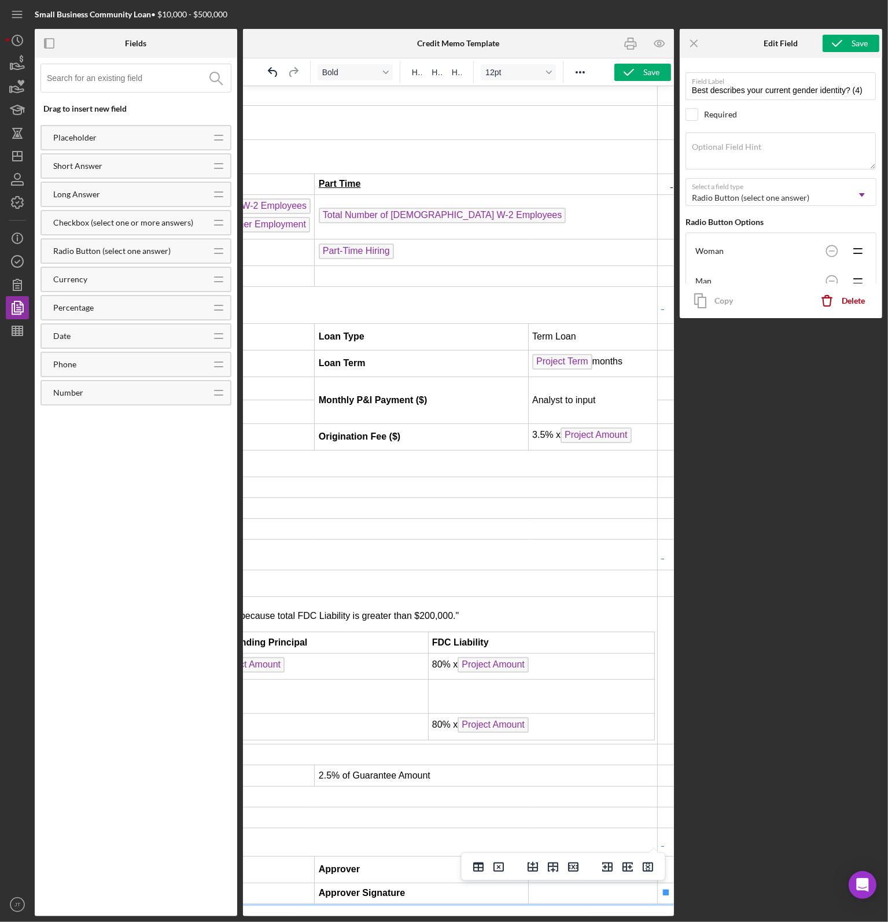
scroll to position [907, 568]
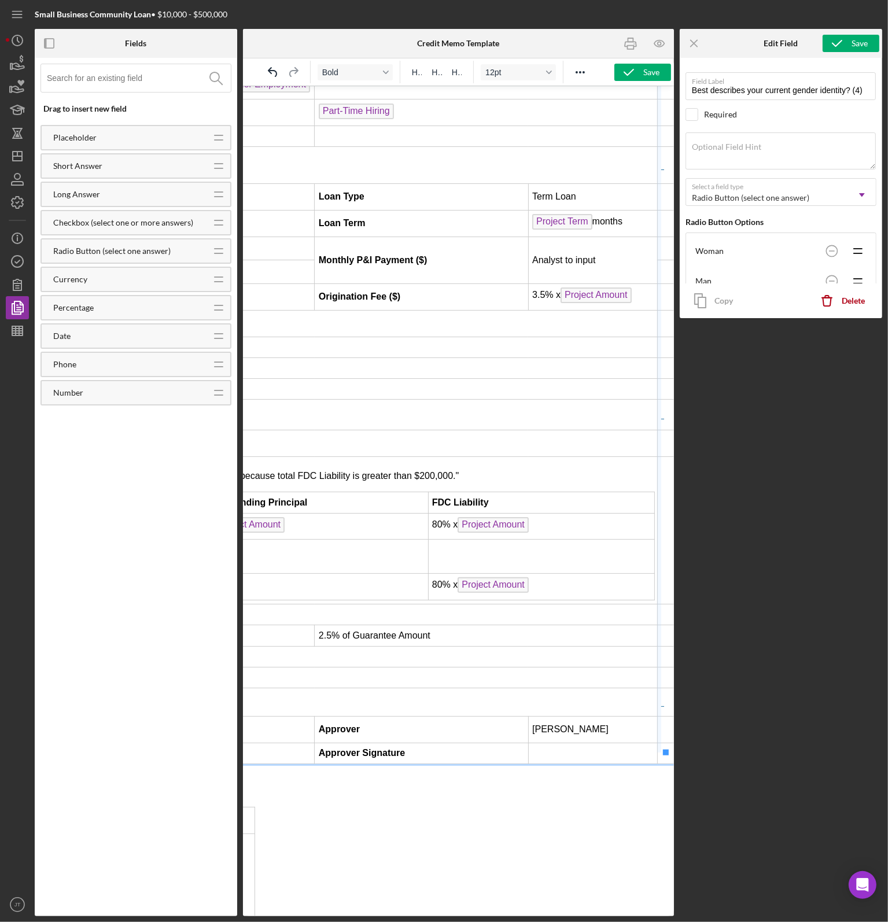
drag, startPoint x: 663, startPoint y: 515, endPoint x: 627, endPoint y: 516, distance: 35.3
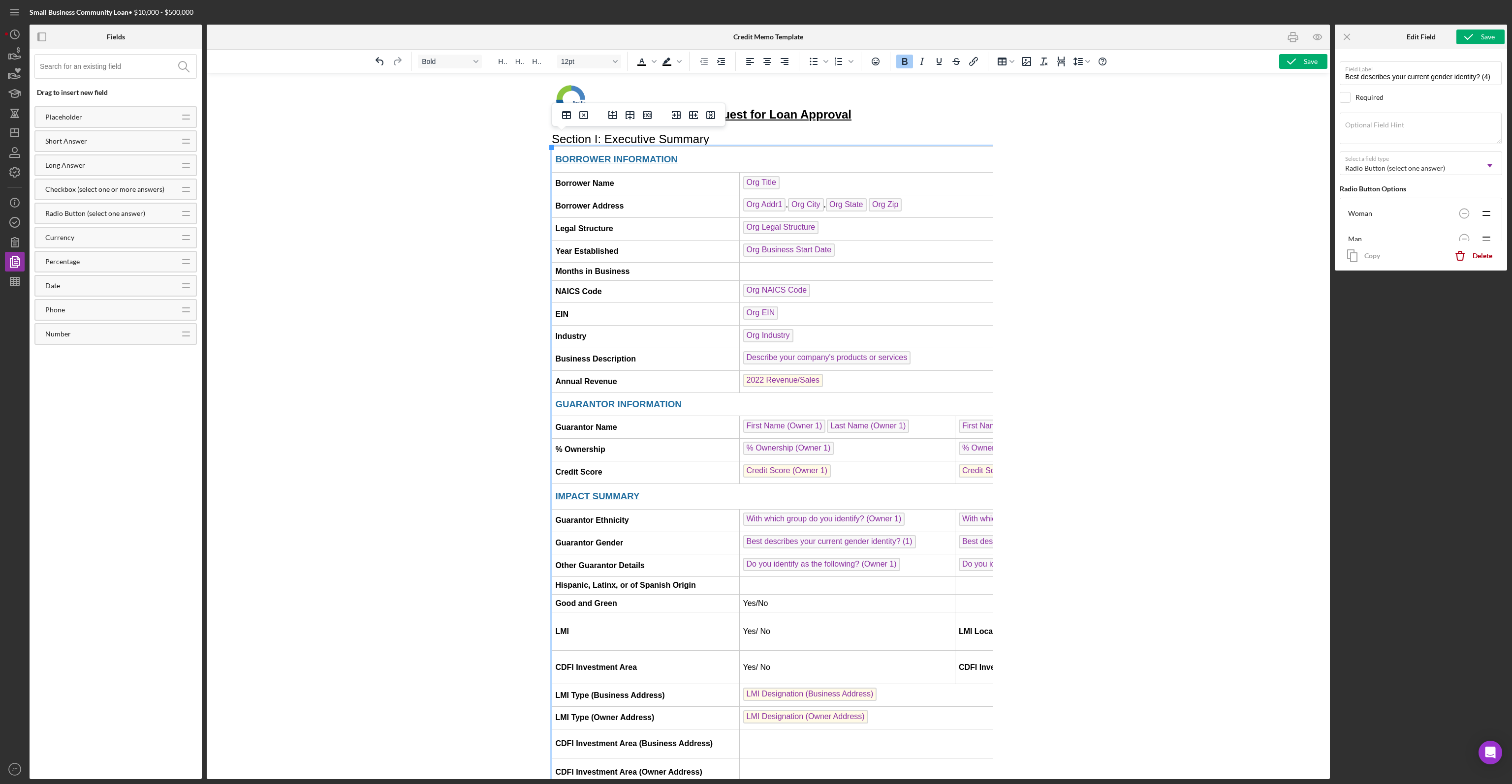
scroll to position [0, 0]
click at [755, 70] on div "Bold H1 H2 H3 12pt To open the popup, press Shift+Enter To open the popup, pres…" at bounding box center [768, 60] width 1123 height 23
click at [755, 61] on div "Save" at bounding box center [1310, 61] width 14 height 14
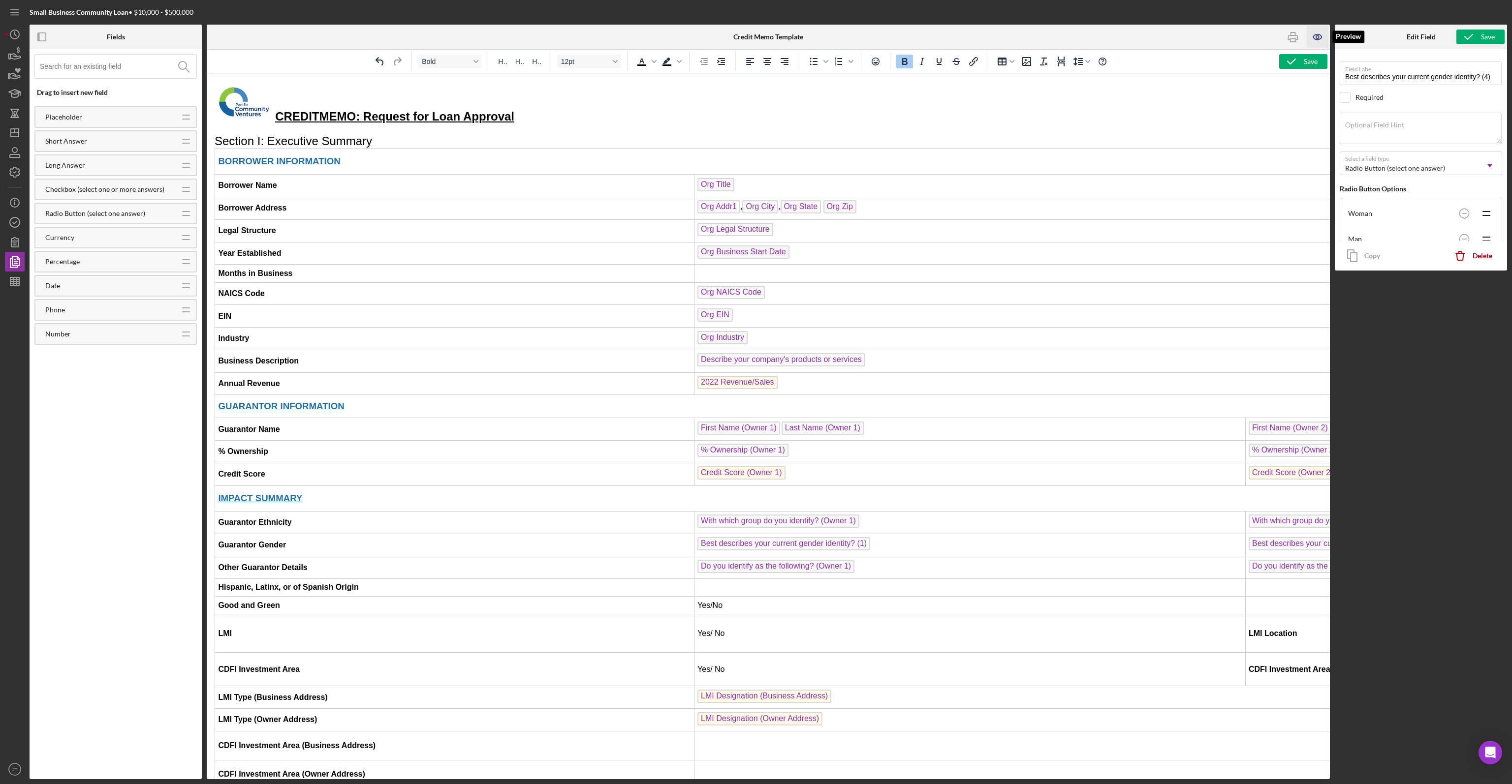
click at [755, 38] on icon "button" at bounding box center [1317, 37] width 22 height 22
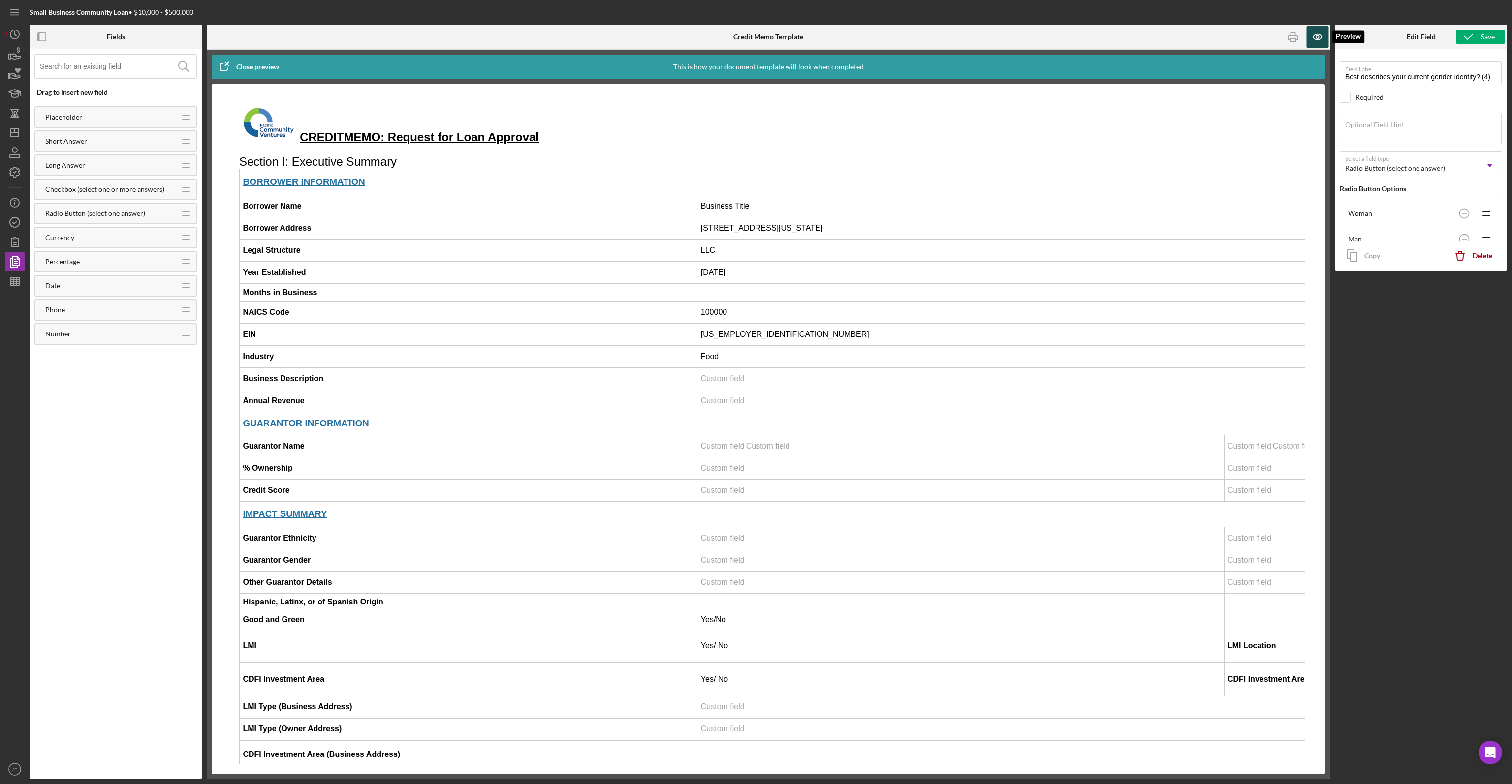
click at [755, 38] on icon "button" at bounding box center [1317, 37] width 22 height 22
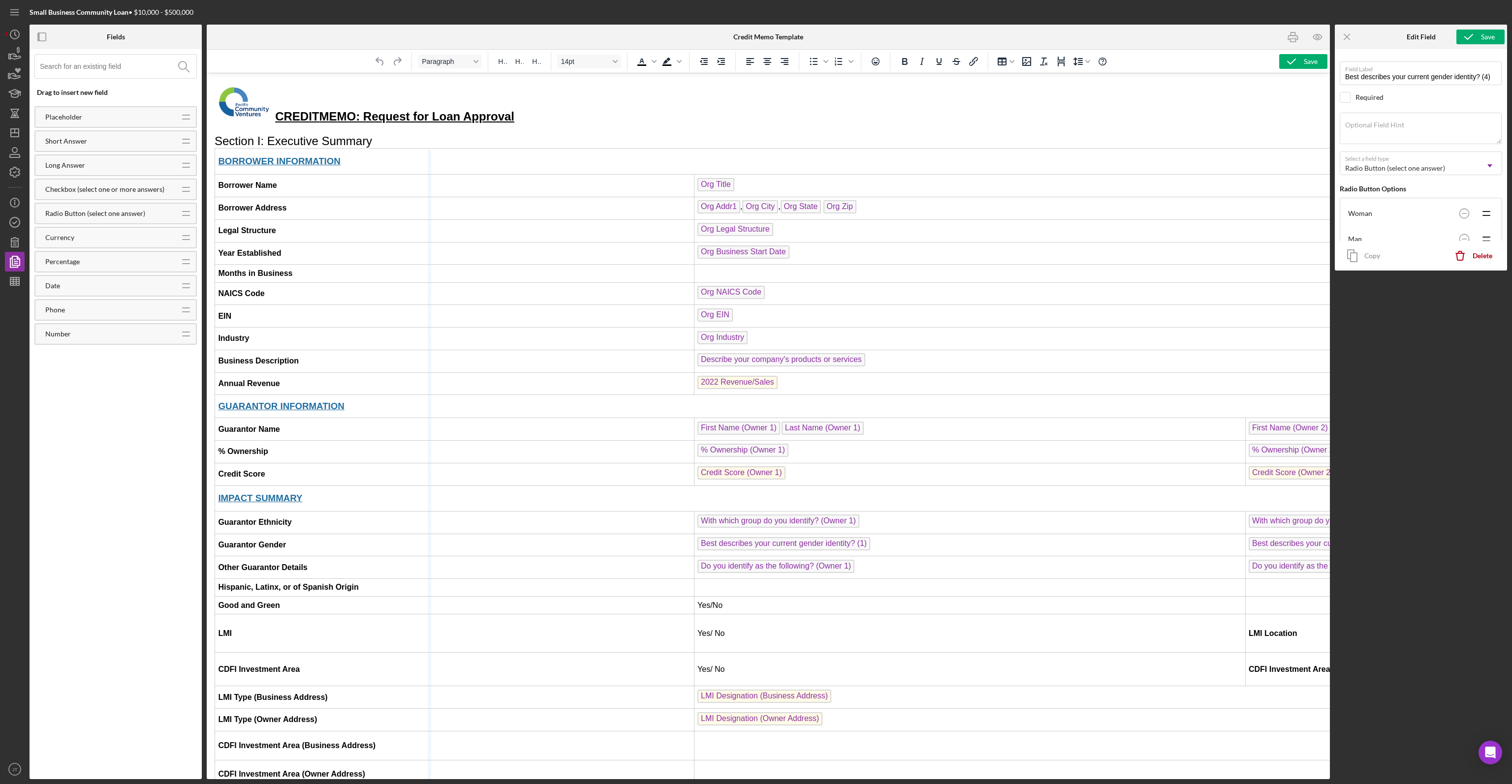
drag, startPoint x: 691, startPoint y: 188, endPoint x: 428, endPoint y: 185, distance: 263.0
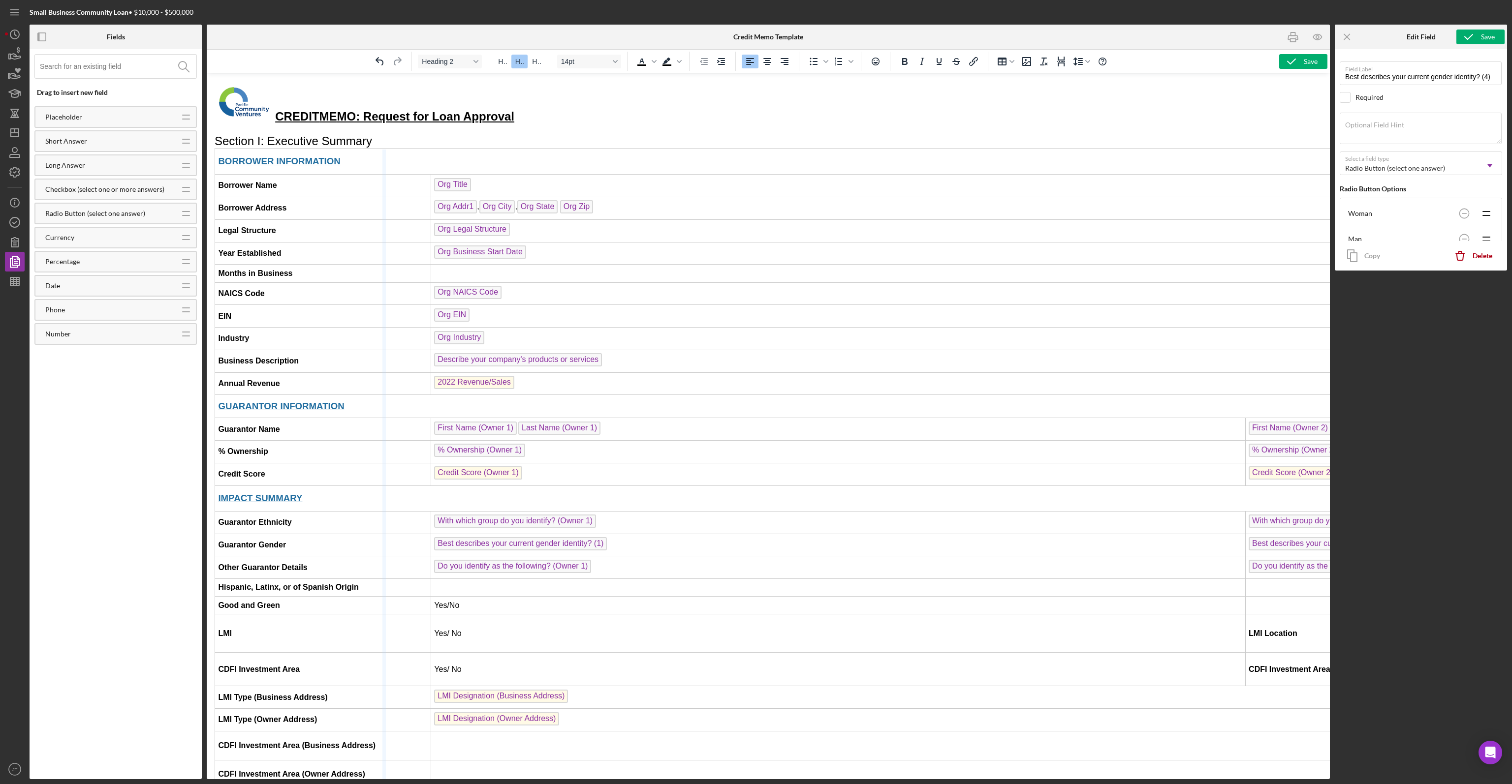
drag, startPoint x: 429, startPoint y: 188, endPoint x: 384, endPoint y: 191, distance: 45.1
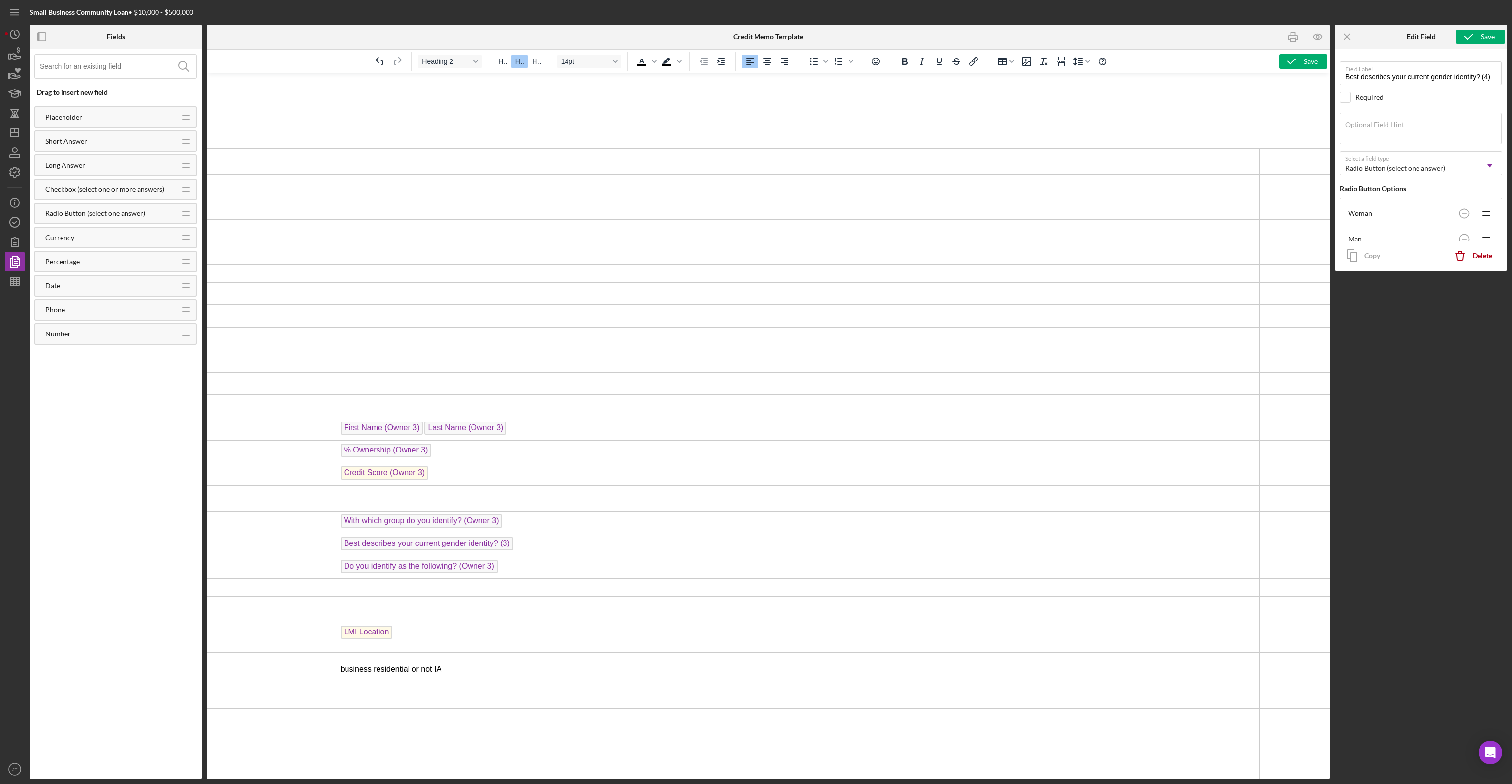
scroll to position [0, 1472]
click at [755, 172] on td "Rich Text Area. Press ALT-0 for help." at bounding box center [1295, 162] width 87 height 26
drag, startPoint x: 1322, startPoint y: 163, endPoint x: 1253, endPoint y: 157, distance: 69.3
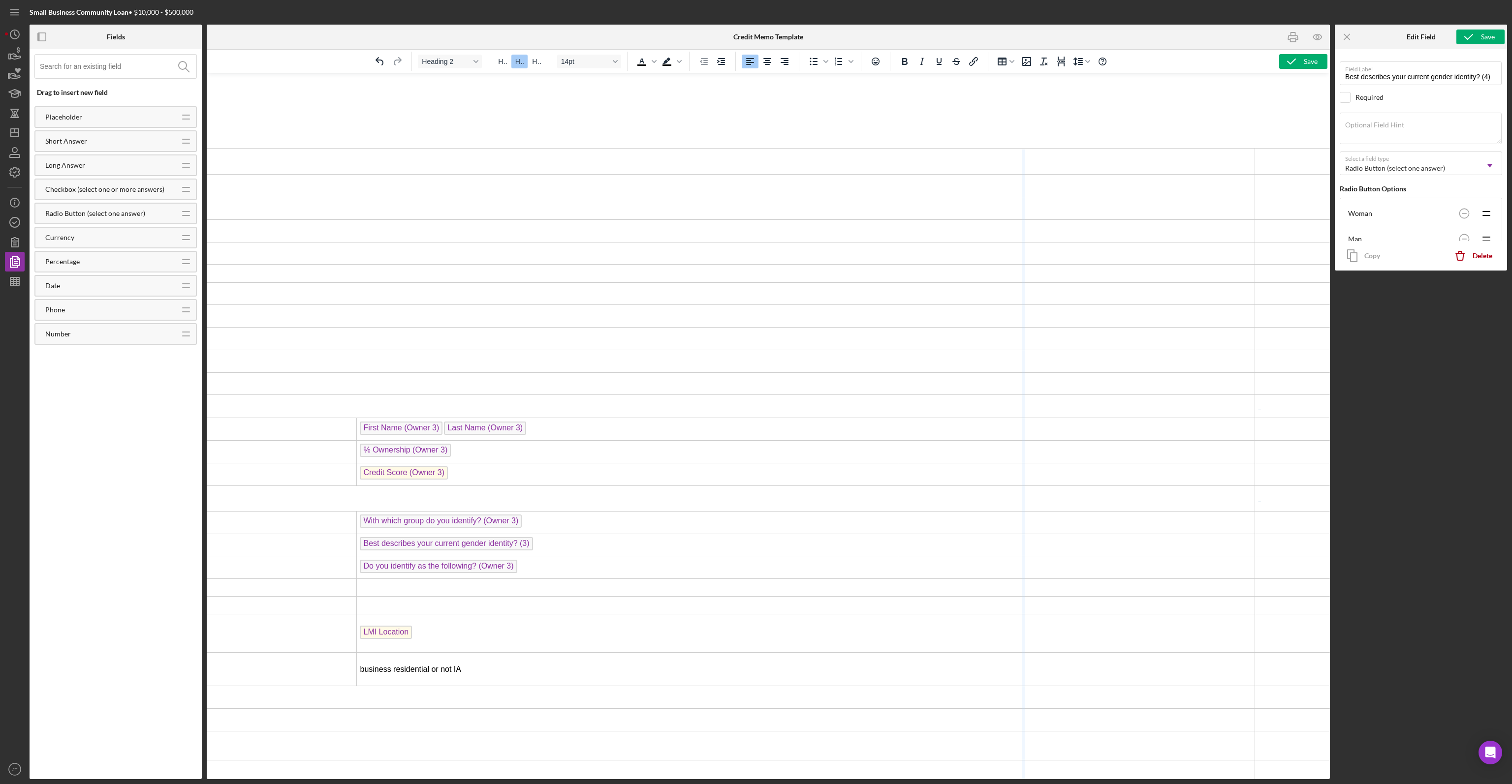
drag, startPoint x: 1237, startPoint y: 163, endPoint x: 864, endPoint y: 164, distance: 373.0
drag, startPoint x: 1321, startPoint y: 162, endPoint x: 1012, endPoint y: 137, distance: 310.0
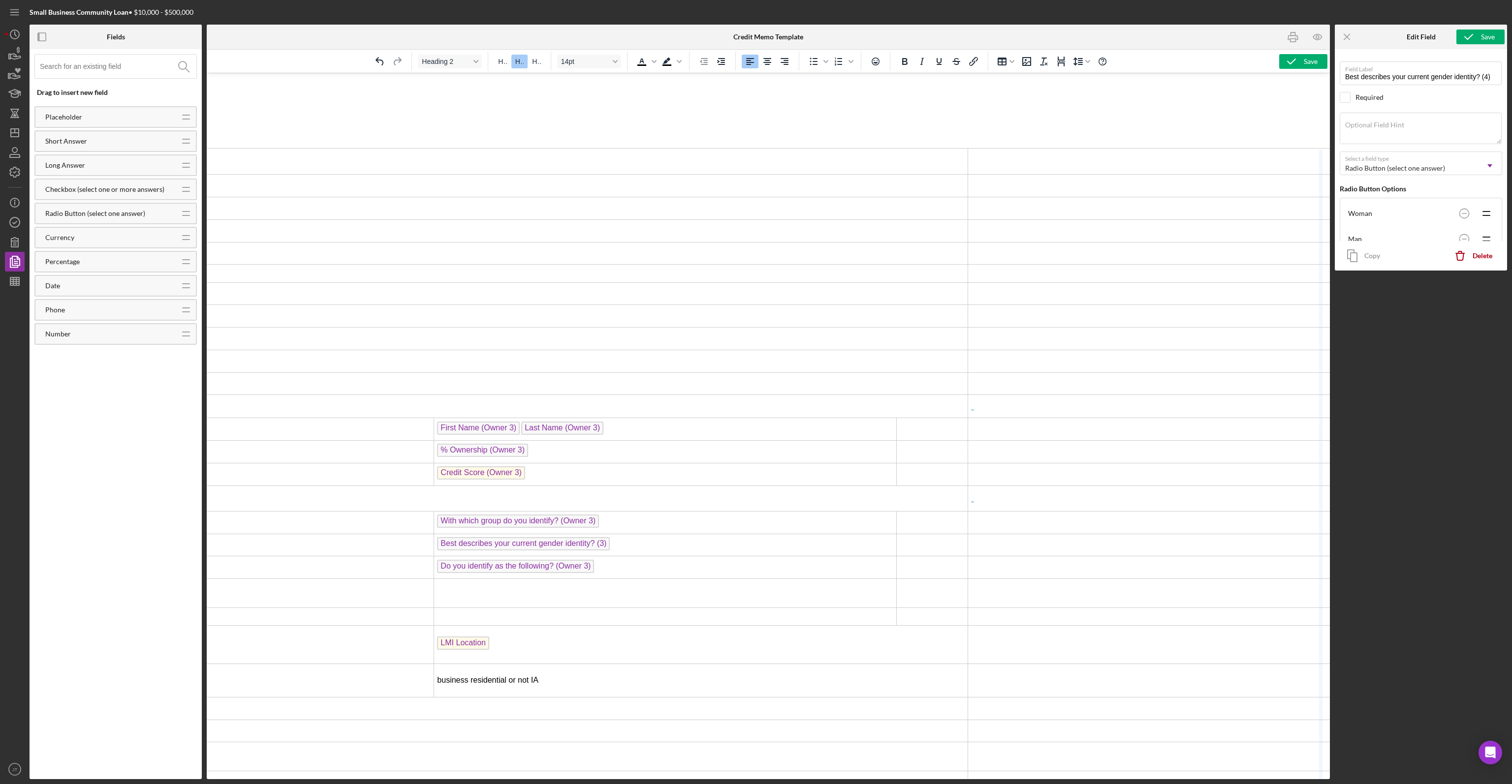
scroll to position [0, 1095]
drag, startPoint x: 1319, startPoint y: 162, endPoint x: 980, endPoint y: 182, distance: 339.6
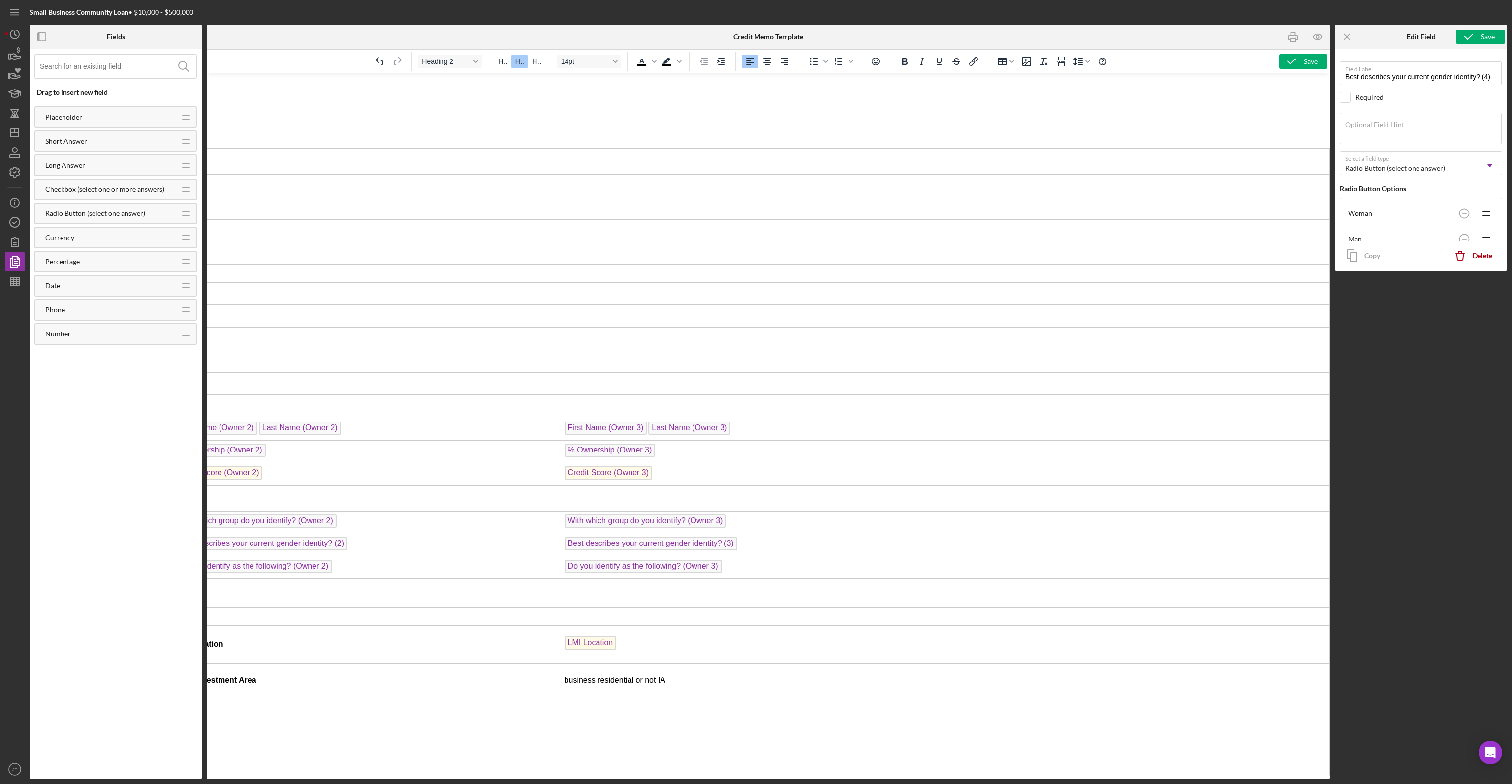
scroll to position [0, 756]
drag, startPoint x: 1016, startPoint y: 161, endPoint x: 912, endPoint y: 166, distance: 104.1
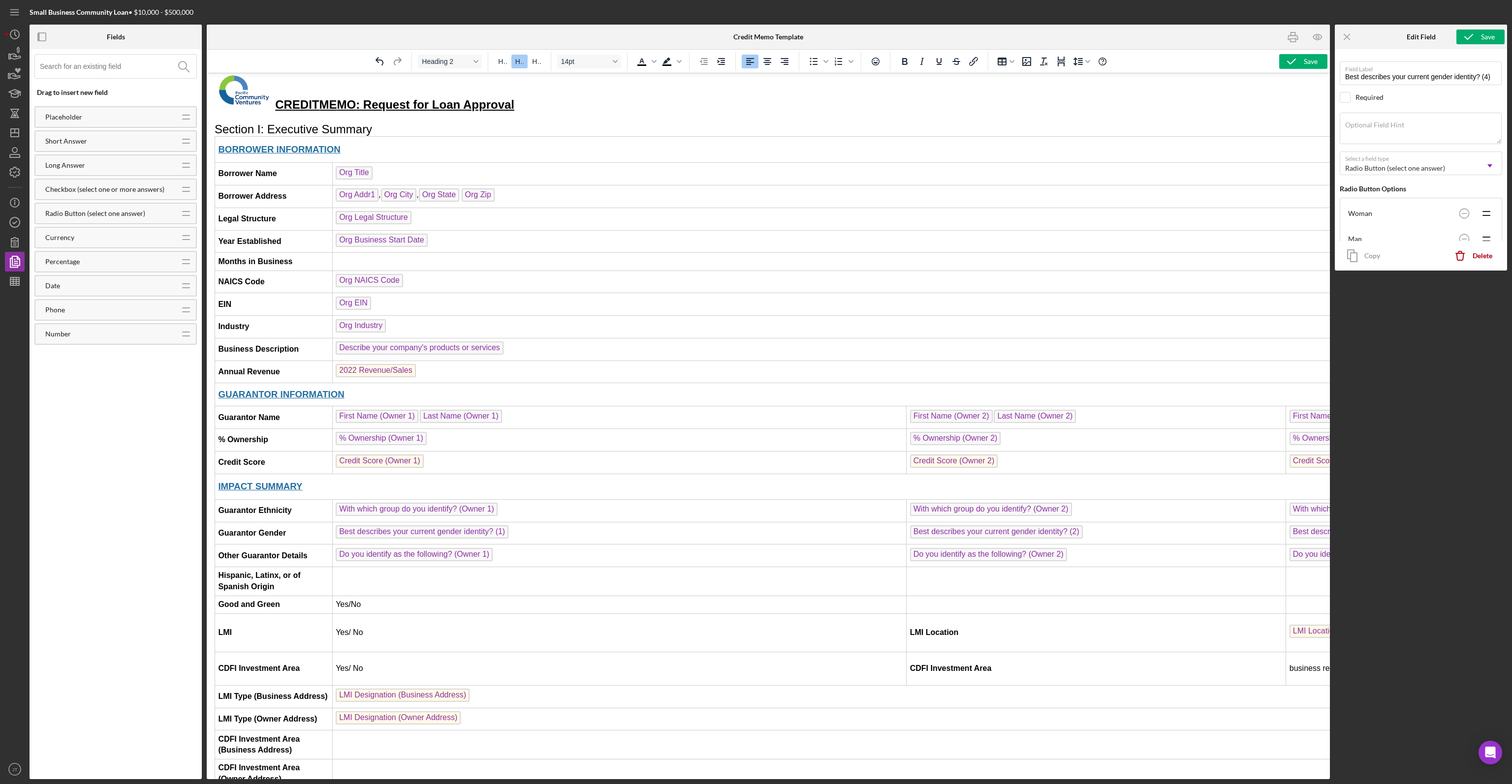
scroll to position [49, 0]
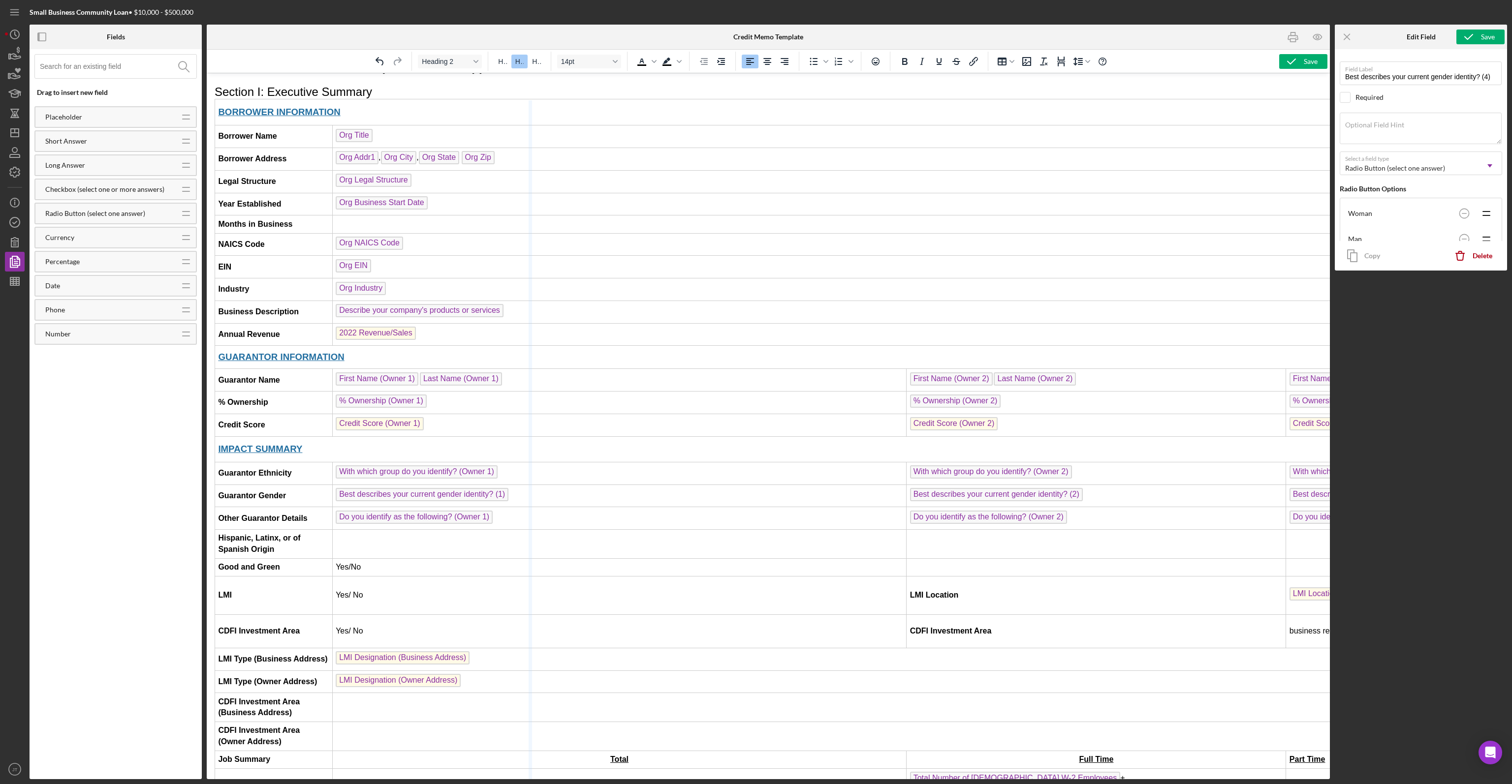
drag, startPoint x: 901, startPoint y: 373, endPoint x: 530, endPoint y: 360, distance: 371.2
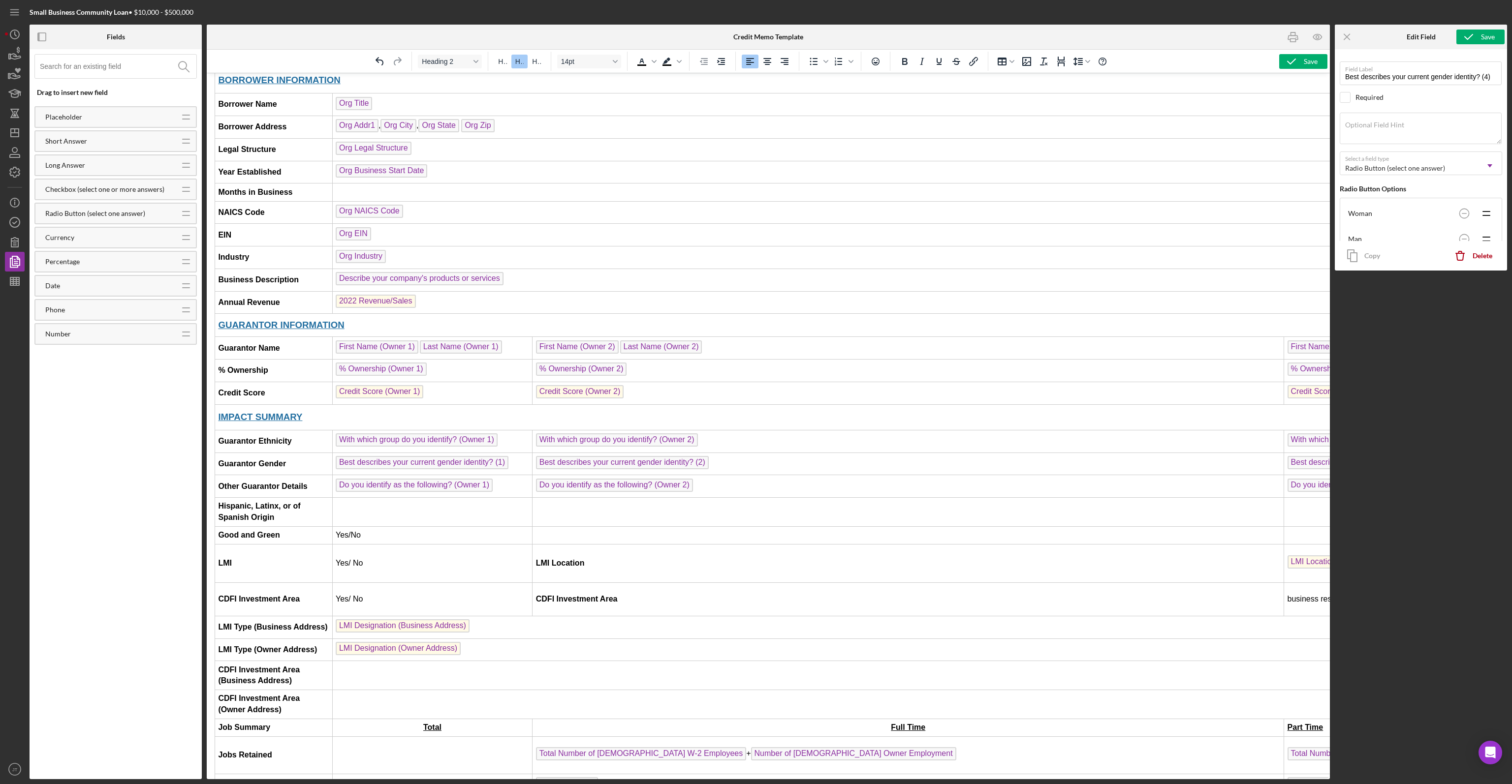
scroll to position [99, 0]
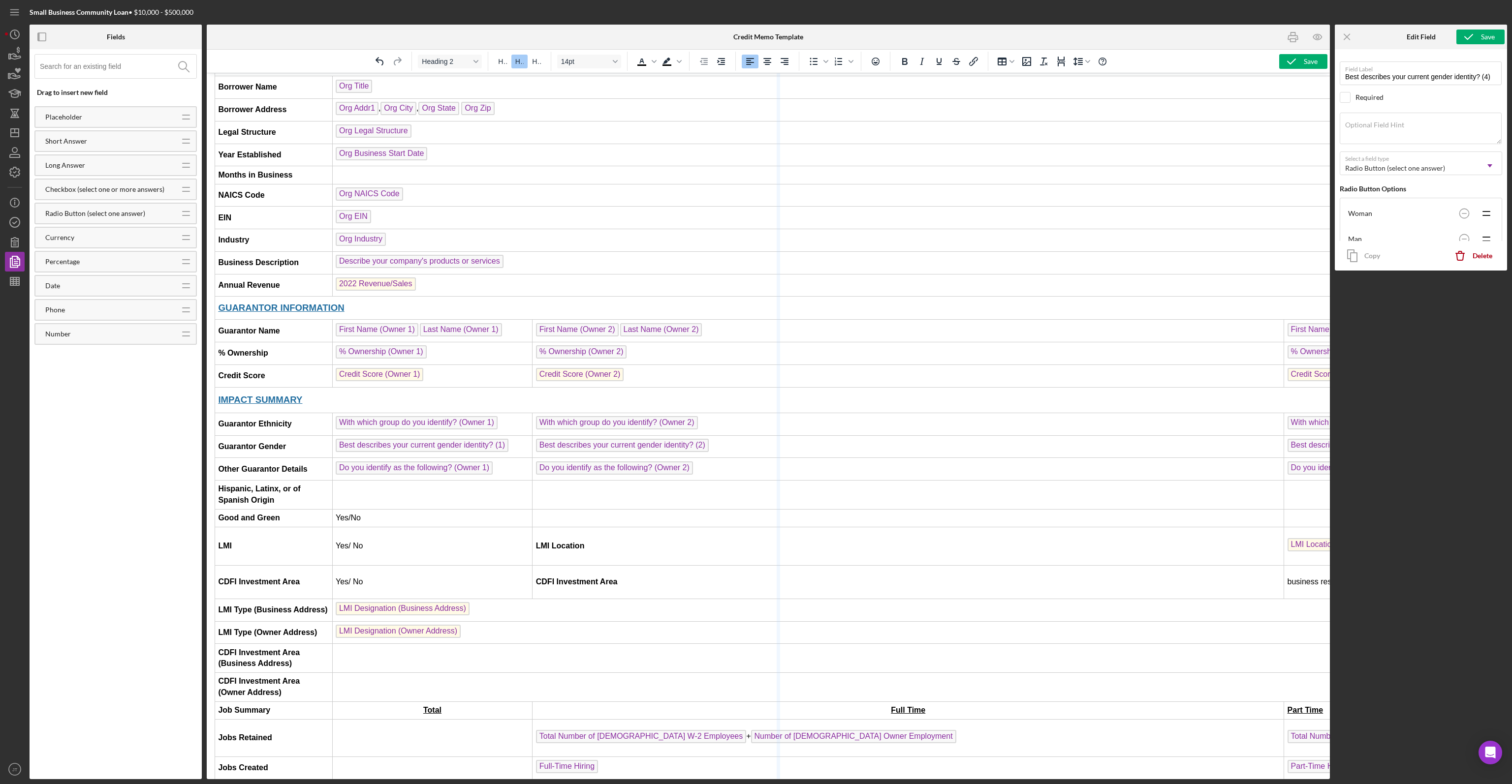
drag, startPoint x: 1277, startPoint y: 321, endPoint x: 778, endPoint y: 327, distance: 499.0
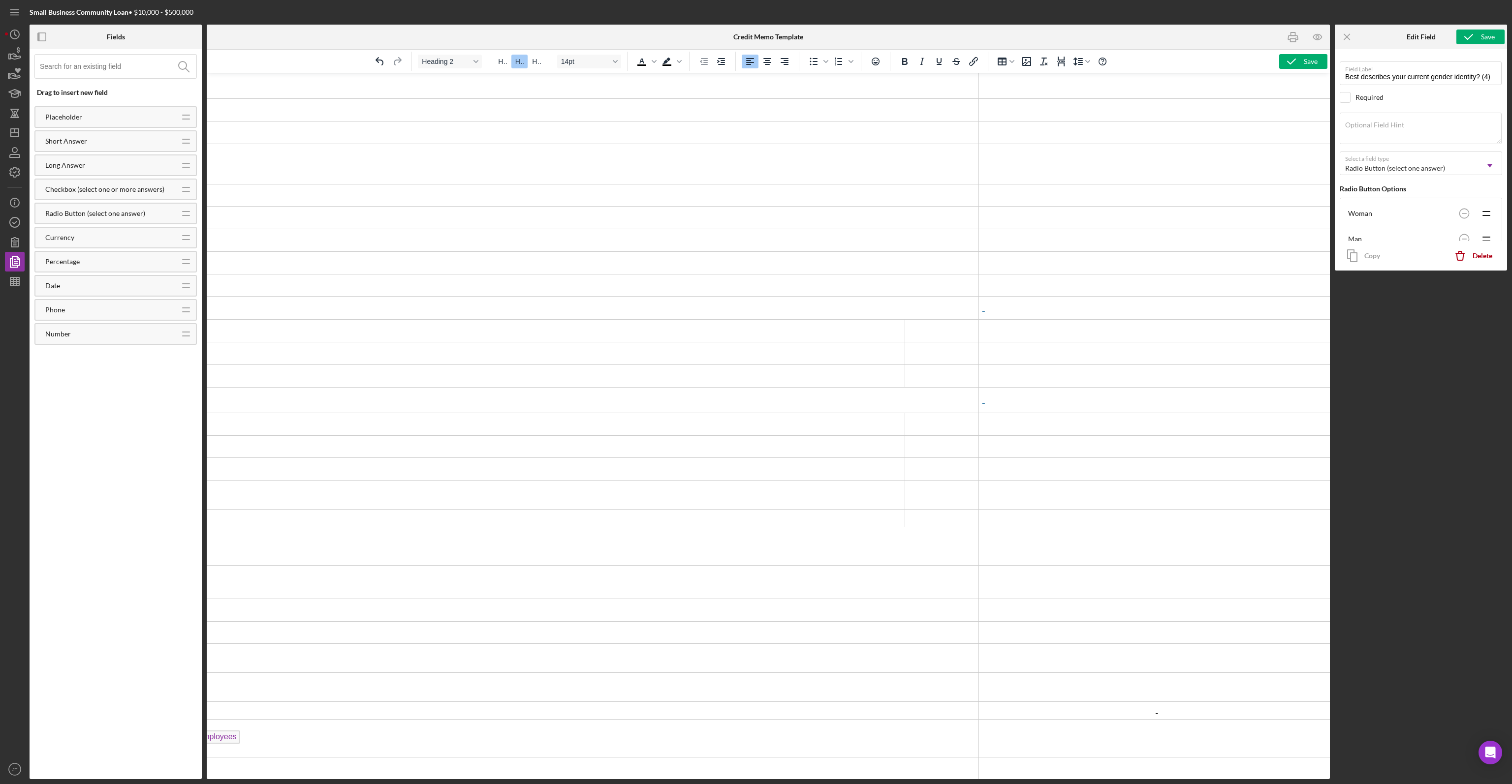
scroll to position [99, 758]
drag, startPoint x: 969, startPoint y: 260, endPoint x: 413, endPoint y: 316, distance: 558.8
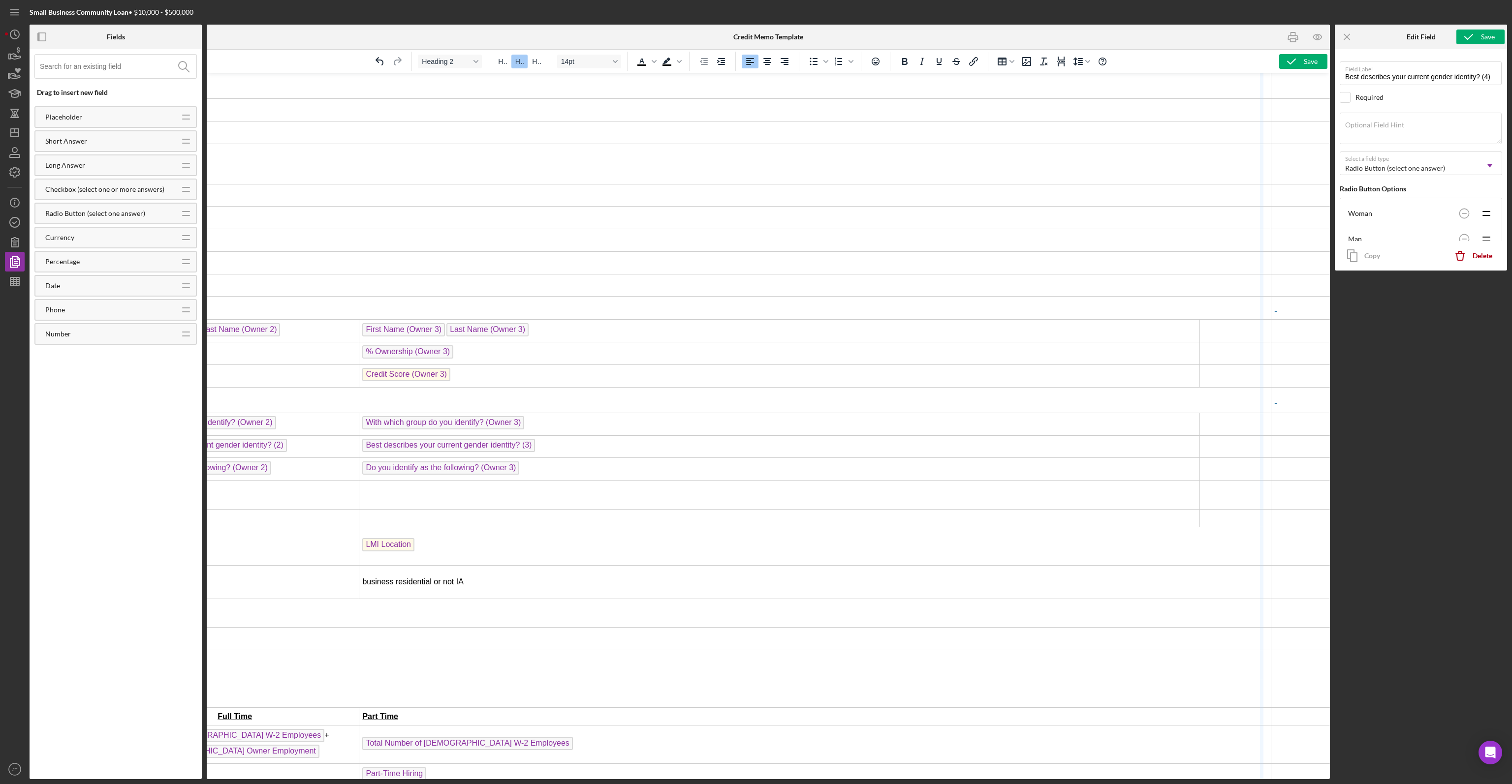
scroll to position [99, 418]
drag, startPoint x: 1262, startPoint y: 237, endPoint x: 589, endPoint y: 283, distance: 674.6
drag, startPoint x: 1146, startPoint y: 324, endPoint x: 606, endPoint y: 316, distance: 540.1
drag, startPoint x: 1147, startPoint y: 327, endPoint x: 659, endPoint y: 298, distance: 488.9
drag, startPoint x: 1216, startPoint y: 279, endPoint x: 916, endPoint y: 287, distance: 300.1
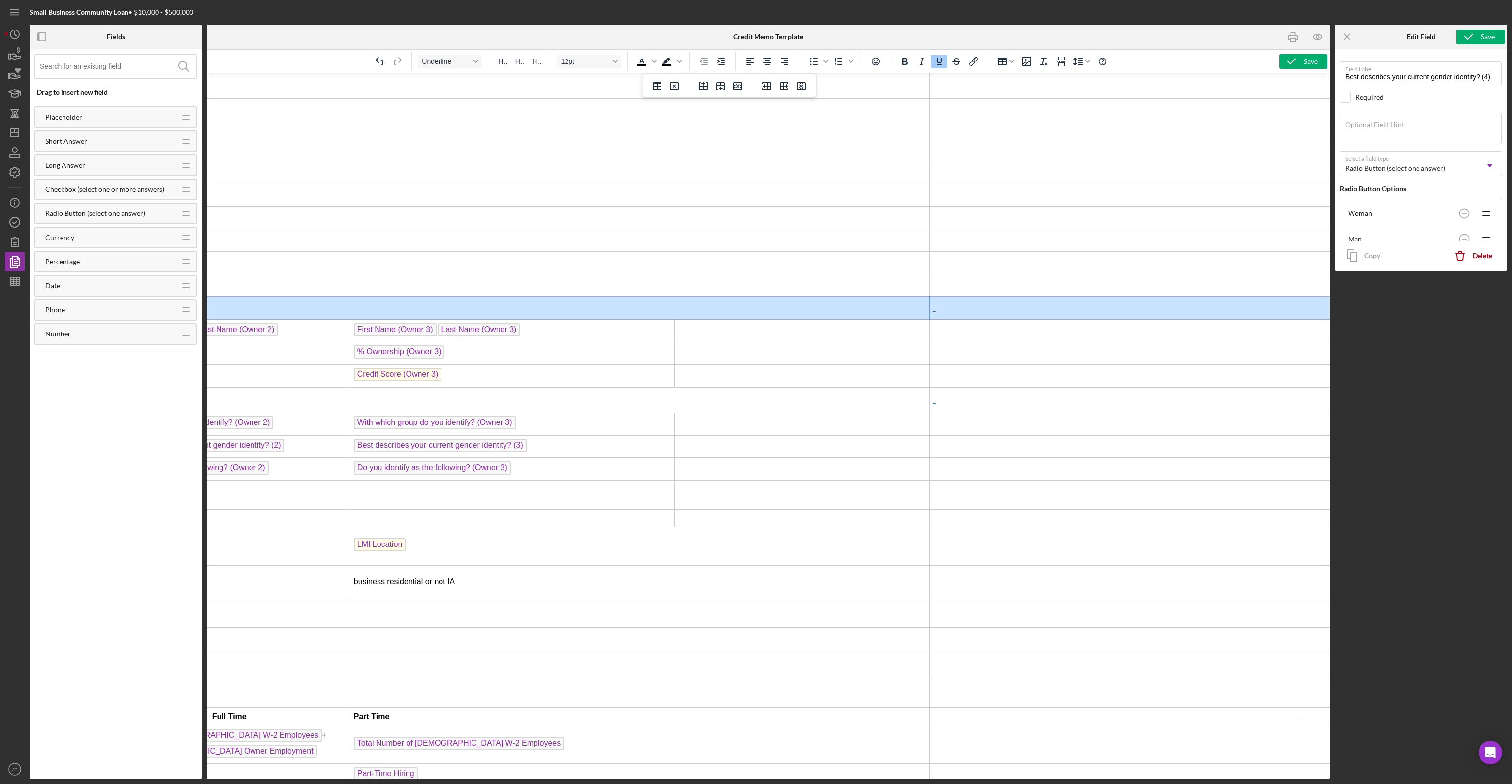
drag, startPoint x: 918, startPoint y: 295, endPoint x: 824, endPoint y: 304, distance: 94.4
click at [755, 304] on tr "GUARANTOR INFORMATION" at bounding box center [736, 308] width 1876 height 23
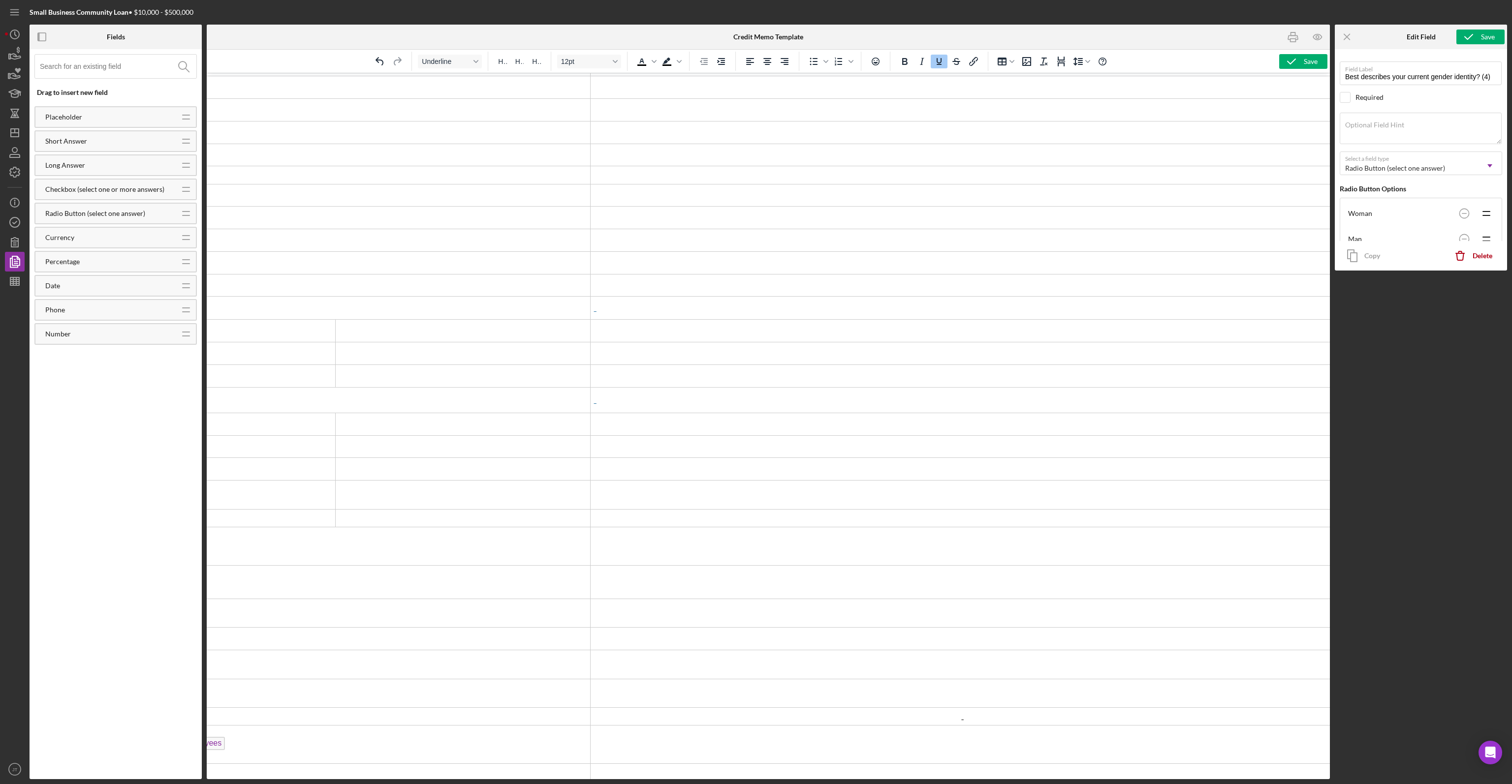
scroll to position [99, 759]
drag, startPoint x: 1319, startPoint y: 327, endPoint x: 648, endPoint y: 346, distance: 671.3
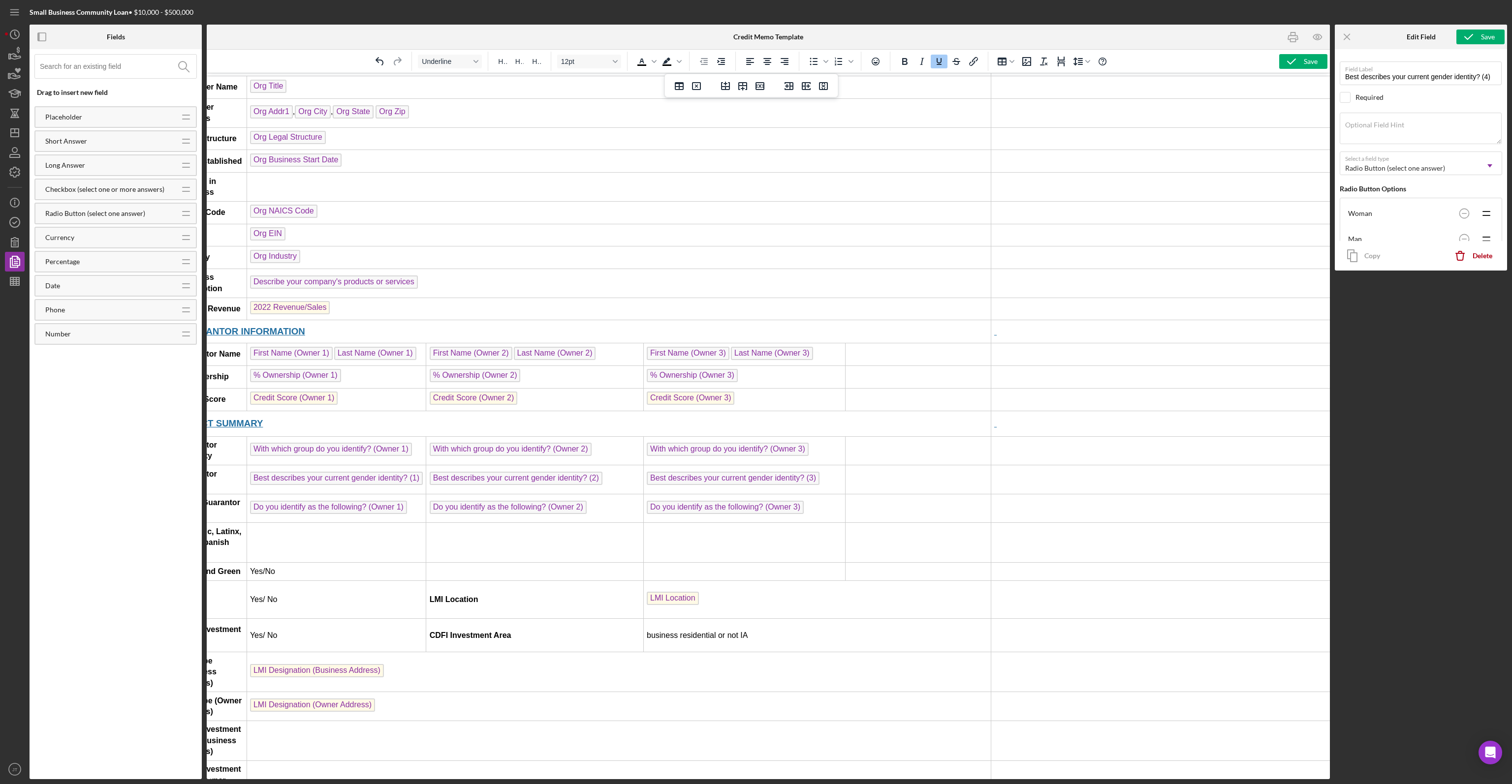
scroll to position [99, 88]
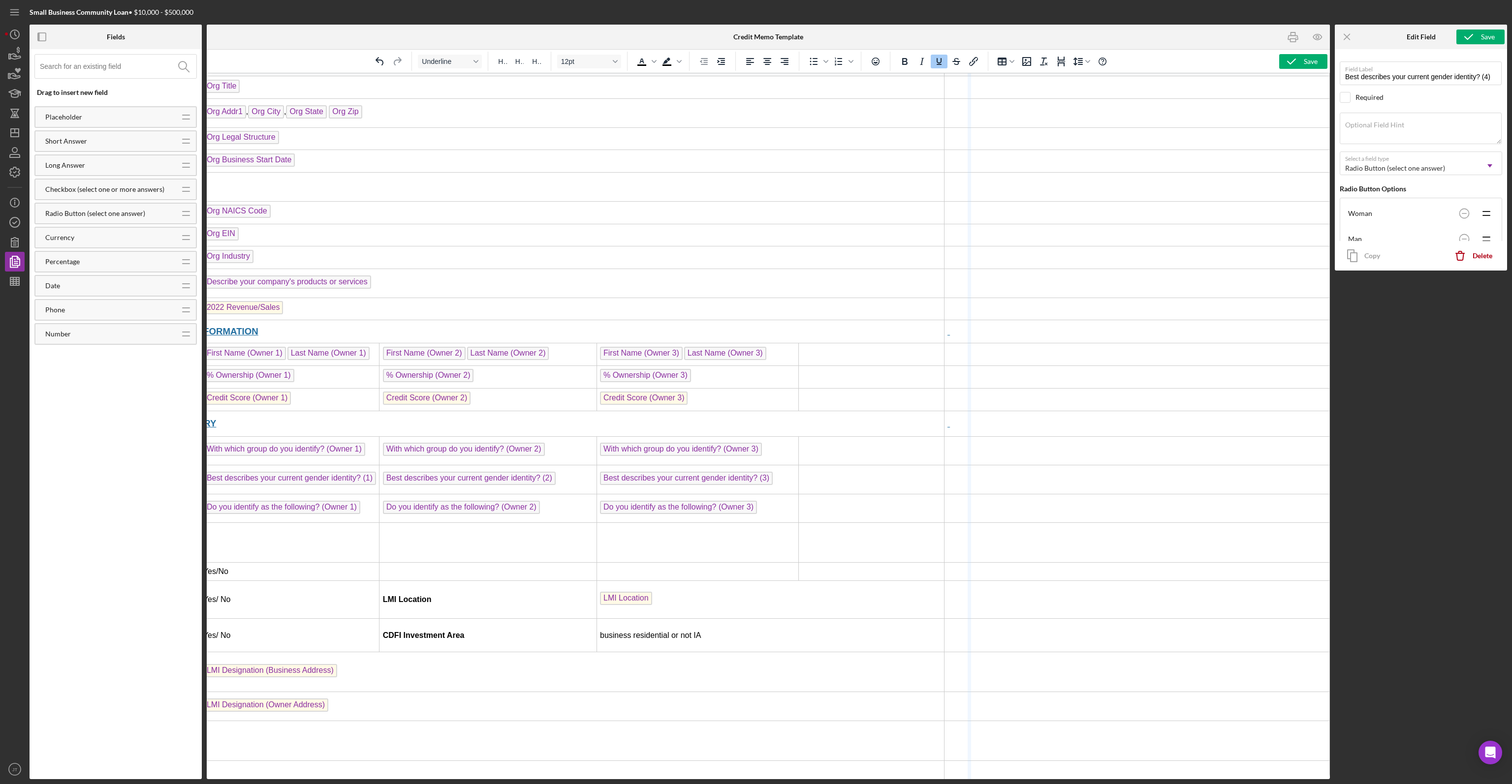
drag, startPoint x: 1320, startPoint y: 372, endPoint x: 967, endPoint y: 374, distance: 353.0
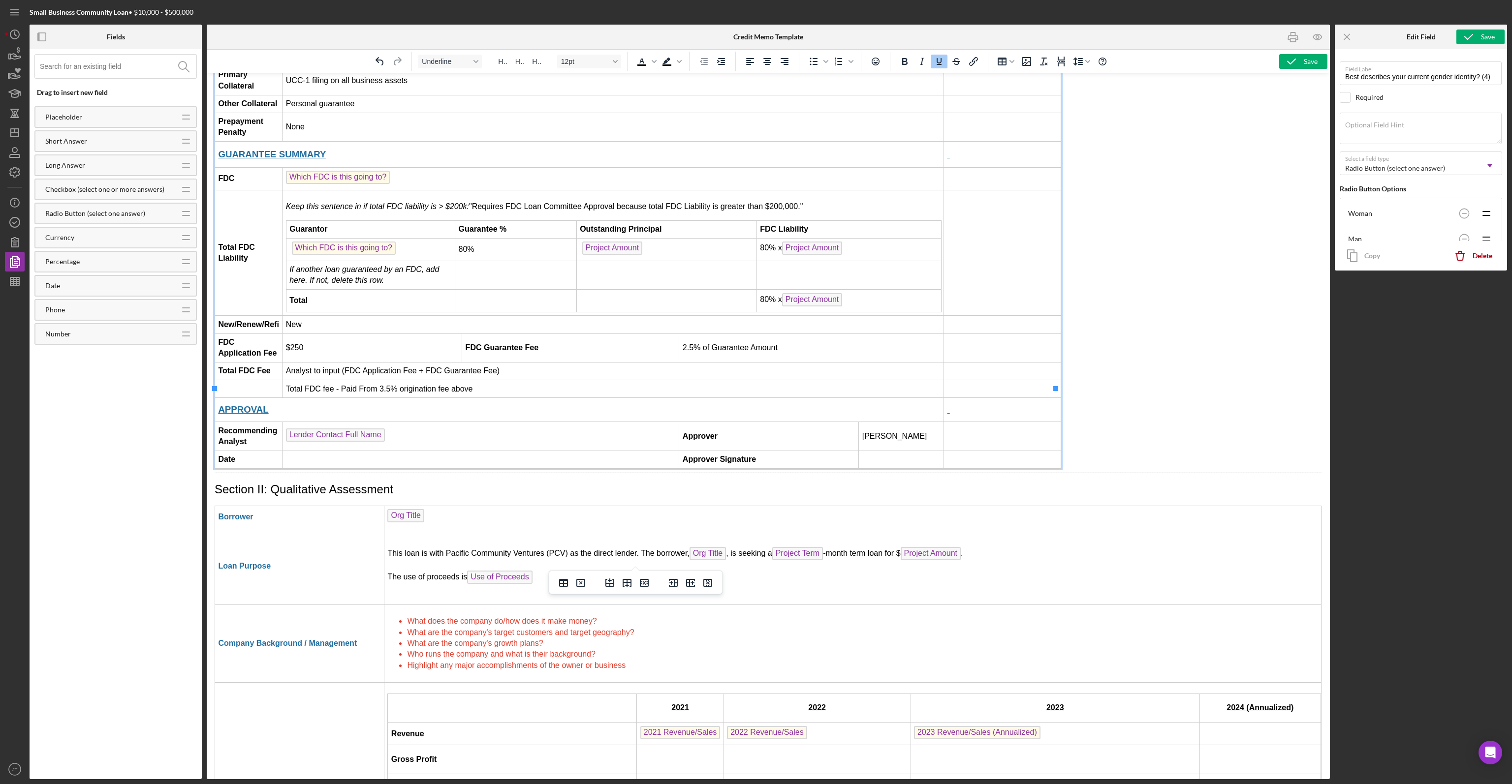
scroll to position [1037, 0]
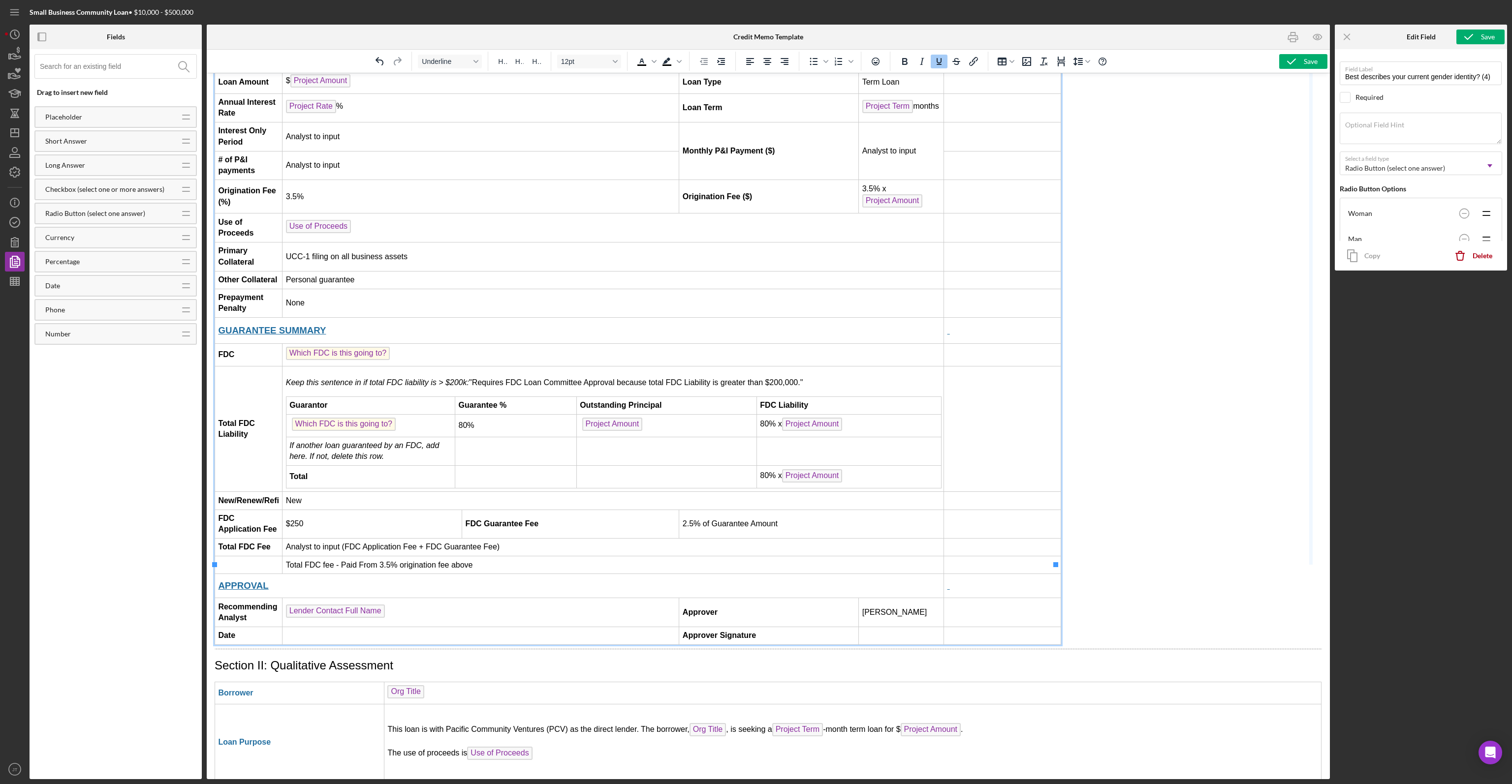
drag, startPoint x: 1055, startPoint y: 314, endPoint x: 1311, endPoint y: 330, distance: 256.5
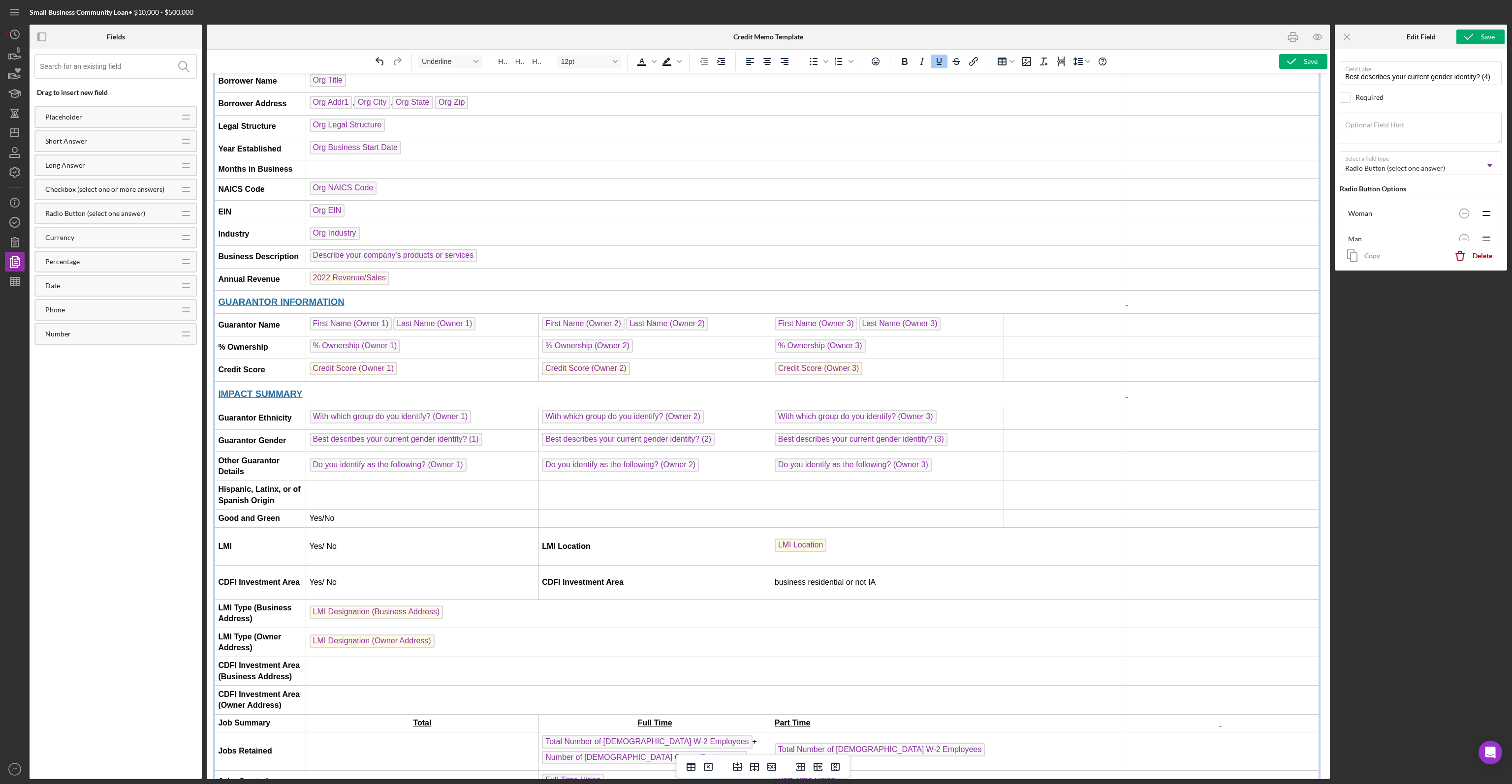
scroll to position [3, 0]
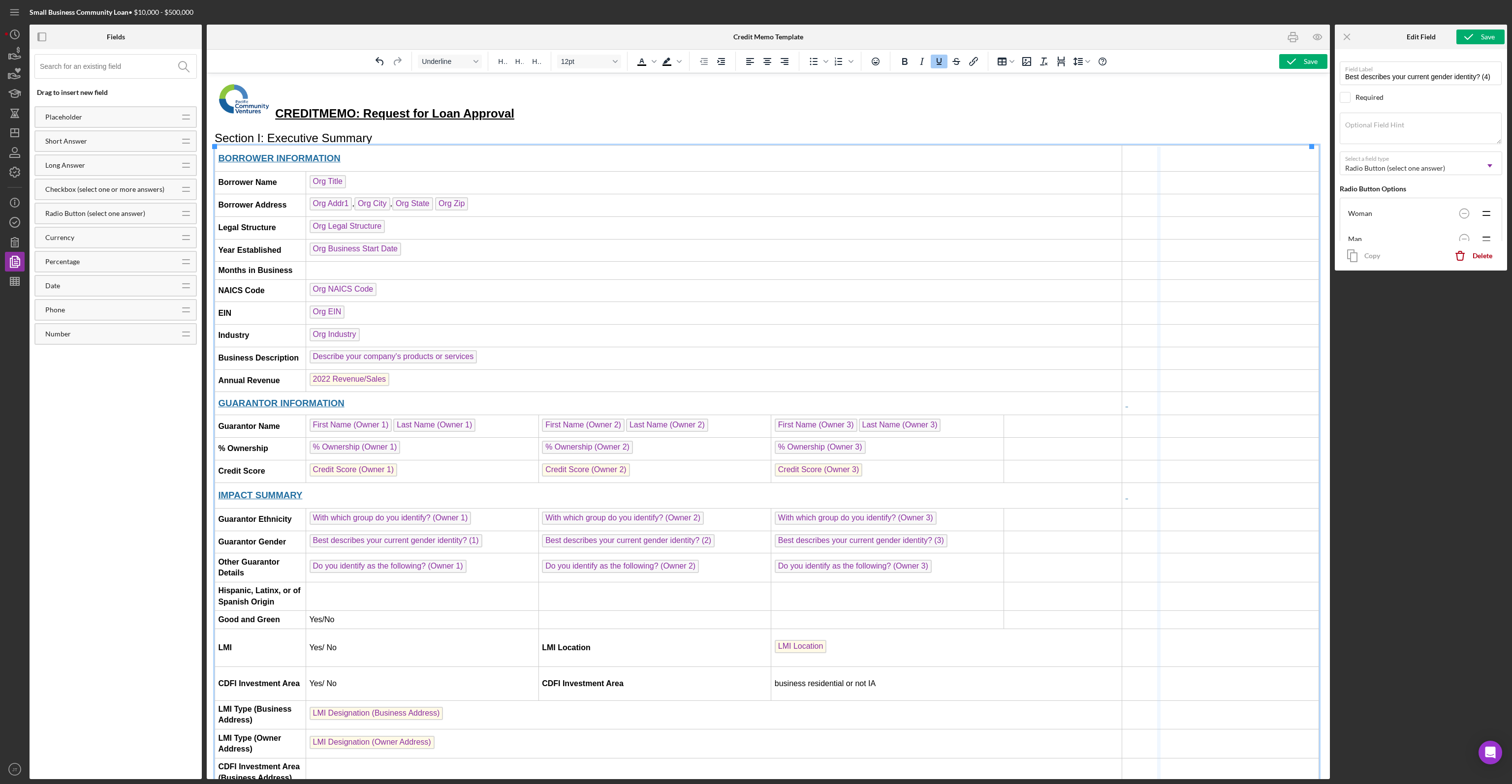
drag, startPoint x: 1116, startPoint y: 196, endPoint x: 1158, endPoint y: 198, distance: 42.0
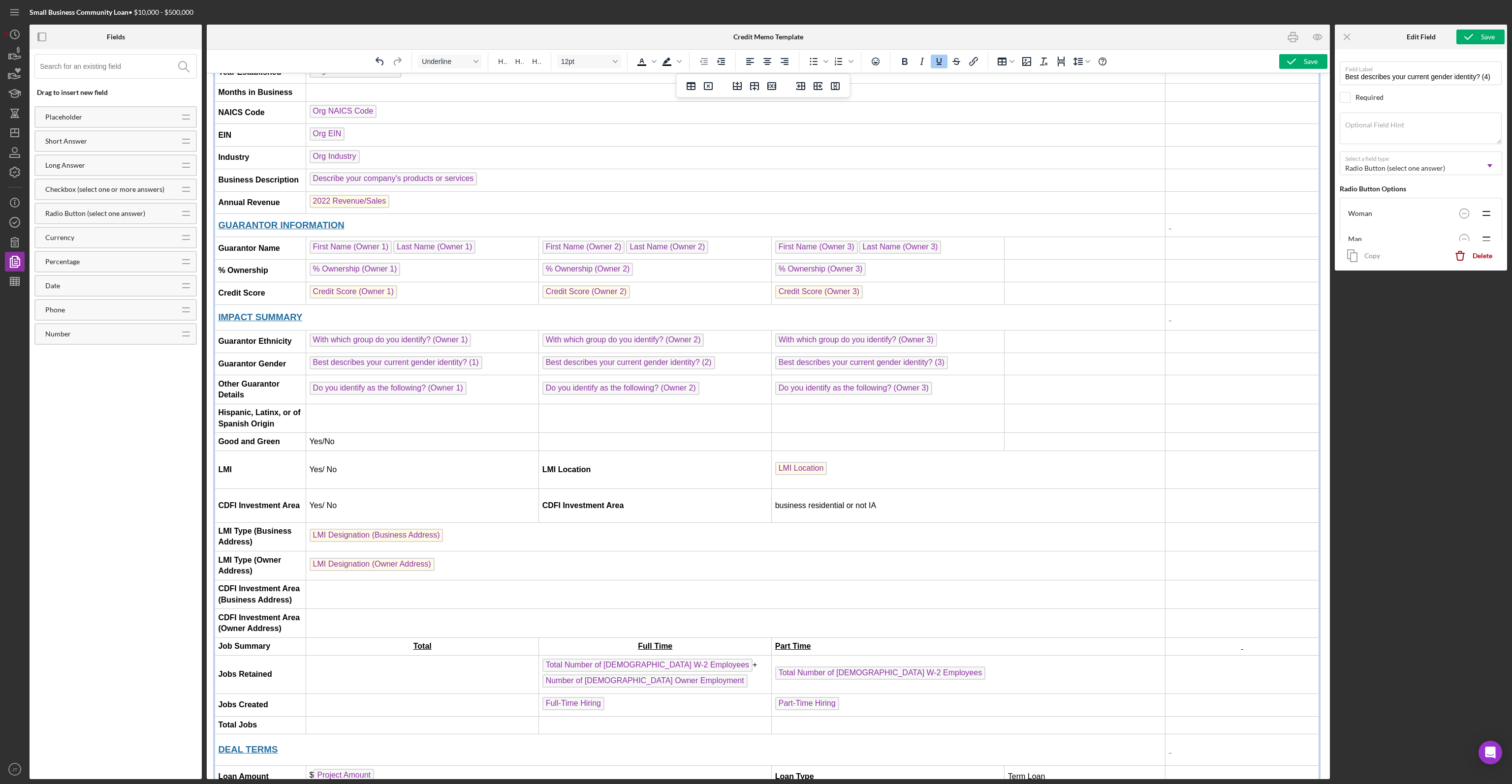
scroll to position [249, 0]
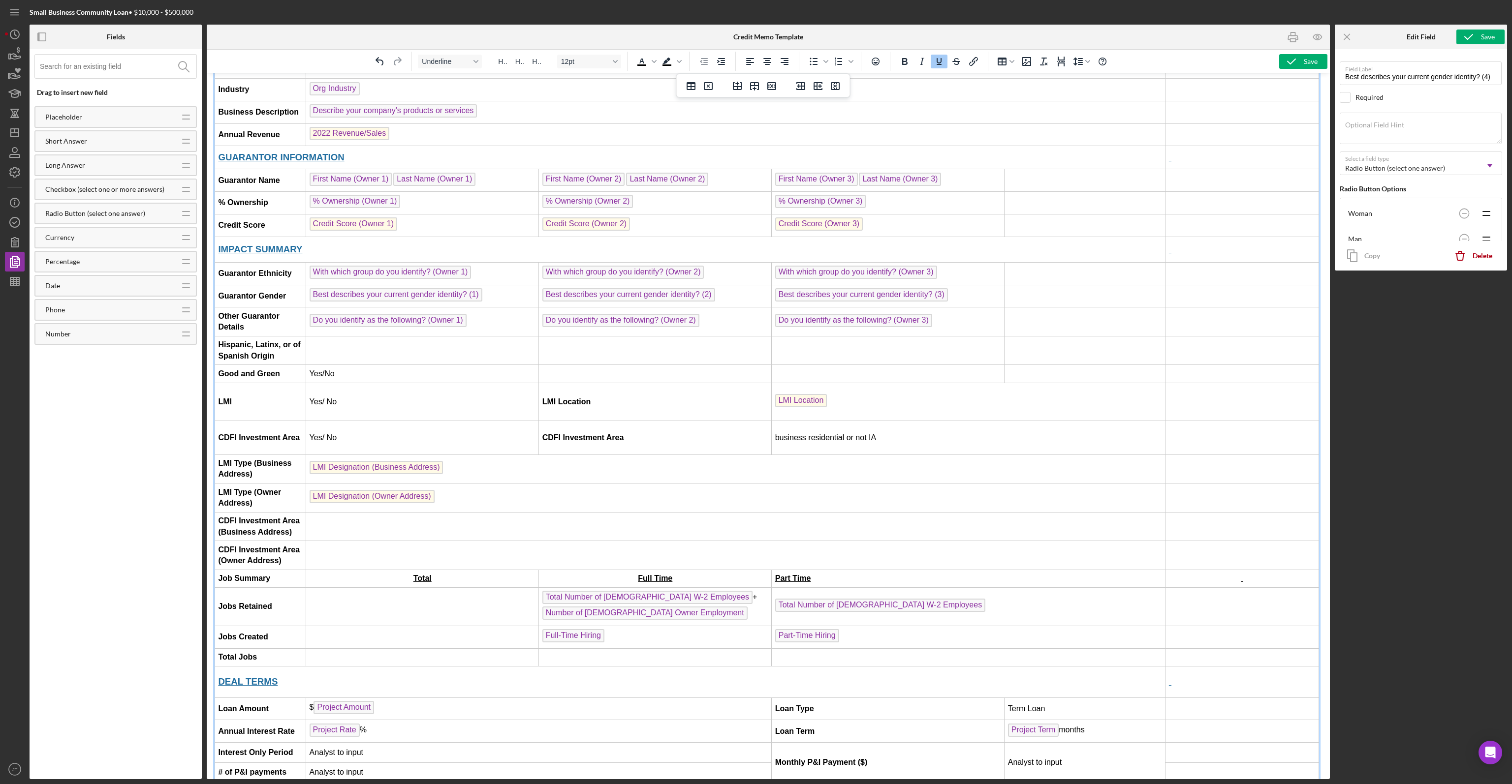
click at [755, 365] on td "Rich Text Area. Press ALT-0 for help." at bounding box center [888, 373] width 233 height 18
click at [755, 342] on td "Rich Text Area. Press ALT-0 for help." at bounding box center [888, 350] width 233 height 29
click at [374, 343] on td "Rich Text Area. Press ALT-0 for help." at bounding box center [423, 350] width 233 height 29
click at [581, 347] on td "Rich Text Area. Press ALT-0 for help." at bounding box center [656, 350] width 233 height 29
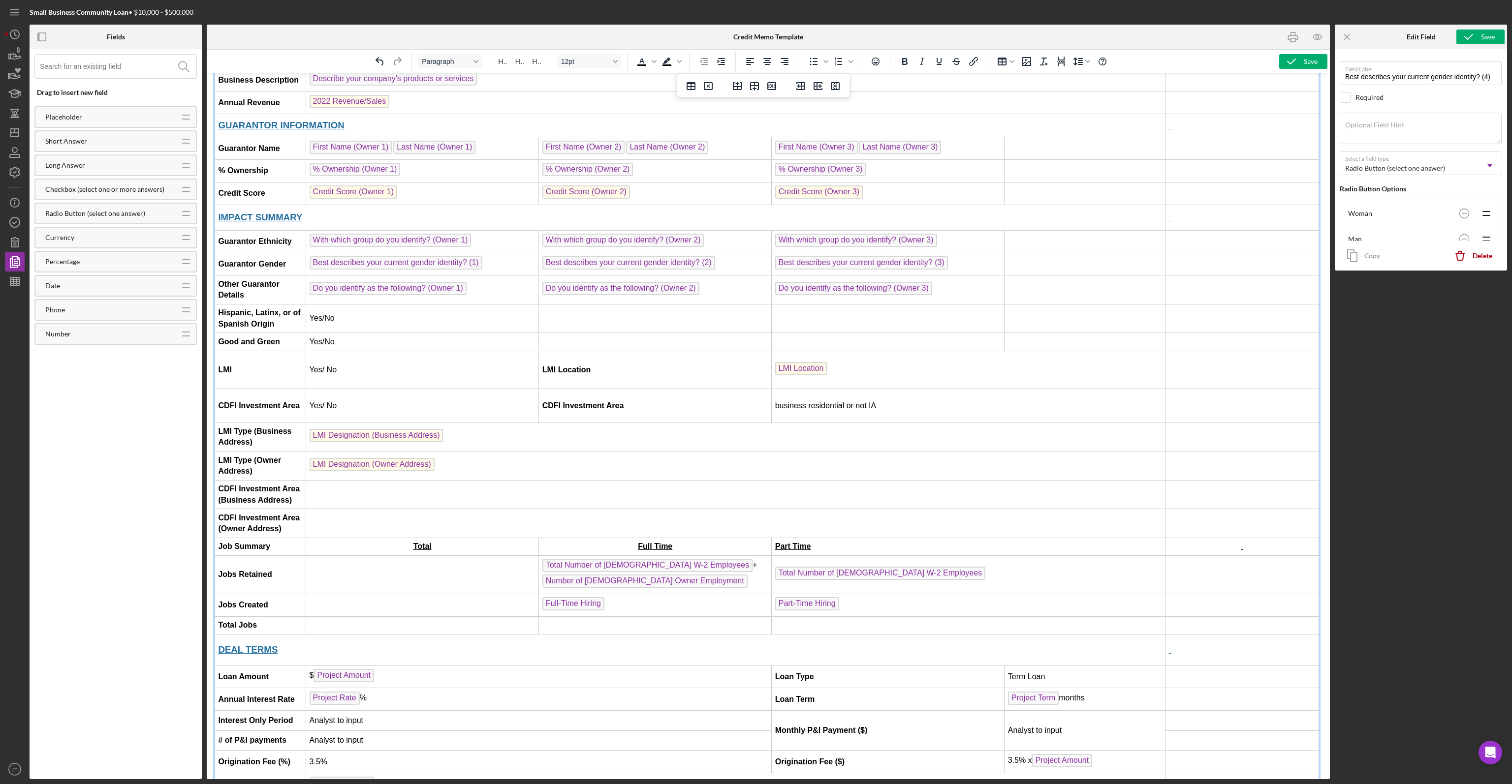
scroll to position [298, 0]
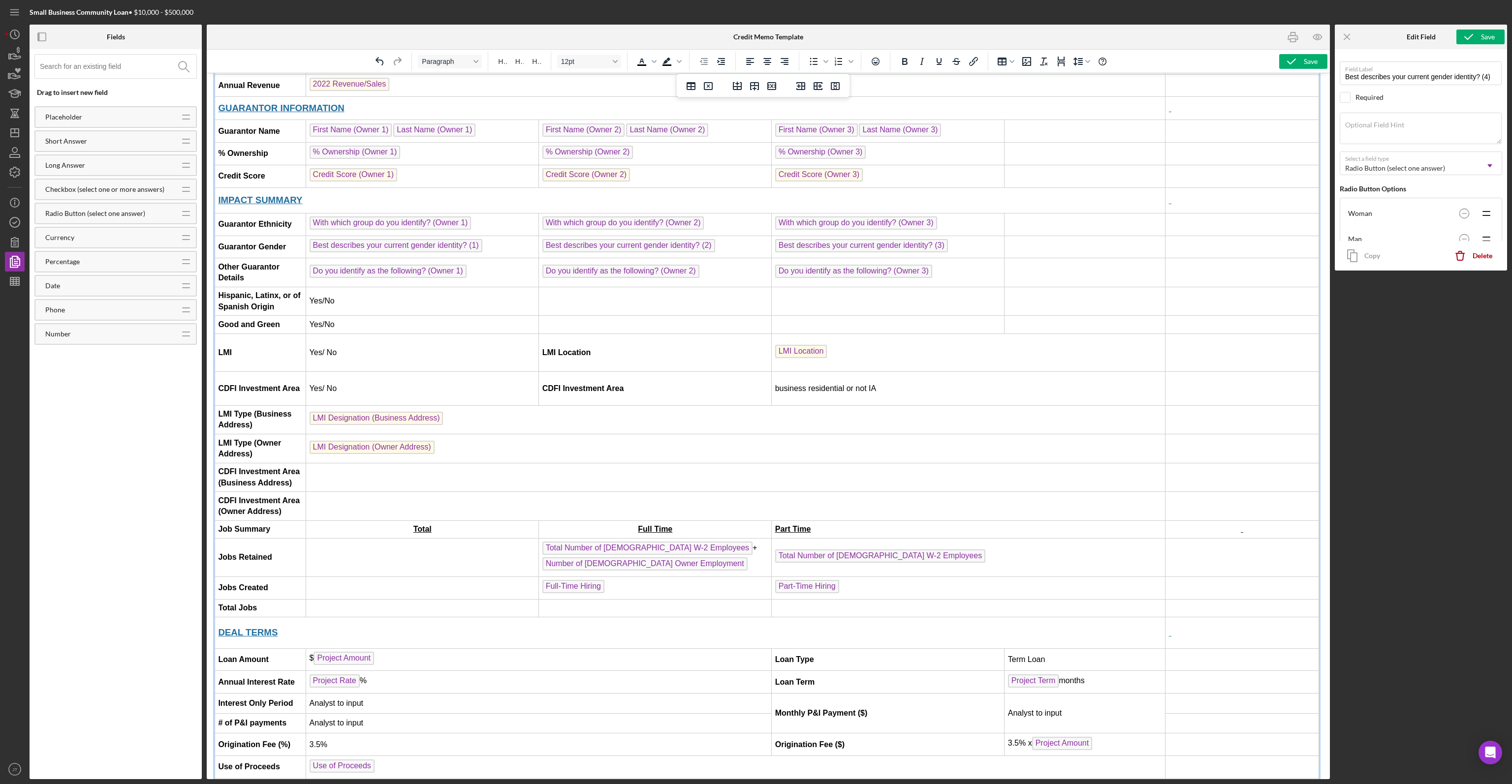
click at [374, 318] on td "Yes/No" at bounding box center [423, 325] width 233 height 18
click at [755, 58] on icon "button" at bounding box center [1291, 61] width 25 height 25
click at [755, 39] on div "Template updated" at bounding box center [1424, 29] width 157 height 43
click at [755, 38] on icon "Icon/Menu Close" at bounding box center [1347, 37] width 22 height 22
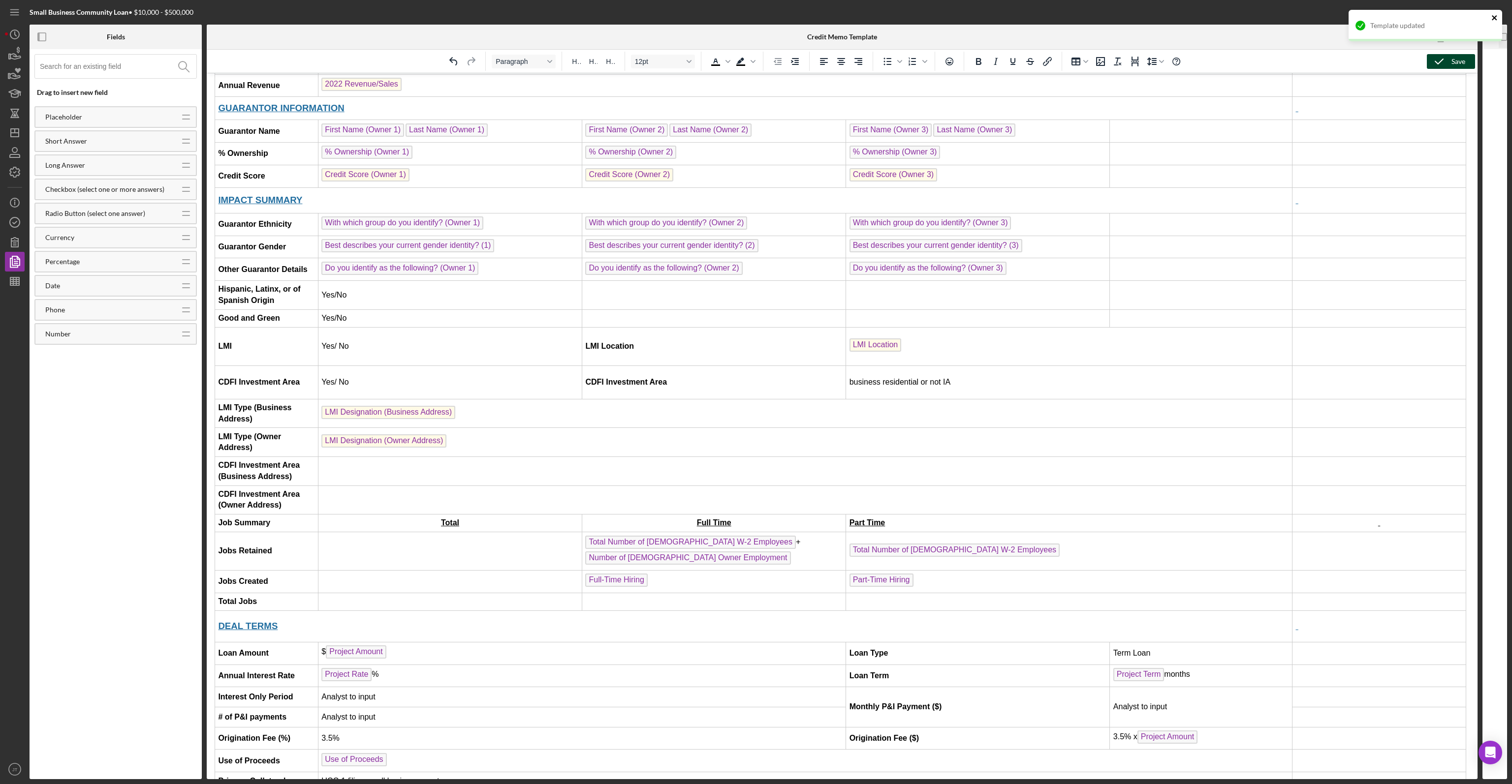
click at [755, 19] on icon "close" at bounding box center [1494, 17] width 7 height 8
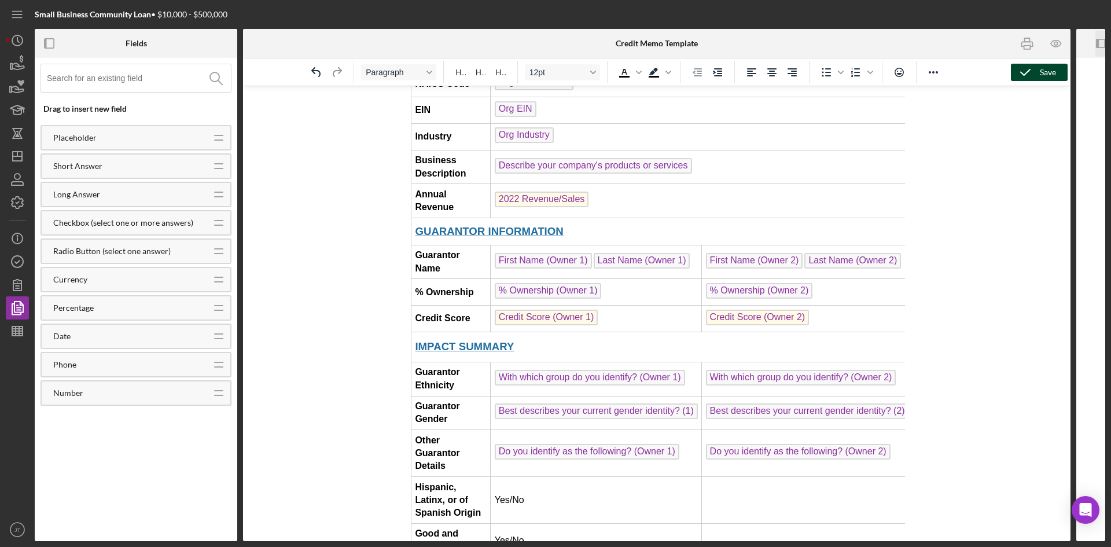
scroll to position [289, 0]
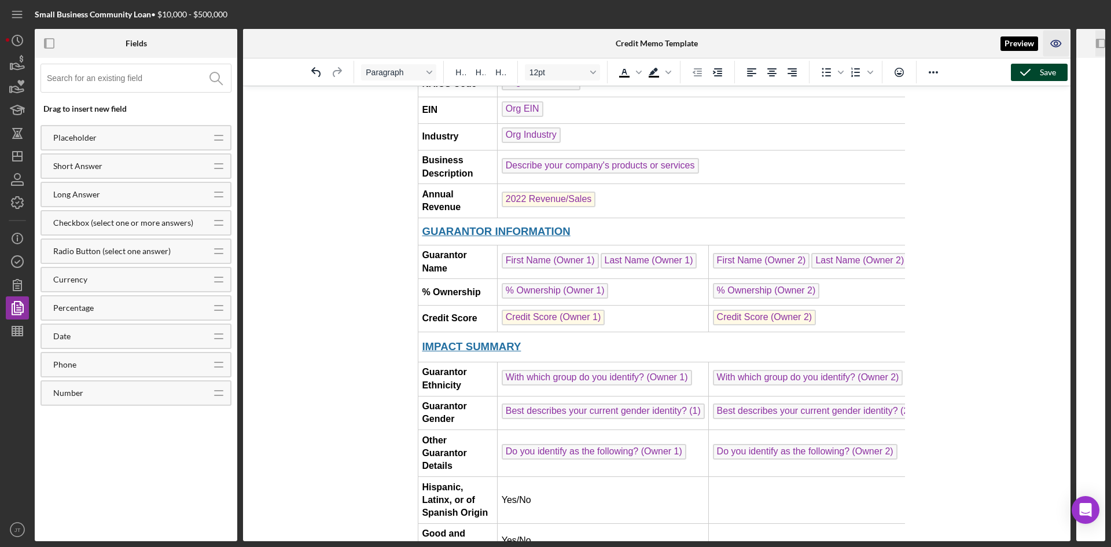
click at [888, 41] on icon "button" at bounding box center [1056, 44] width 10 height 6
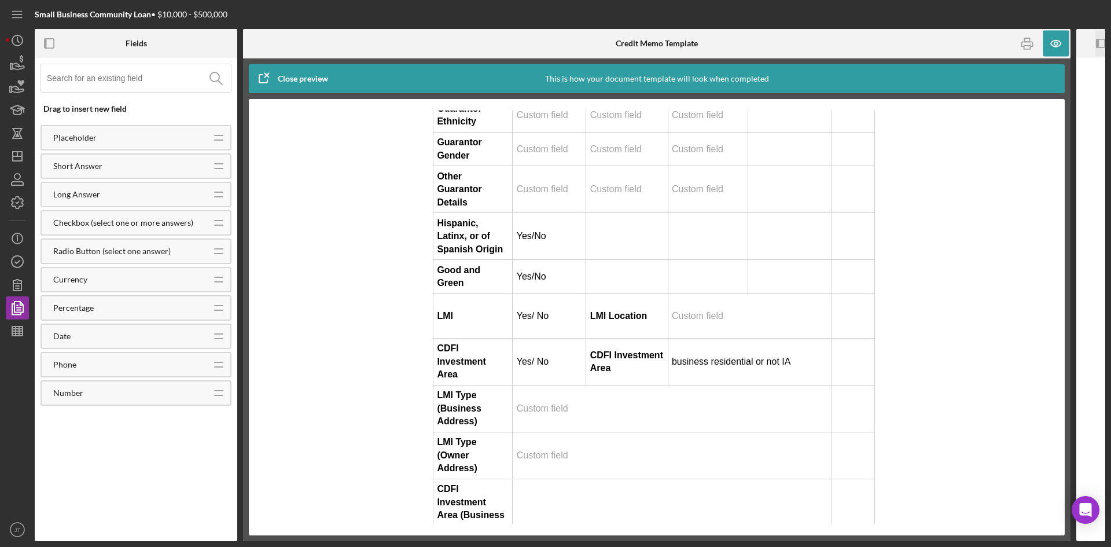
scroll to position [579, 2]
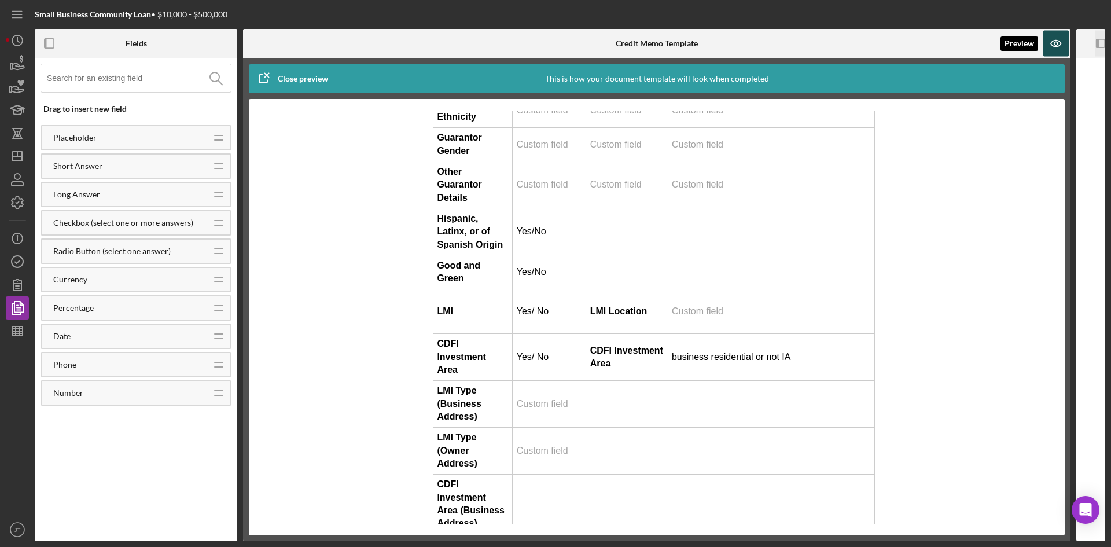
click at [888, 49] on icon "button" at bounding box center [1056, 44] width 26 height 26
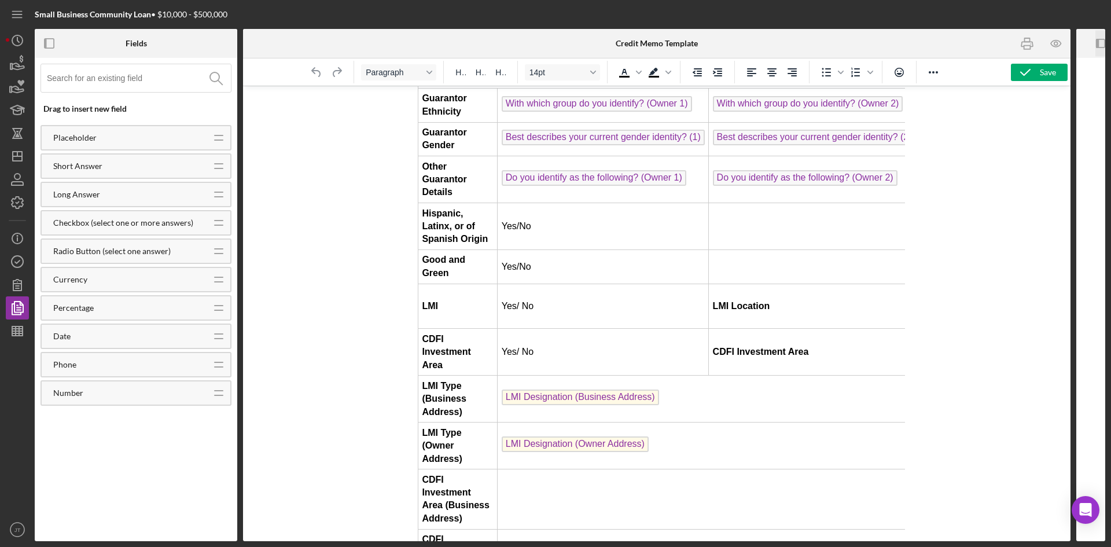
scroll to position [579, 0]
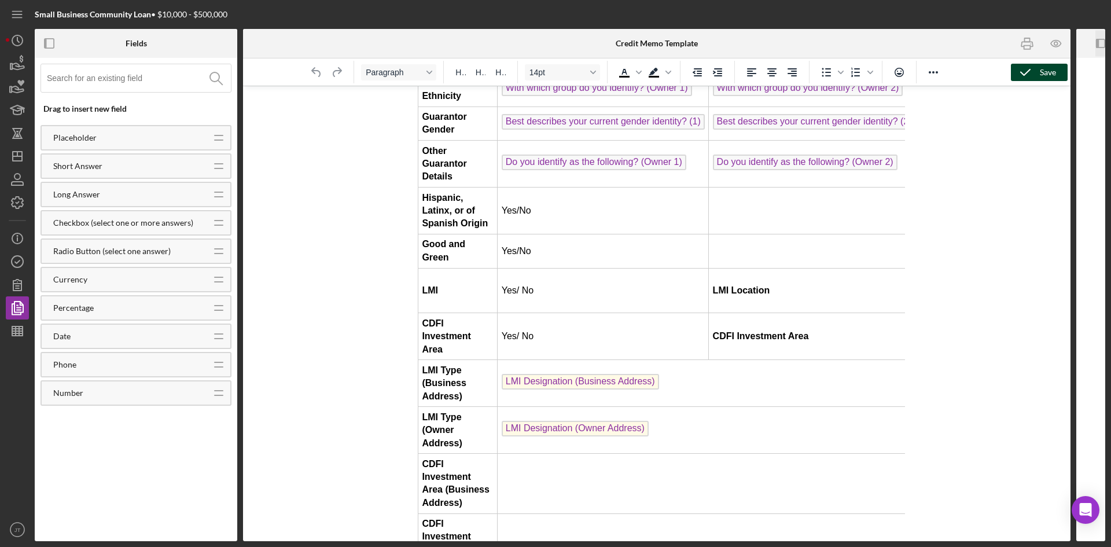
click at [888, 71] on icon "button" at bounding box center [1025, 72] width 29 height 29
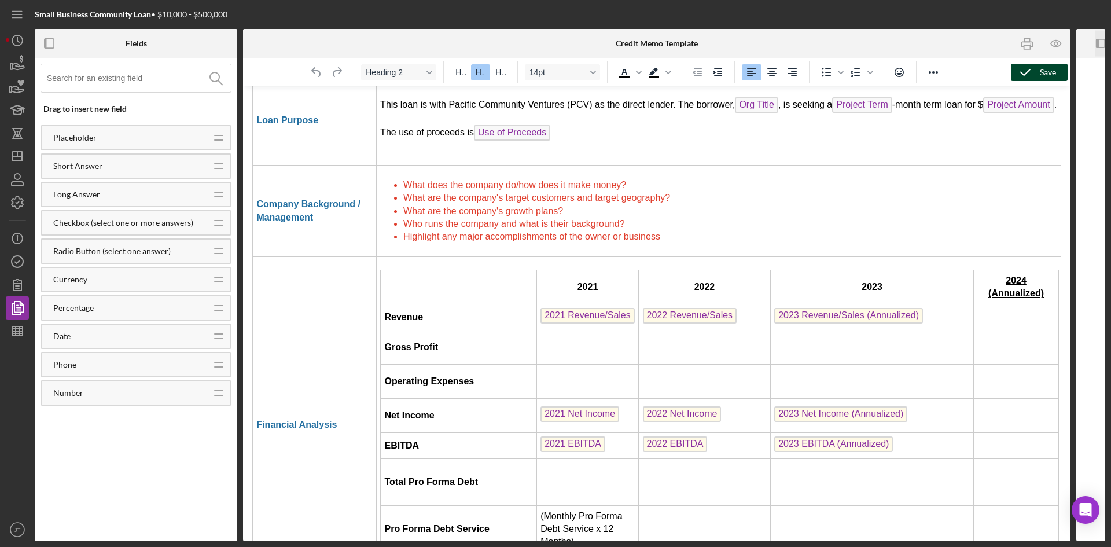
scroll to position [1967, 0]
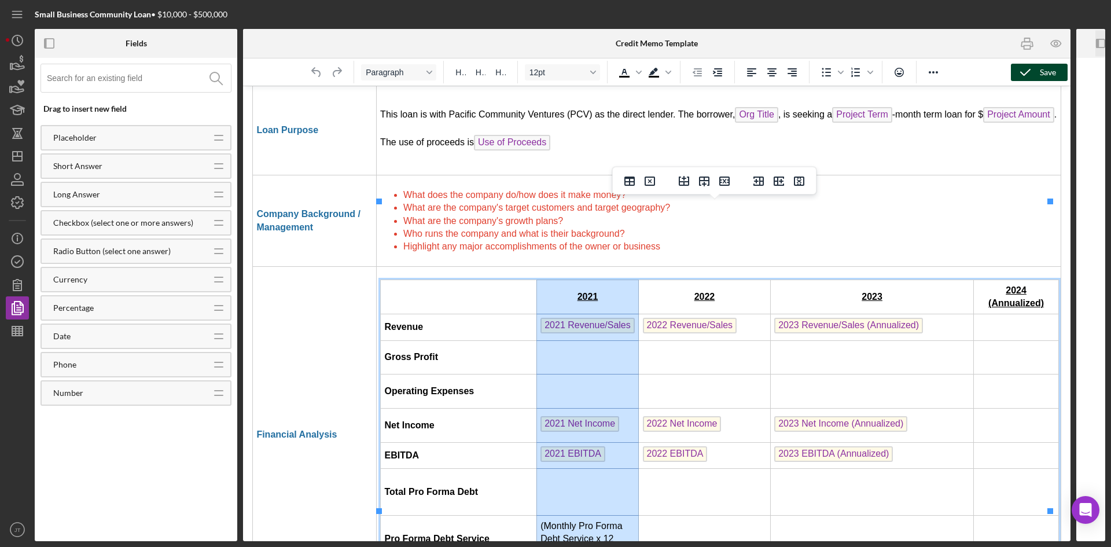
drag, startPoint x: 605, startPoint y: 216, endPoint x: 600, endPoint y: 487, distance: 270.3
click at [600, 487] on tbody "2021 2022 2023 2024 (Annualized) Revenue 2021 Revenue/Sales 2022 Revenue/Sales …" at bounding box center [720, 434] width 678 height 309
click at [800, 183] on icon "Delete column" at bounding box center [799, 180] width 10 height 9
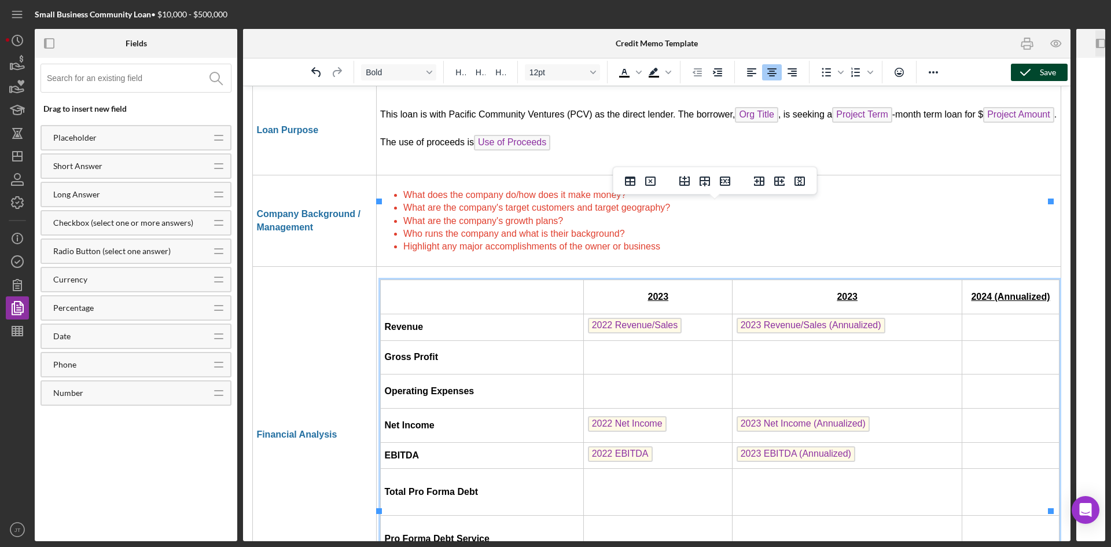
click at [863, 280] on td "2023" at bounding box center [848, 297] width 230 height 34
click at [888, 292] on strong "2024 (Annualized)" at bounding box center [1010, 297] width 79 height 10
click at [794, 318] on span "2023 Revenue/Sales (Annualized)" at bounding box center [811, 326] width 149 height 16
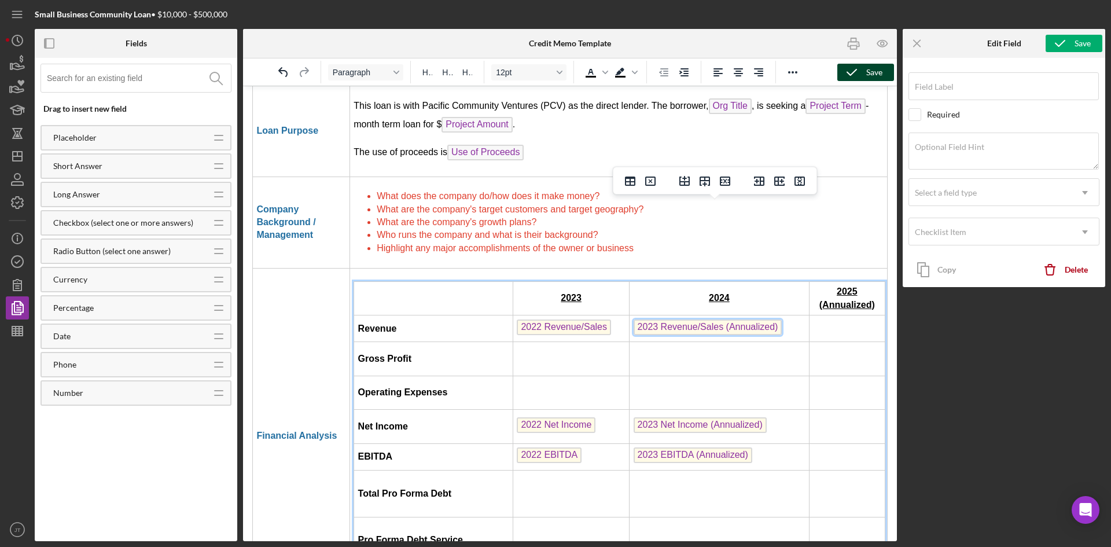
type input "2023 Revenue/Sales (Annualized)"
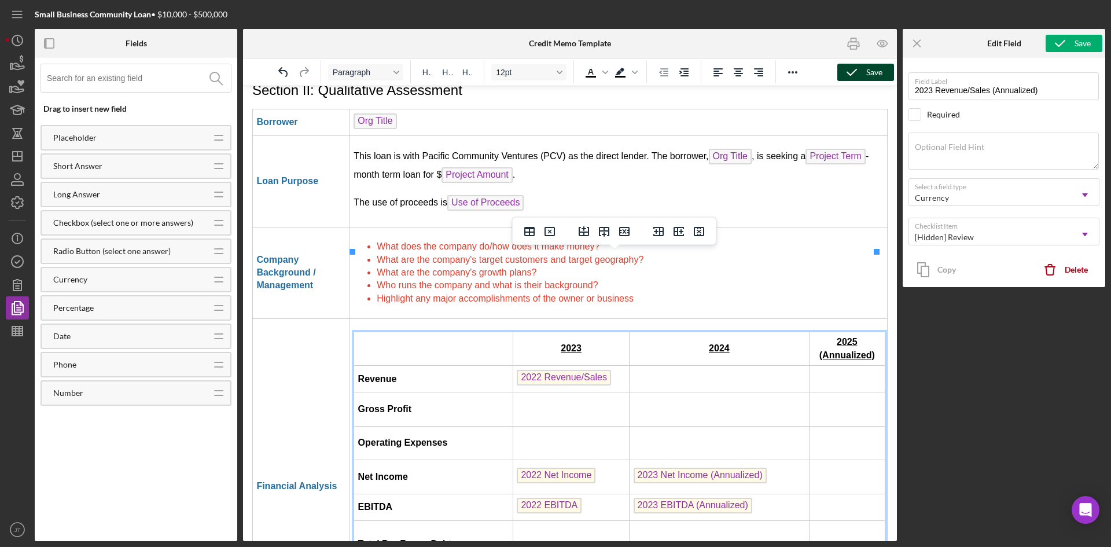
click at [574, 370] on span "2022 Revenue/Sales" at bounding box center [564, 378] width 94 height 16
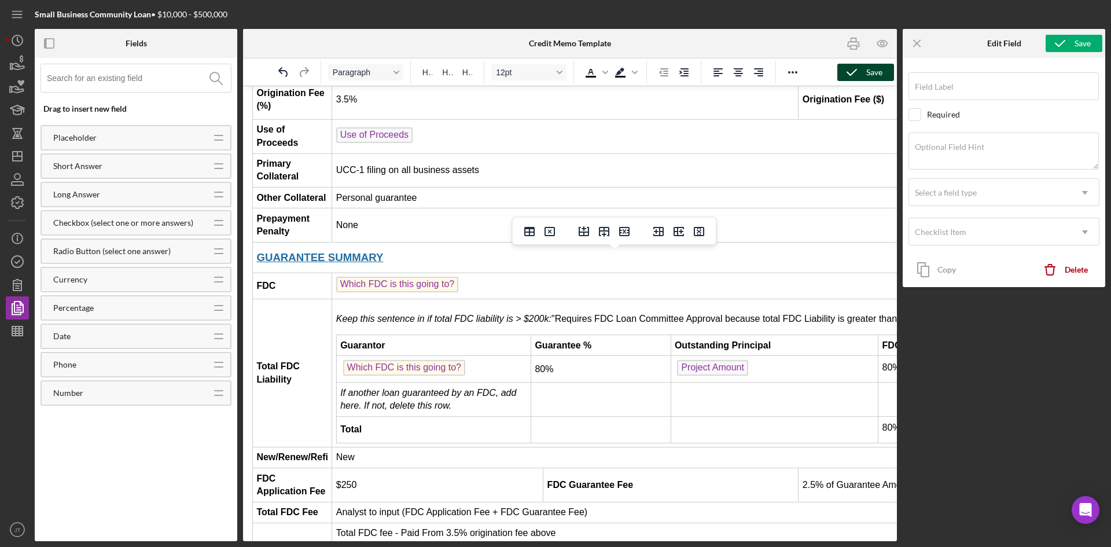
type input "2022 Revenue/Sales"
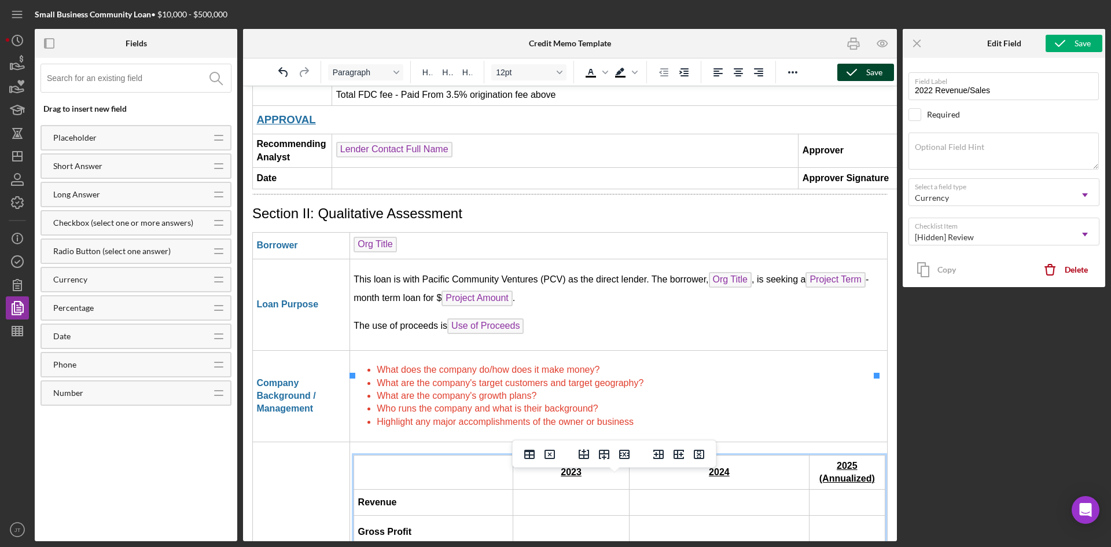
scroll to position [2025, 0]
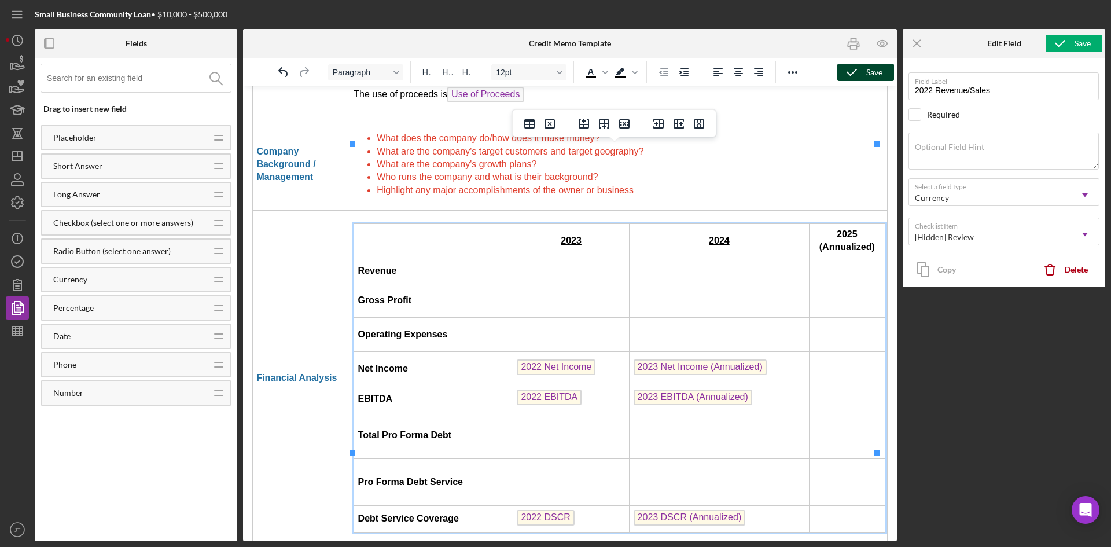
click at [543, 359] on span "2022 Net Income" at bounding box center [556, 367] width 79 height 16
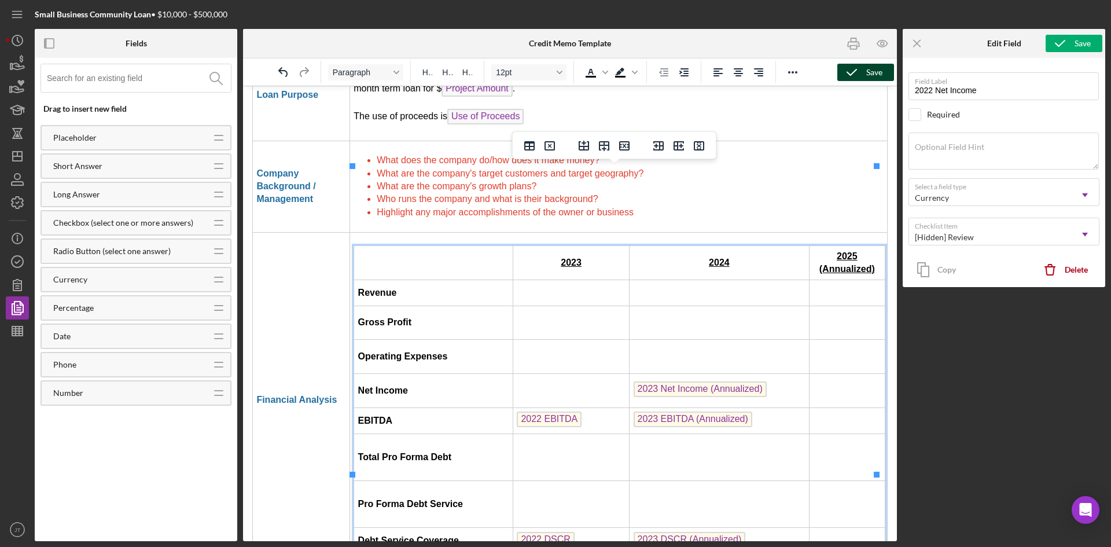
click at [700, 381] on span "2023 Net Income (Annualized)" at bounding box center [700, 389] width 133 height 16
click at [684, 411] on span "2023 EBITDA (Annualized)" at bounding box center [693, 419] width 119 height 16
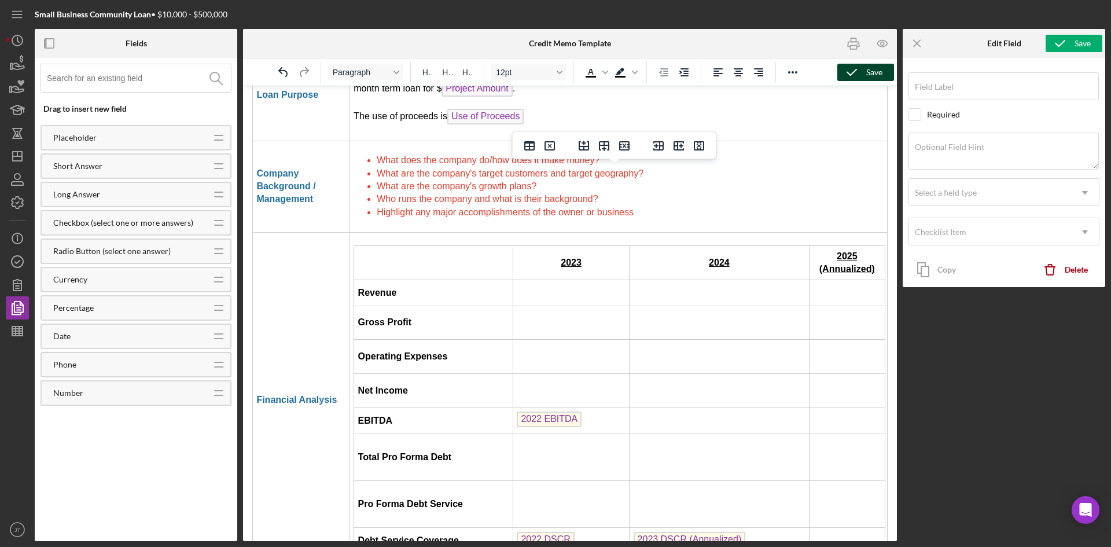
scroll to position [2033, 0]
type input "2023 EBITDA (Annualized)"
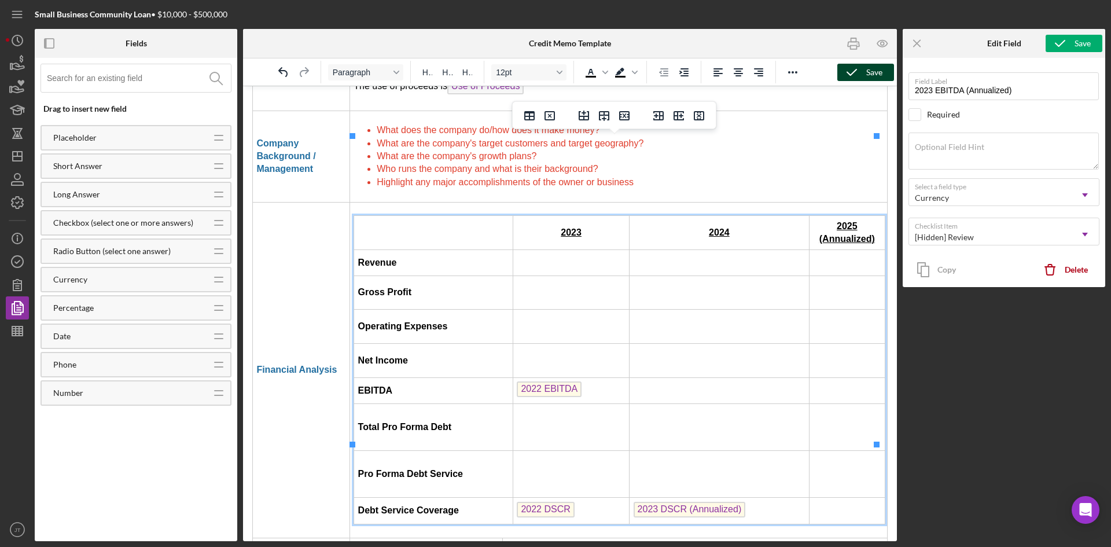
click at [558, 381] on span "2022 EBITDA" at bounding box center [549, 389] width 65 height 16
click at [673, 501] on span "2023 DSCR (Annualized)" at bounding box center [690, 509] width 112 height 16
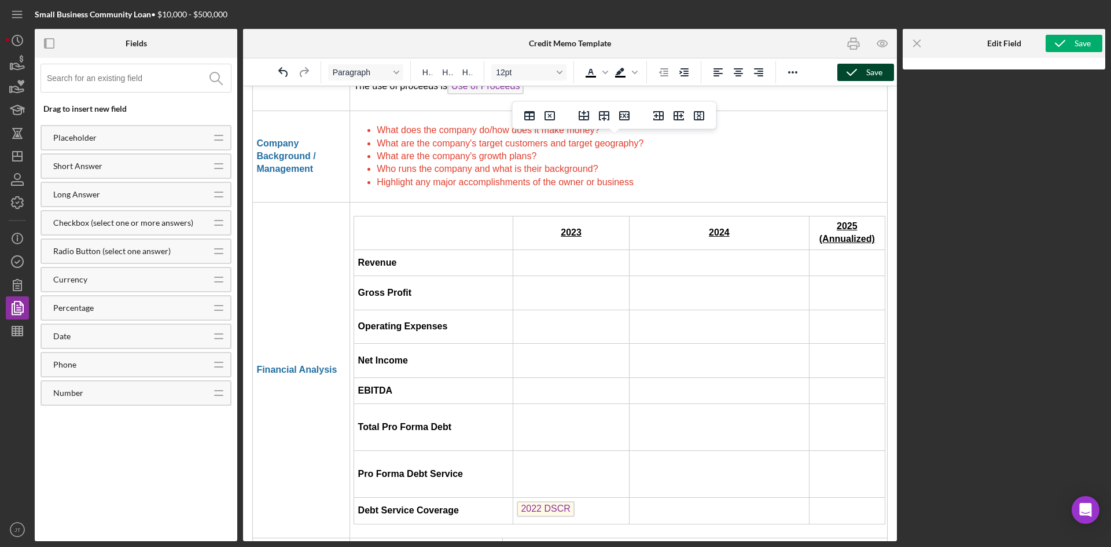
scroll to position [2154, 0]
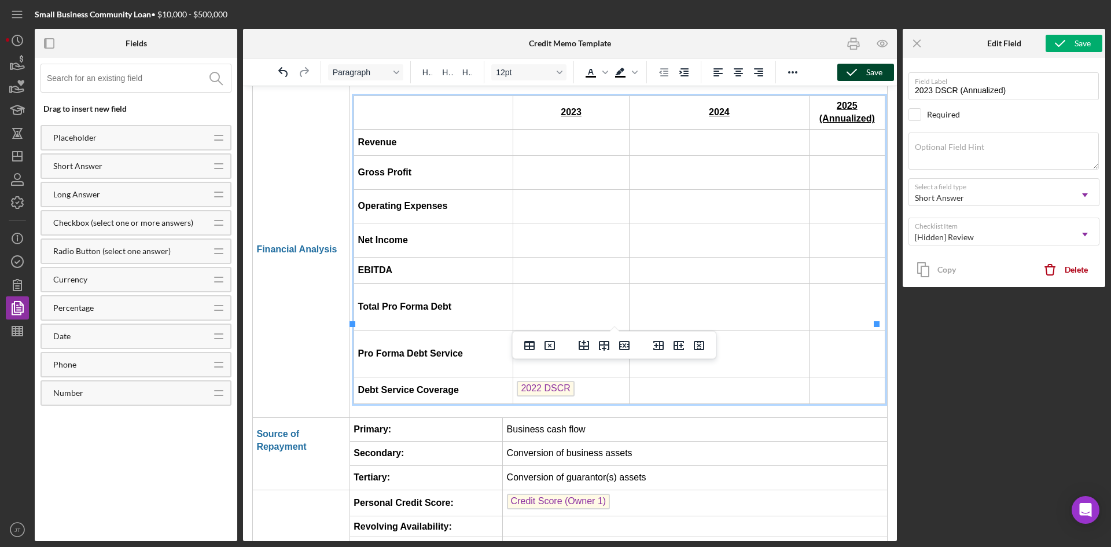
click at [548, 381] on span "2022 DSCR" at bounding box center [545, 389] width 57 height 16
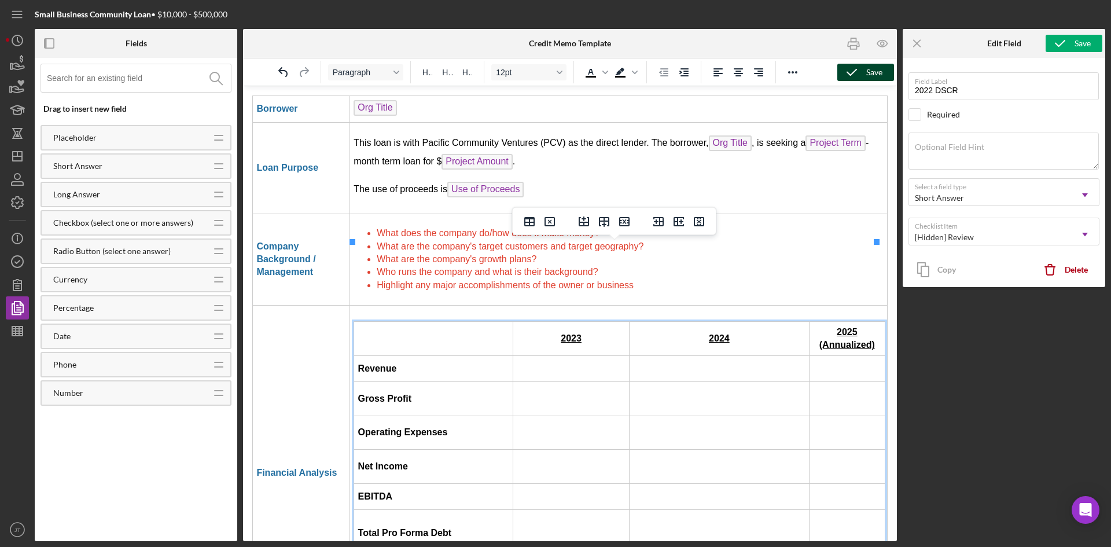
scroll to position [1922, 0]
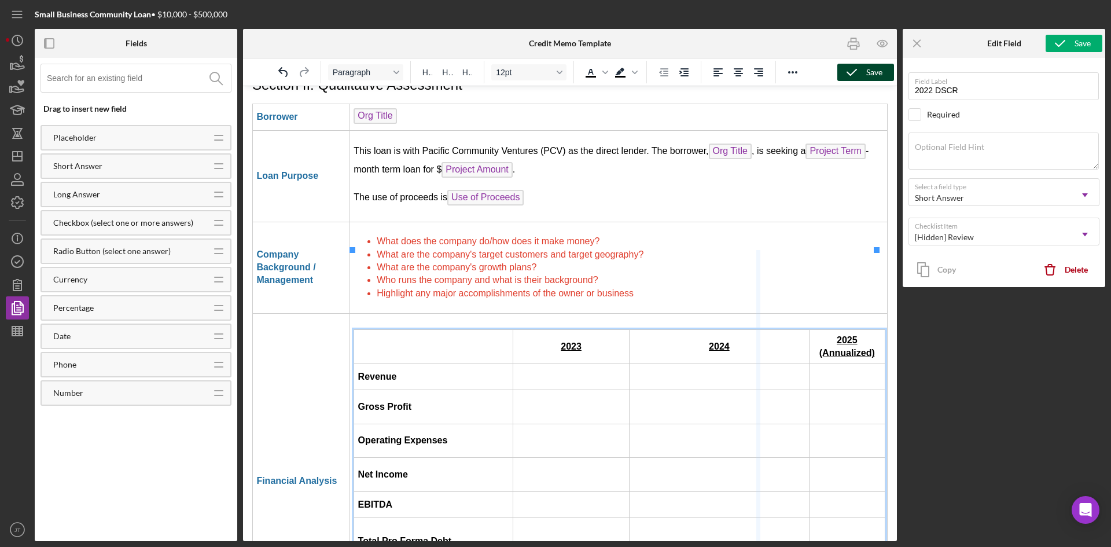
drag, startPoint x: 801, startPoint y: 269, endPoint x: 756, endPoint y: 271, distance: 45.2
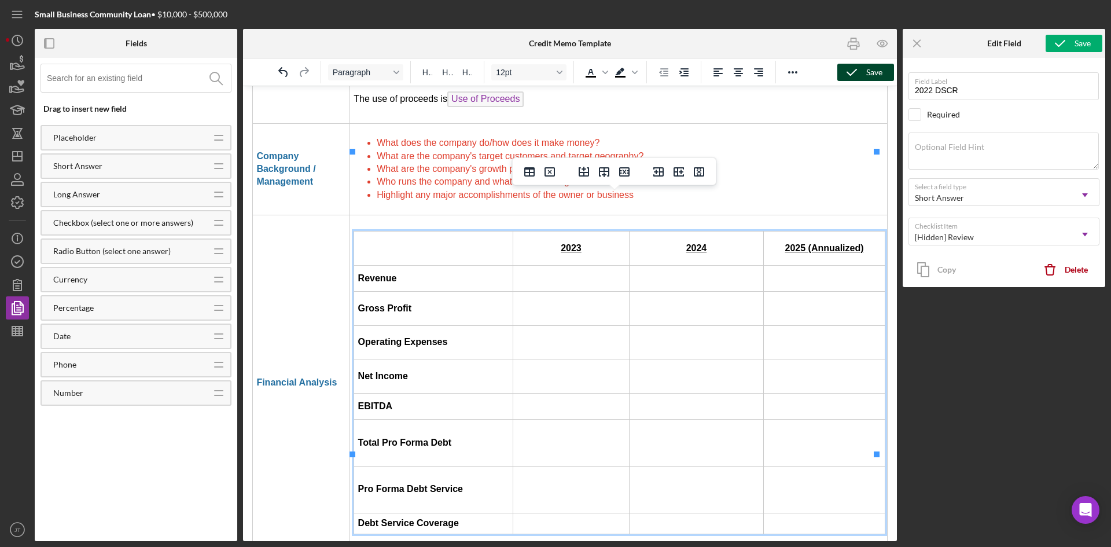
scroll to position [2038, 0]
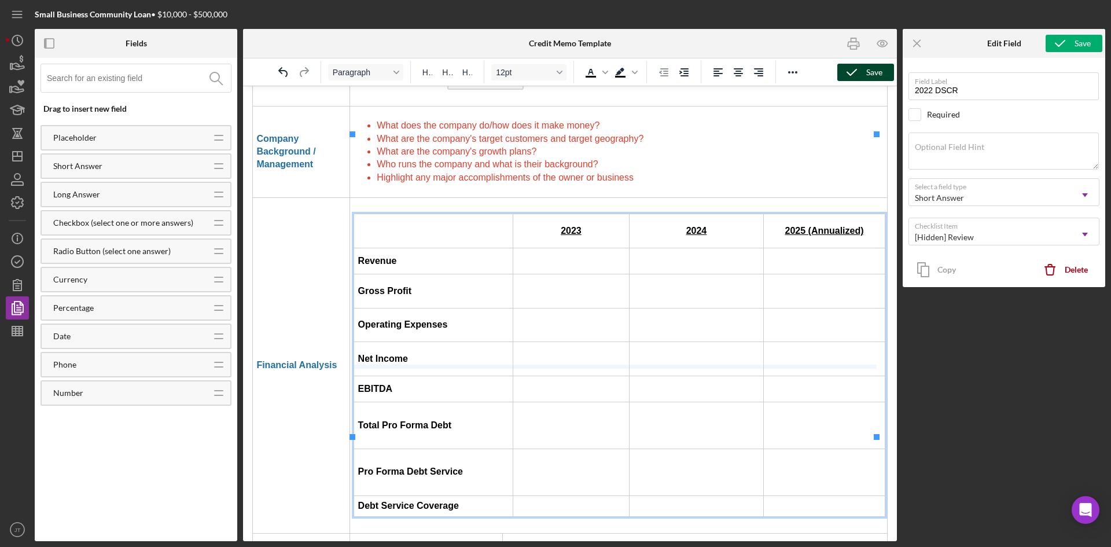
drag, startPoint x: 464, startPoint y: 369, endPoint x: 475, endPoint y: 286, distance: 82.8
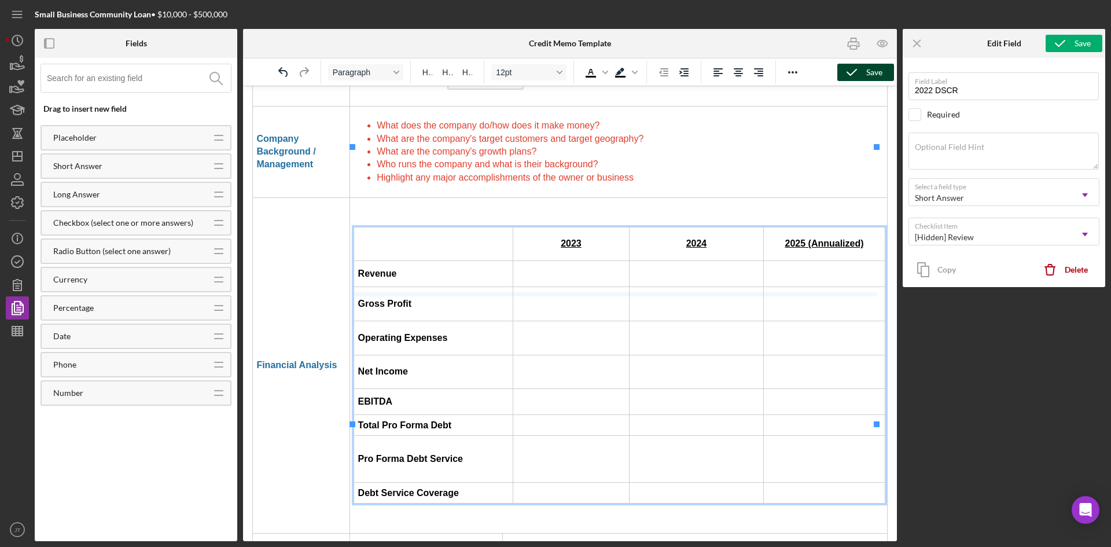
drag, startPoint x: 451, startPoint y: 308, endPoint x: 458, endPoint y: 224, distance: 84.2
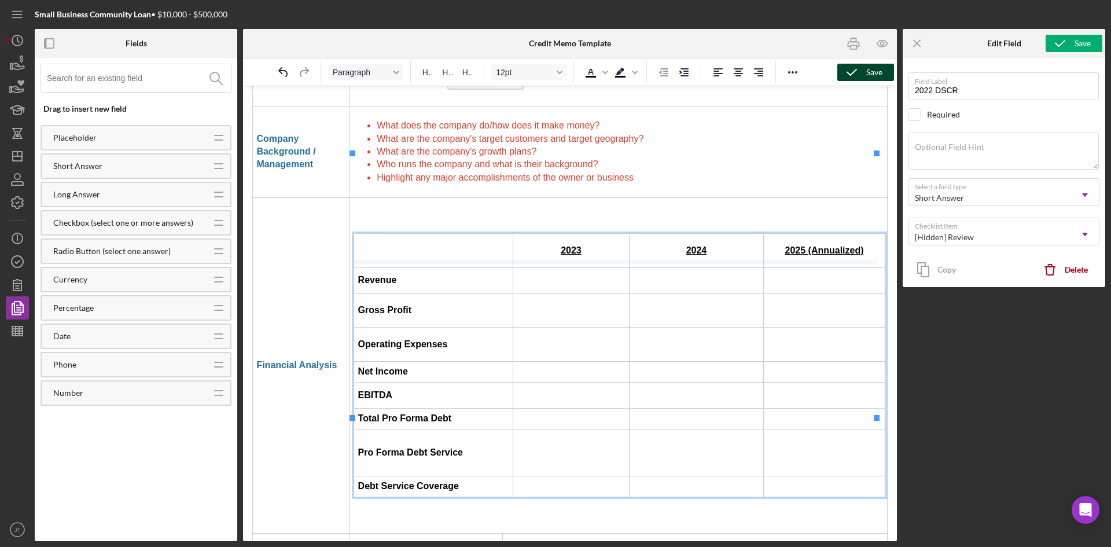
drag, startPoint x: 448, startPoint y: 284, endPoint x: 459, endPoint y: 197, distance: 87.6
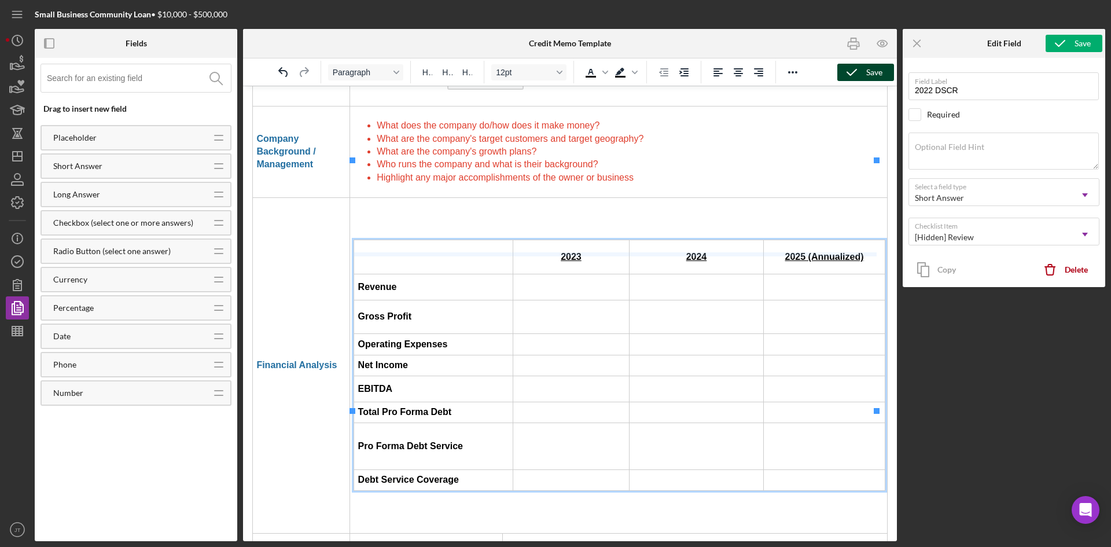
drag, startPoint x: 461, startPoint y: 254, endPoint x: 470, endPoint y: 184, distance: 70.6
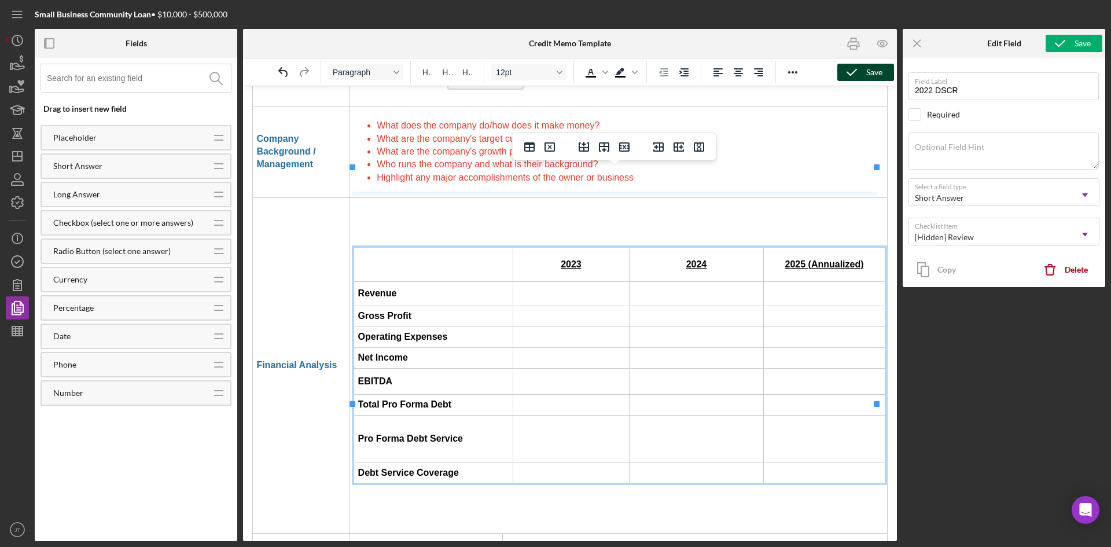
drag, startPoint x: 462, startPoint y: 226, endPoint x: 472, endPoint y: 164, distance: 62.7
drag, startPoint x: 466, startPoint y: 381, endPoint x: 463, endPoint y: 266, distance: 115.8
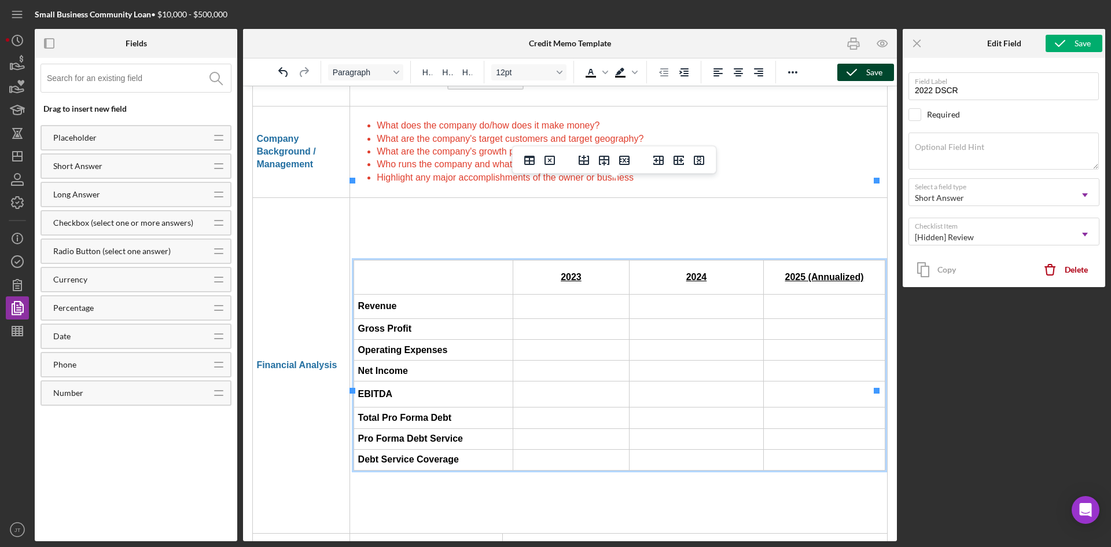
click at [470, 381] on td "EBITDA" at bounding box center [433, 394] width 159 height 26
drag, startPoint x: 469, startPoint y: 329, endPoint x: 474, endPoint y: 219, distance: 110.1
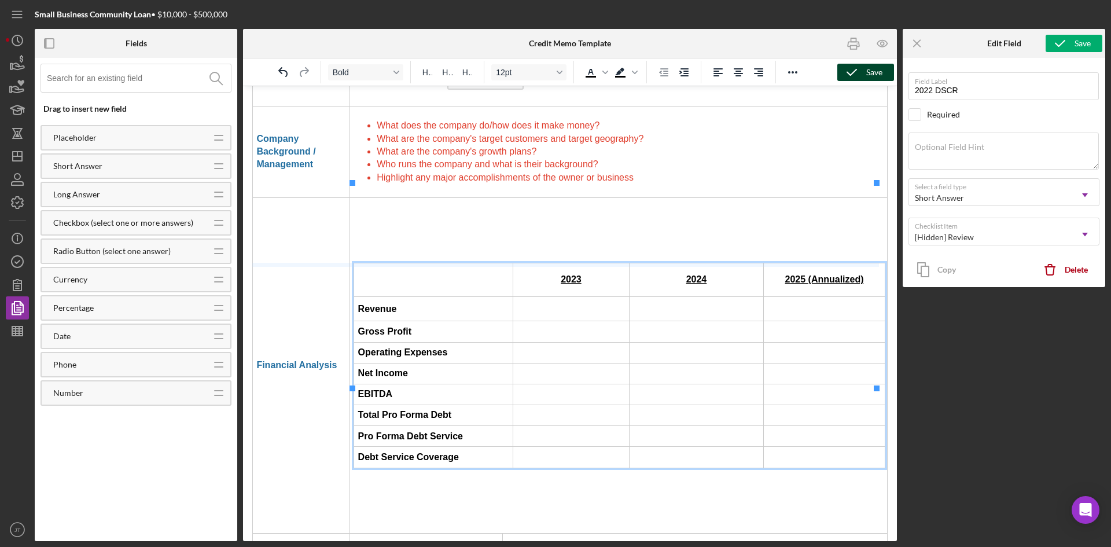
drag, startPoint x: 456, startPoint y: 453, endPoint x: 465, endPoint y: 204, distance: 249.0
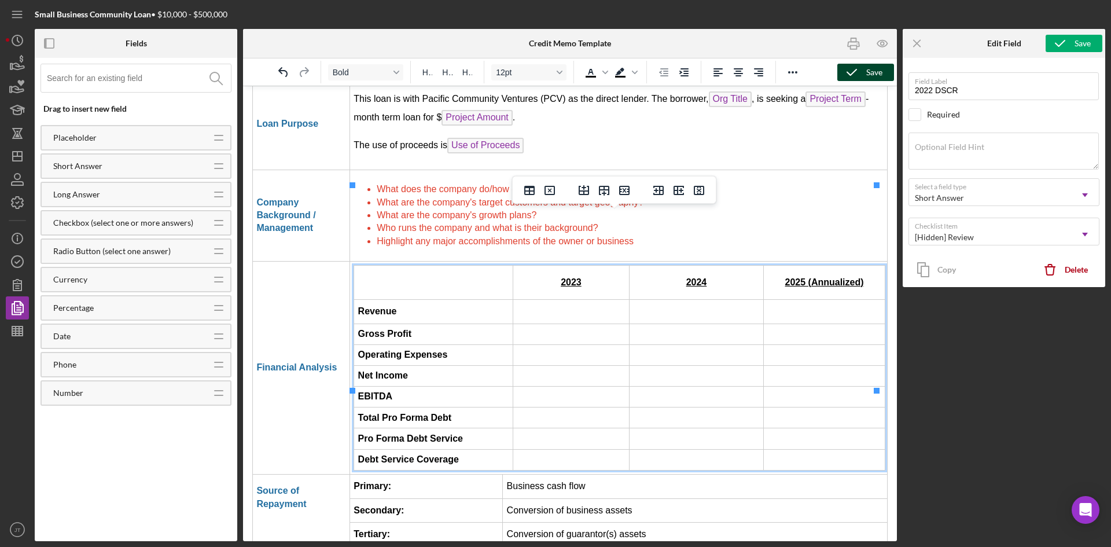
scroll to position [1864, 0]
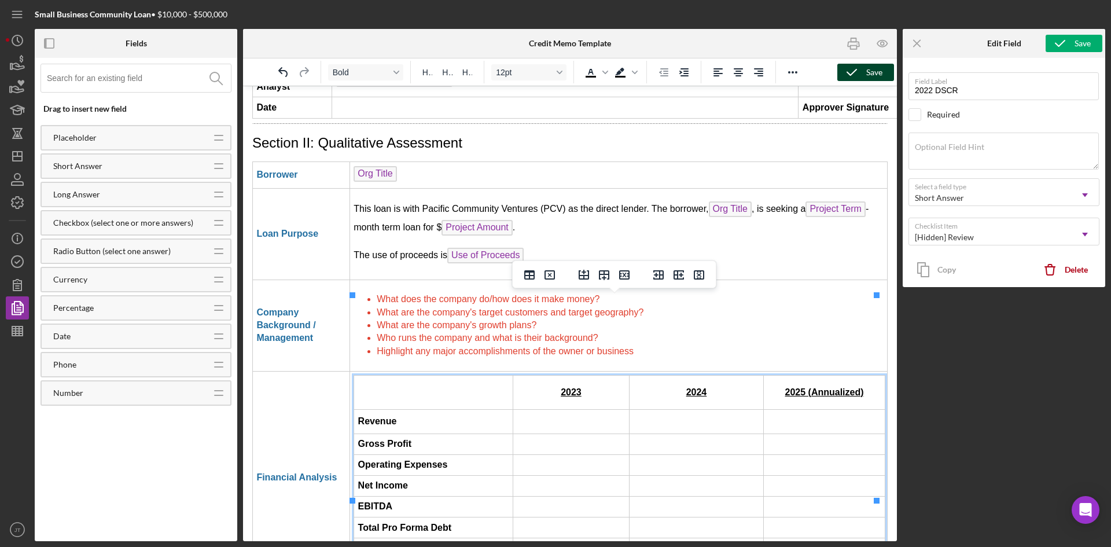
click at [407, 375] on td "Rich Text Area. Press ALT-0 for help." at bounding box center [433, 392] width 159 height 34
click at [535, 454] on td "Rich Text Area. Press ALT-0 for help." at bounding box center [571, 464] width 116 height 21
click at [860, 73] on icon "button" at bounding box center [851, 72] width 29 height 29
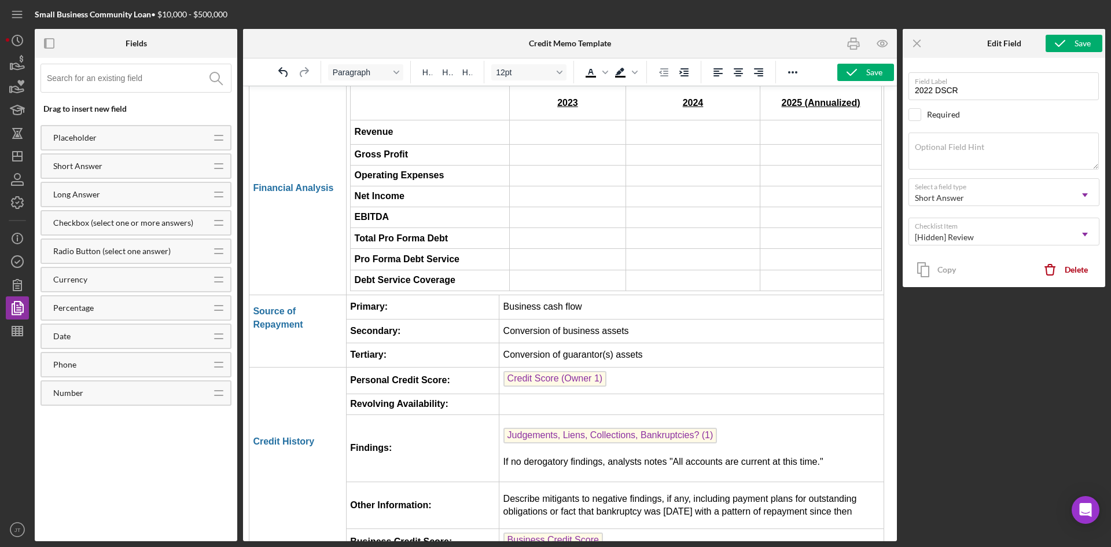
scroll to position [2154, 0]
drag, startPoint x: 413, startPoint y: 400, endPoint x: 419, endPoint y: 269, distance: 130.9
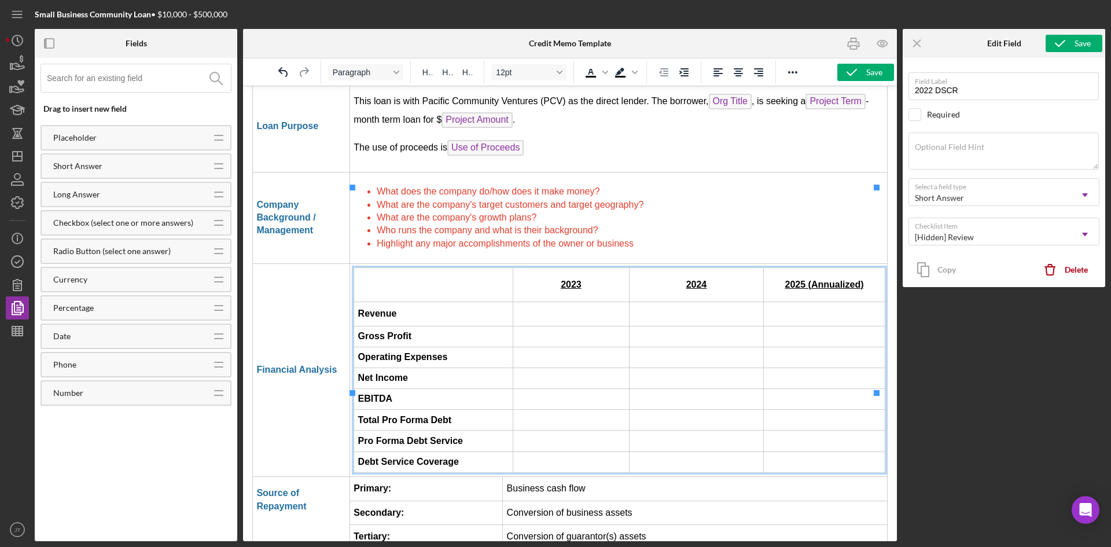
scroll to position [1967, 0]
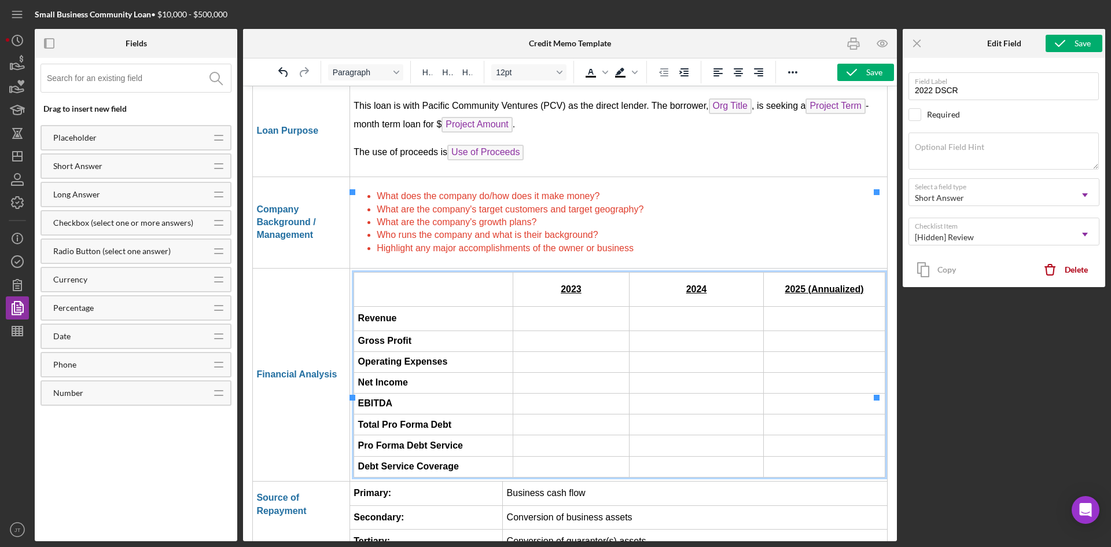
click at [551, 456] on td "Rich Text Area. Press ALT-0 for help." at bounding box center [571, 466] width 116 height 21
click at [546, 435] on td "Rich Text Area. Press ALT-0 for help." at bounding box center [571, 445] width 116 height 21
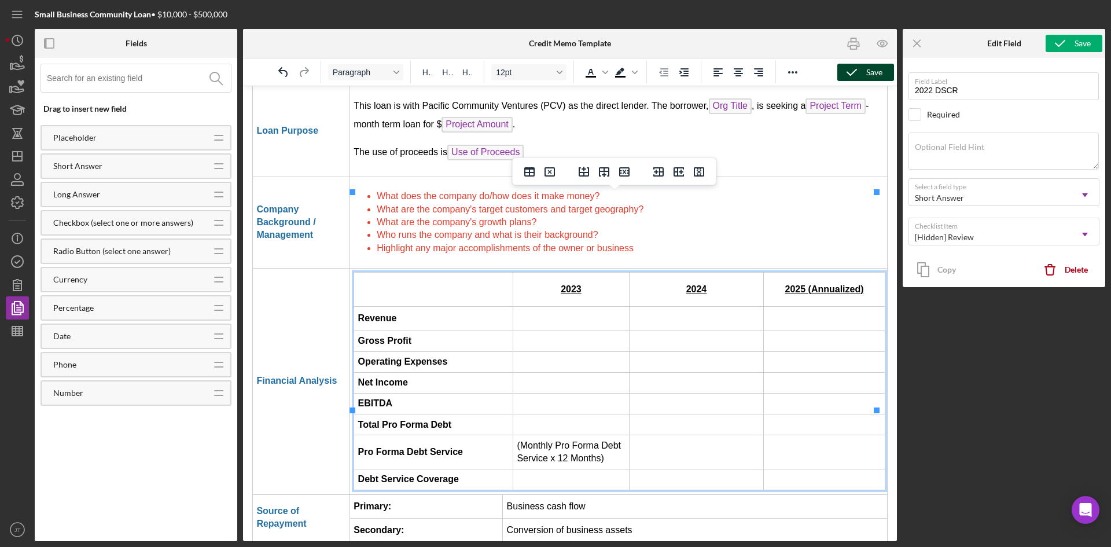
click at [876, 71] on div "Save" at bounding box center [874, 72] width 16 height 17
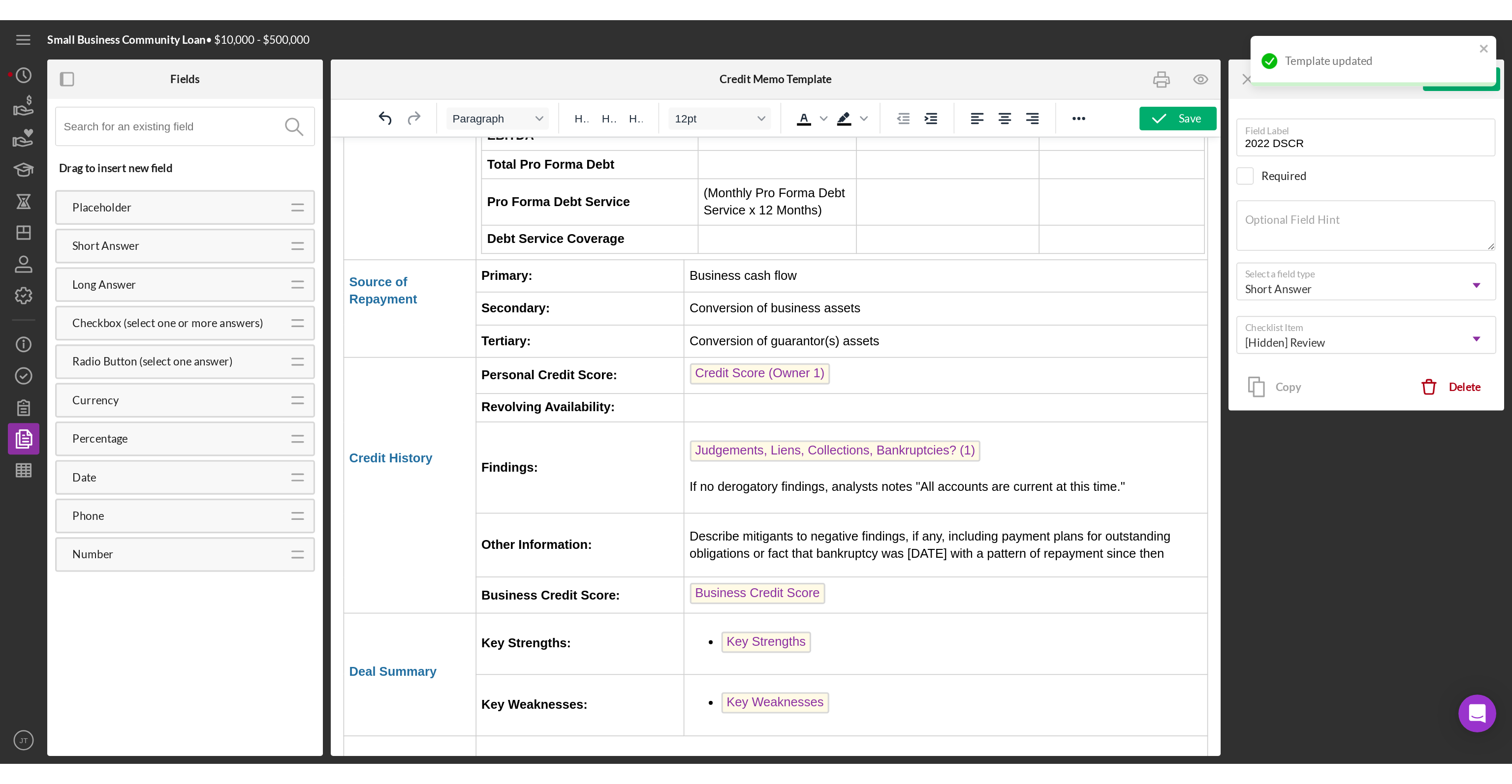
scroll to position [1969, 0]
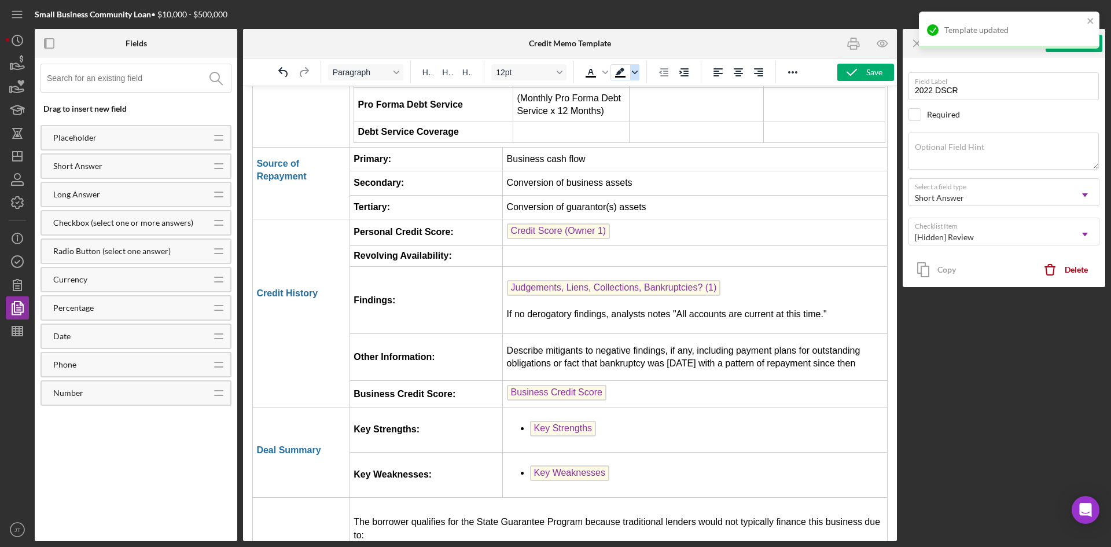
click at [874, 68] on div "Save" at bounding box center [874, 72] width 16 height 17
click at [16, 64] on icon "button" at bounding box center [18, 66] width 12 height 6
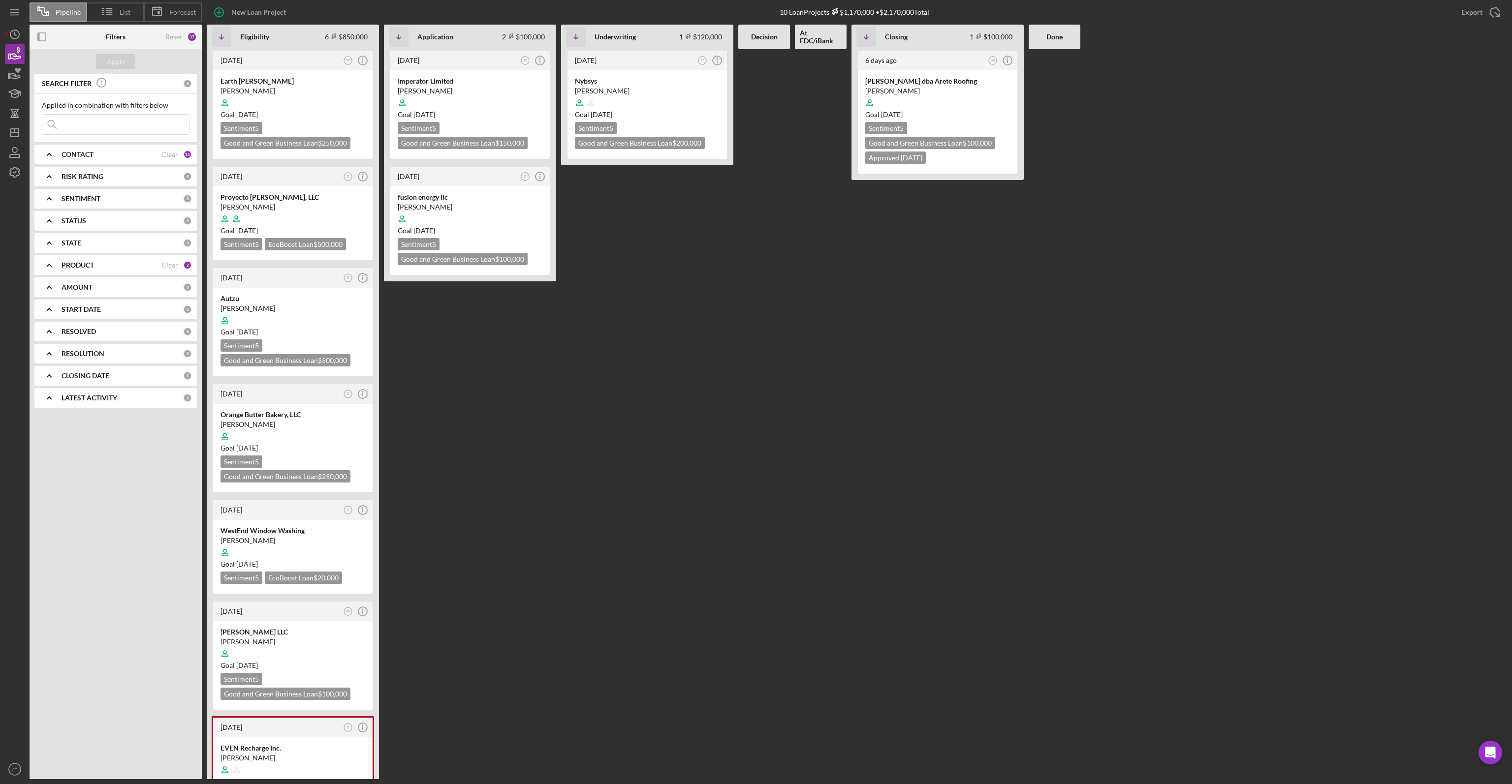
click at [720, 389] on div "1 week ago JT Icon/Info Nybsys Moshtaq Ahmed Goal 2 months ago Sentiment 5 Good…" at bounding box center [647, 414] width 173 height 730
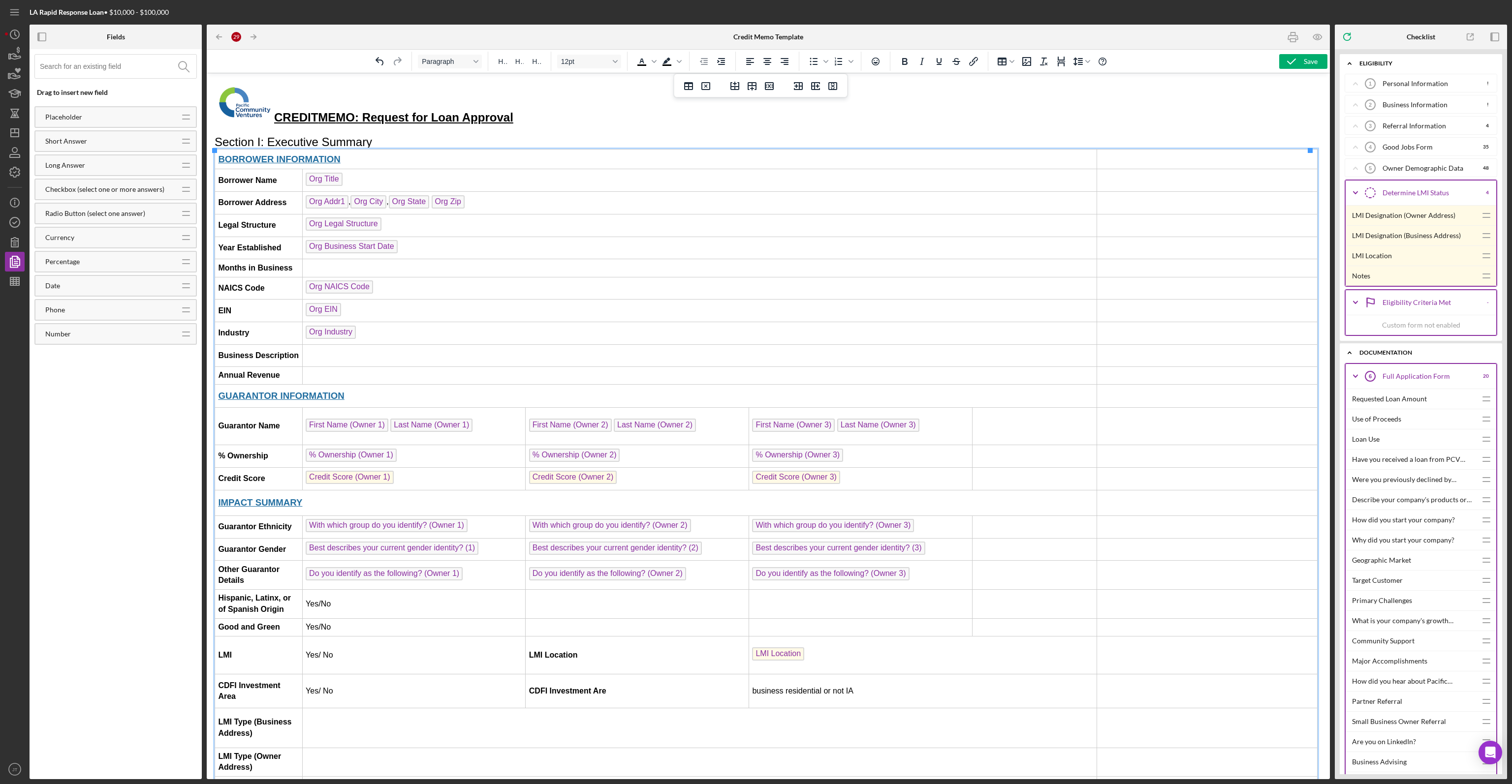
scroll to position [295, 2]
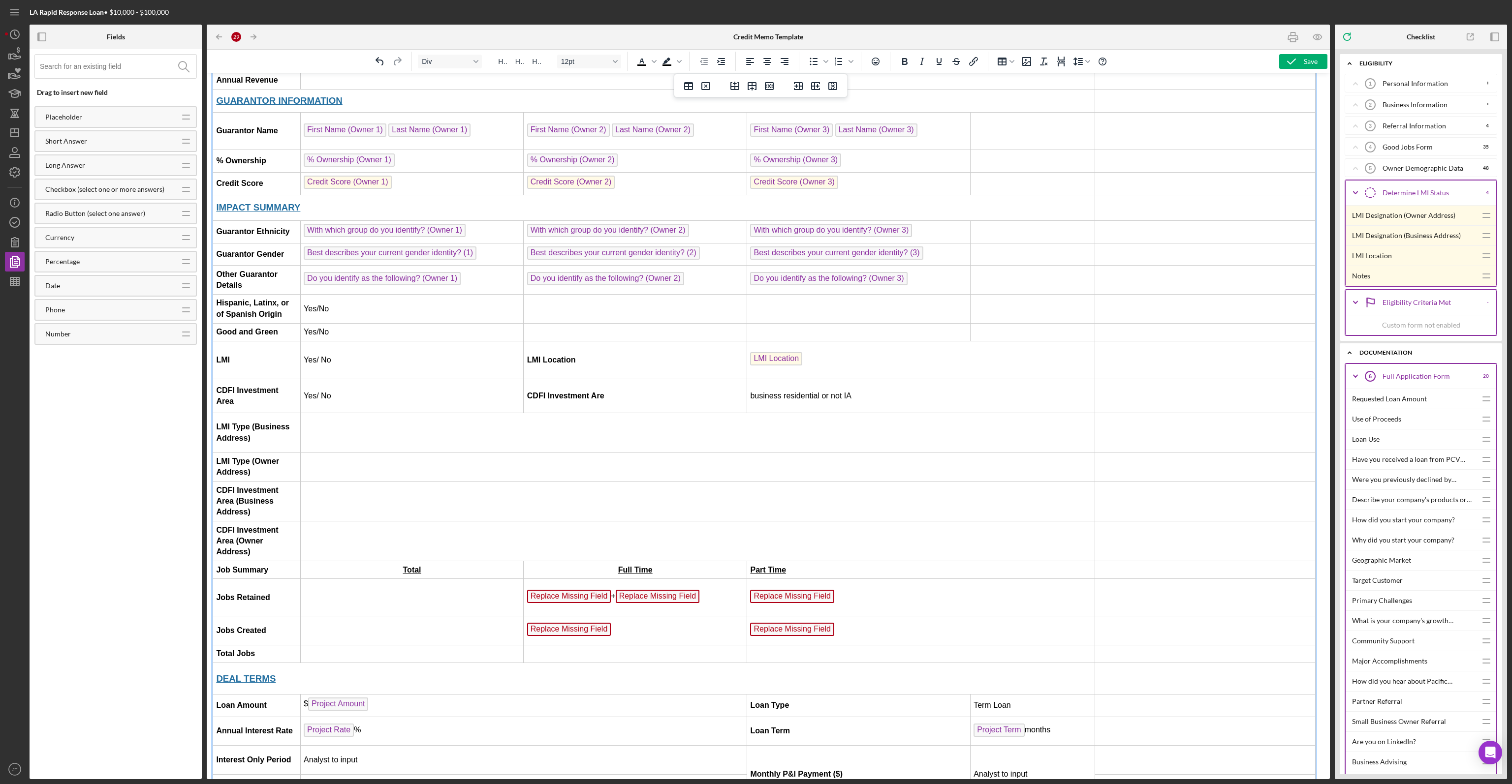
click at [434, 427] on div "Rich Text Area. Press ALT-0 for help." at bounding box center [697, 432] width 787 height 11
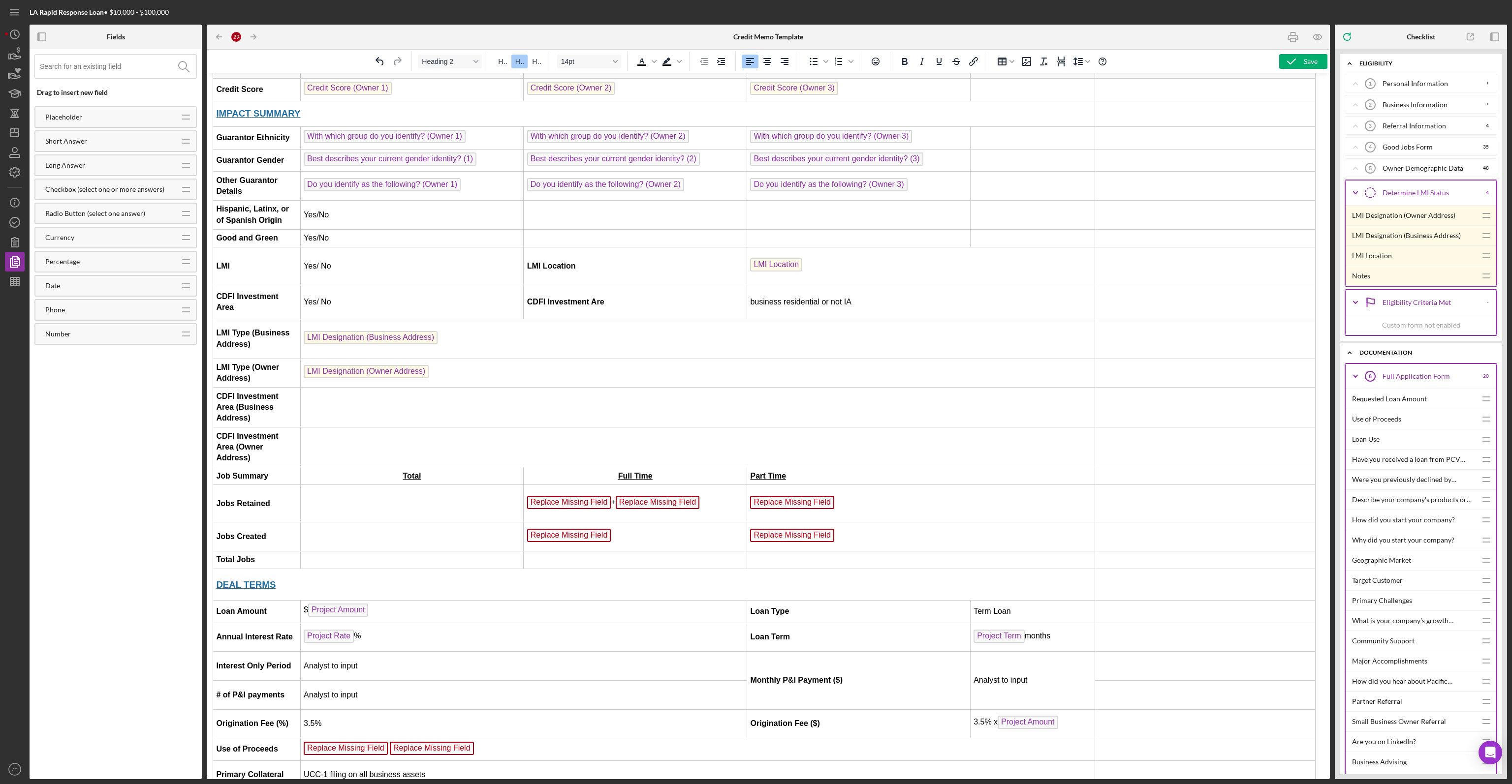
scroll to position [443, 2]
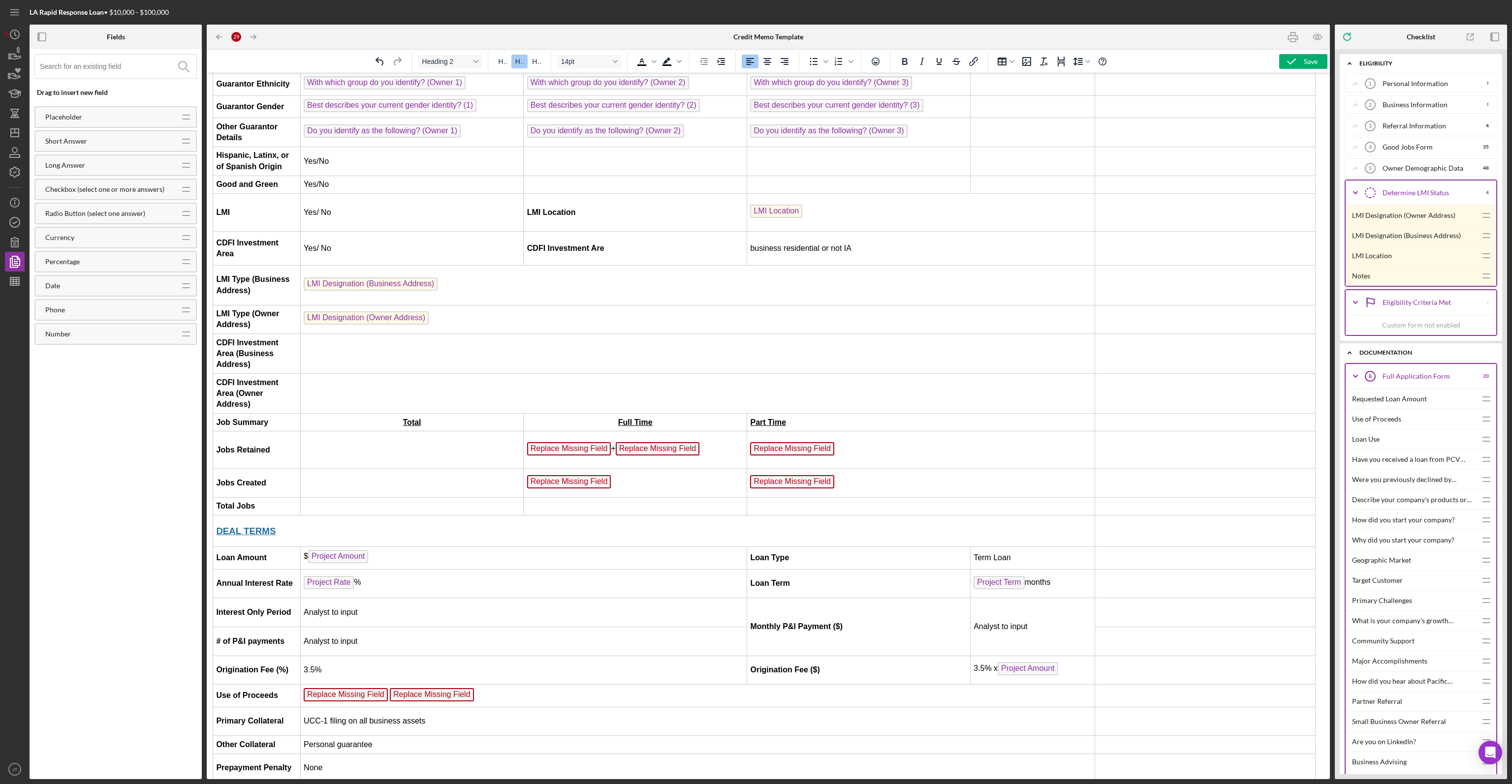
click at [338, 352] on td "Rich Text Area. Press ALT-0 for help." at bounding box center [697, 354] width 794 height 40
click at [561, 442] on span "Replace Missing Field" at bounding box center [569, 449] width 84 height 14
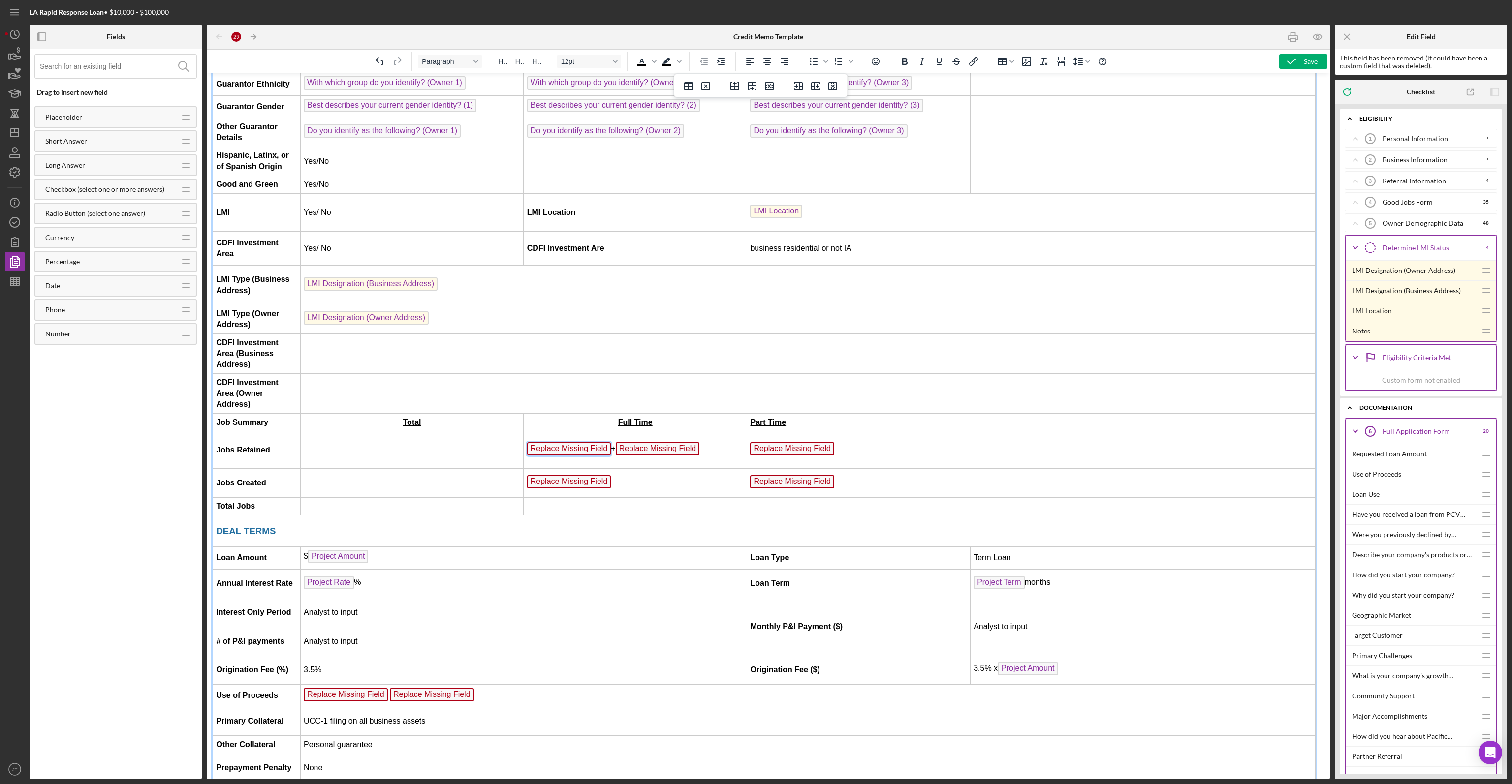
scroll to position [463, 2]
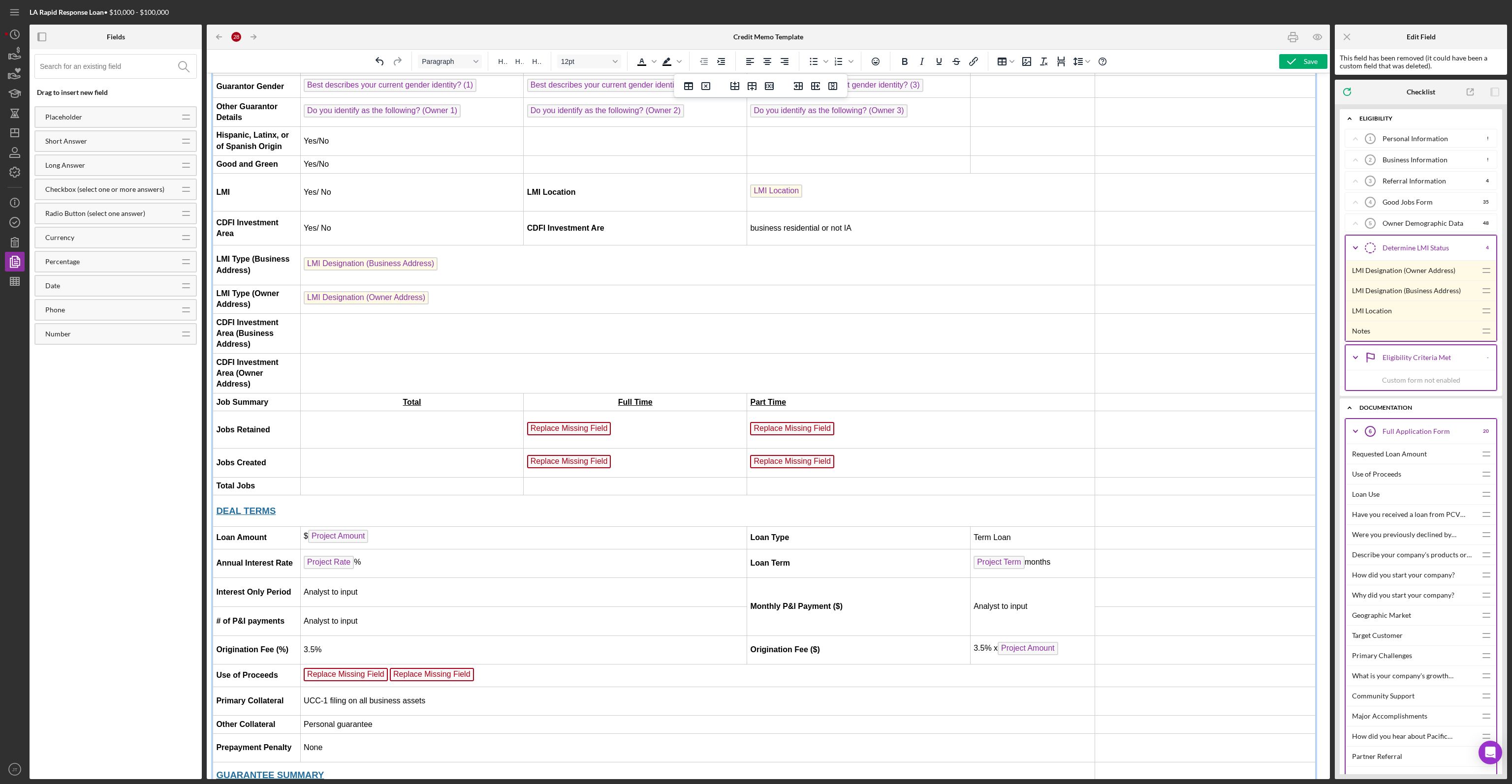
click at [574, 422] on span "Replace Missing Field" at bounding box center [569, 429] width 84 height 14
click at [1380, 199] on icon "Good Jobs Form 4" at bounding box center [1370, 202] width 25 height 25
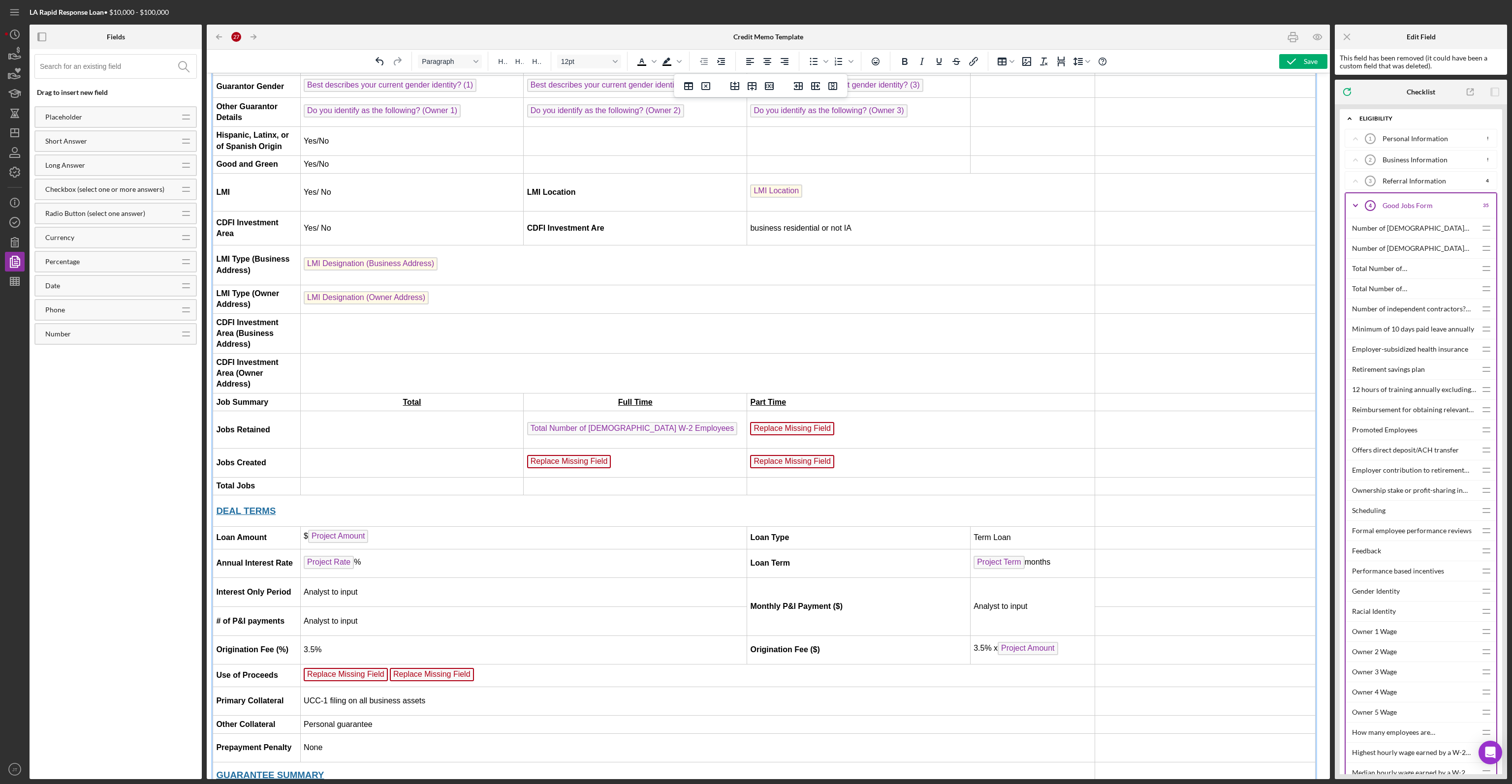
click at [686, 419] on td "Total Number of [DEMOGRAPHIC_DATA] W-2 Employees ﻿" at bounding box center [635, 430] width 224 height 37
click at [633, 450] on td "Replace Missing Field ﻿" at bounding box center [635, 464] width 224 height 29
click at [865, 452] on td "Replace Missing Field" at bounding box center [920, 464] width 348 height 29
click at [797, 464] on td "Replace Missing Field ﻿" at bounding box center [920, 464] width 348 height 29
click at [800, 458] on span "Replace Missing Field" at bounding box center [792, 463] width 84 height 14
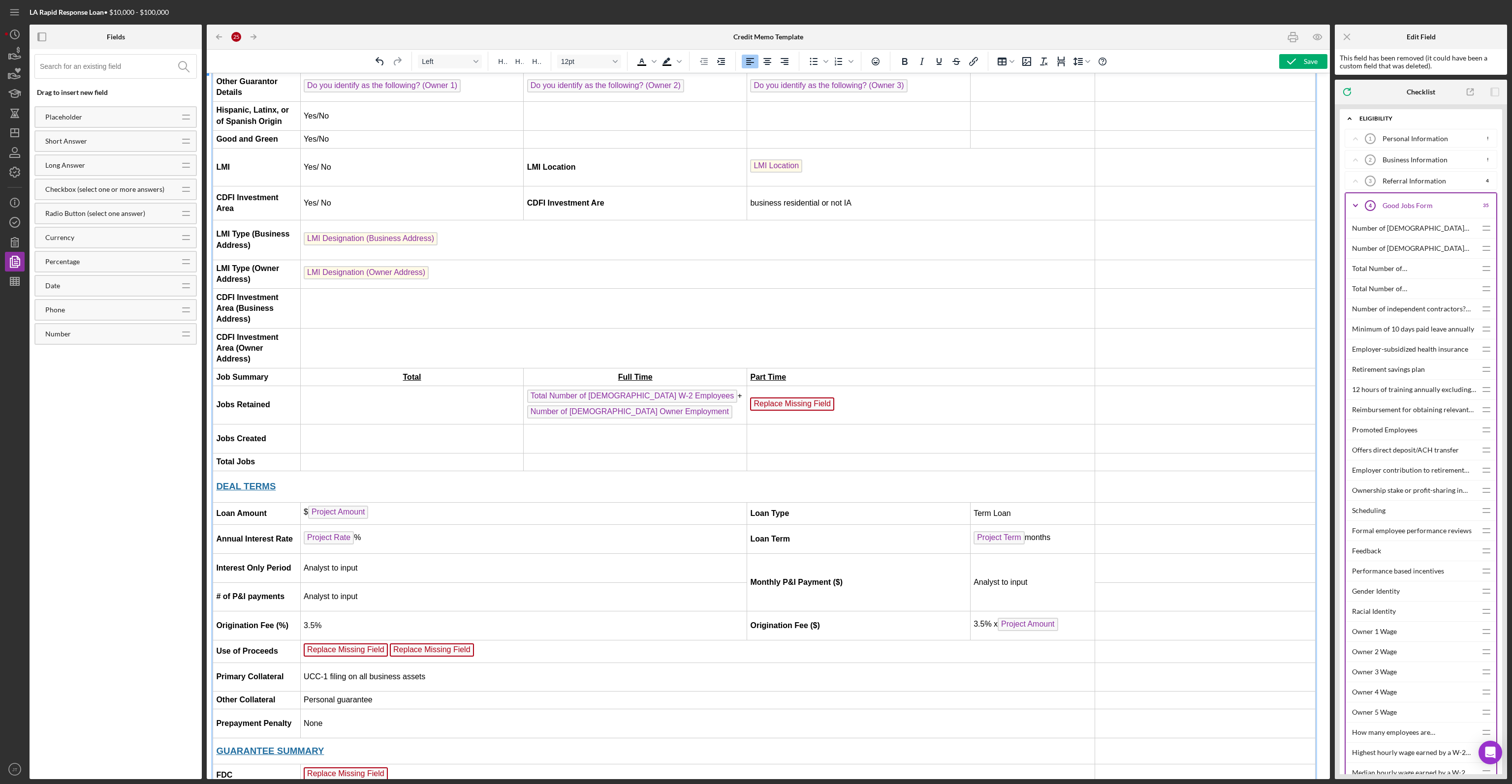
scroll to position [496, 2]
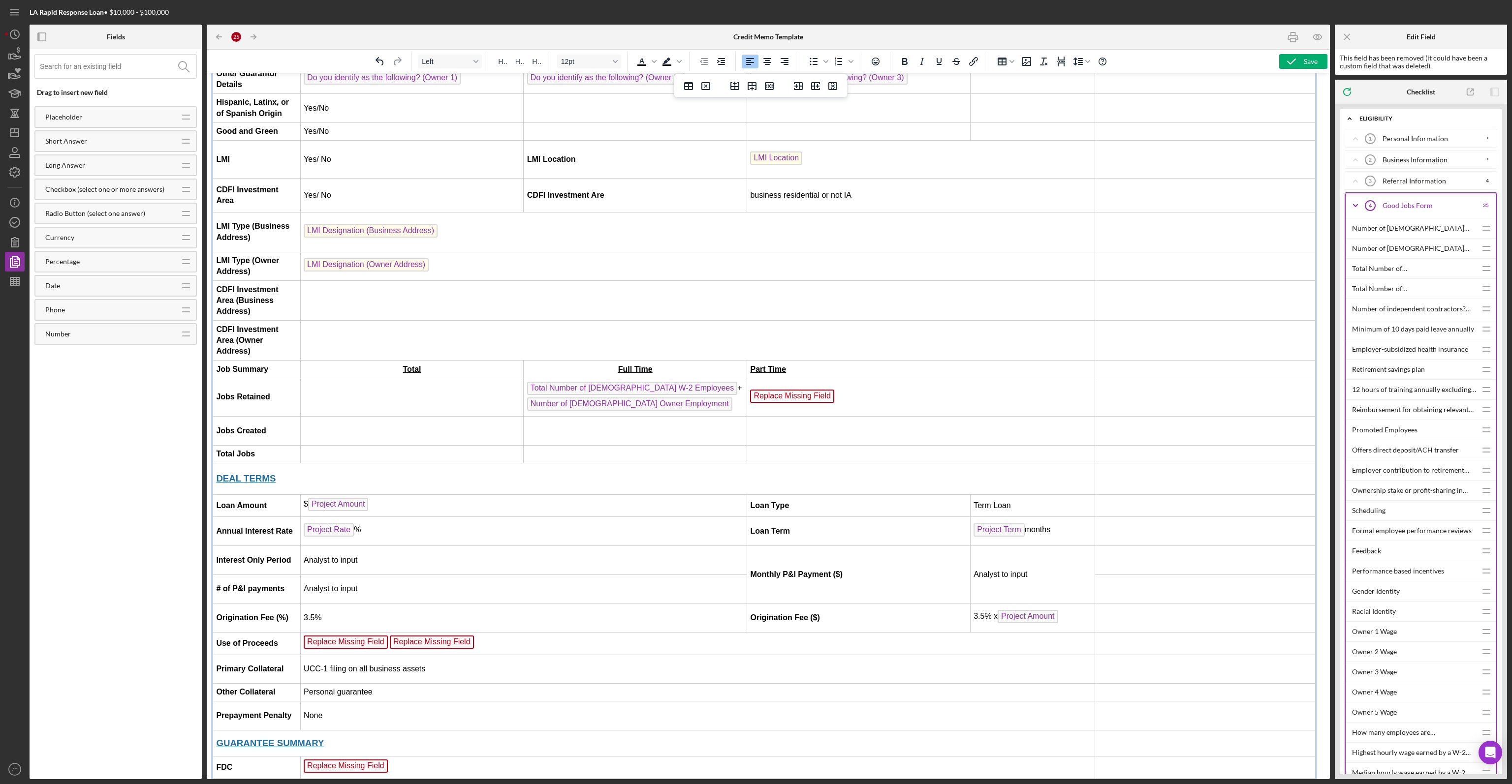
click at [822, 394] on span "Replace Missing Field" at bounding box center [792, 396] width 84 height 14
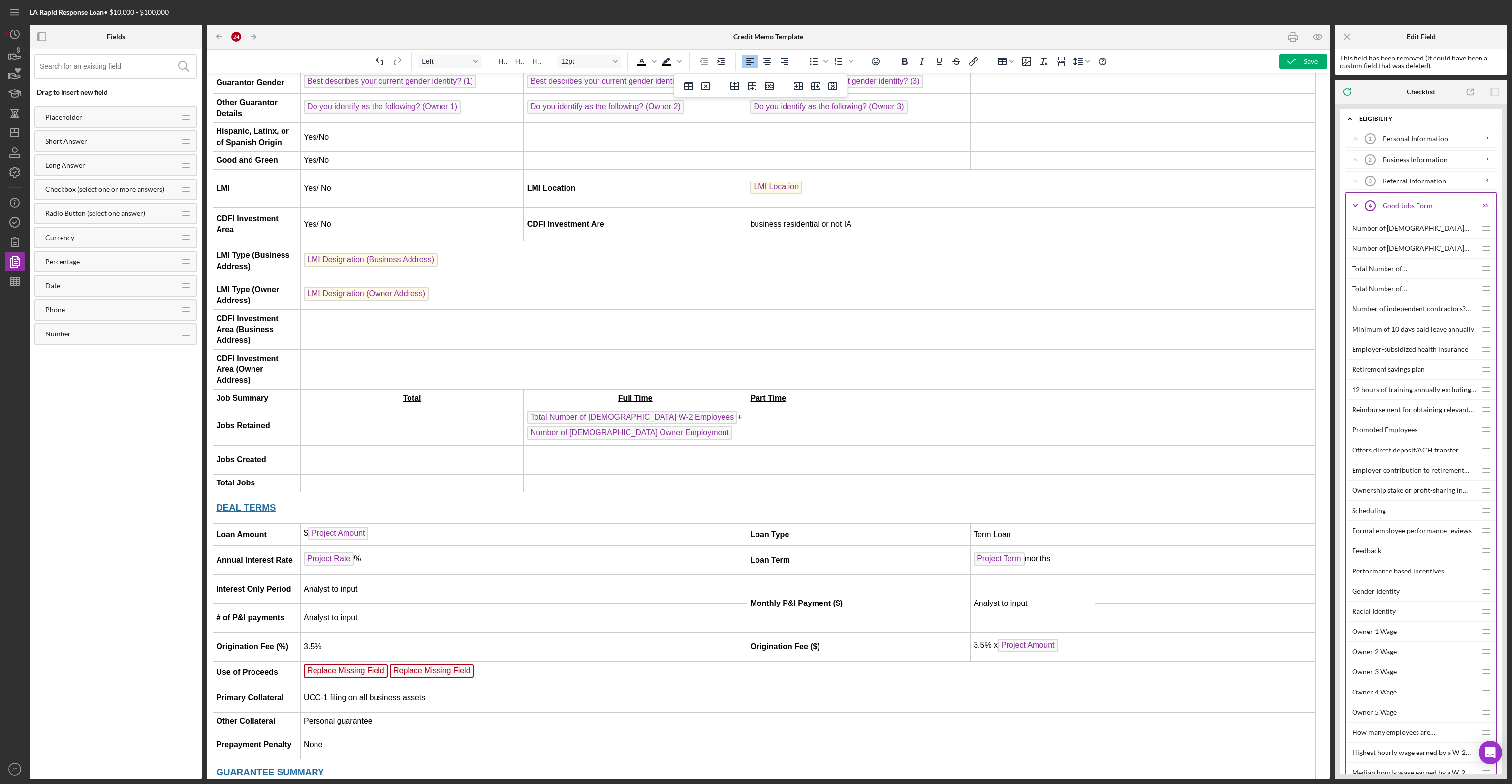
scroll to position [463, 2]
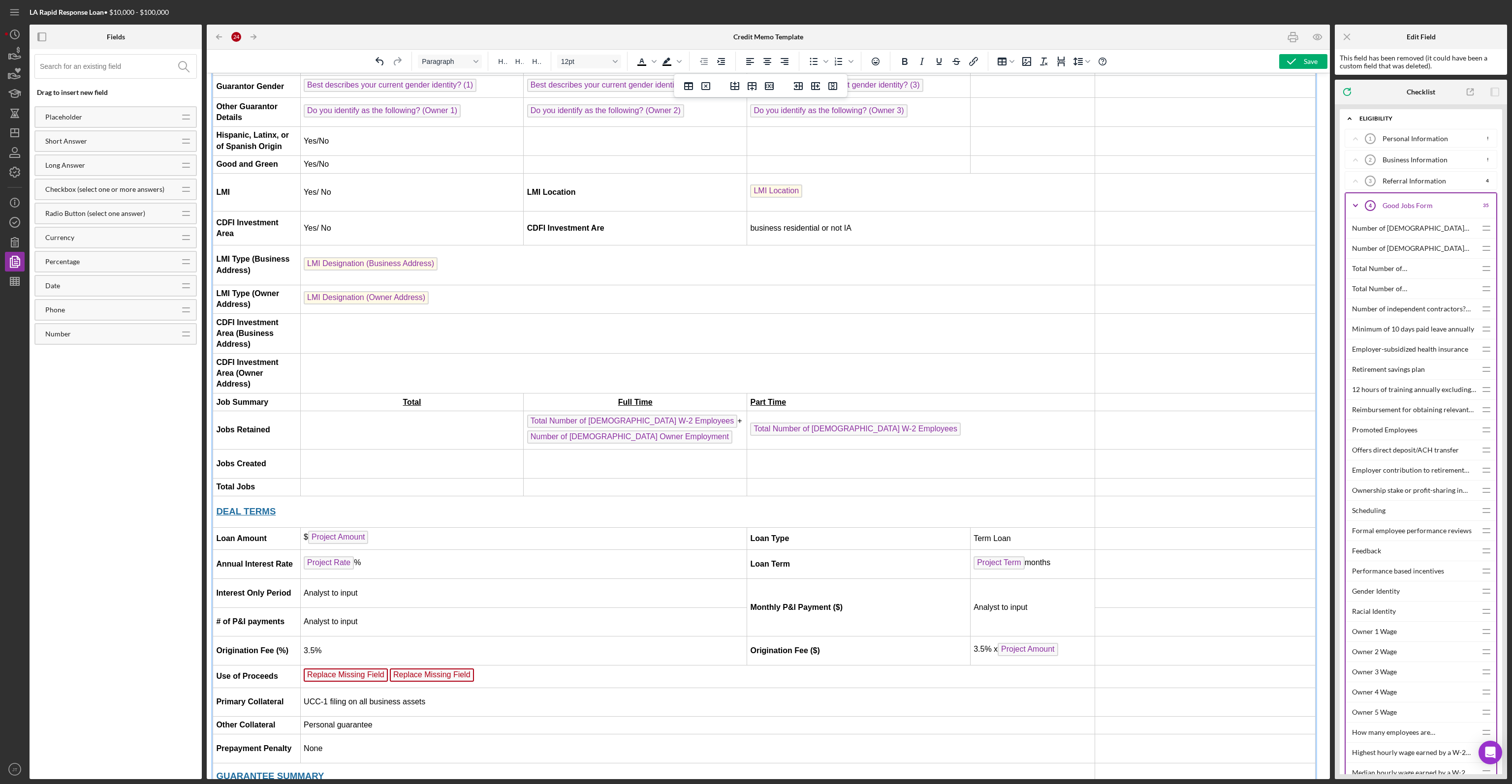
click at [699, 455] on td "Rich Text Area. Press ALT-0 for help." at bounding box center [635, 464] width 224 height 29
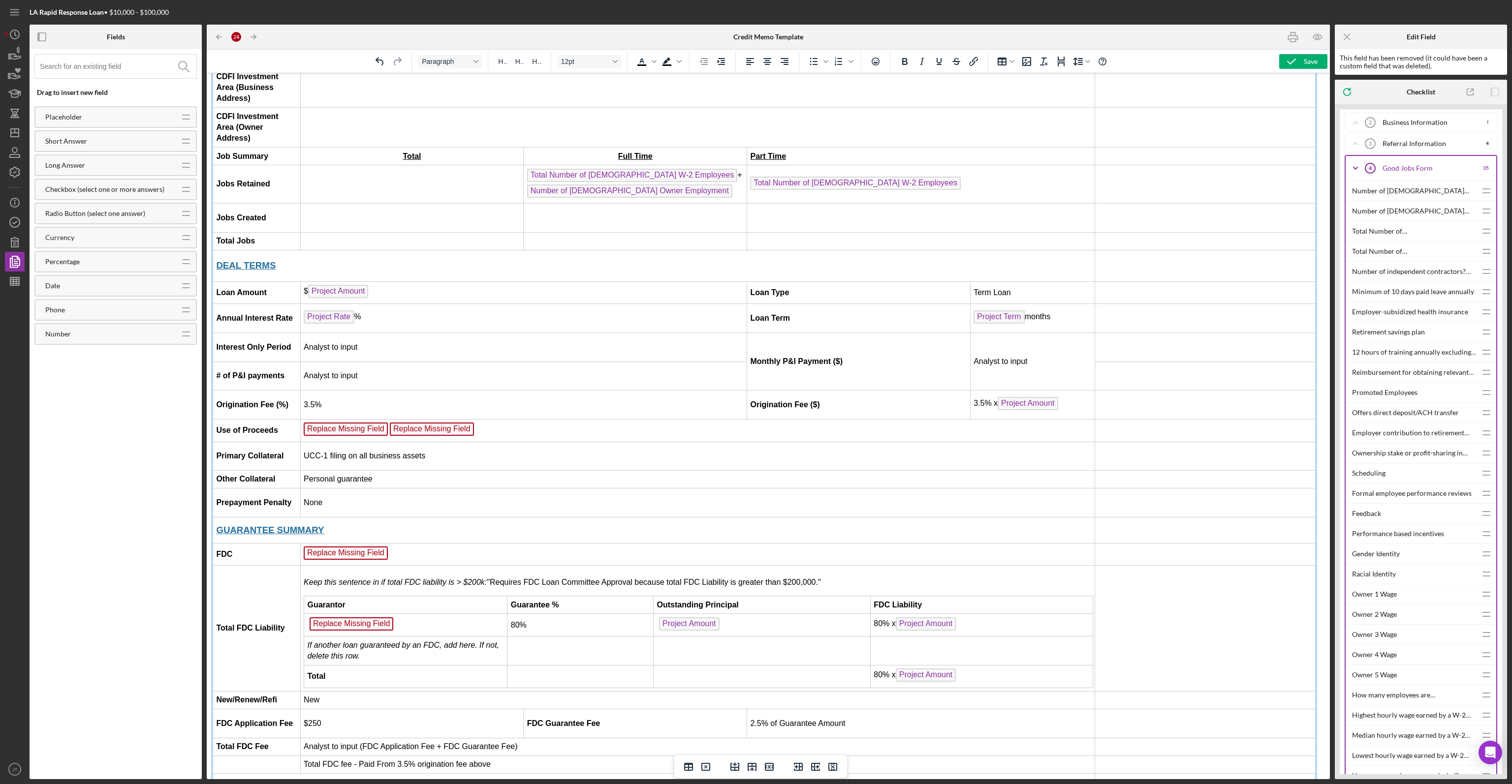
scroll to position [295, 0]
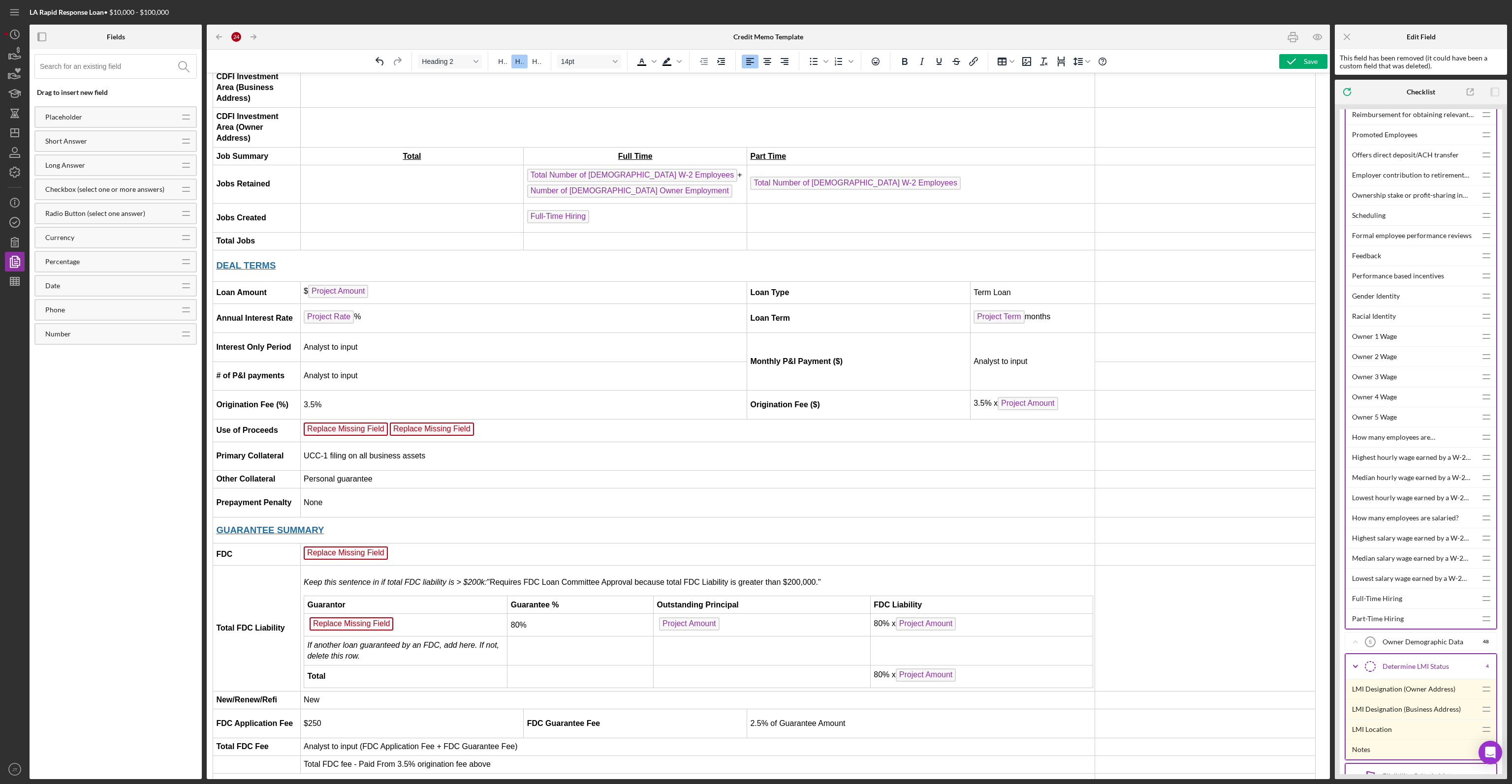
click at [1370, 599] on div "Full-Time Hiring" at bounding box center [1414, 599] width 124 height 20
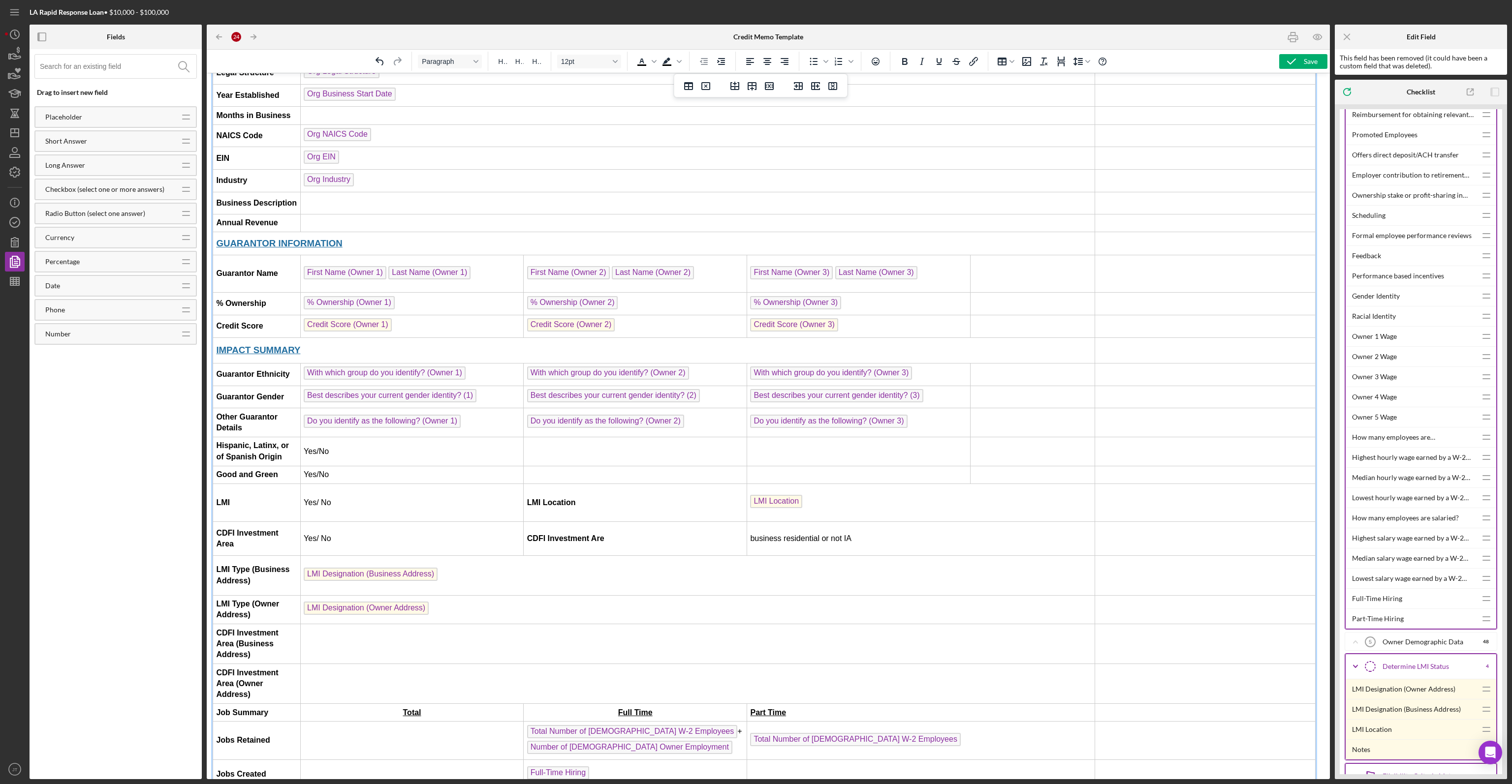
scroll to position [254, 2]
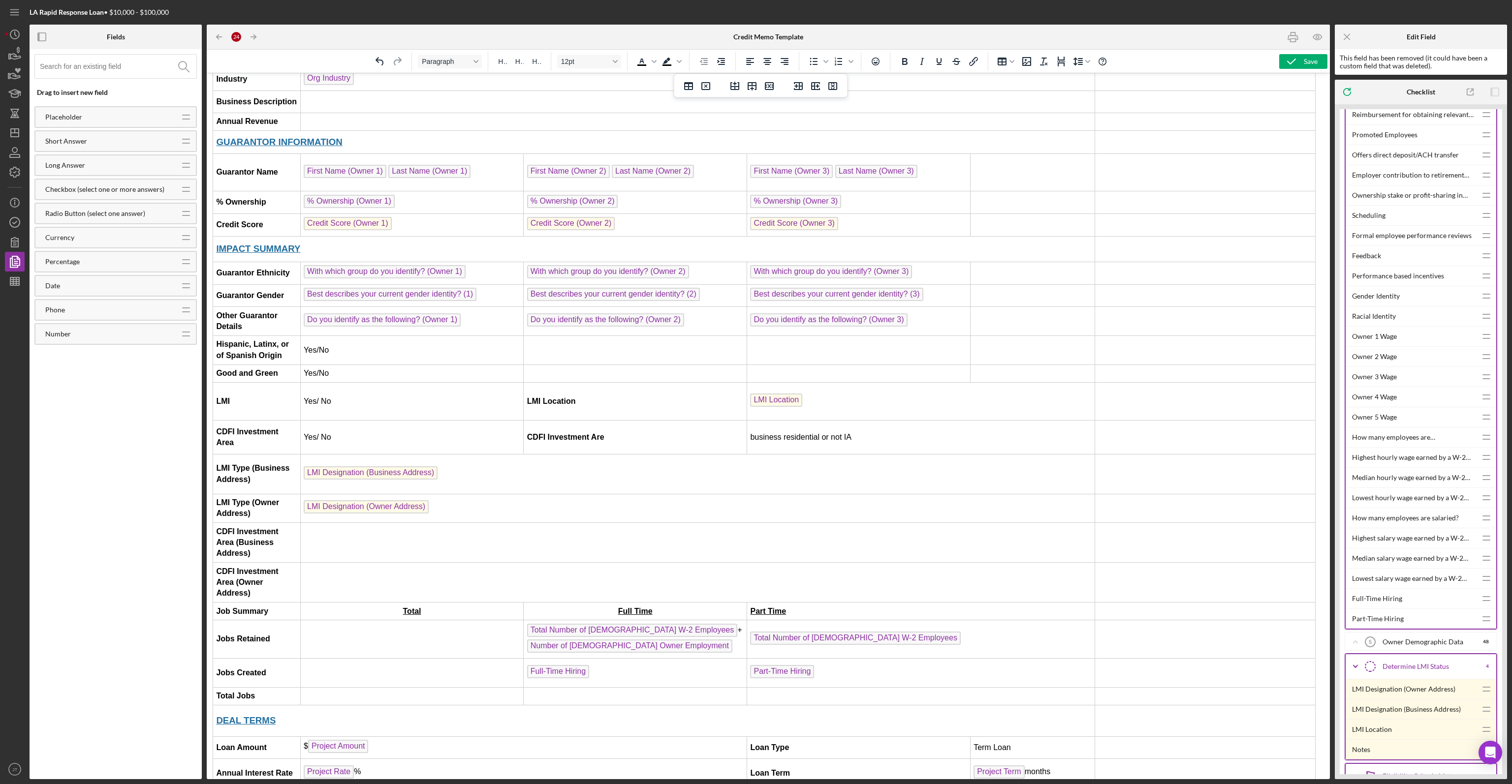
click at [769, 689] on td "Rich Text Area. Press ALT-0 for help." at bounding box center [920, 696] width 348 height 18
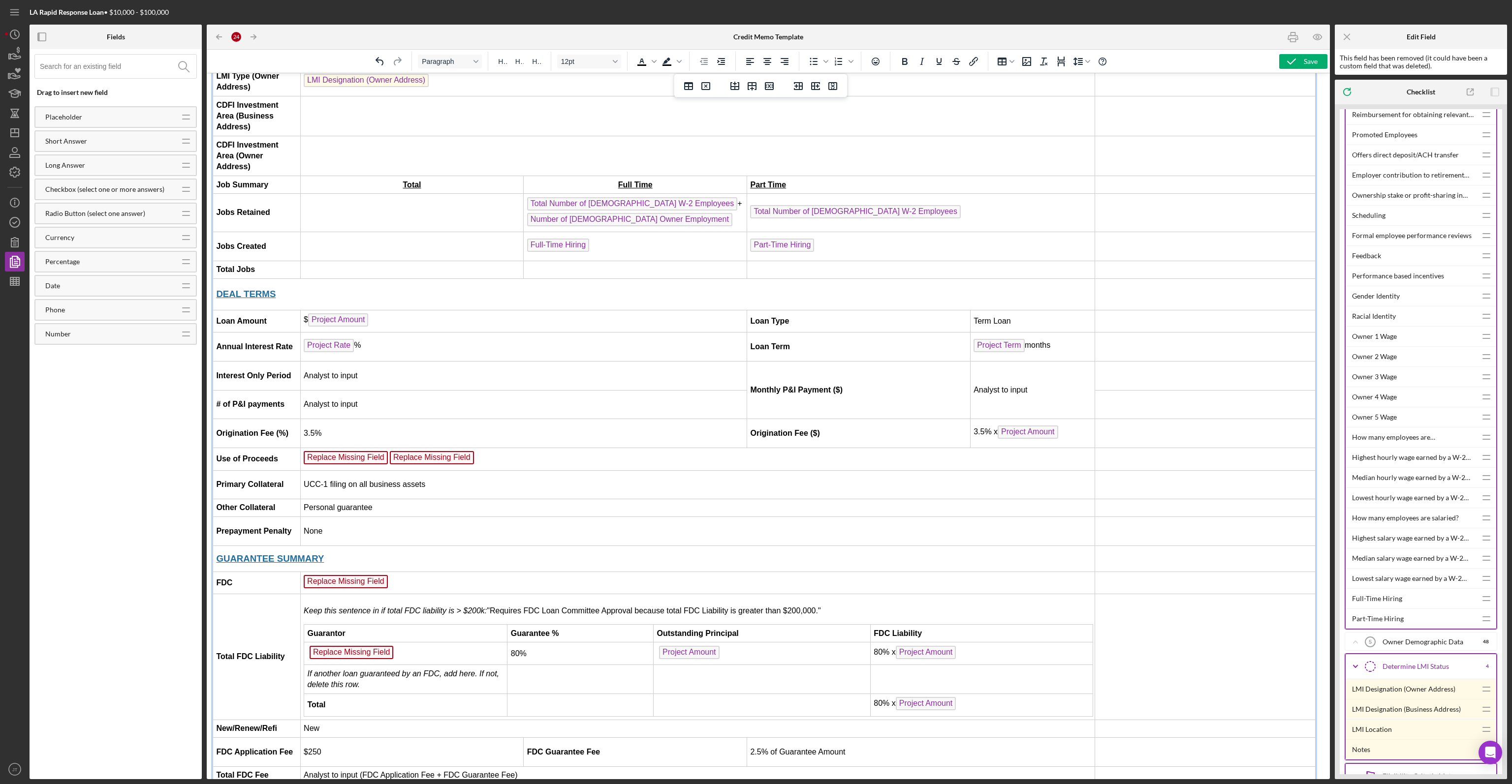
scroll to position [696, 2]
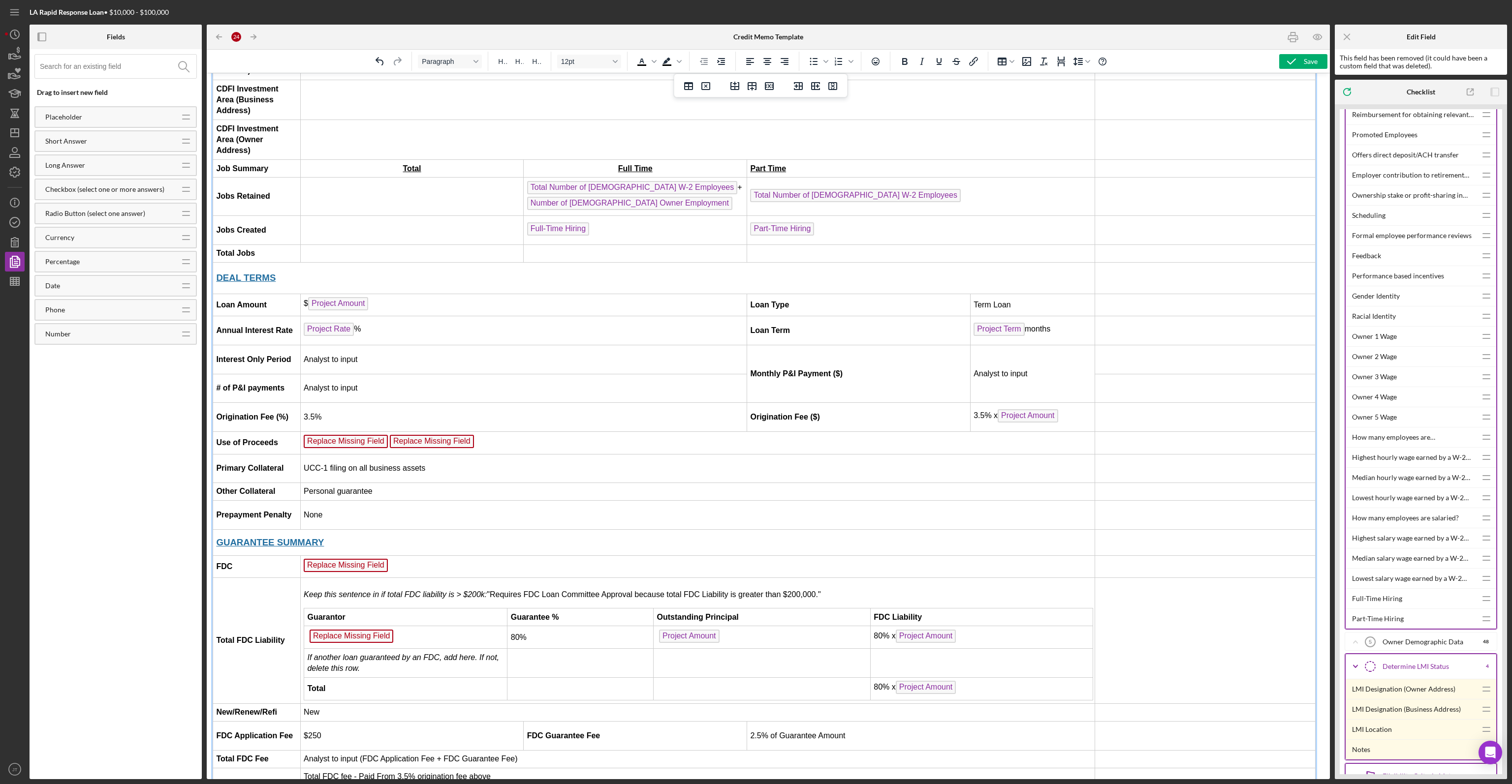
click at [435, 435] on span "Replace Missing Field" at bounding box center [431, 442] width 84 height 14
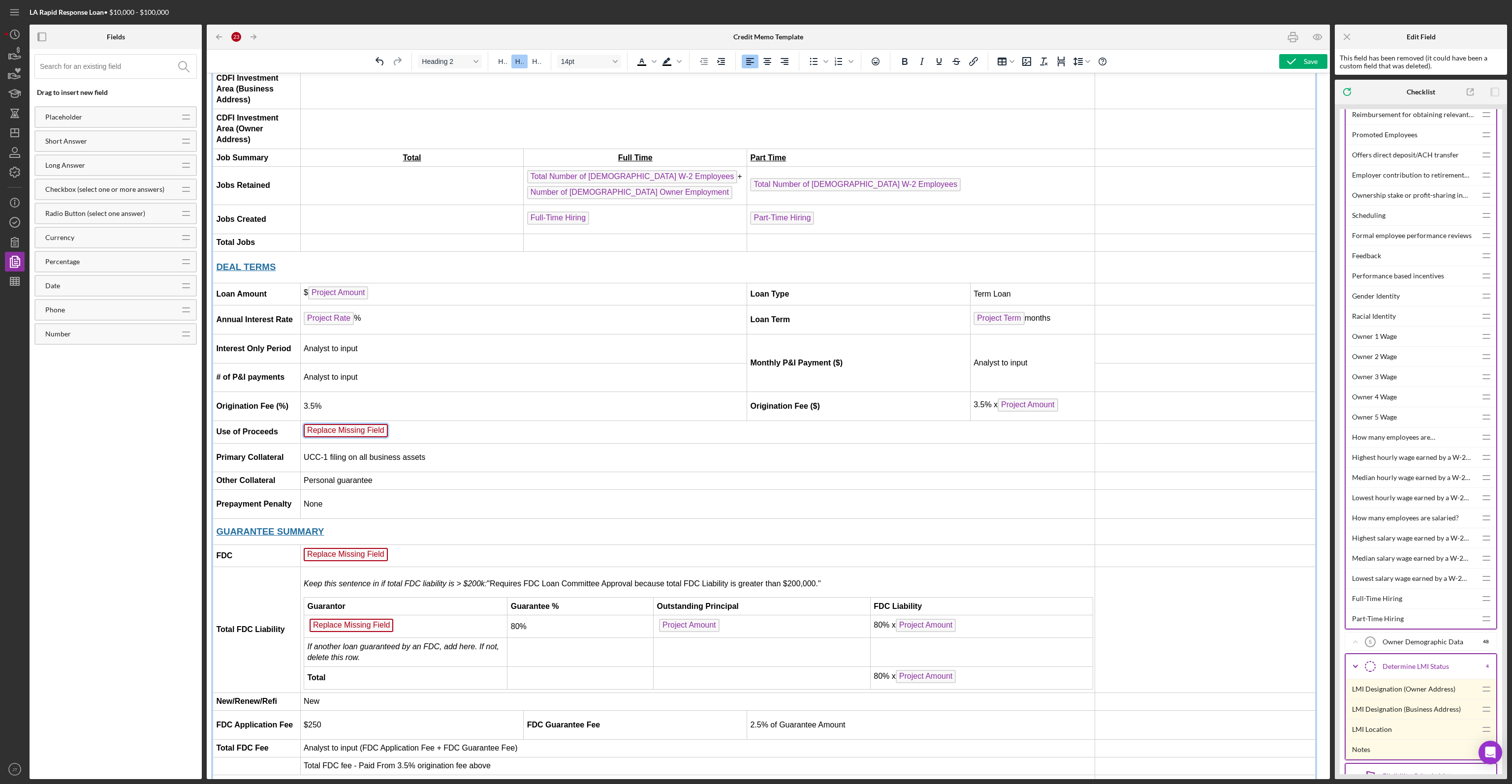
click at [338, 425] on span "Replace Missing Field" at bounding box center [345, 431] width 84 height 14
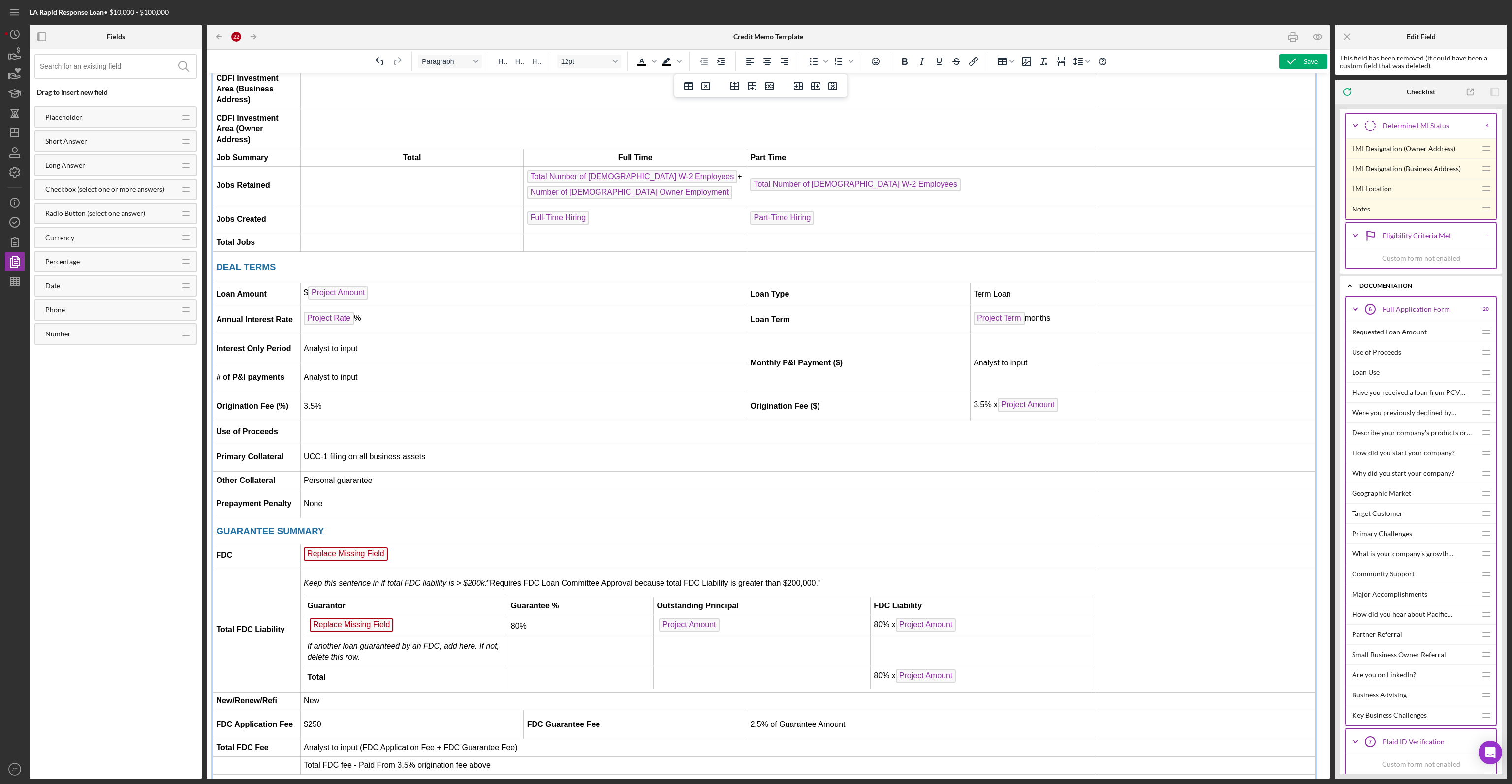
scroll to position [837, 0]
click at [370, 548] on span "Replace Missing Field" at bounding box center [345, 555] width 84 height 14
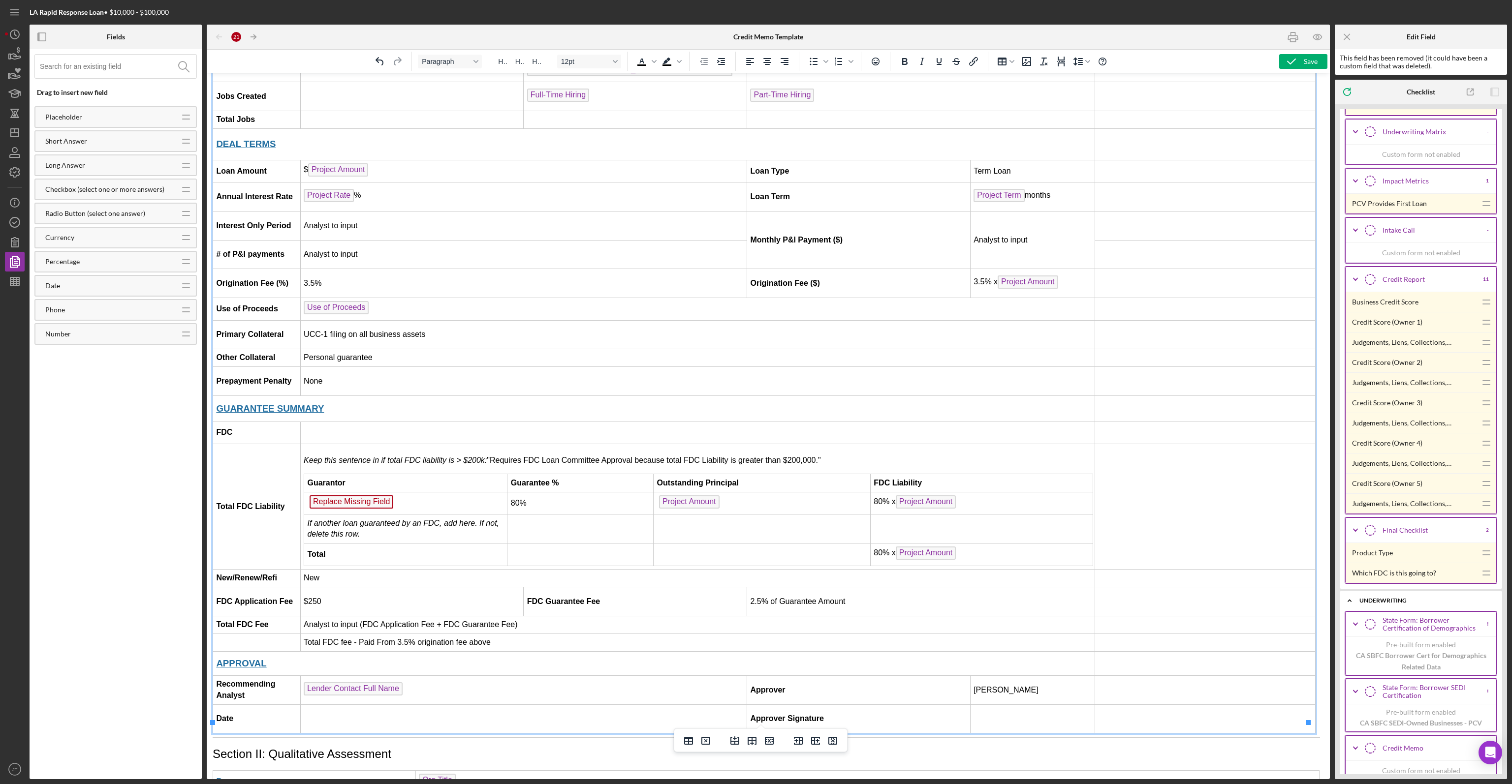
scroll to position [2559, 0]
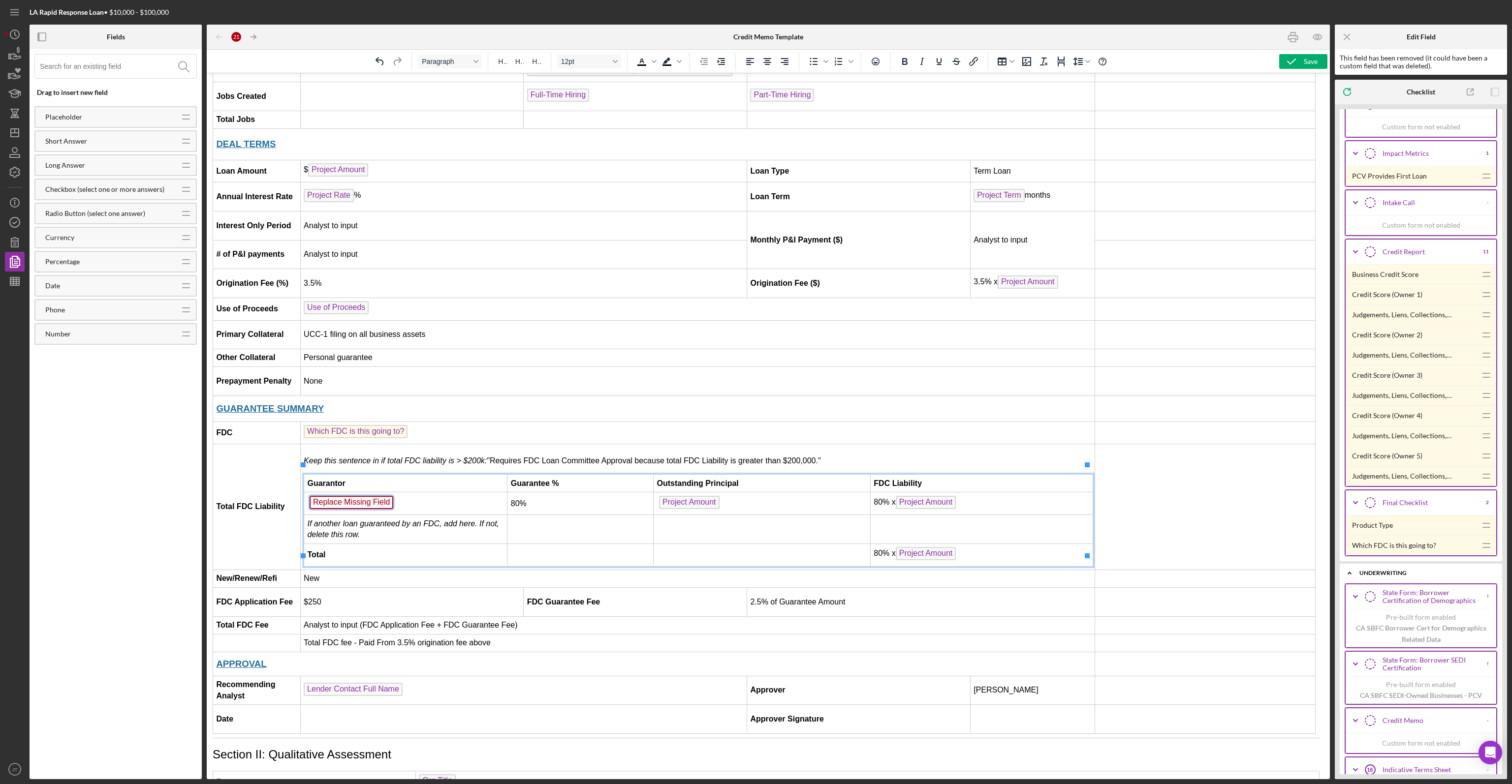
click at [384, 497] on span "Replace Missing Field" at bounding box center [351, 503] width 84 height 14
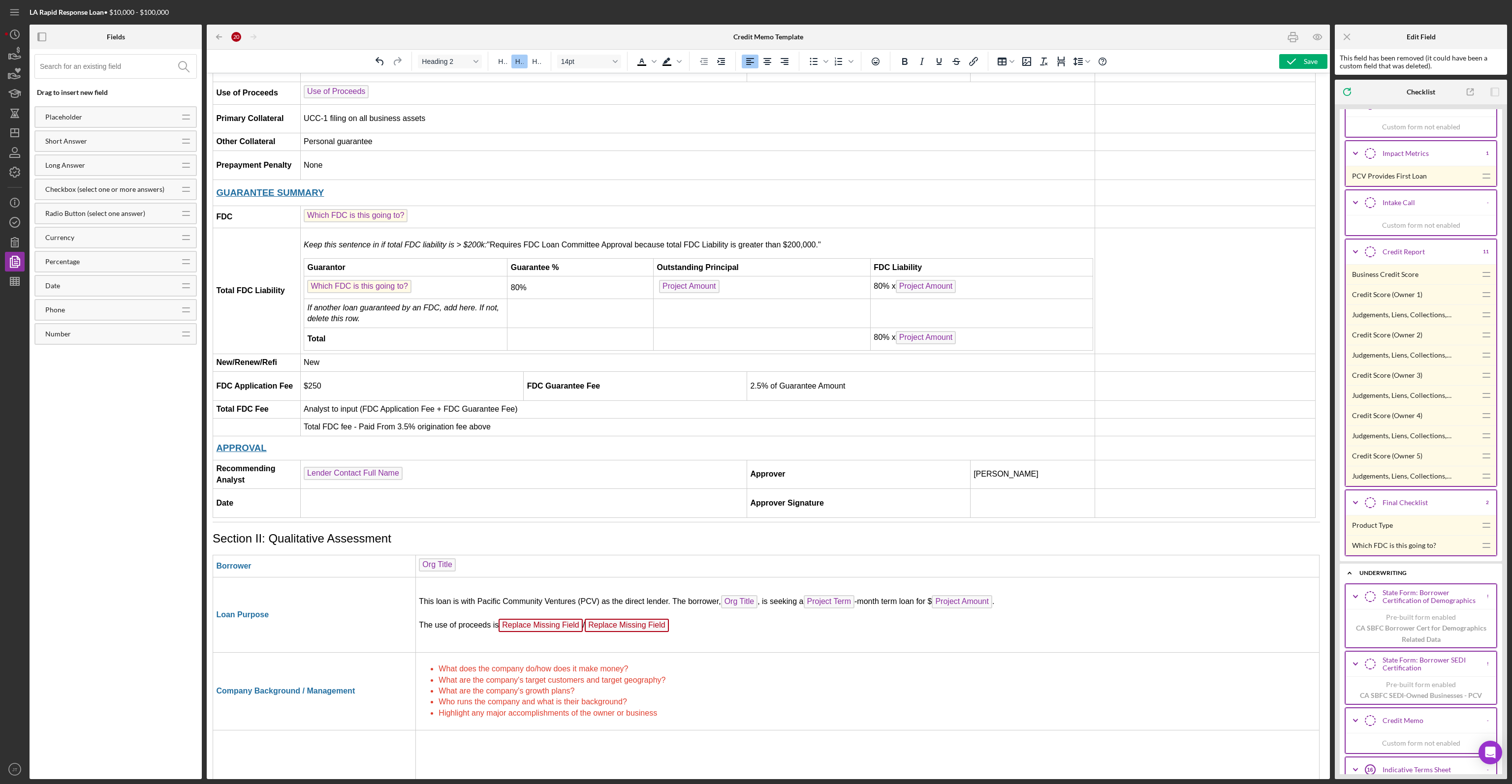
scroll to position [1061, 2]
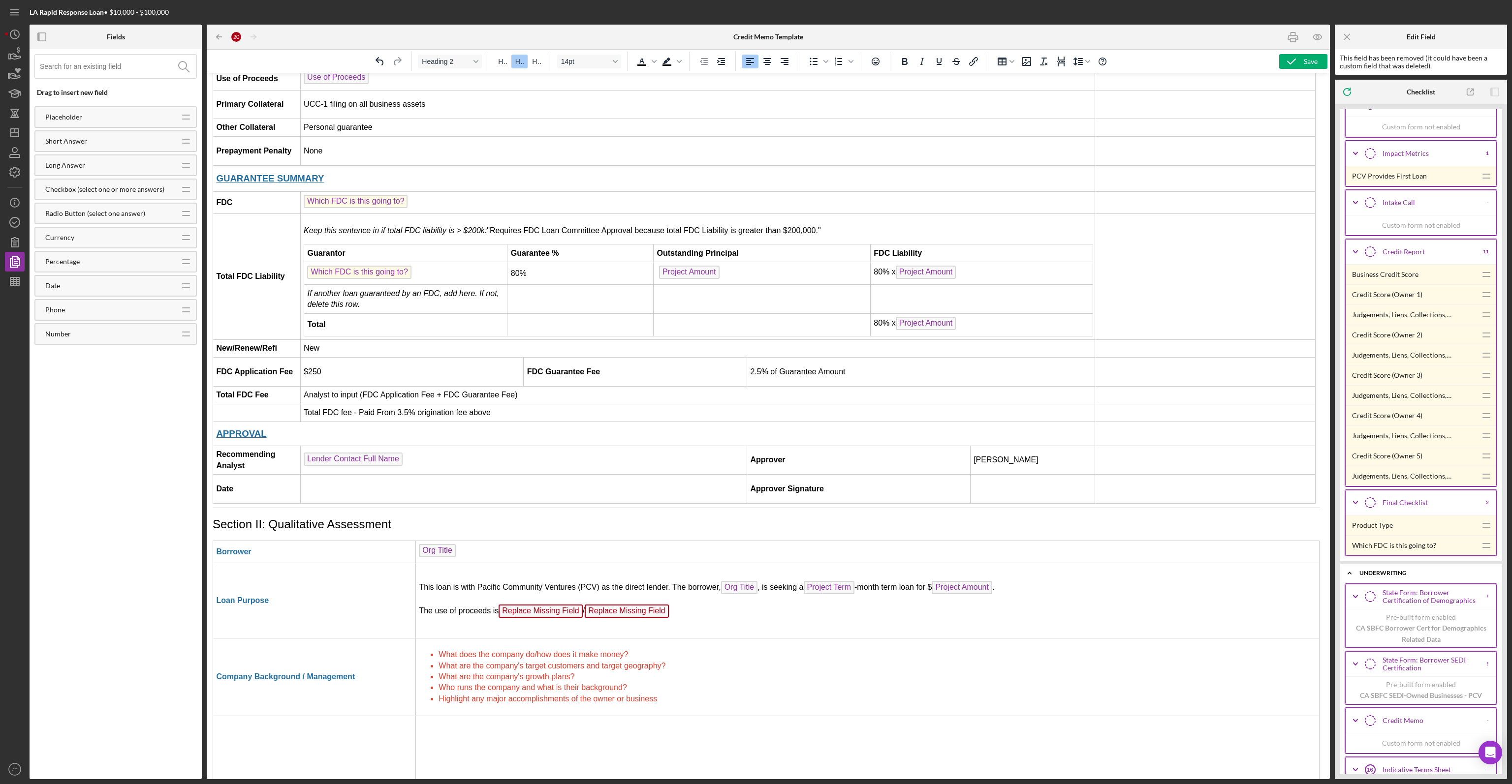
click at [621, 605] on span "Replace Missing Field" at bounding box center [626, 611] width 84 height 14
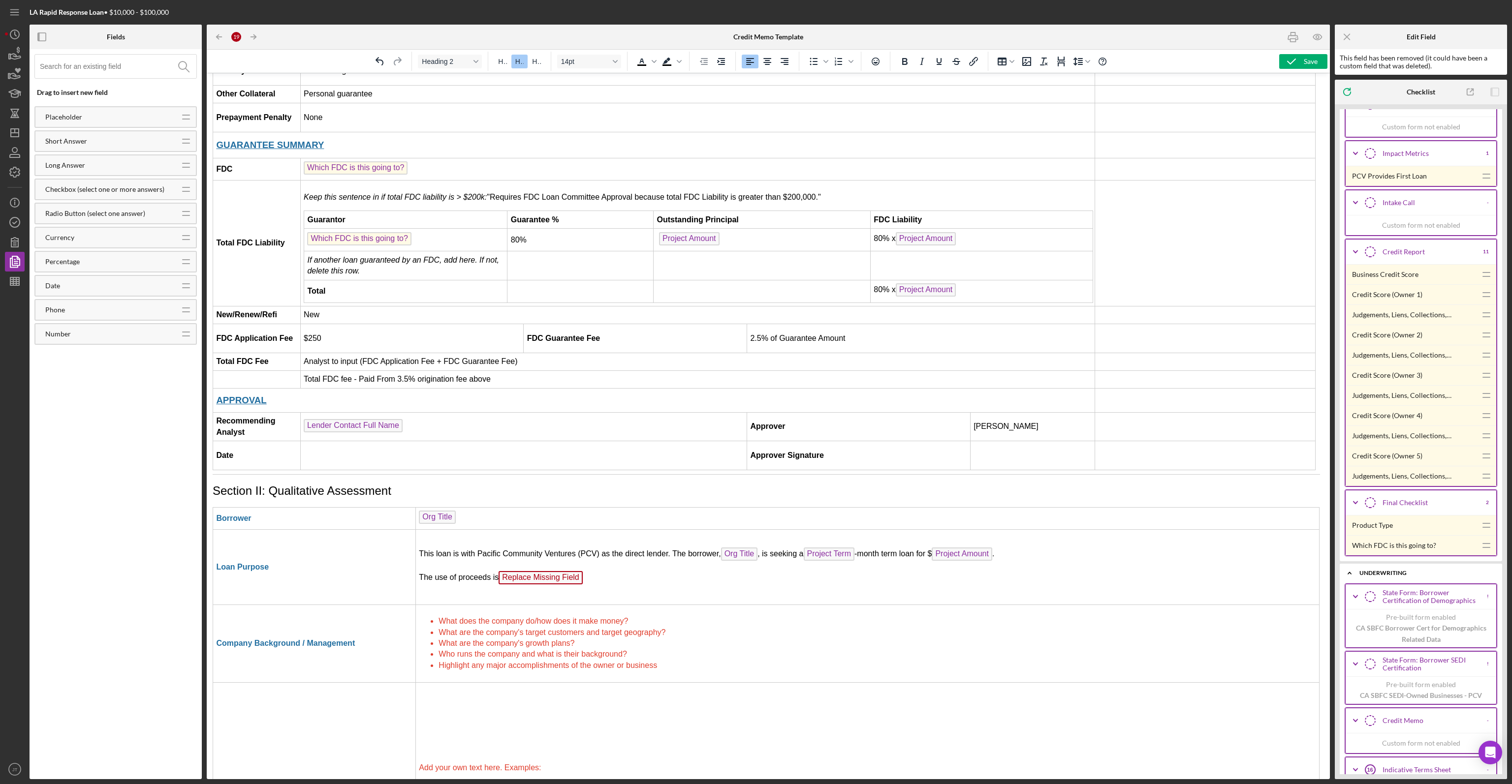
scroll to position [1190, 2]
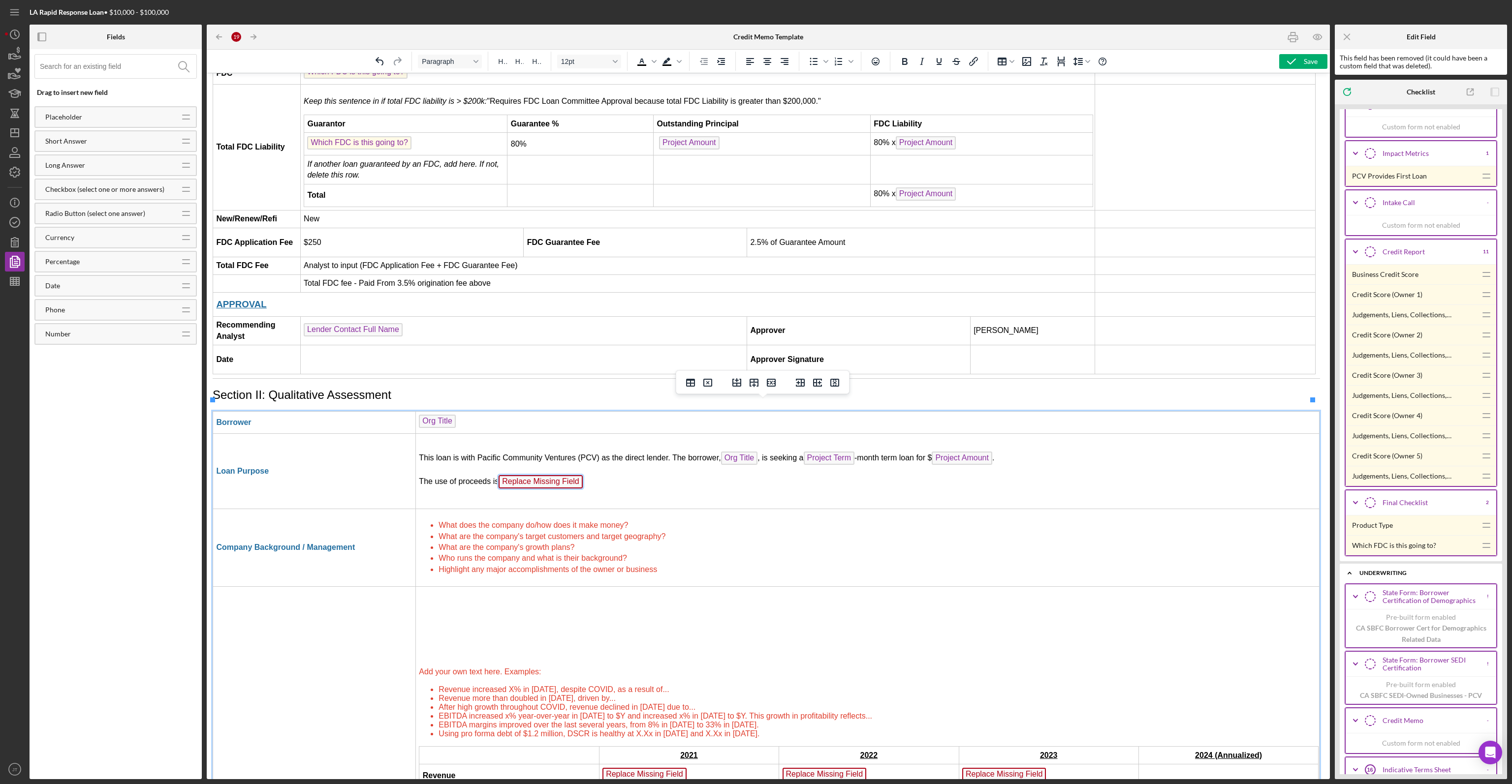
click at [549, 475] on span "Replace Missing Field" at bounding box center [540, 482] width 84 height 14
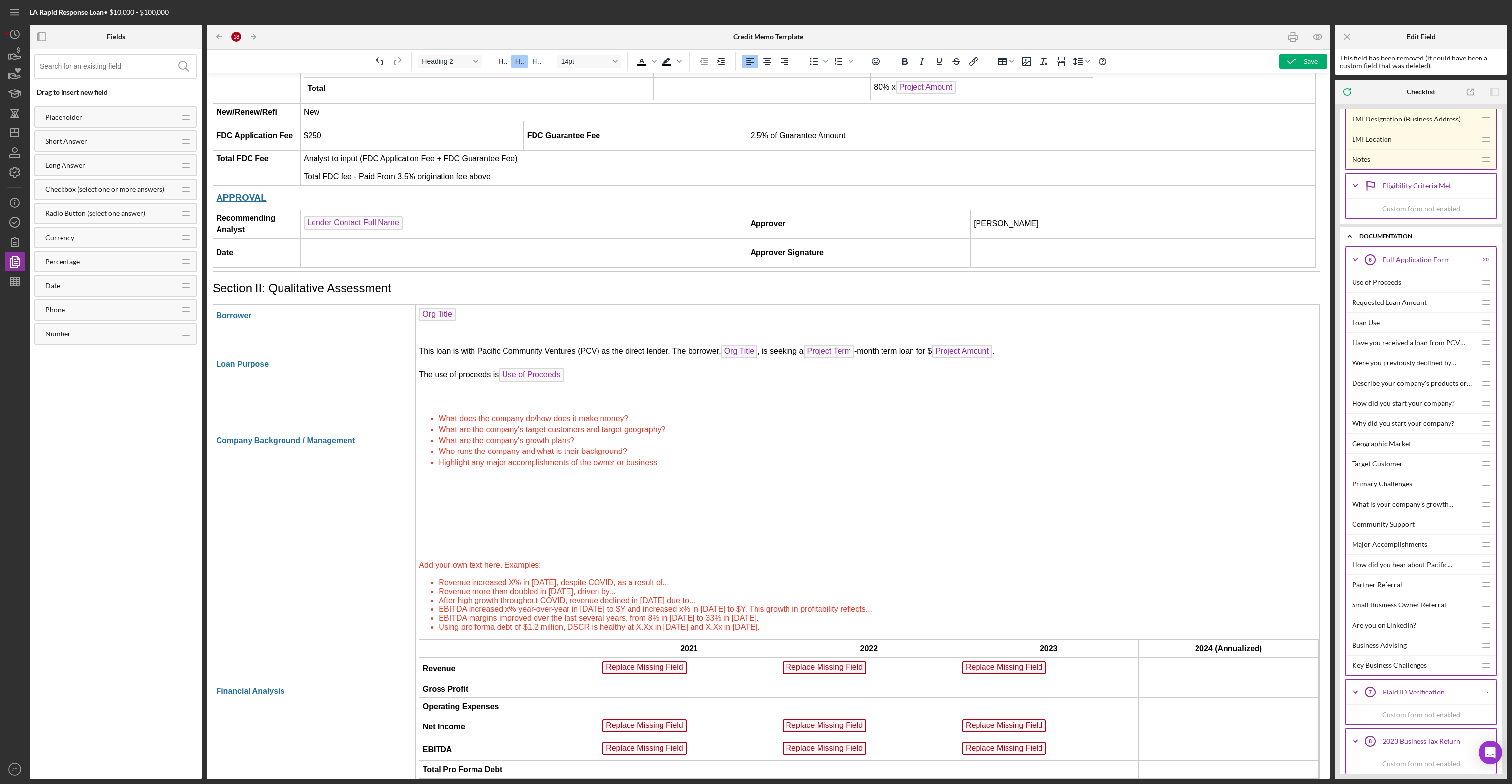
scroll to position [1336, 2]
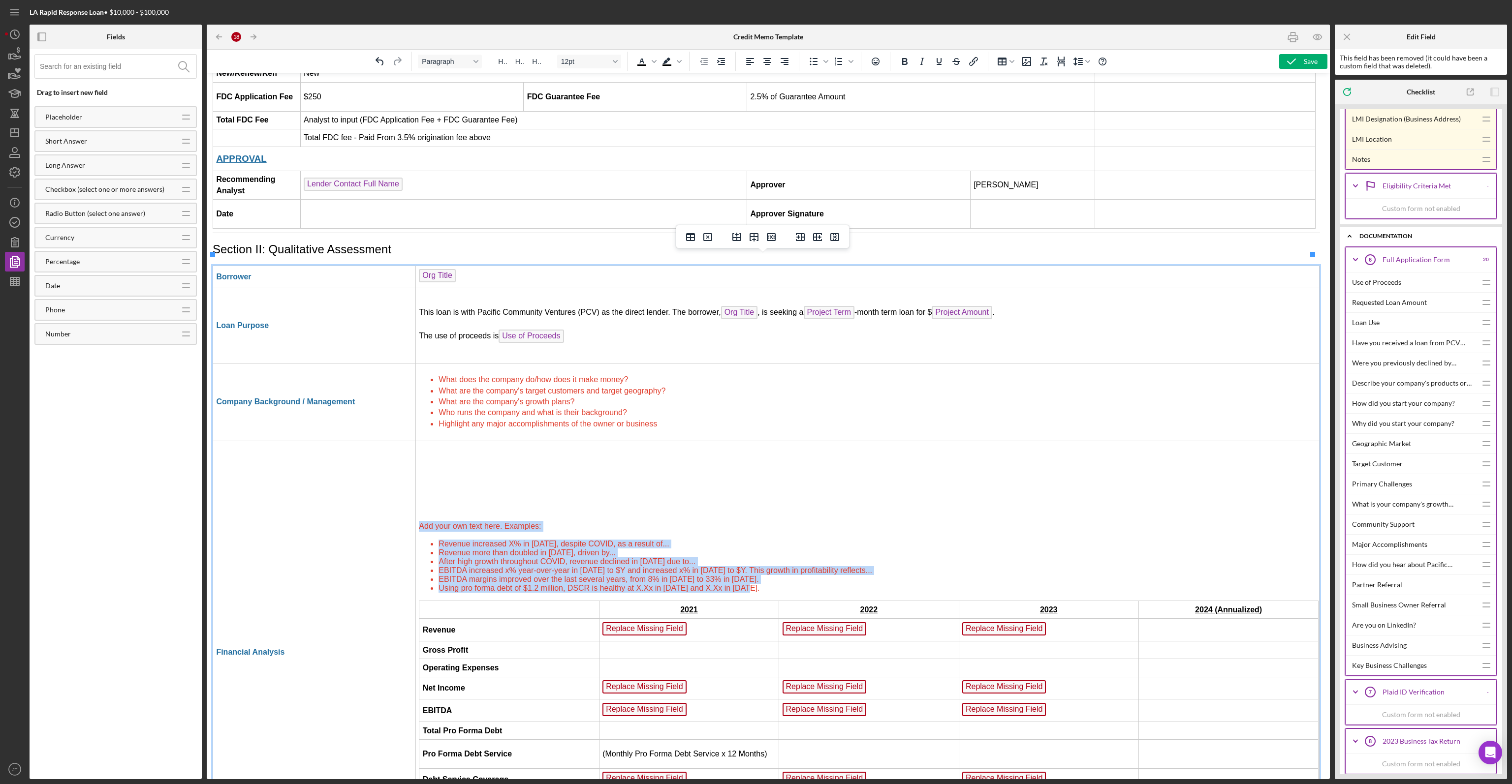
drag, startPoint x: 743, startPoint y: 583, endPoint x: 418, endPoint y: 508, distance: 333.5
click at [418, 508] on td "Add your own text here. Examples: Revenue increased X% in [DATE], despite COVID…" at bounding box center [867, 652] width 903 height 423
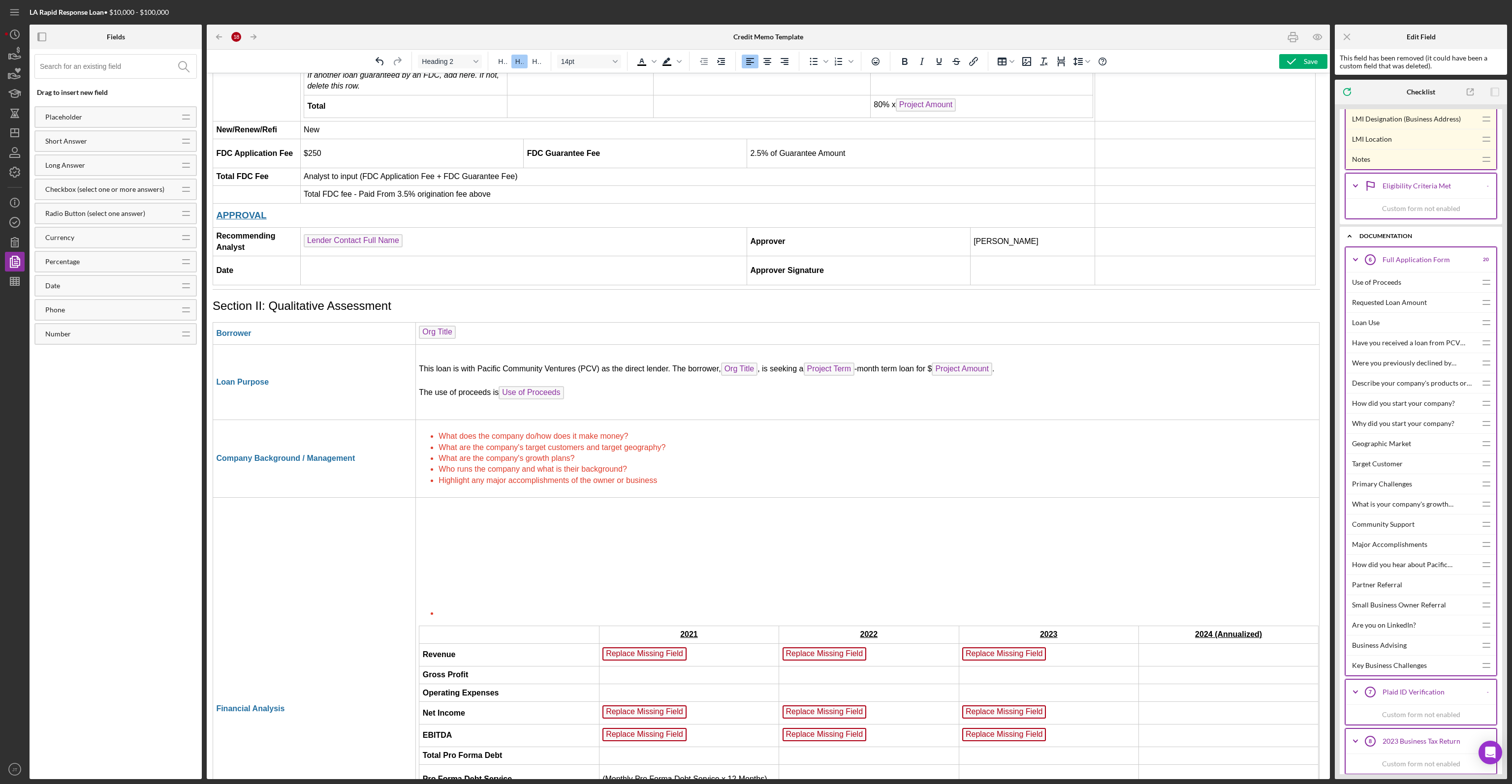
scroll to position [1338, 2]
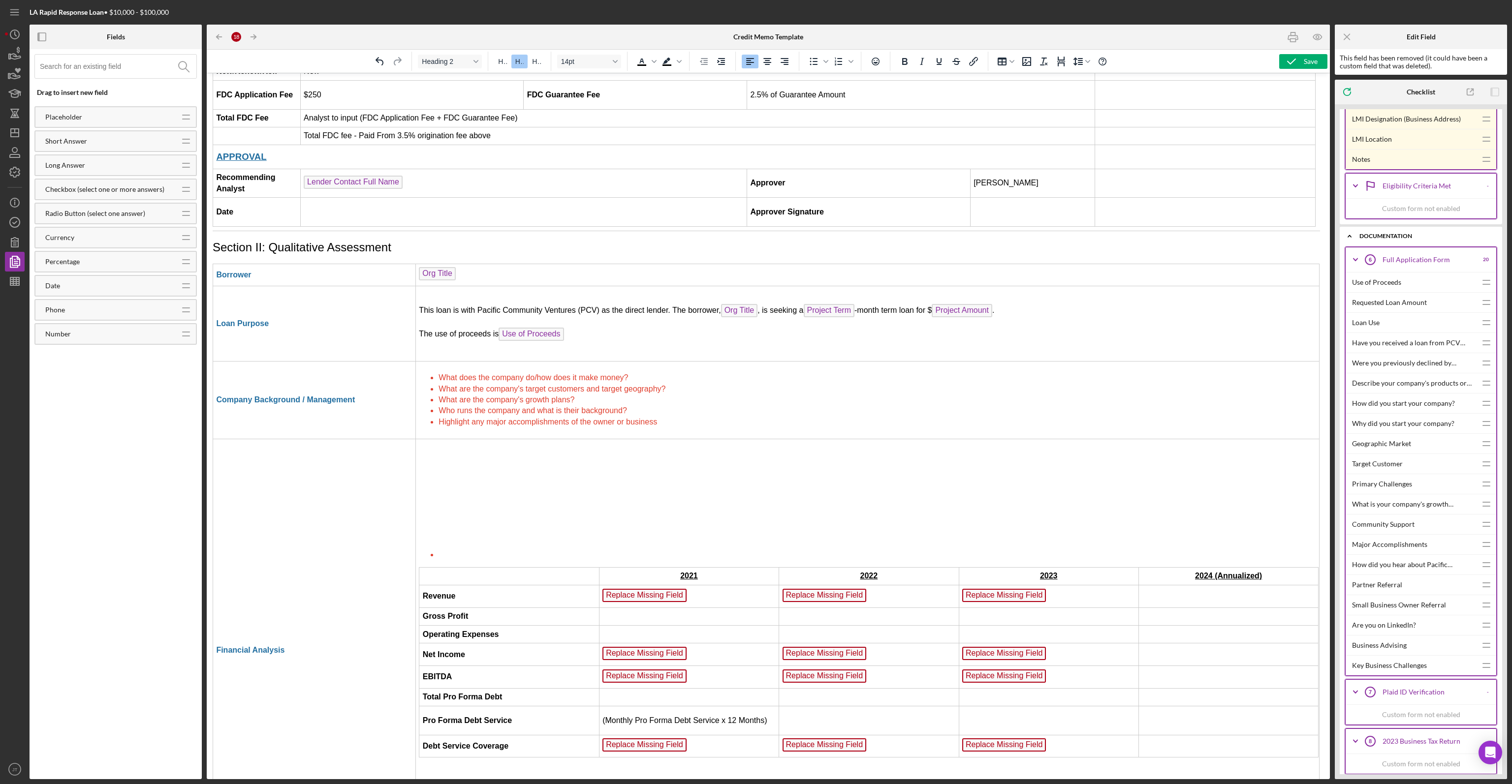
click at [443, 551] on li "Rich Text Area. Press ALT-0 for help." at bounding box center [878, 555] width 878 height 9
click at [419, 569] on td "Rich Text Area. Press ALT-0 for help." at bounding box center [509, 577] width 179 height 18
click at [417, 625] on td "2021 2022 2023 2024 (Annualized) Revenue Replace Missing Field Replace Missing …" at bounding box center [867, 650] width 904 height 423
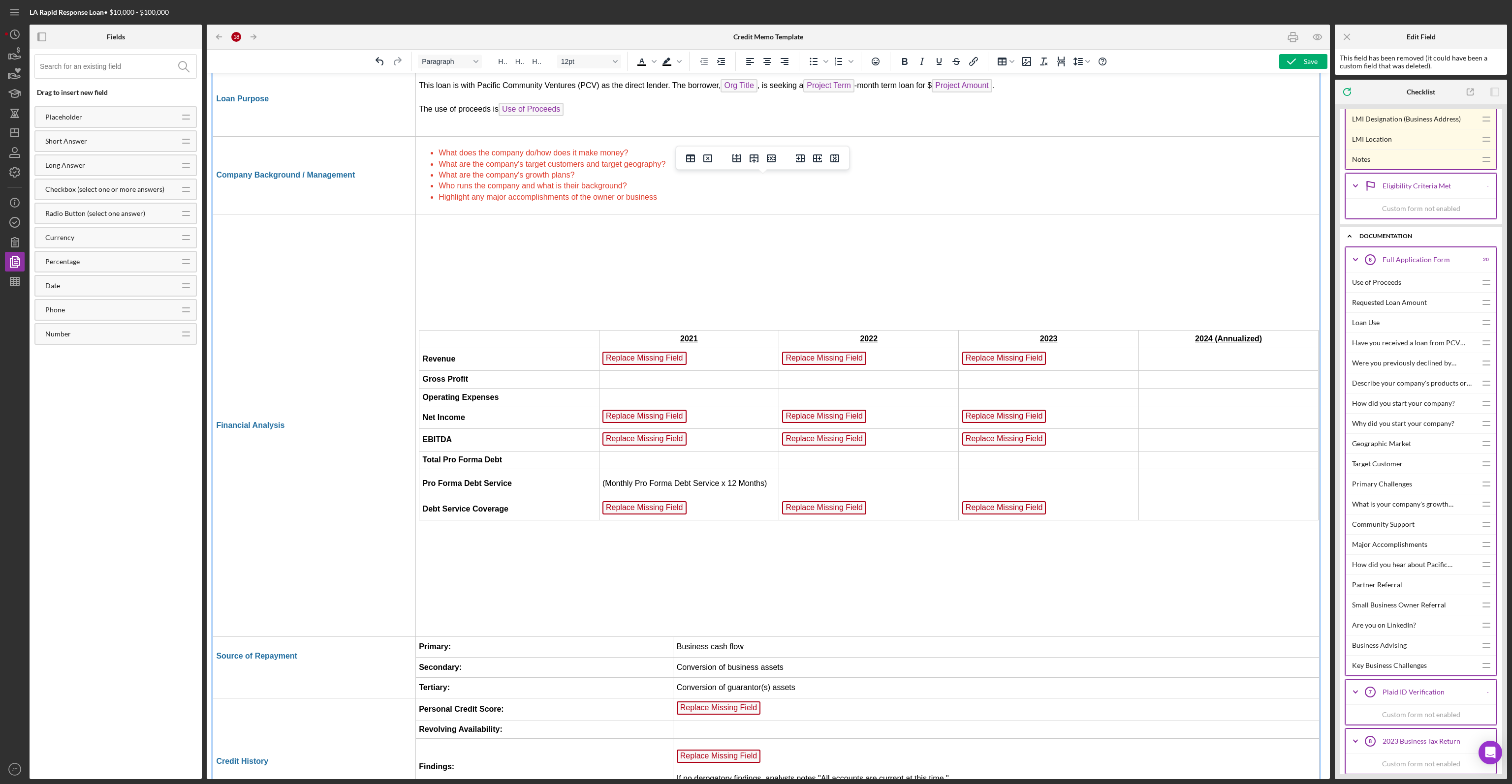
scroll to position [1584, 2]
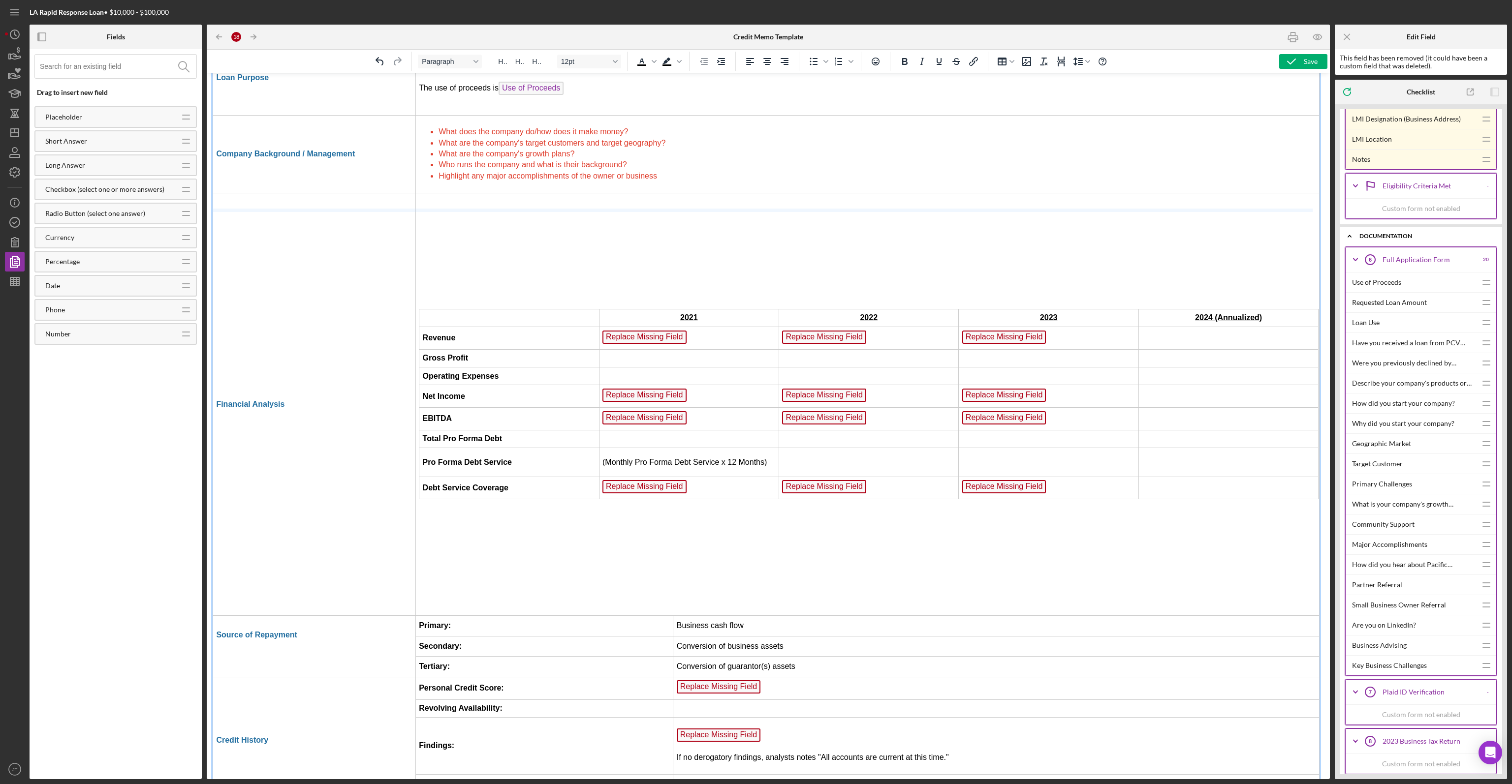
drag, startPoint x: 457, startPoint y: 605, endPoint x: 452, endPoint y: 195, distance: 410.0
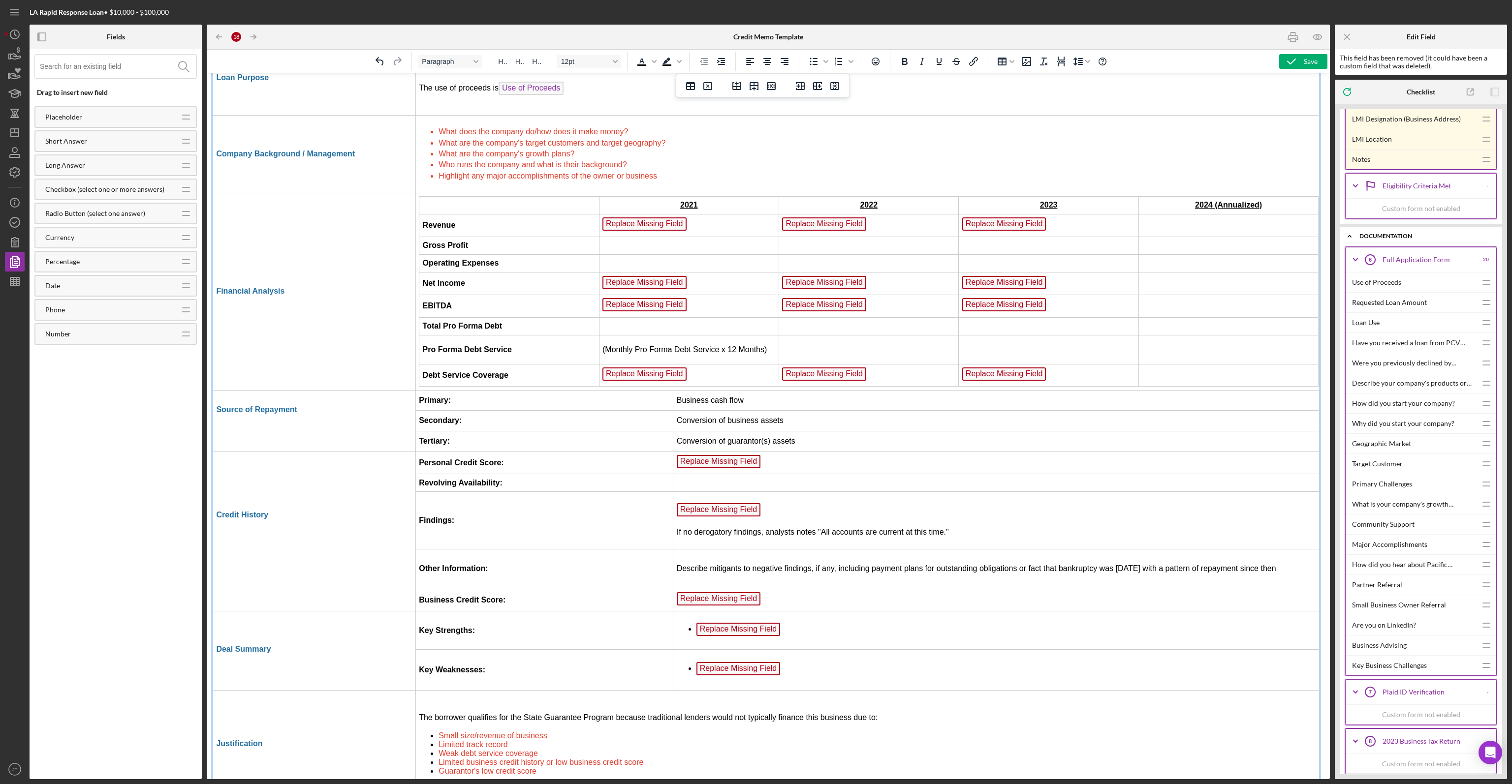
click at [706, 196] on td "2021" at bounding box center [688, 205] width 179 height 18
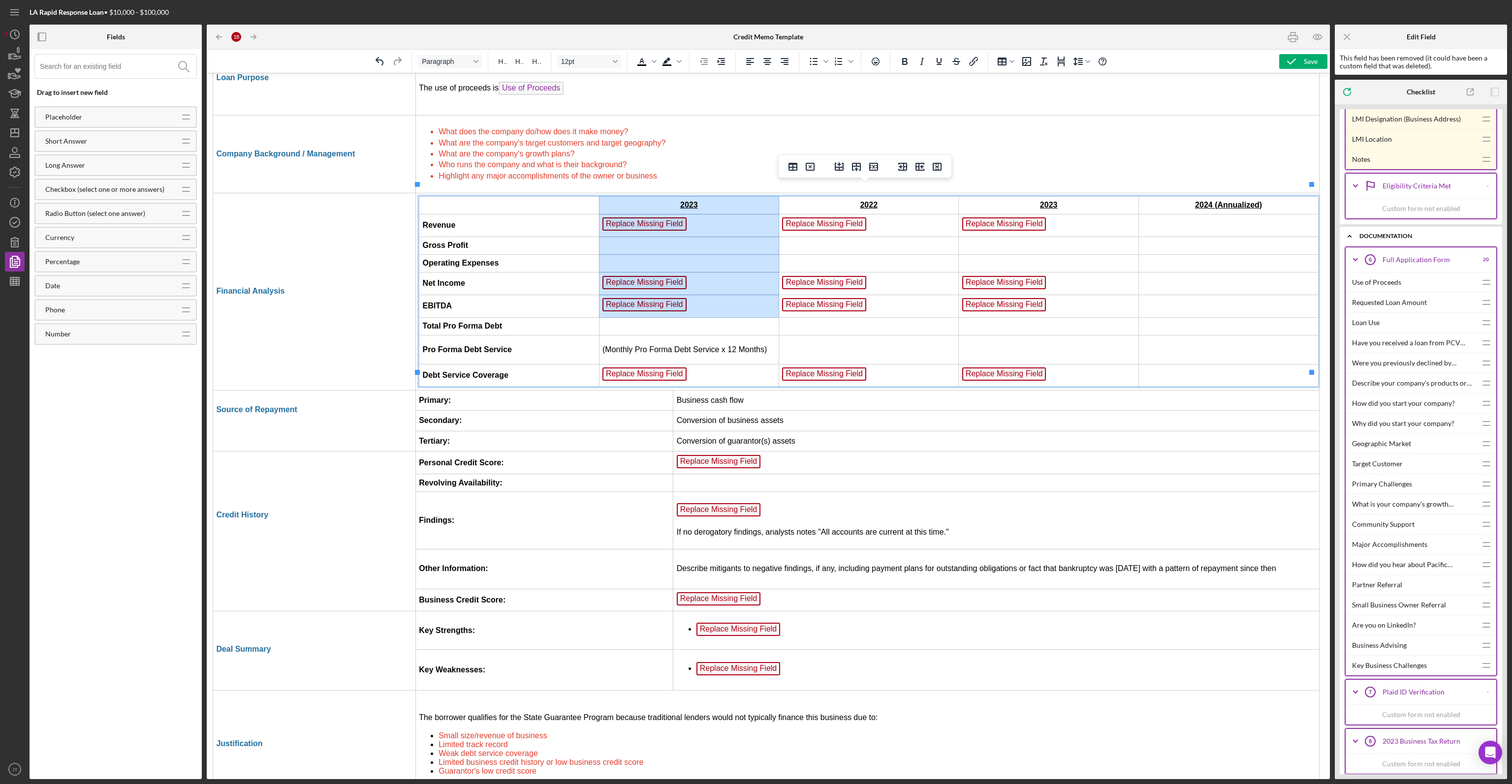
drag, startPoint x: 713, startPoint y: 194, endPoint x: 708, endPoint y: 288, distance: 94.1
click at [708, 288] on tbody "2023 2022 2023 2024 (Annualized) Revenue Replace Missing Field Replace Missing …" at bounding box center [868, 291] width 899 height 190
click at [764, 336] on td "(Monthly Pro Forma Debt Service x 12 Months)" at bounding box center [688, 349] width 179 height 29
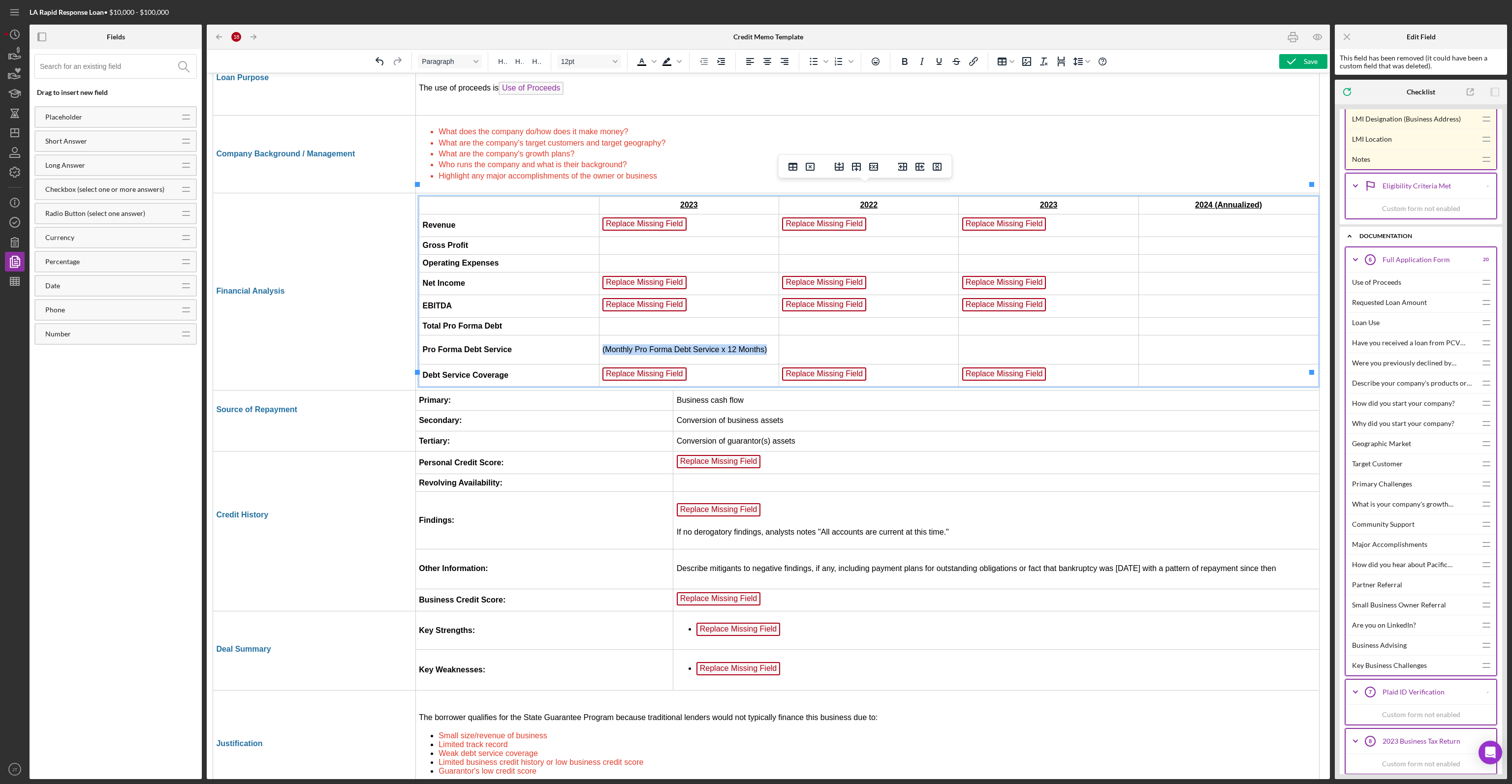
drag, startPoint x: 764, startPoint y: 337, endPoint x: 598, endPoint y: 340, distance: 166.0
click at [714, 214] on td "Replace Missing Field" at bounding box center [688, 225] width 179 height 23
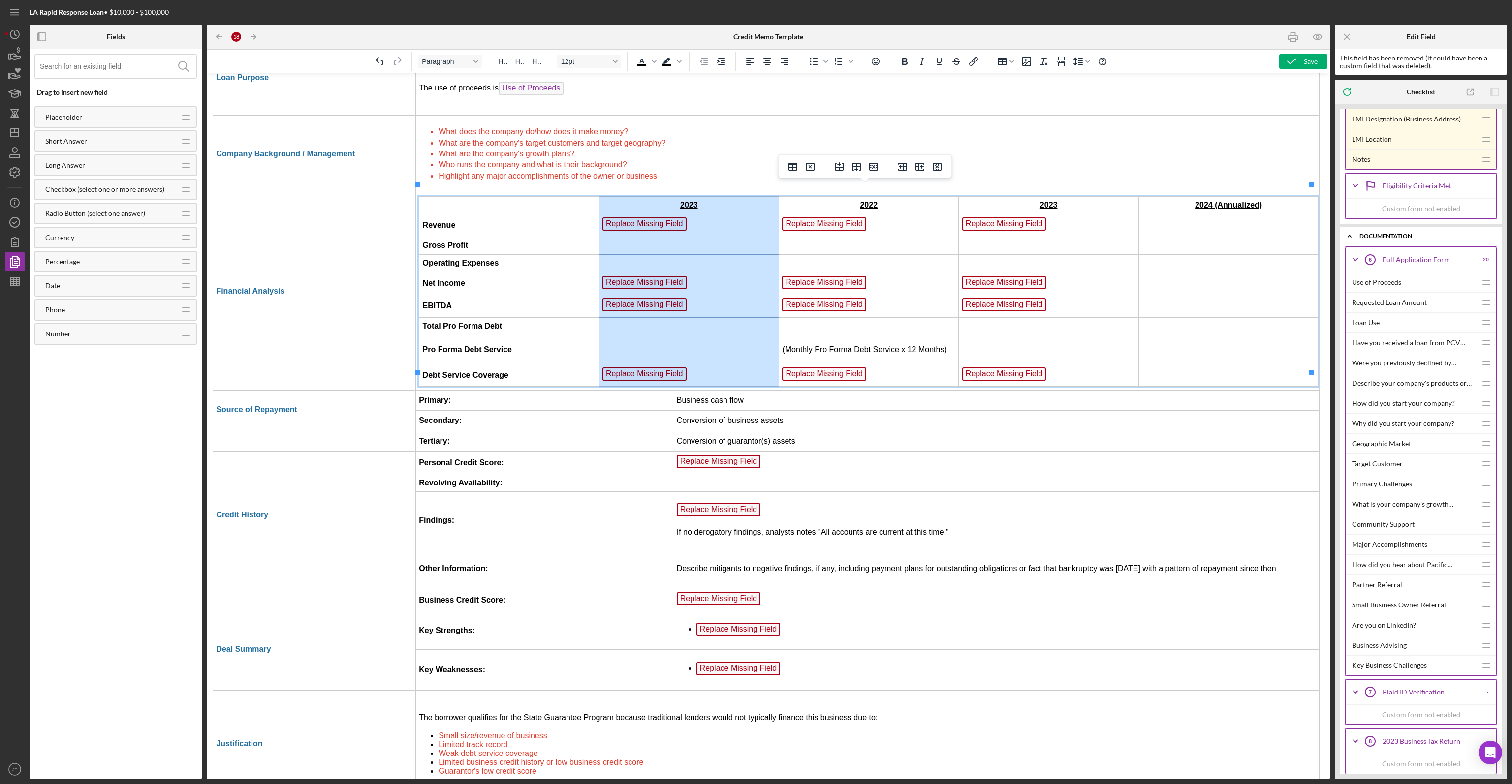
drag, startPoint x: 708, startPoint y: 198, endPoint x: 716, endPoint y: 367, distance: 169.2
click at [933, 167] on icon "Delete column" at bounding box center [937, 167] width 12 height 12
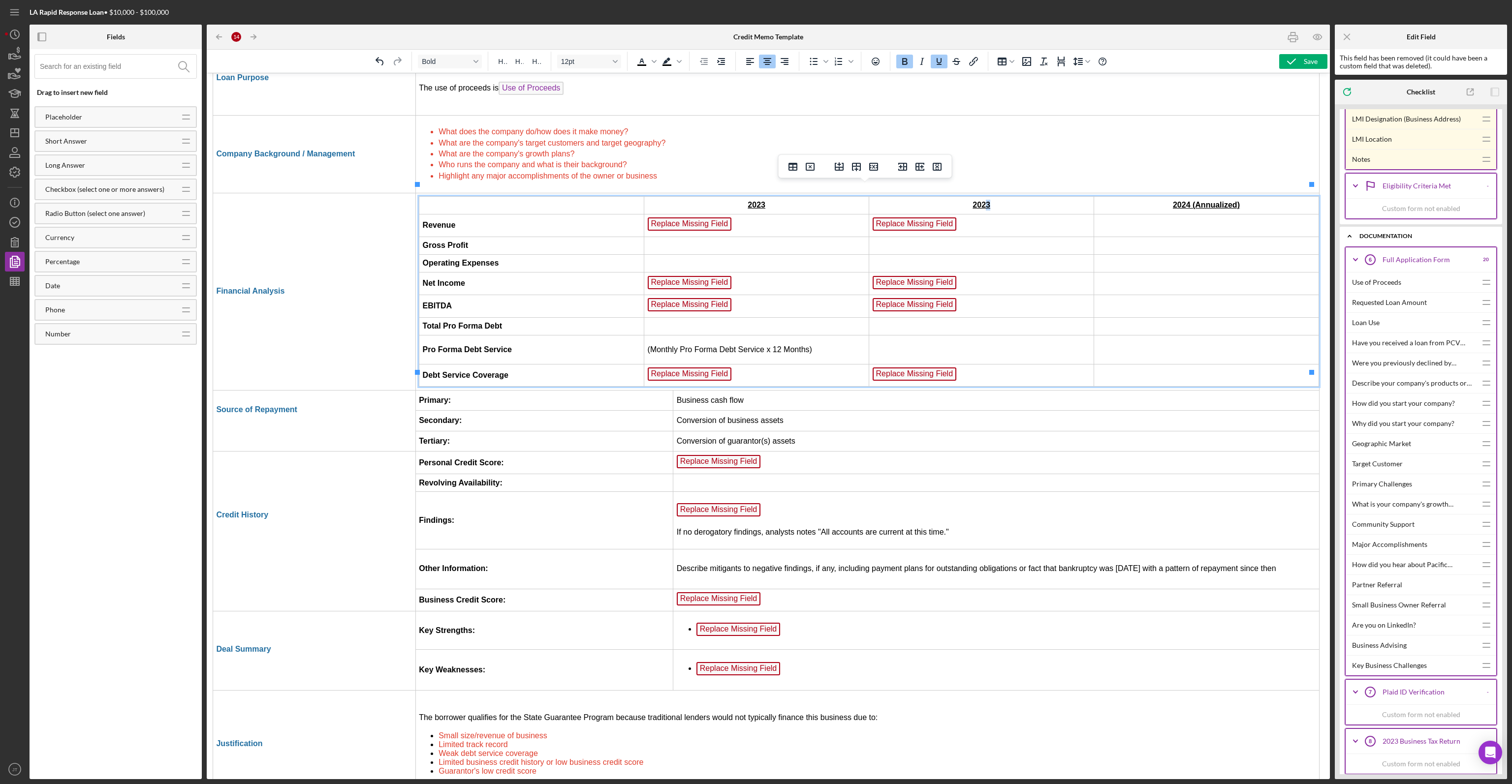
click at [984, 201] on strong "2023" at bounding box center [981, 205] width 18 height 9
click at [1183, 201] on strong "2024 (Annualized)" at bounding box center [1206, 205] width 67 height 9
click at [1031, 198] on td "2024" at bounding box center [981, 205] width 225 height 18
click at [717, 218] on span "Replace Missing Field" at bounding box center [690, 224] width 84 height 14
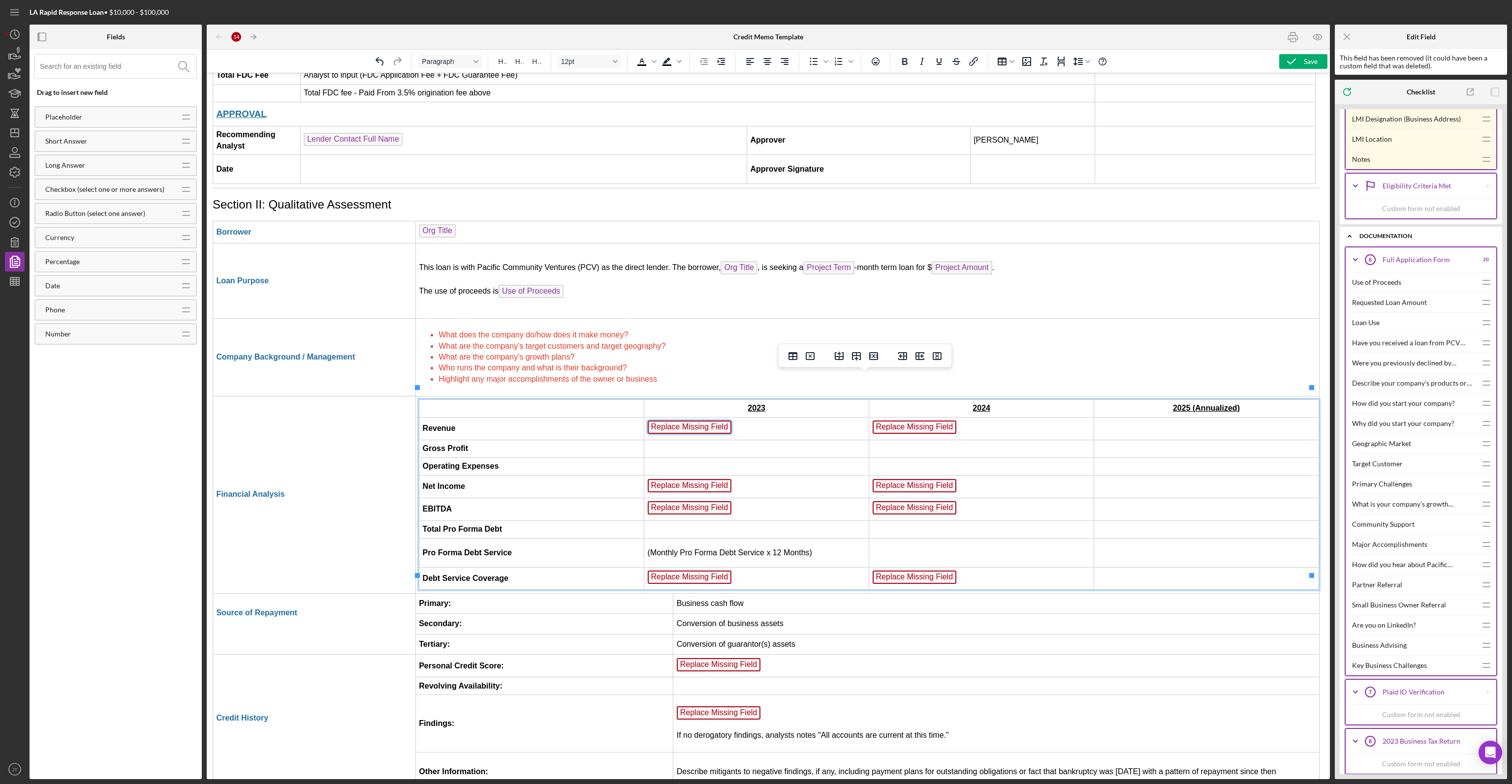
scroll to position [1373, 2]
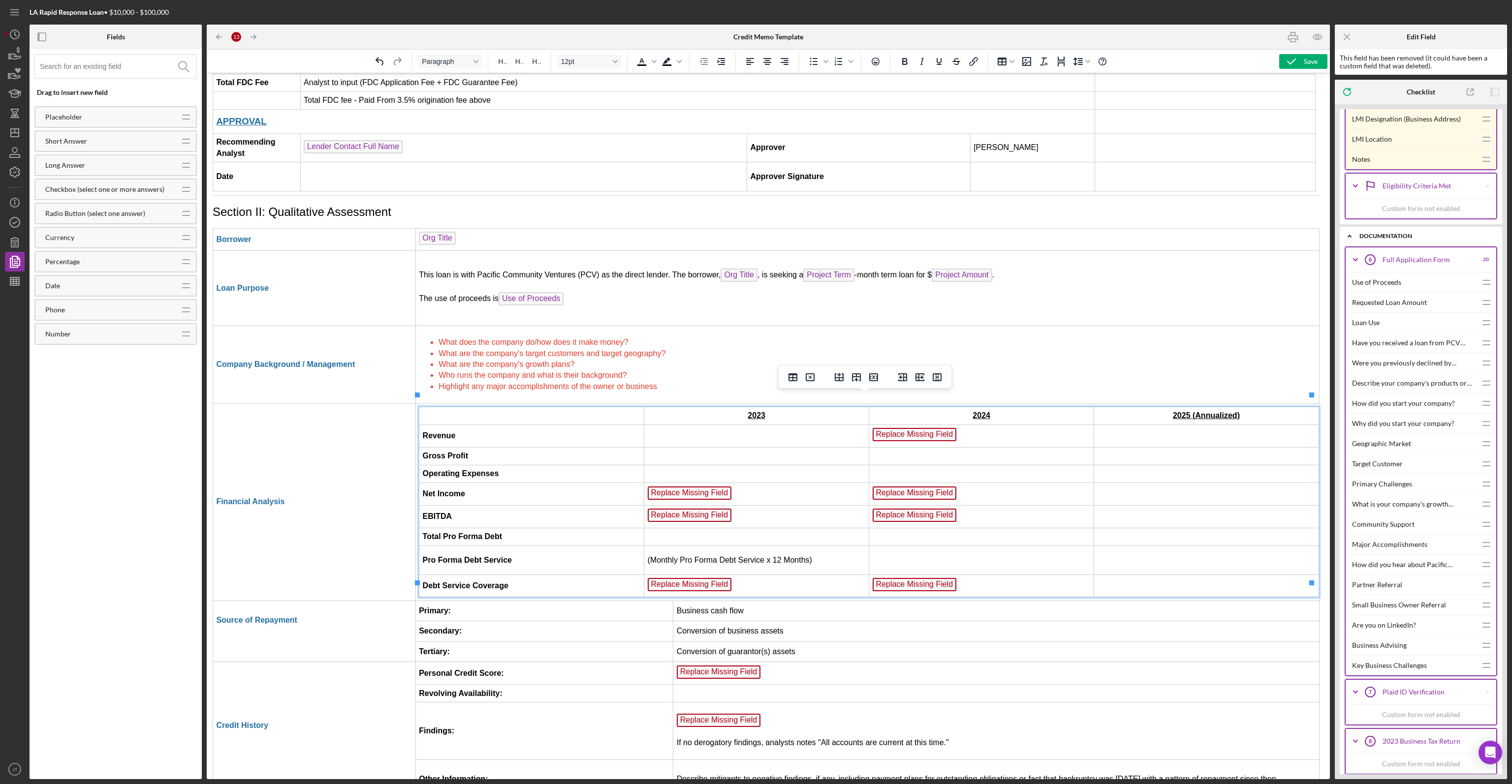
click at [901, 428] on span "Replace Missing Field" at bounding box center [914, 435] width 84 height 14
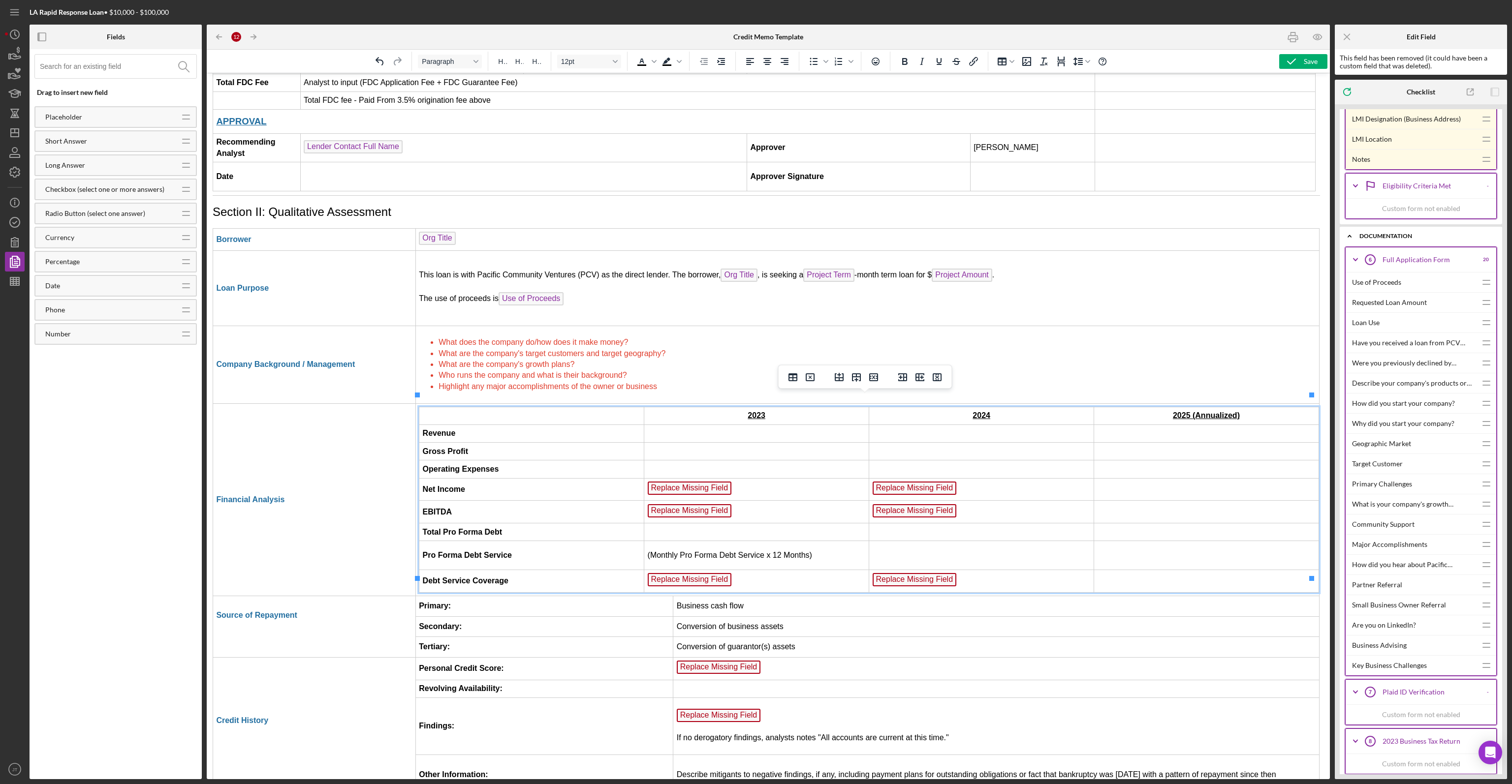
click at [900, 482] on span "Replace Missing Field" at bounding box center [914, 489] width 84 height 14
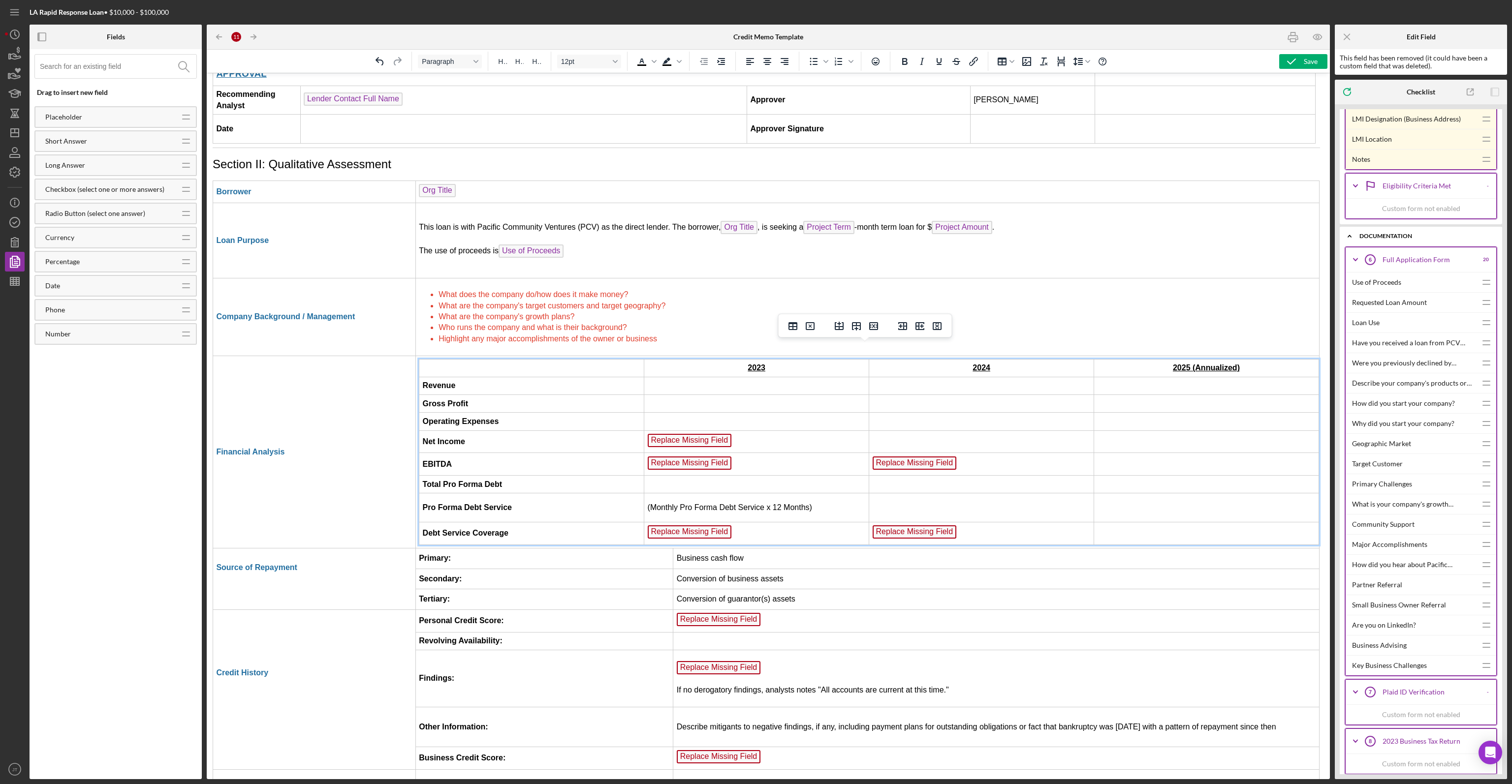
scroll to position [1427, 2]
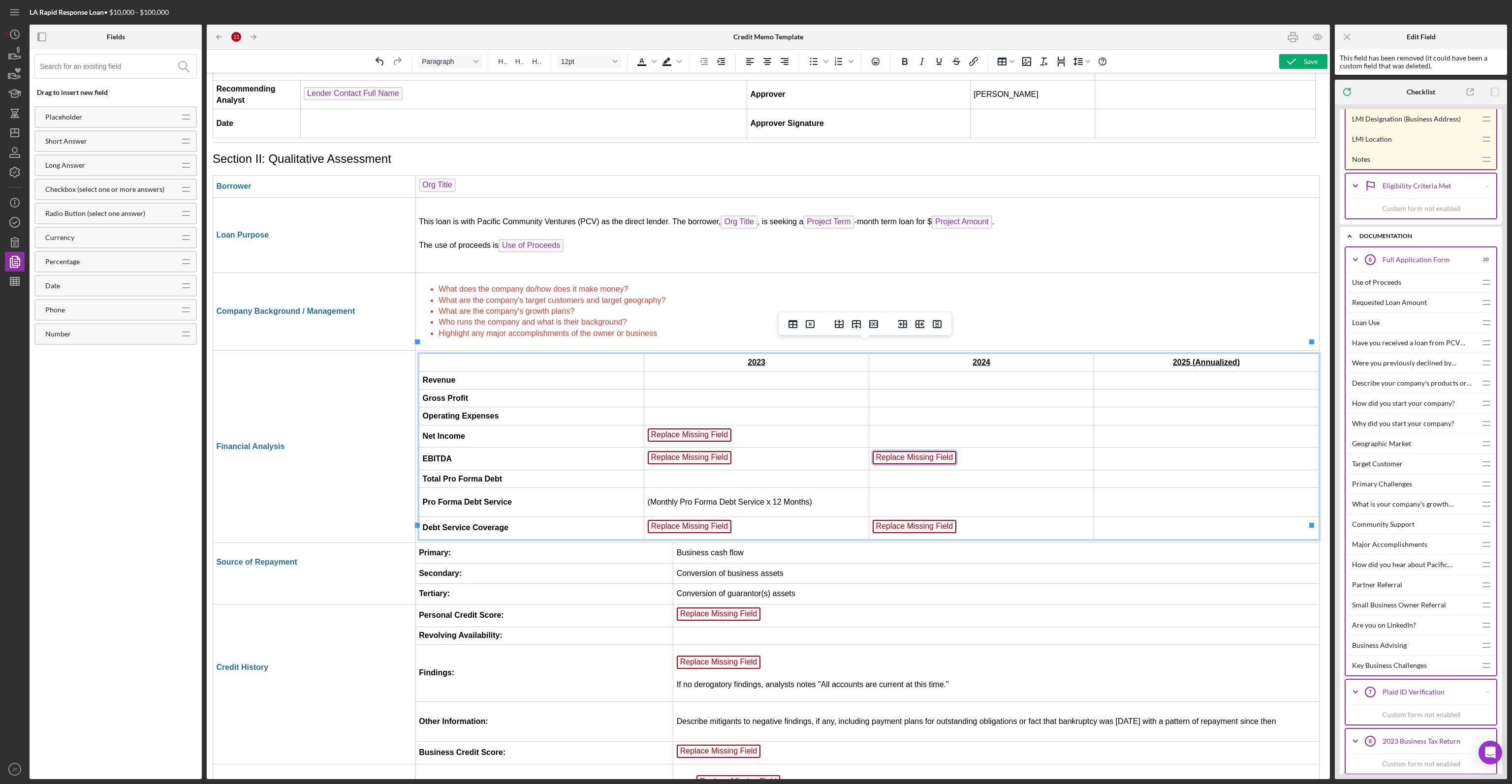
click at [895, 452] on span "Replace Missing Field" at bounding box center [914, 458] width 84 height 14
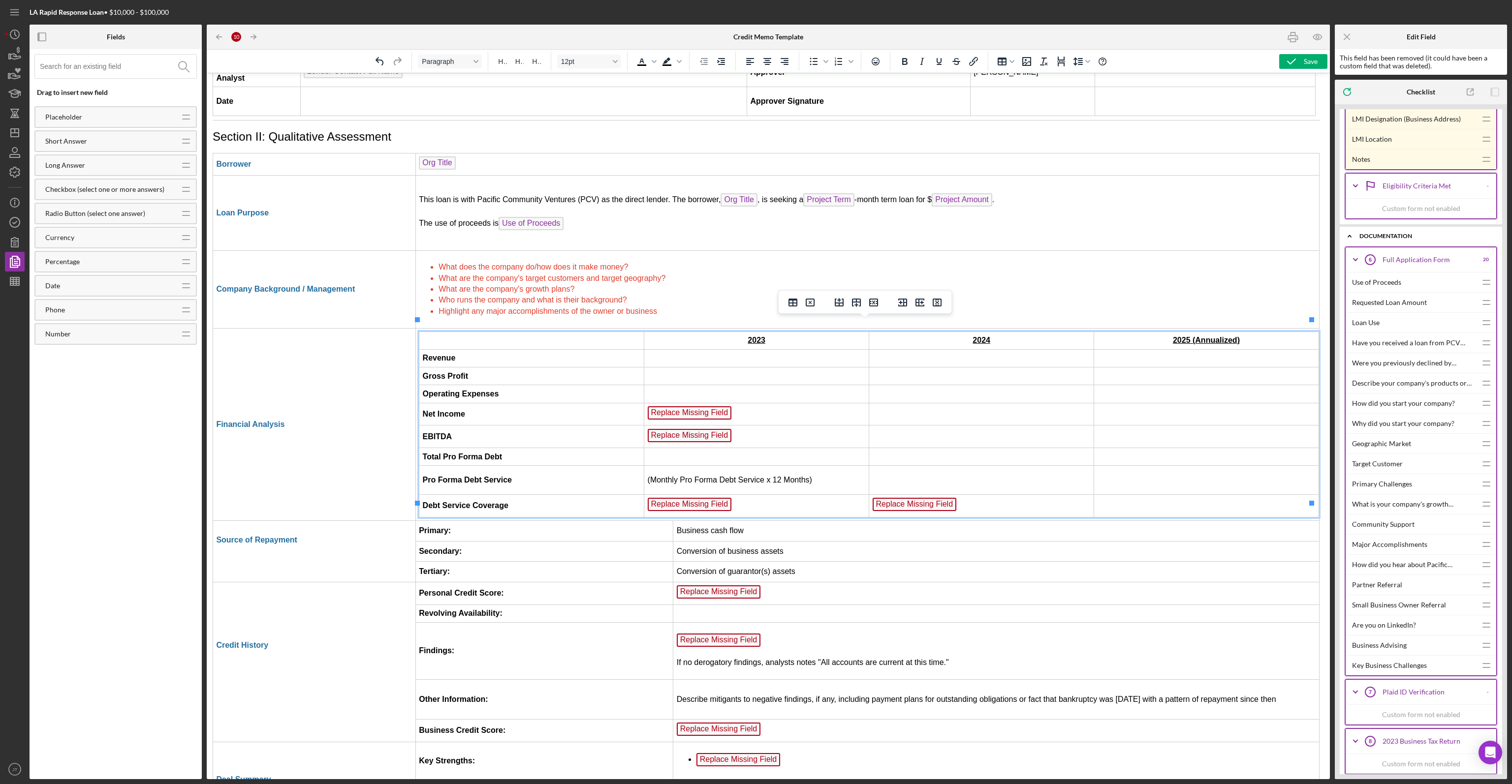
click at [716, 406] on span "Replace Missing Field" at bounding box center [690, 413] width 84 height 14
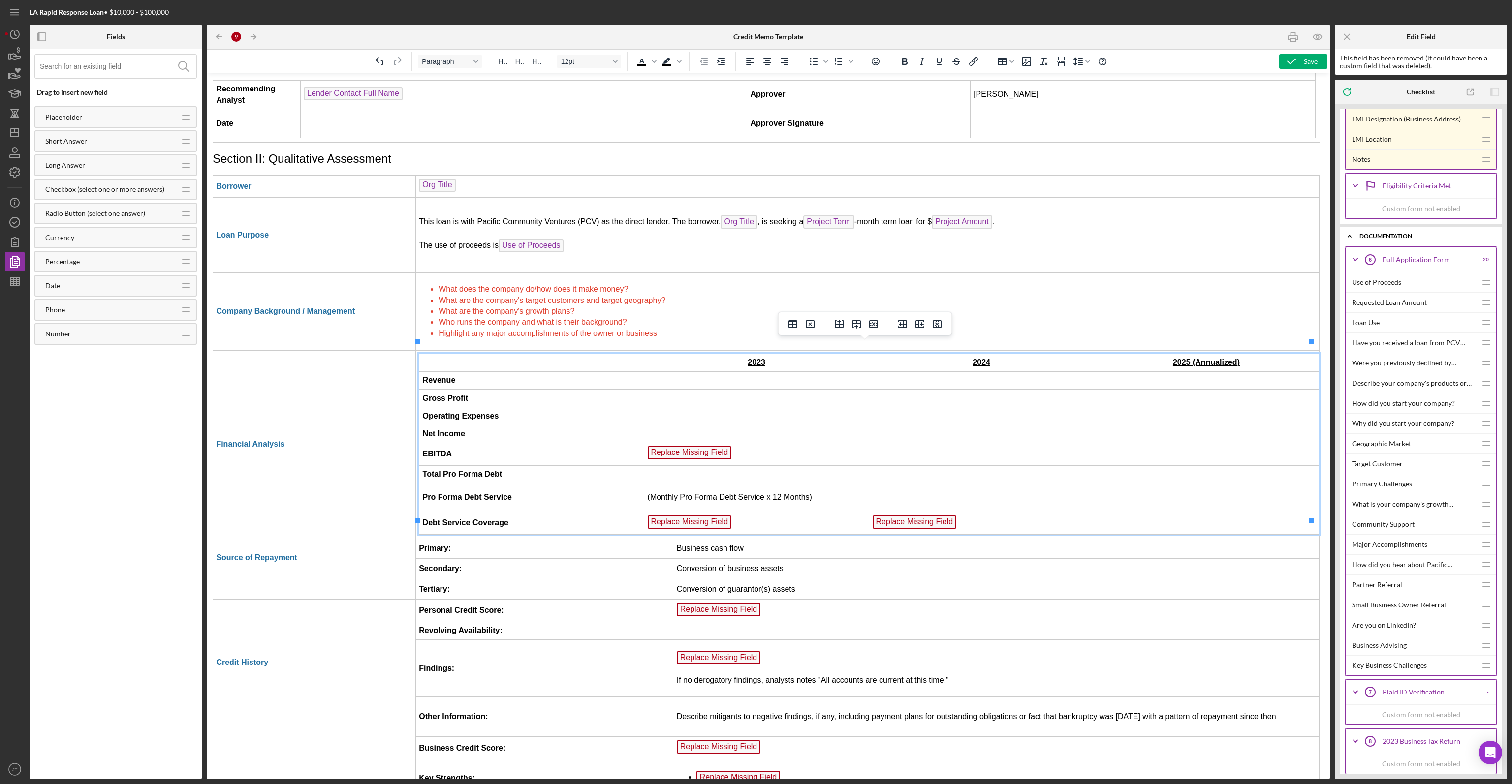
click at [711, 446] on span "Replace Missing Field" at bounding box center [690, 453] width 84 height 14
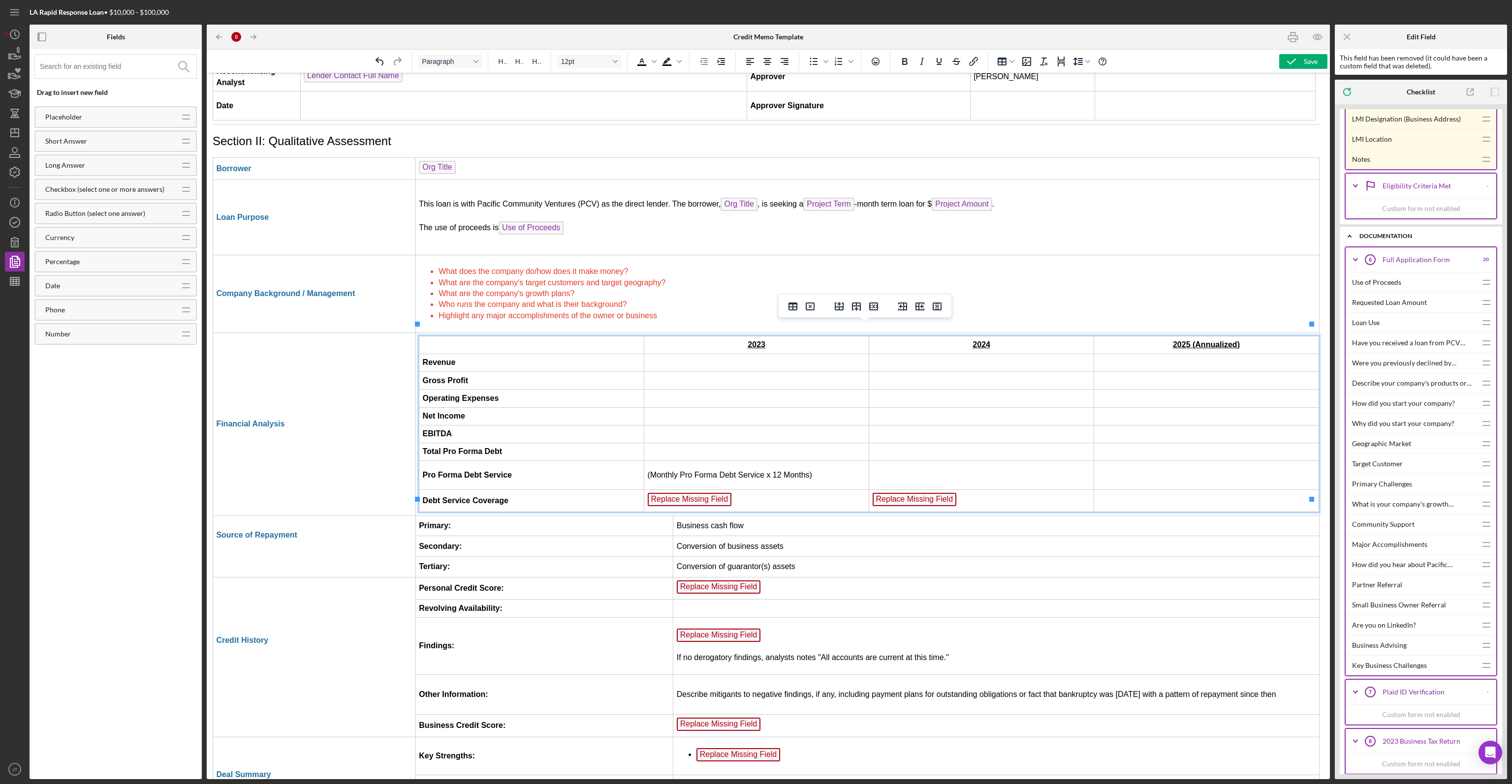
click at [698, 493] on span "Replace Missing Field" at bounding box center [690, 500] width 84 height 14
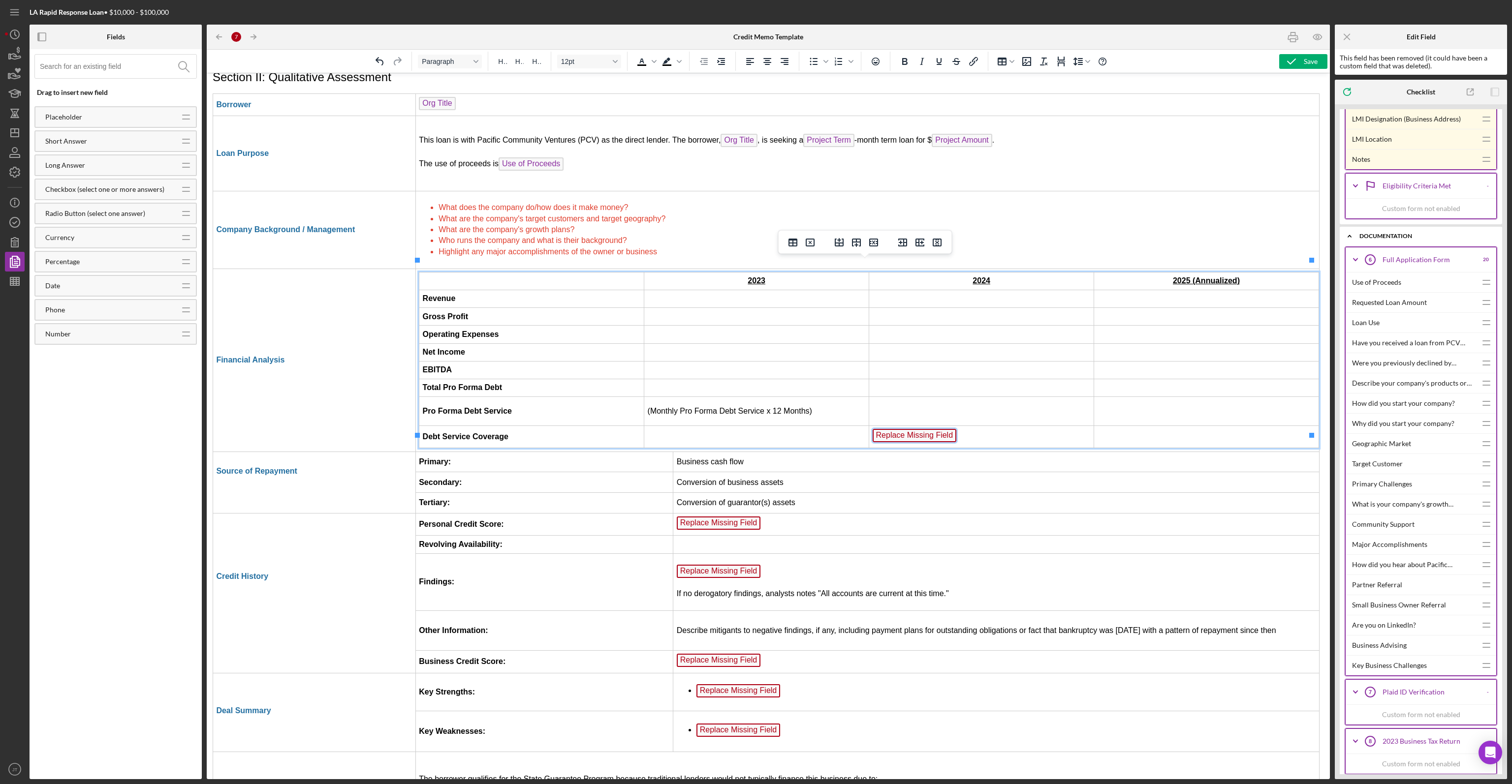
click at [922, 429] on span "Replace Missing Field" at bounding box center [914, 436] width 84 height 14
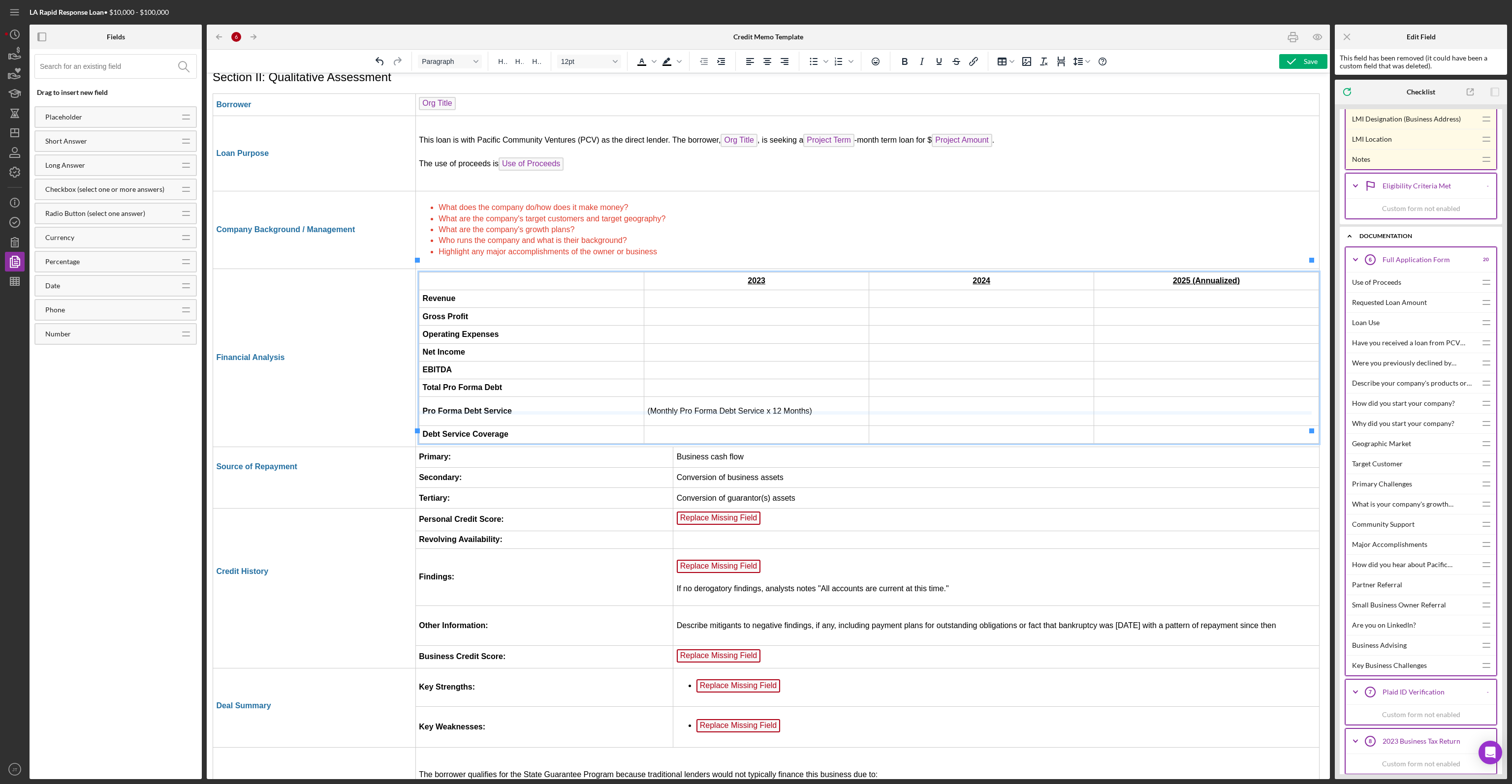
drag, startPoint x: 846, startPoint y: 412, endPoint x: 823, endPoint y: 321, distance: 93.9
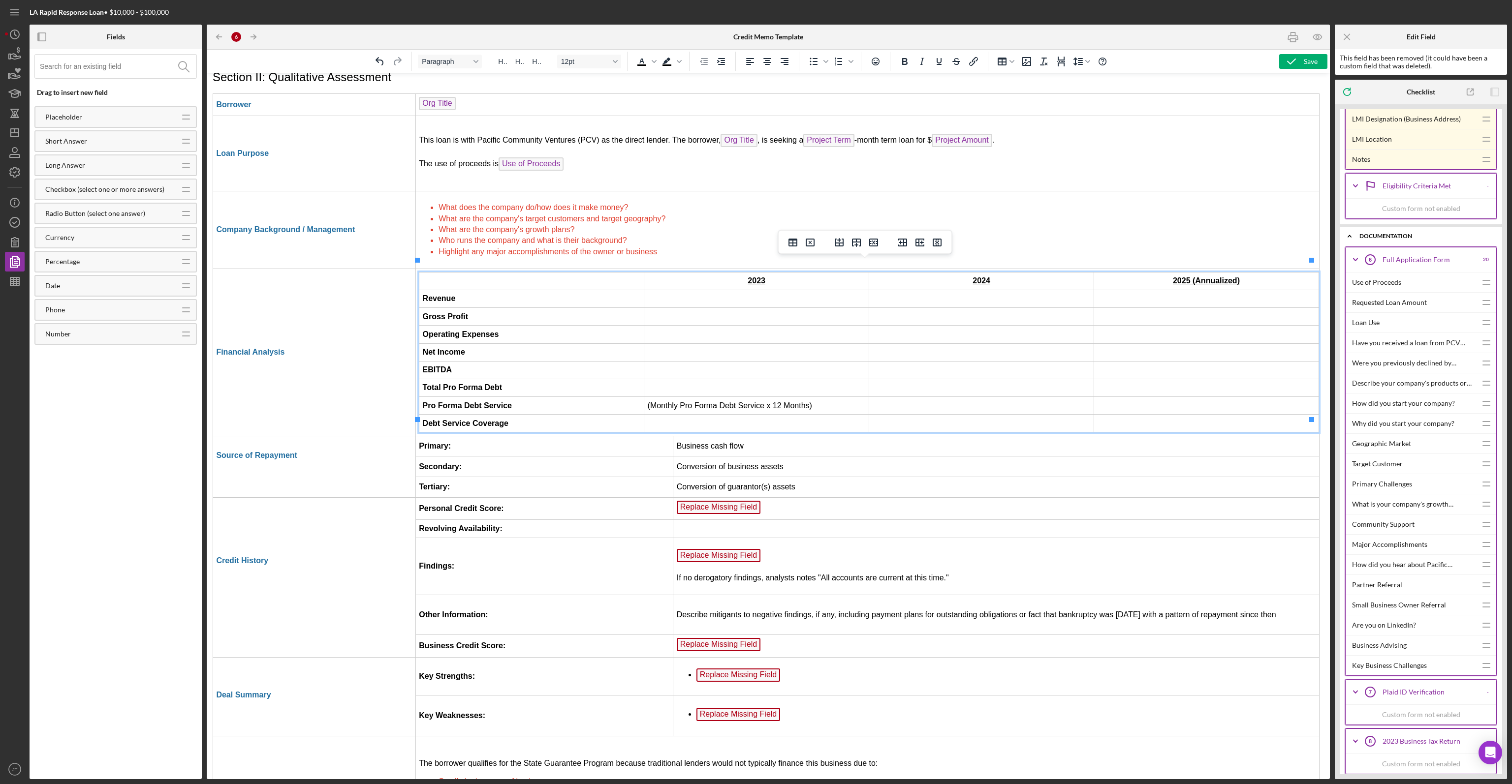
click at [762, 436] on td "Business cash flow" at bounding box center [997, 446] width 646 height 20
drag, startPoint x: 814, startPoint y: 395, endPoint x: 645, endPoint y: 393, distance: 169.0
click at [645, 397] on td "(Monthly Pro Forma Debt Service x 12 Months)" at bounding box center [756, 406] width 225 height 18
click at [644, 397] on td "(Monthly Pro Forma Debt Service x 12 Months)" at bounding box center [756, 406] width 225 height 18
drag, startPoint x: 643, startPoint y: 393, endPoint x: 811, endPoint y: 389, distance: 168.0
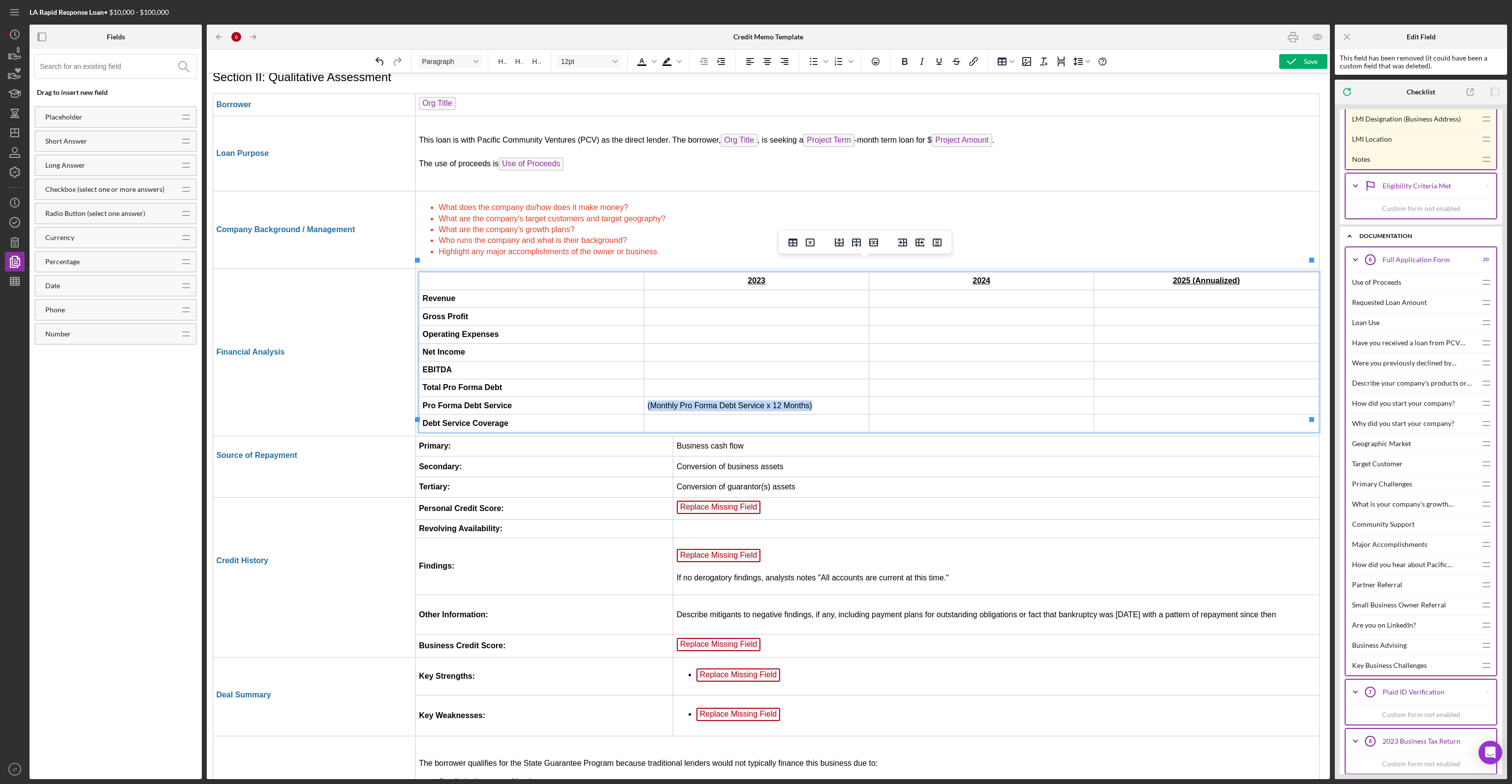
click at [811, 397] on td "(Monthly Pro Forma Debt Service x 12 Months)" at bounding box center [756, 406] width 225 height 18
copy td "(Monthly Pro Forma Debt Service x 12 Months)"
click at [674, 415] on td "Rich Text Area. Press ALT-0 for help." at bounding box center [756, 423] width 225 height 18
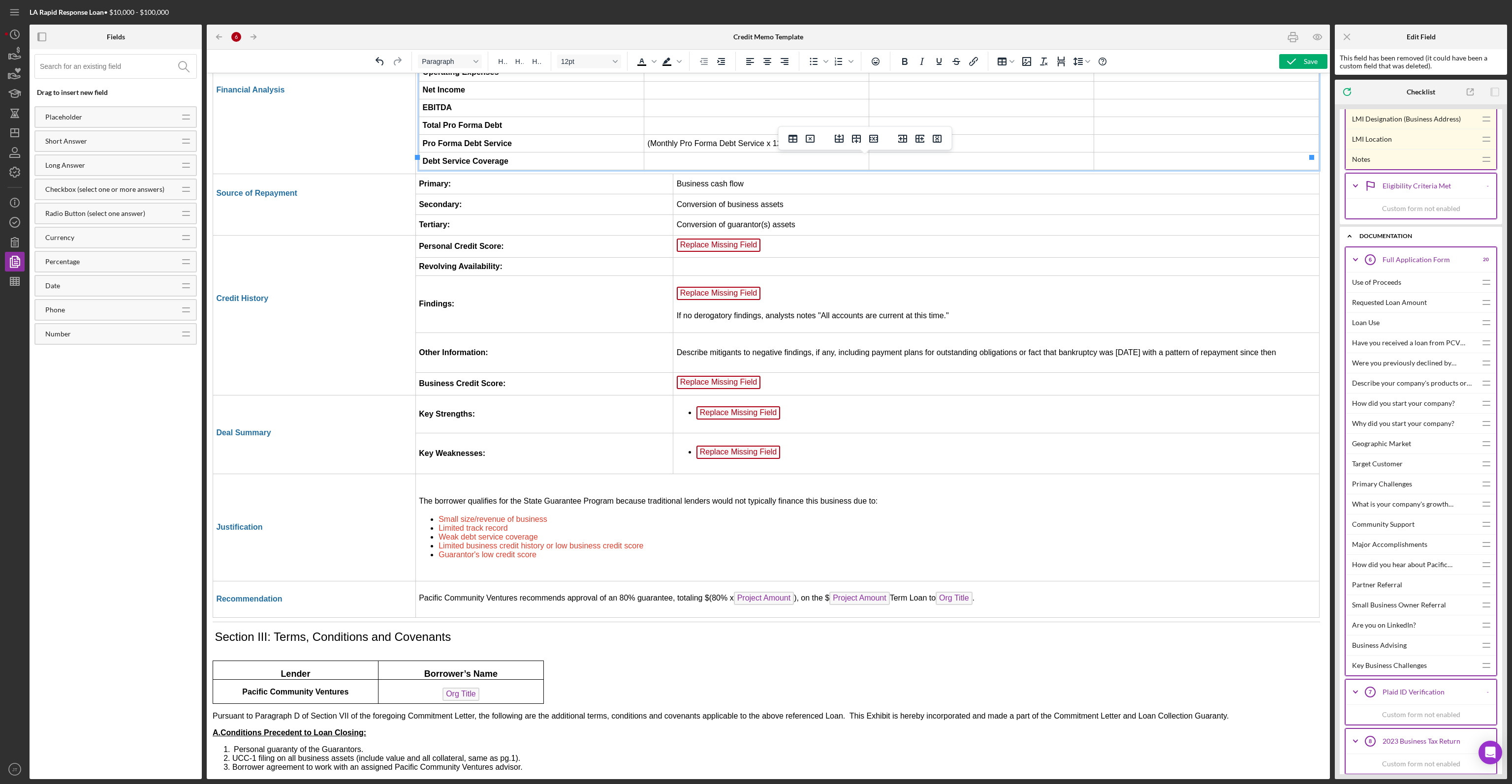
scroll to position [1771, 2]
click at [762, 234] on td "Replace Missing Field" at bounding box center [997, 245] width 646 height 23
click at [749, 237] on span "Replace Missing Field" at bounding box center [719, 244] width 84 height 14
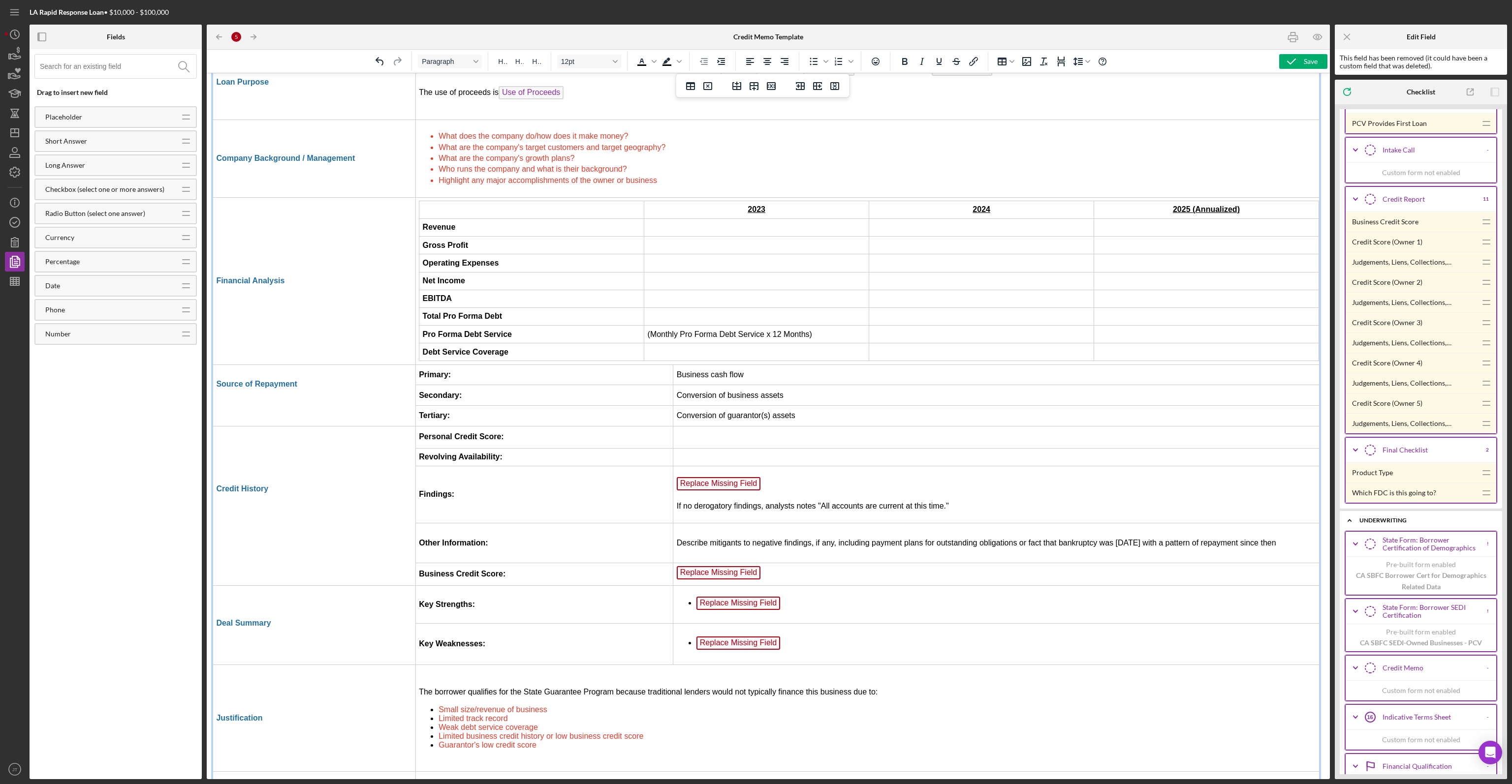
scroll to position [2499, 0]
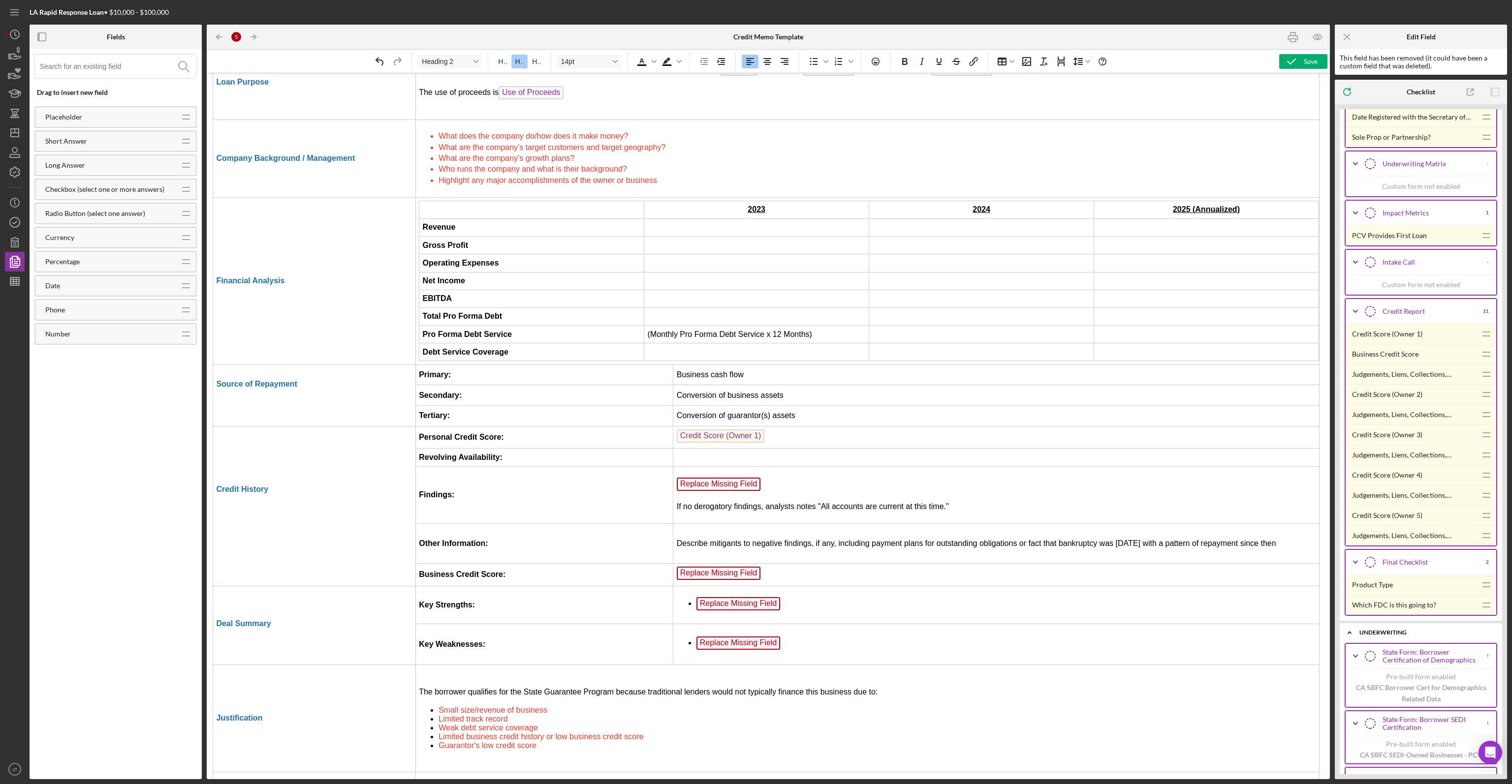
click at [706, 449] on td "Rich Text Area. Press ALT-0 for help." at bounding box center [997, 457] width 646 height 18
click at [736, 478] on span "Replace Missing Field" at bounding box center [719, 485] width 84 height 14
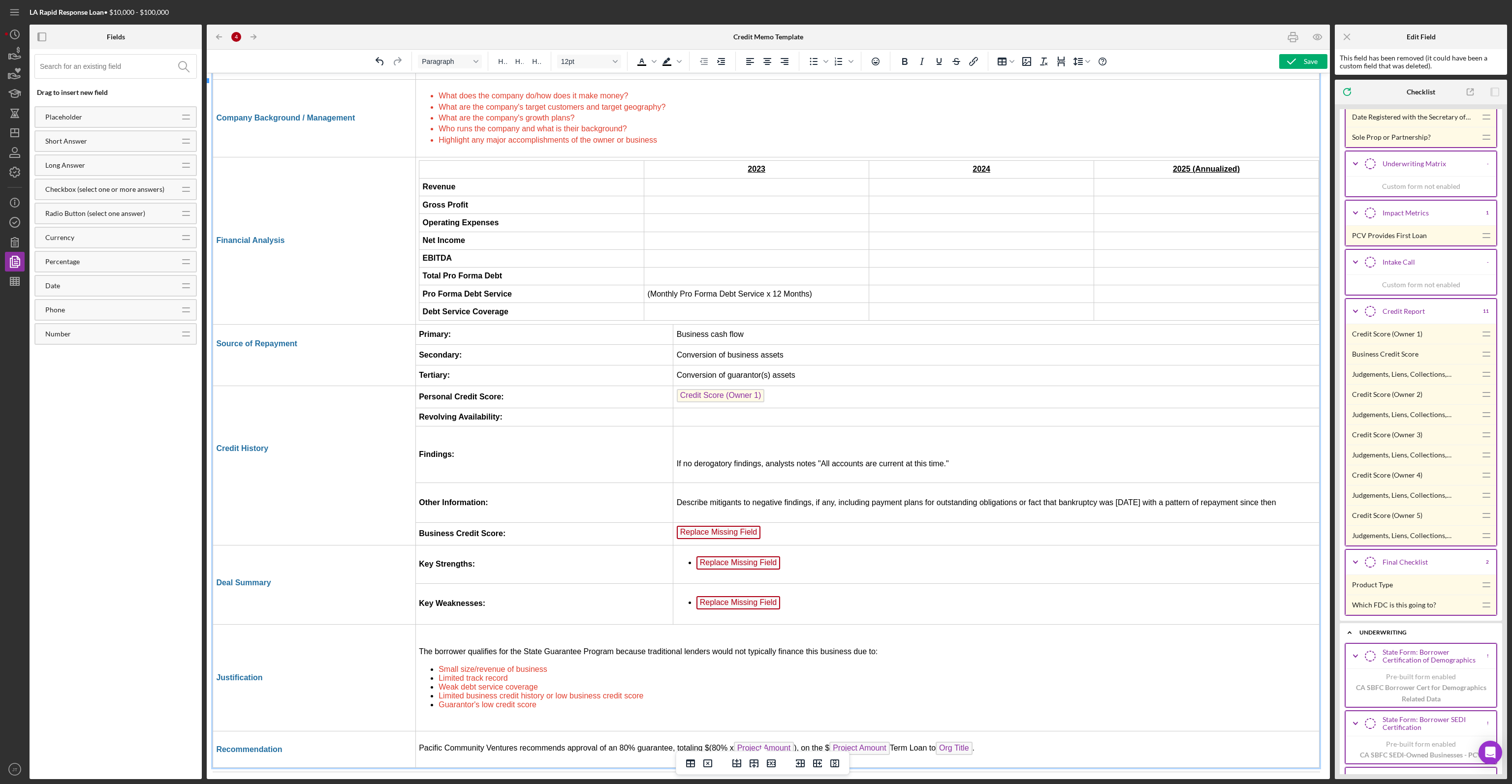
scroll to position [1628, 2]
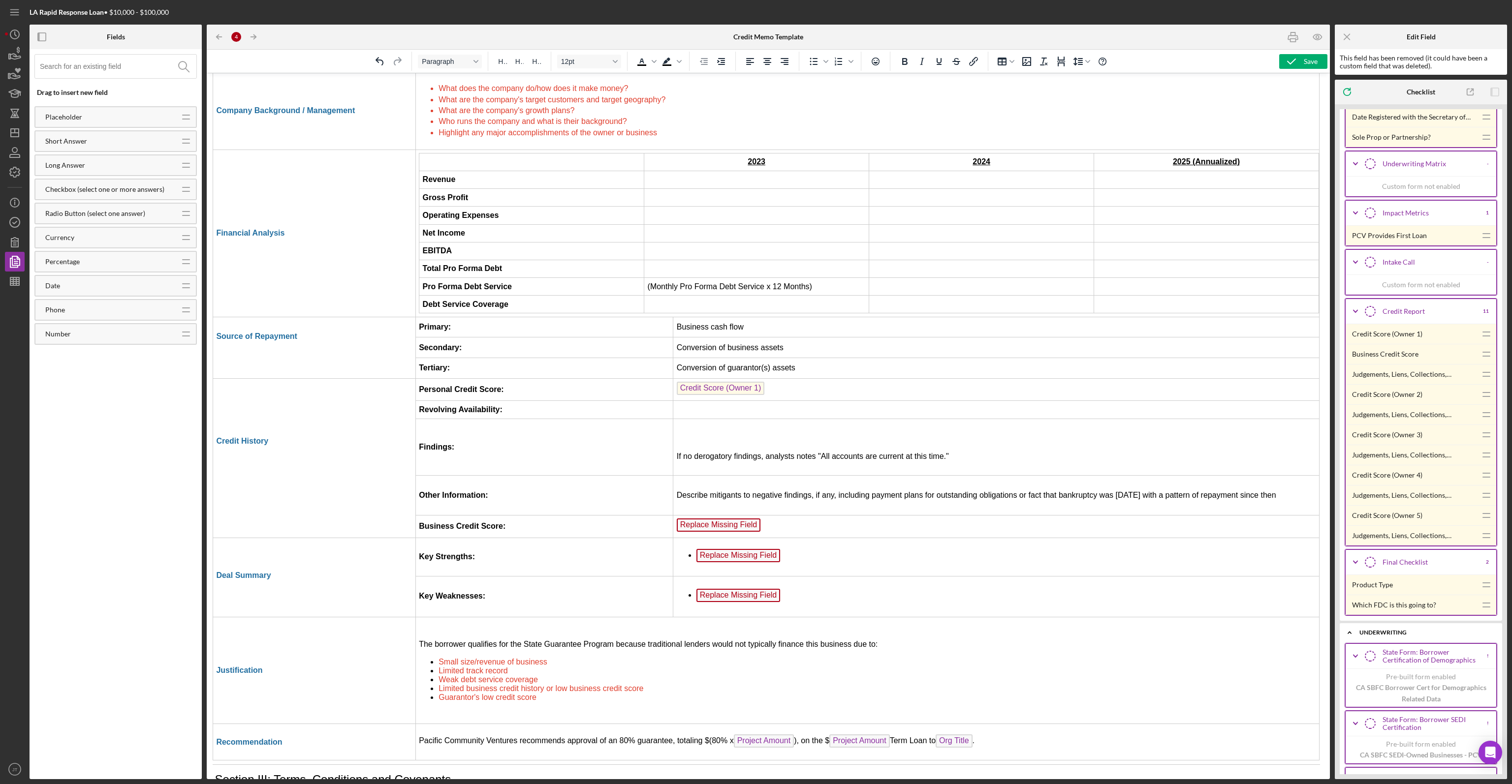
click at [1388, 365] on div "Judgements, Liens, Collections, Bankruptcies? (1)" at bounding box center [1414, 374] width 124 height 20
click at [727, 519] on span "Replace Missing Field" at bounding box center [719, 526] width 84 height 14
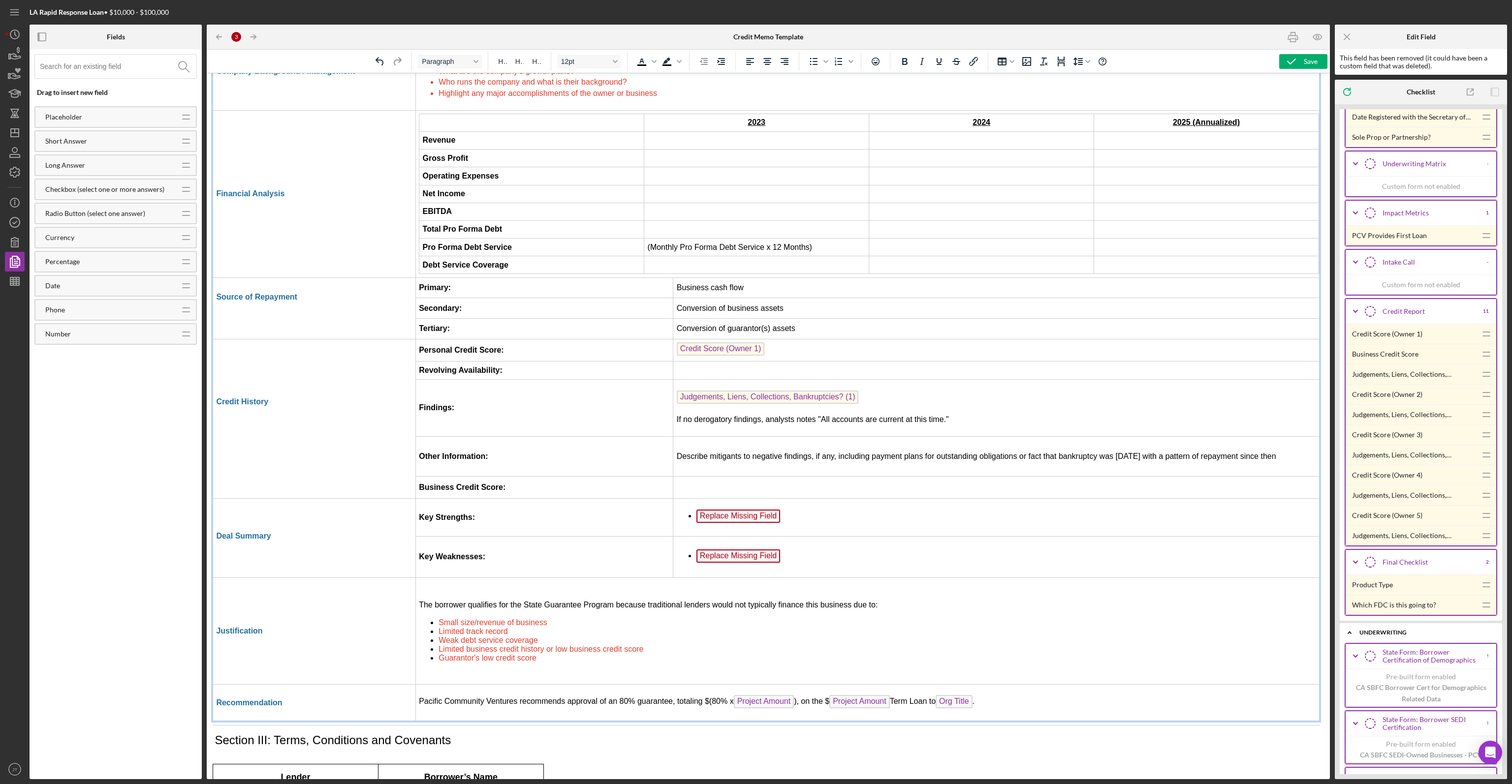
scroll to position [1716, 2]
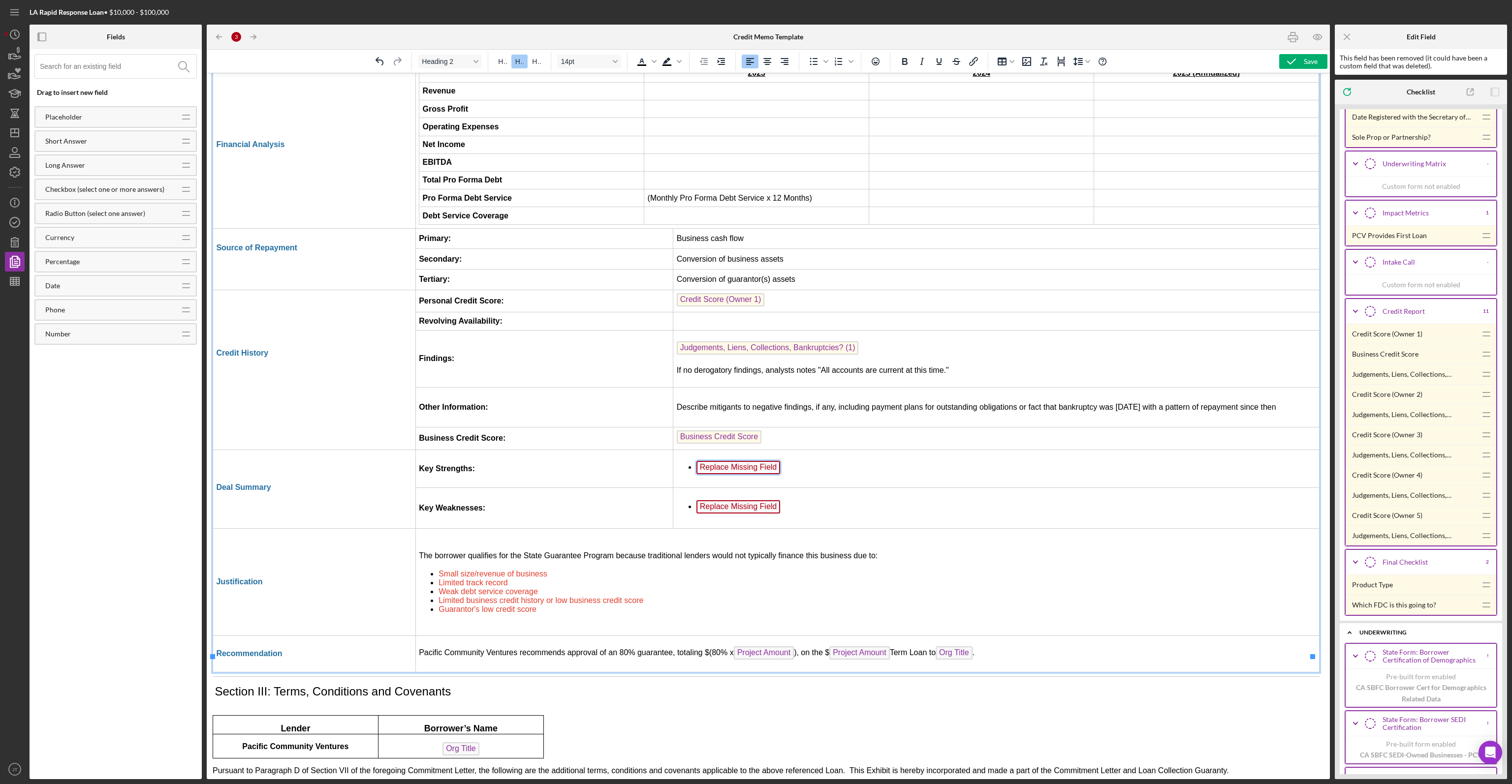
click at [755, 461] on span "Replace Missing Field" at bounding box center [738, 468] width 84 height 14
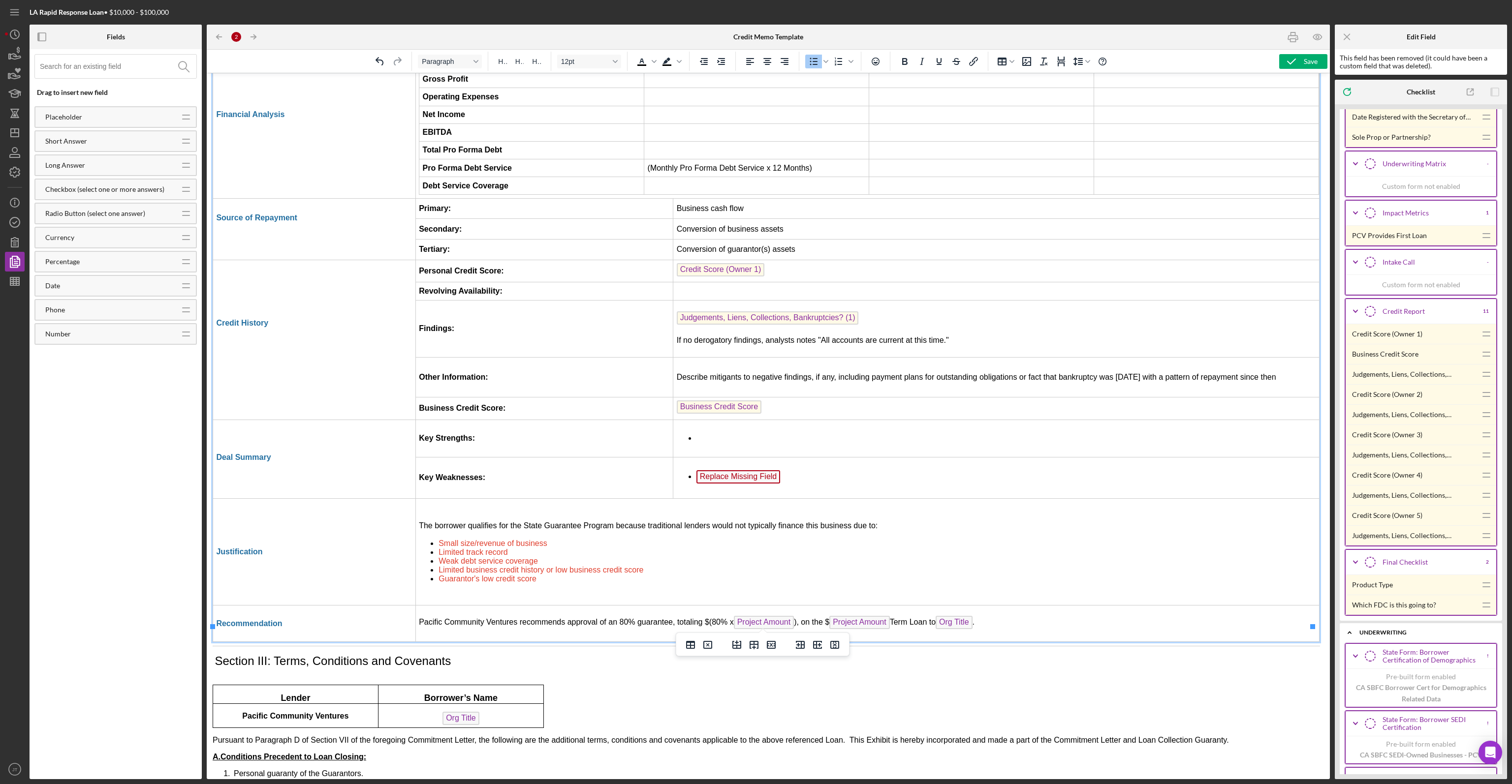
click at [756, 470] on li "Replace Missing Field" at bounding box center [1006, 478] width 620 height 16
click at [757, 470] on span "Replace Missing Field" at bounding box center [738, 477] width 84 height 14
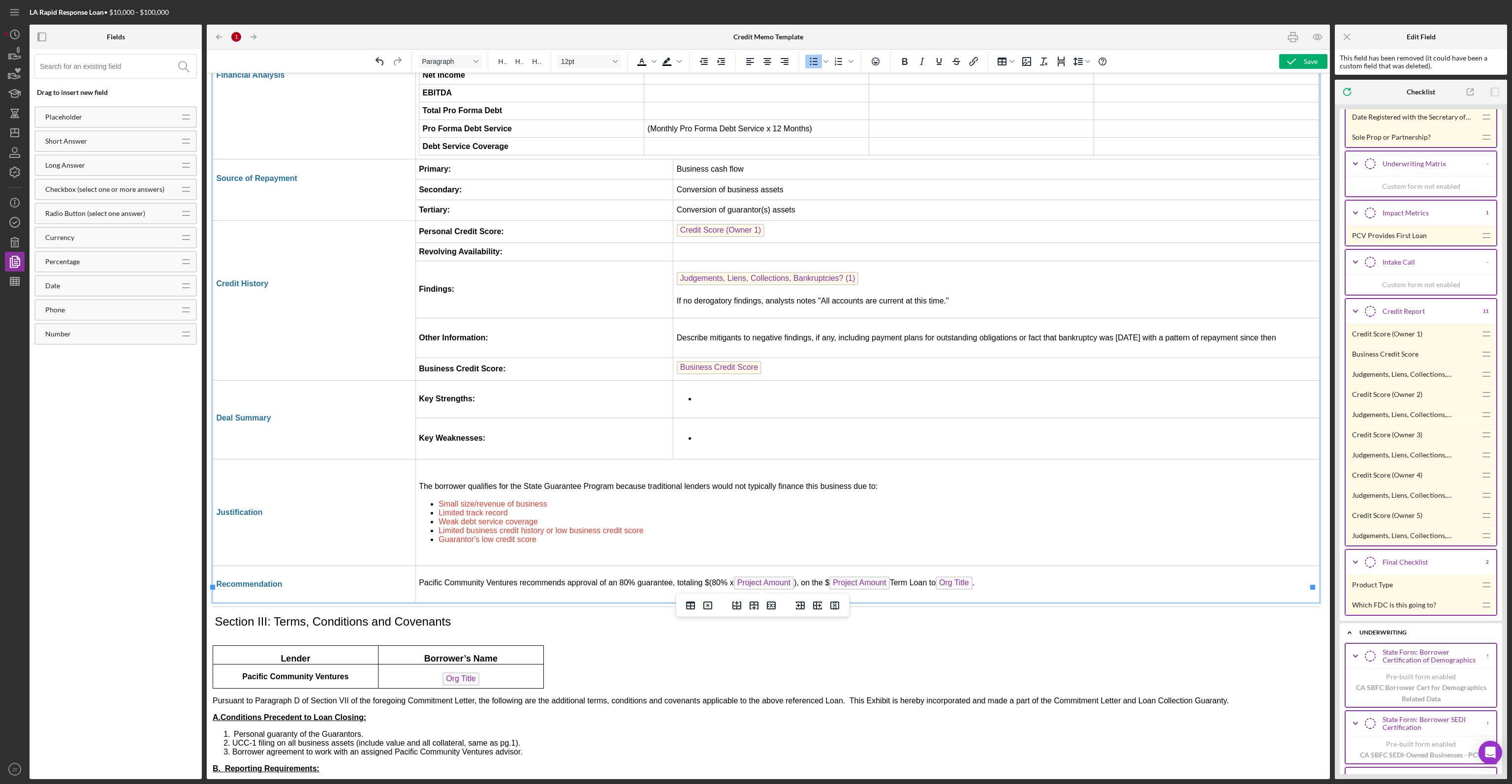
click at [736, 394] on li "Rich Text Area. Press ALT-0 for help." at bounding box center [1006, 399] width 620 height 11
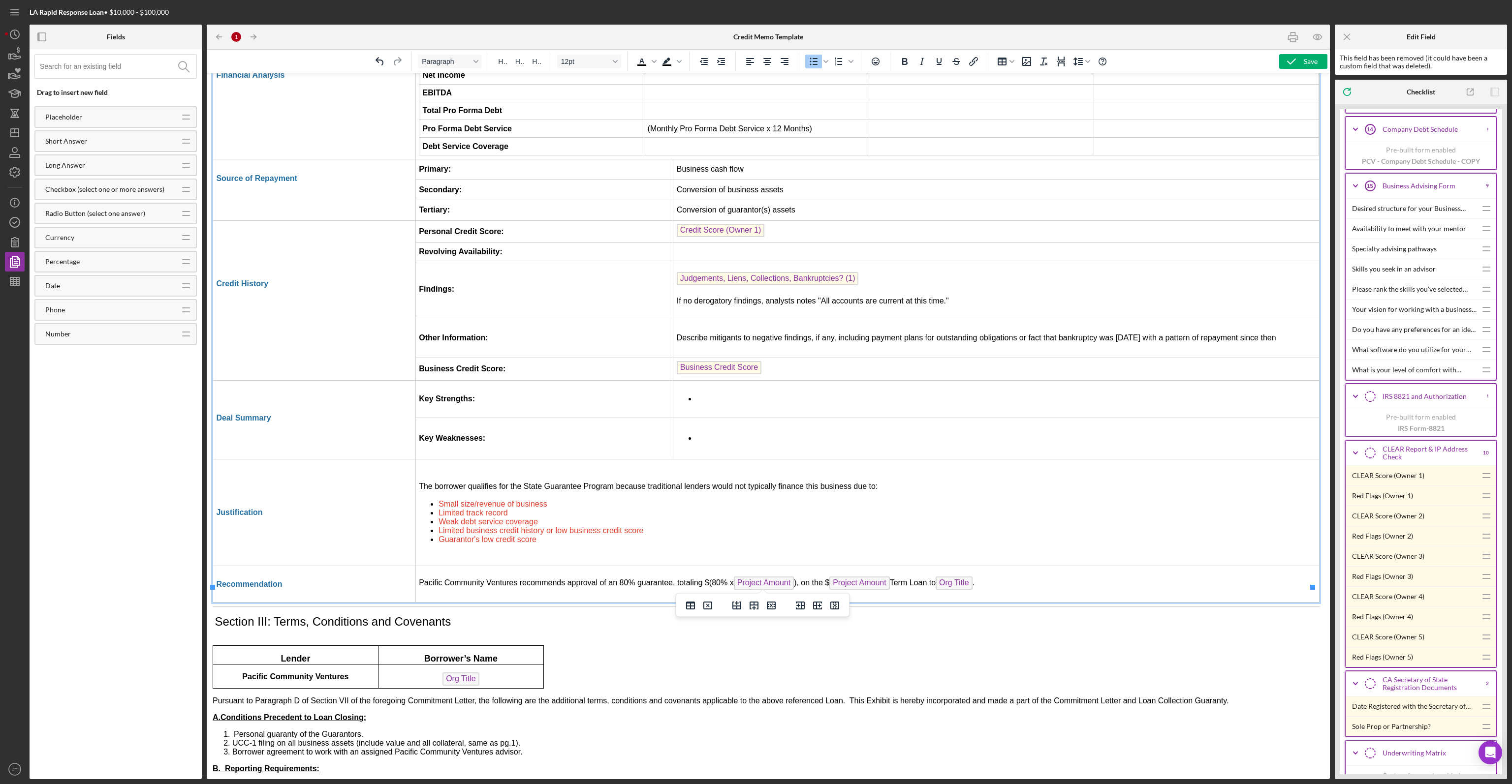
scroll to position [1909, 0]
click at [583, 500] on li "Small size/revenue of business" at bounding box center [878, 504] width 878 height 9
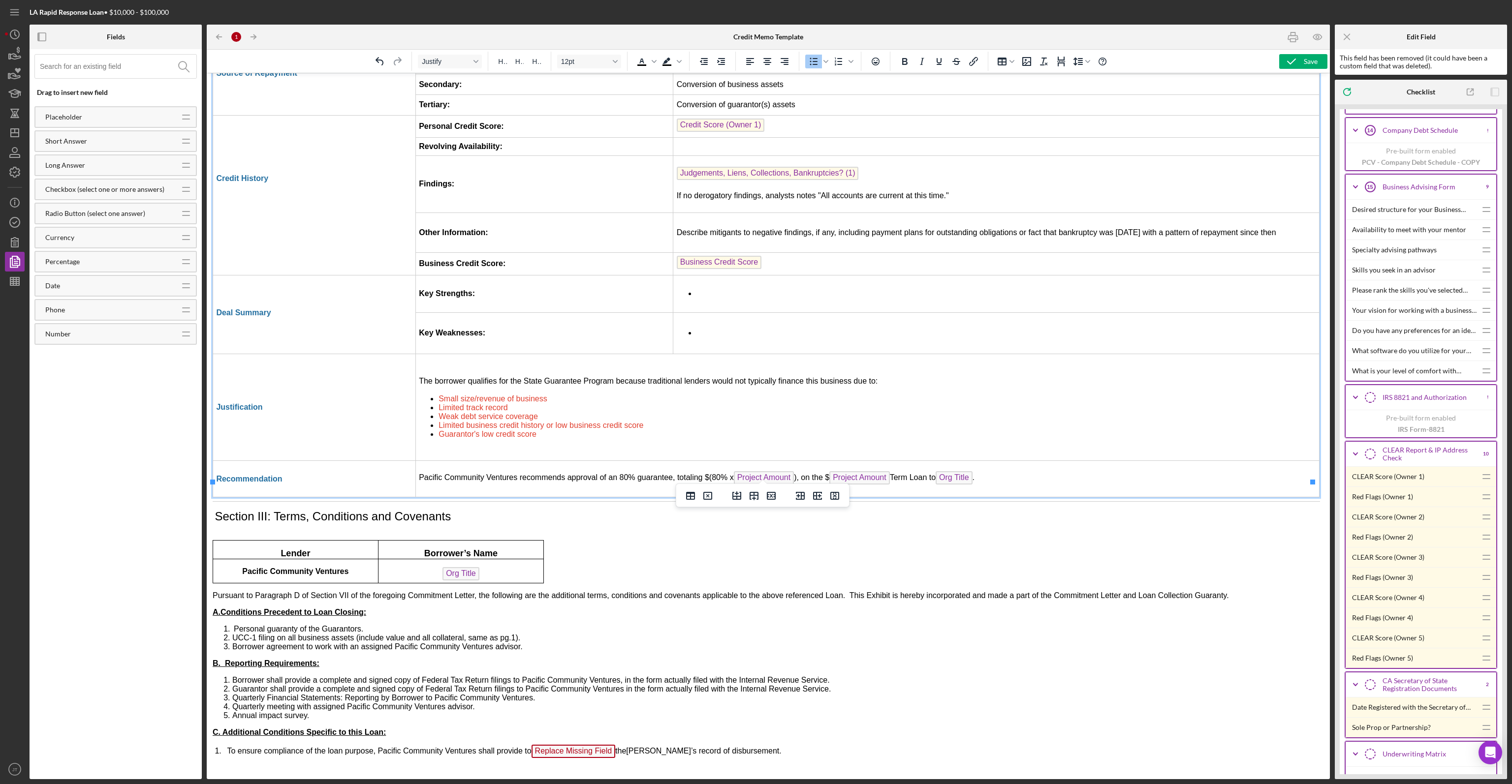
scroll to position [1906, 2]
click at [577, 745] on span "Replace Missing Field" at bounding box center [573, 752] width 84 height 14
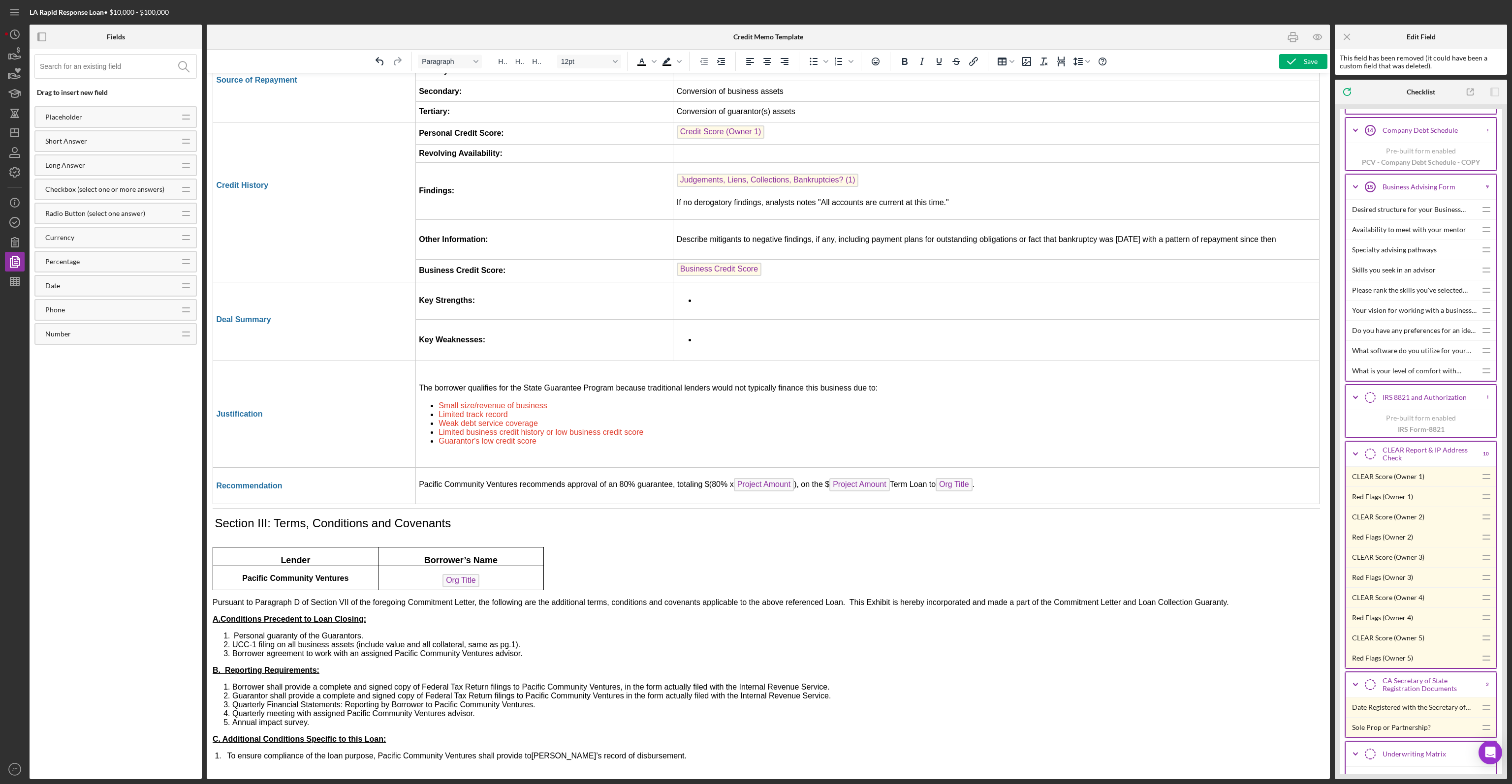
scroll to position [1900, 2]
click at [380, 61] on icon "Undo" at bounding box center [380, 61] width 12 height 12
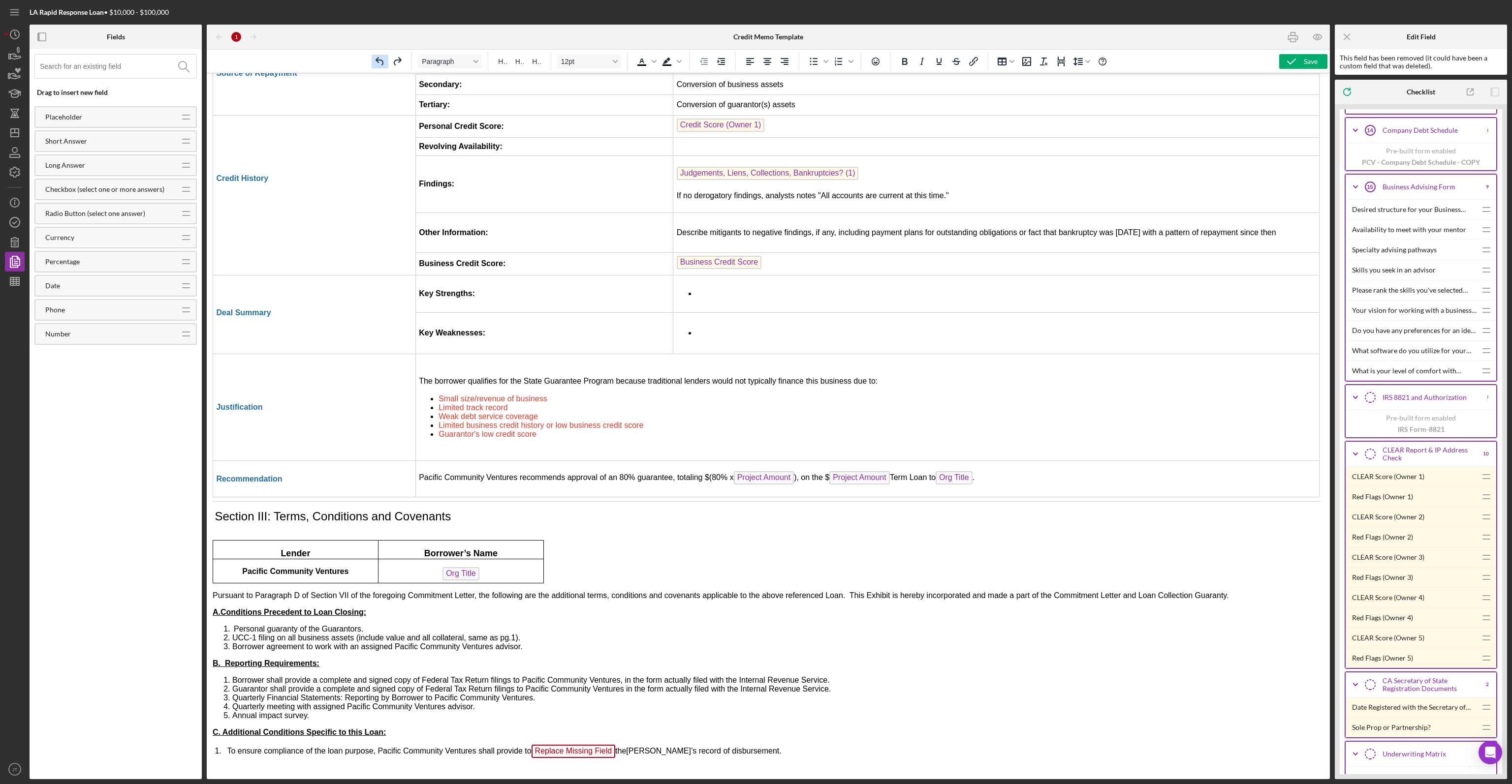
scroll to position [1906, 2]
click at [584, 745] on span "Replace Missing Field" at bounding box center [573, 752] width 84 height 14
click at [581, 745] on span "Replace Missing Field" at bounding box center [573, 752] width 84 height 14
click at [589, 745] on span "Replace Missing Field" at bounding box center [573, 752] width 84 height 14
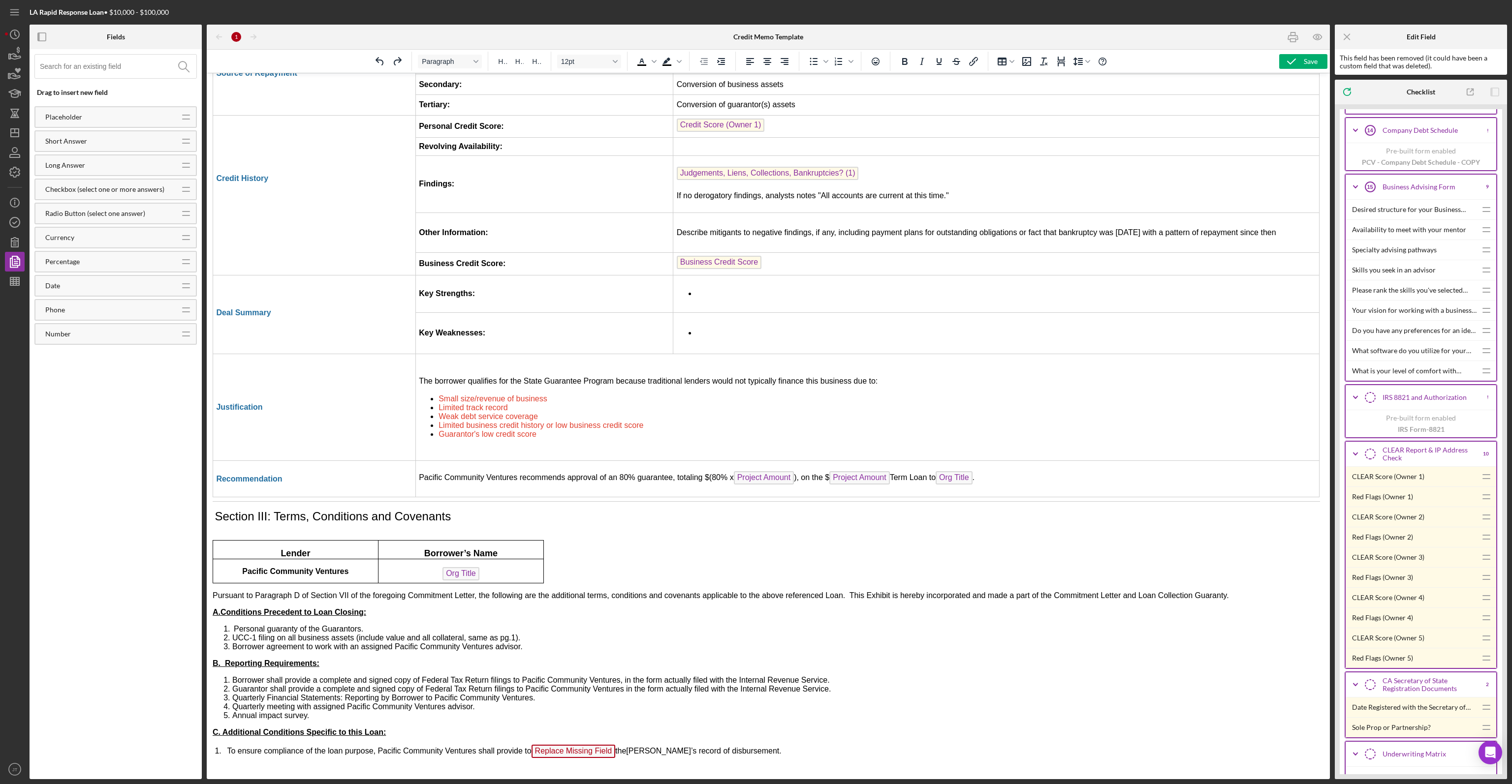
click at [617, 752] on p "1. To ensure compliance of the loan purpose, Pacific Community Ventures shall p…" at bounding box center [766, 753] width 1107 height 16
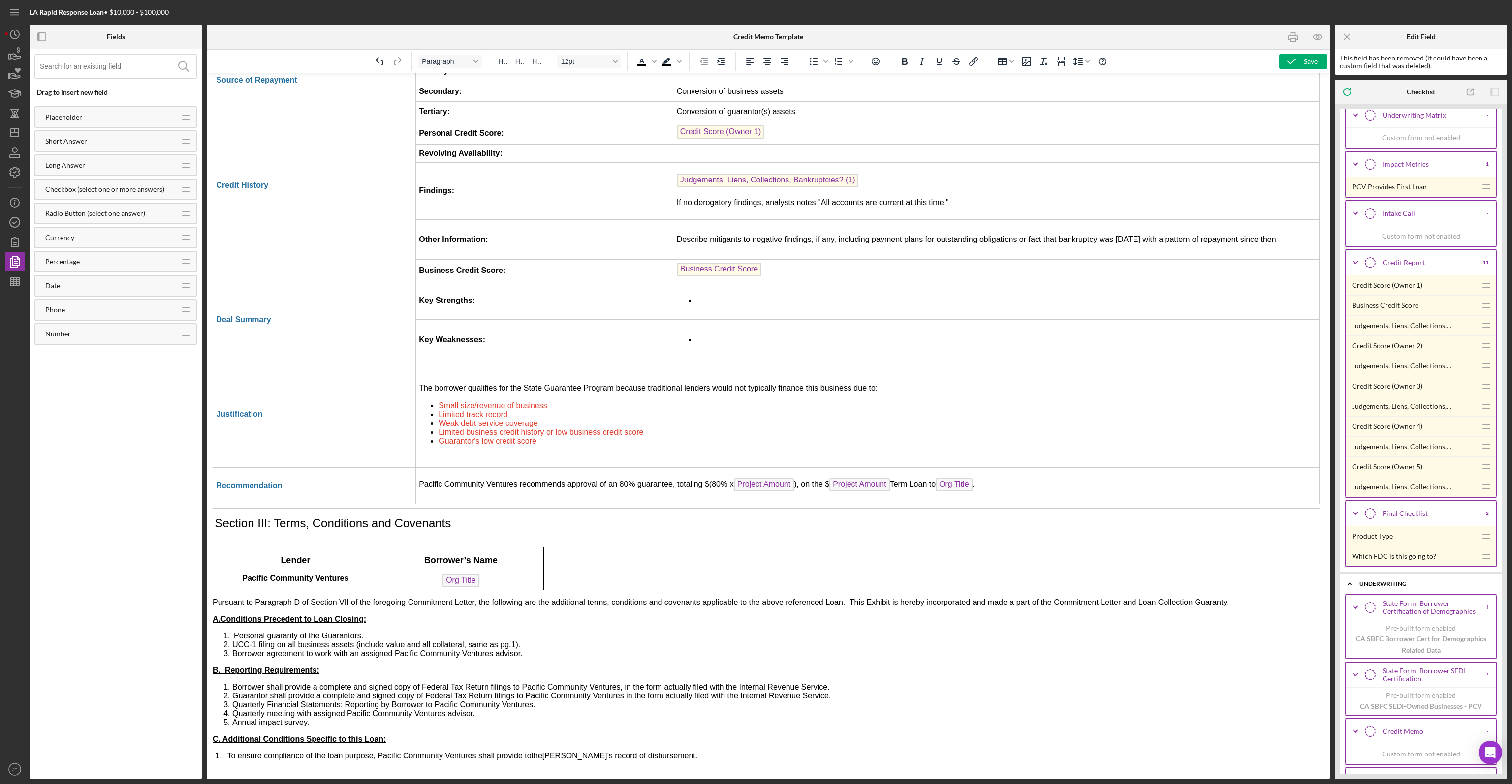
scroll to position [2548, 0]
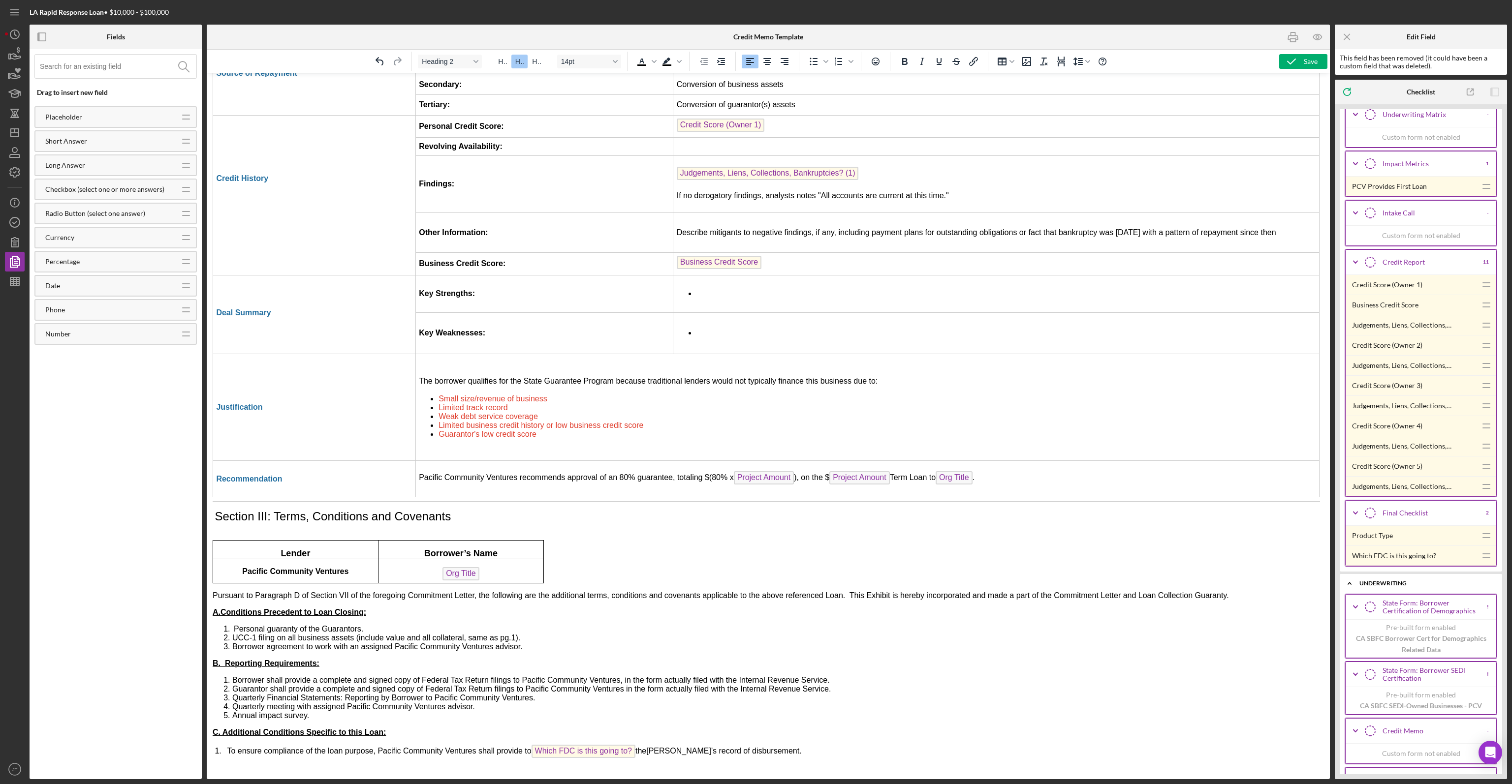
click at [786, 752] on p "1. To ensure compliance of the loan purpose, Pacific Community Ventures shall p…" at bounding box center [766, 753] width 1107 height 16
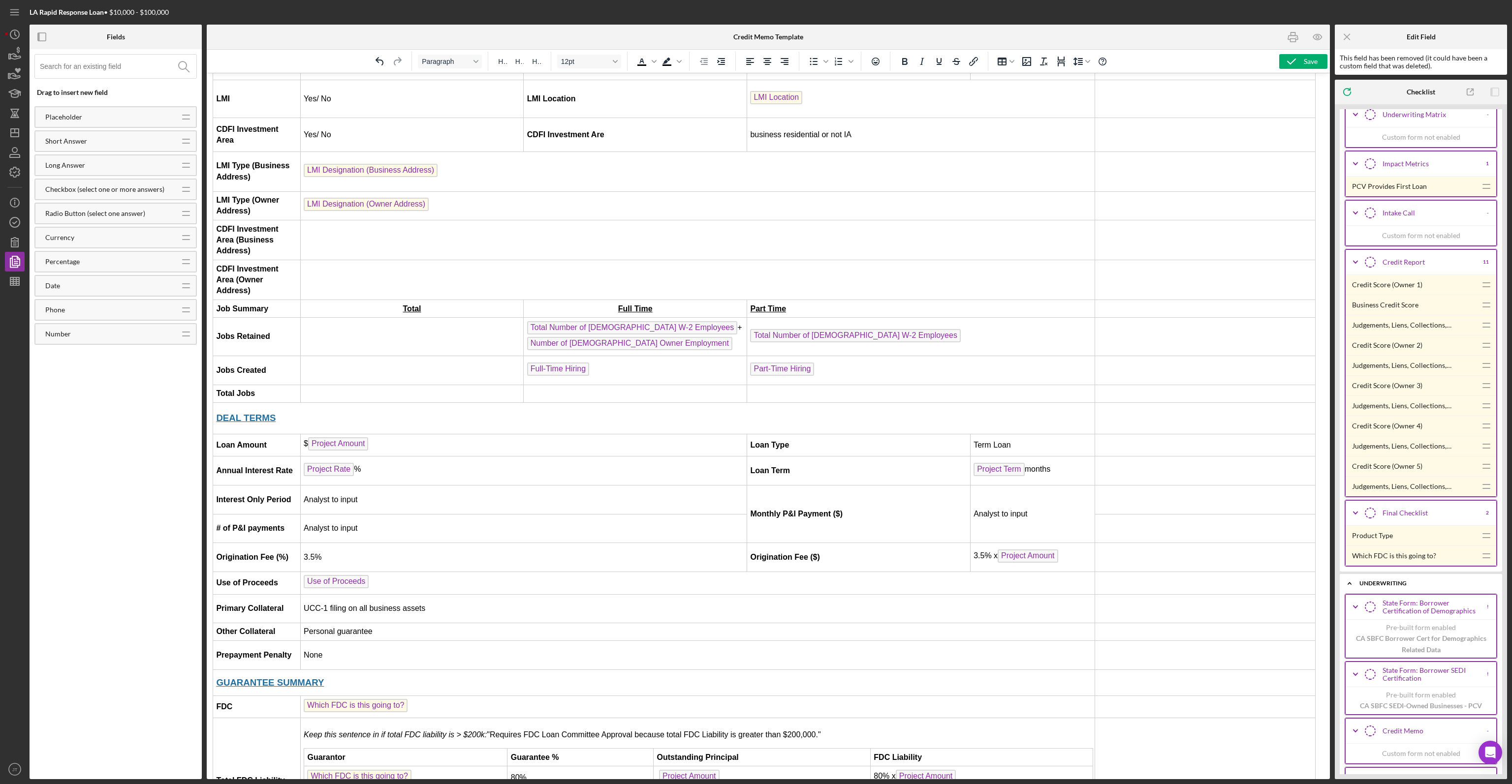
scroll to position [0, 2]
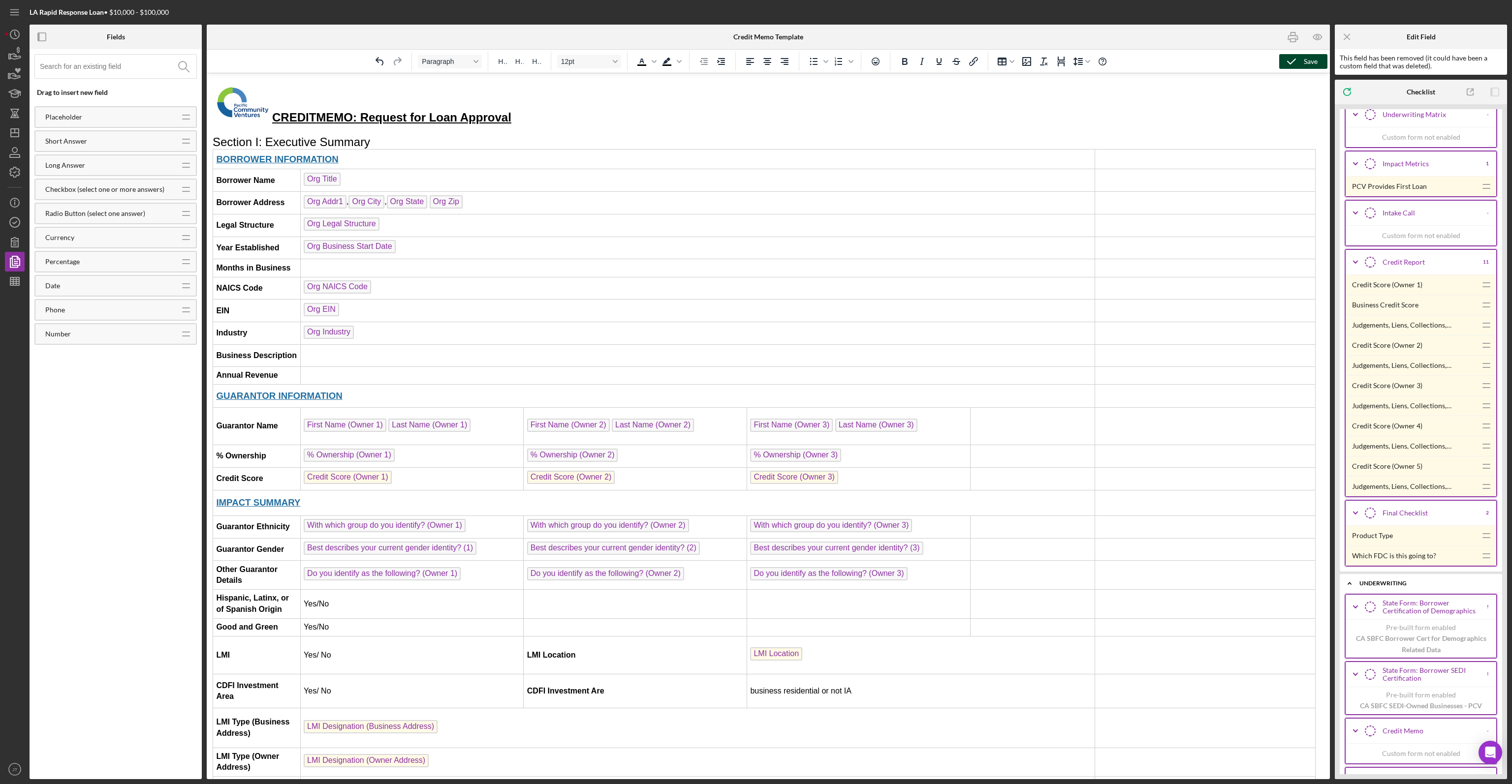
click at [1289, 63] on polyline "button" at bounding box center [1291, 61] width 8 height 5
click at [1098, 105] on h2 "CREDIT ME [GEOGRAPHIC_DATA]: Request for Loan Approval" at bounding box center [766, 105] width 1107 height 43
click at [1277, 60] on div "Bold H1 H2 H3 14pt To open the popup, press Shift+Enter To open the popup, pres…" at bounding box center [768, 60] width 1123 height 23
click at [1294, 55] on icon "button" at bounding box center [1291, 61] width 25 height 25
click at [10, 55] on polygon "button" at bounding box center [9, 57] width 2 height 5
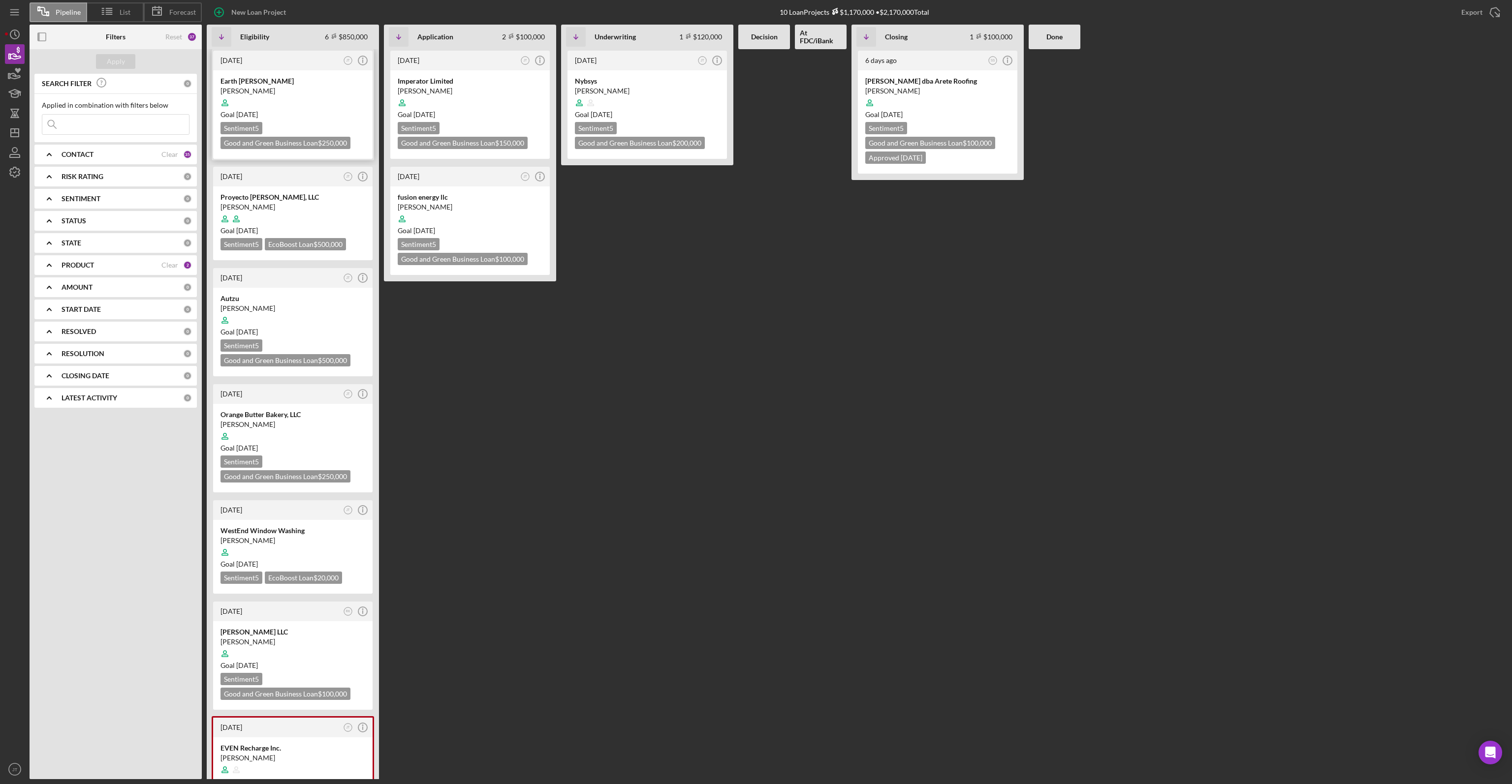
click at [303, 103] on div at bounding box center [293, 103] width 145 height 19
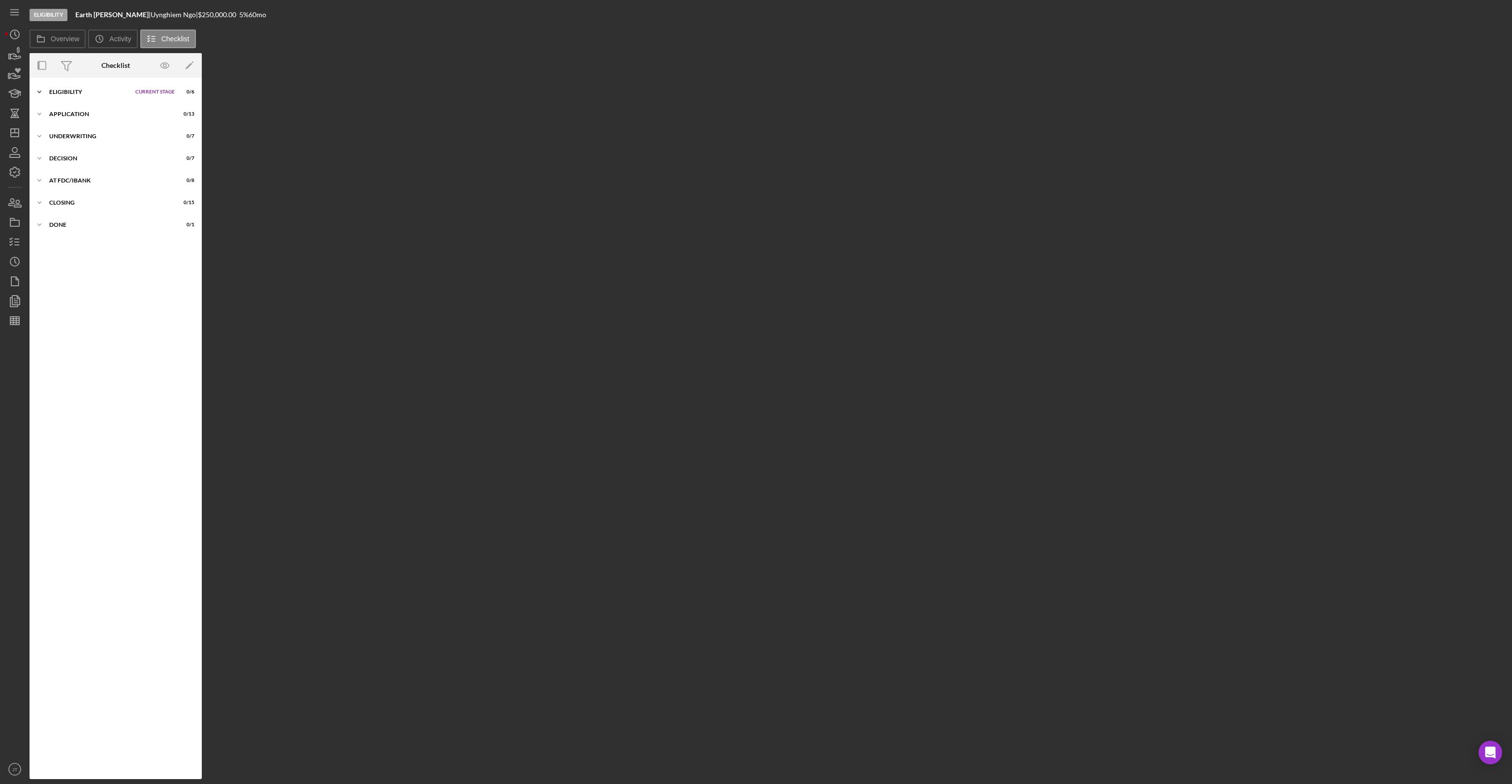
click at [102, 90] on div "Eligibility" at bounding box center [89, 92] width 81 height 6
click at [92, 122] on link "Business Information 2 Business Information U N" at bounding box center [116, 132] width 162 height 20
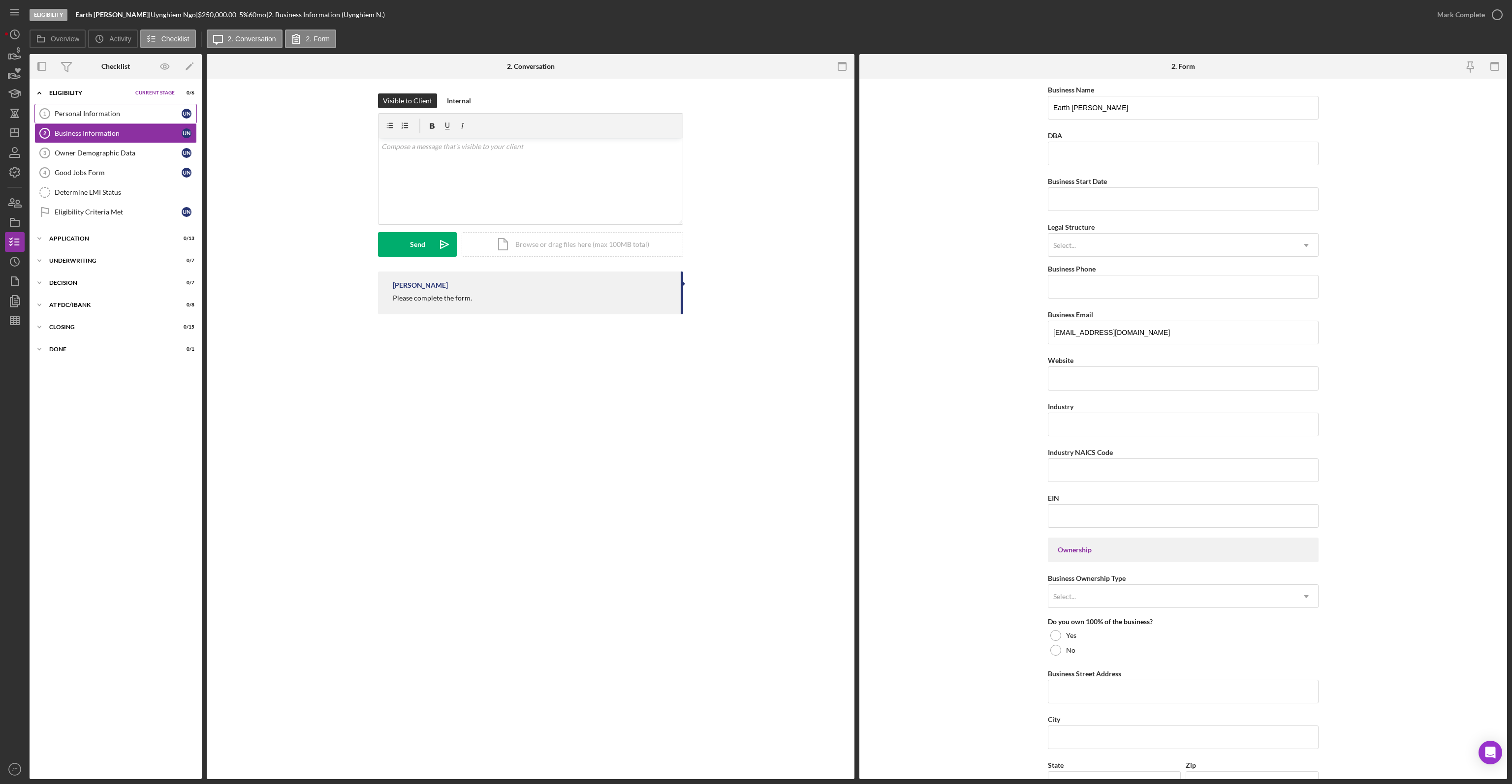
click at [99, 114] on div "Personal Information" at bounding box center [117, 113] width 127 height 8
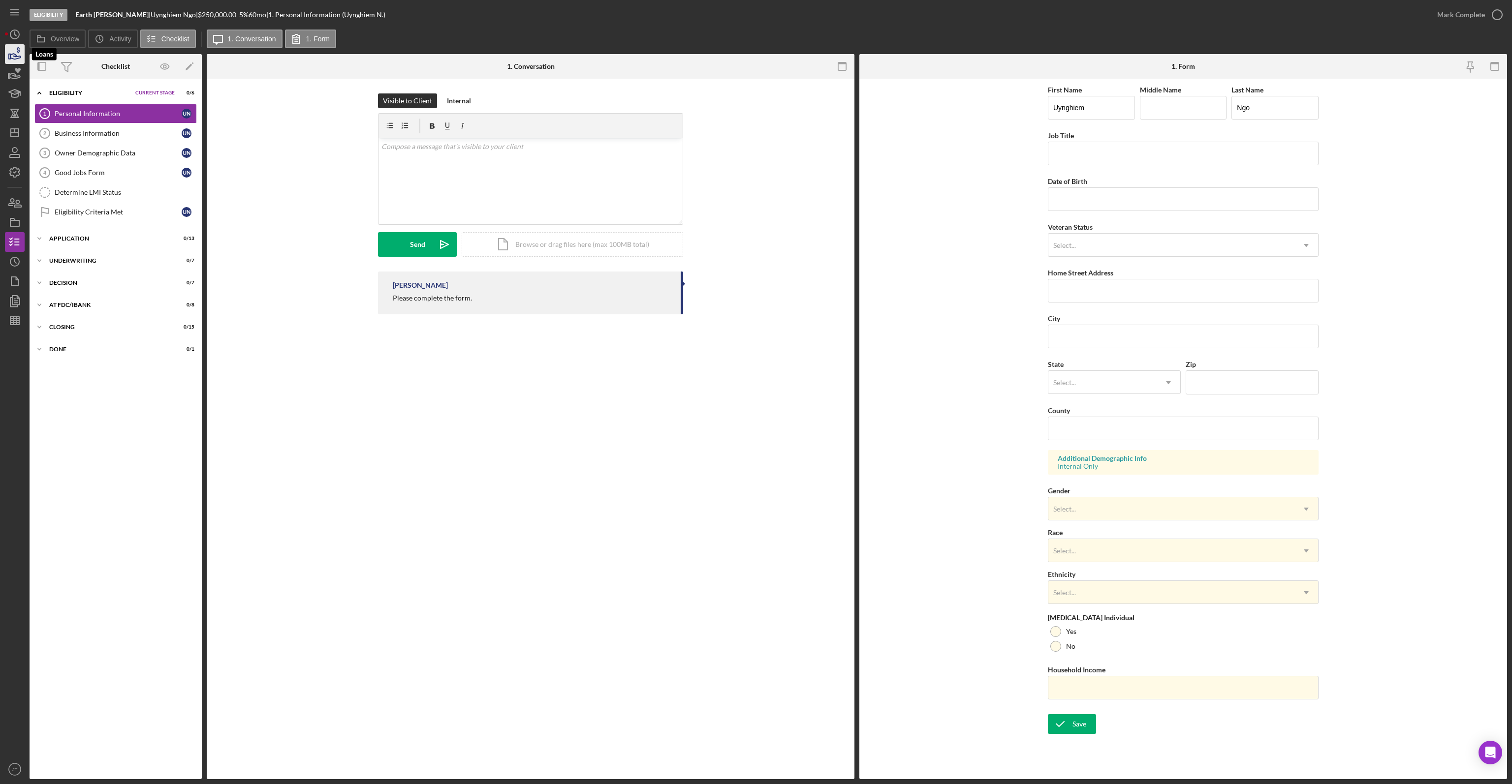
click at [20, 59] on icon "button" at bounding box center [14, 54] width 25 height 25
